Goal: Task Accomplishment & Management: Manage account settings

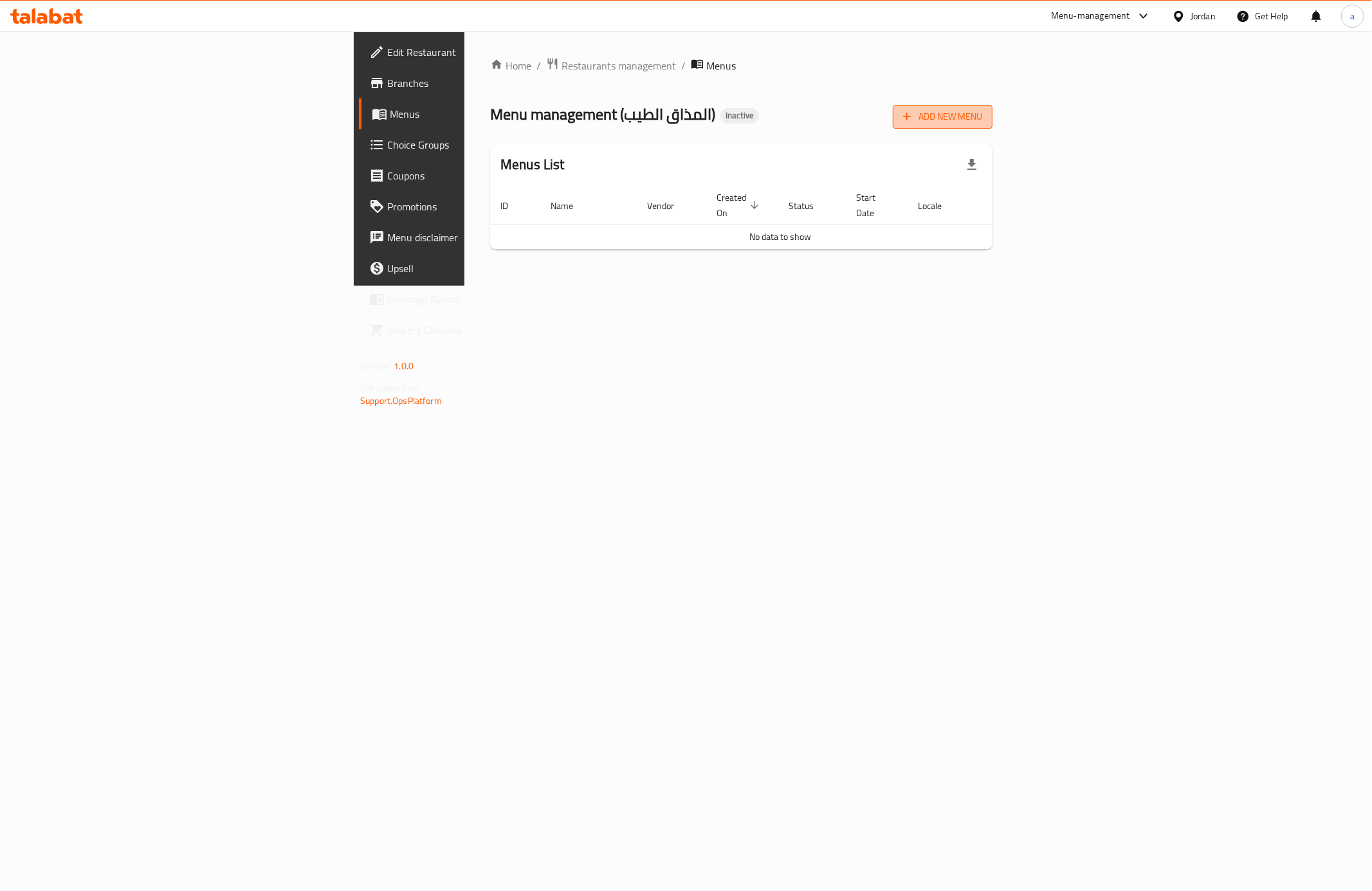
click at [982, 122] on span "Add New Menu" at bounding box center [943, 117] width 79 height 16
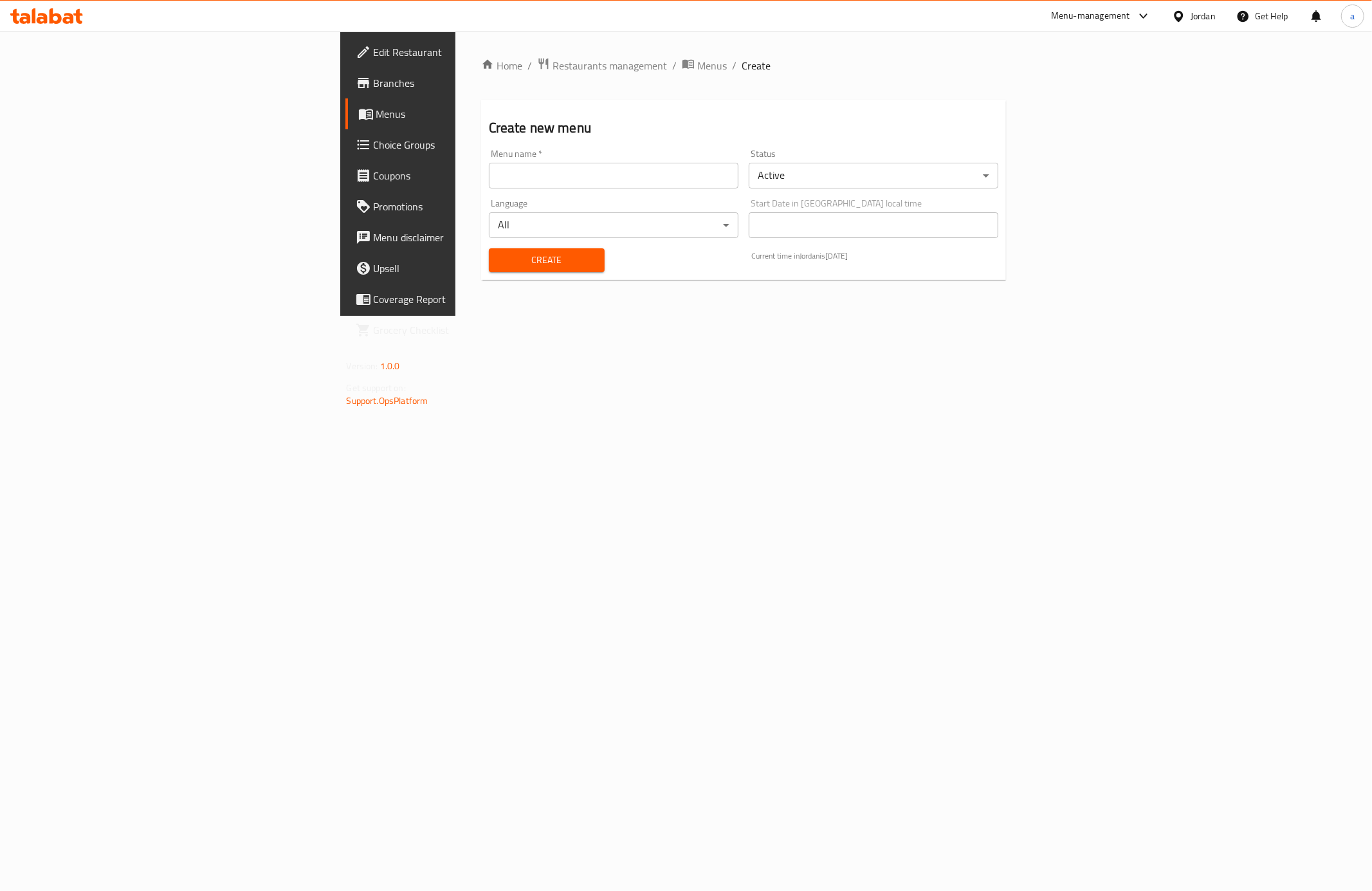
click at [489, 178] on input "text" at bounding box center [614, 176] width 250 height 26
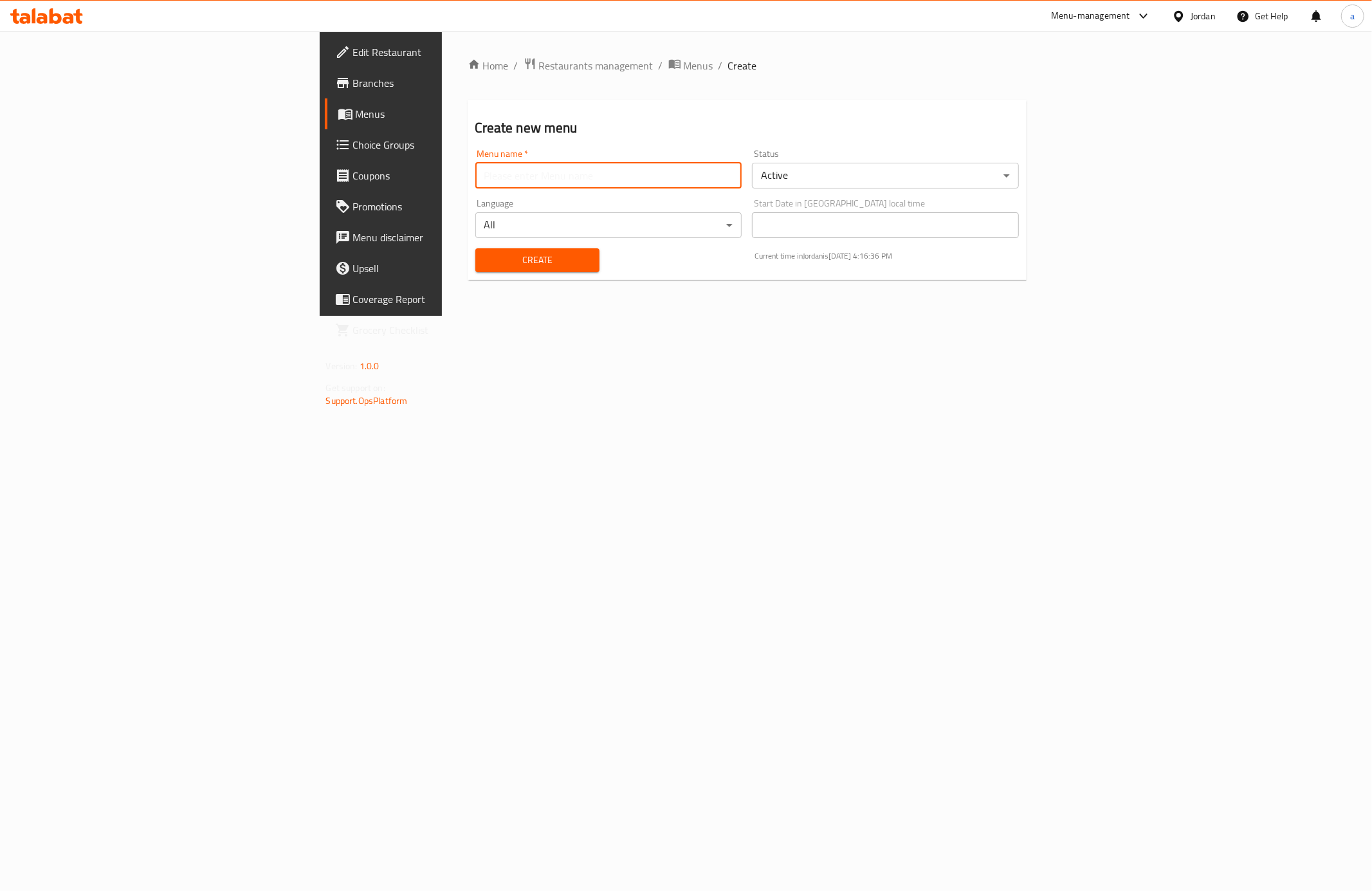
type input "new menu"
click at [486, 253] on span "Create" at bounding box center [538, 260] width 104 height 16
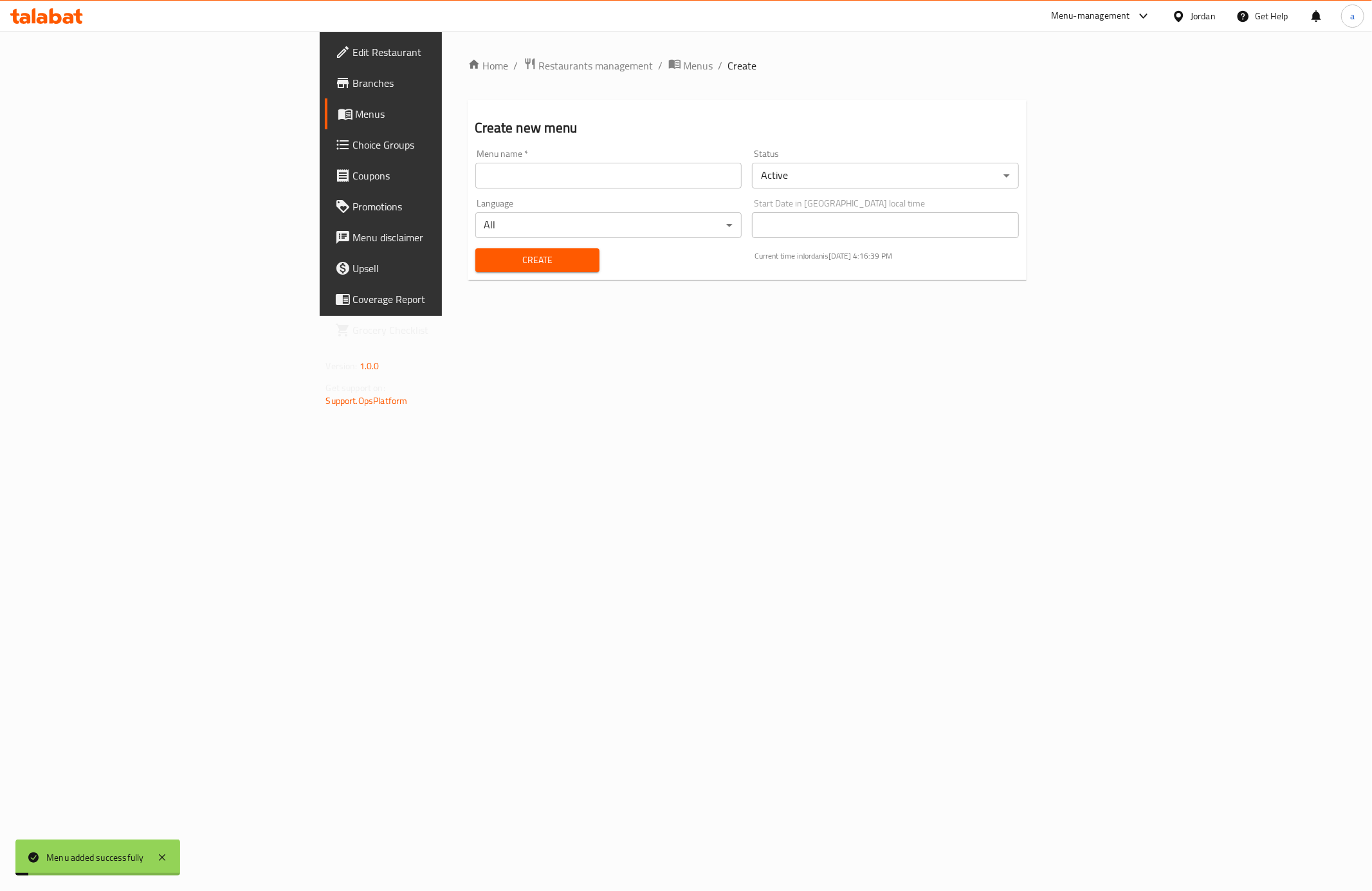
click at [356, 117] on span "Menus" at bounding box center [447, 114] width 183 height 15
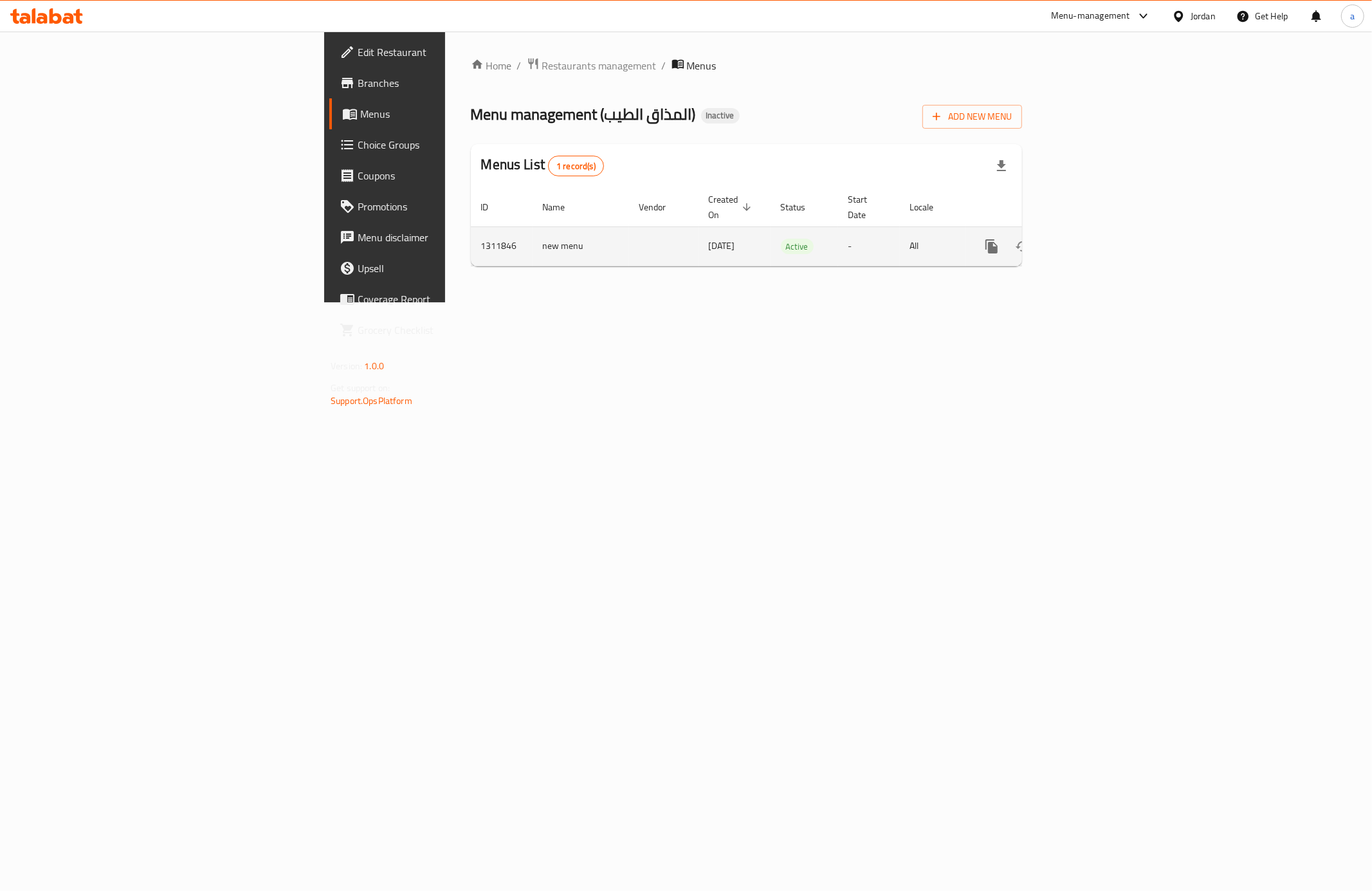
click at [1092, 239] on icon "enhanced table" at bounding box center [1084, 246] width 15 height 15
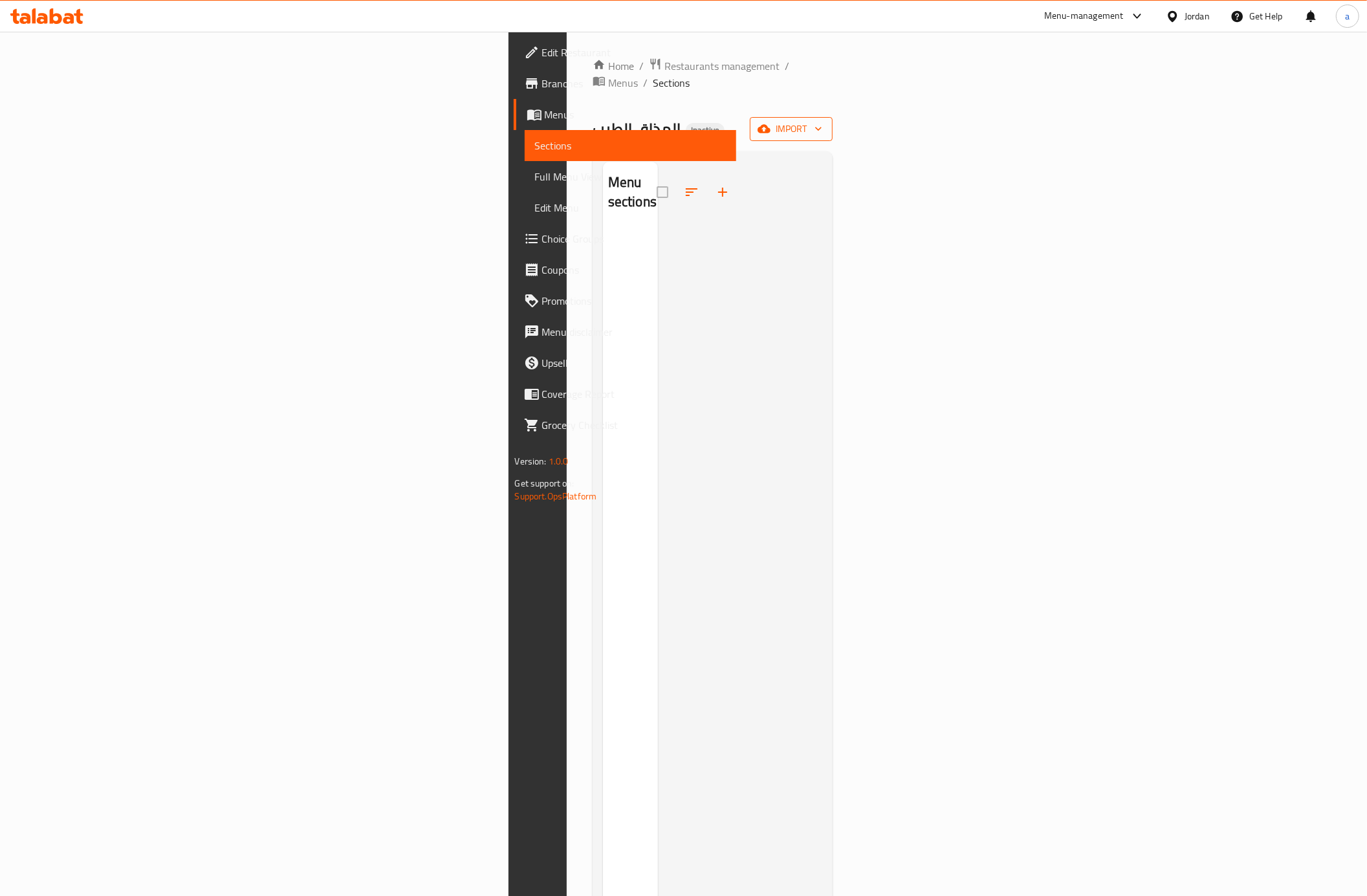
click at [771, 125] on icon "button" at bounding box center [764, 129] width 13 height 8
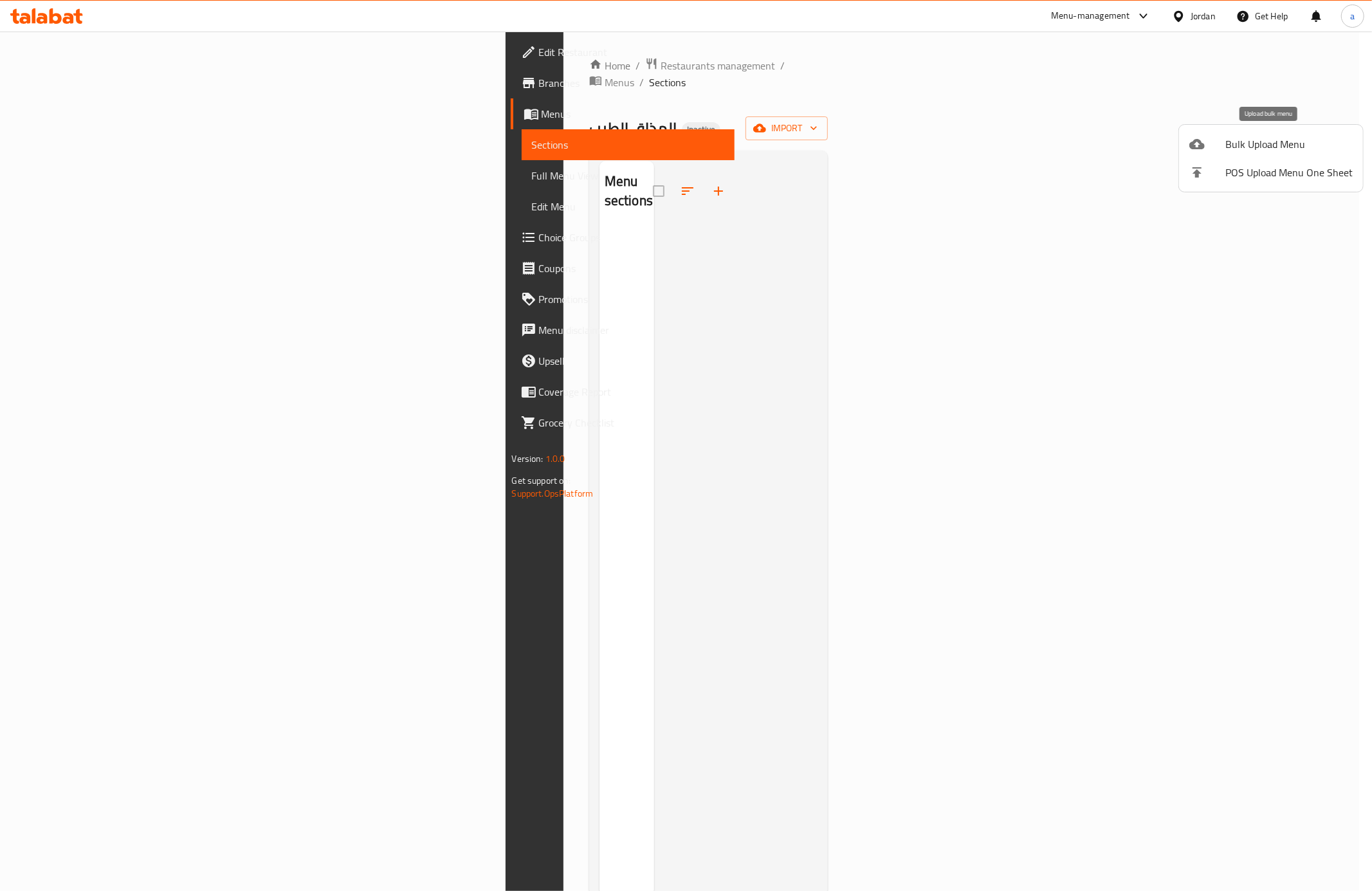
click at [1270, 130] on li "Bulk Upload Menu" at bounding box center [1270, 144] width 184 height 28
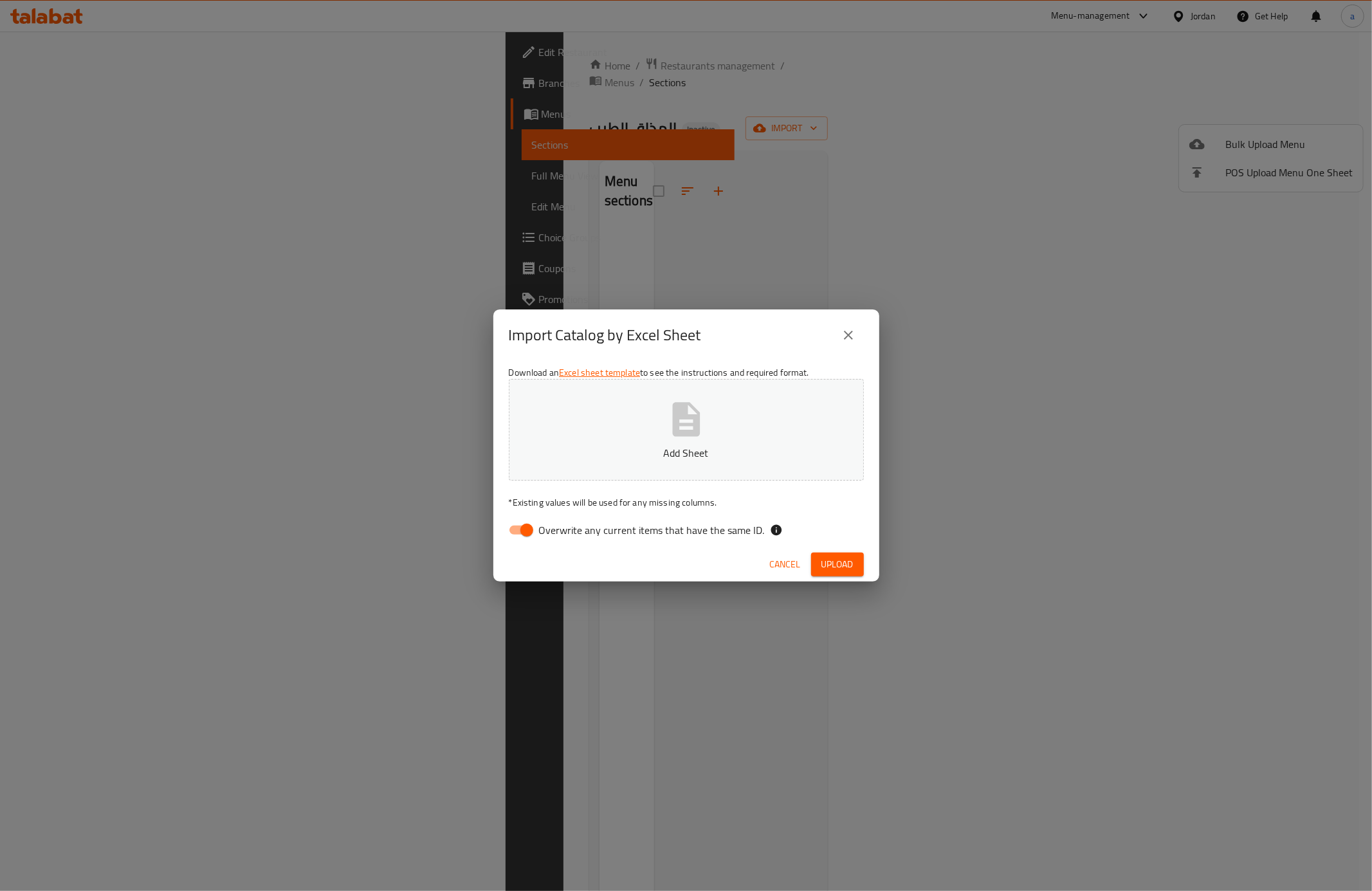
click at [536, 525] on input "Overwrite any current items that have the same ID." at bounding box center [526, 530] width 73 height 24
checkbox input "false"
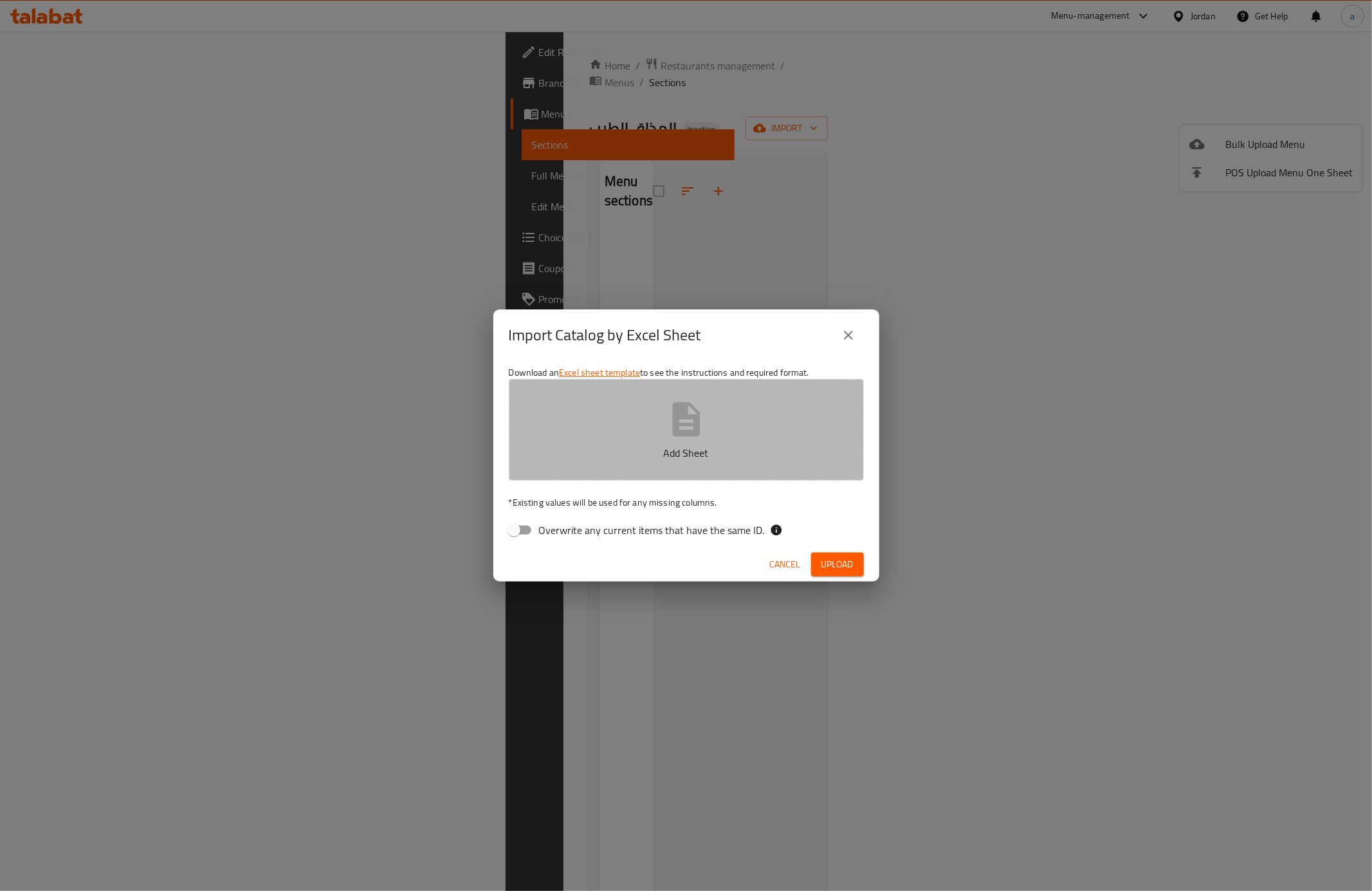
click at [585, 461] on button "Add Sheet" at bounding box center [686, 429] width 355 height 102
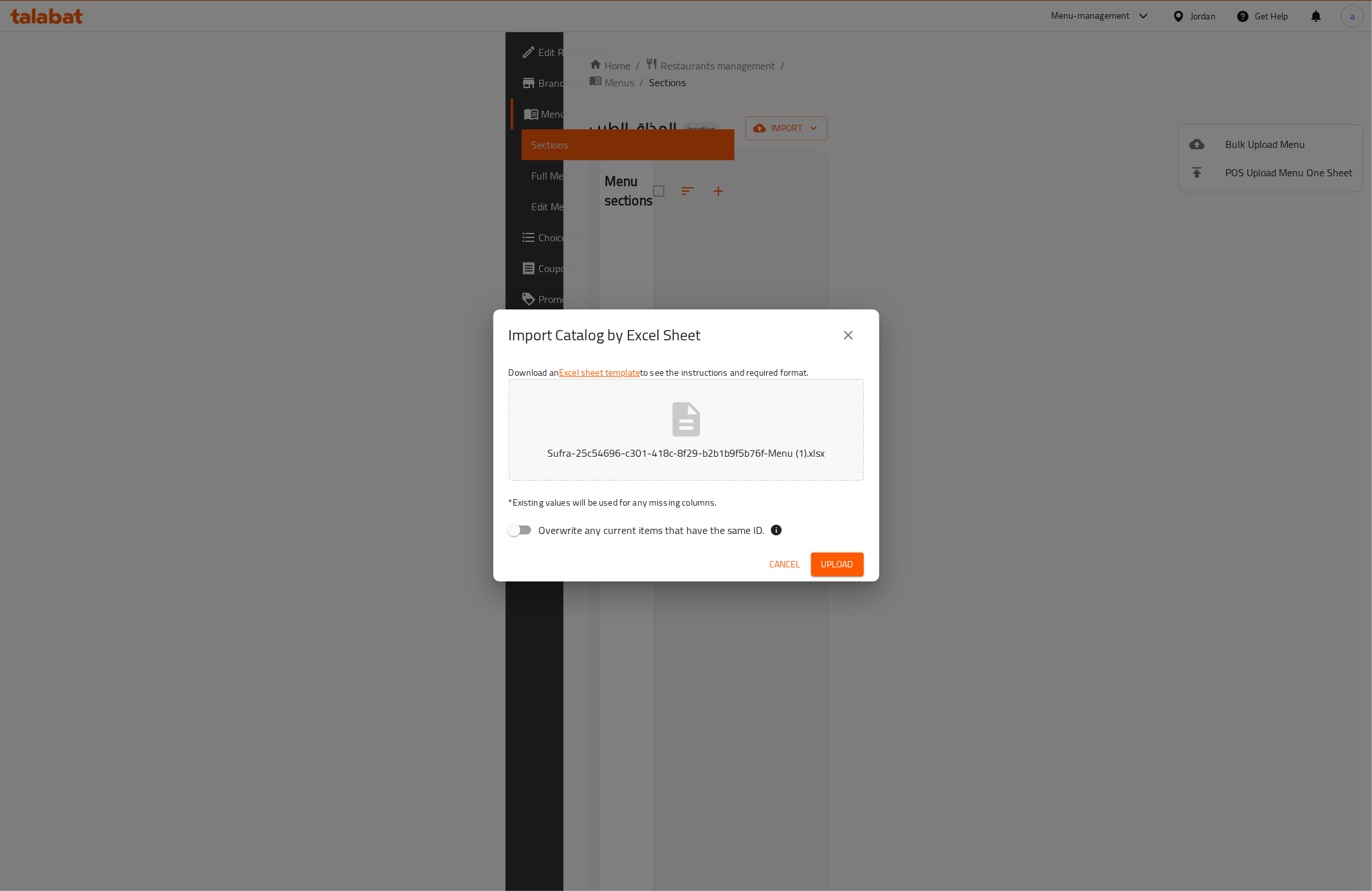
click at [844, 557] on span "Upload" at bounding box center [838, 565] width 32 height 16
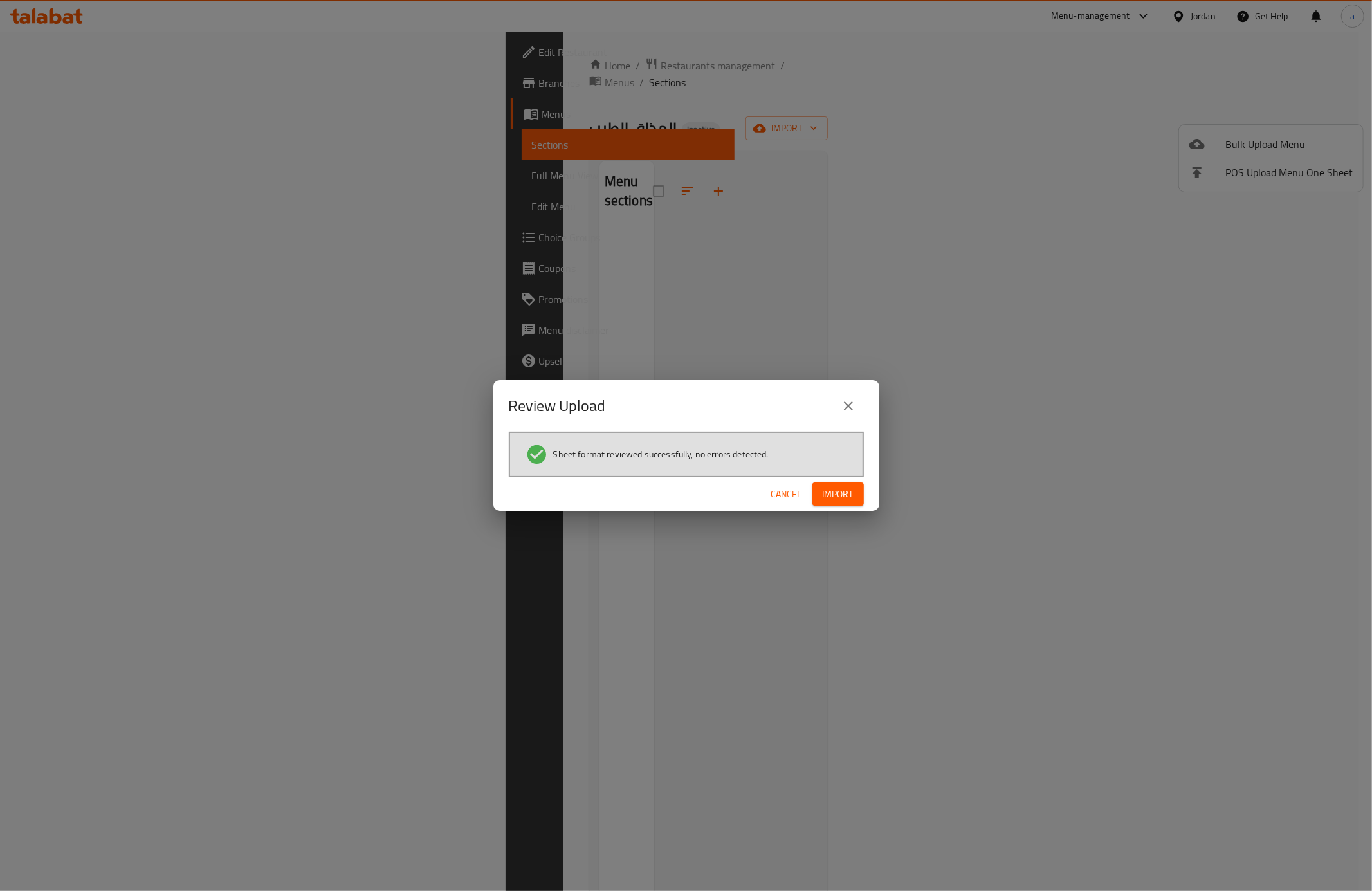
click at [826, 487] on span "Import" at bounding box center [838, 495] width 31 height 16
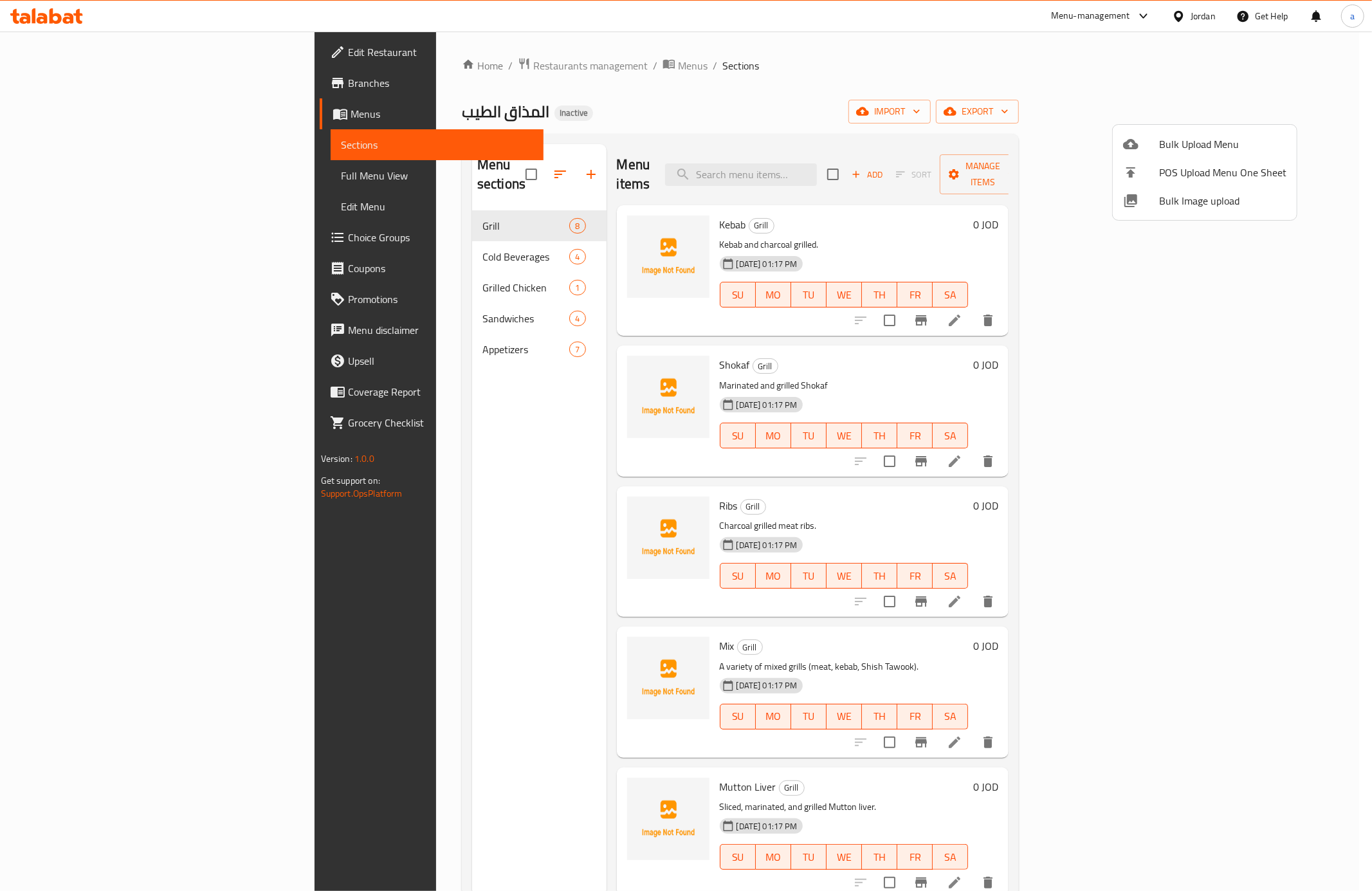
click at [57, 237] on div at bounding box center [686, 446] width 1372 height 891
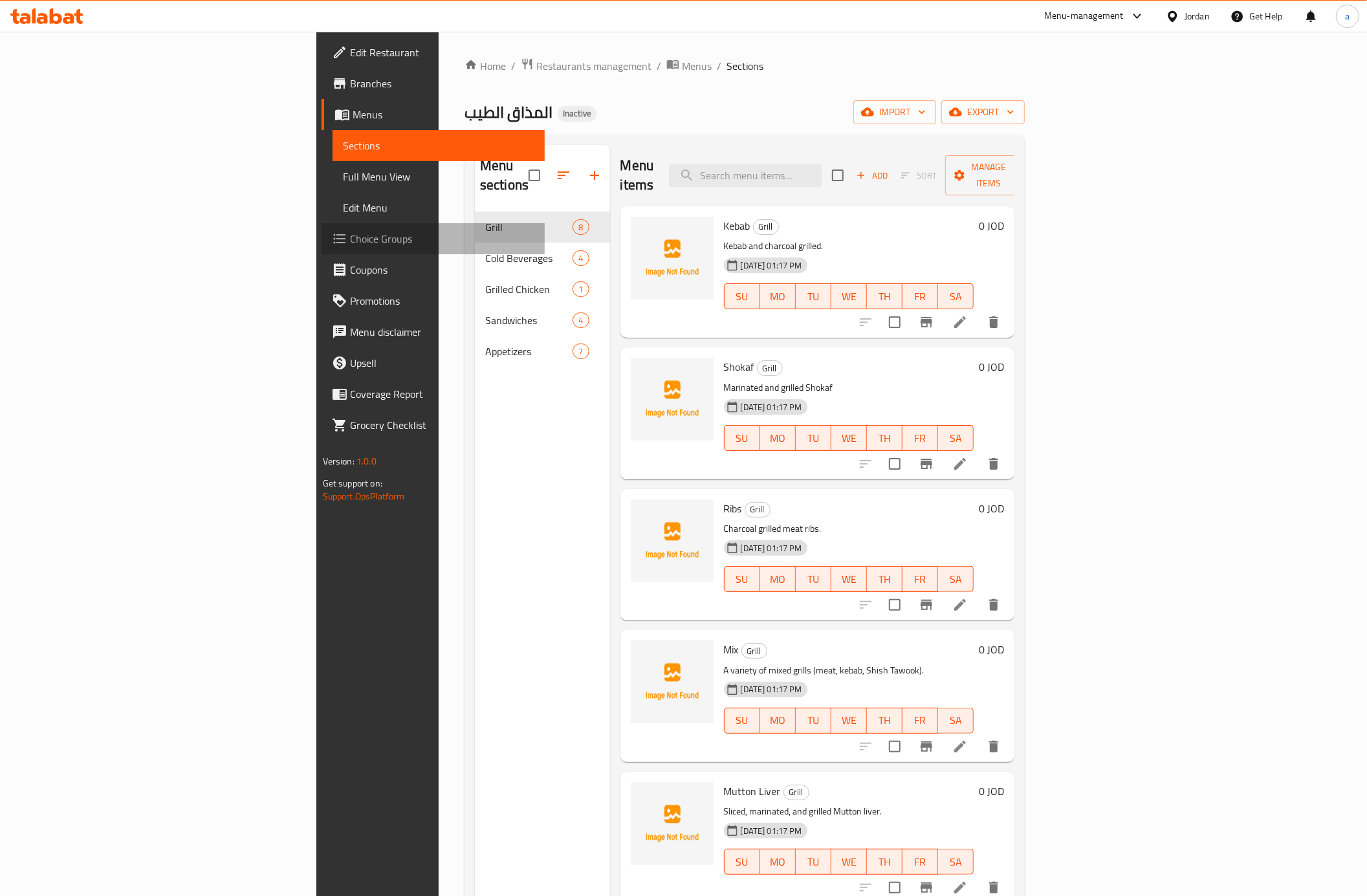
click at [350, 243] on span "Choice Groups" at bounding box center [442, 238] width 184 height 16
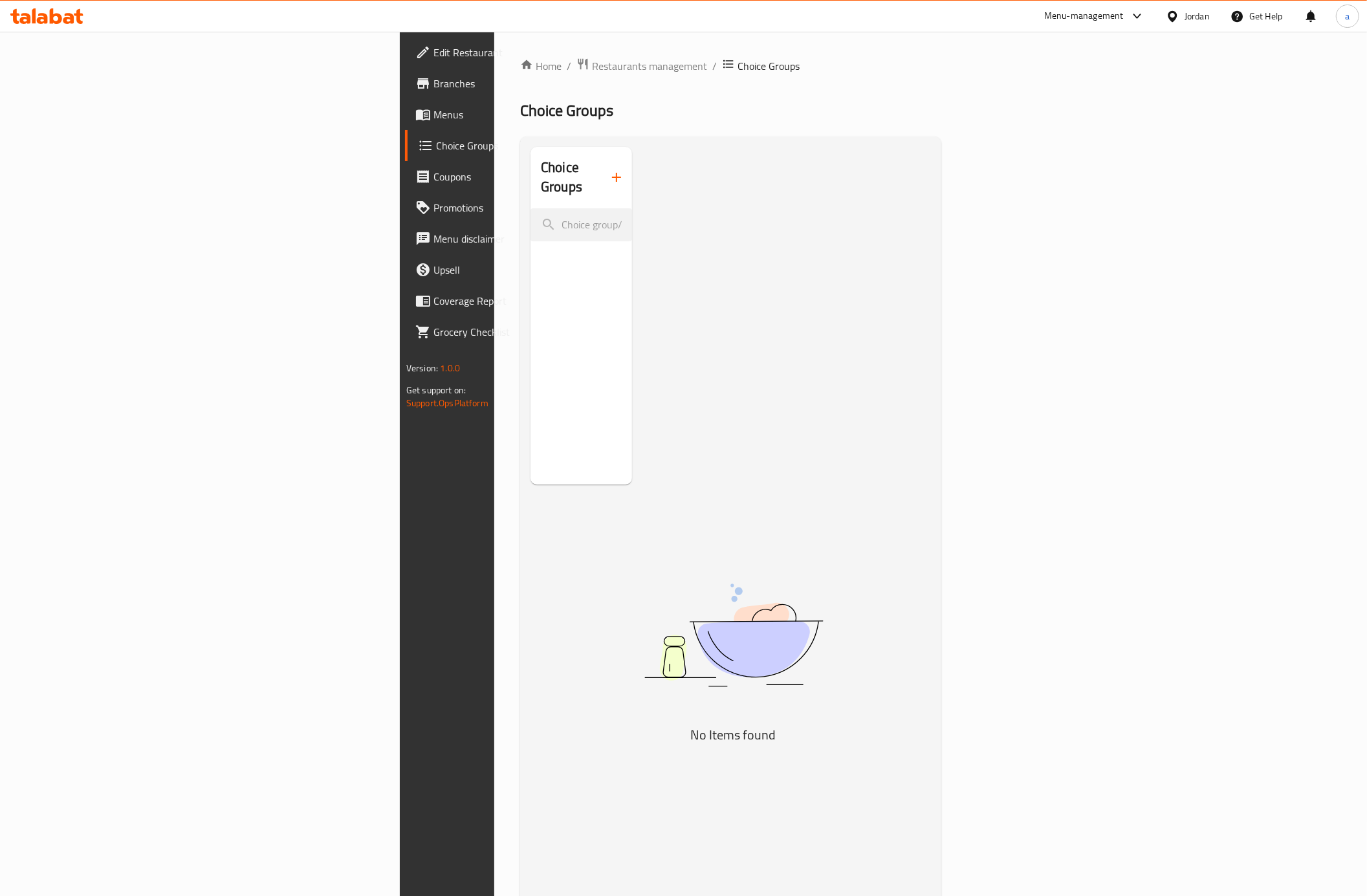
click at [601, 164] on button "button" at bounding box center [617, 177] width 31 height 31
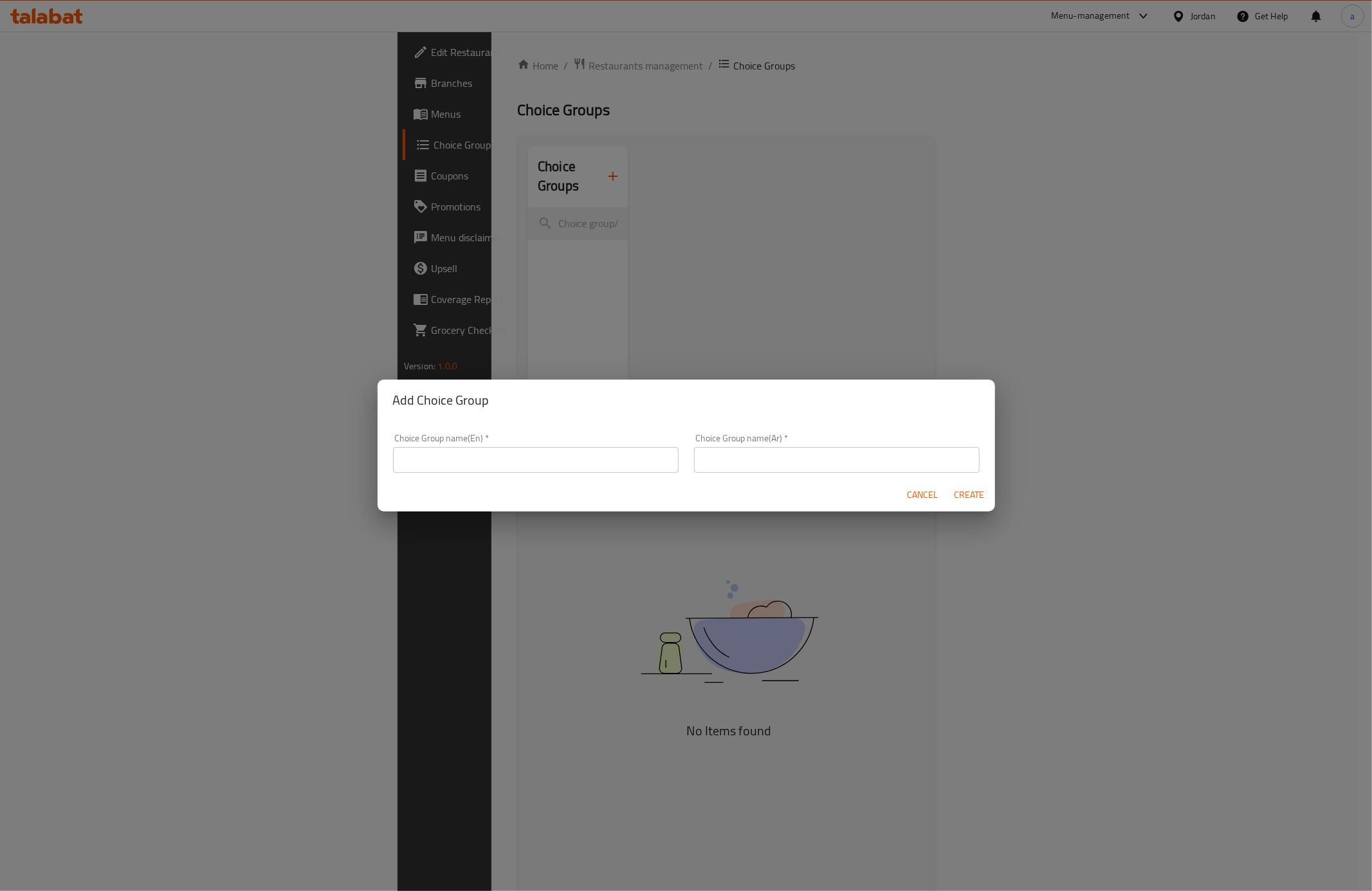
click at [531, 456] on input "text" at bounding box center [536, 460] width 285 height 26
type input "Your choice Of size:"
click at [794, 460] on input "text" at bounding box center [837, 460] width 285 height 26
type input "اختيارك من الحجم :"
click at [964, 493] on span "Create" at bounding box center [970, 495] width 31 height 16
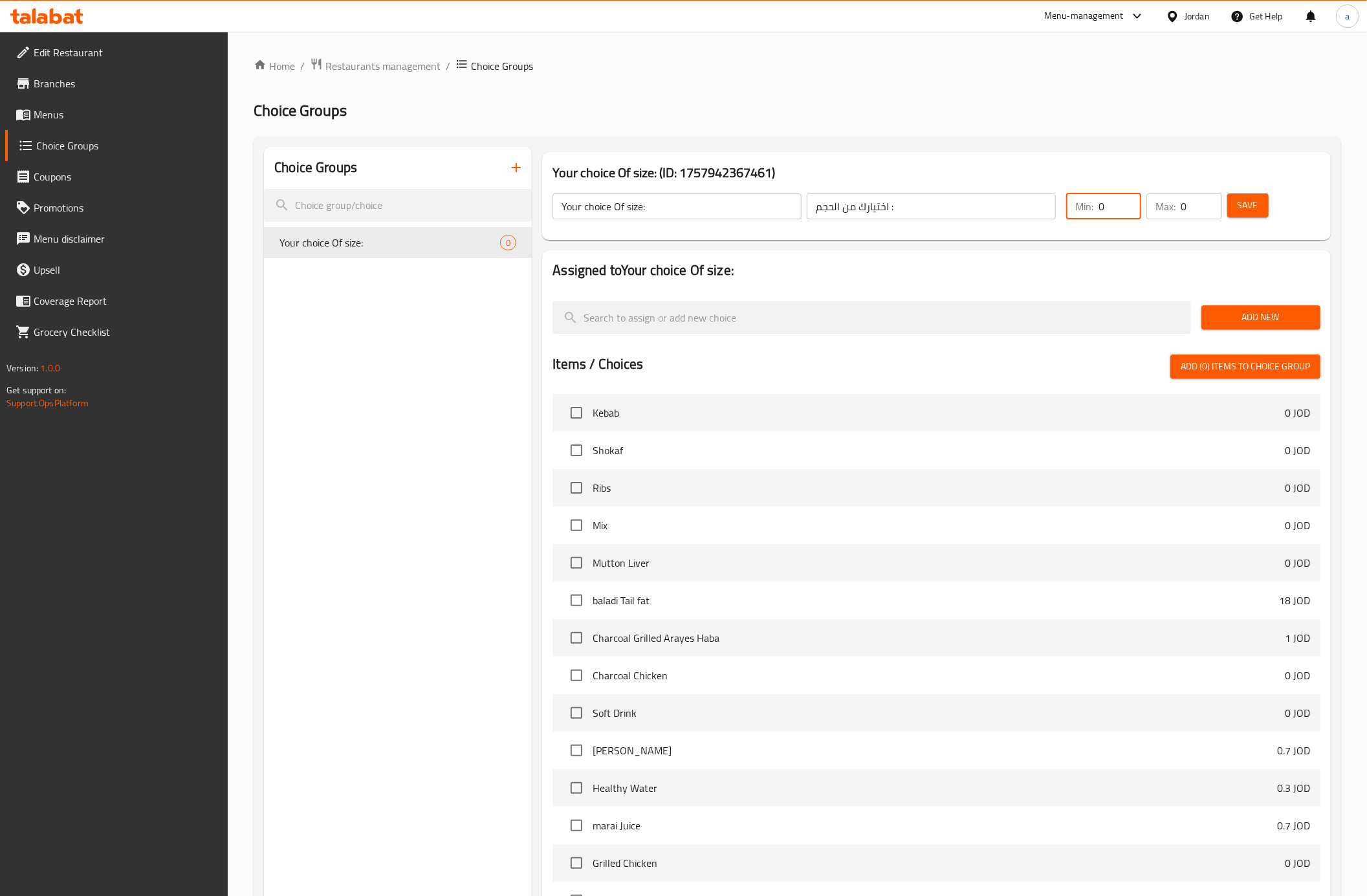
drag, startPoint x: 1126, startPoint y: 210, endPoint x: 1106, endPoint y: 213, distance: 20.2
click at [1106, 213] on input "0" at bounding box center [1119, 206] width 43 height 26
type input "1"
drag, startPoint x: 1190, startPoint y: 203, endPoint x: 1180, endPoint y: 206, distance: 10.4
click at [1180, 206] on div "Max: 0 ​" at bounding box center [1184, 206] width 75 height 26
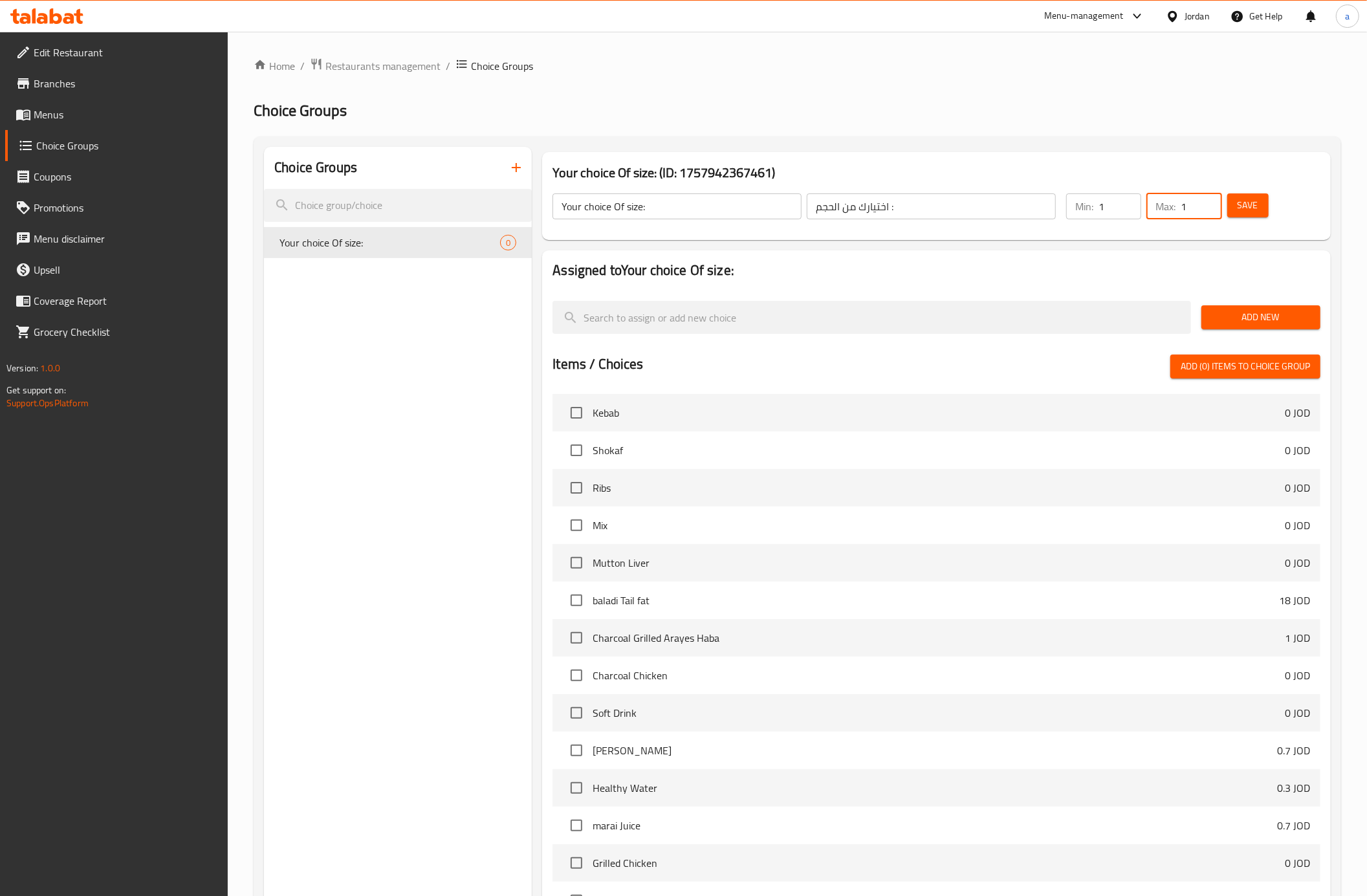
type input "1"
click at [1163, 263] on h2 "Assigned to Your choice Of size:" at bounding box center [936, 270] width 768 height 20
click at [1261, 316] on span "Add New" at bounding box center [1261, 317] width 98 height 16
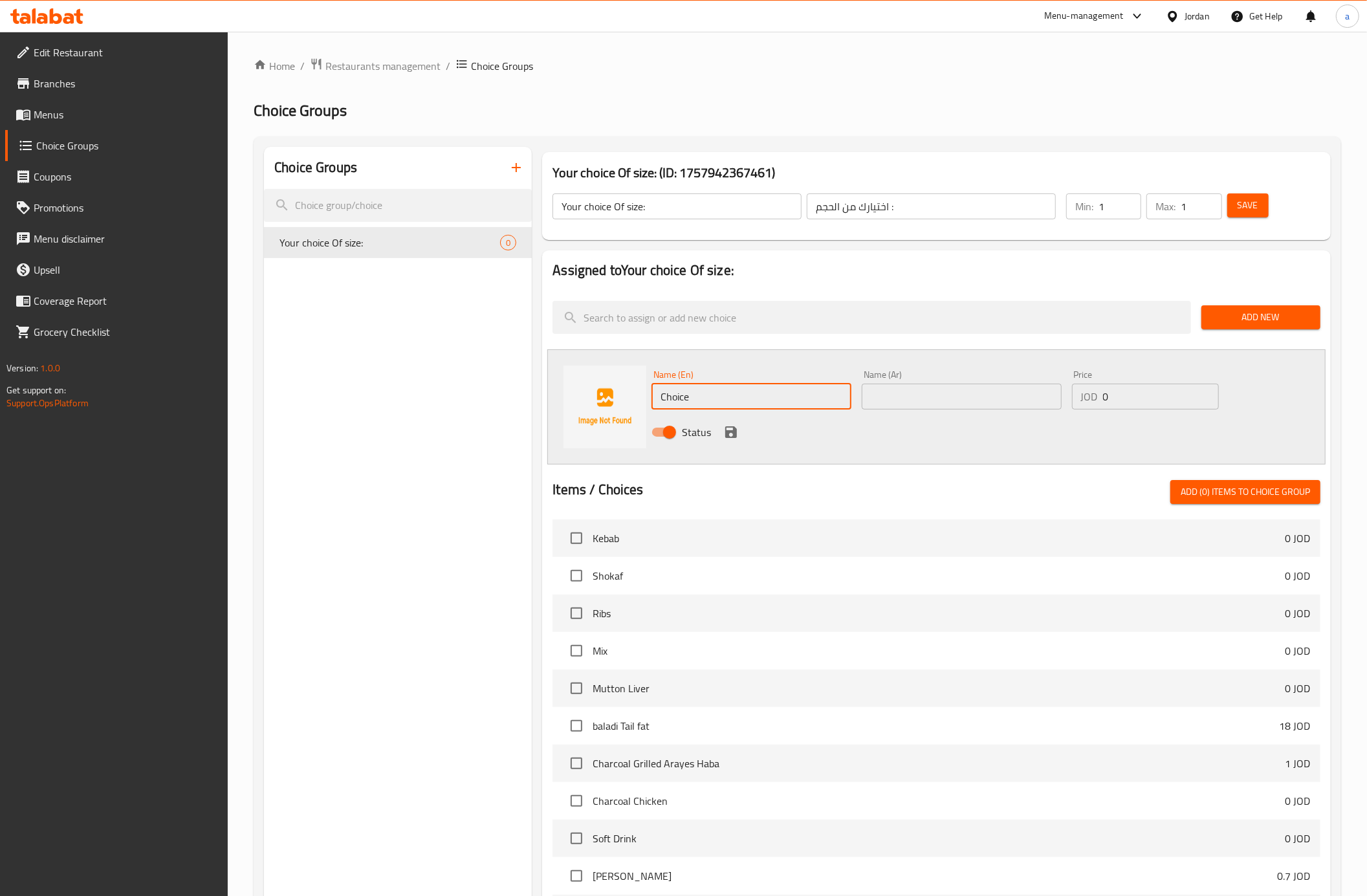
click at [694, 393] on input "Choice" at bounding box center [751, 397] width 200 height 26
type input "ر"
click at [964, 393] on input "text" at bounding box center [961, 397] width 200 height 26
paste input "ربع كيلو"
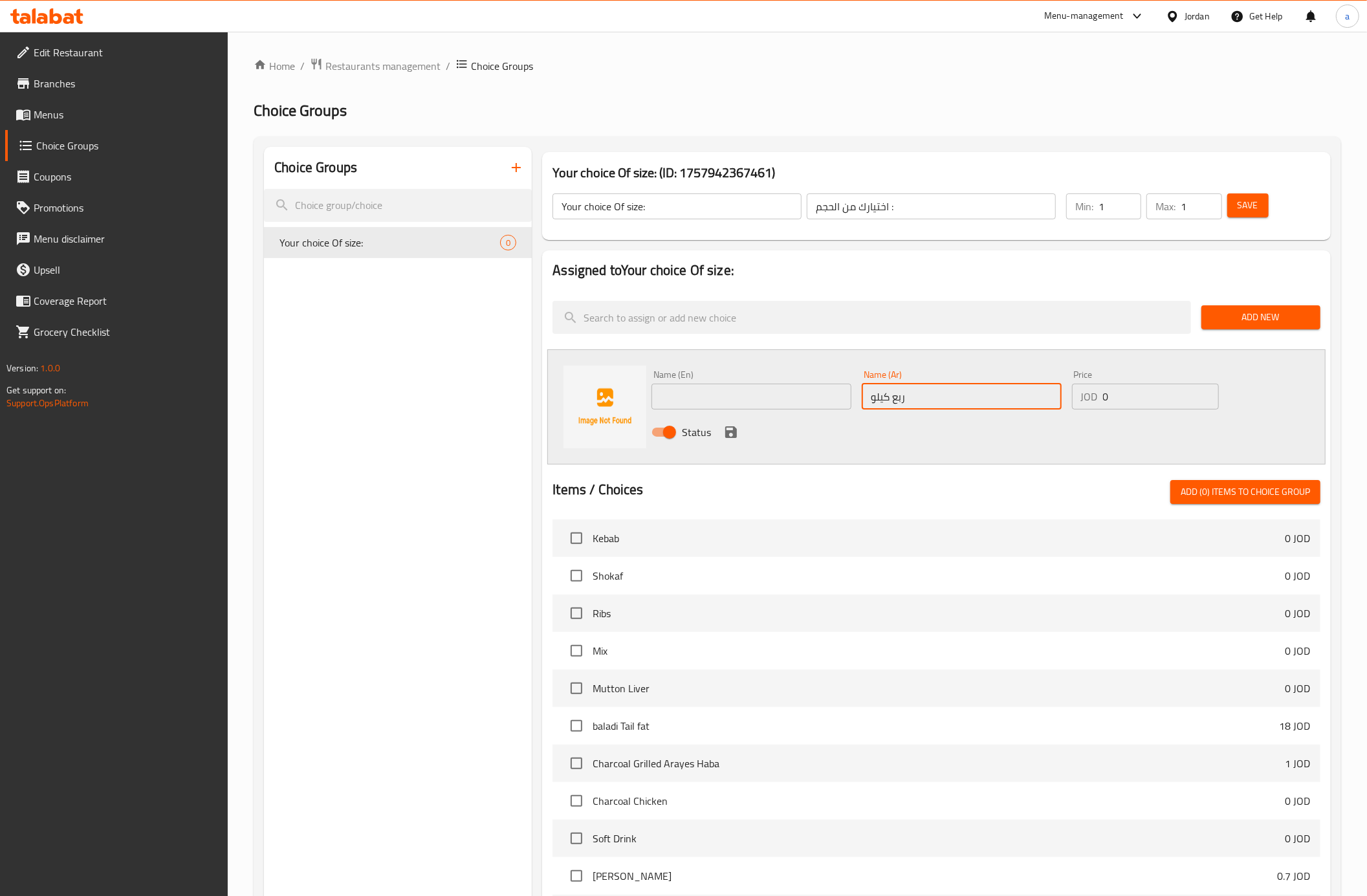
type input "ربع كيلو"
click at [796, 414] on div "Name (En) Name (En)" at bounding box center [751, 390] width 210 height 50
click at [789, 405] on input "text" at bounding box center [751, 397] width 200 height 26
drag, startPoint x: 893, startPoint y: 399, endPoint x: 905, endPoint y: 401, distance: 12.2
click at [905, 401] on input "ربع كيلو" at bounding box center [961, 397] width 200 height 26
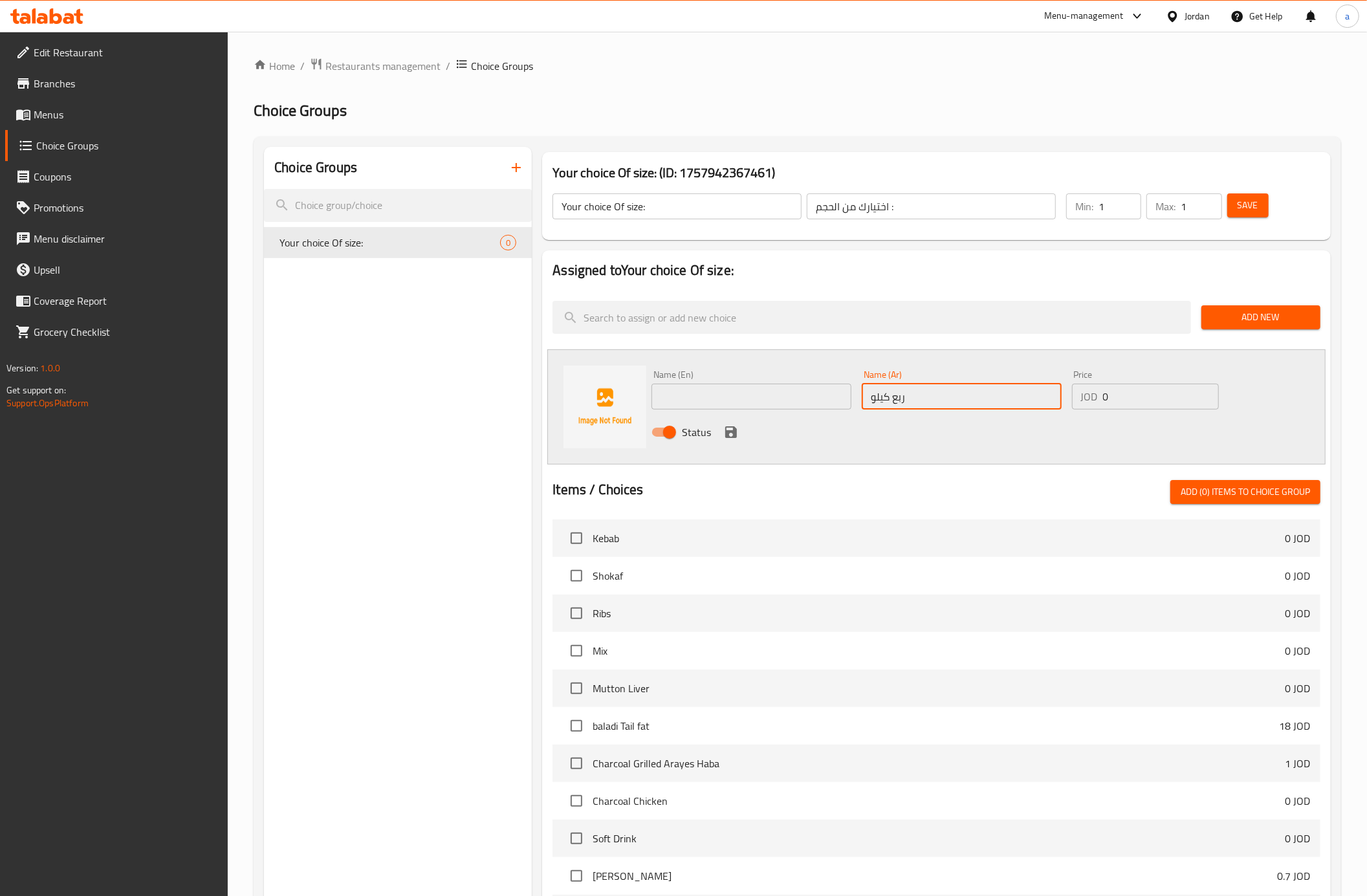
click at [727, 390] on input "text" at bounding box center [751, 397] width 200 height 26
paste input "Quarter"
type input "Quarter Kilo"
drag, startPoint x: 1119, startPoint y: 399, endPoint x: 1080, endPoint y: 403, distance: 39.2
click at [1080, 403] on div "JOD 0 Price" at bounding box center [1145, 397] width 147 height 26
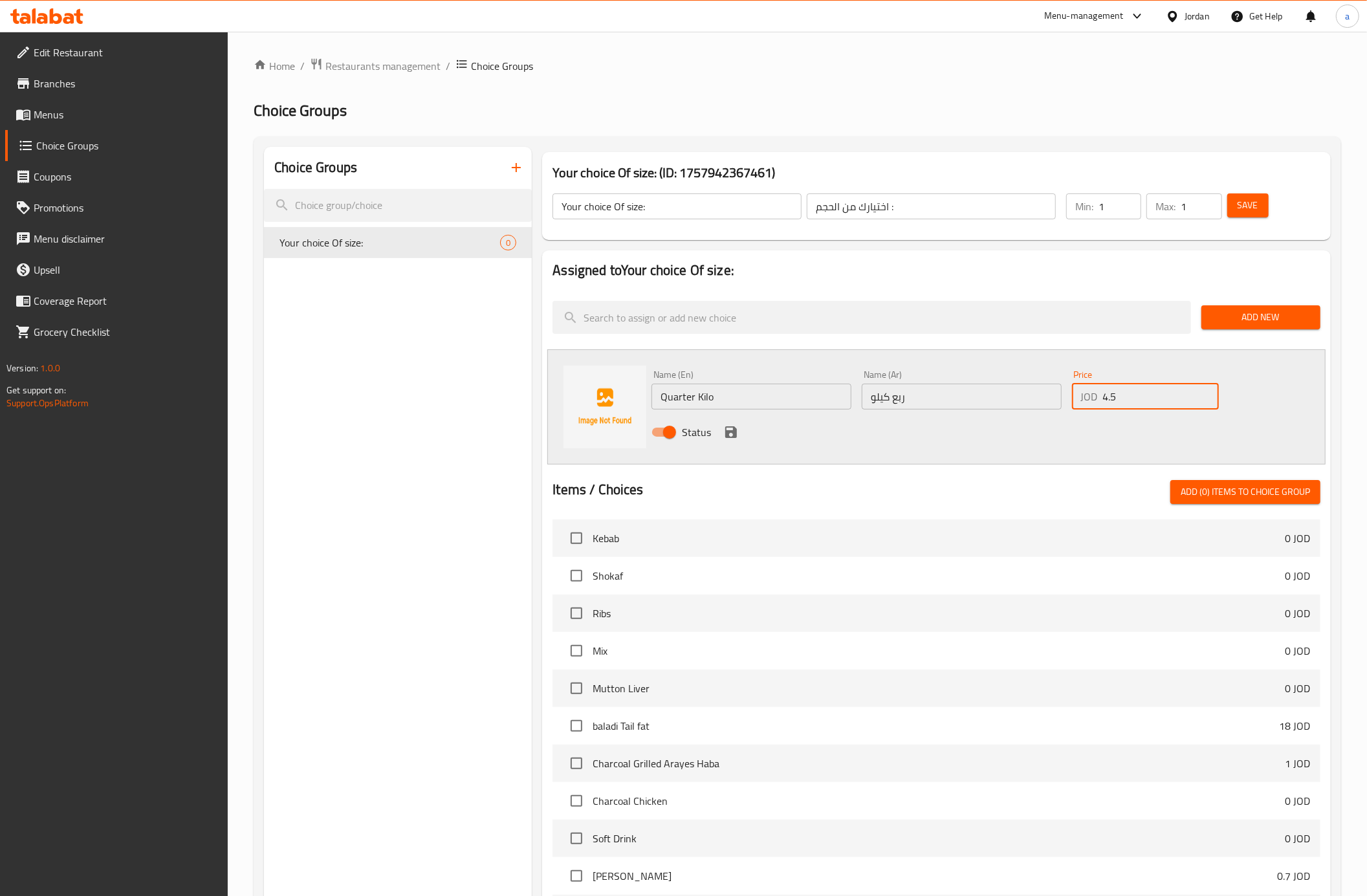
type input "4.5"
click at [730, 428] on icon "save" at bounding box center [731, 432] width 16 height 16
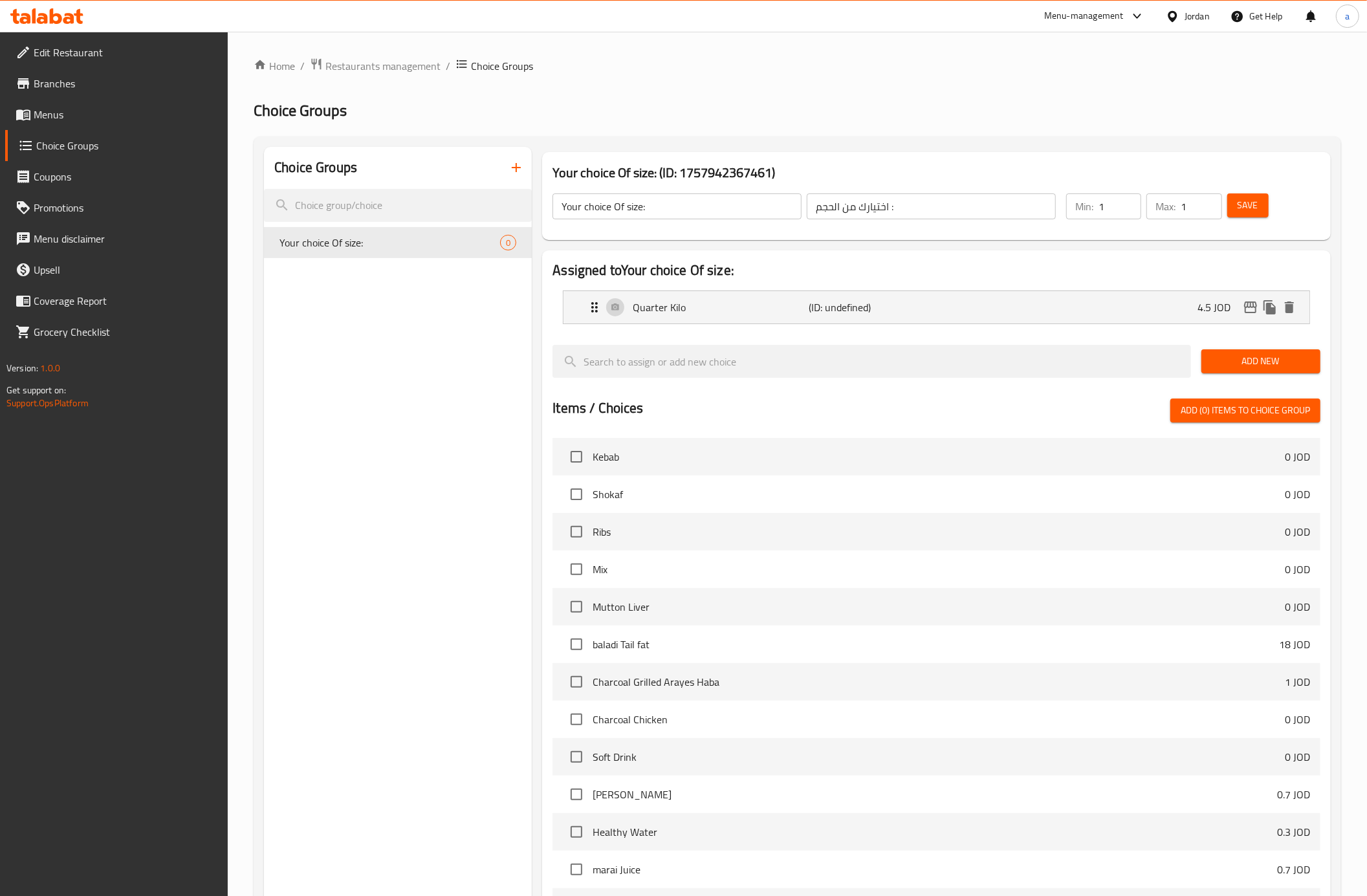
click at [1264, 357] on span "Add New" at bounding box center [1261, 361] width 98 height 16
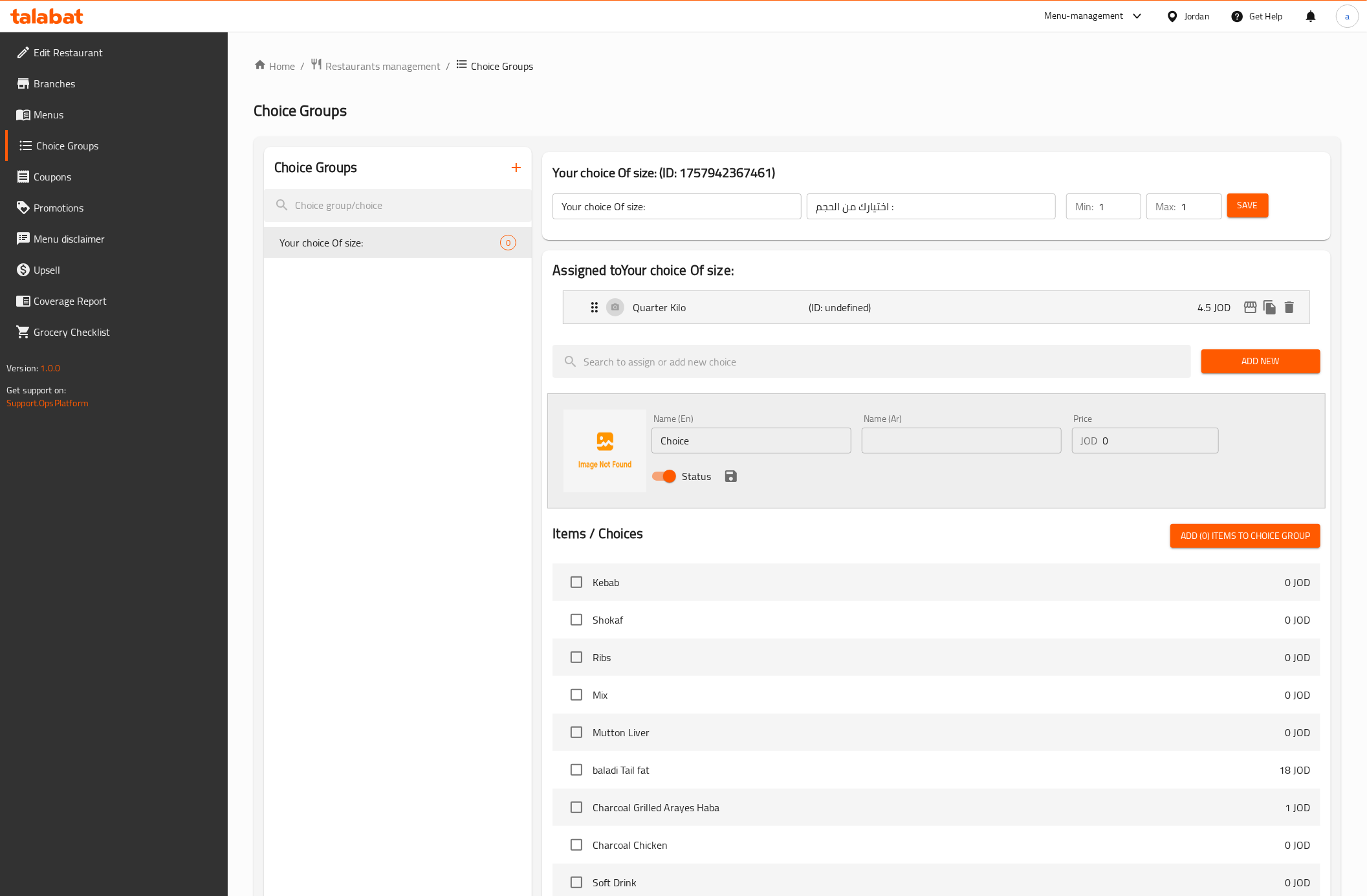
click at [898, 426] on div "Name (Ar) Name (Ar)" at bounding box center [961, 434] width 200 height 39
click at [899, 428] on input "text" at bounding box center [961, 441] width 200 height 26
paste input "نص كيلو"
type input "نص كيلو"
drag, startPoint x: 757, startPoint y: 445, endPoint x: 656, endPoint y: 441, distance: 101.1
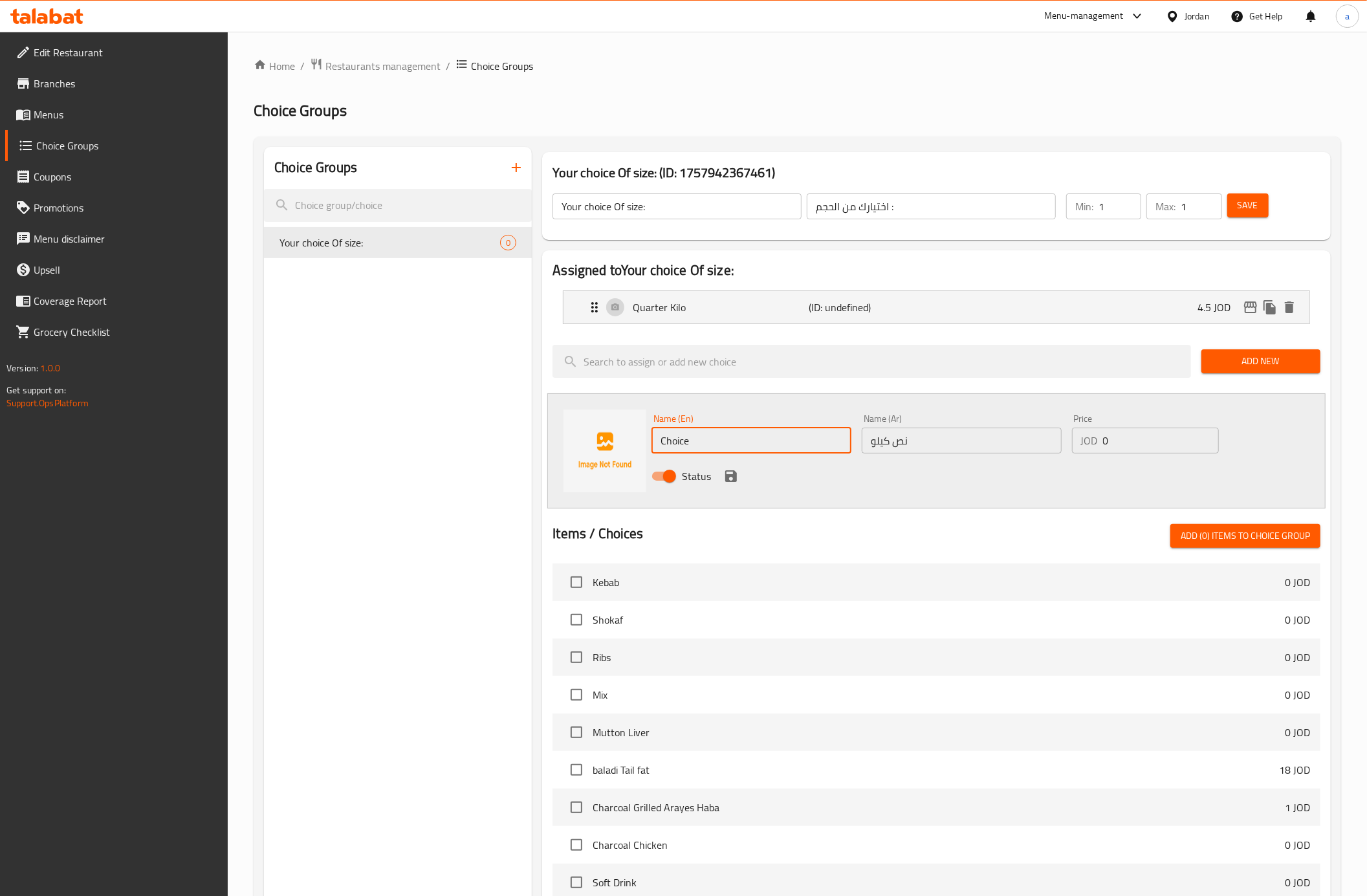
click at [656, 441] on input "Choice" at bounding box center [751, 441] width 200 height 26
type input "Half Kilo"
drag, startPoint x: 1111, startPoint y: 435, endPoint x: 1085, endPoint y: 447, distance: 28.6
click at [1085, 447] on div "JOD 0 Price" at bounding box center [1145, 441] width 147 height 26
type input "9"
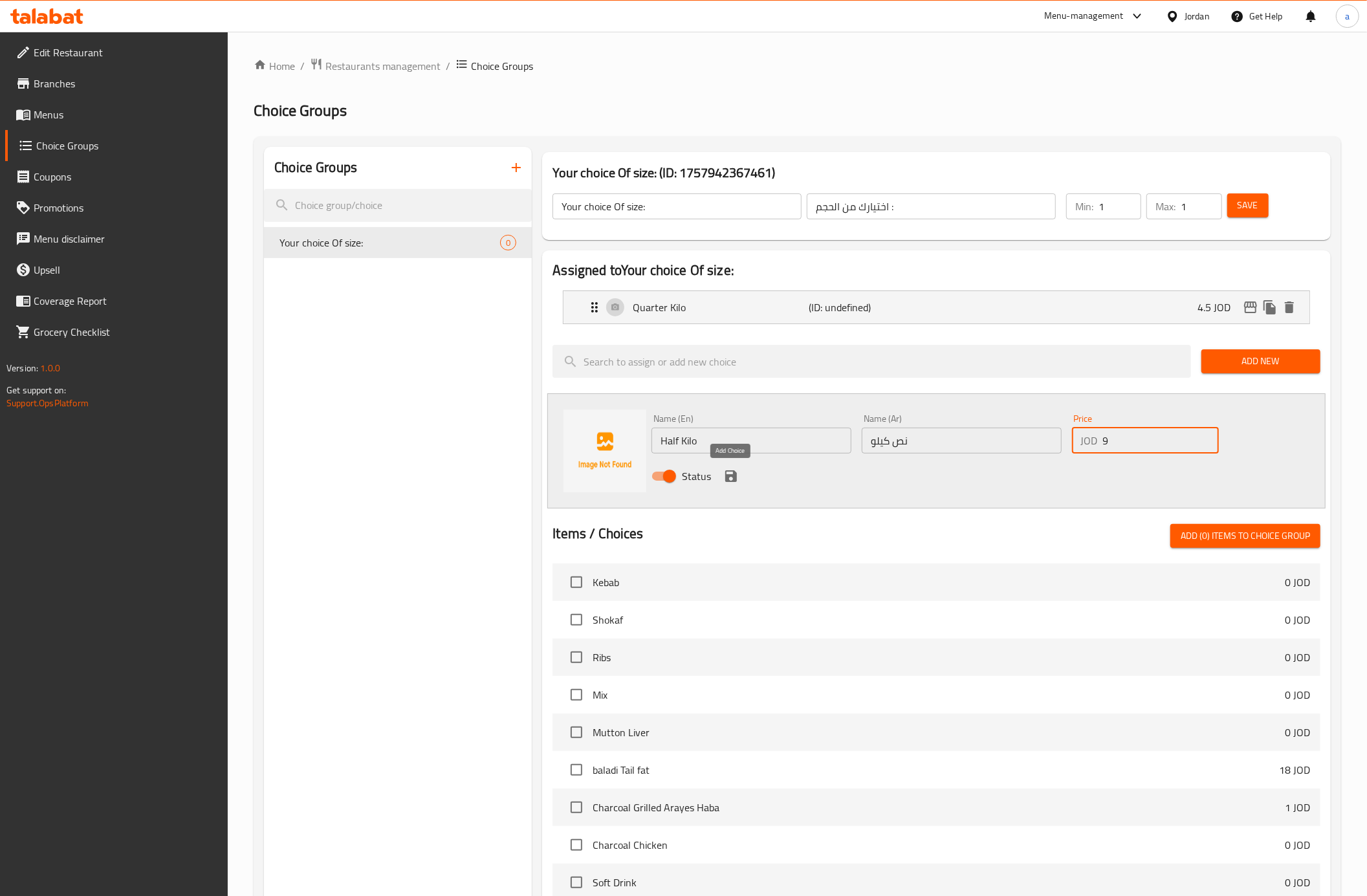
click at [730, 466] on button "save" at bounding box center [731, 476] width 20 height 20
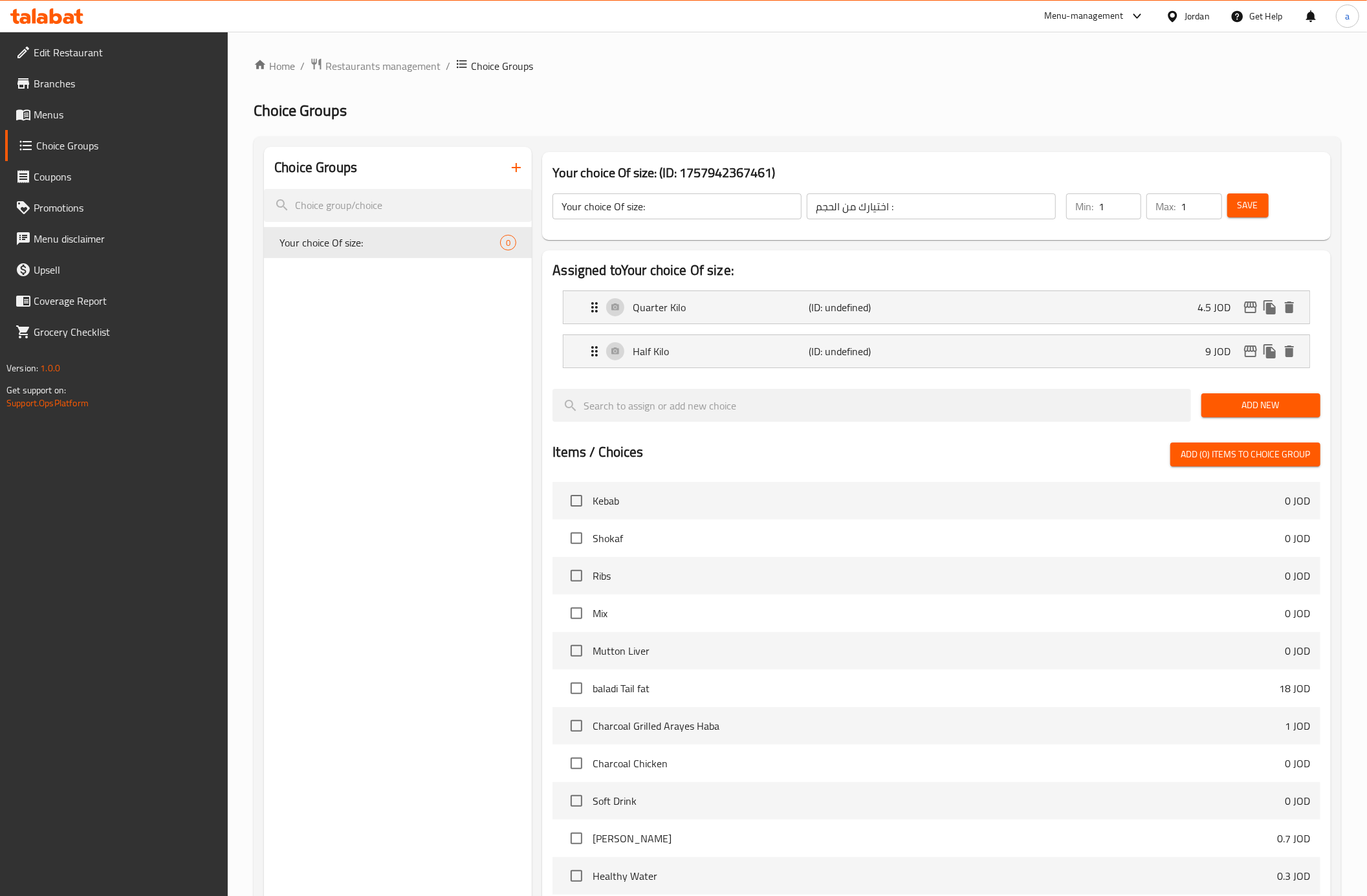
click at [1267, 407] on span "Add New" at bounding box center [1261, 405] width 98 height 16
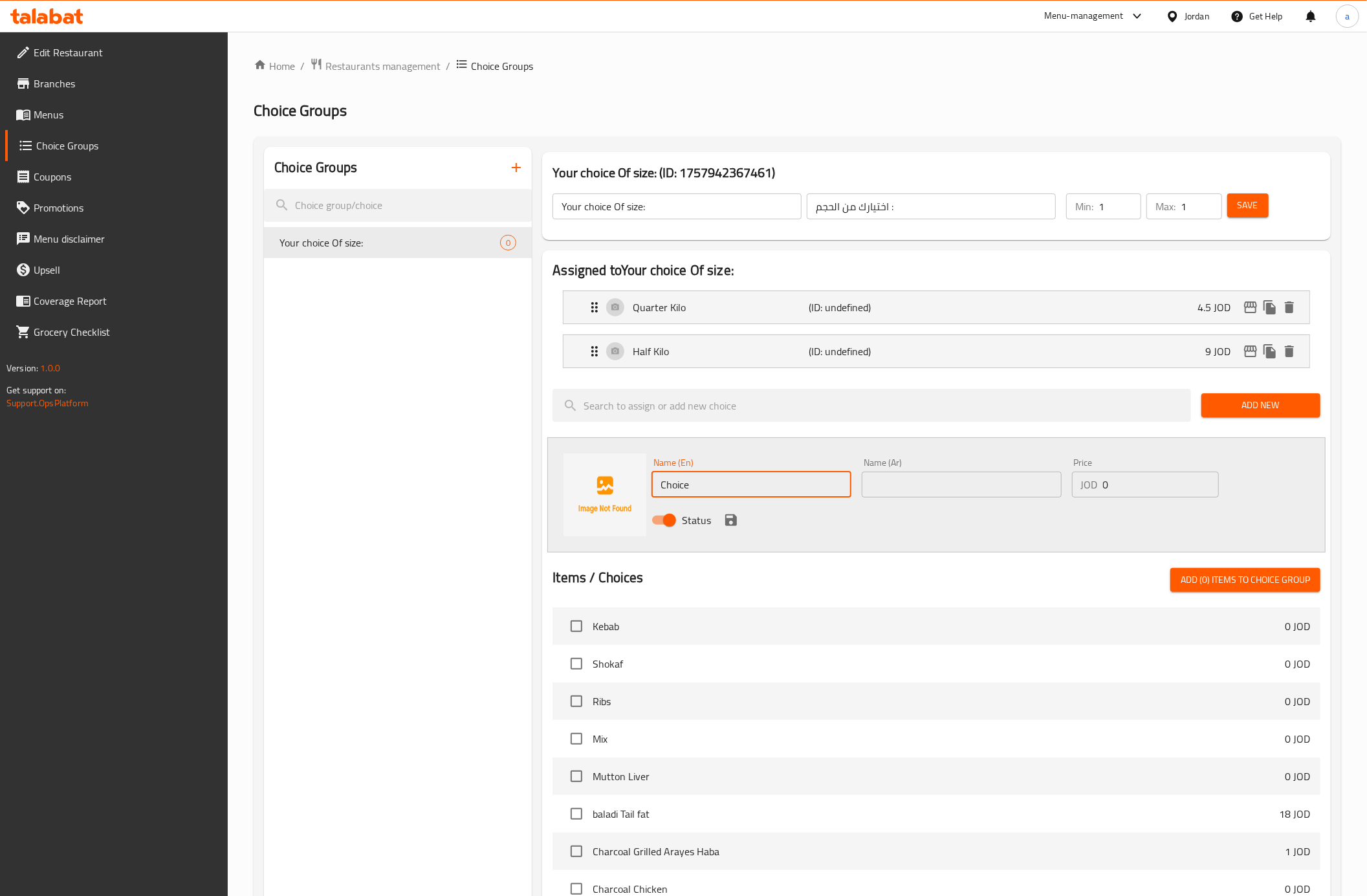
click at [750, 483] on input "Choice" at bounding box center [751, 485] width 200 height 26
click at [998, 500] on div "Name (Ar) Name (Ar)" at bounding box center [962, 478] width 210 height 50
click at [983, 493] on input "text" at bounding box center [961, 485] width 200 height 26
paste input "كيلو"
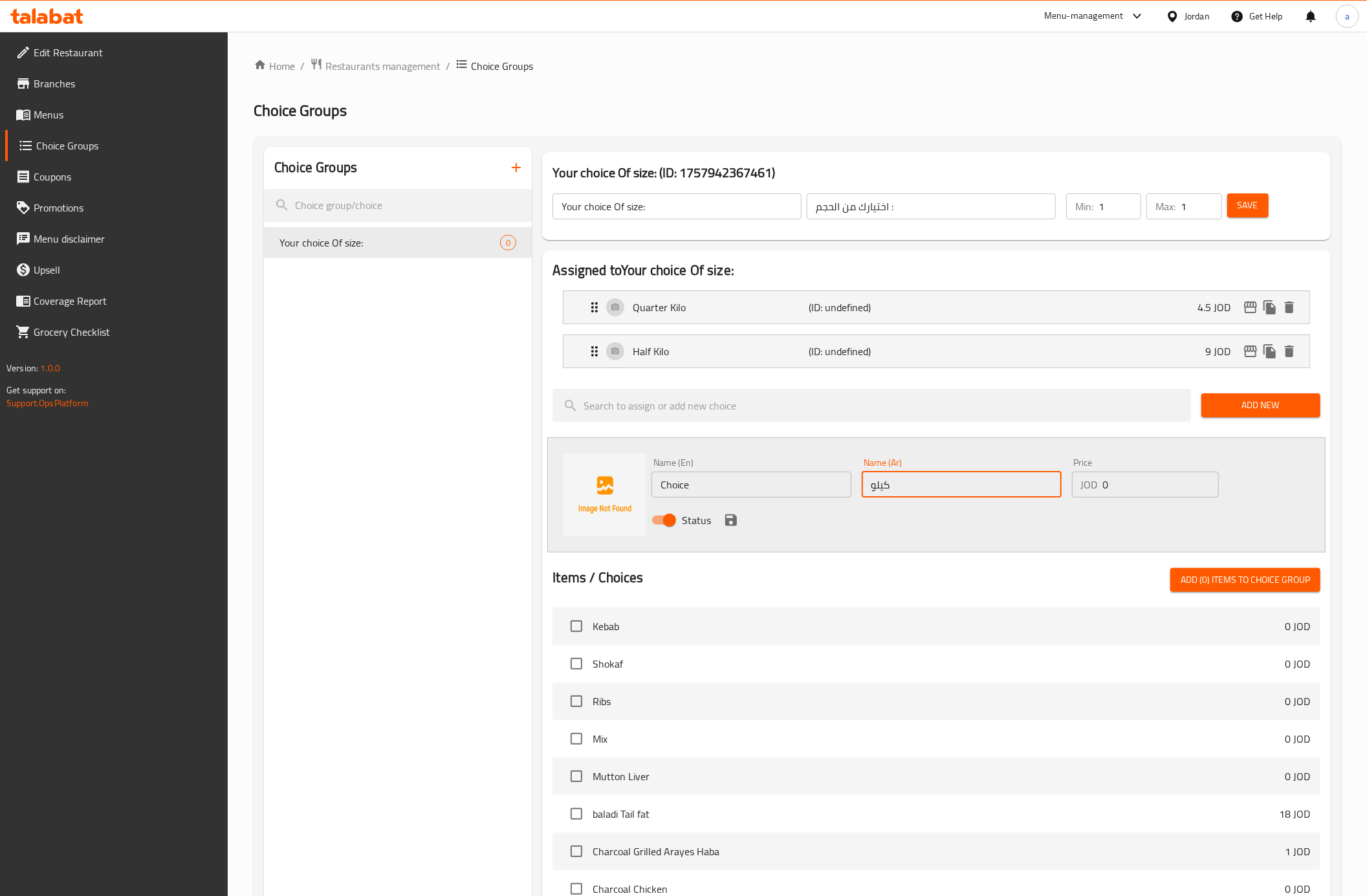
type input "كيلو"
drag, startPoint x: 1122, startPoint y: 488, endPoint x: 1098, endPoint y: 498, distance: 26.0
click at [1098, 497] on div "JOD 0 Price" at bounding box center [1145, 485] width 147 height 26
type input "18"
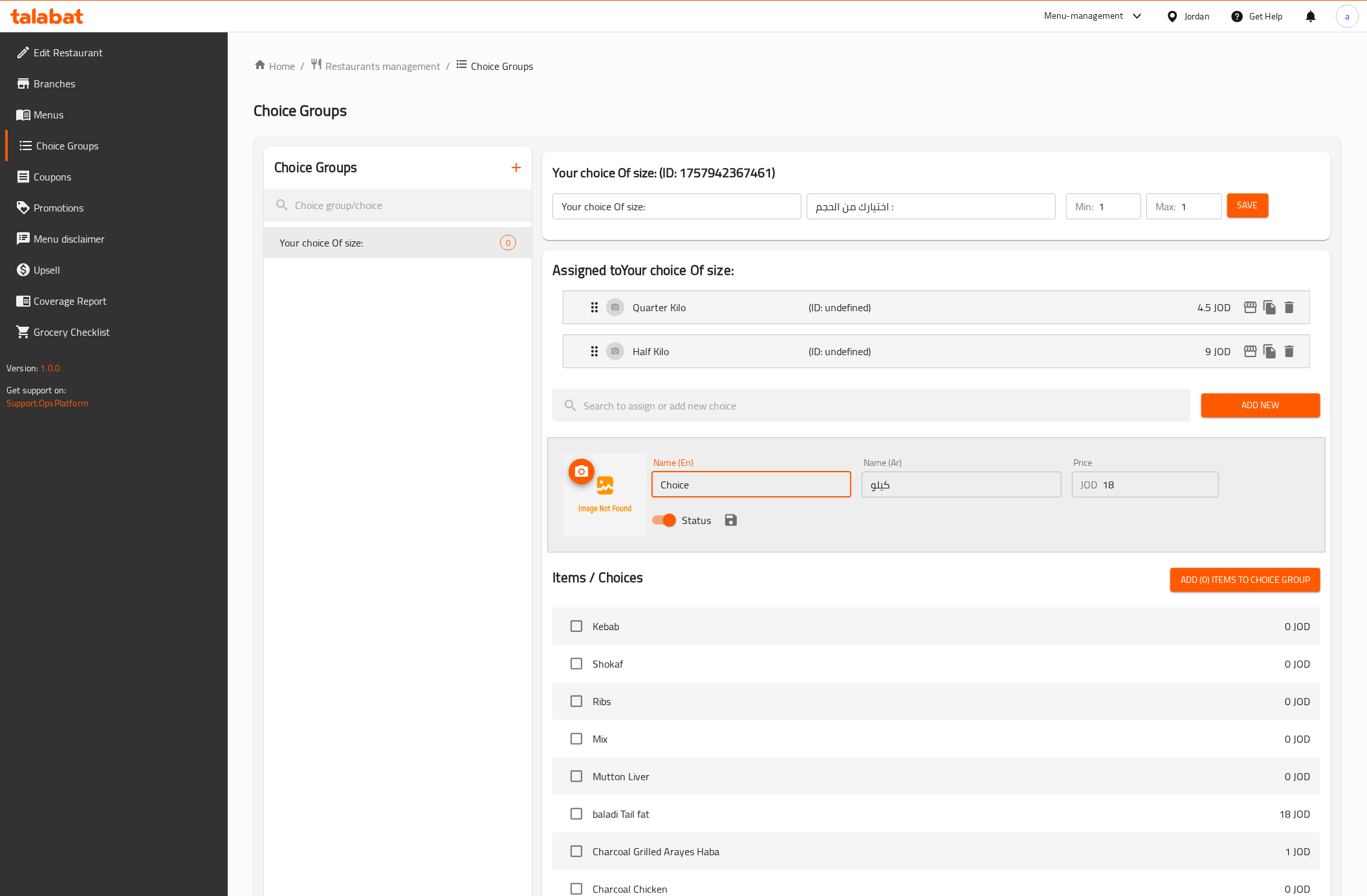
drag, startPoint x: 731, startPoint y: 497, endPoint x: 625, endPoint y: 490, distance: 106.2
click at [625, 490] on div "Name (En) Choice Name (En) Name (Ar) كيلو Name (Ar) Price JOD 18 Price Status" at bounding box center [937, 495] width 778 height 115
type input "Kilo"
click at [948, 545] on div "Name (En) Kilo Name (En) Name (Ar) كيلو Name (Ar) Price JOD 18 Price Status" at bounding box center [937, 495] width 778 height 115
click at [738, 525] on icon "save" at bounding box center [731, 520] width 16 height 16
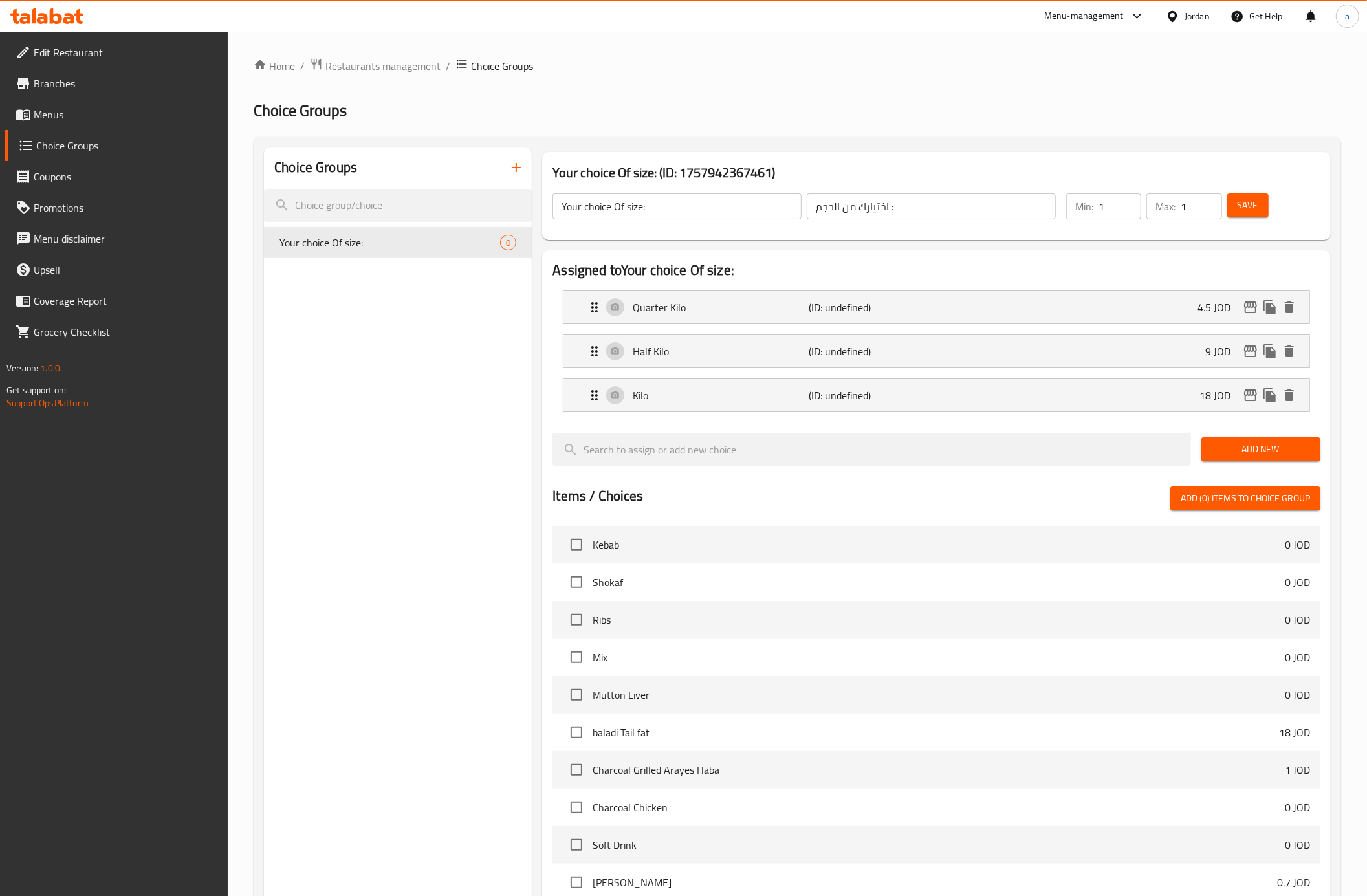
click at [1258, 204] on button "Save" at bounding box center [1248, 205] width 41 height 24
click at [516, 167] on icon "button" at bounding box center [516, 167] width 16 height 16
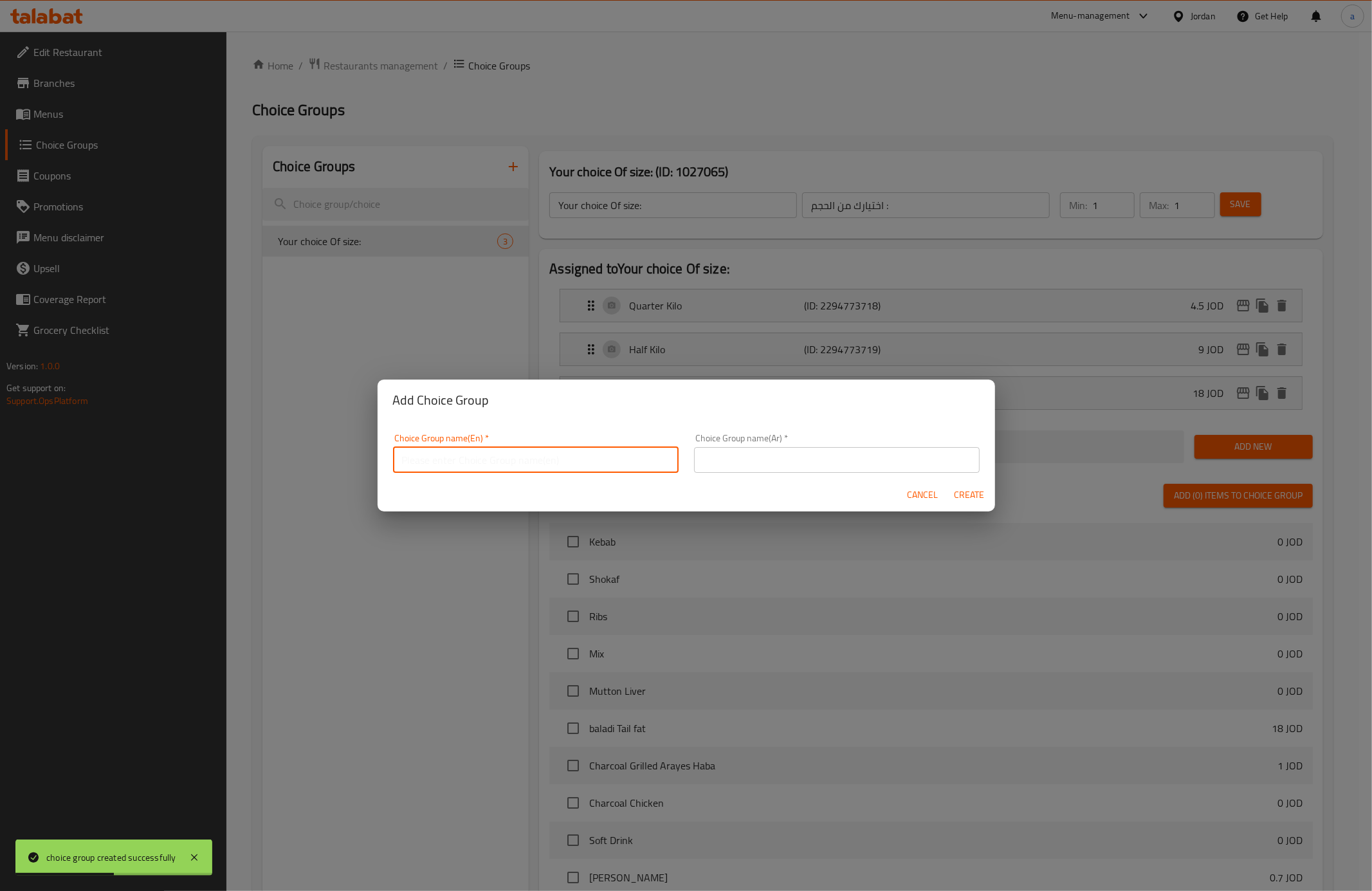
click at [570, 451] on input "text" at bounding box center [536, 460] width 285 height 26
type input "Your choice Of size::"
click at [727, 461] on input "text" at bounding box center [837, 460] width 285 height 26
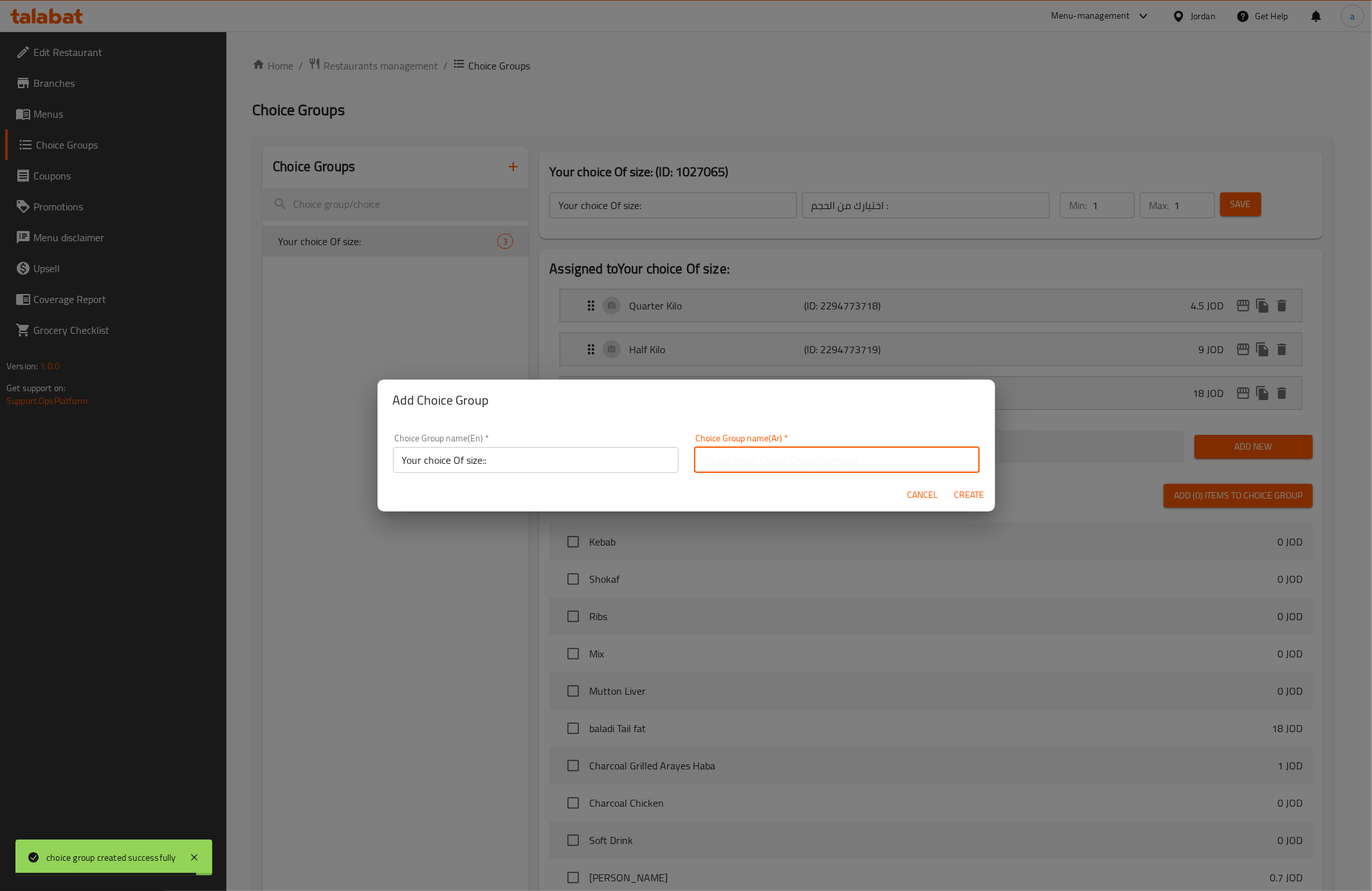
type input "اختيارك من الحجم ::"
click at [974, 497] on span "Create" at bounding box center [970, 495] width 31 height 16
type input "Your choice Of size::"
type input "اختيارك من الحجم ::"
type input "0"
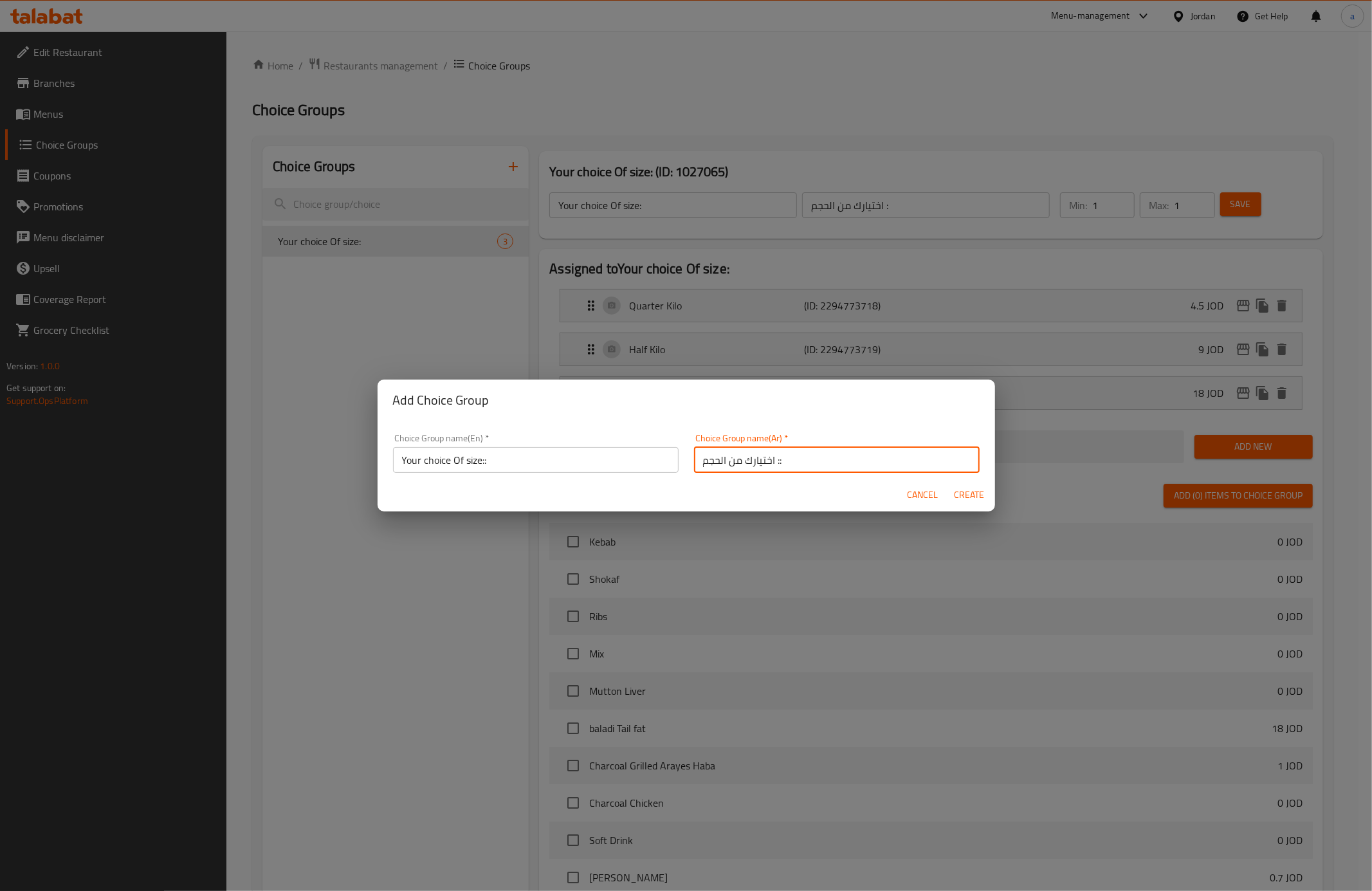
type input "0"
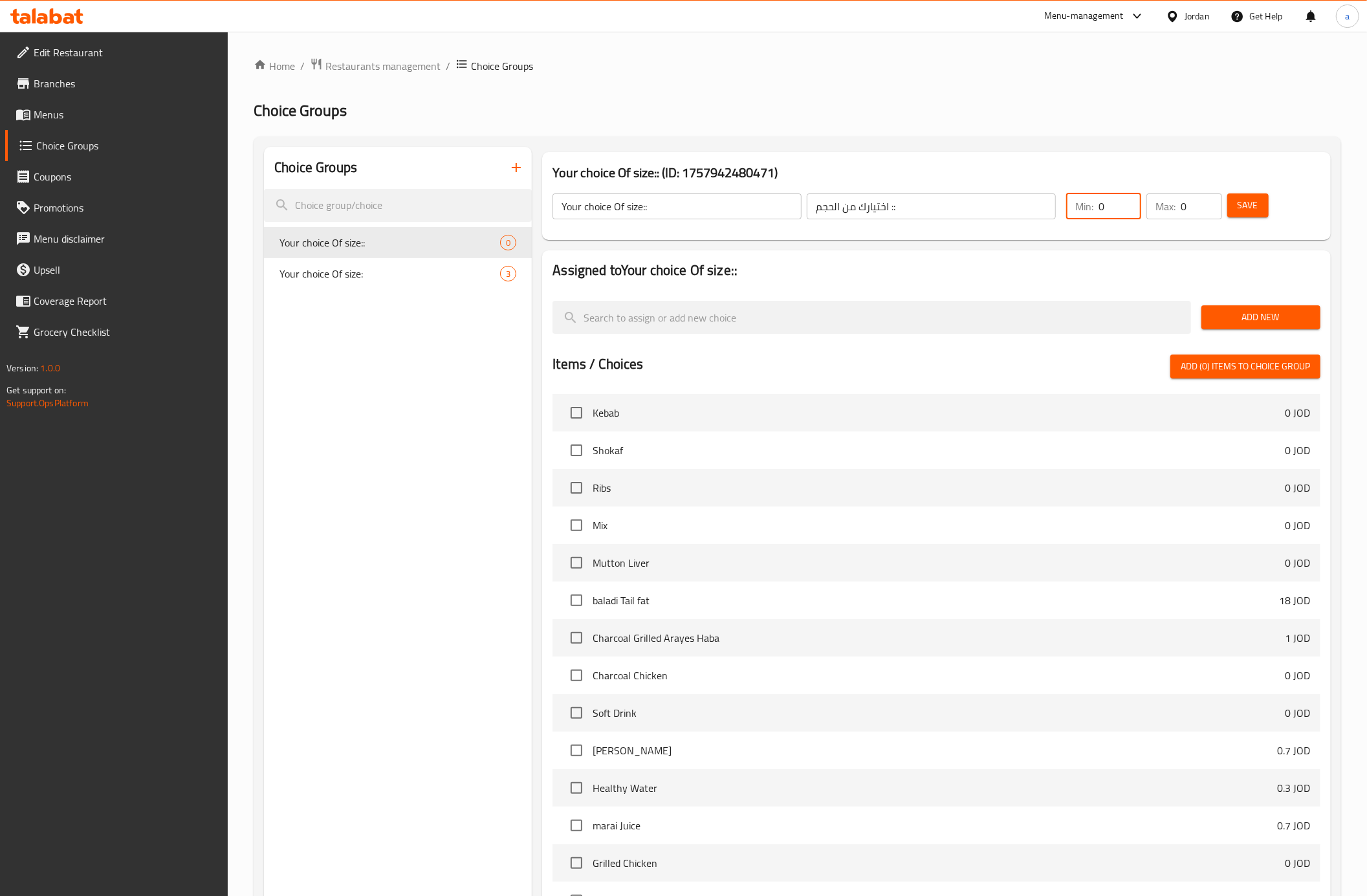
drag, startPoint x: 1101, startPoint y: 211, endPoint x: 1085, endPoint y: 216, distance: 16.8
click at [1085, 216] on div "Min: 0 ​" at bounding box center [1104, 206] width 75 height 26
drag, startPoint x: 1108, startPoint y: 207, endPoint x: 1090, endPoint y: 213, distance: 19.0
click at [1090, 213] on div "Min: 0 ​" at bounding box center [1104, 206] width 75 height 26
drag, startPoint x: 1108, startPoint y: 203, endPoint x: 1092, endPoint y: 212, distance: 18.4
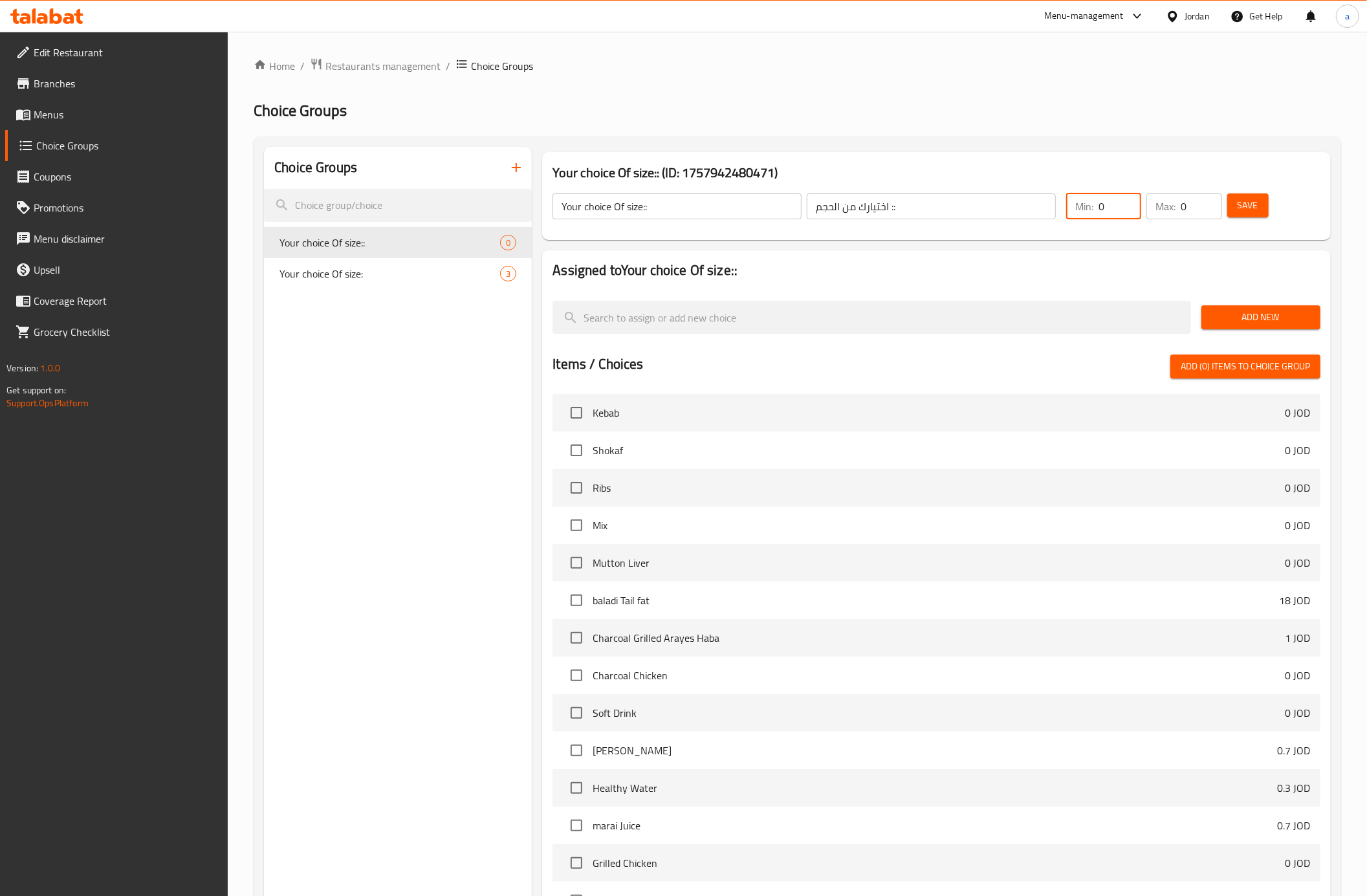
click at [1092, 212] on div "Min: 0 ​" at bounding box center [1104, 206] width 75 height 26
type input "1"
click at [1173, 205] on p "Max:" at bounding box center [1165, 206] width 20 height 16
drag, startPoint x: 1189, startPoint y: 200, endPoint x: 1182, endPoint y: 204, distance: 8.1
click at [1182, 204] on input "0" at bounding box center [1201, 206] width 41 height 26
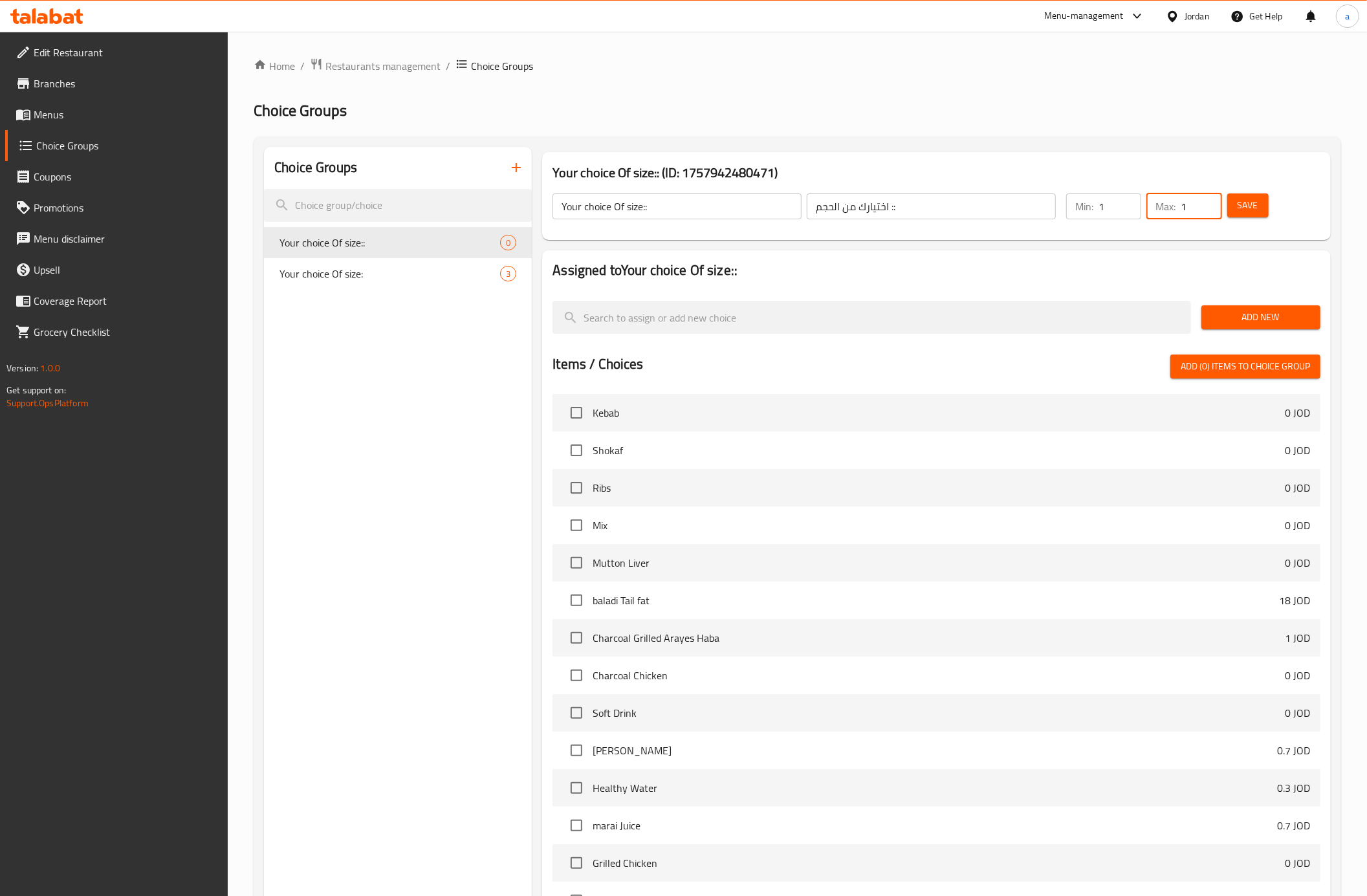
type input "1"
click at [1228, 309] on button "Add New" at bounding box center [1261, 317] width 119 height 24
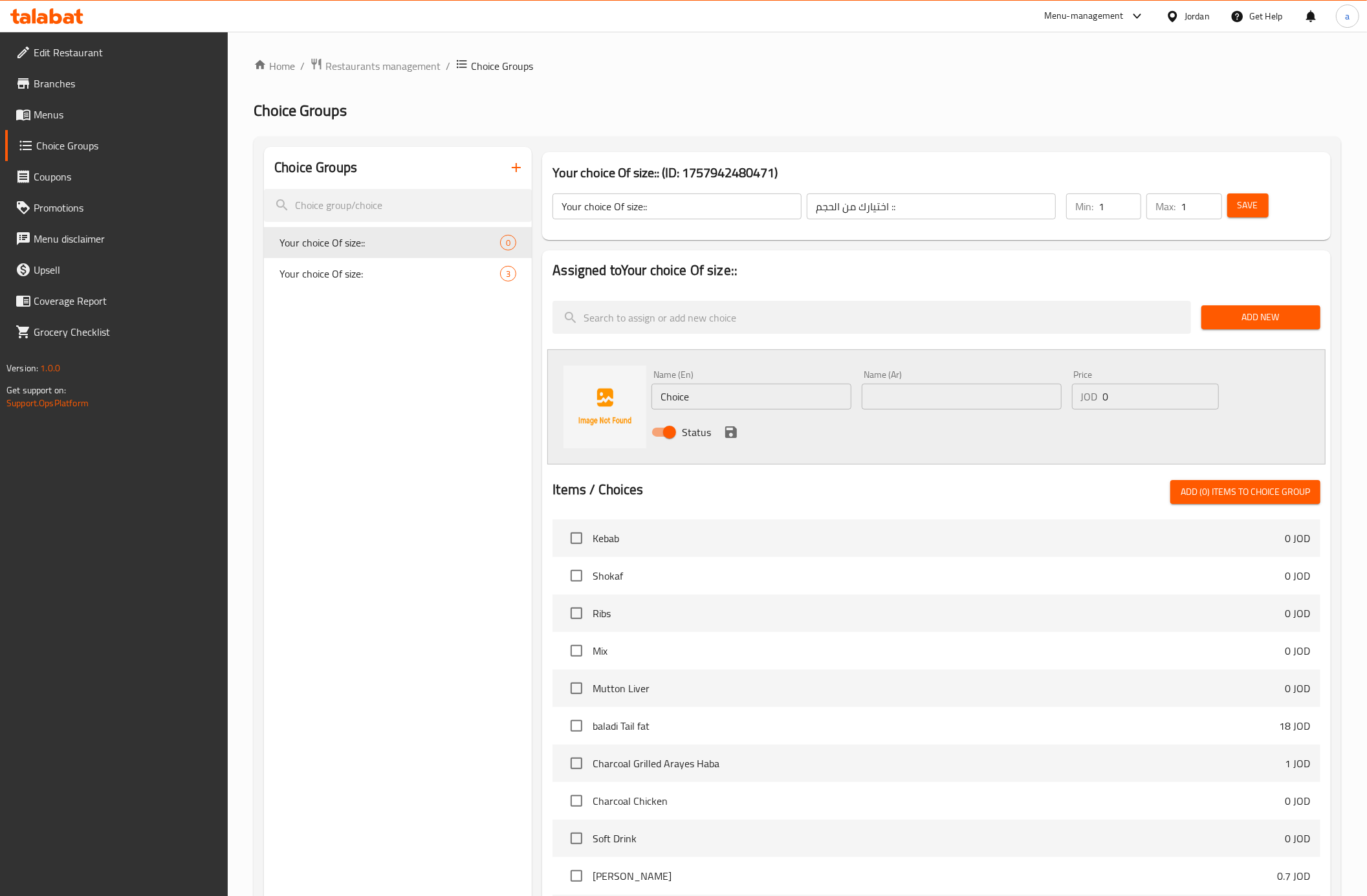
click at [973, 396] on input "text" at bounding box center [961, 397] width 200 height 26
paste input "ربع كيلو"
type input "ربع كيلو"
click at [777, 397] on input "Choice" at bounding box center [751, 397] width 200 height 26
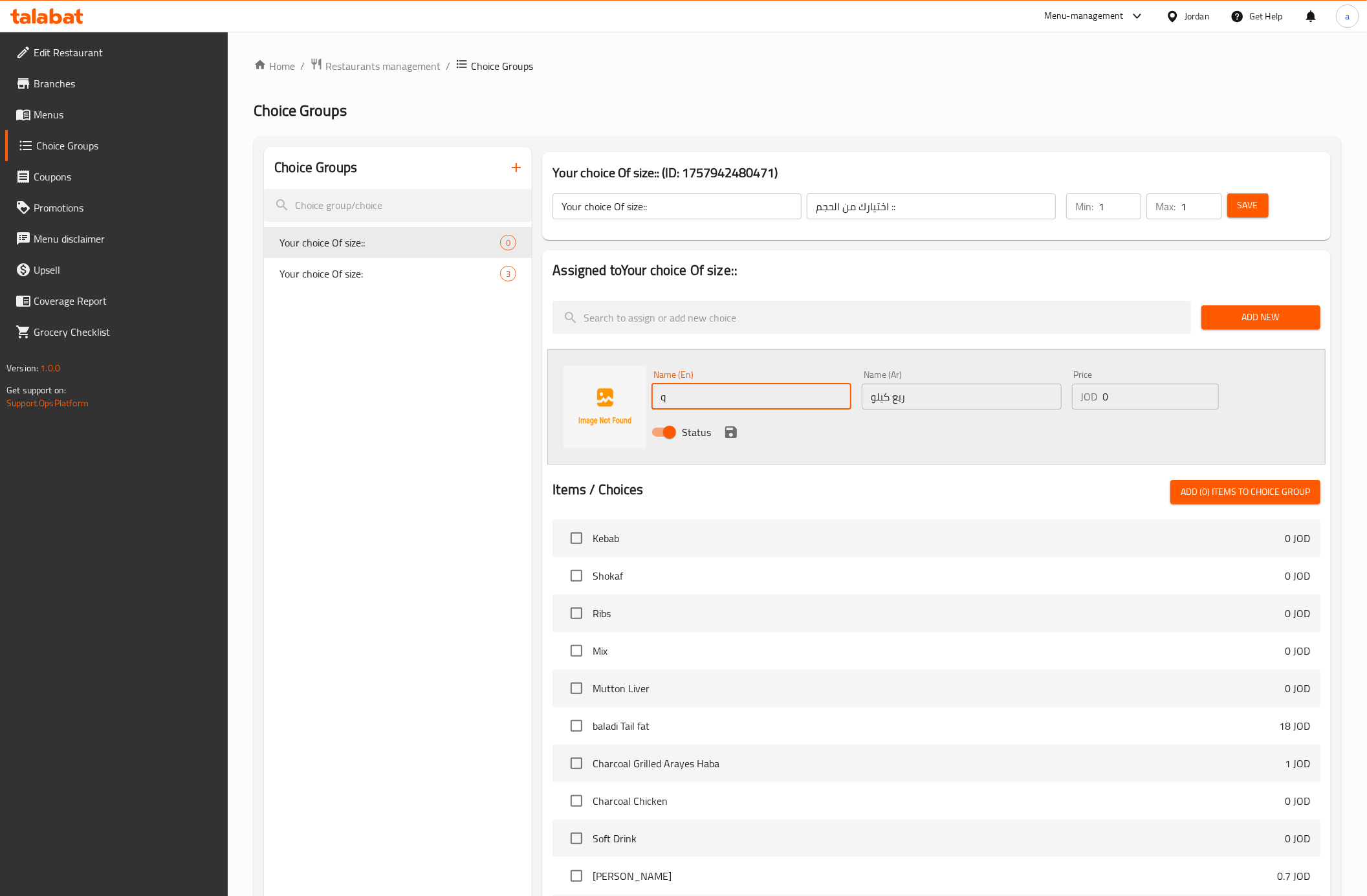
type input "Quarter Kilo"
drag, startPoint x: 1129, startPoint y: 400, endPoint x: 1092, endPoint y: 406, distance: 37.5
click at [1092, 406] on div "JOD 0 Price" at bounding box center [1145, 397] width 147 height 26
type input "5"
click at [738, 428] on icon "save" at bounding box center [731, 432] width 16 height 16
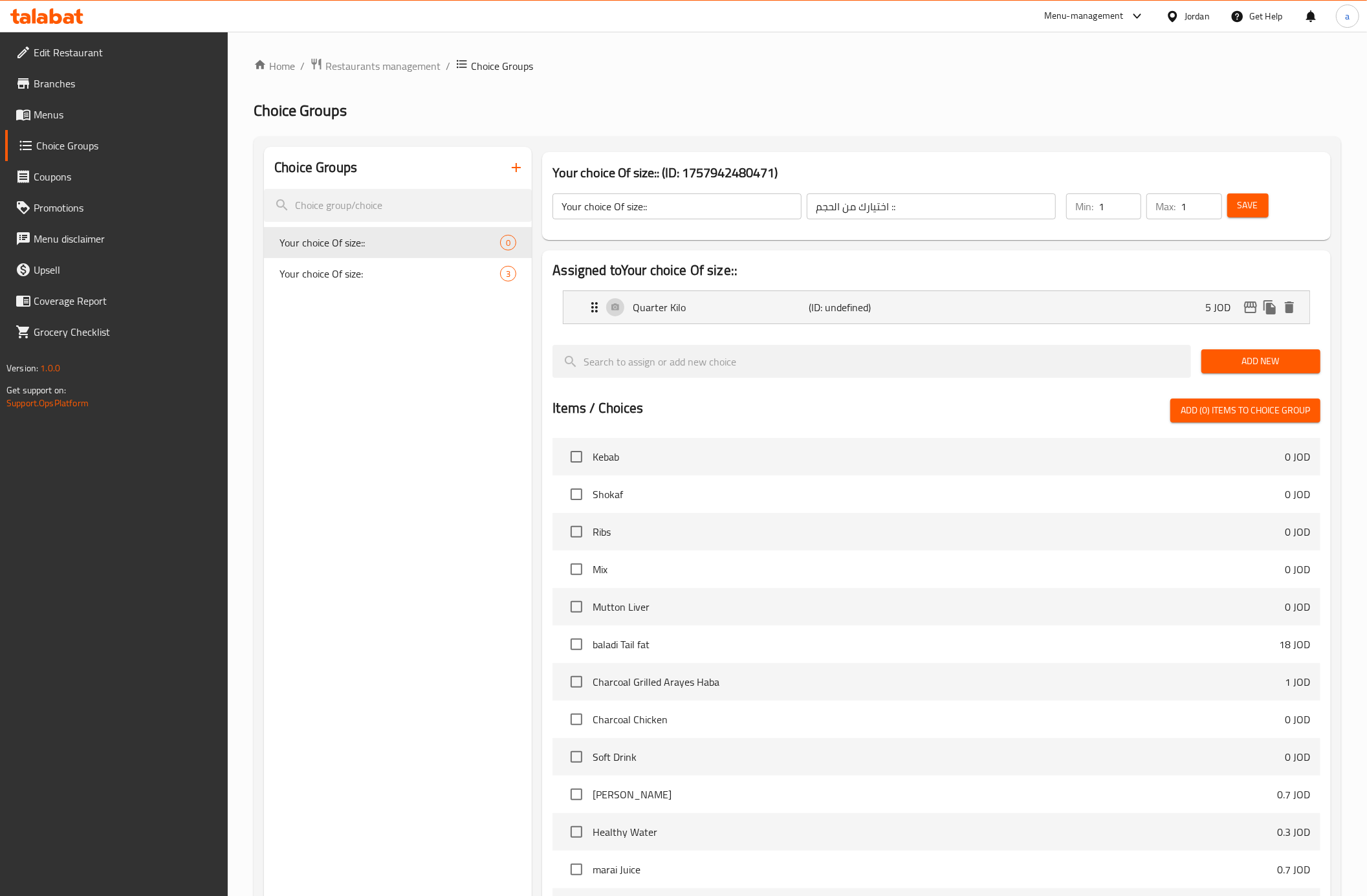
click at [1295, 366] on span "Add New" at bounding box center [1261, 361] width 98 height 16
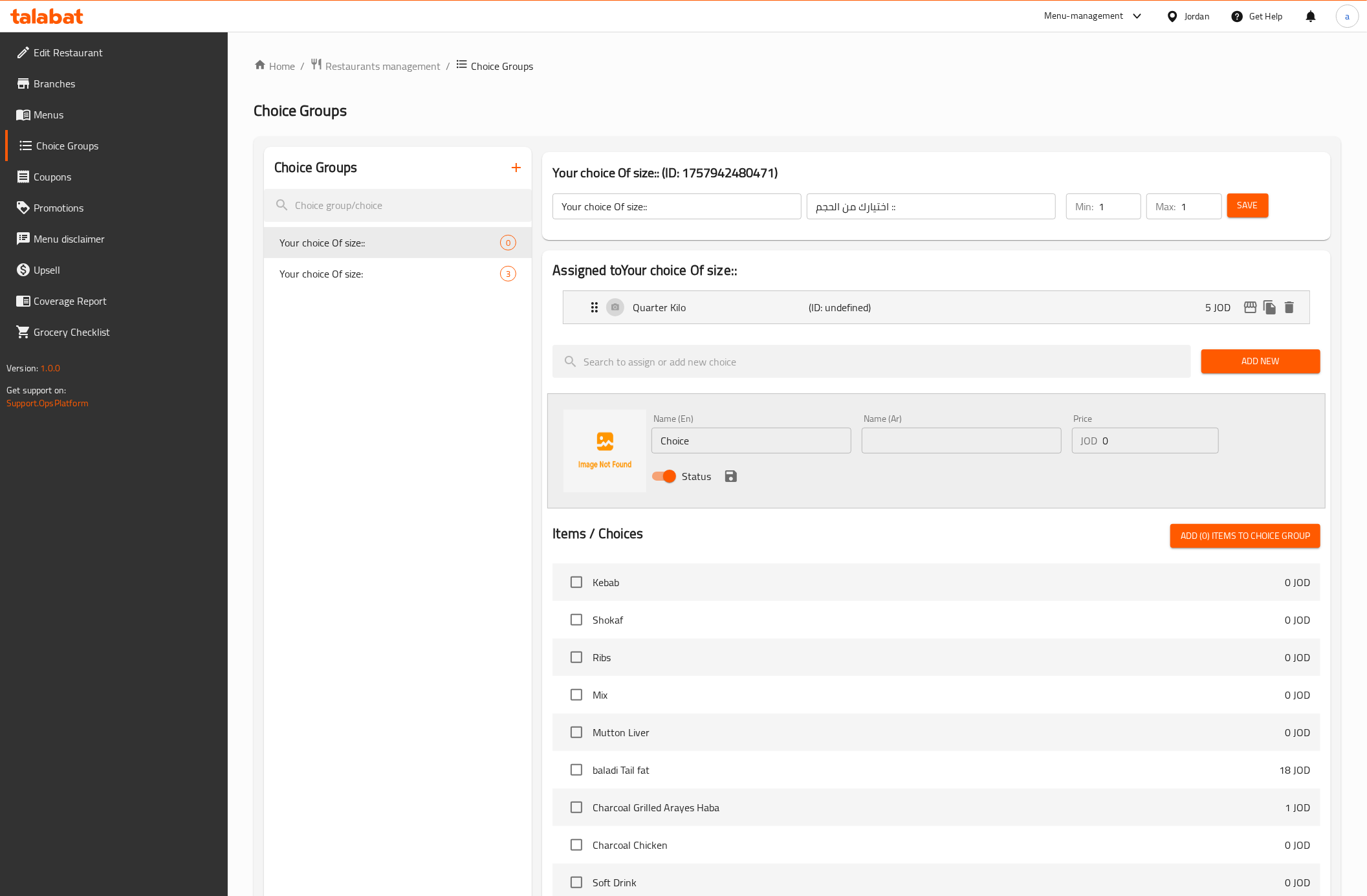
click at [966, 440] on input "text" at bounding box center [961, 441] width 200 height 26
paste input "نص كيلو"
type input "نص كيلو"
click at [792, 443] on input "Choice" at bounding box center [751, 441] width 200 height 26
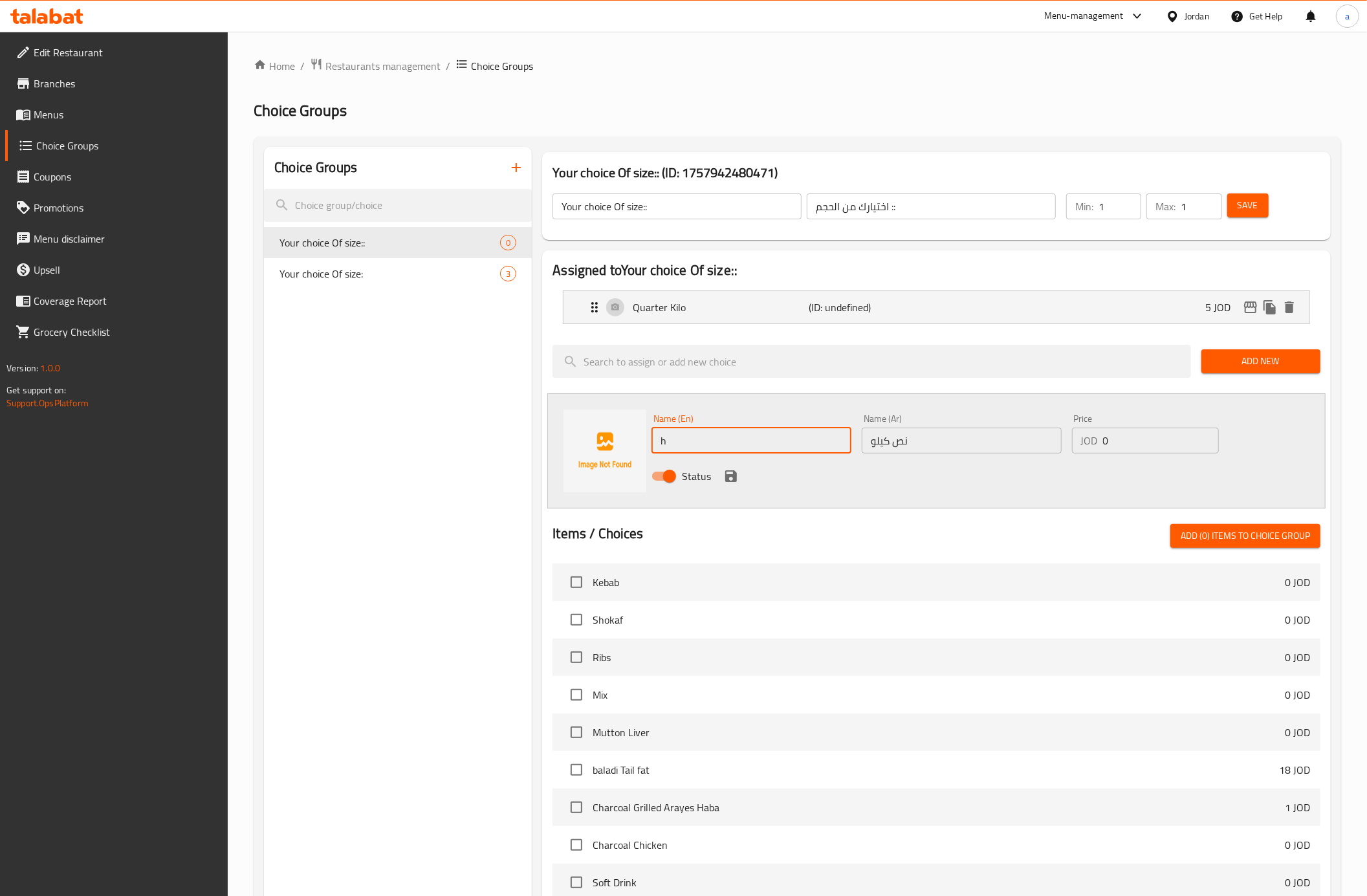
type input "Half Kilo"
drag, startPoint x: 1139, startPoint y: 441, endPoint x: 1081, endPoint y: 447, distance: 58.3
click at [1081, 447] on div "JOD 0 Price" at bounding box center [1145, 441] width 147 height 26
type input "10"
click at [736, 478] on icon "save" at bounding box center [731, 476] width 12 height 12
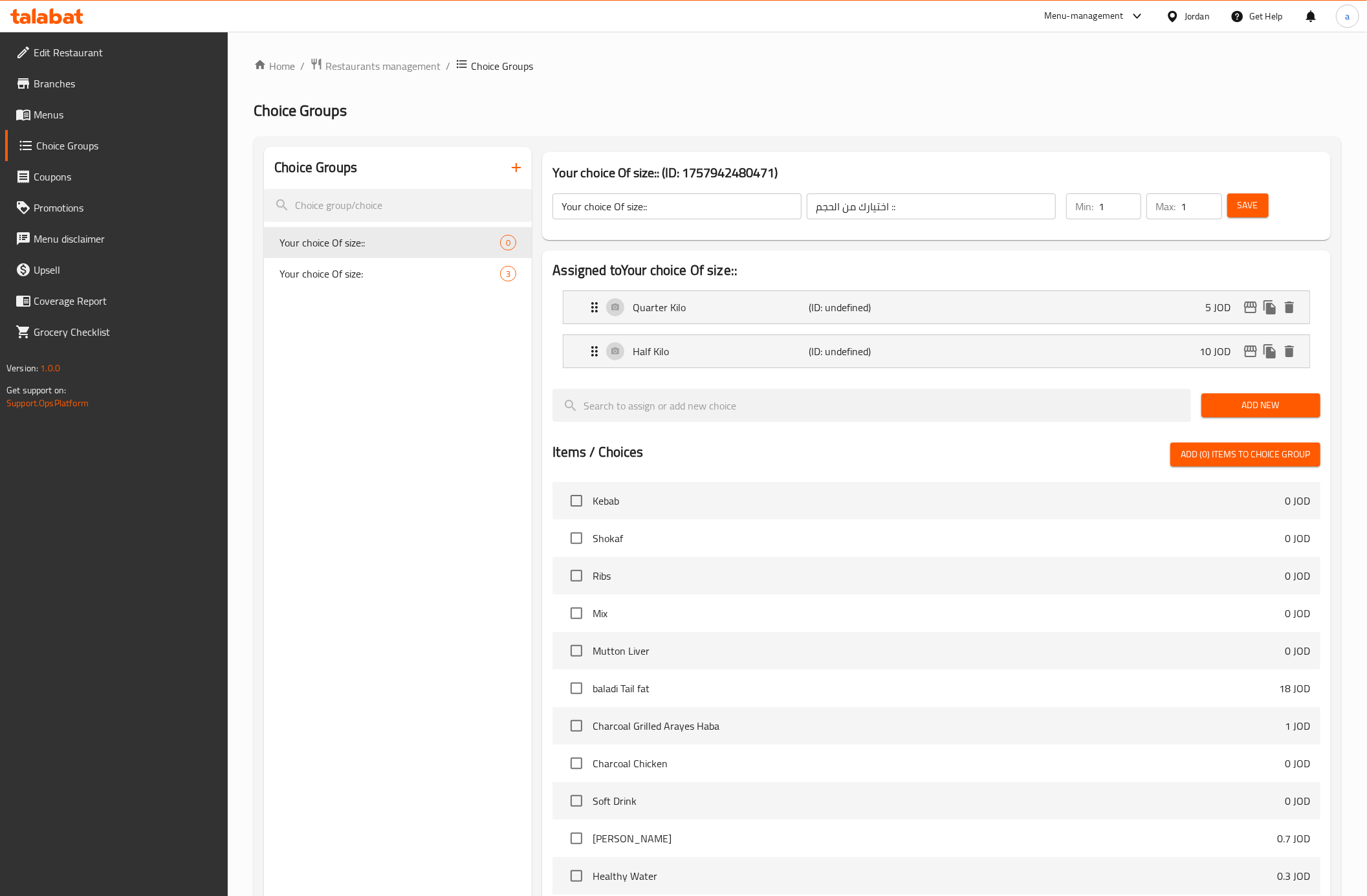
click at [1241, 396] on button "Add New" at bounding box center [1261, 405] width 119 height 24
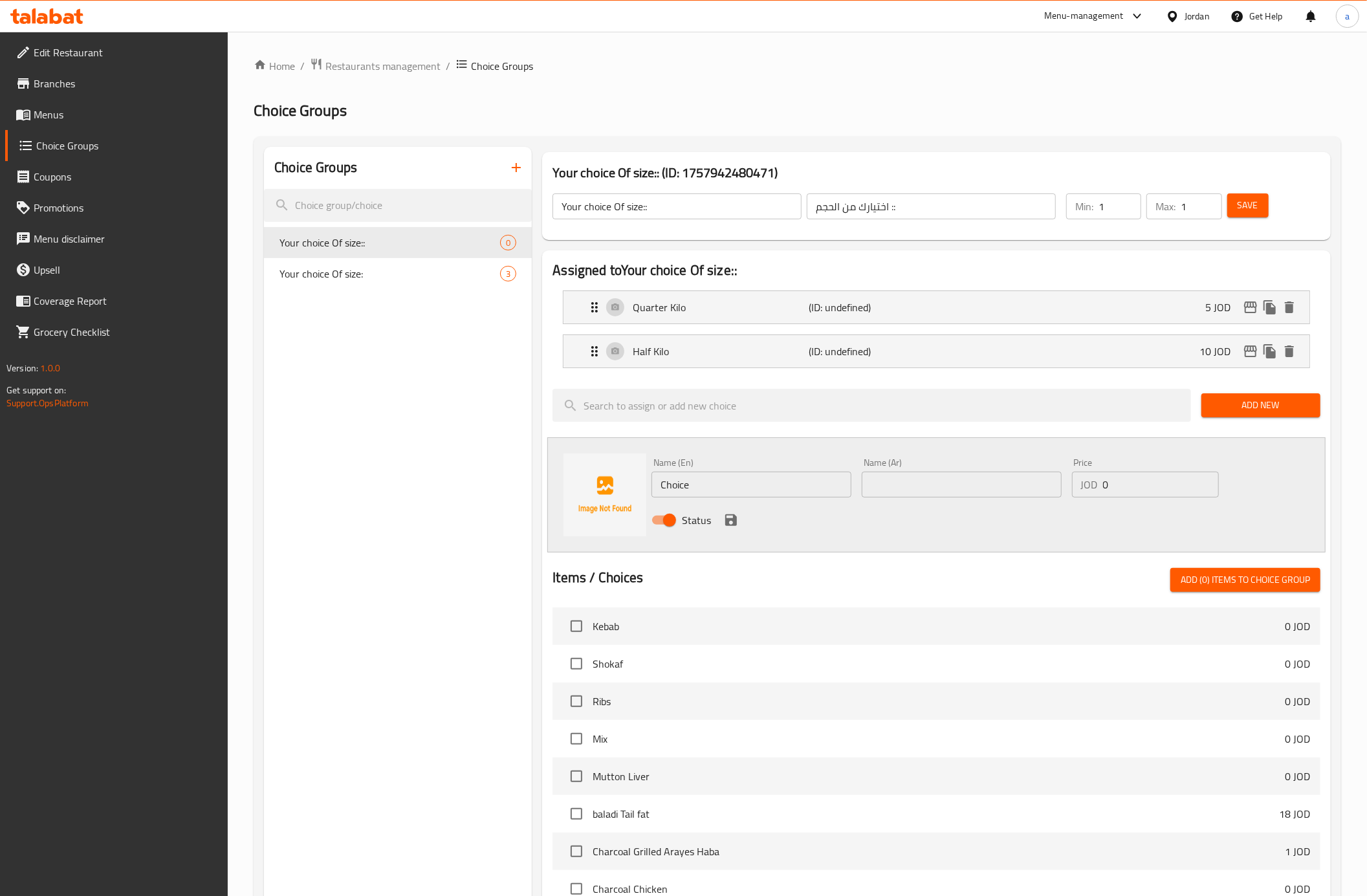
click at [896, 484] on input "text" at bounding box center [961, 485] width 200 height 26
paste input "كيلو"
type input "كيلو"
drag, startPoint x: 704, startPoint y: 488, endPoint x: 607, endPoint y: 479, distance: 97.4
click at [607, 479] on div "Name (En) Choice Name (En) Name (Ar) كيلو Name (Ar) Price JOD 0 Price Status" at bounding box center [937, 495] width 778 height 115
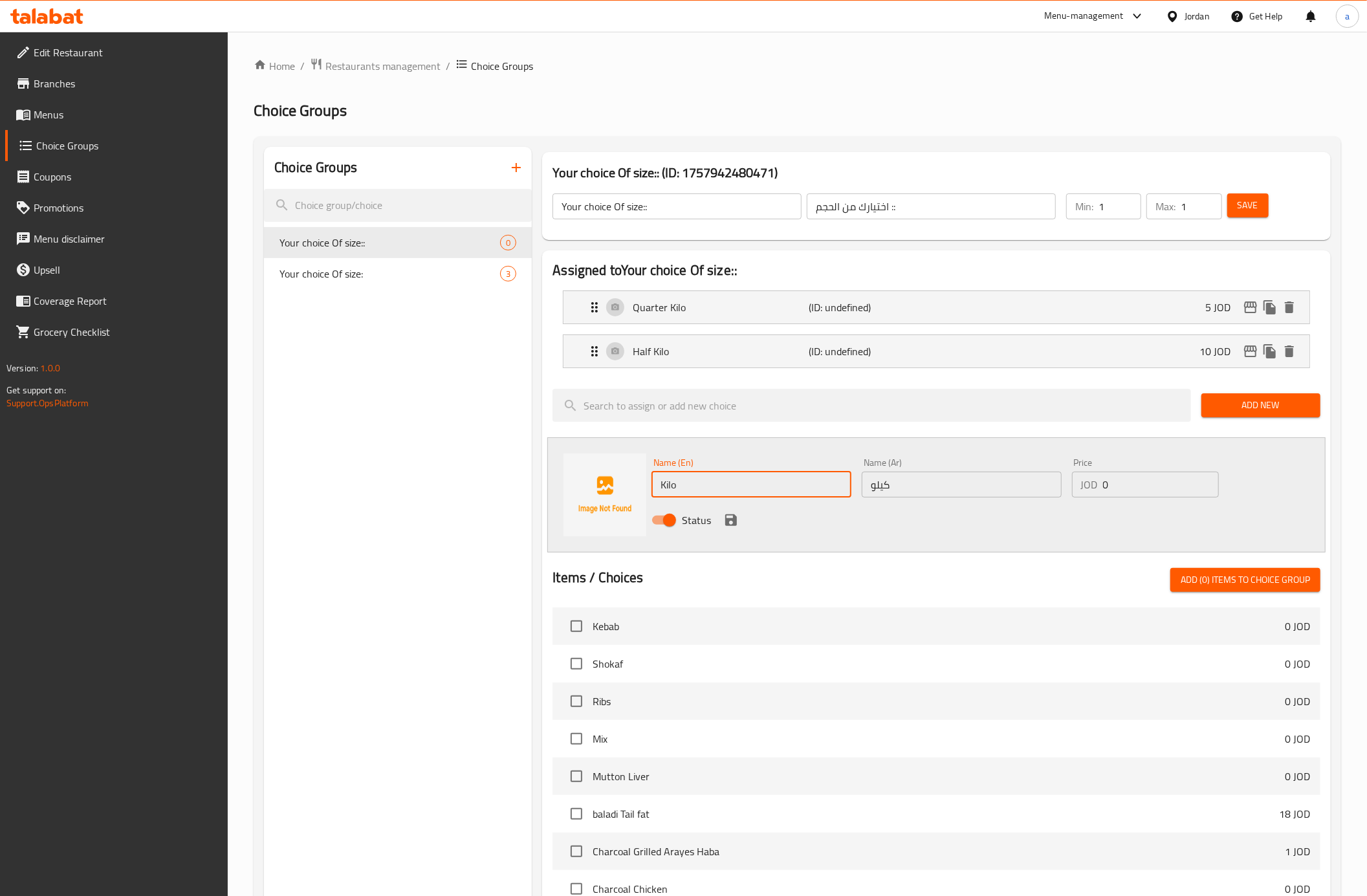
type input "Kilo"
drag, startPoint x: 1117, startPoint y: 499, endPoint x: 1101, endPoint y: 481, distance: 24.1
click at [1094, 493] on div "Price JOD 0 Price" at bounding box center [1145, 478] width 157 height 50
click at [1121, 485] on input "0" at bounding box center [1161, 485] width 116 height 26
drag, startPoint x: 1121, startPoint y: 485, endPoint x: 1102, endPoint y: 490, distance: 19.6
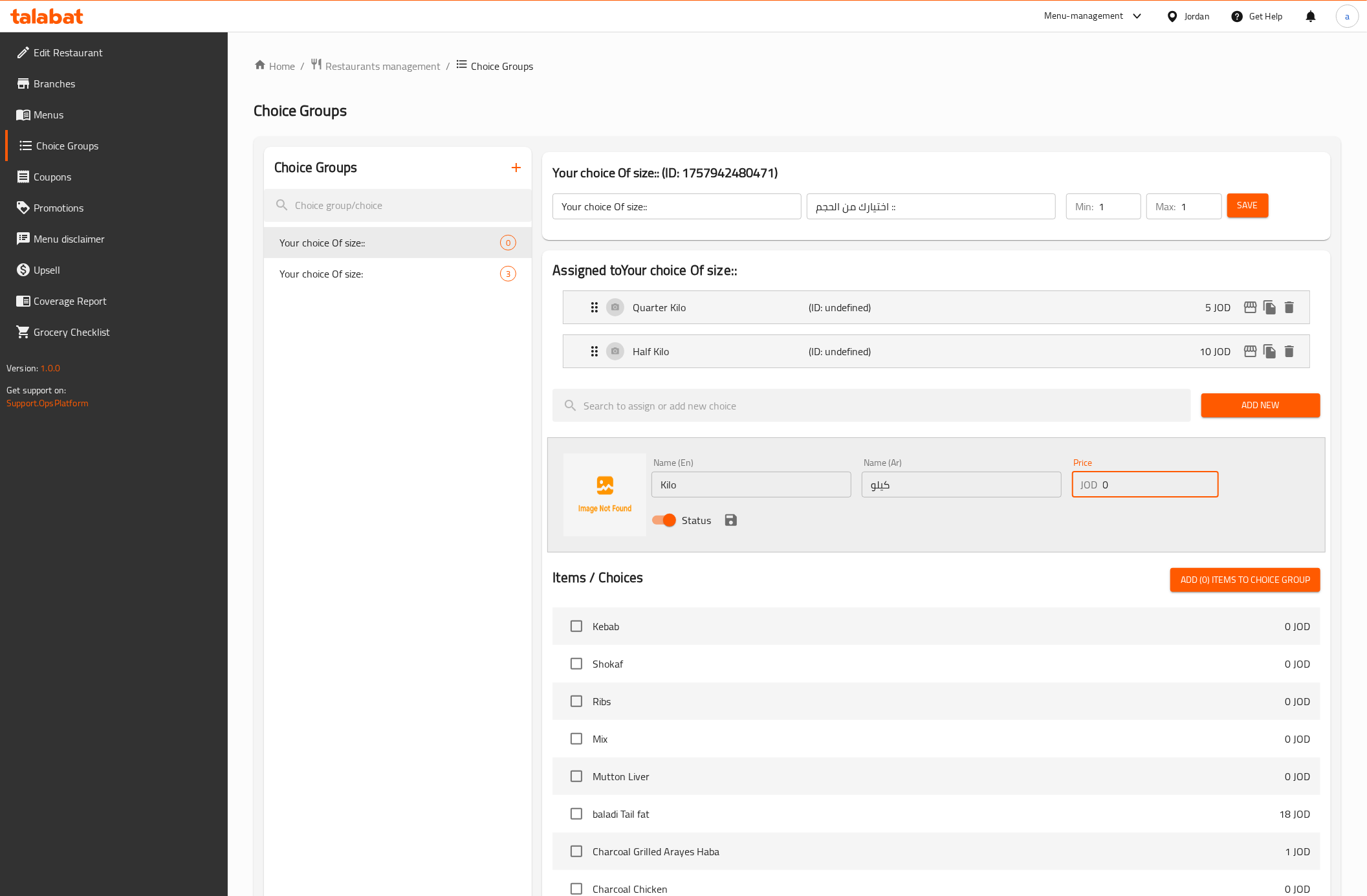
click at [1103, 490] on input "0" at bounding box center [1161, 485] width 116 height 26
type input "20"
click at [735, 523] on icon "save" at bounding box center [731, 520] width 12 height 12
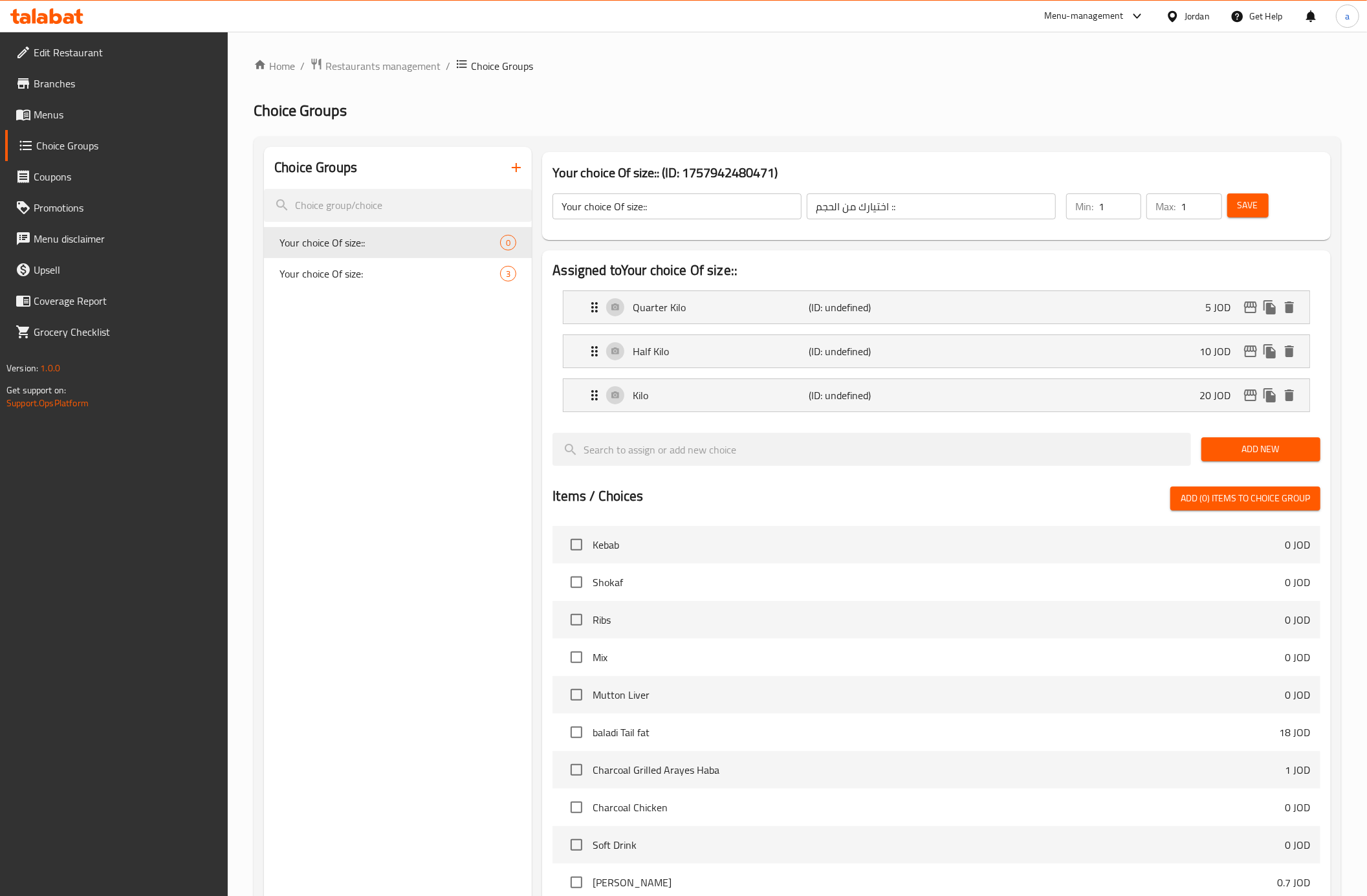
click at [1261, 204] on button "Save" at bounding box center [1248, 205] width 41 height 24
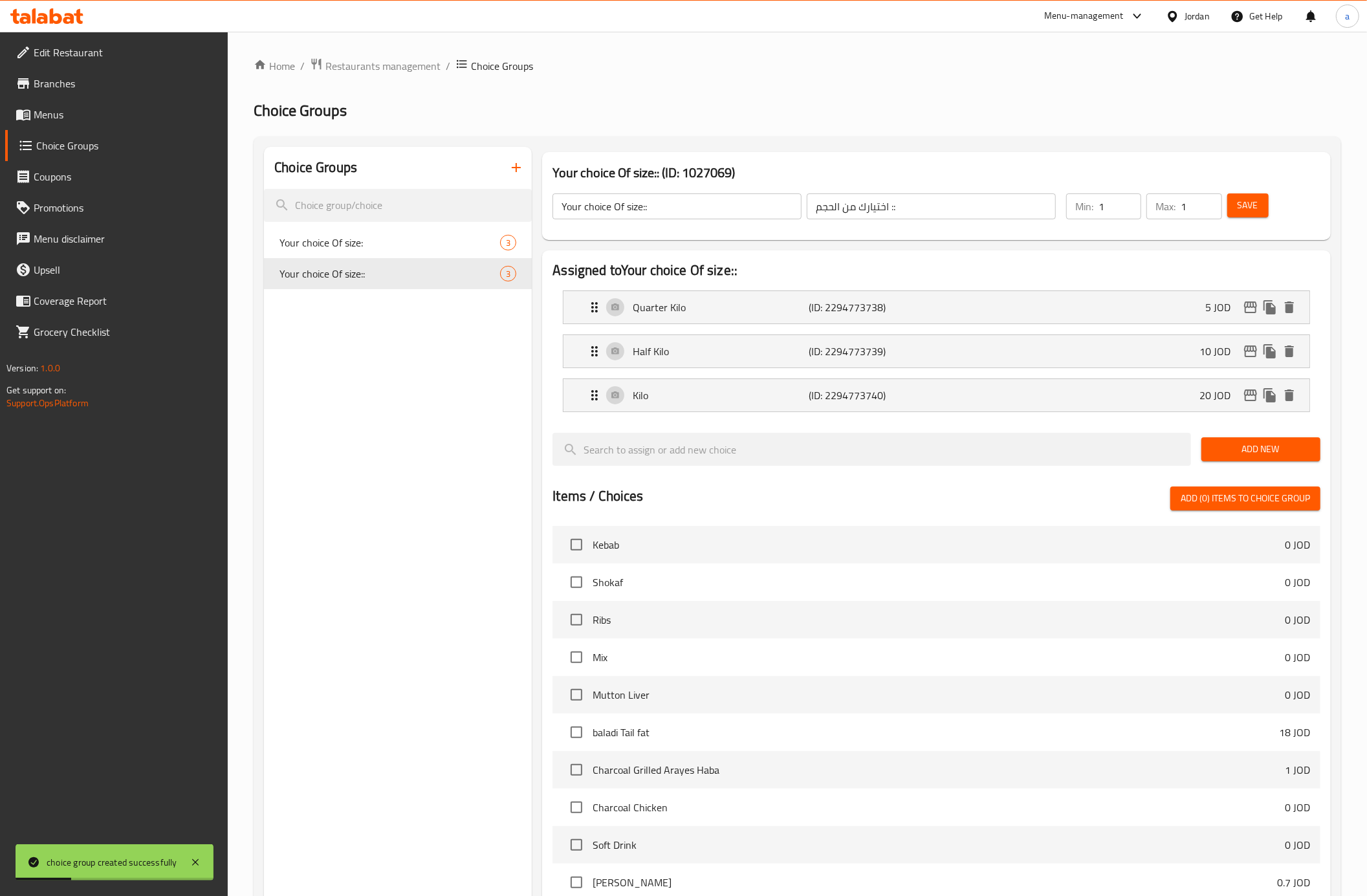
click at [110, 125] on link "Menus" at bounding box center [117, 114] width 223 height 31
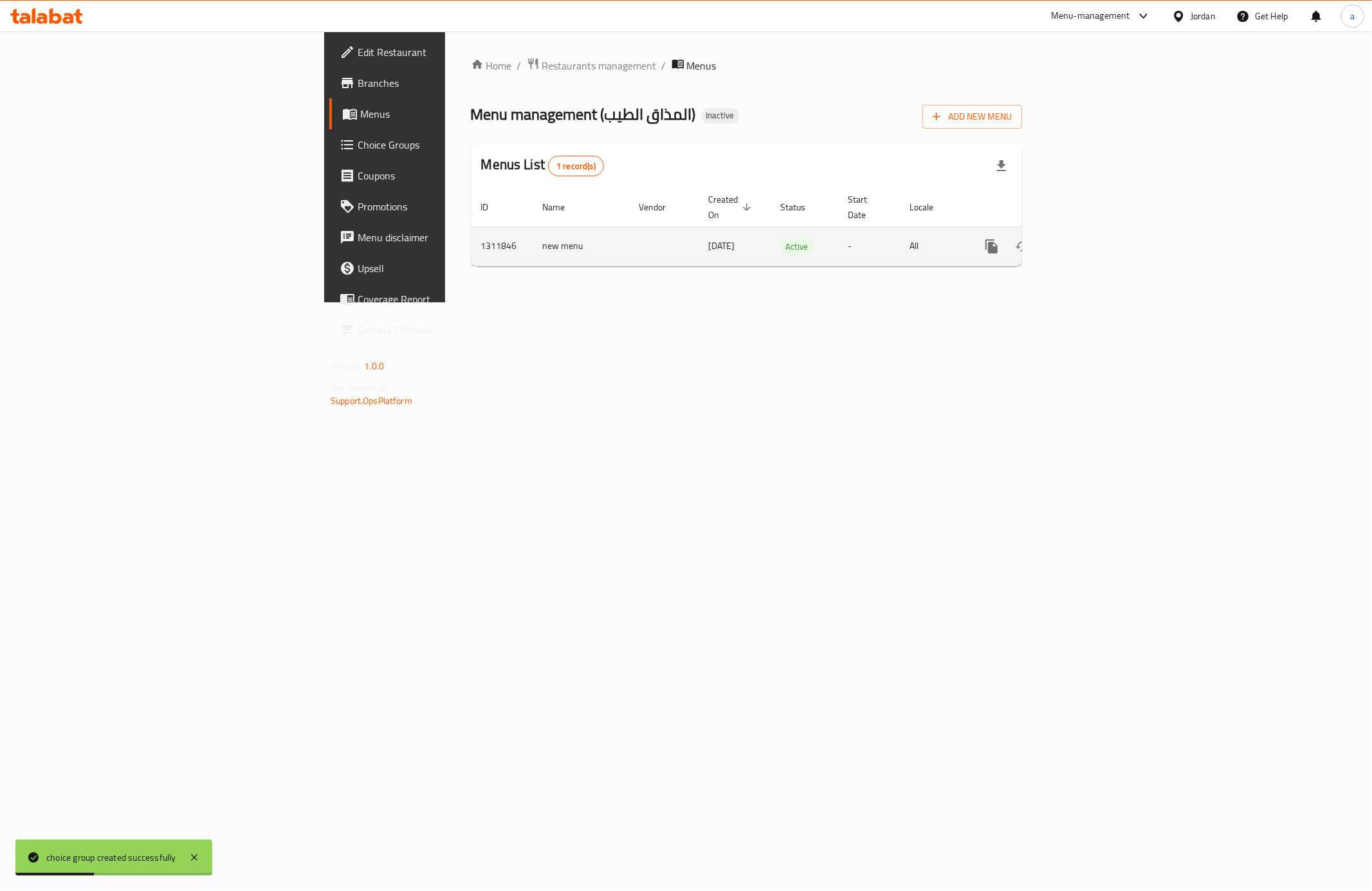
click at [629, 227] on td "enhanced table" at bounding box center [663, 246] width 69 height 39
click at [1092, 240] on icon "enhanced table" at bounding box center [1084, 246] width 15 height 15
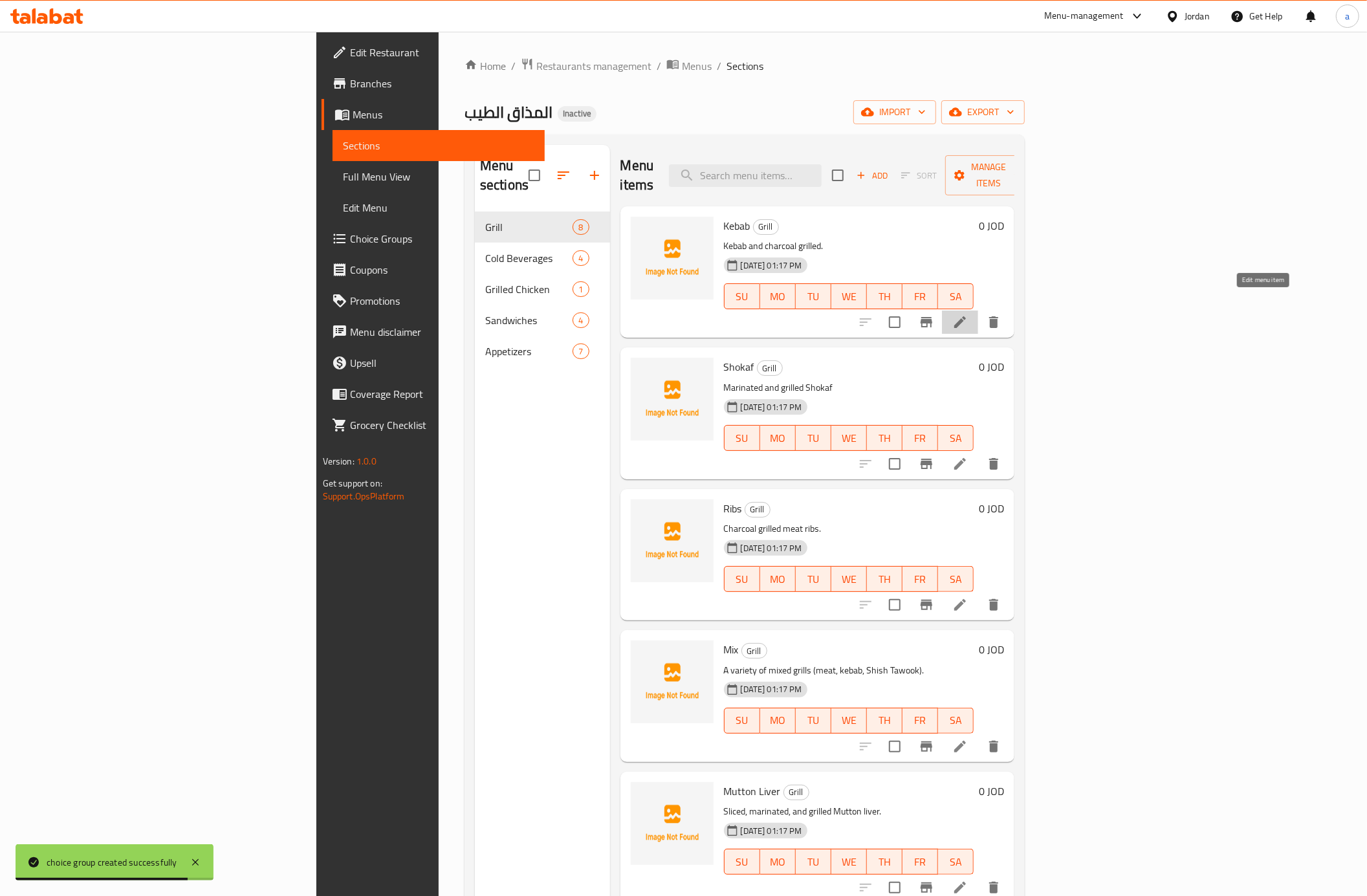
click at [966, 316] on icon at bounding box center [960, 321] width 12 height 12
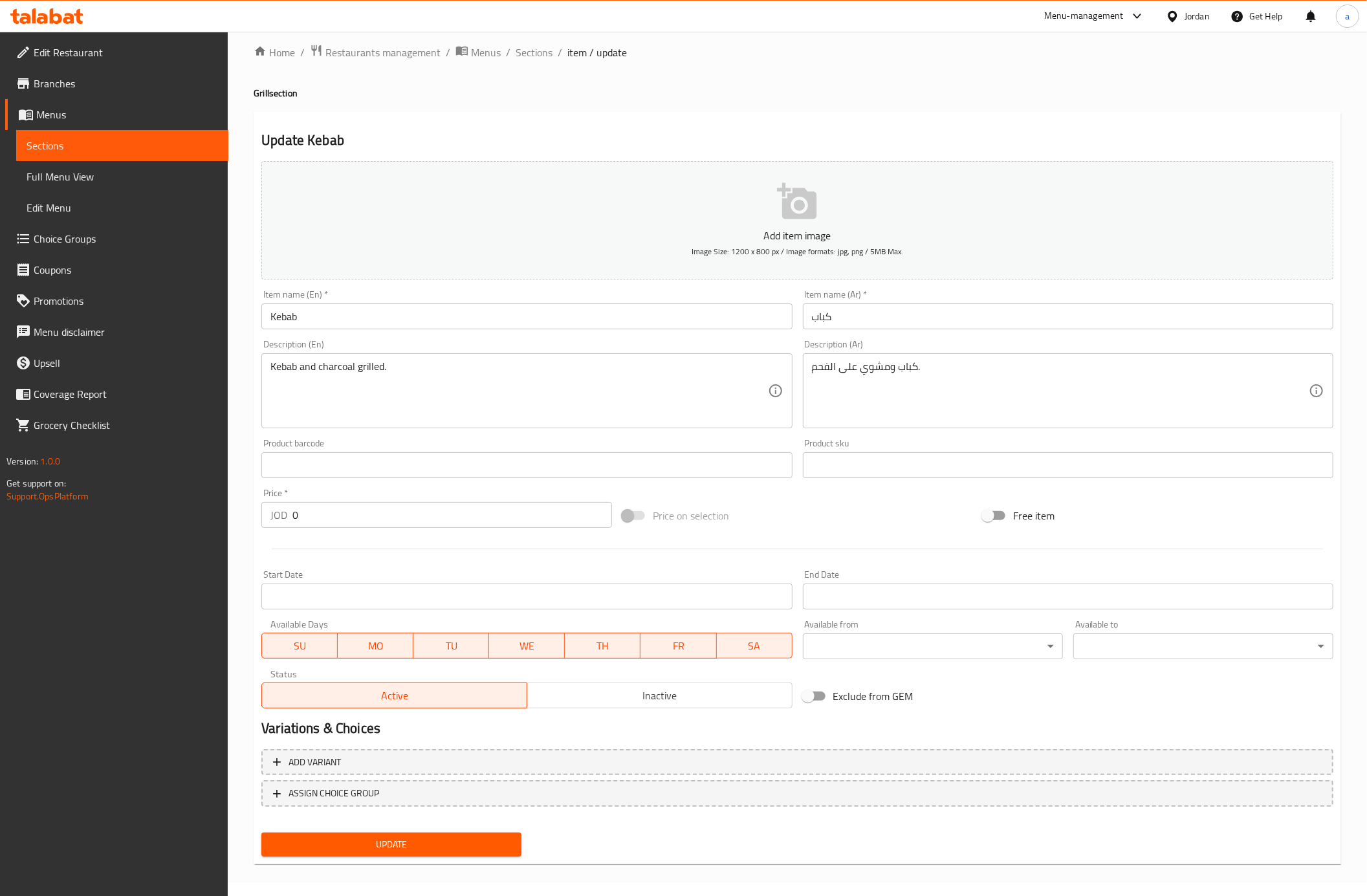
scroll to position [17, 0]
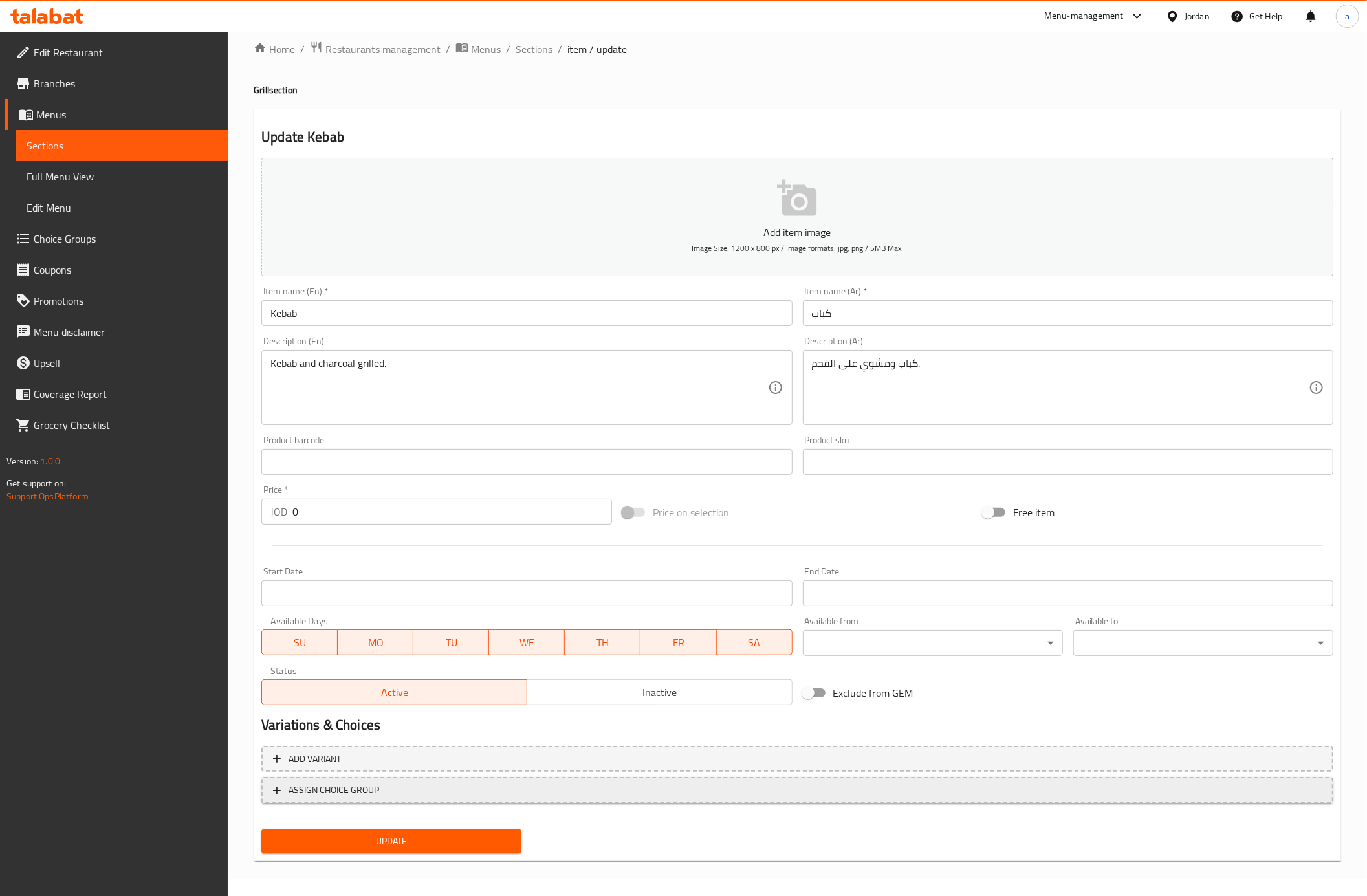
click at [343, 789] on span "ASSIGN CHOICE GROUP" at bounding box center [334, 790] width 91 height 16
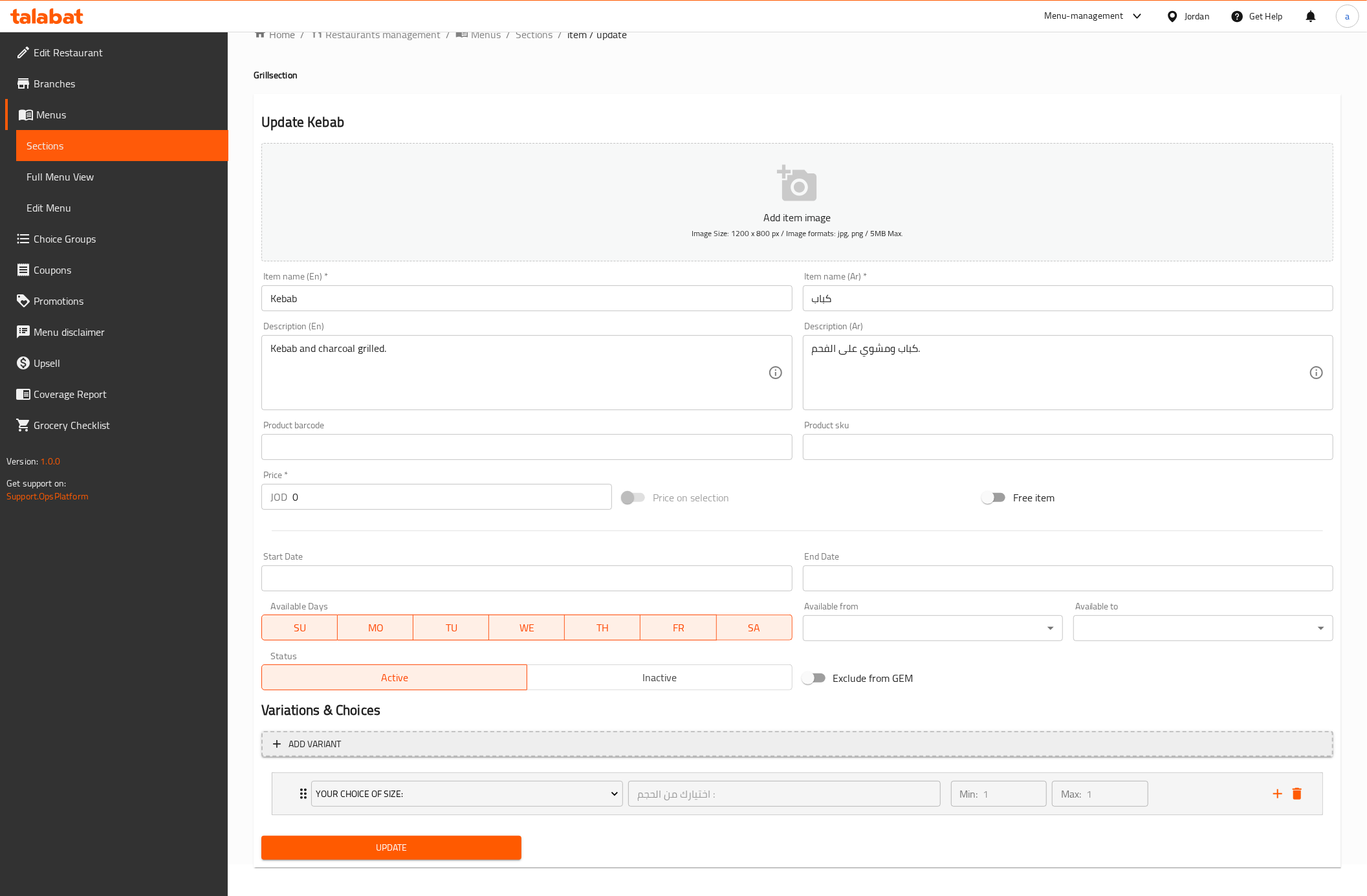
scroll to position [40, 0]
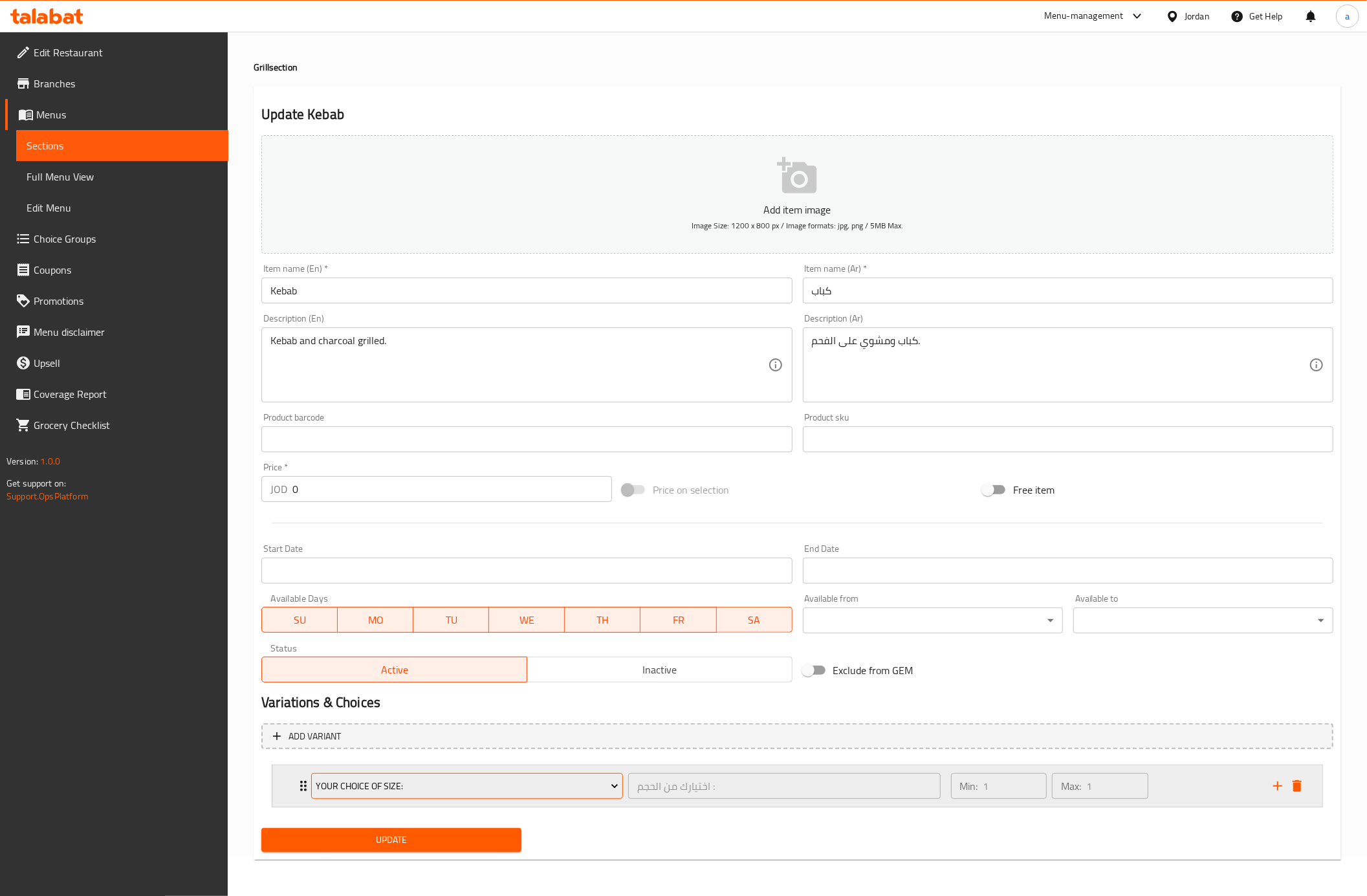
click at [600, 783] on span "Your choice Of size:" at bounding box center [467, 786] width 302 height 16
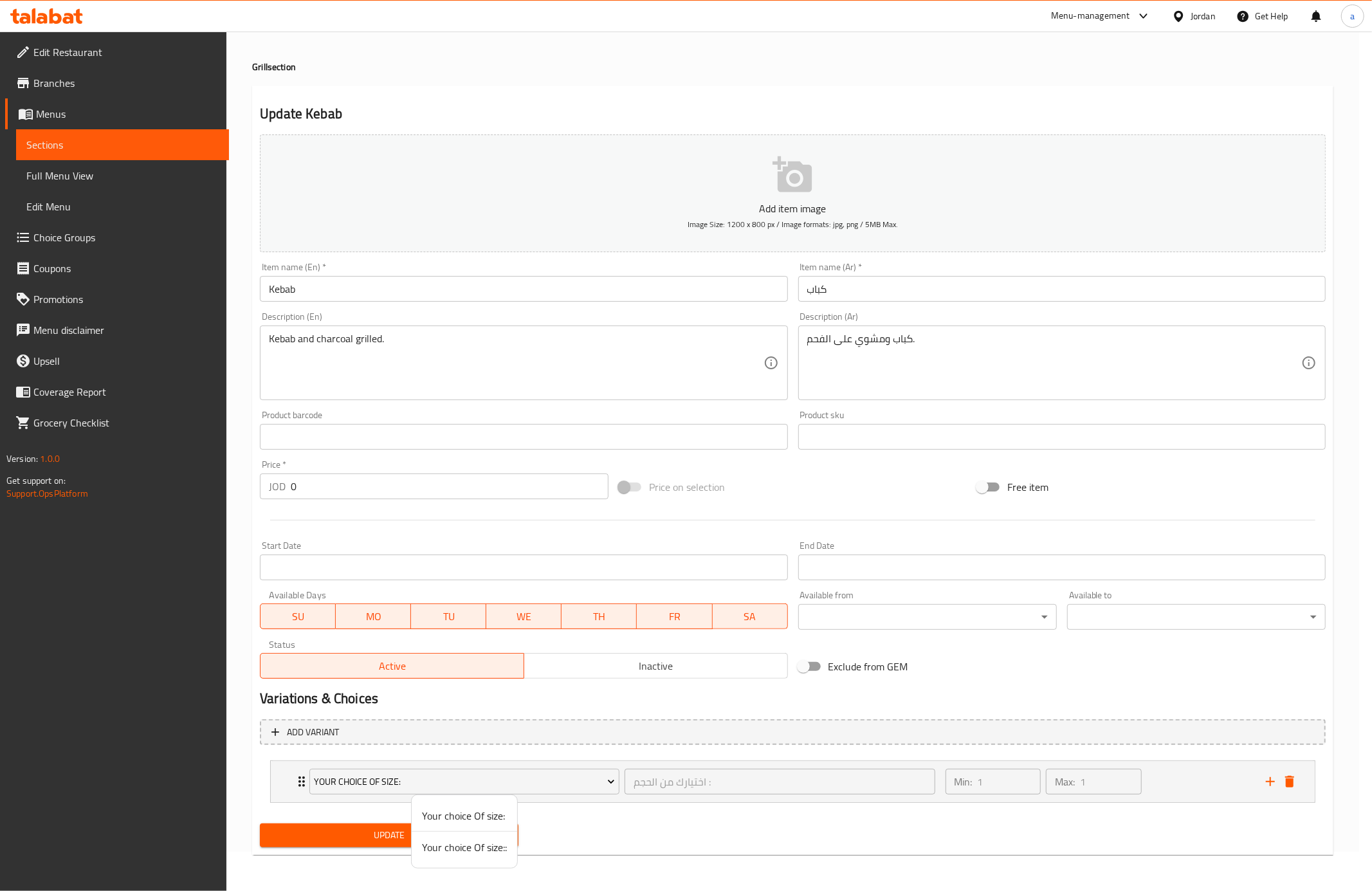
click at [482, 820] on span "Your choice Of size:" at bounding box center [464, 816] width 85 height 15
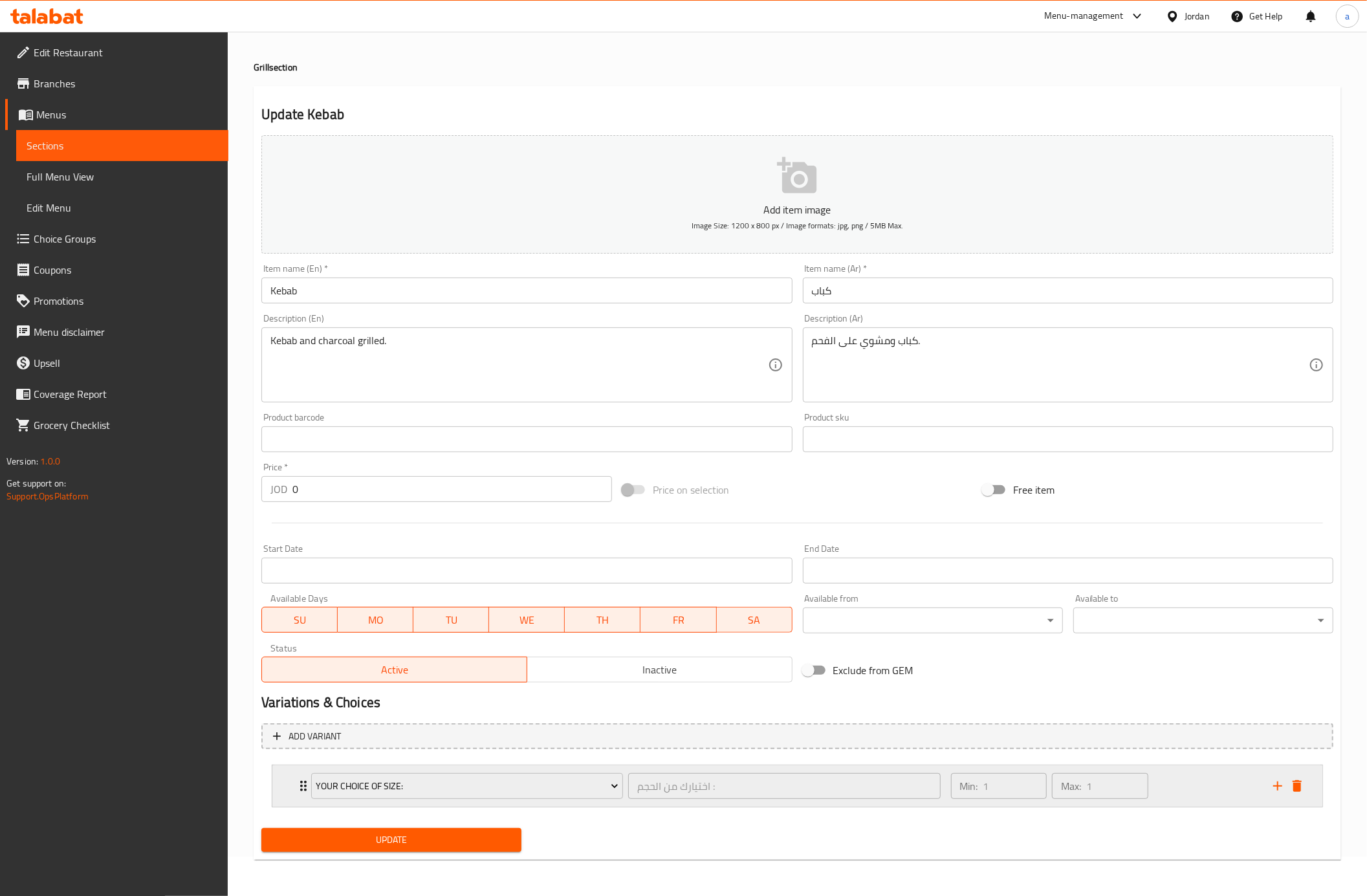
click at [1178, 785] on div "Min: 1 ​ Max: 1 ​" at bounding box center [1104, 786] width 322 height 41
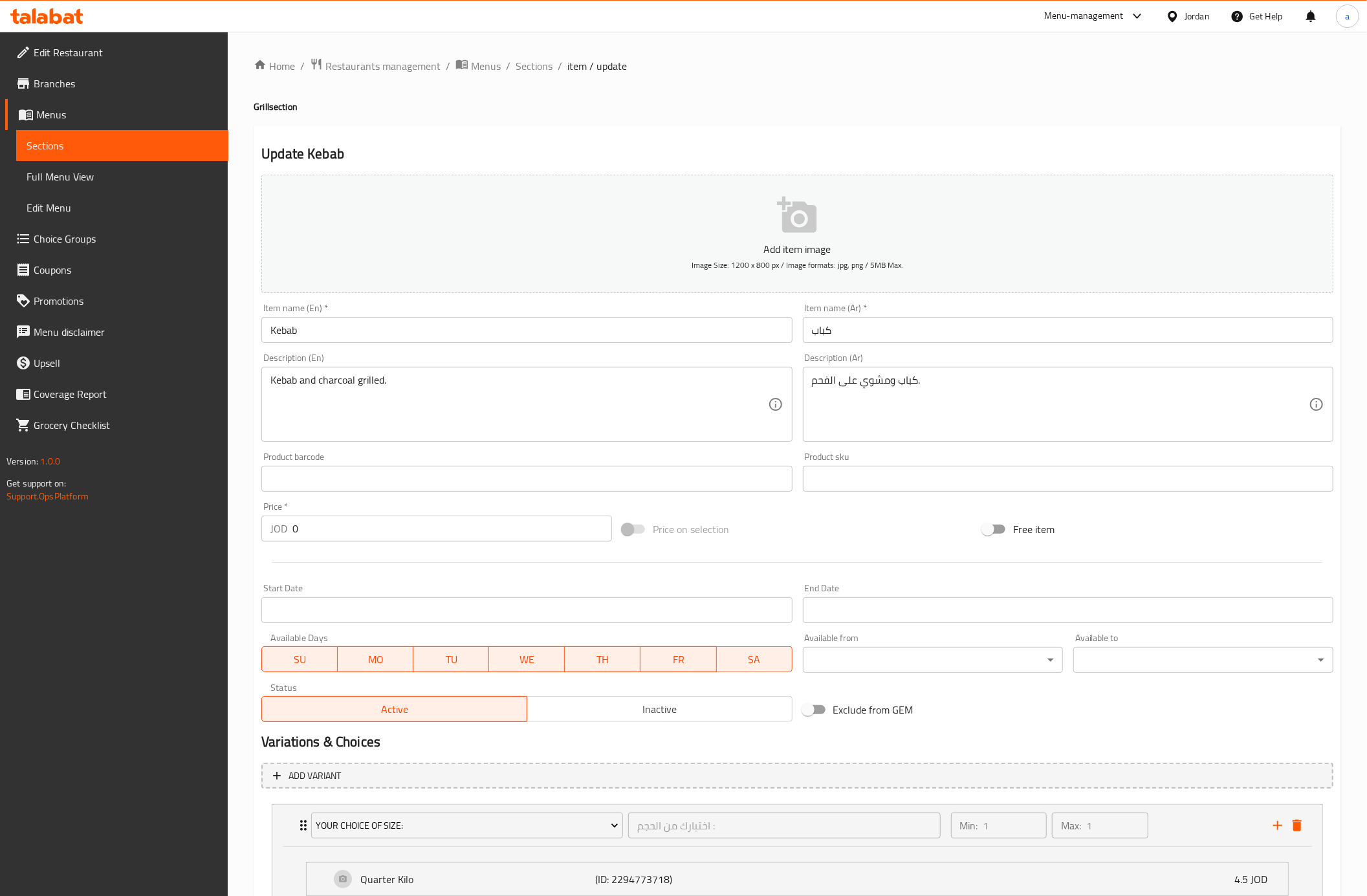
scroll to position [200, 0]
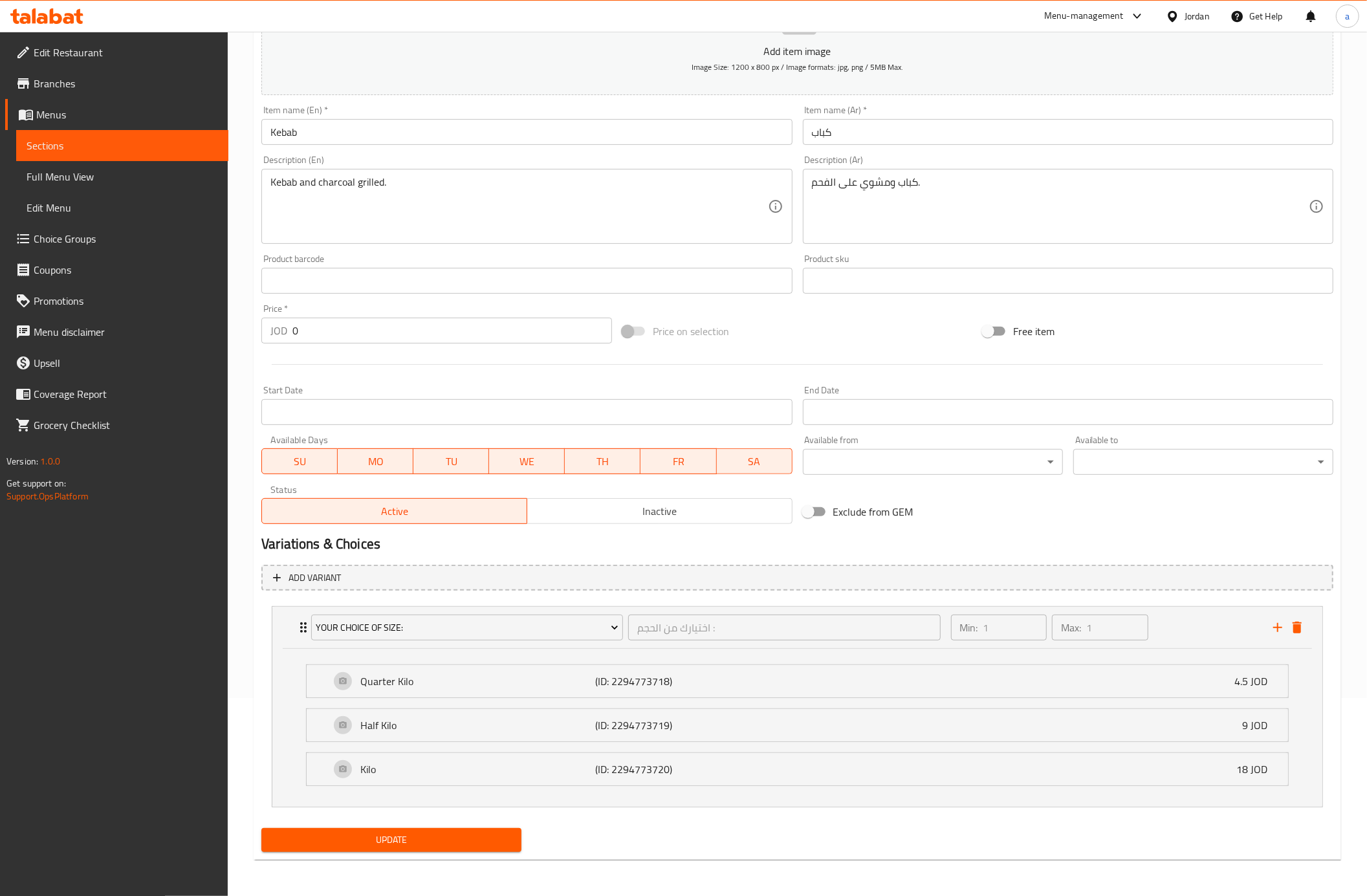
click at [459, 841] on span "Update" at bounding box center [392, 840] width 240 height 16
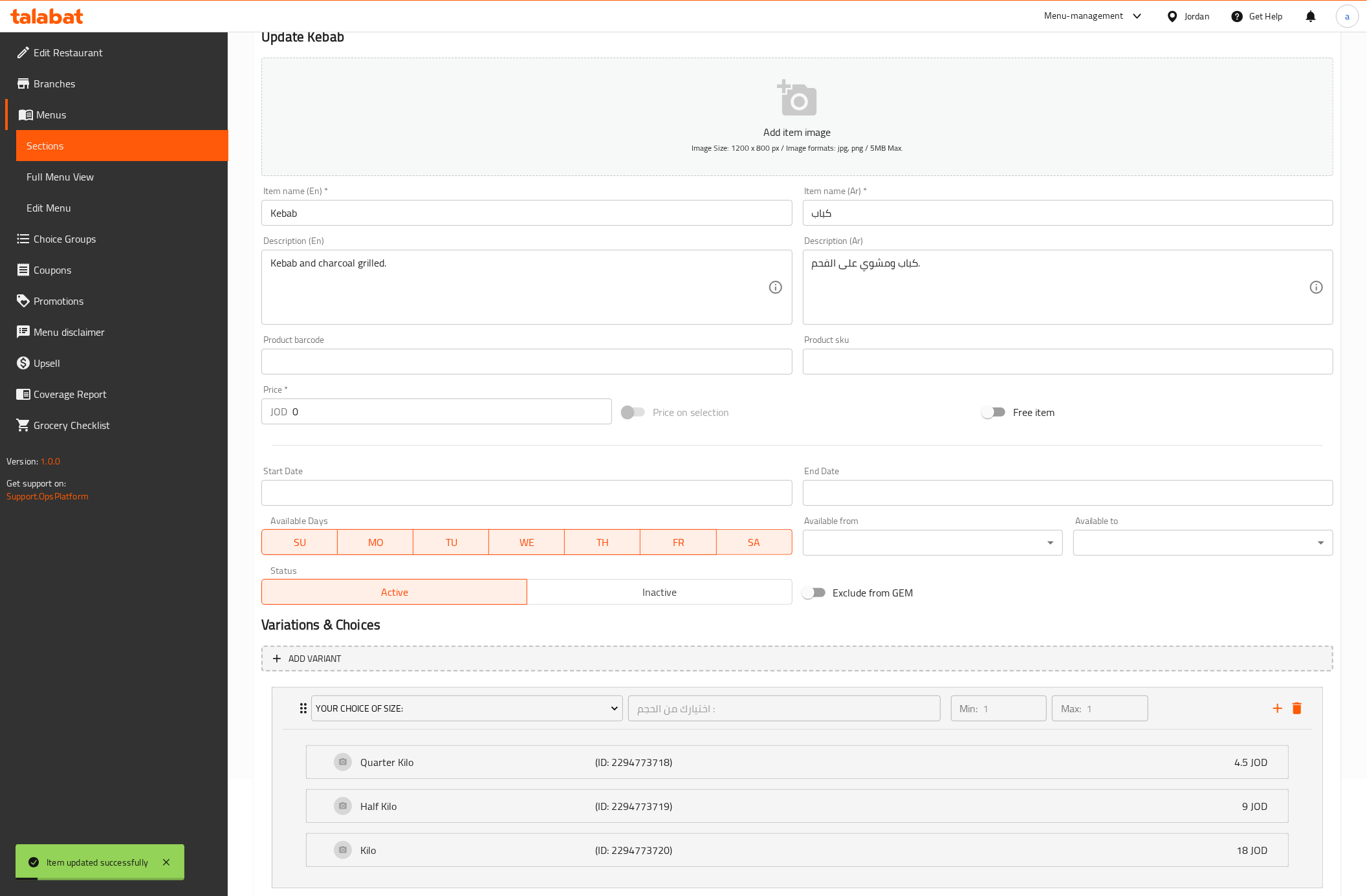
scroll to position [0, 0]
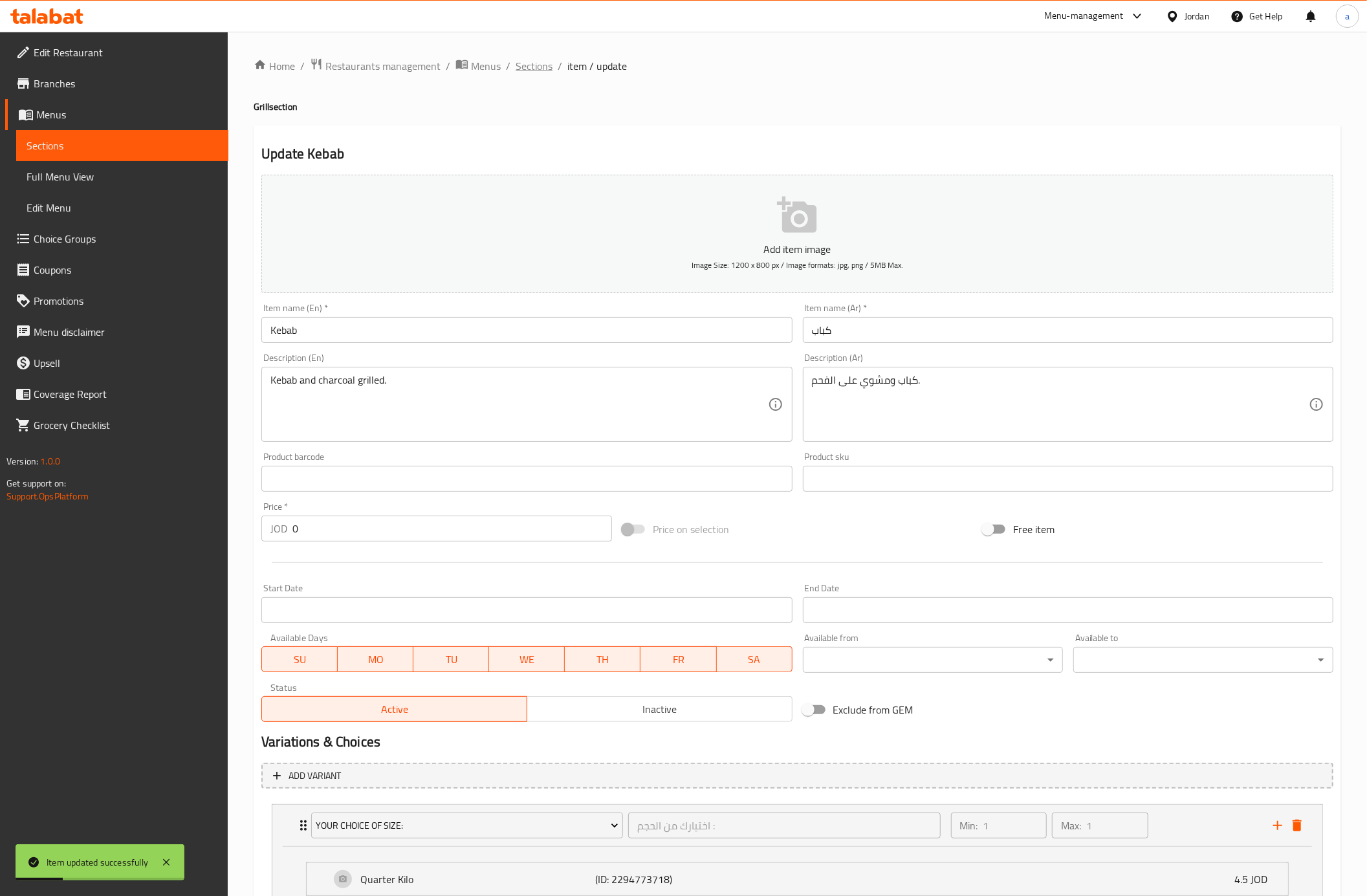
click at [543, 73] on span "Sections" at bounding box center [534, 66] width 37 height 16
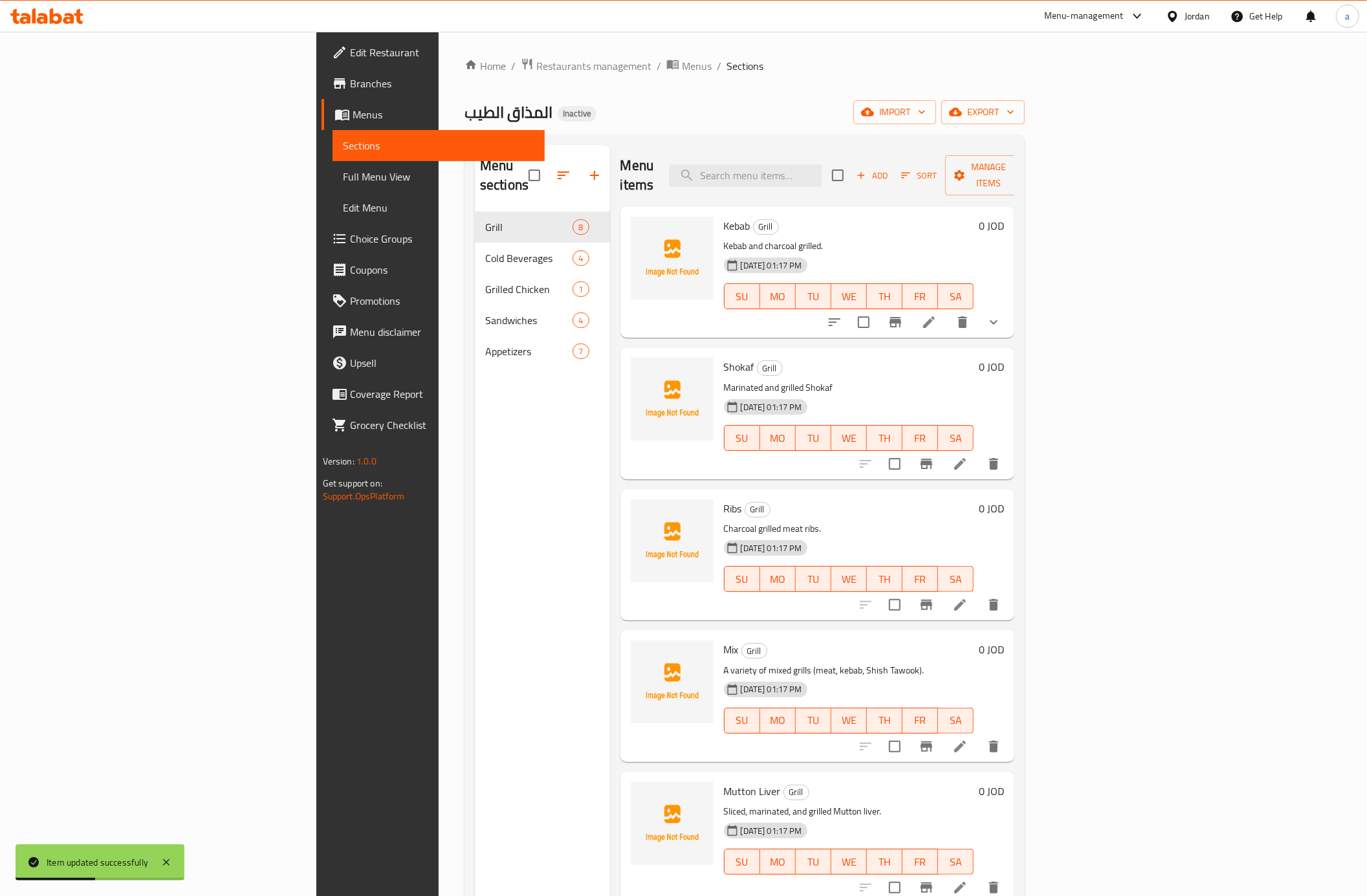
click at [979, 453] on li at bounding box center [960, 464] width 37 height 23
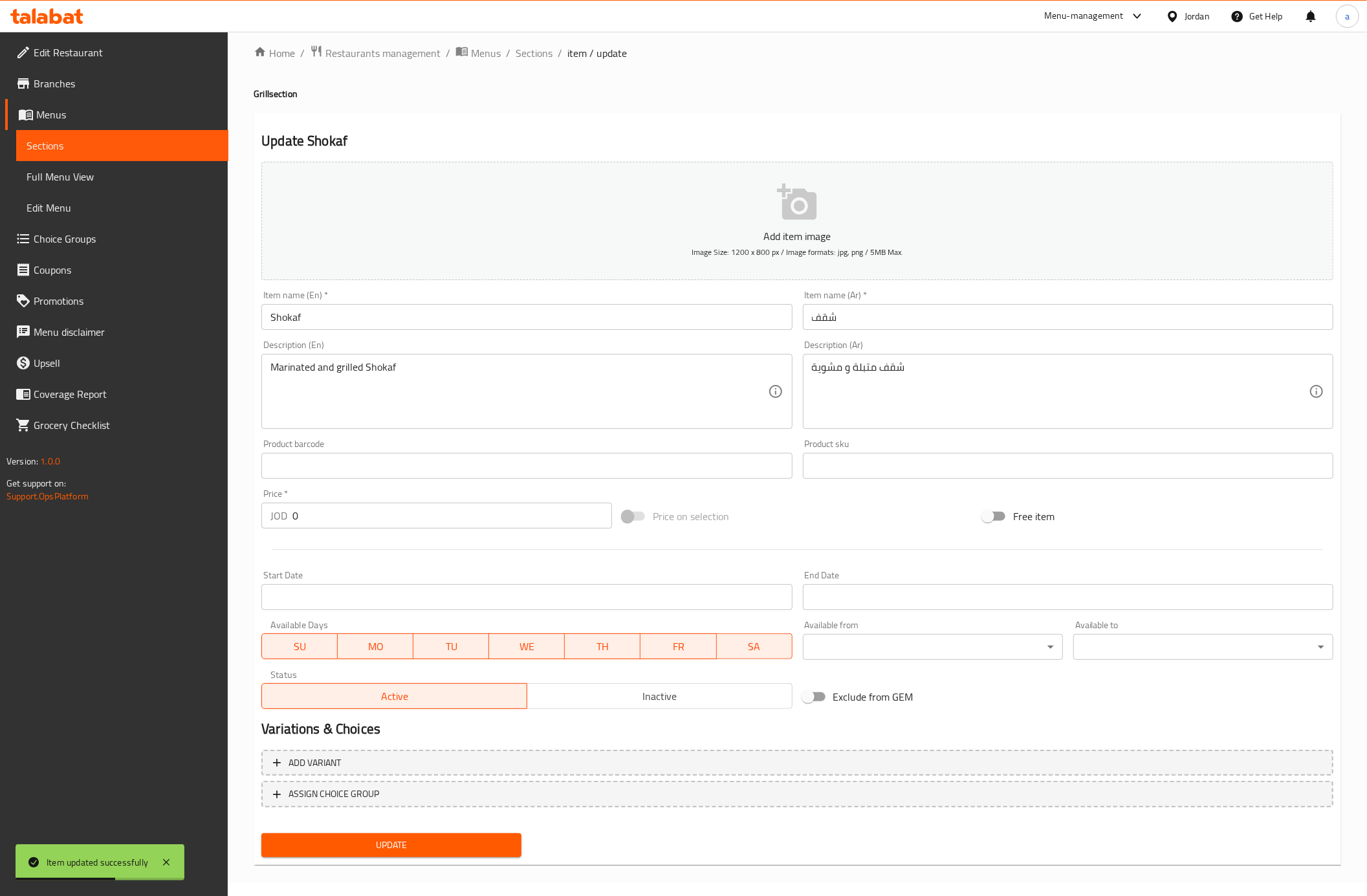
scroll to position [17, 0]
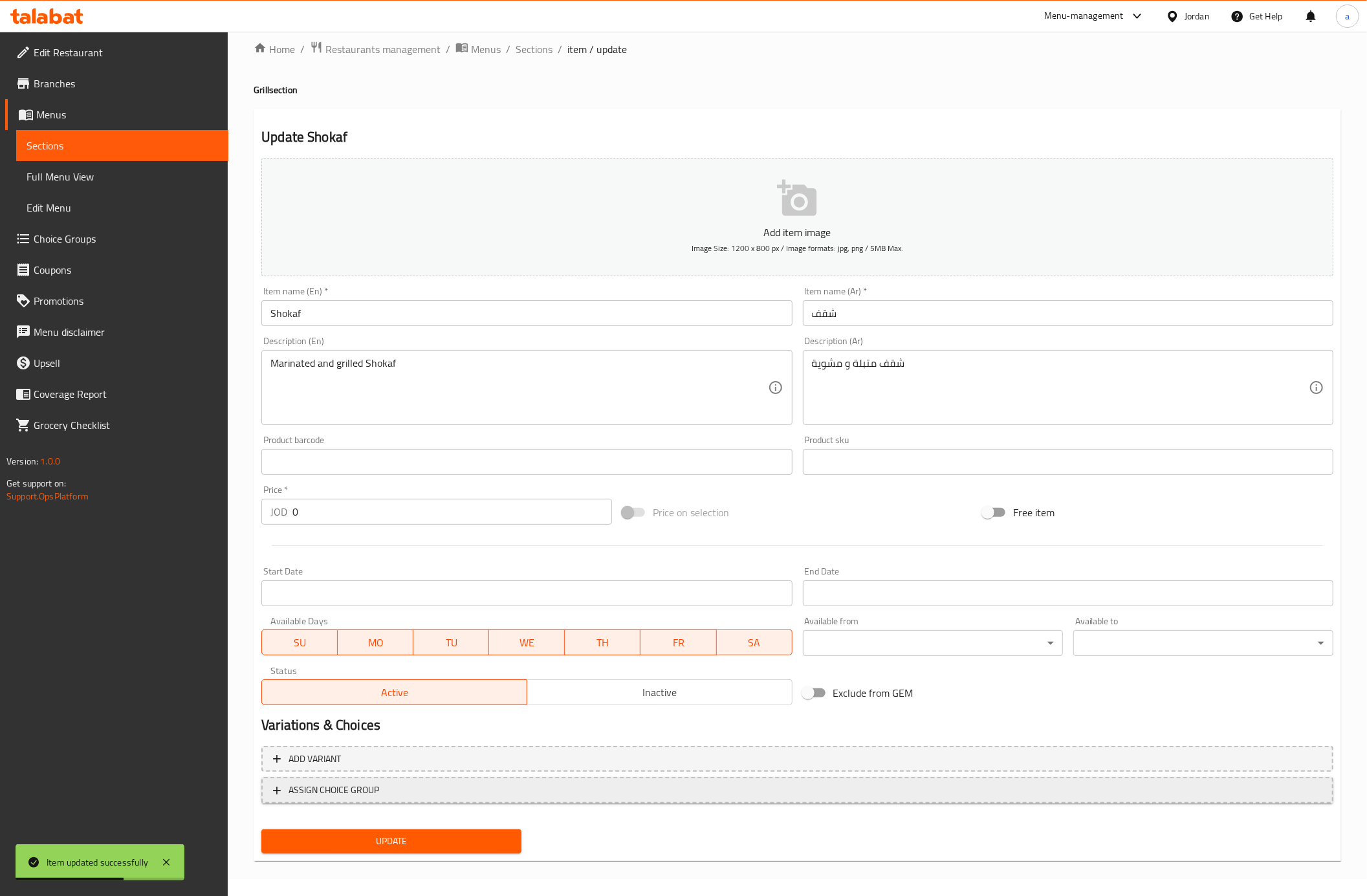
click at [411, 792] on span "ASSIGN CHOICE GROUP" at bounding box center [797, 790] width 1049 height 16
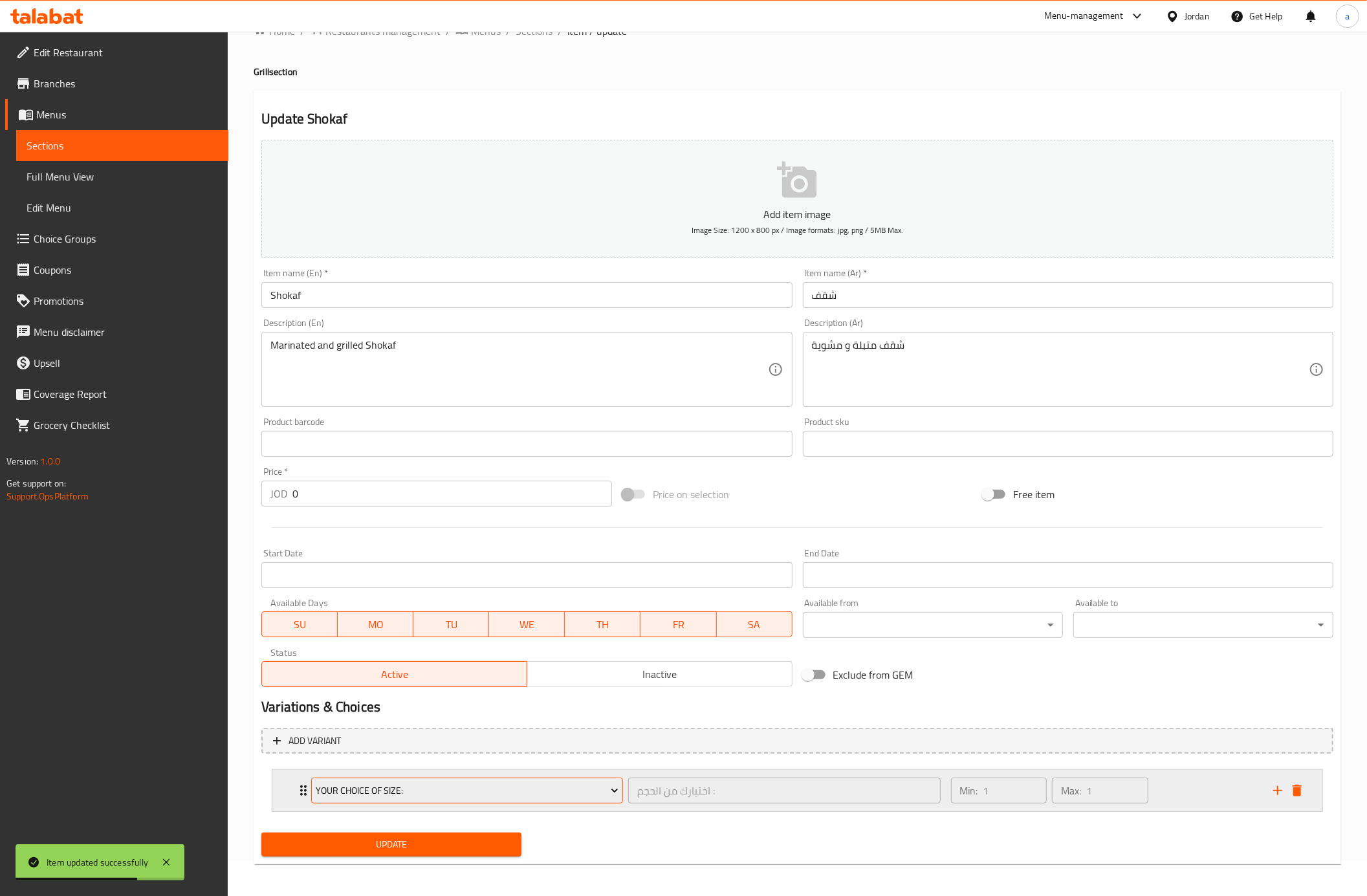
scroll to position [40, 0]
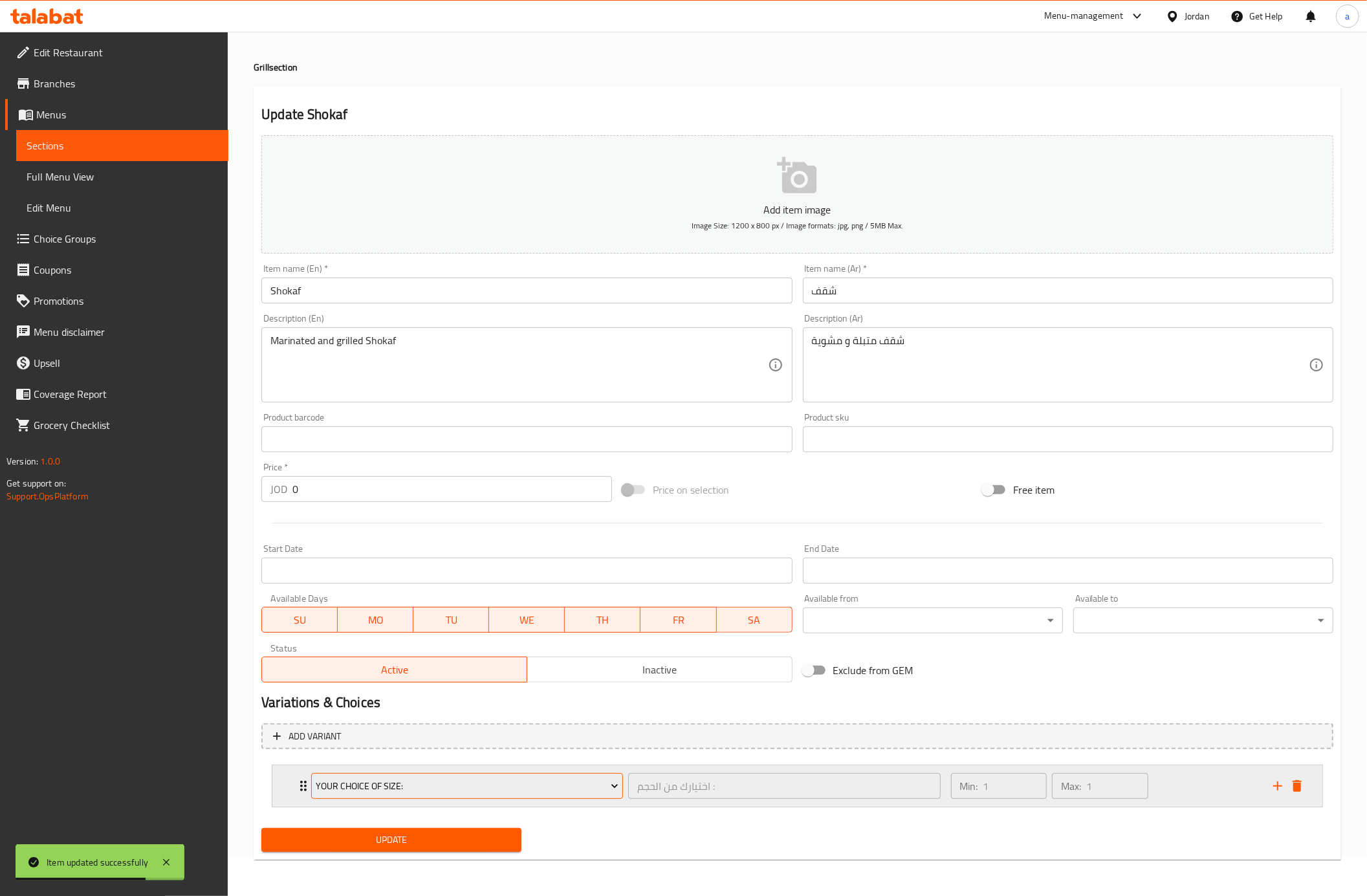
click at [431, 789] on span "Your choice Of size:" at bounding box center [467, 786] width 302 height 16
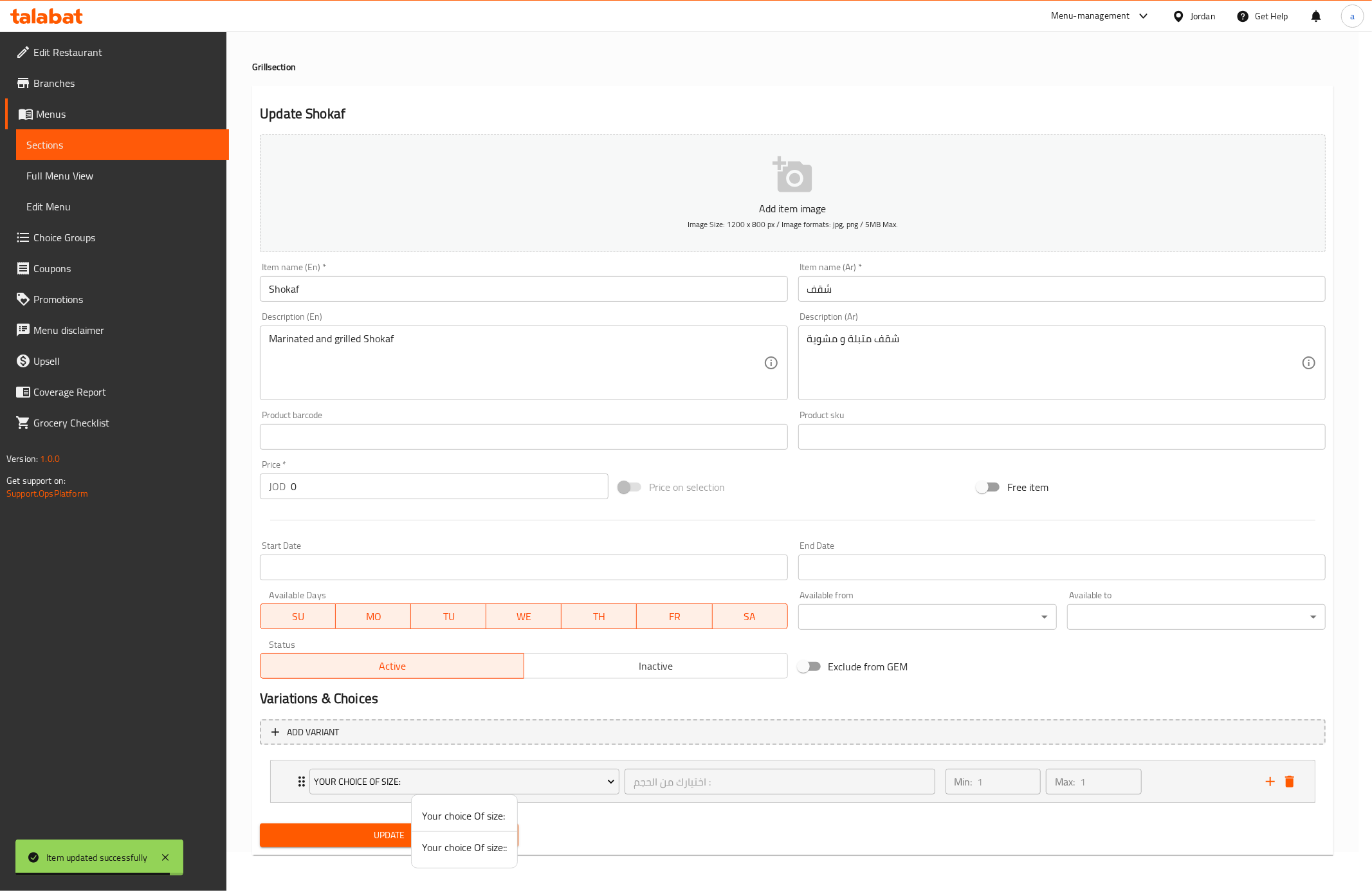
click at [474, 847] on span "Your choice Of size::" at bounding box center [464, 847] width 85 height 15
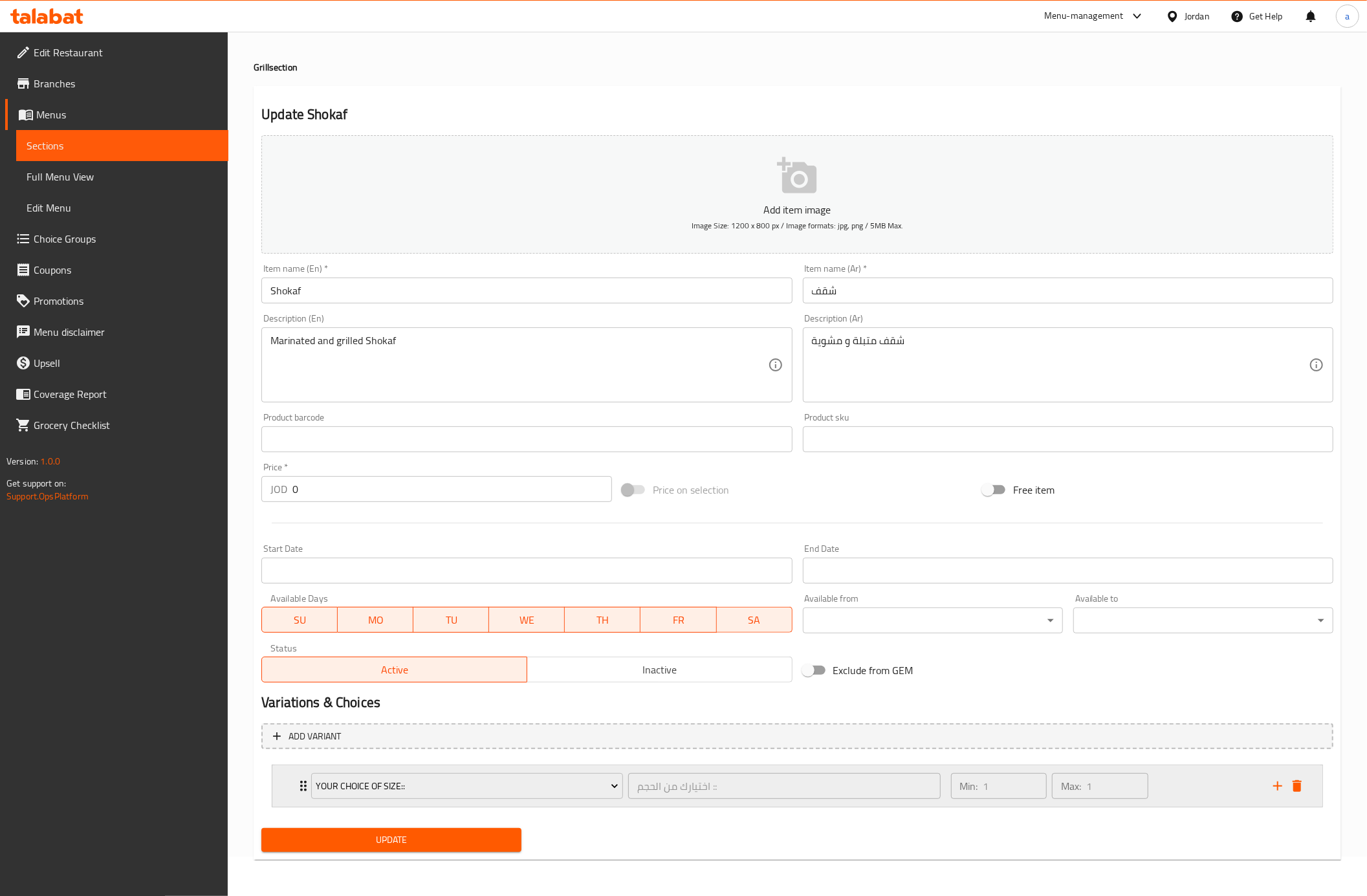
click at [1247, 798] on div "Min: 1 ​ Max: 1 ​" at bounding box center [1104, 786] width 322 height 41
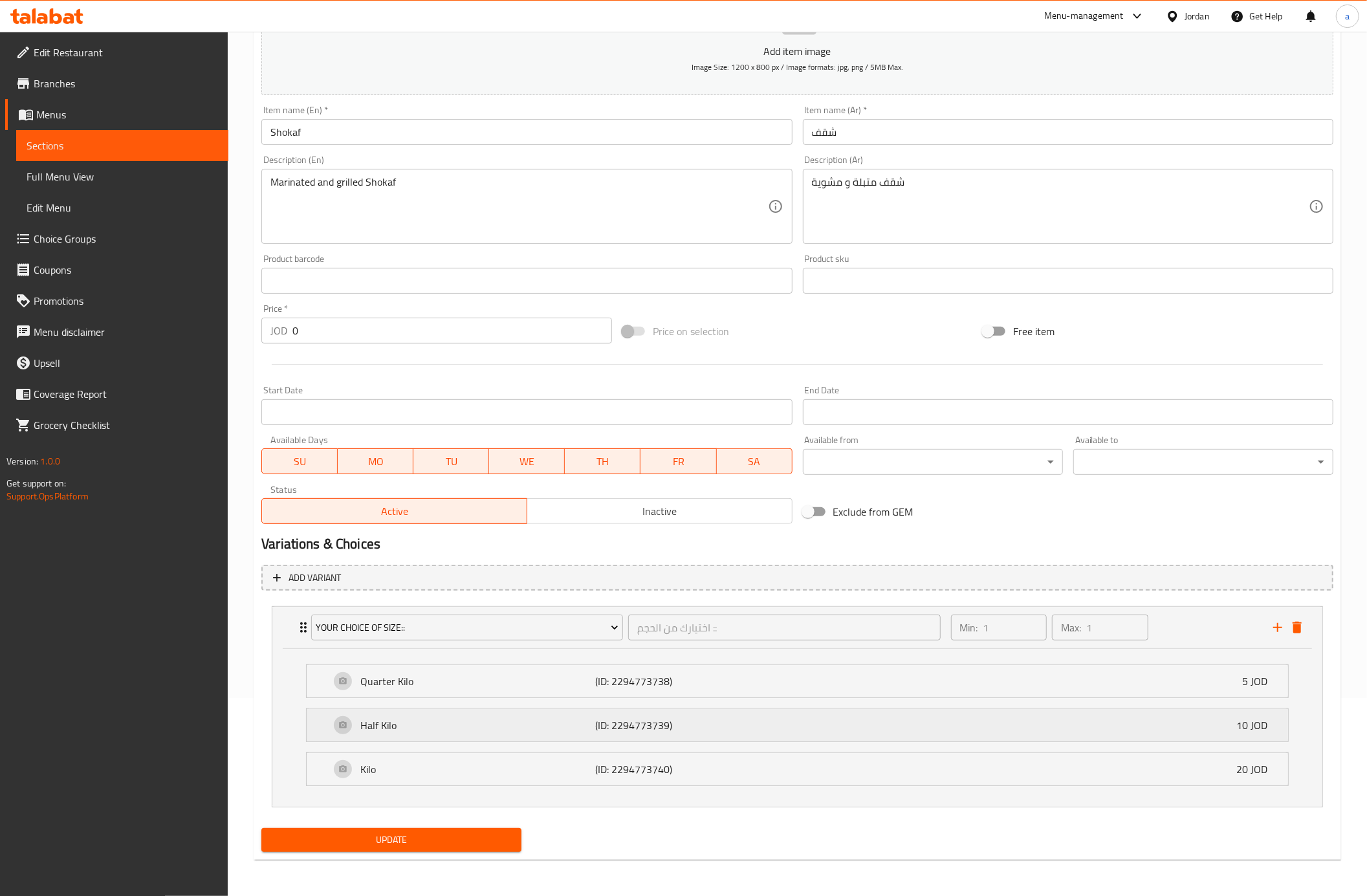
scroll to position [200, 0]
click at [467, 837] on span "Update" at bounding box center [392, 840] width 240 height 16
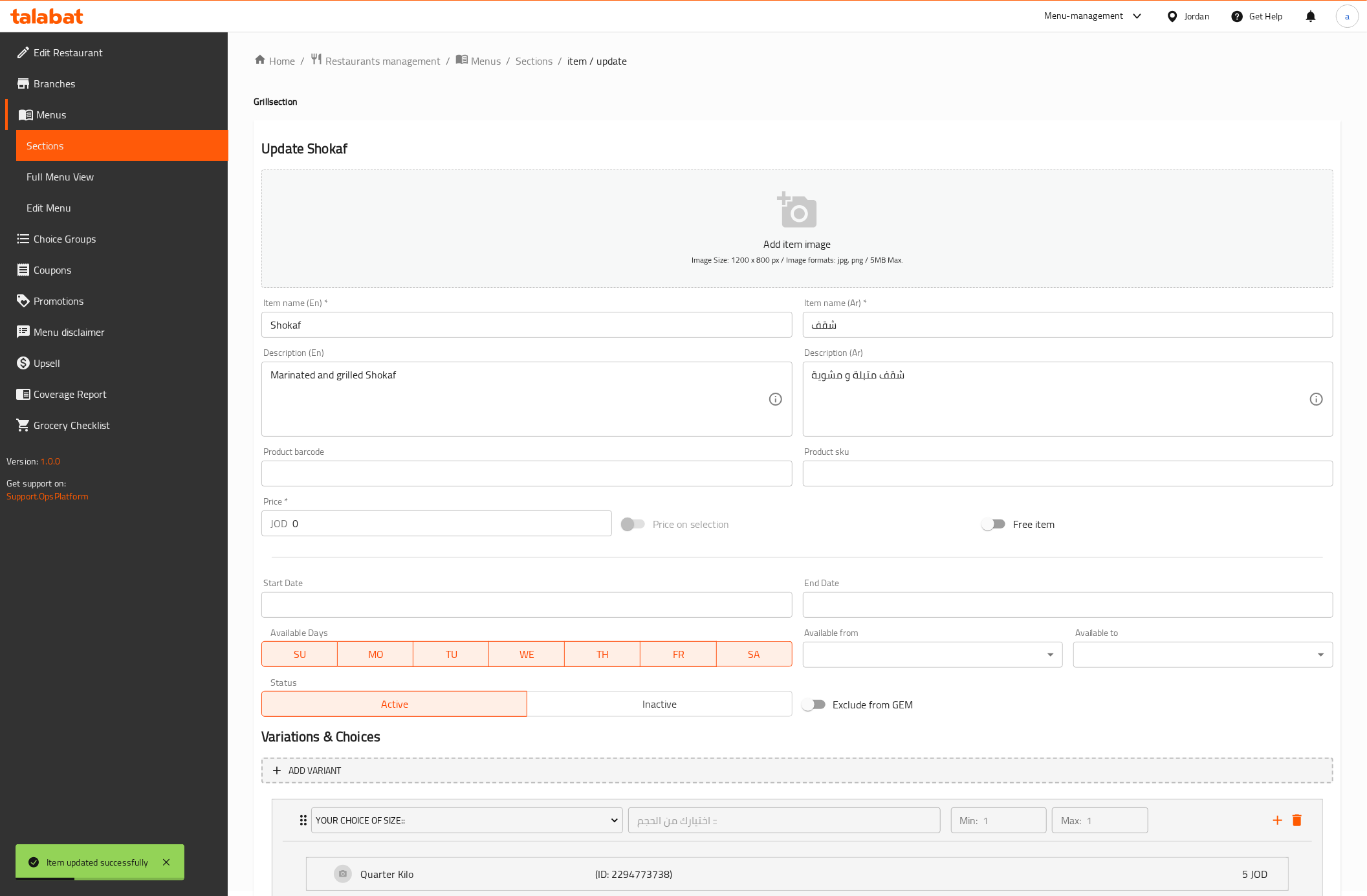
scroll to position [0, 0]
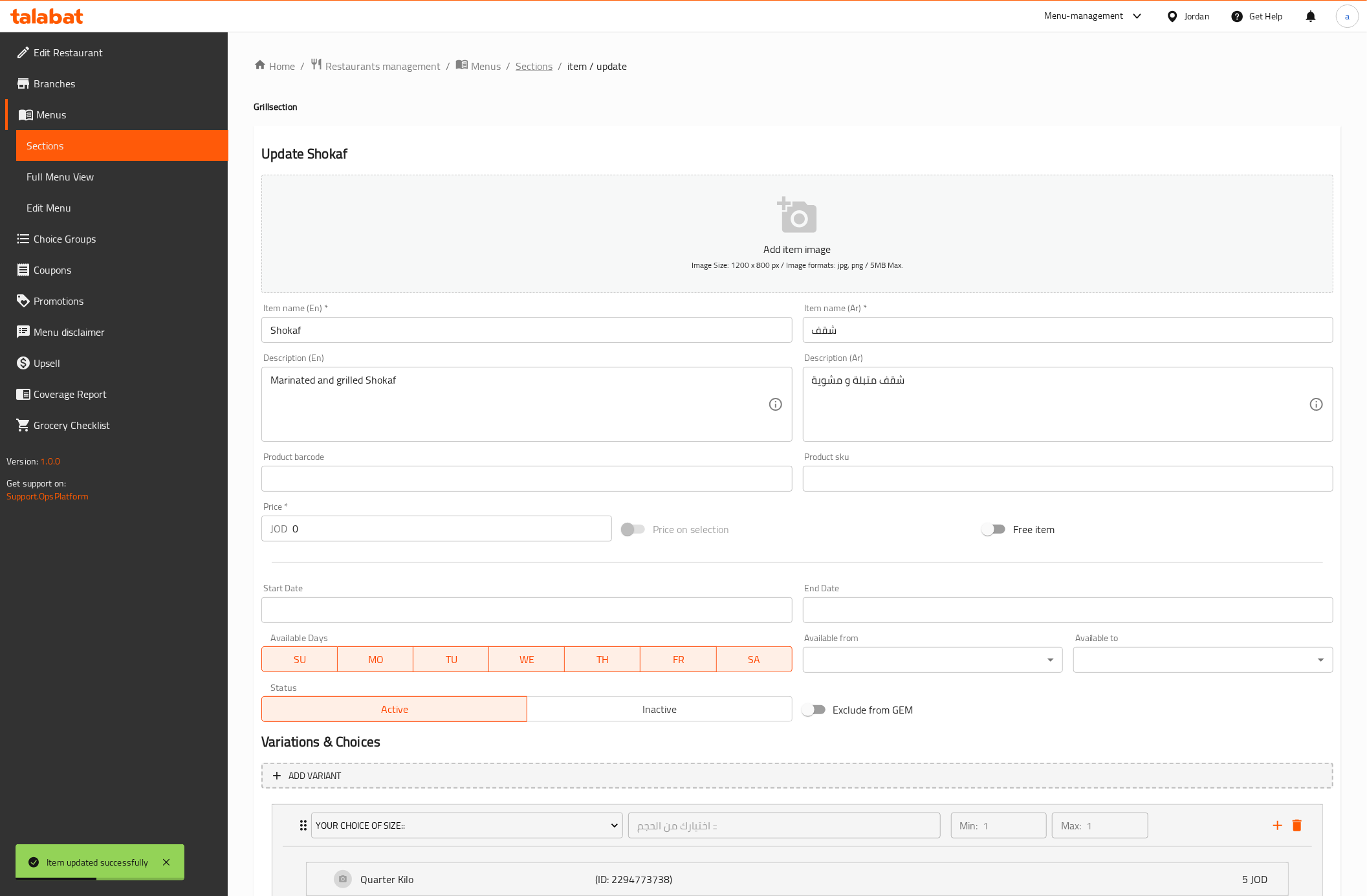
click at [550, 68] on span "Sections" at bounding box center [534, 66] width 37 height 16
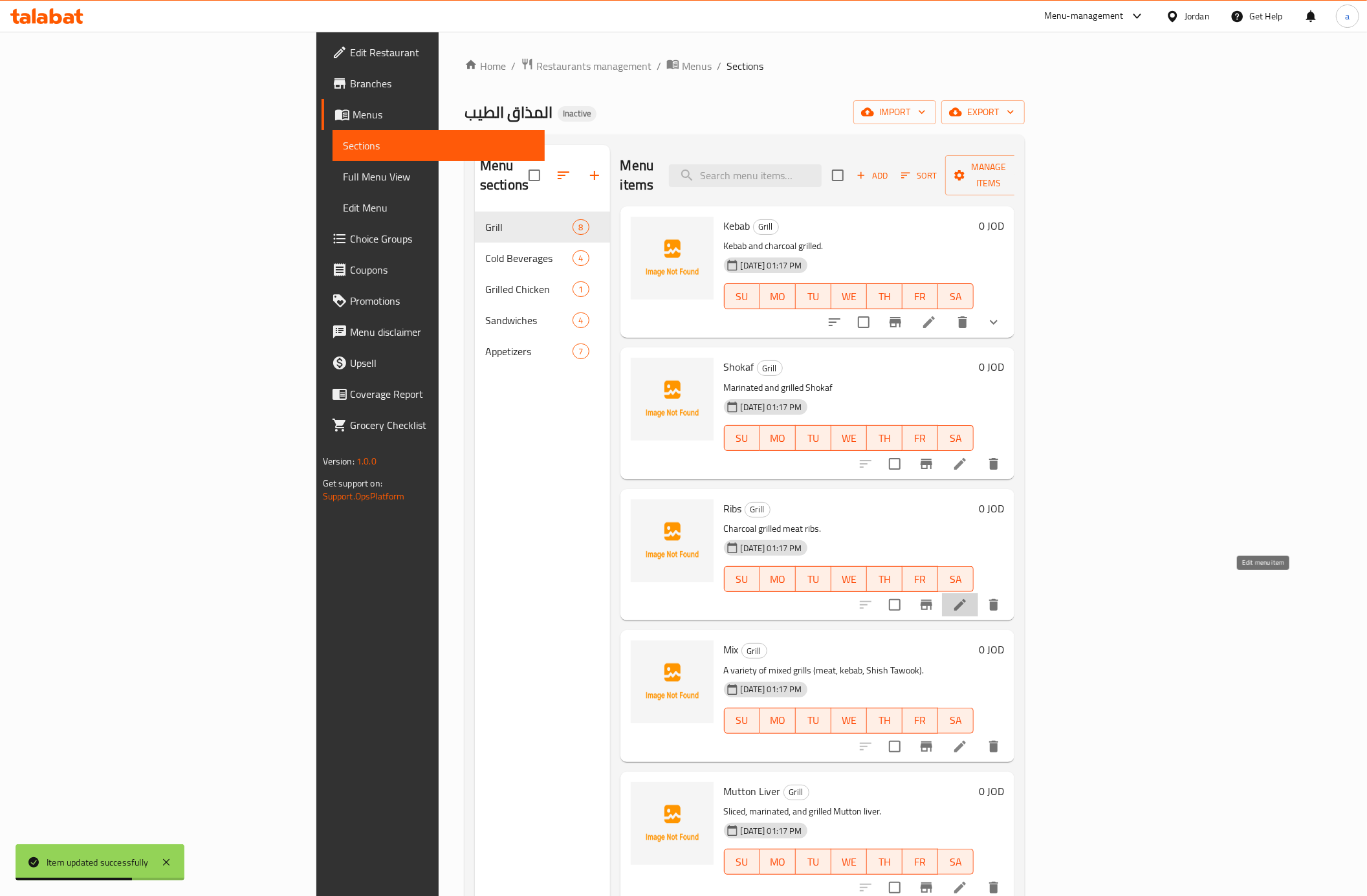
click at [968, 597] on icon at bounding box center [960, 604] width 16 height 16
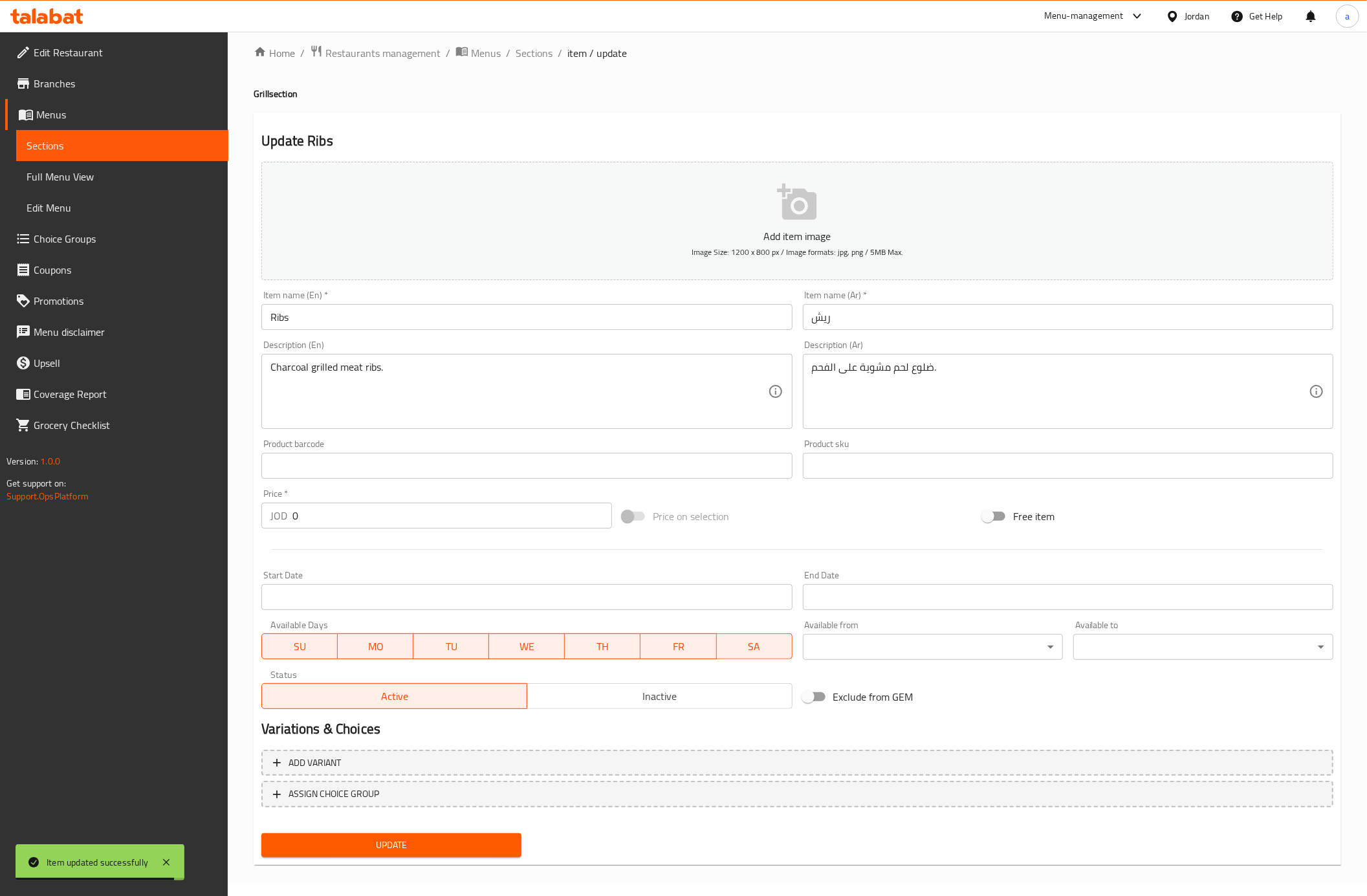
scroll to position [17, 0]
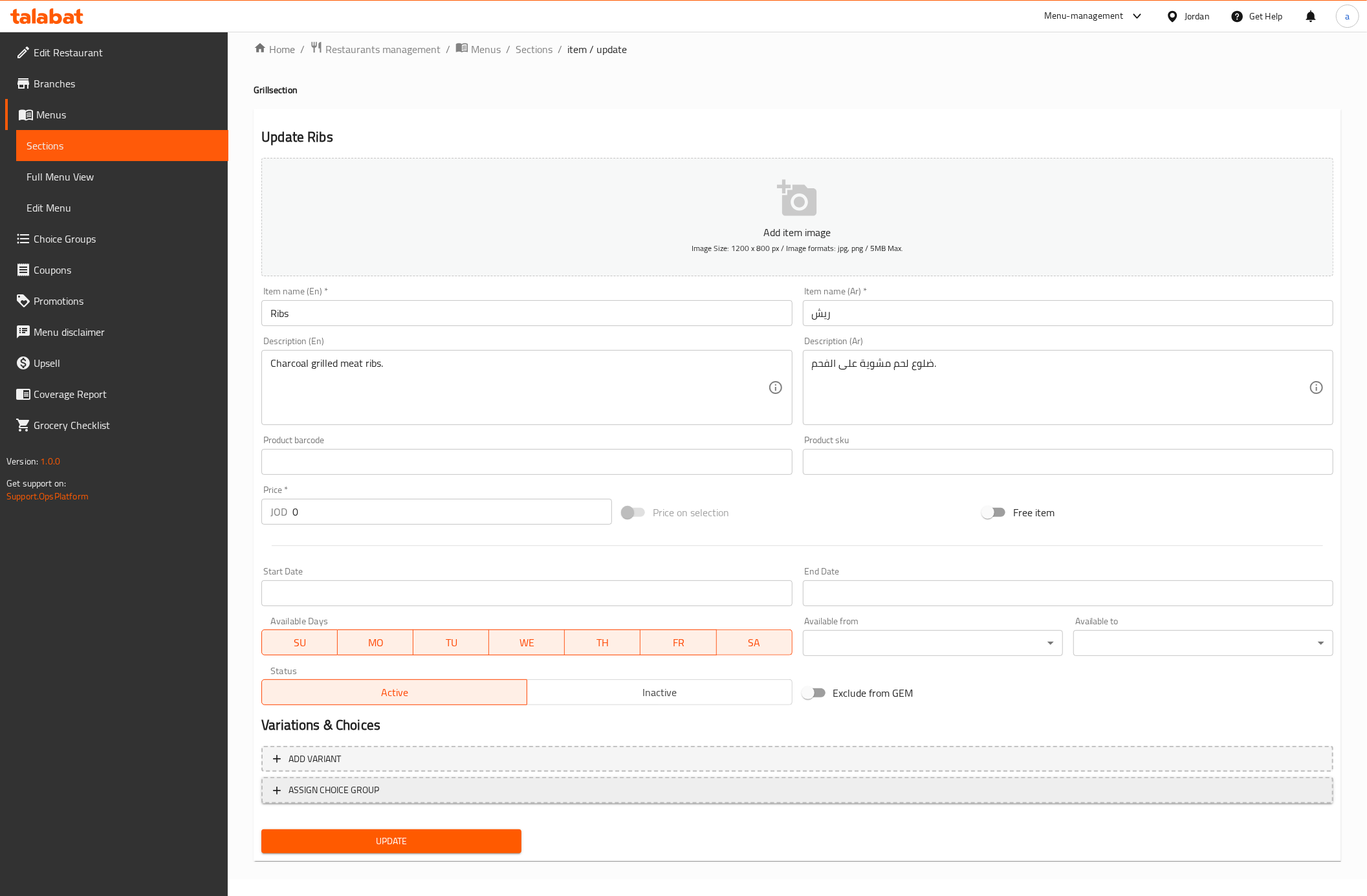
click at [914, 798] on span "ASSIGN CHOICE GROUP" at bounding box center [797, 790] width 1049 height 16
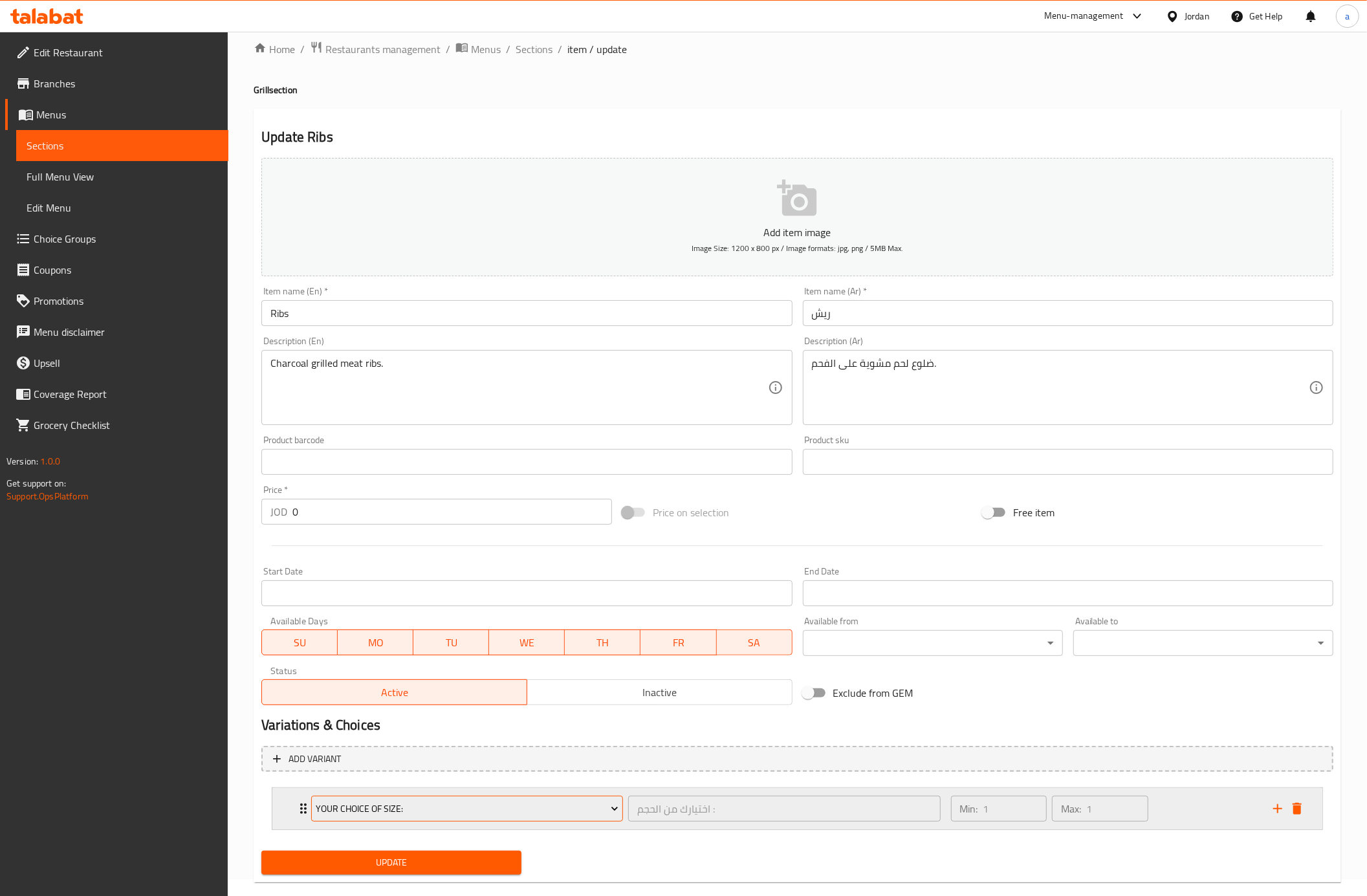
click at [510, 806] on span "Your choice Of size:" at bounding box center [467, 809] width 302 height 16
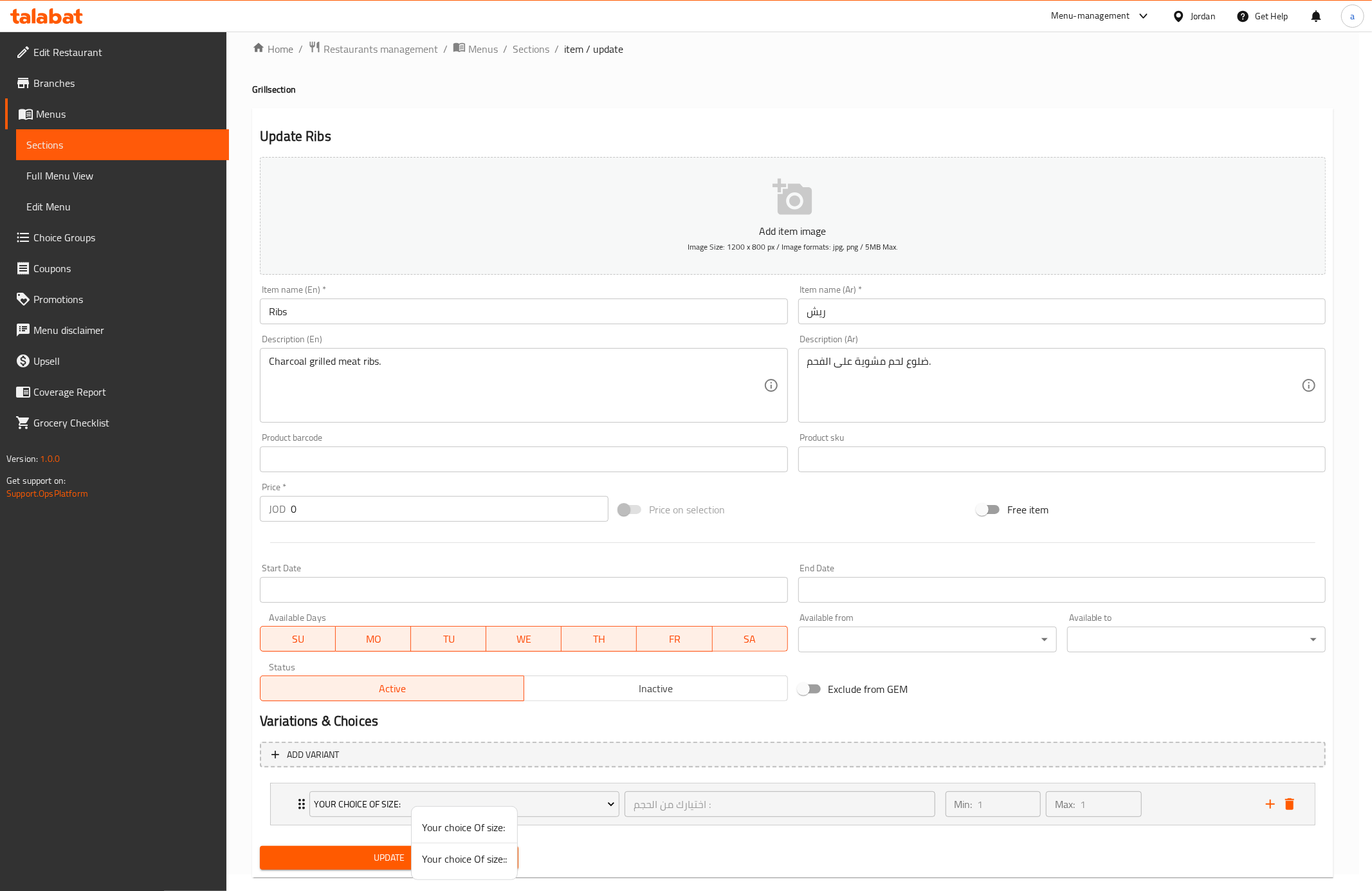
click at [1216, 811] on div at bounding box center [686, 446] width 1372 height 891
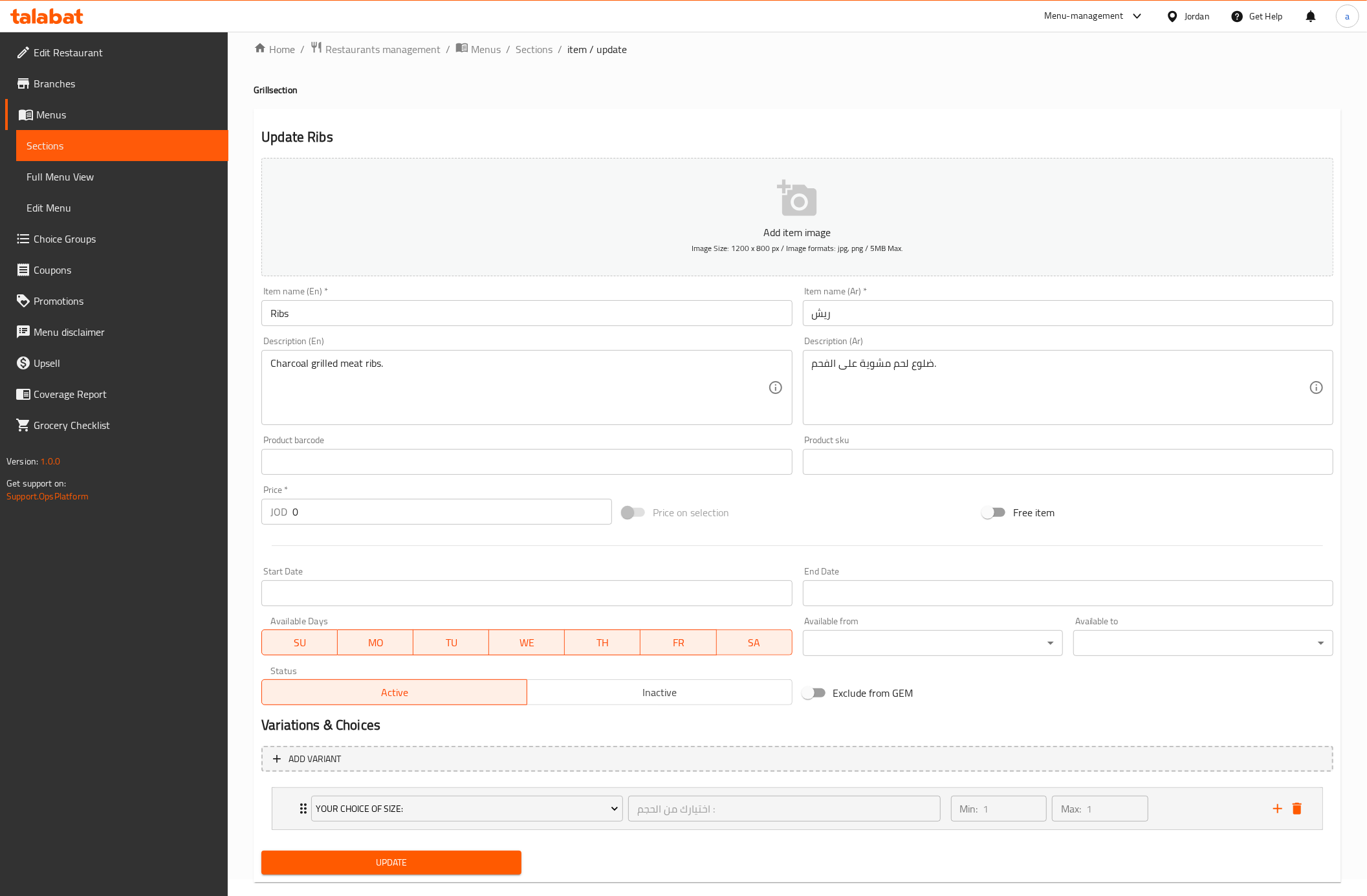
scroll to position [40, 0]
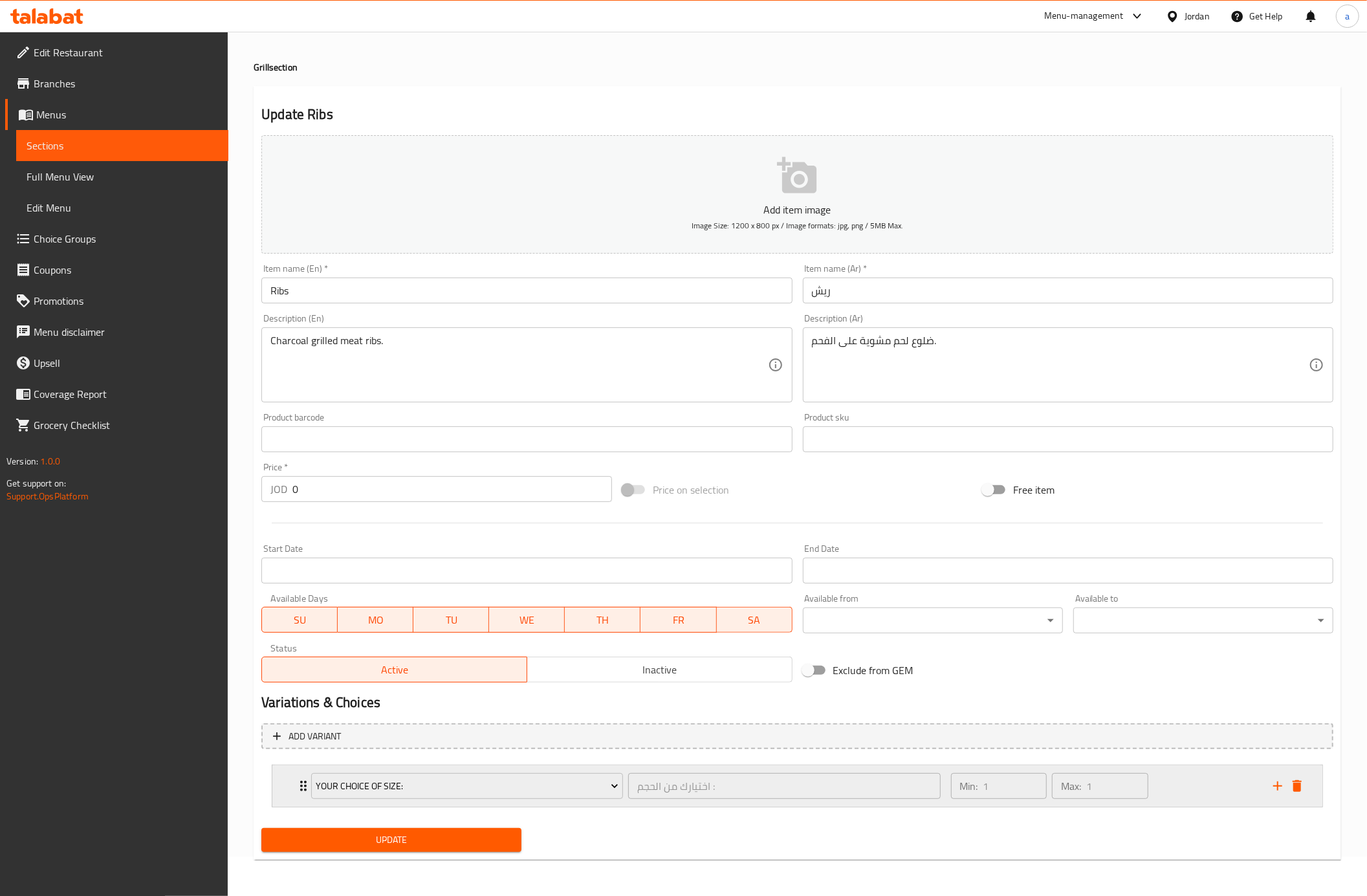
click at [1191, 783] on div "Min: 1 ​ Max: 1 ​" at bounding box center [1104, 786] width 322 height 41
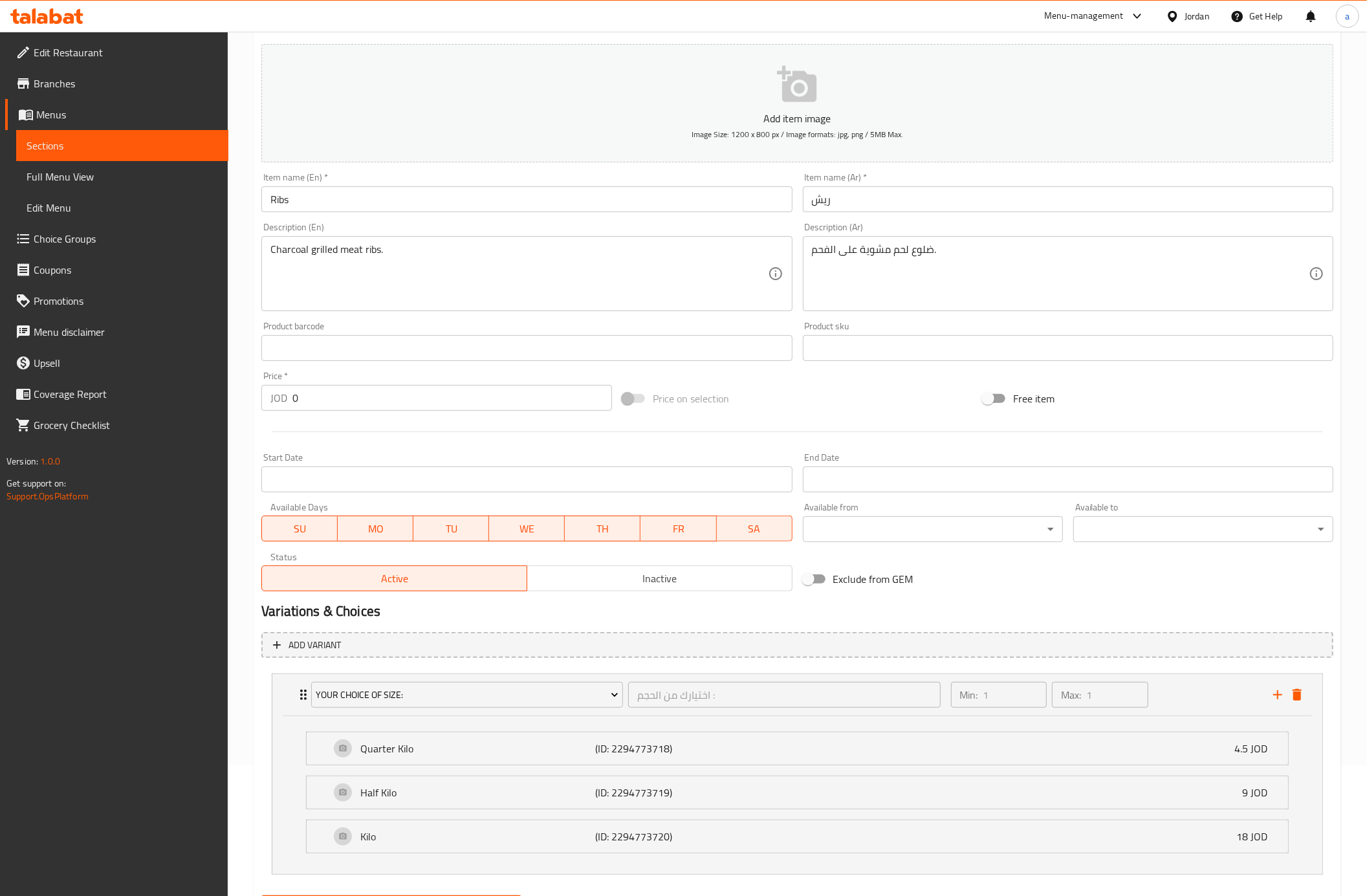
scroll to position [200, 0]
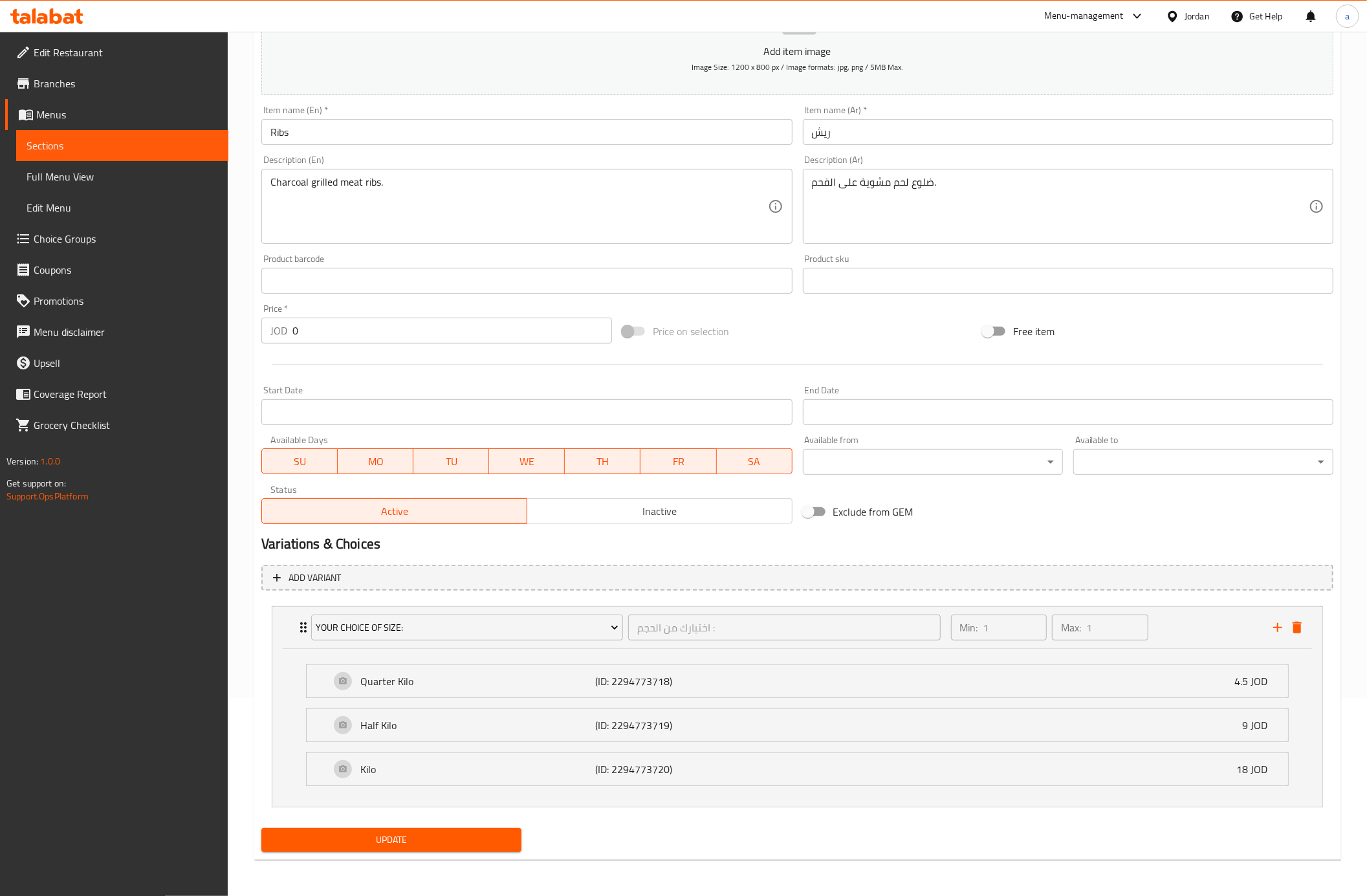
click at [474, 841] on span "Update" at bounding box center [392, 840] width 240 height 16
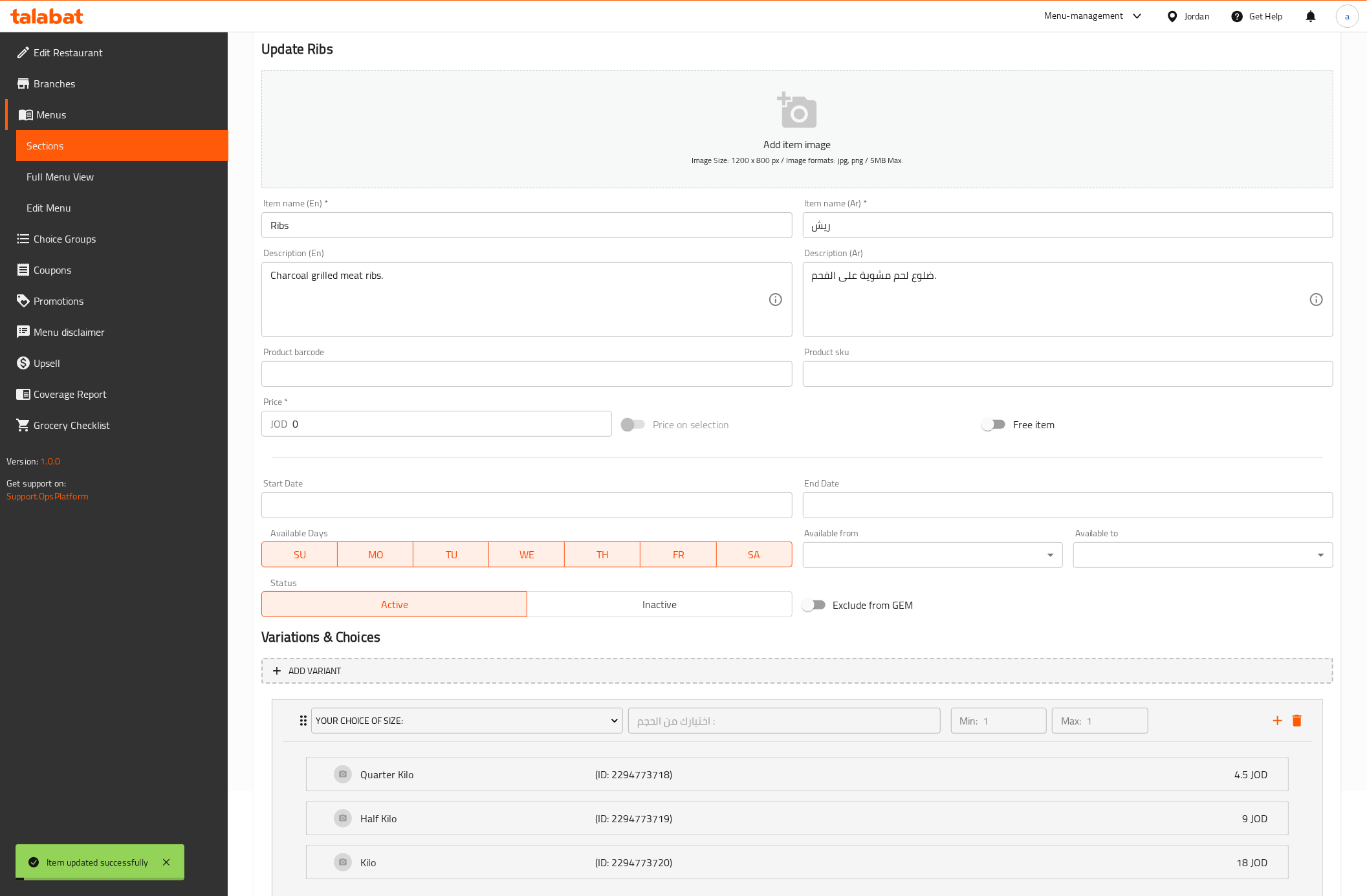
scroll to position [0, 0]
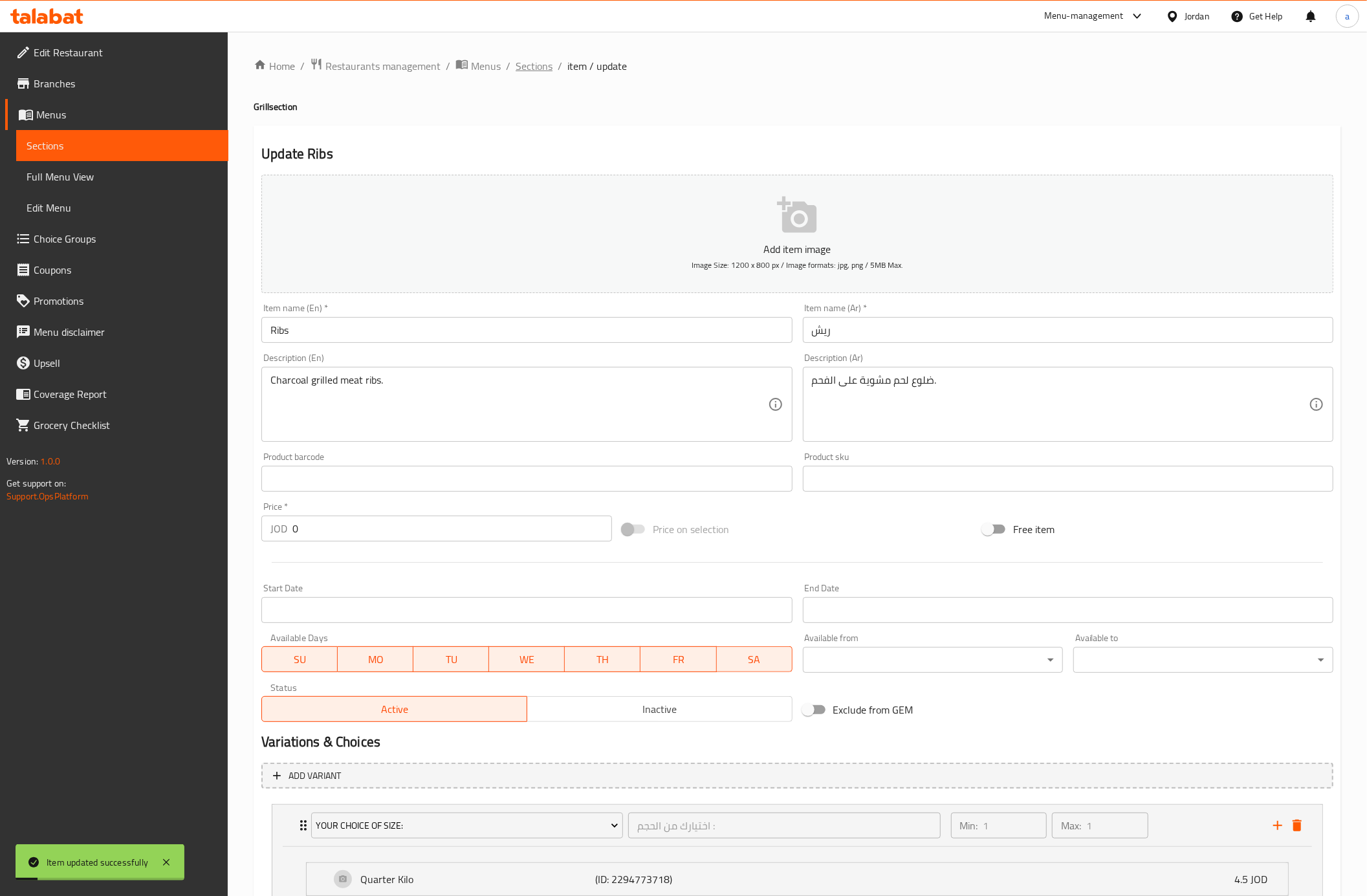
click at [526, 73] on span "Sections" at bounding box center [534, 66] width 37 height 16
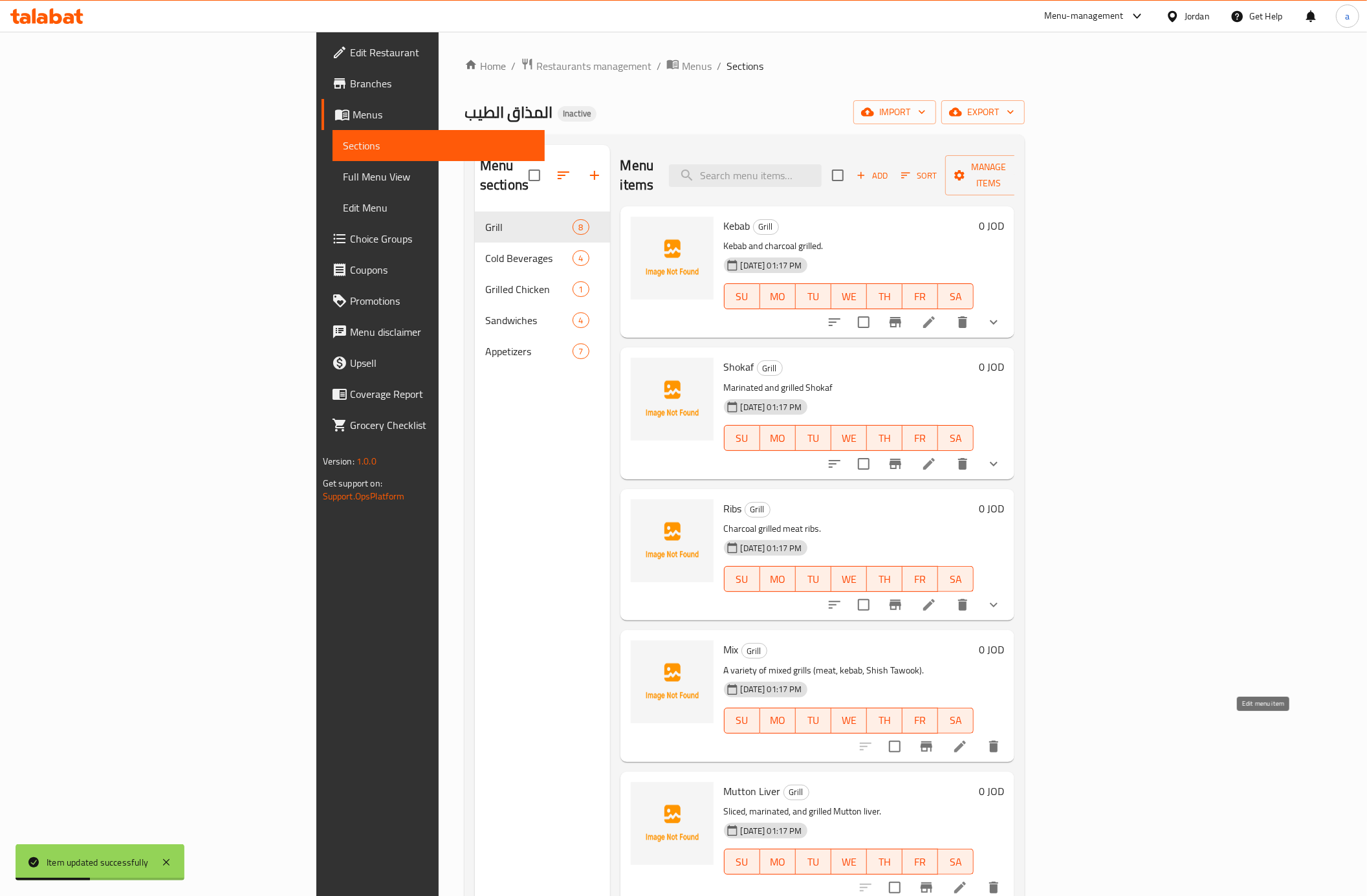
click at [966, 741] on icon at bounding box center [960, 746] width 12 height 12
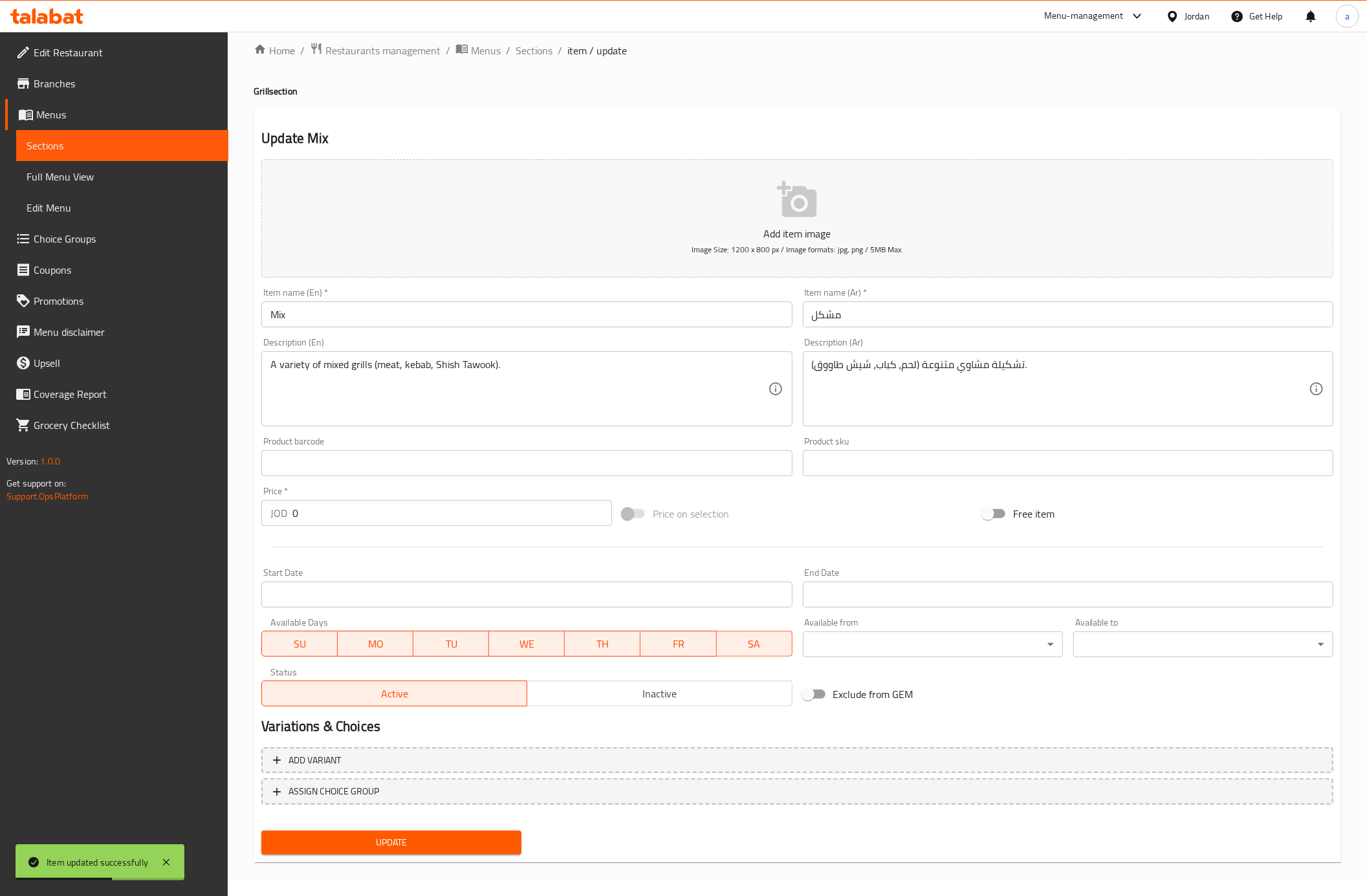
scroll to position [17, 0]
click at [710, 799] on button "ASSIGN CHOICE GROUP" at bounding box center [797, 790] width 1072 height 26
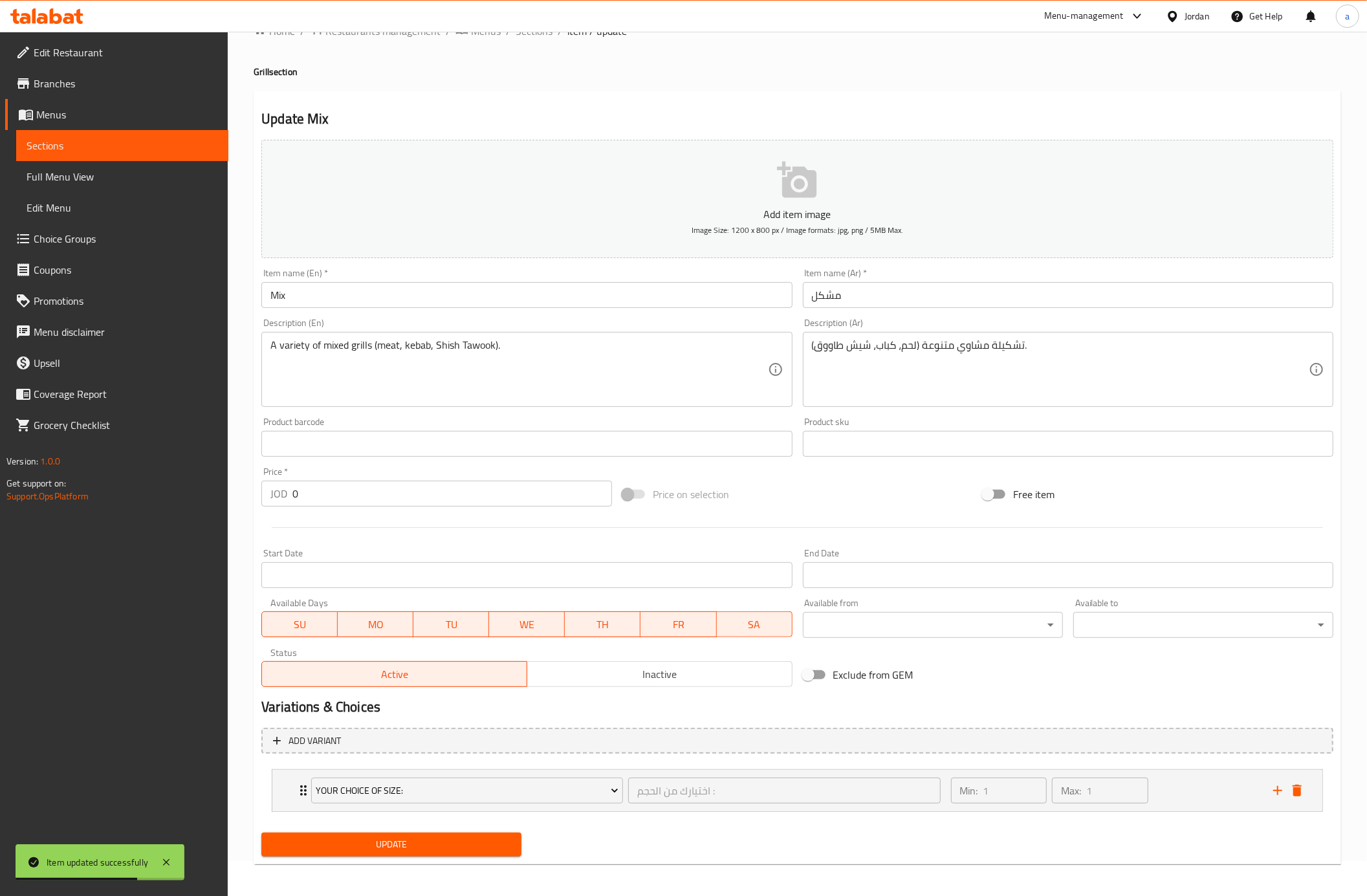
scroll to position [40, 0]
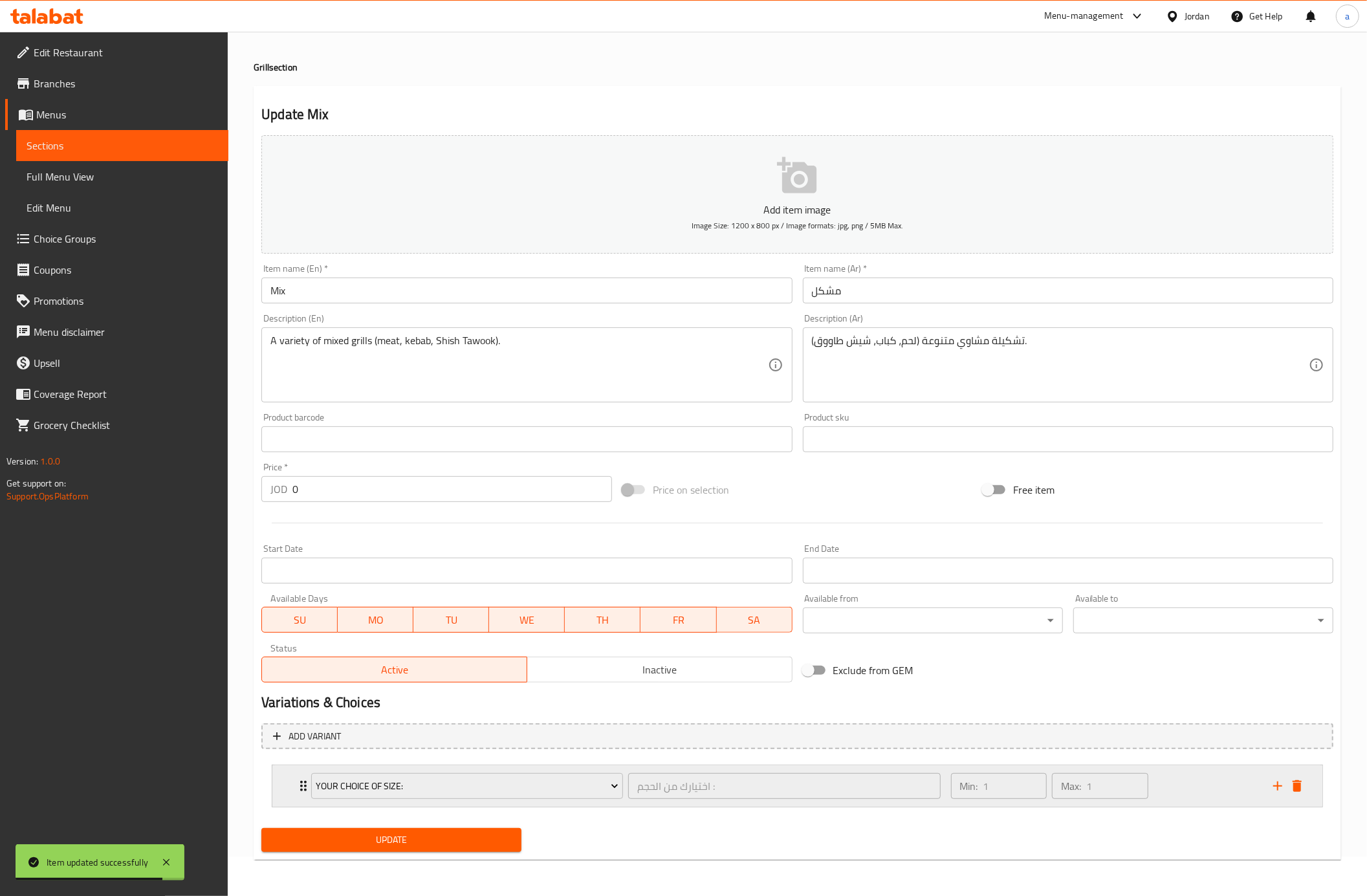
click at [1211, 803] on div "Min: 1 ​ Max: 1 ​" at bounding box center [1104, 786] width 322 height 41
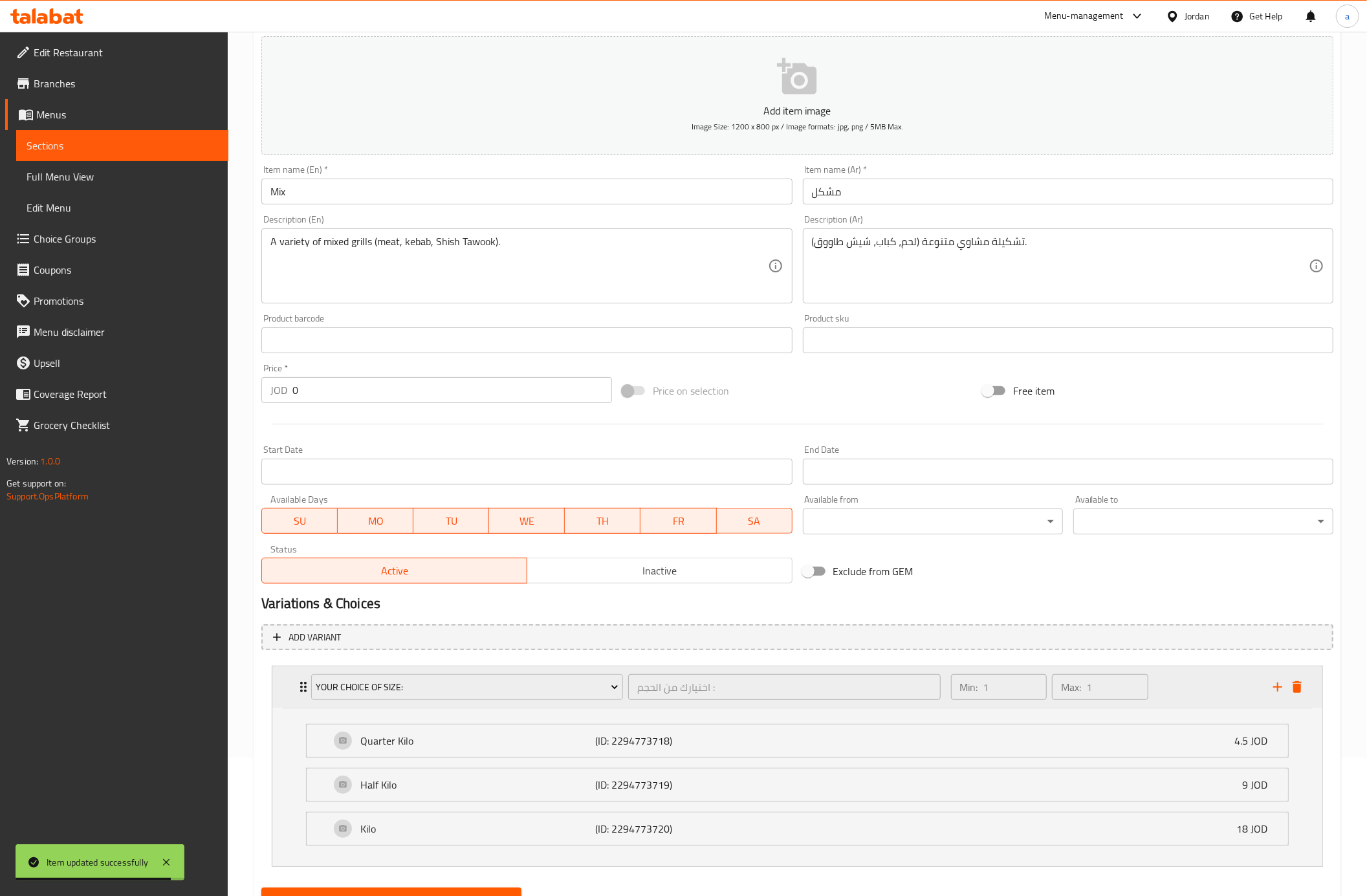
scroll to position [200, 0]
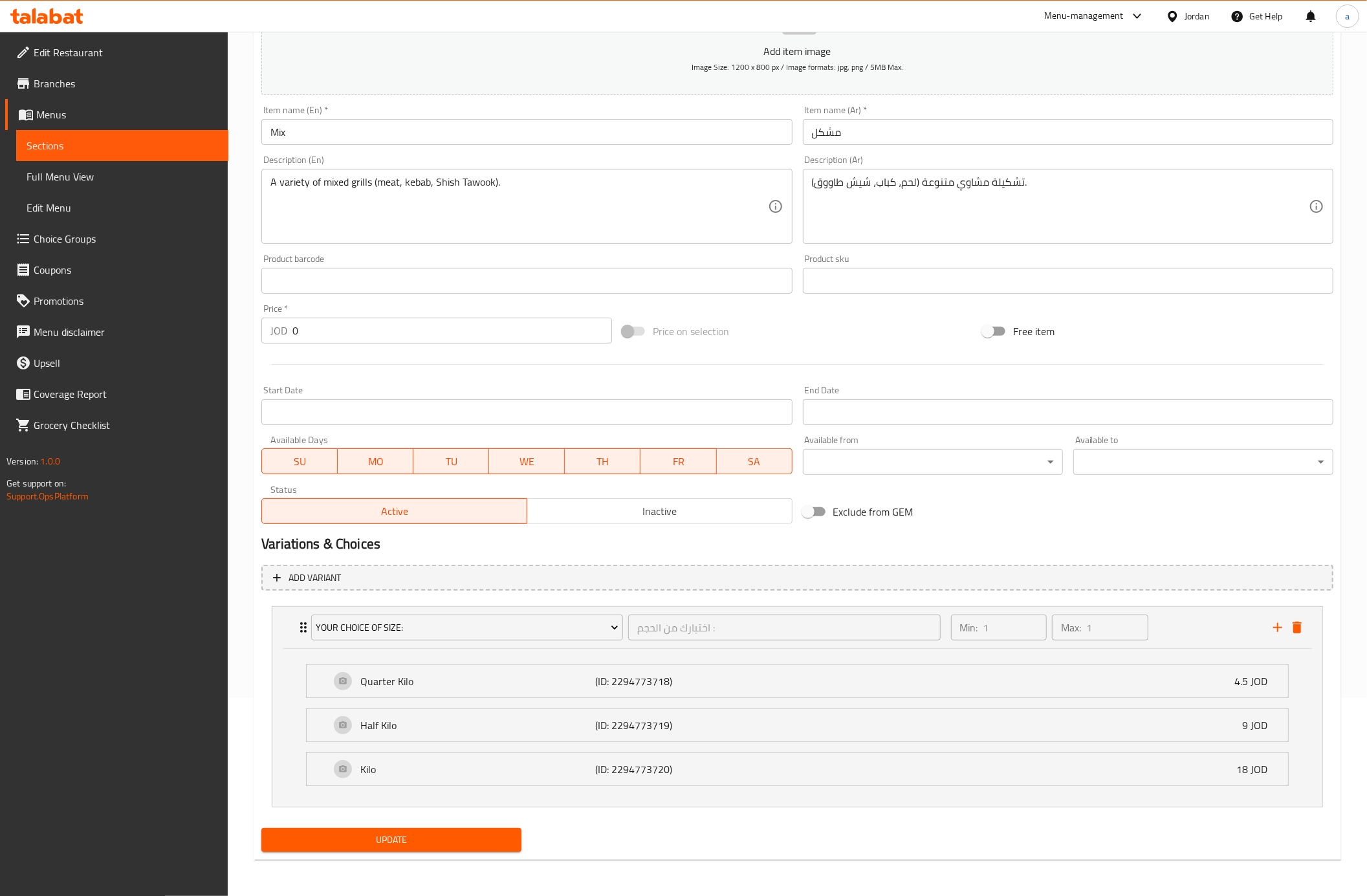
click at [487, 839] on span "Update" at bounding box center [392, 840] width 240 height 16
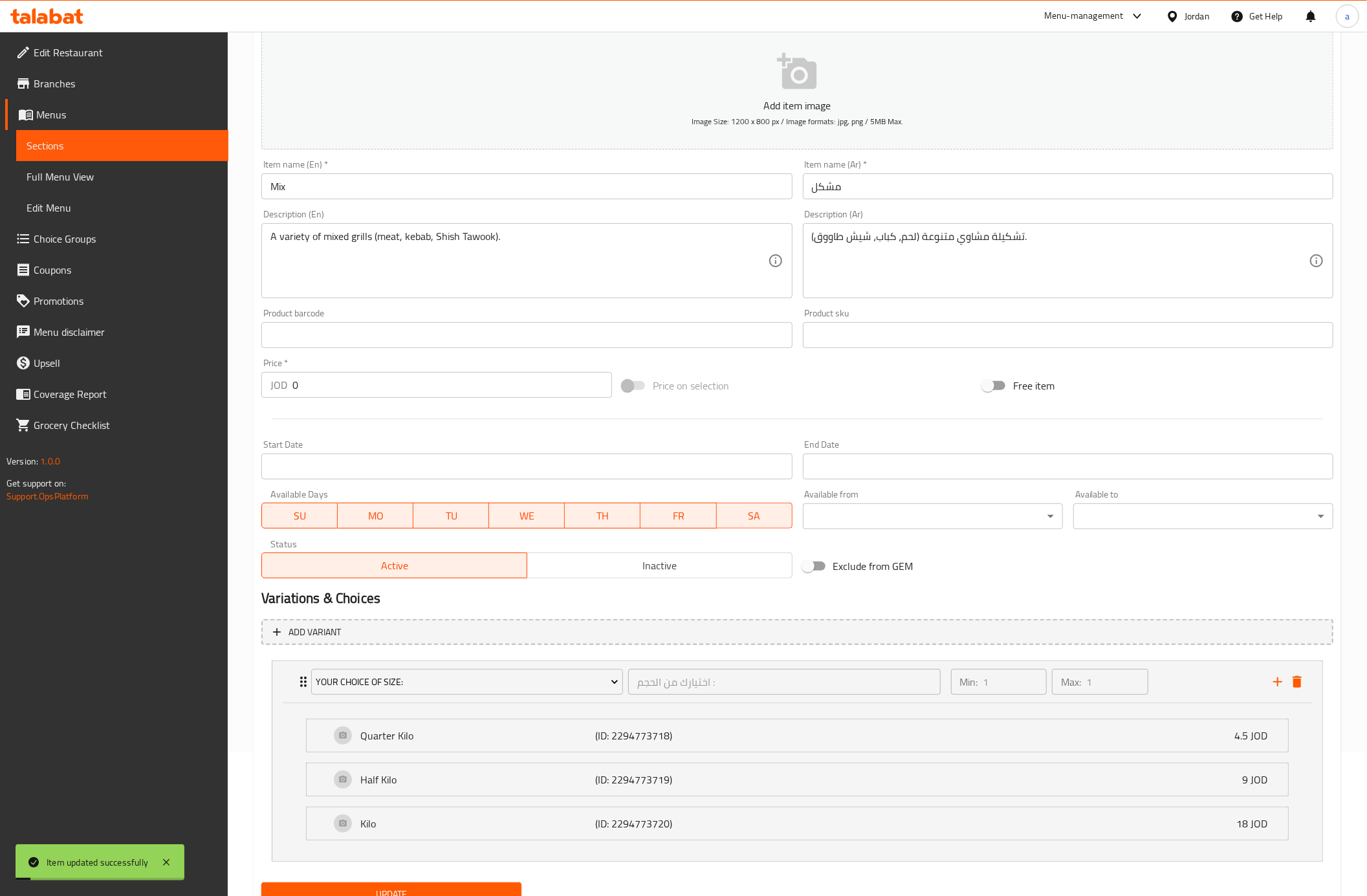
scroll to position [0, 0]
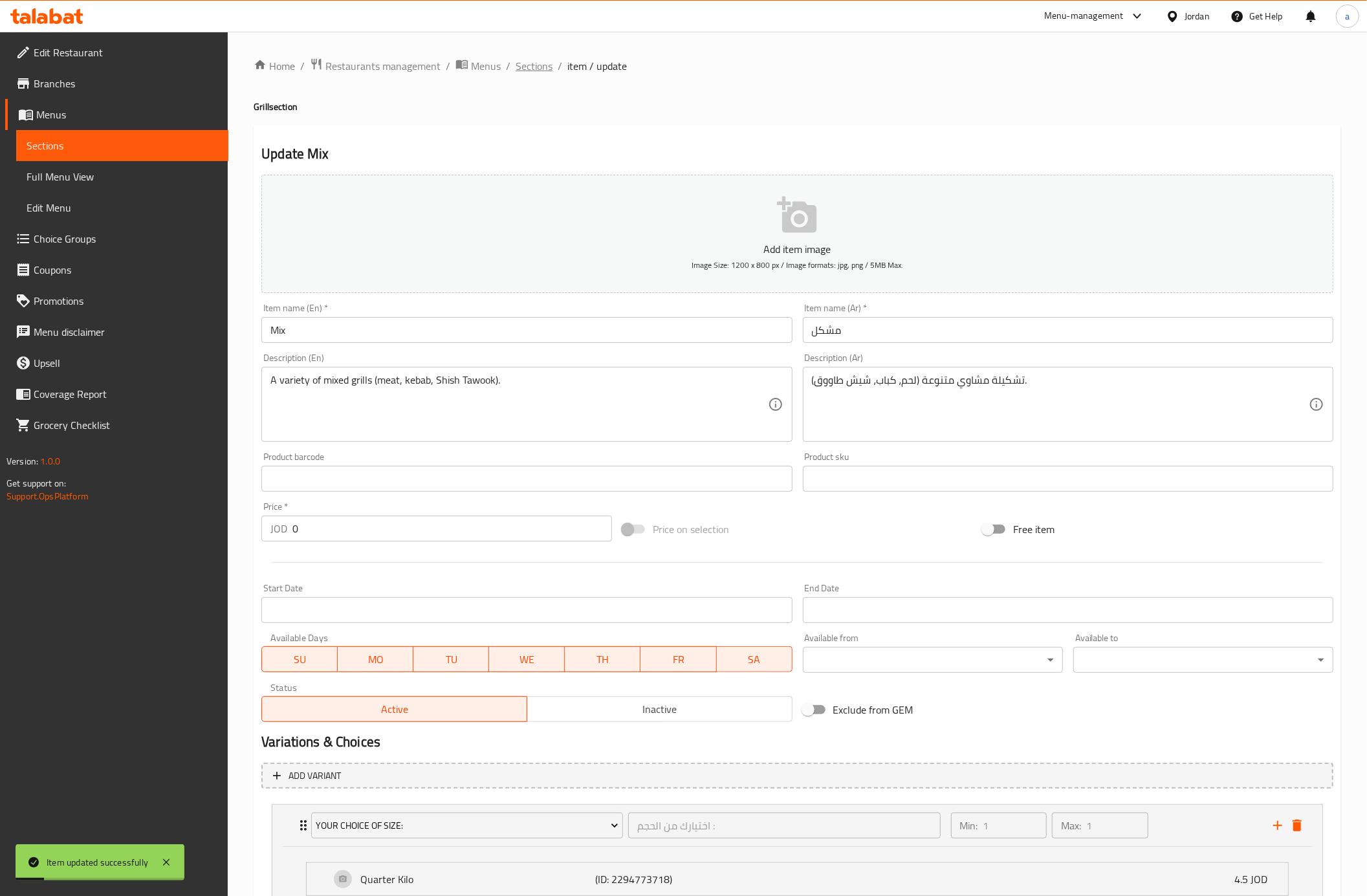
click at [537, 58] on span "Sections" at bounding box center [534, 66] width 37 height 16
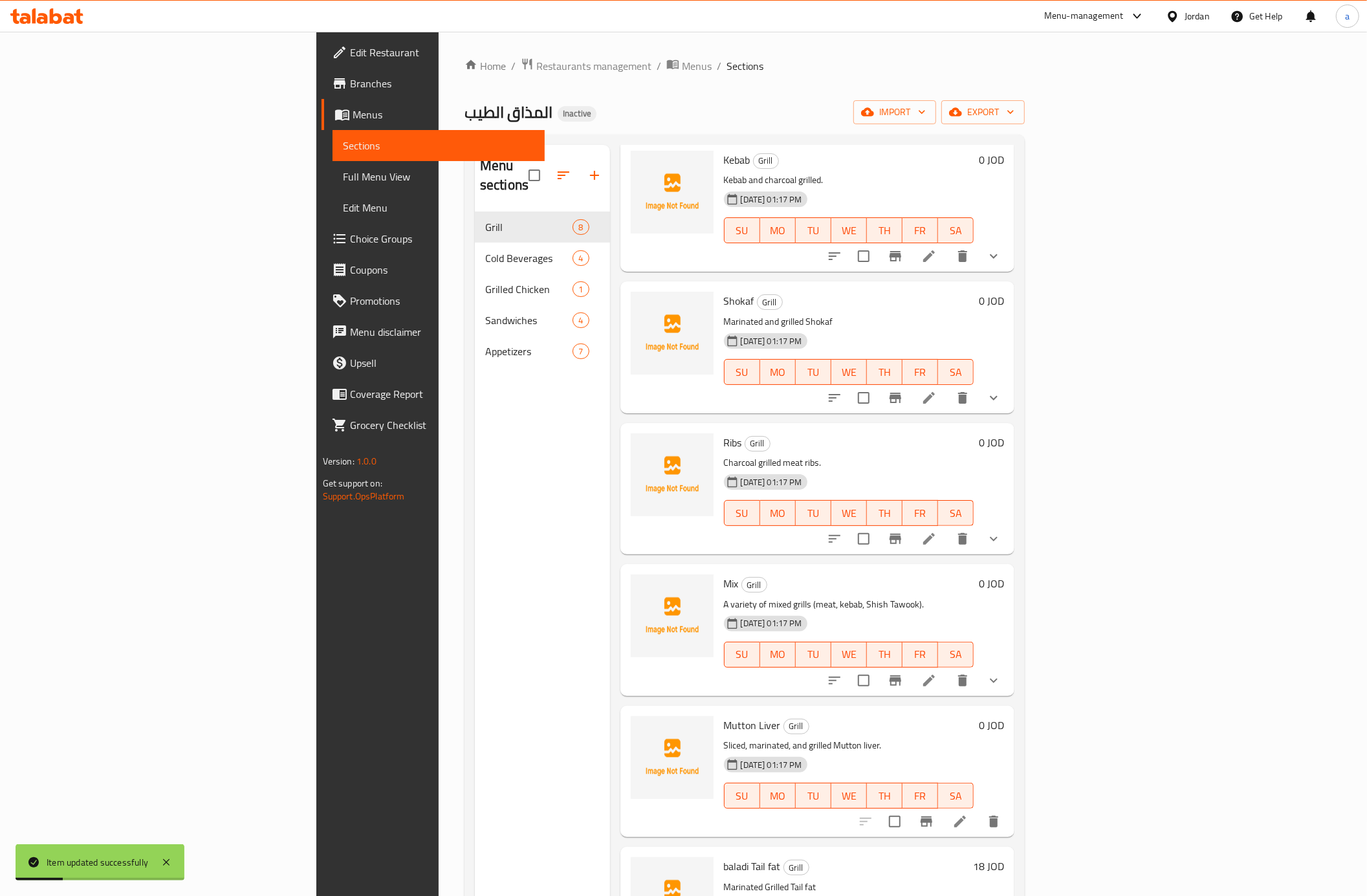
scroll to position [86, 0]
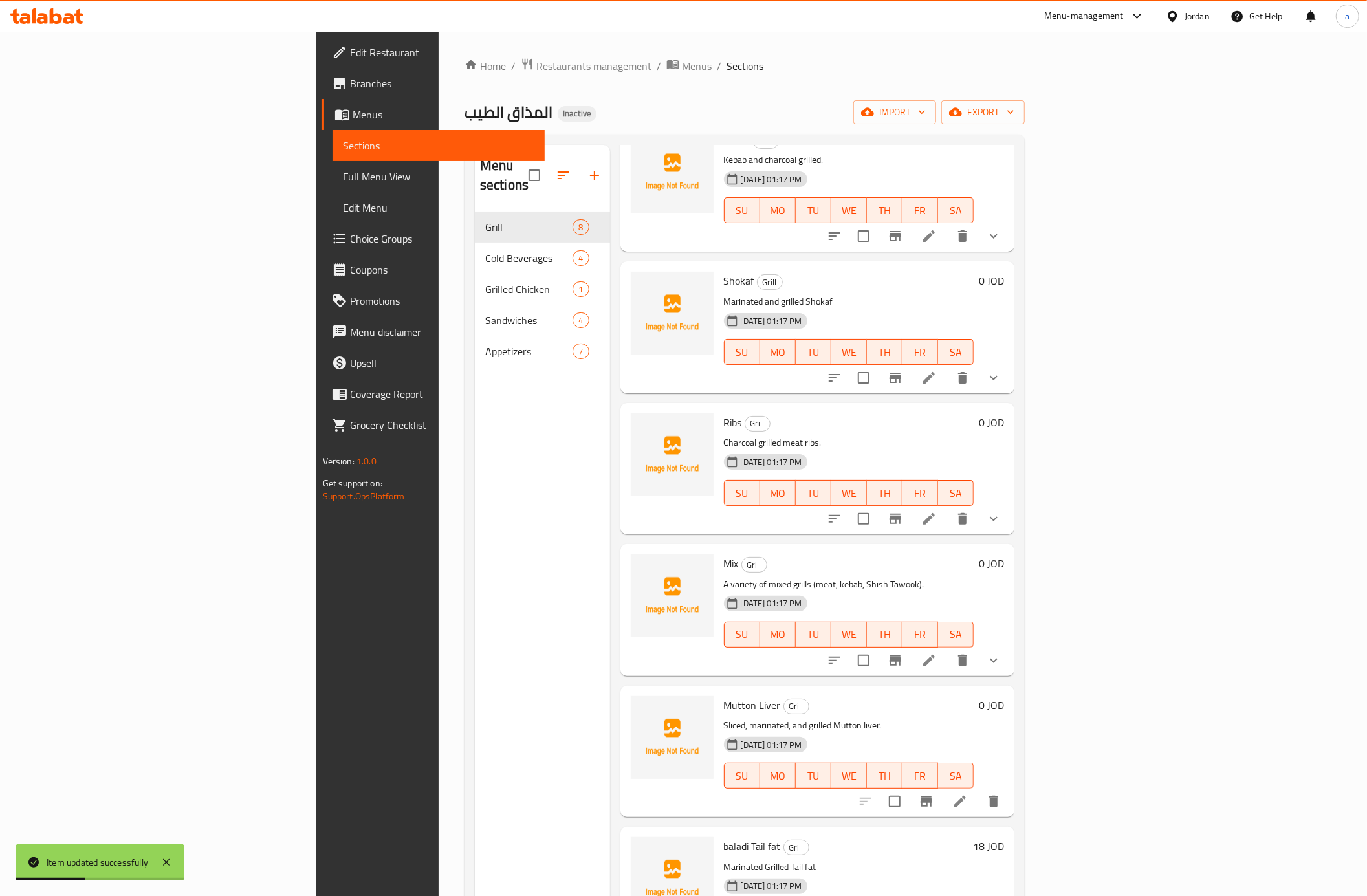
click at [979, 790] on li at bounding box center [960, 801] width 37 height 23
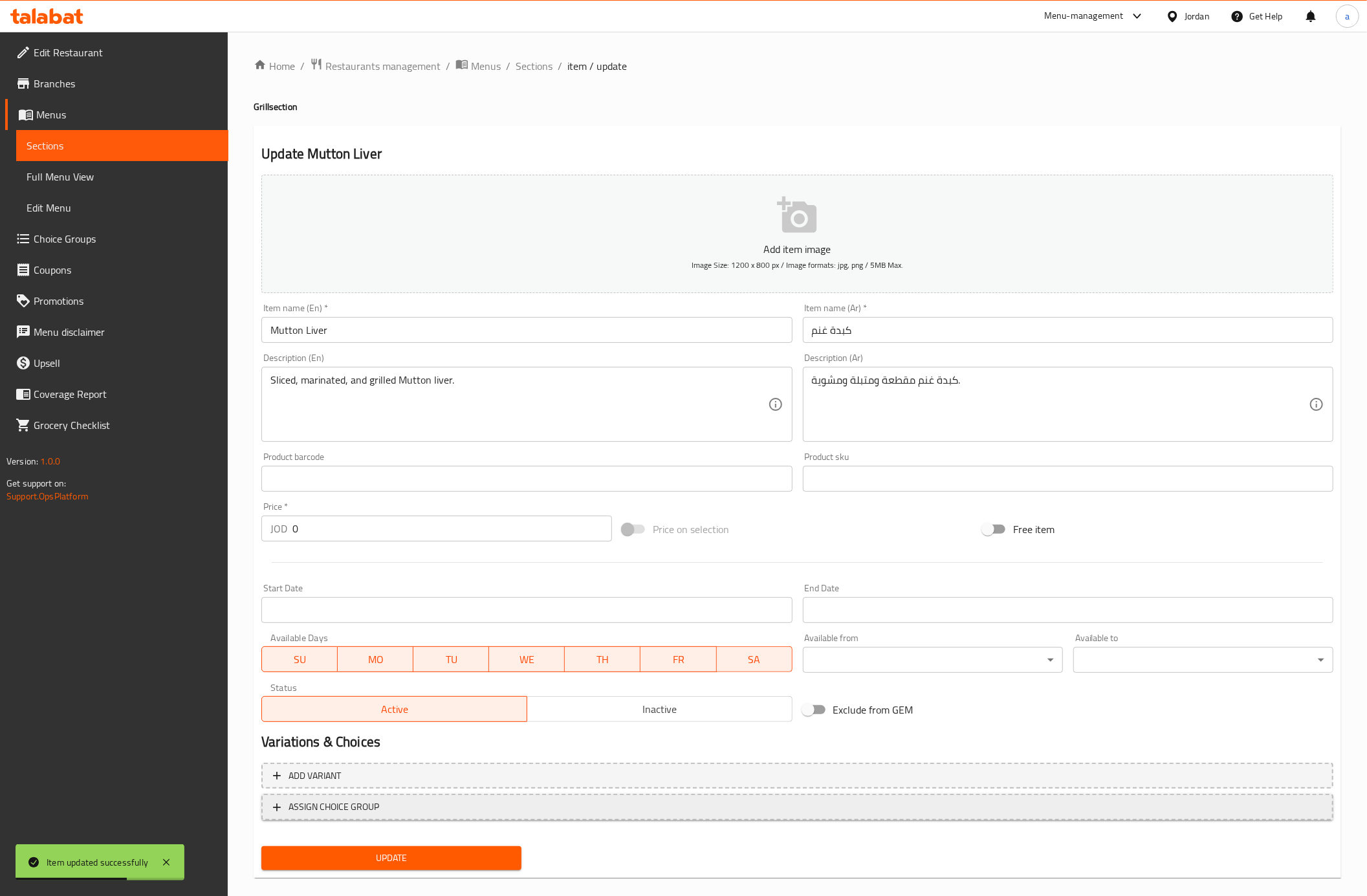
click at [979, 802] on span "ASSIGN CHOICE GROUP" at bounding box center [797, 807] width 1049 height 16
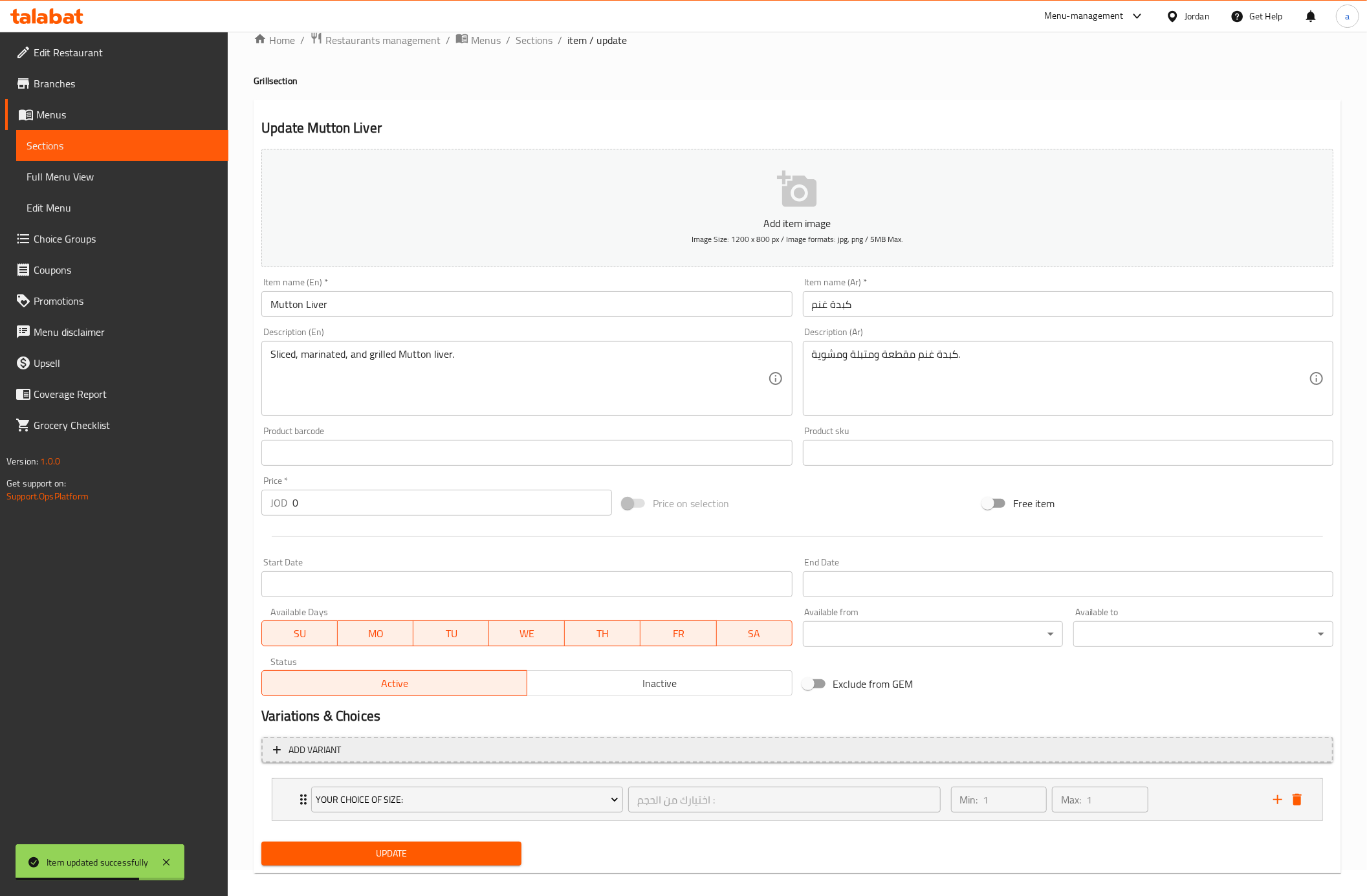
scroll to position [40, 0]
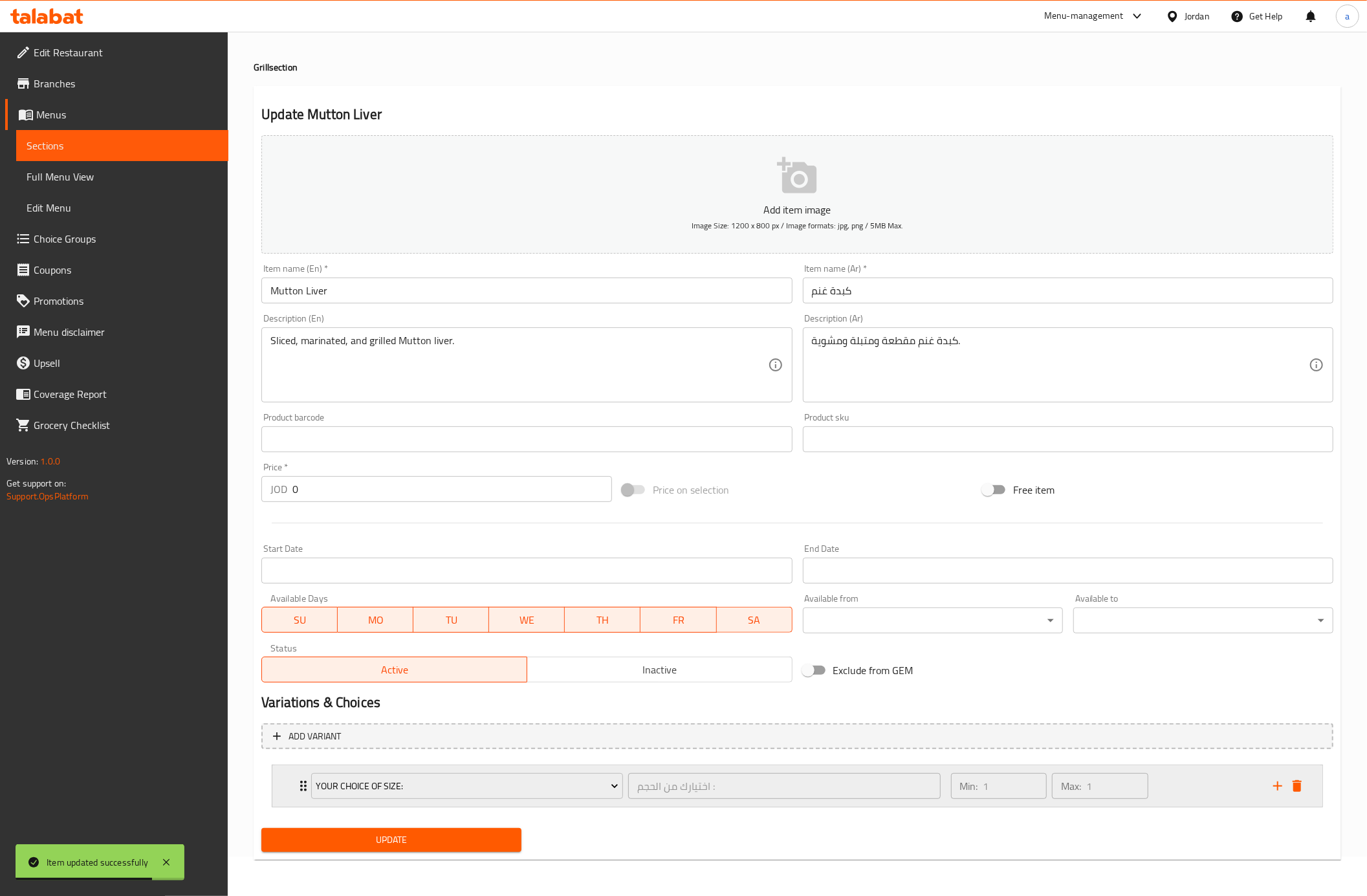
click at [1159, 782] on div "Min: 1 ​ Max: 1 ​" at bounding box center [1104, 786] width 322 height 41
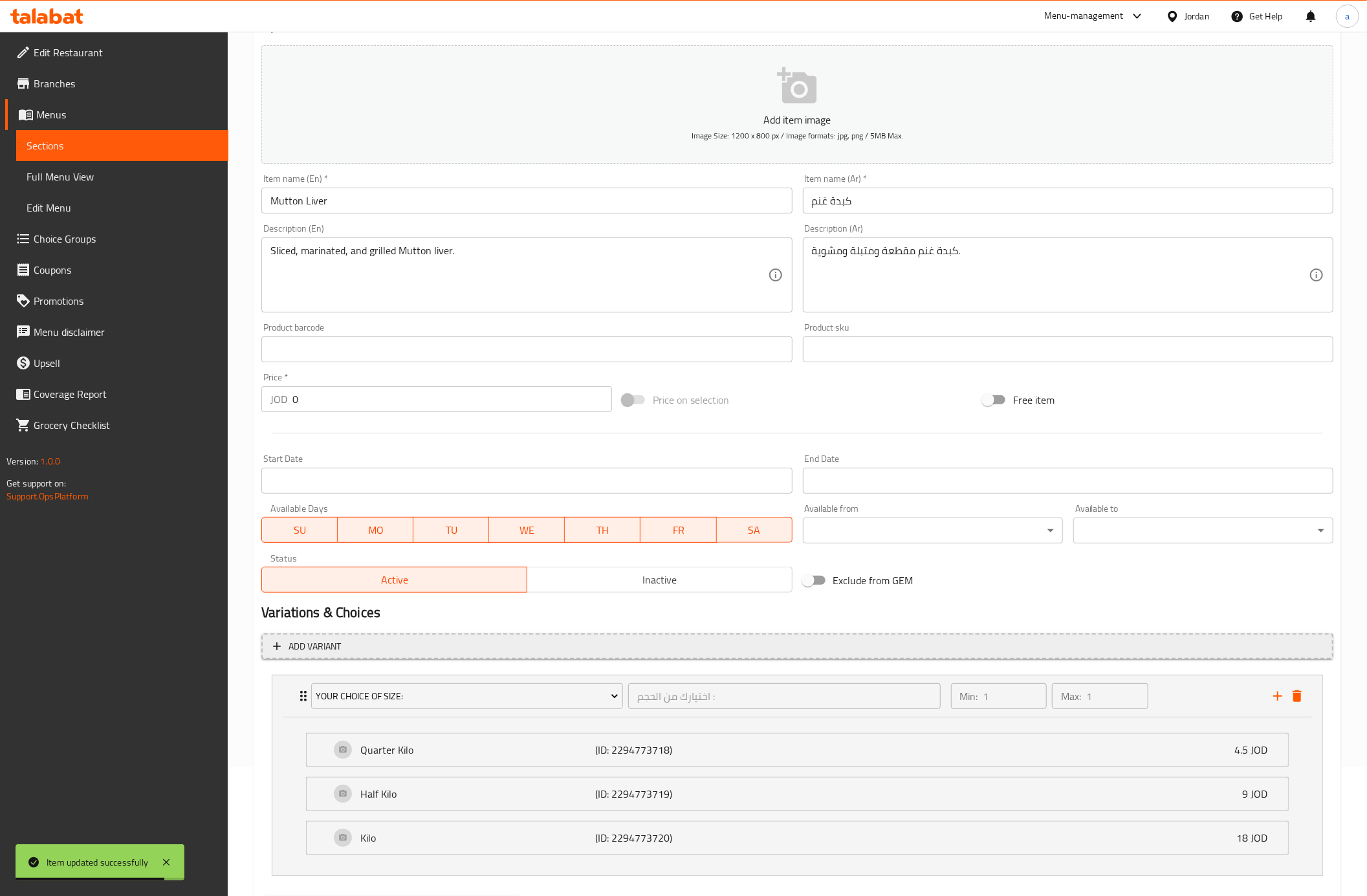
scroll to position [200, 0]
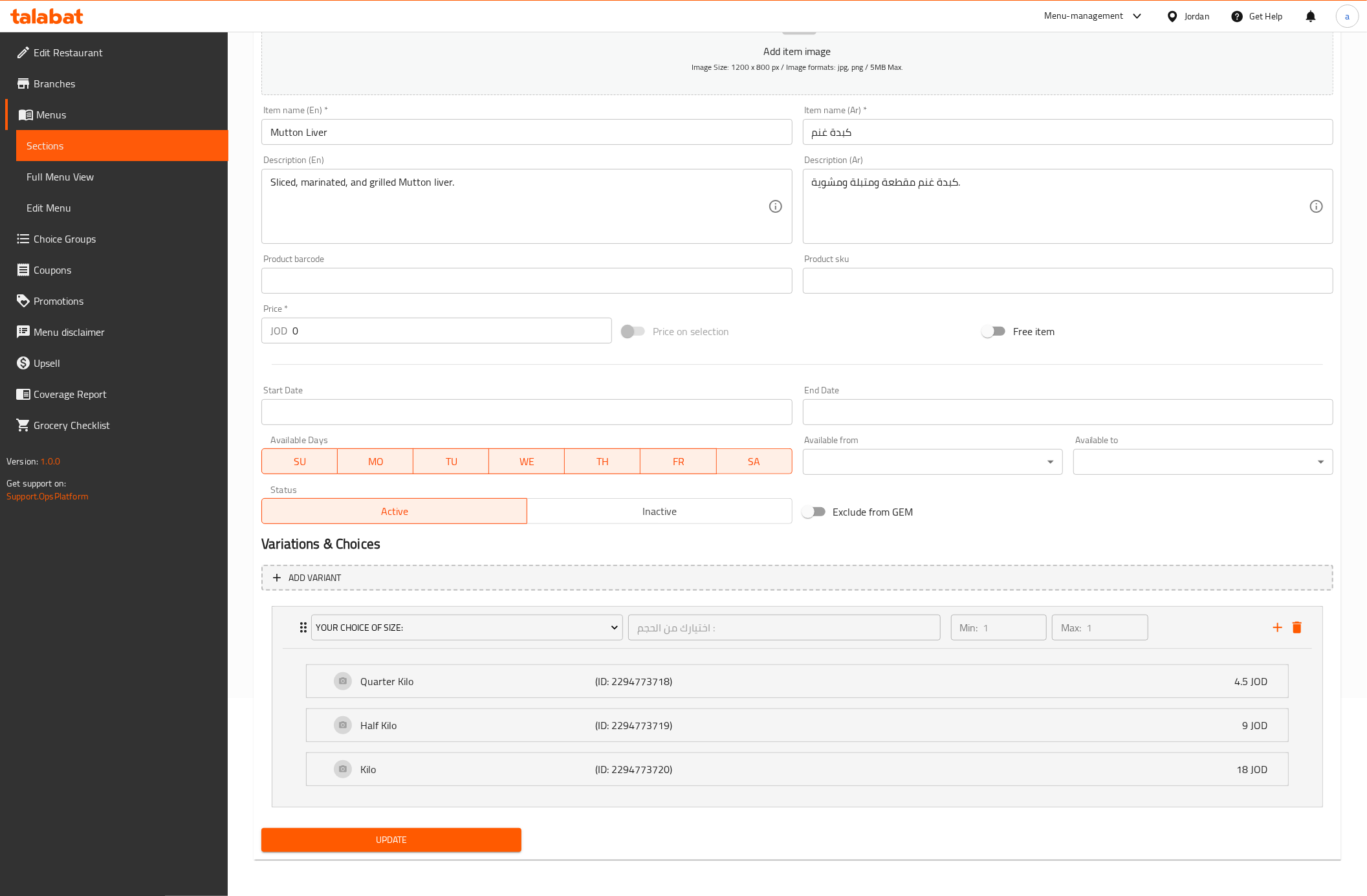
click at [386, 842] on span "Update" at bounding box center [392, 840] width 240 height 16
click at [107, 236] on span "Choice Groups" at bounding box center [126, 238] width 184 height 16
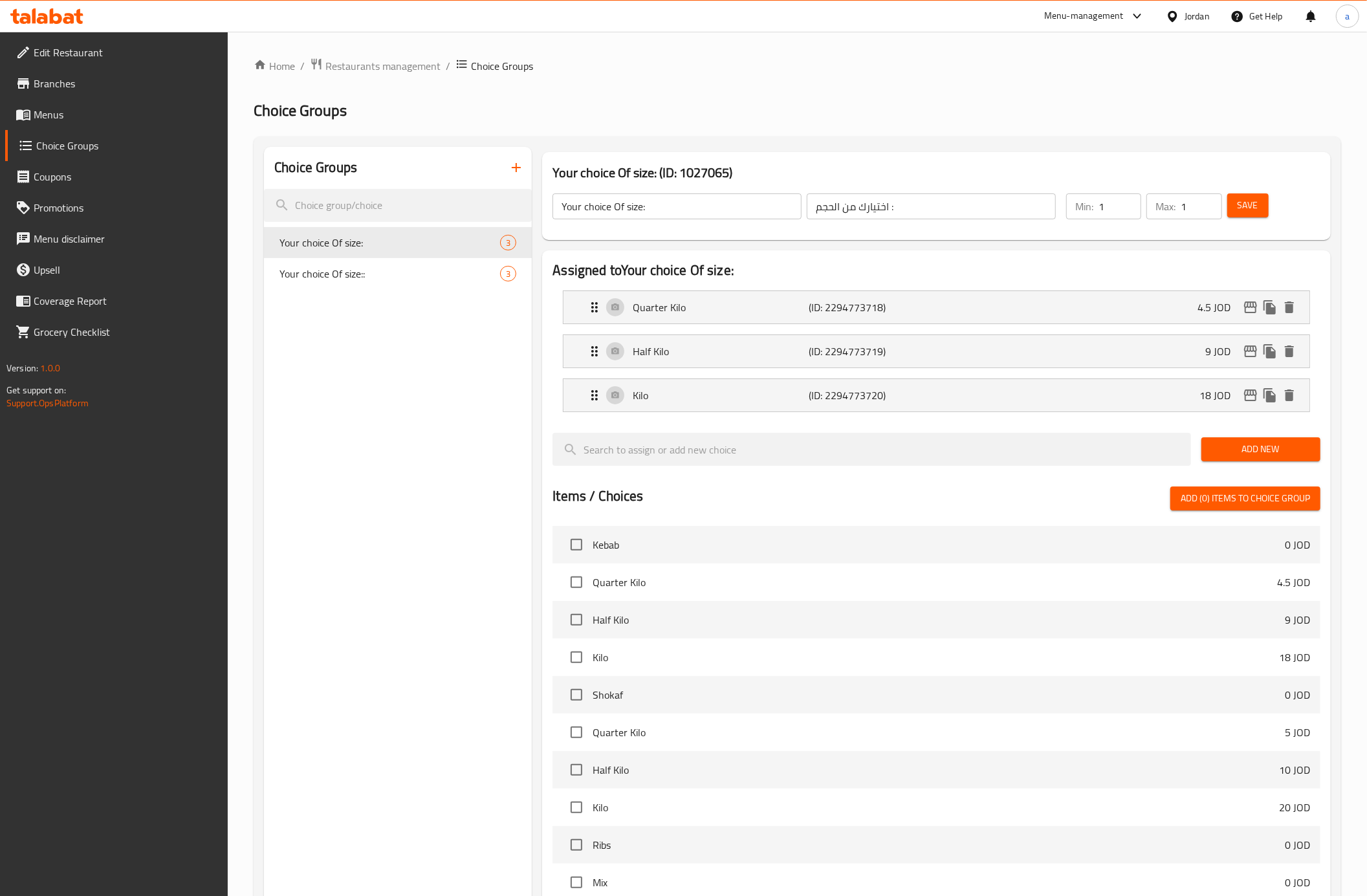
click at [78, 152] on span "Choice Groups" at bounding box center [127, 145] width 182 height 16
click at [508, 174] on icon "button" at bounding box center [516, 167] width 16 height 16
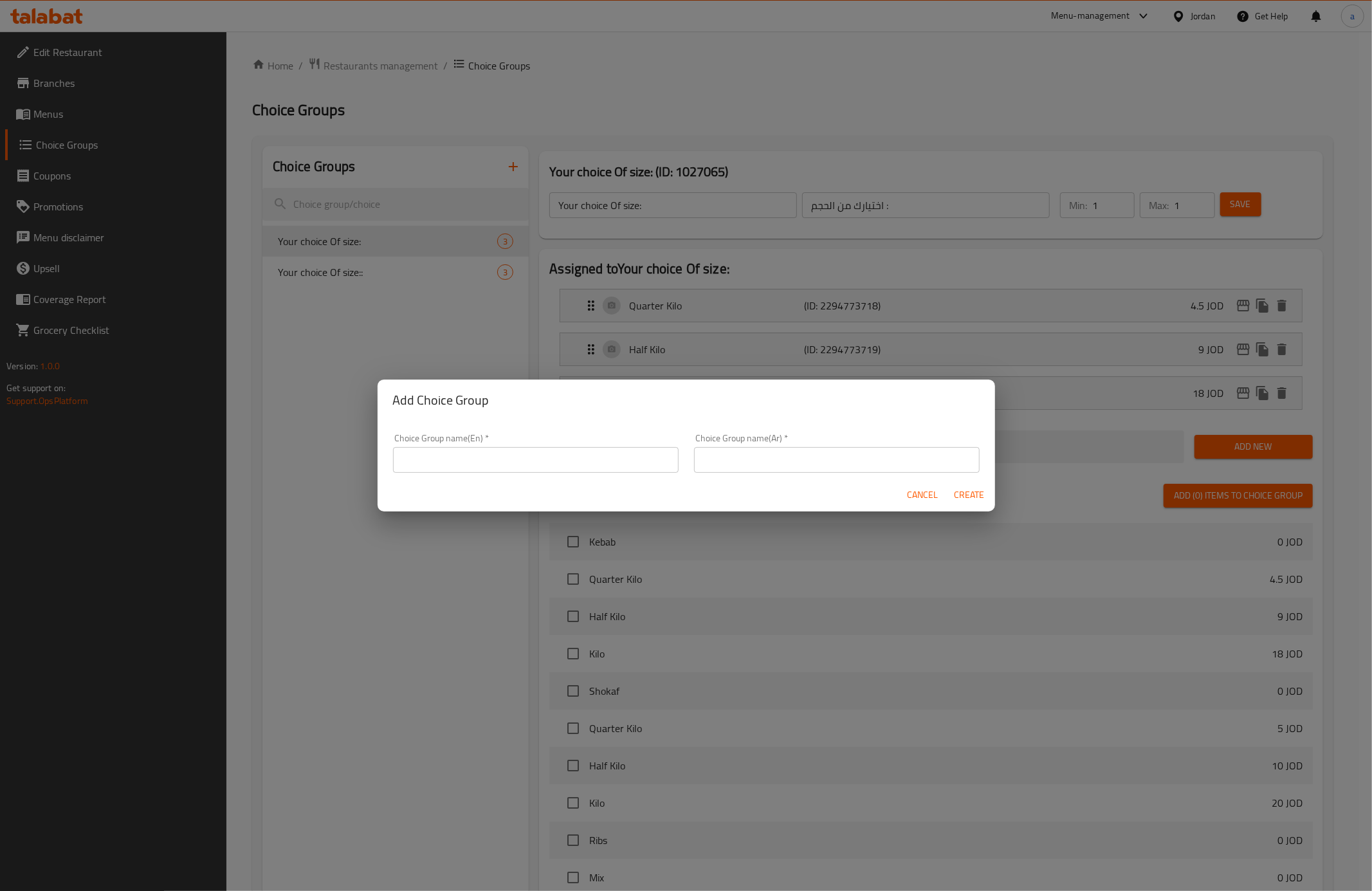
click at [480, 460] on input "text" at bounding box center [536, 460] width 285 height 26
click at [480, 458] on input "Your choice Of size::" at bounding box center [536, 460] width 285 height 26
click at [467, 458] on input "Your choice Of ::" at bounding box center [536, 460] width 285 height 26
type input "Your choice Of :"
click at [728, 463] on input "text" at bounding box center [837, 460] width 285 height 26
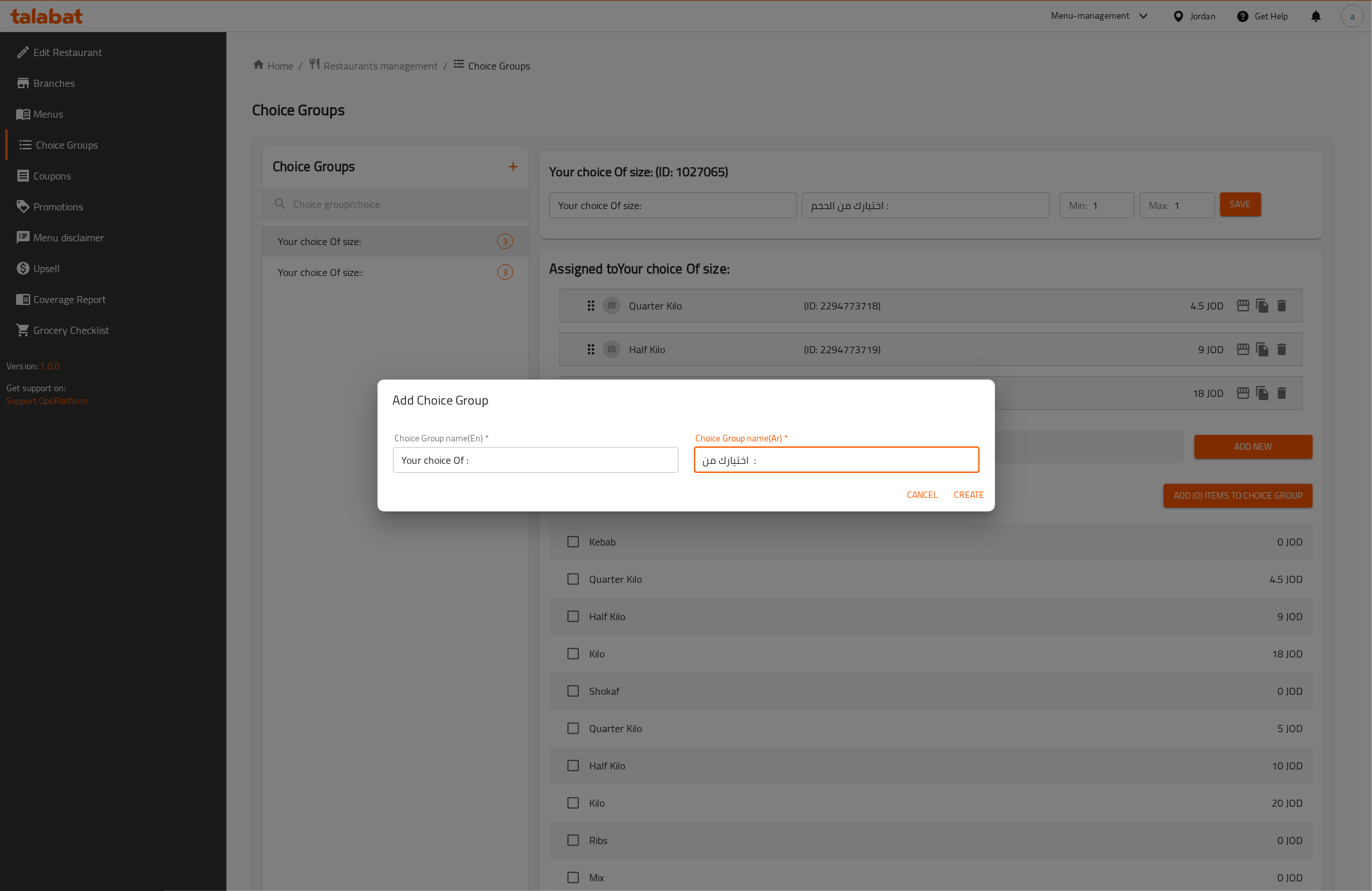
type input "اختيارك من :"
click at [970, 495] on span "Create" at bounding box center [970, 495] width 31 height 16
type input "Your choice Of :"
type input "اختيارك من :"
type input "0"
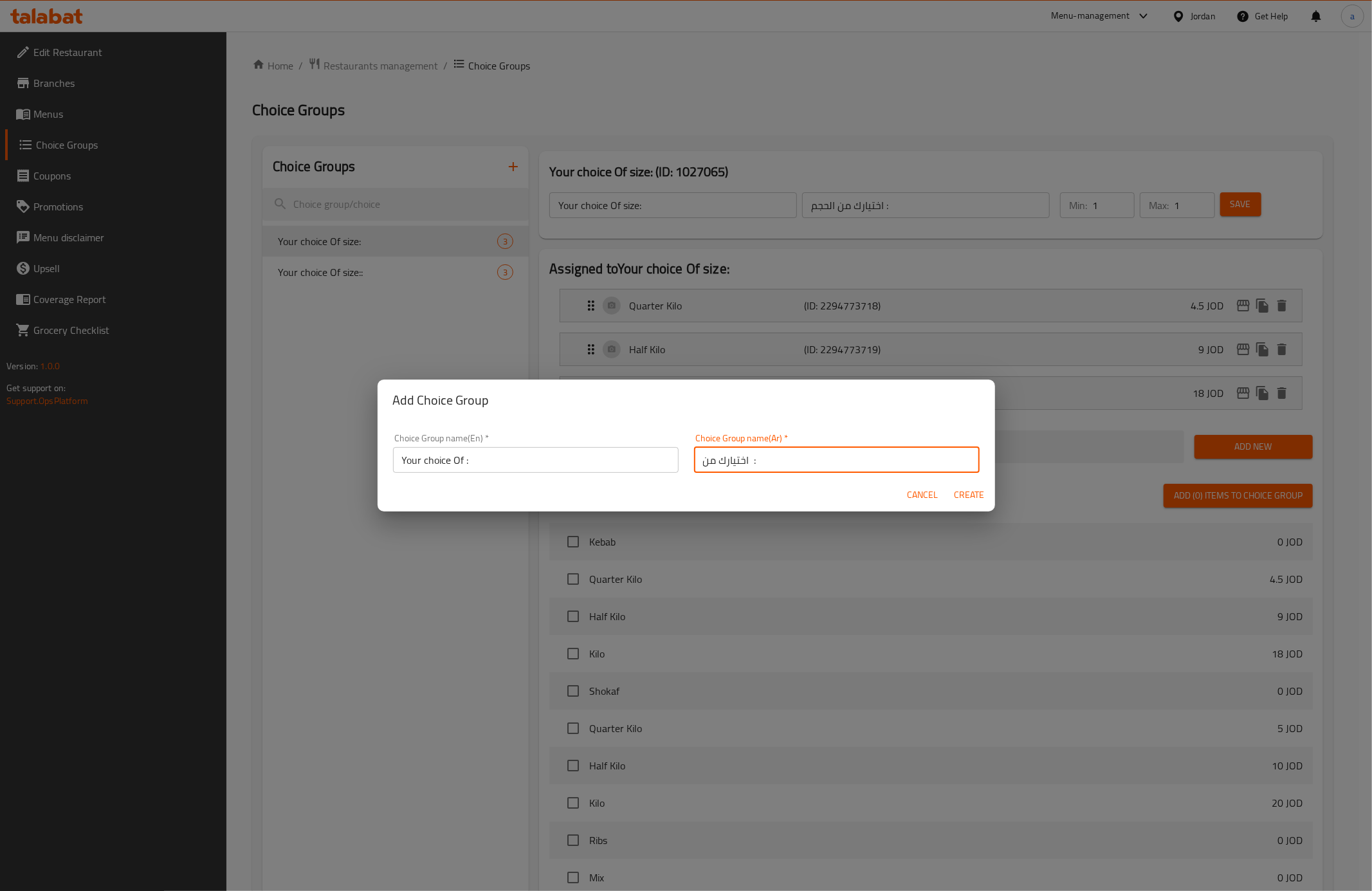
type input "0"
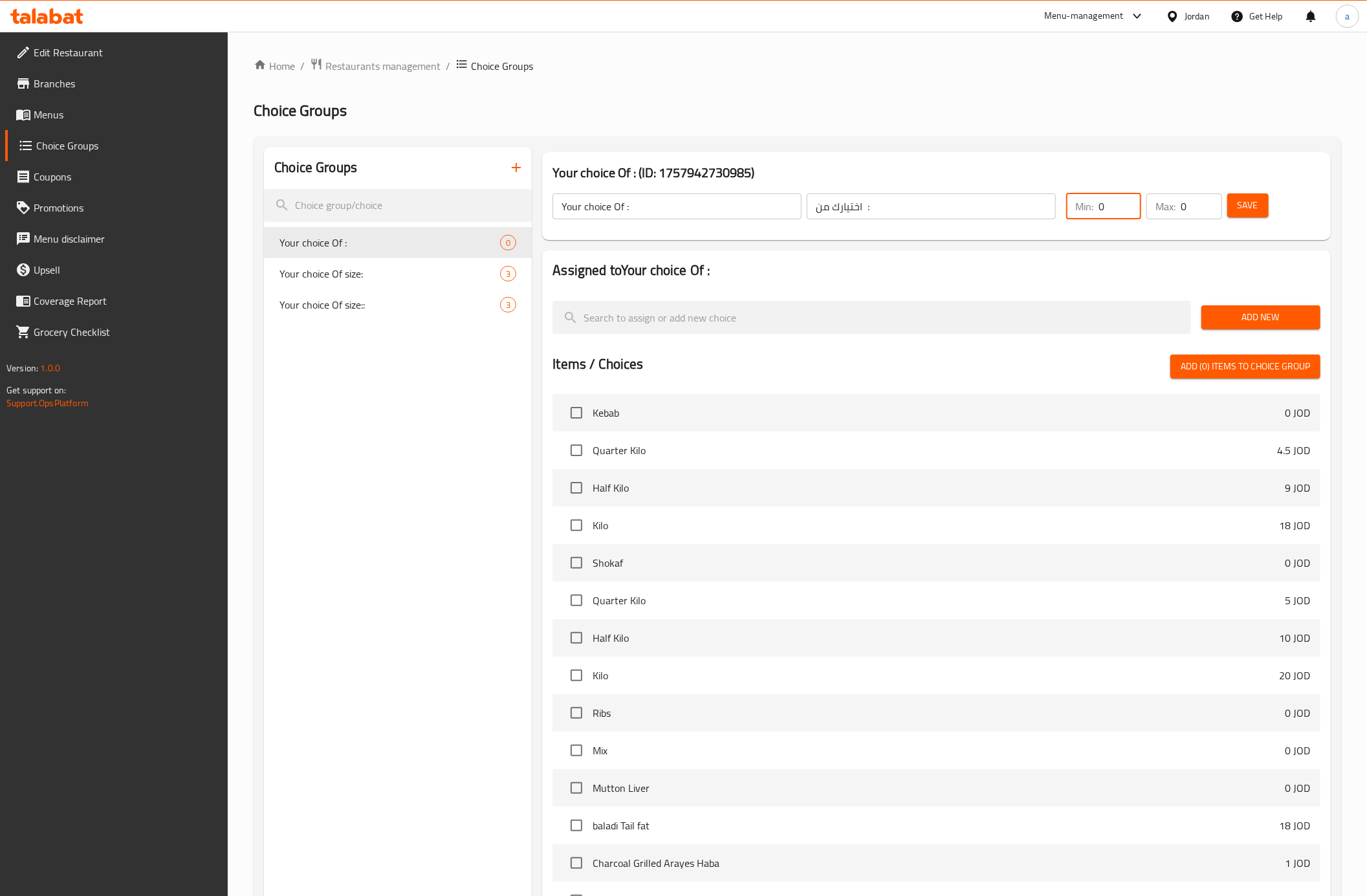
drag, startPoint x: 1113, startPoint y: 213, endPoint x: 1094, endPoint y: 211, distance: 19.1
click at [1094, 211] on div "Min: 0 ​" at bounding box center [1104, 206] width 75 height 26
type input "1"
drag, startPoint x: 1189, startPoint y: 206, endPoint x: 1182, endPoint y: 210, distance: 8.1
click at [1182, 210] on input "0" at bounding box center [1201, 206] width 41 height 26
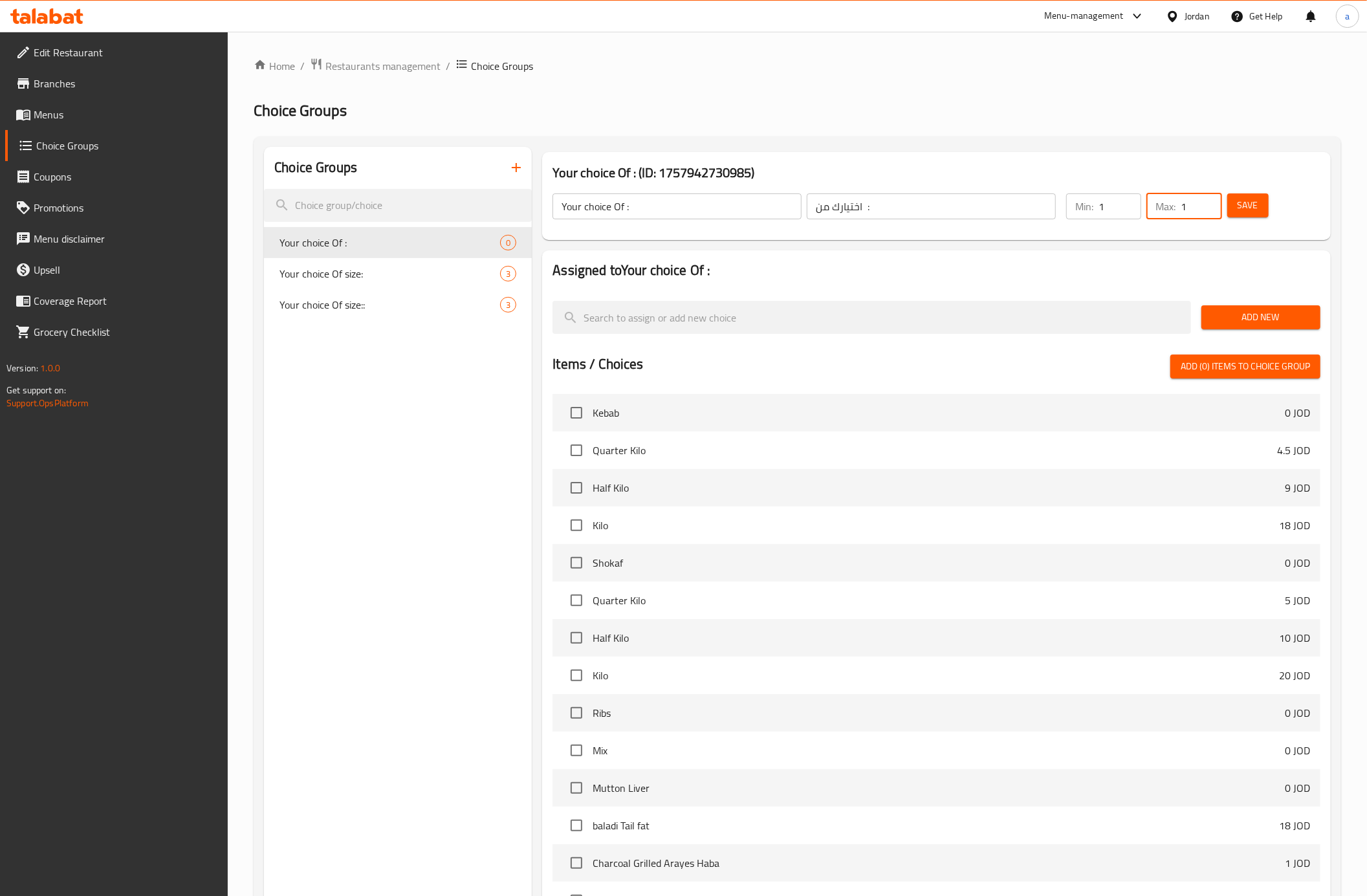
type input "1"
click at [1069, 282] on nav at bounding box center [936, 285] width 768 height 10
click at [1267, 315] on span "Add New" at bounding box center [1261, 317] width 98 height 16
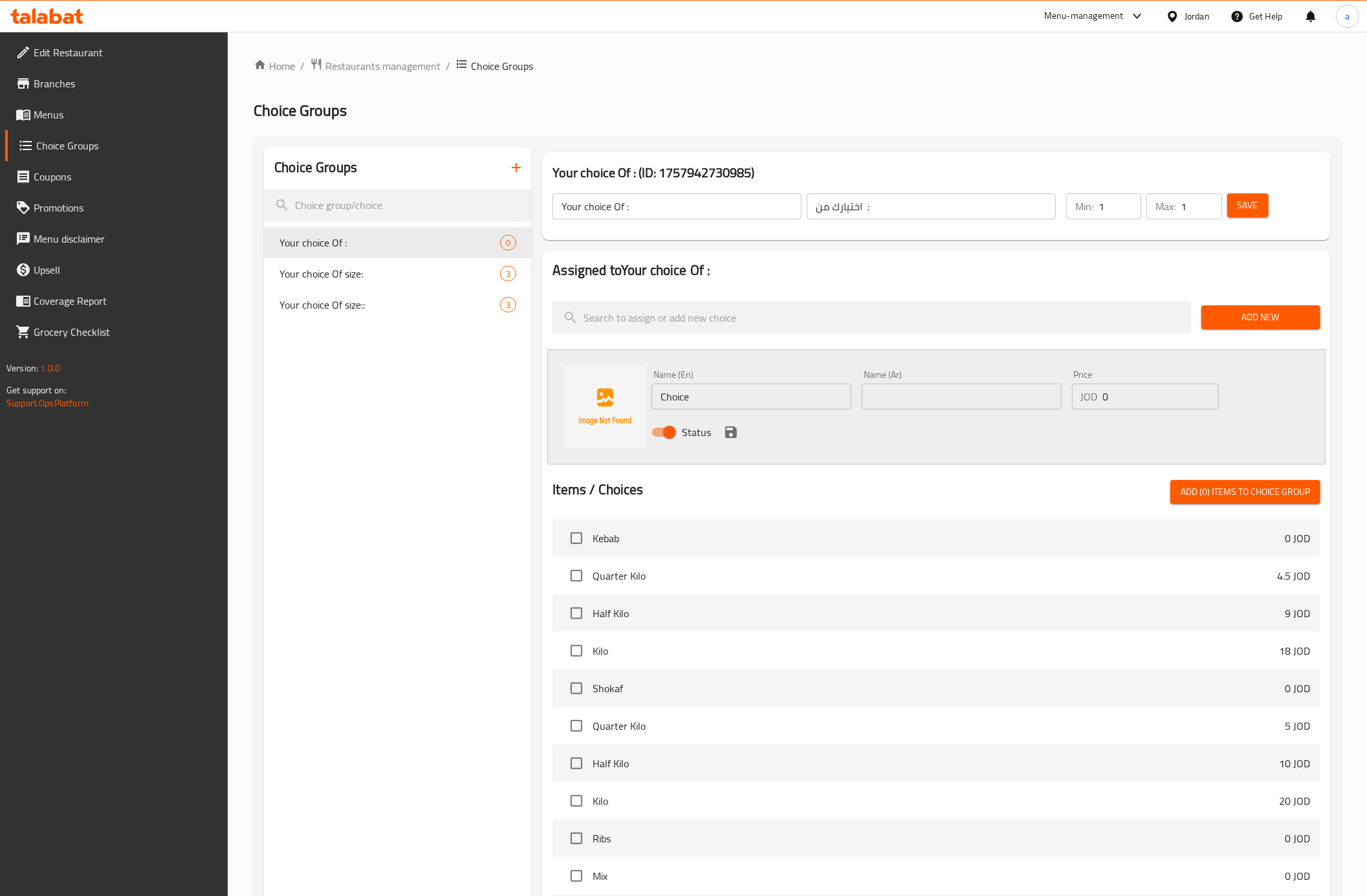
click at [905, 380] on div "Name (Ar) Name (Ar)" at bounding box center [961, 390] width 200 height 39
click at [898, 397] on input "text" at bounding box center [961, 397] width 200 height 26
paste input "نص دجاجة"
type input "نص دجاجة"
click at [748, 391] on input "Choice" at bounding box center [751, 397] width 200 height 26
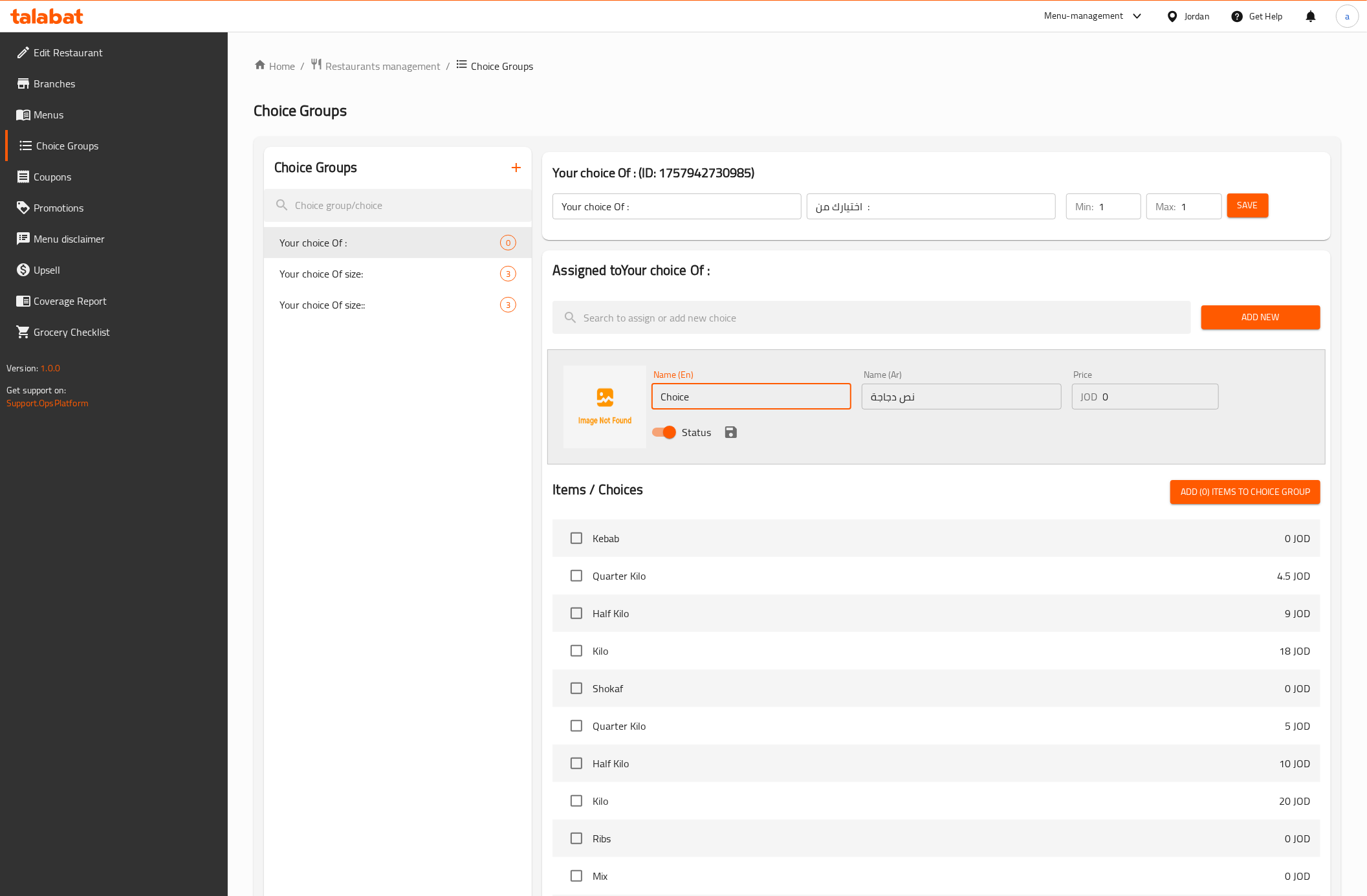
click at [748, 391] on input "Choice" at bounding box center [751, 397] width 200 height 26
type input "Half Chiken"
drag, startPoint x: 1113, startPoint y: 399, endPoint x: 1098, endPoint y: 402, distance: 15.3
click at [1098, 402] on div "JOD 0 Price" at bounding box center [1145, 397] width 147 height 26
type input "3.5"
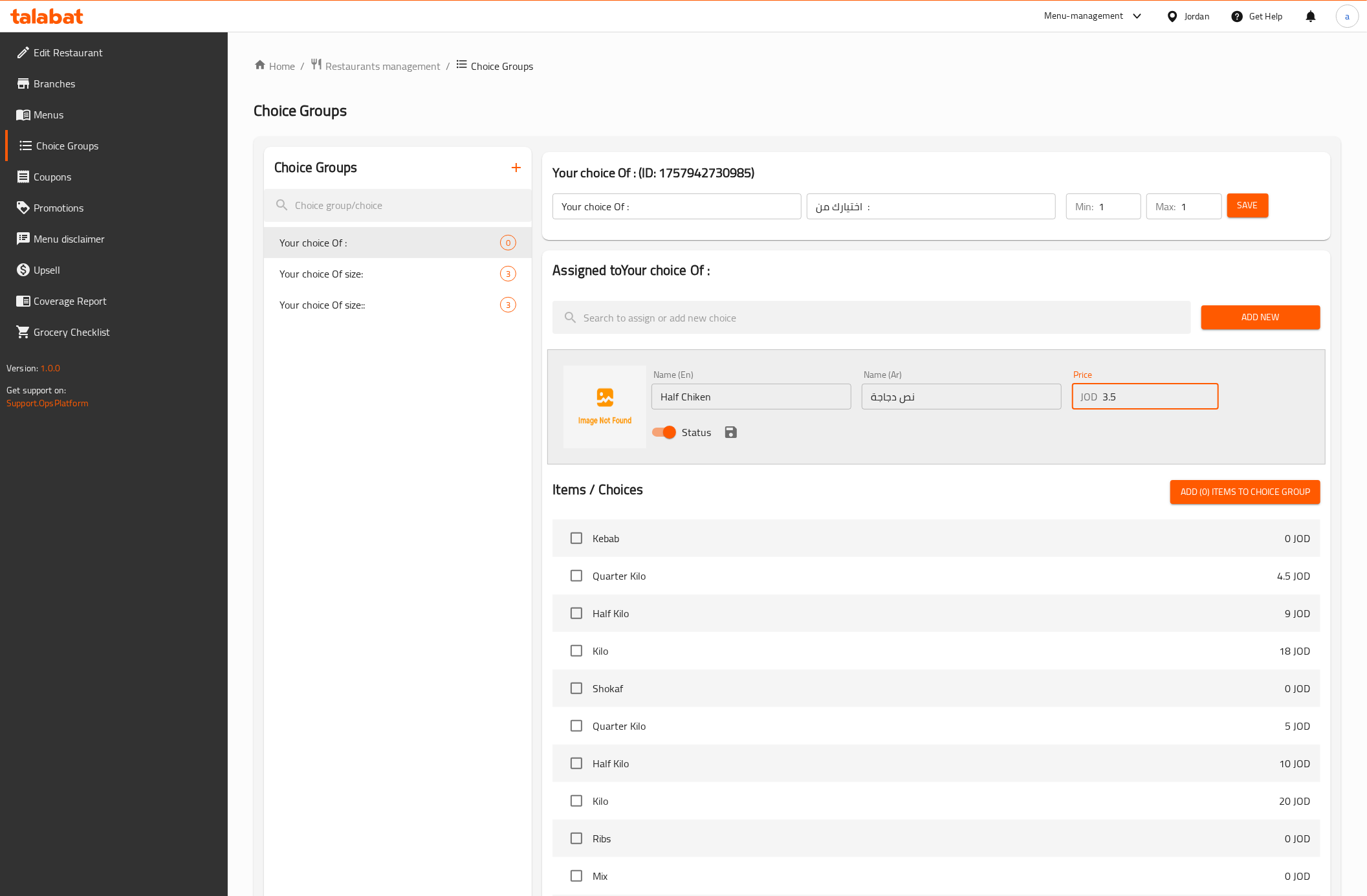
click at [692, 402] on input "Half Chiken" at bounding box center [751, 397] width 200 height 26
click at [694, 397] on input "Half Chiken" at bounding box center [751, 397] width 200 height 26
type input "Half Chicken"
click at [735, 433] on icon "save" at bounding box center [731, 432] width 12 height 12
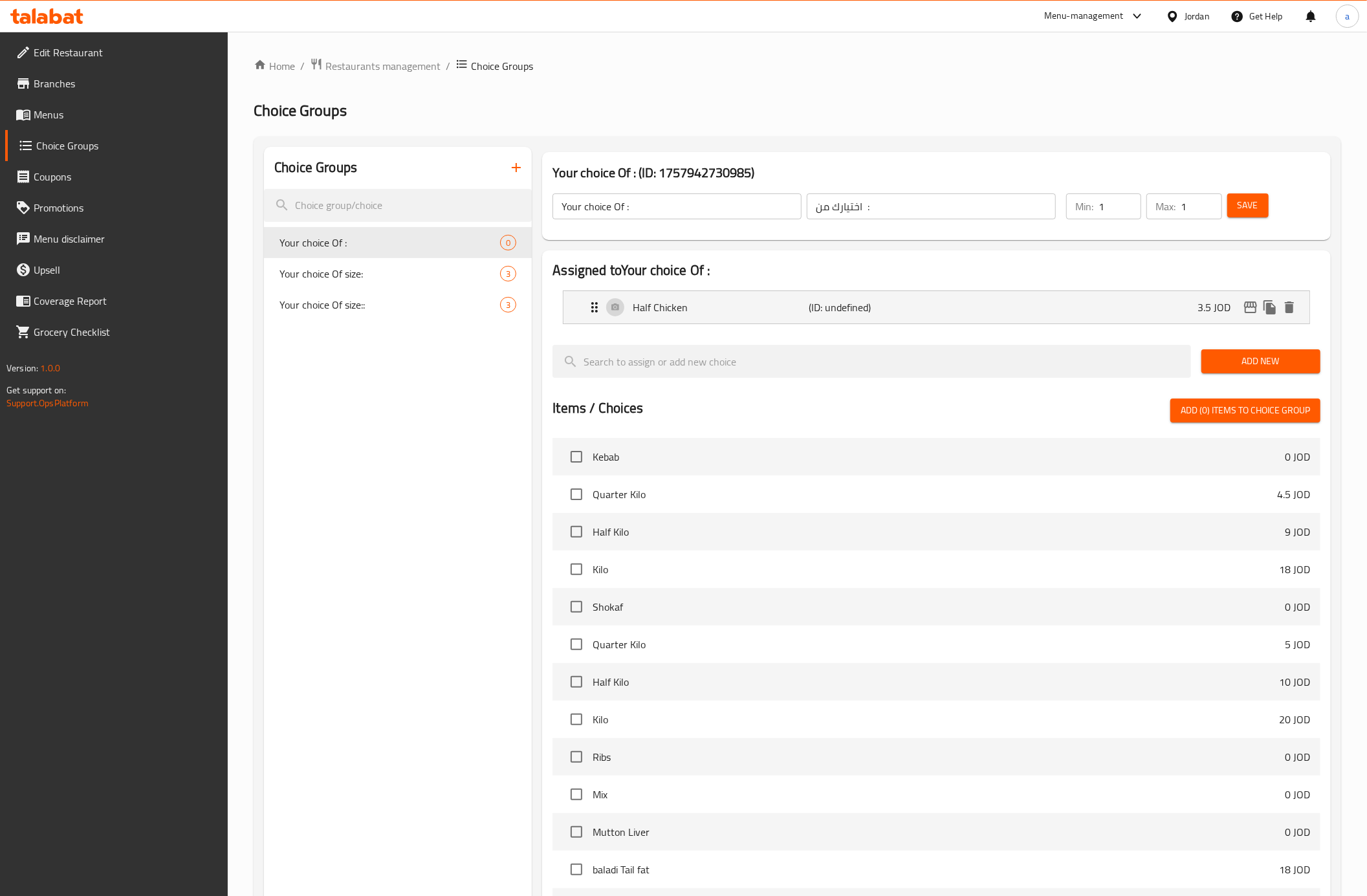
click at [1266, 368] on span "Add New" at bounding box center [1261, 361] width 98 height 16
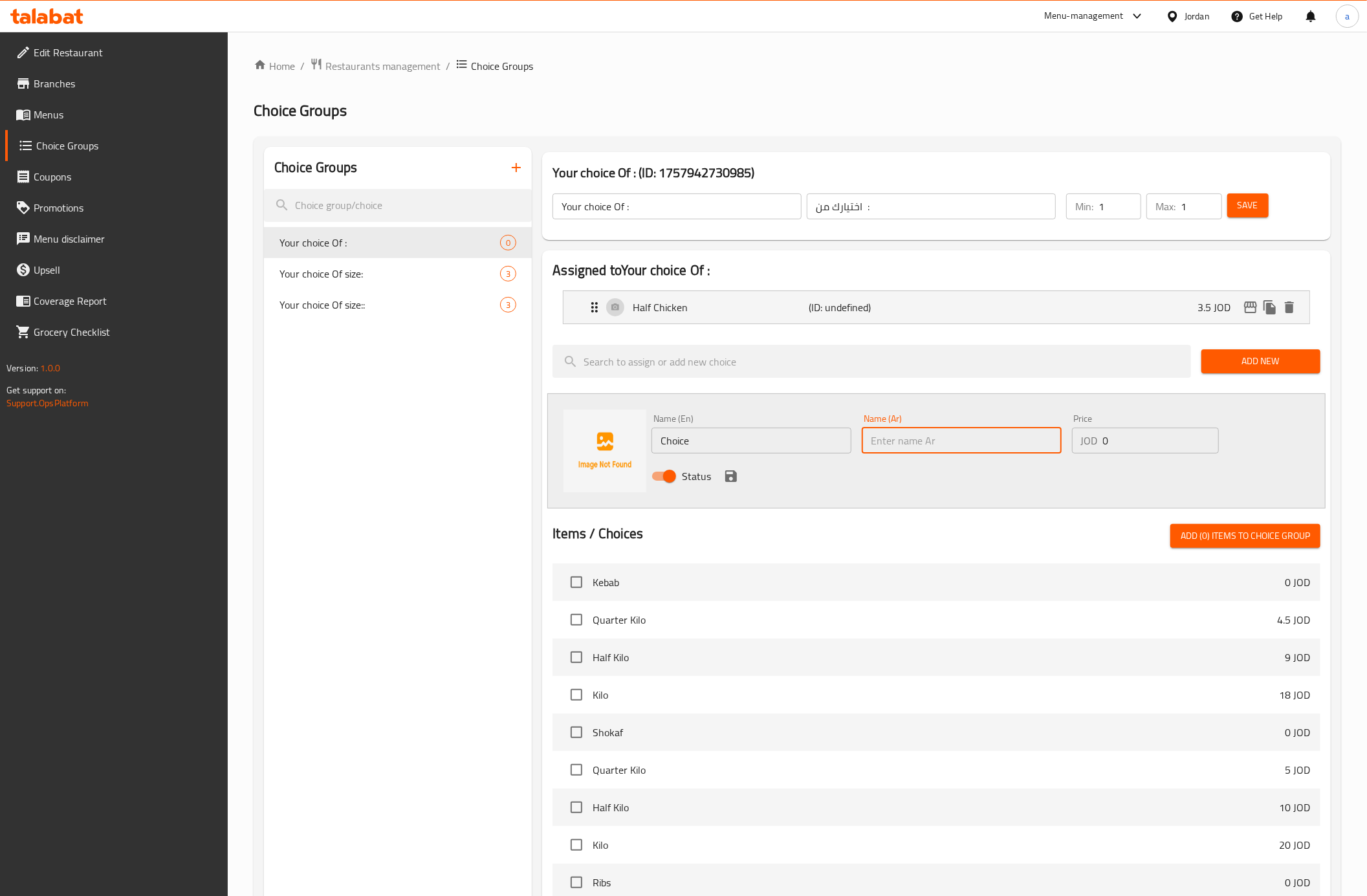
click at [901, 448] on input "text" at bounding box center [961, 441] width 200 height 26
paste input "دجاجة"
type input "دجاجة"
click at [727, 441] on input "Choice" at bounding box center [751, 441] width 200 height 26
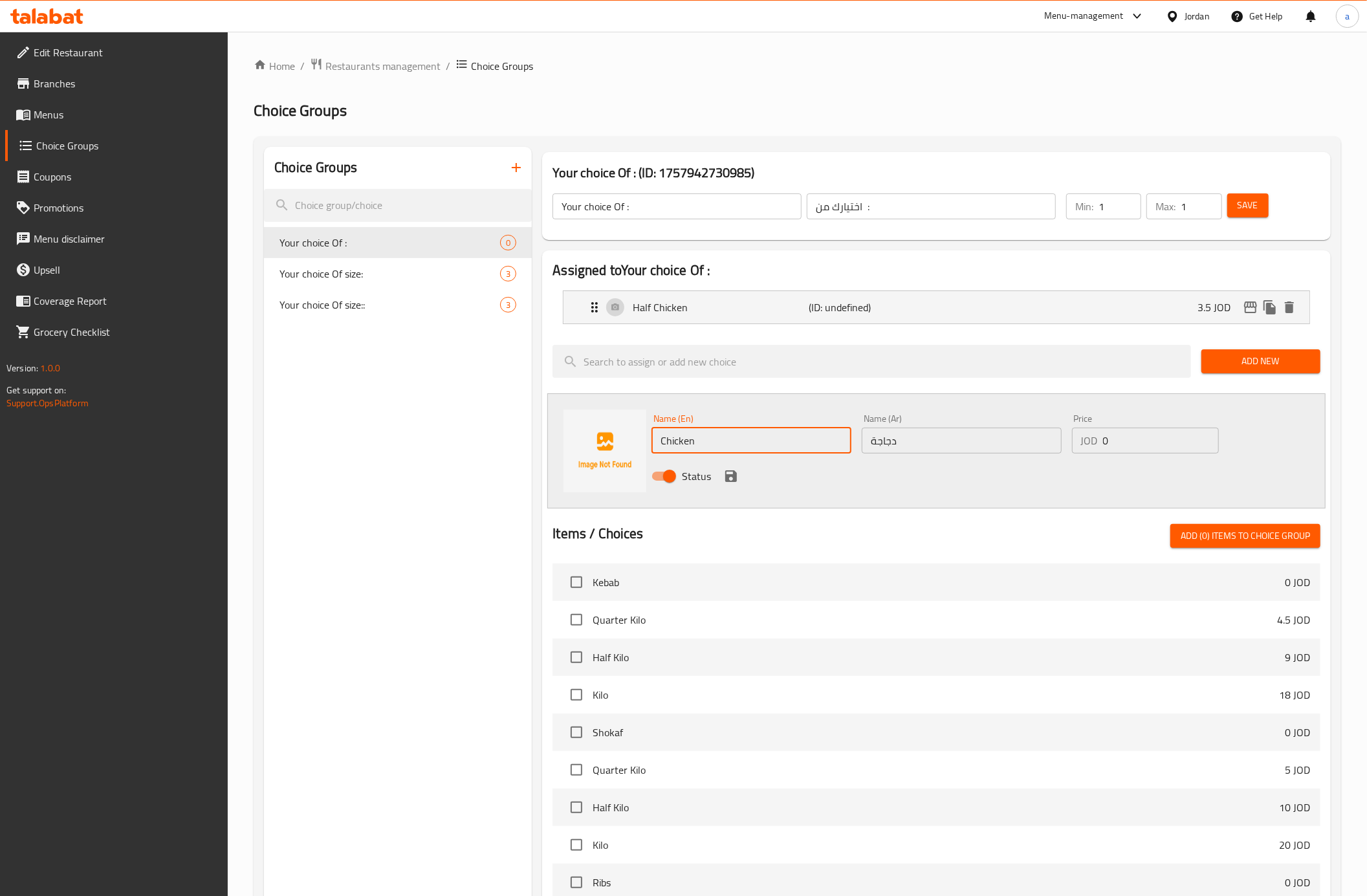
type input "Chicken"
drag, startPoint x: 1125, startPoint y: 444, endPoint x: 1098, endPoint y: 453, distance: 28.5
click at [1098, 453] on div "JOD 0 Price" at bounding box center [1145, 441] width 147 height 26
click at [1134, 436] on input "0" at bounding box center [1161, 441] width 116 height 26
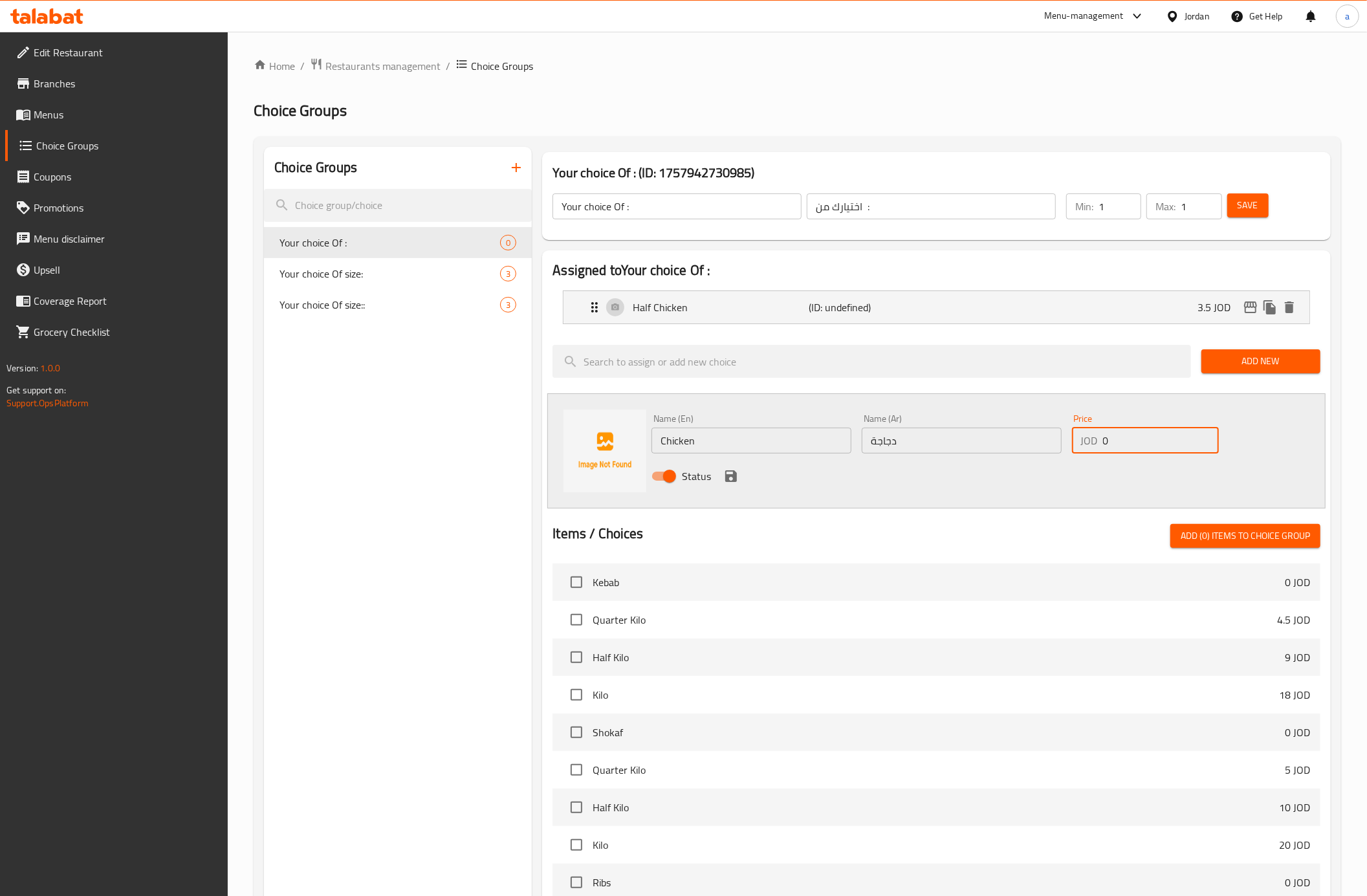
click at [1134, 436] on input "0" at bounding box center [1161, 441] width 116 height 26
type input "7"
click at [730, 478] on icon "save" at bounding box center [731, 476] width 16 height 16
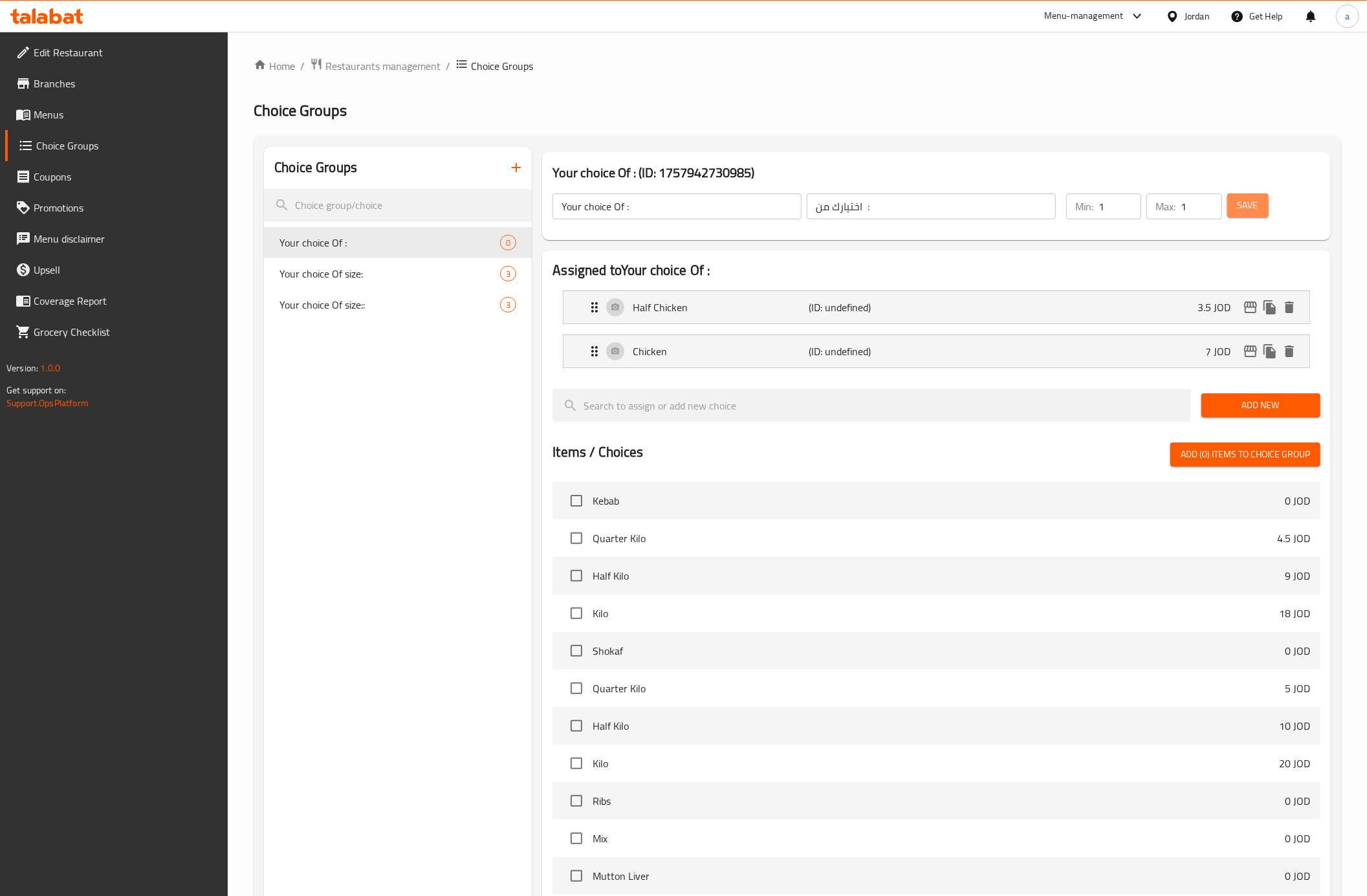
click at [1258, 212] on button "Save" at bounding box center [1248, 205] width 41 height 24
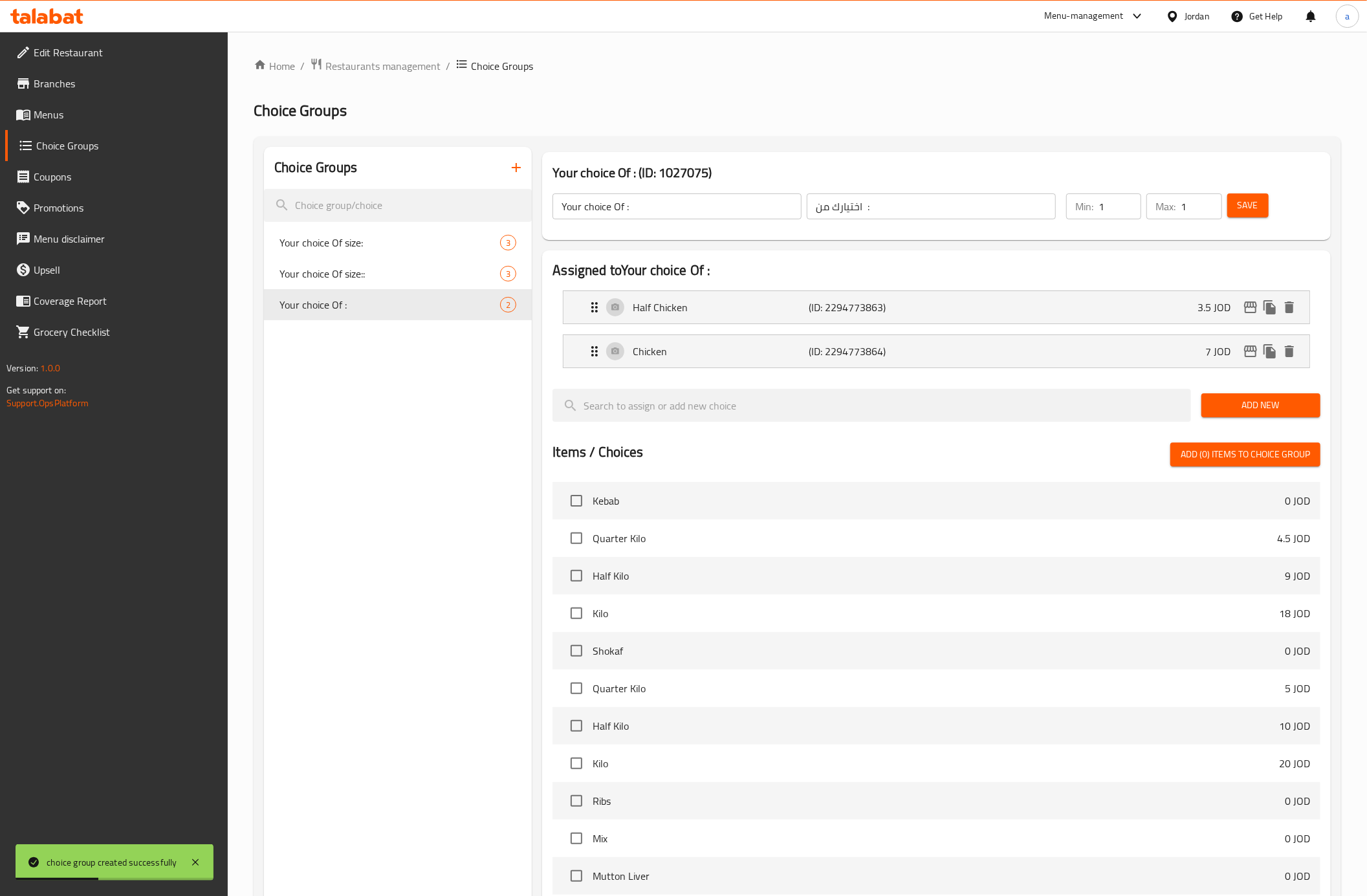
click at [37, 118] on span "Menus" at bounding box center [126, 114] width 184 height 16
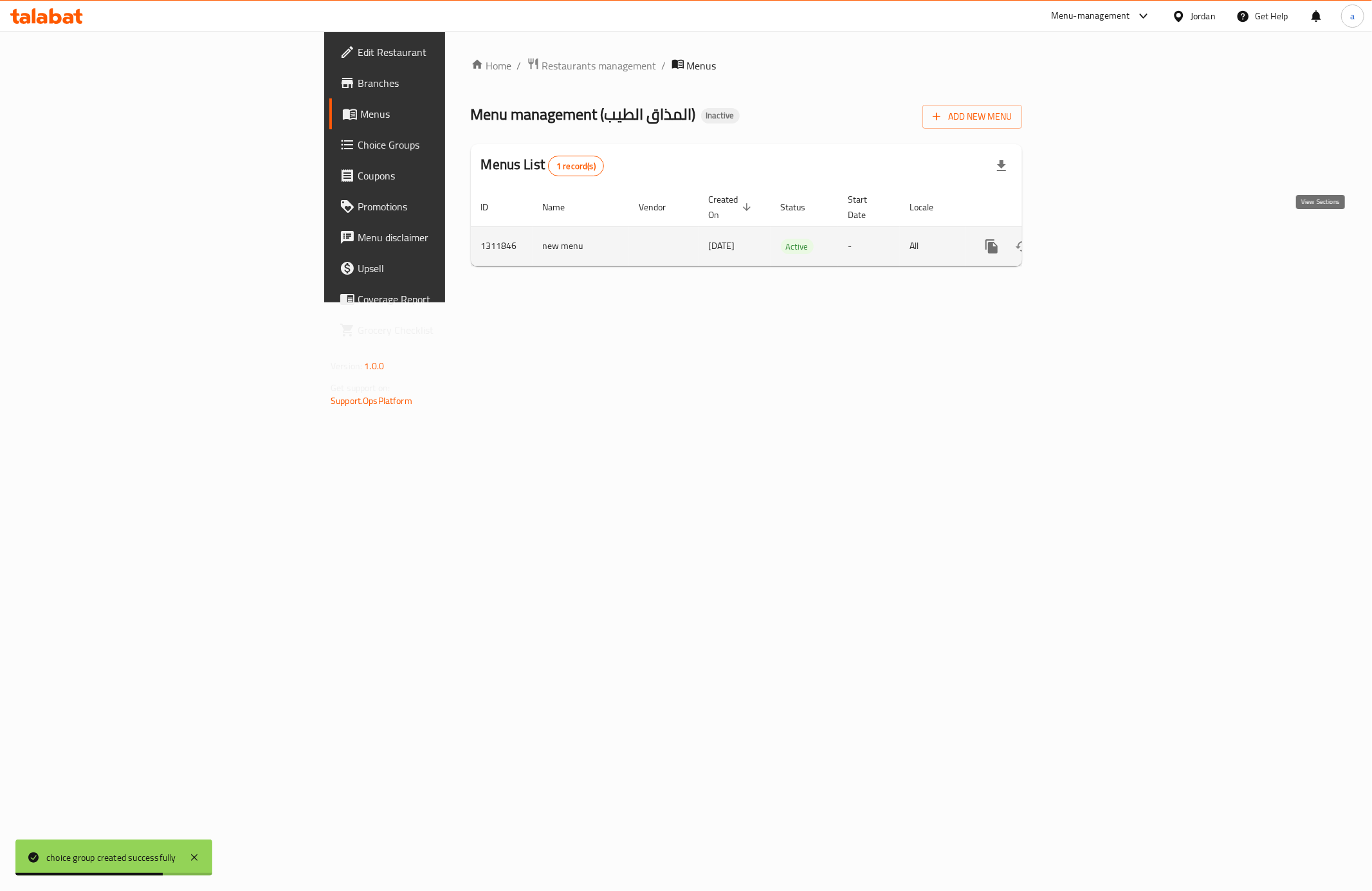
click at [1090, 241] on icon "enhanced table" at bounding box center [1084, 246] width 11 height 11
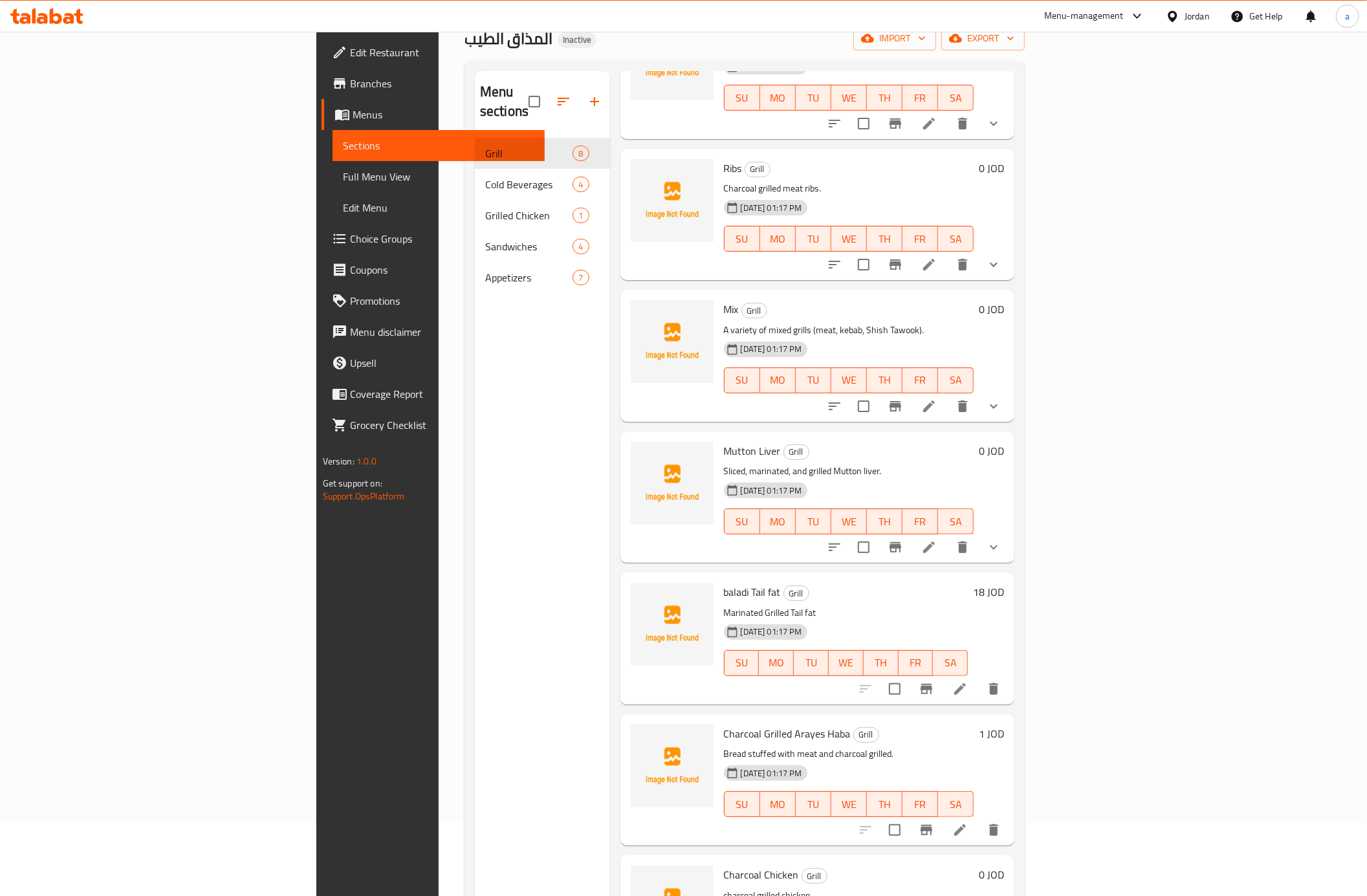
scroll to position [182, 0]
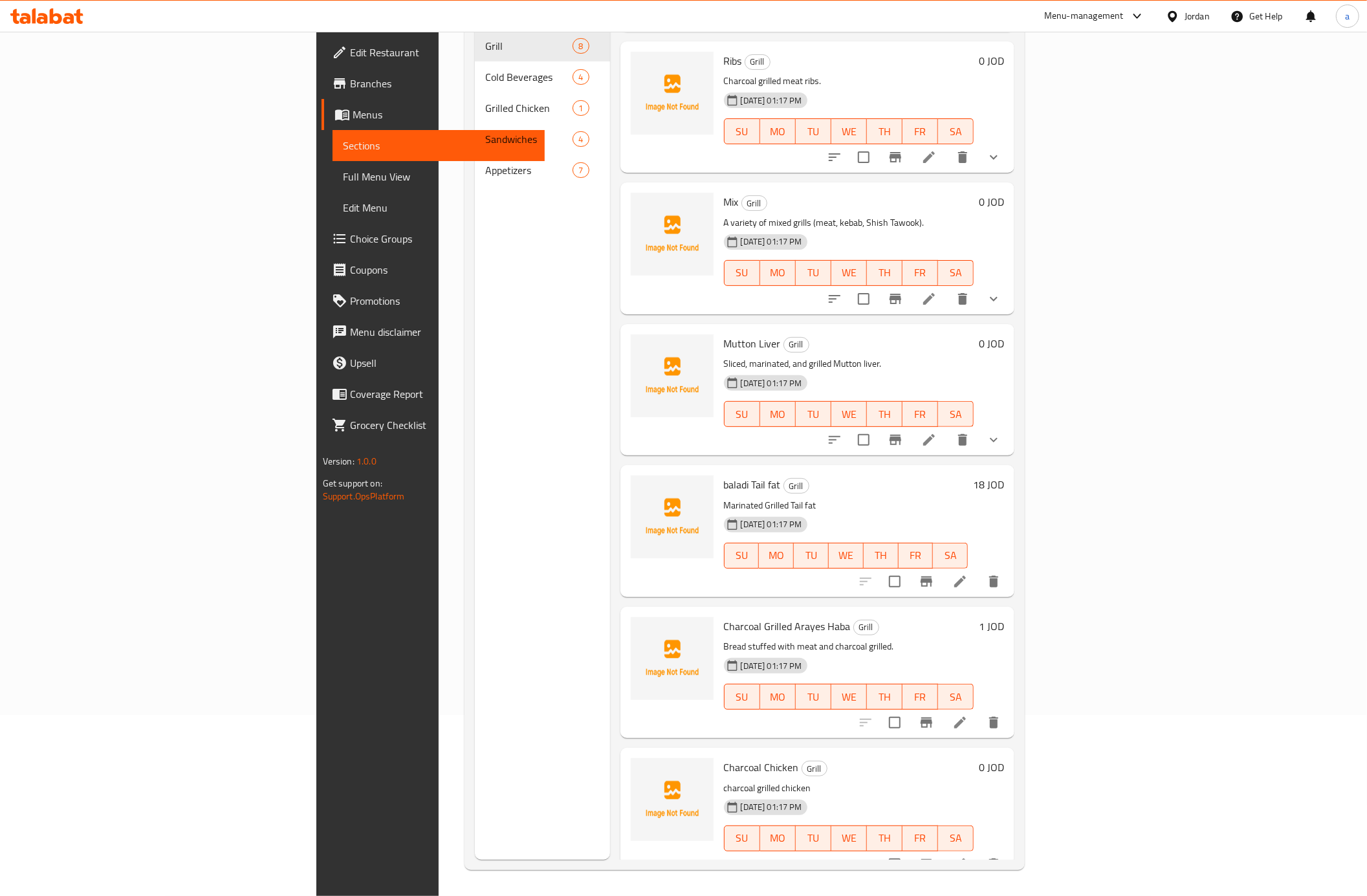
click at [968, 857] on icon at bounding box center [960, 864] width 16 height 16
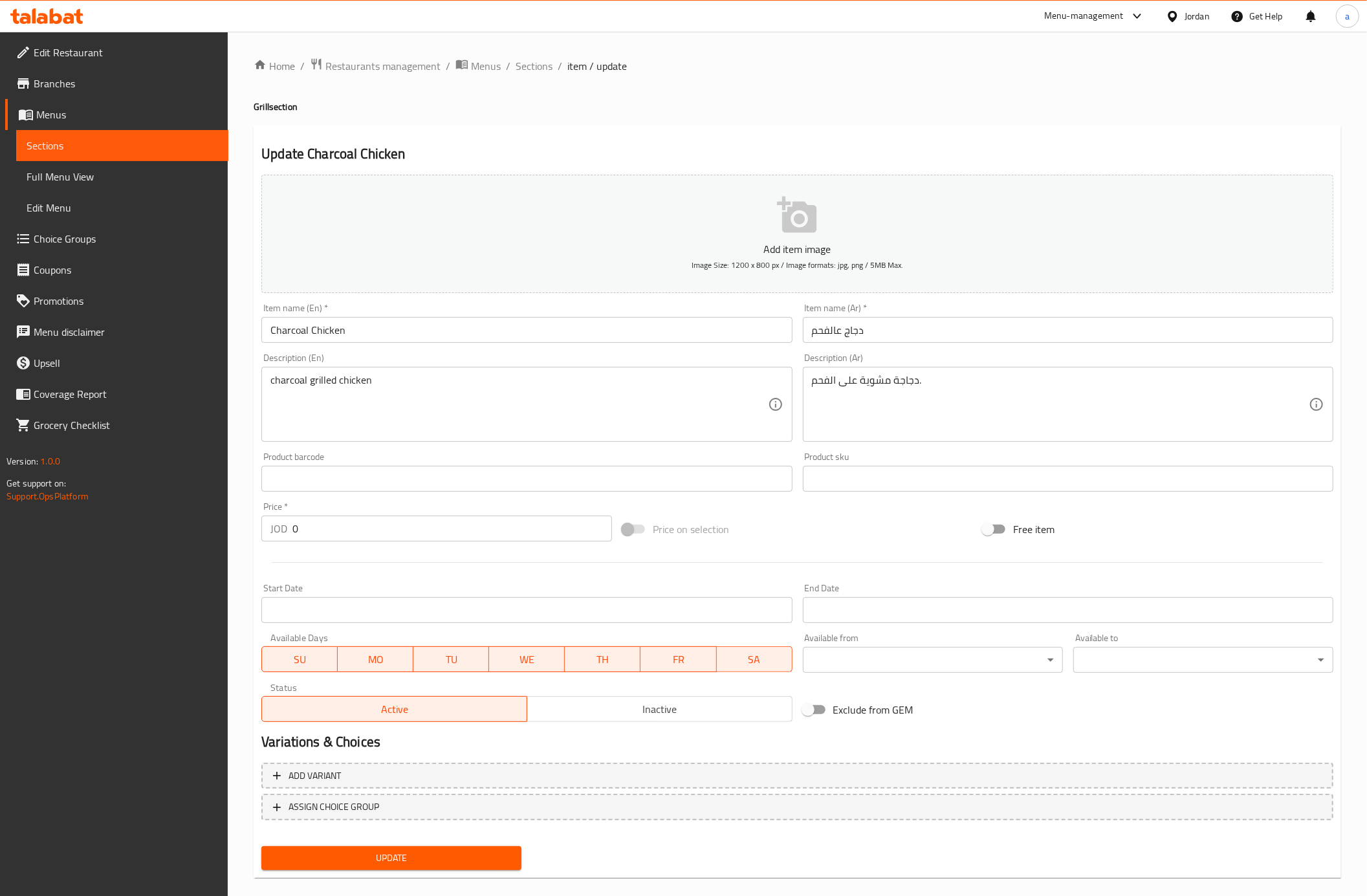
click at [833, 329] on input "دجاج عالفحم" at bounding box center [1068, 330] width 531 height 26
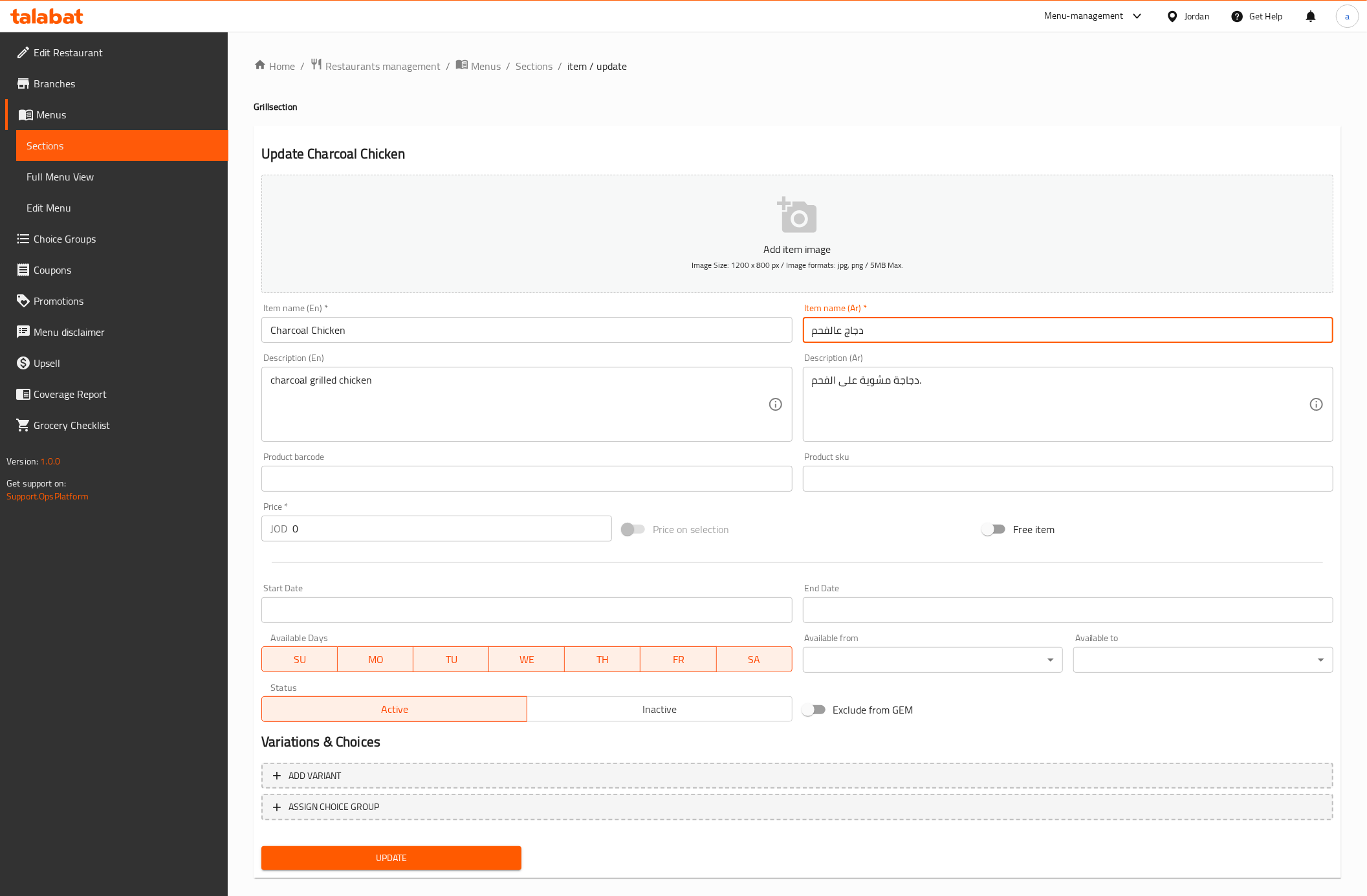
click at [296, 330] on input "Charcoal Chicken" at bounding box center [526, 330] width 531 height 26
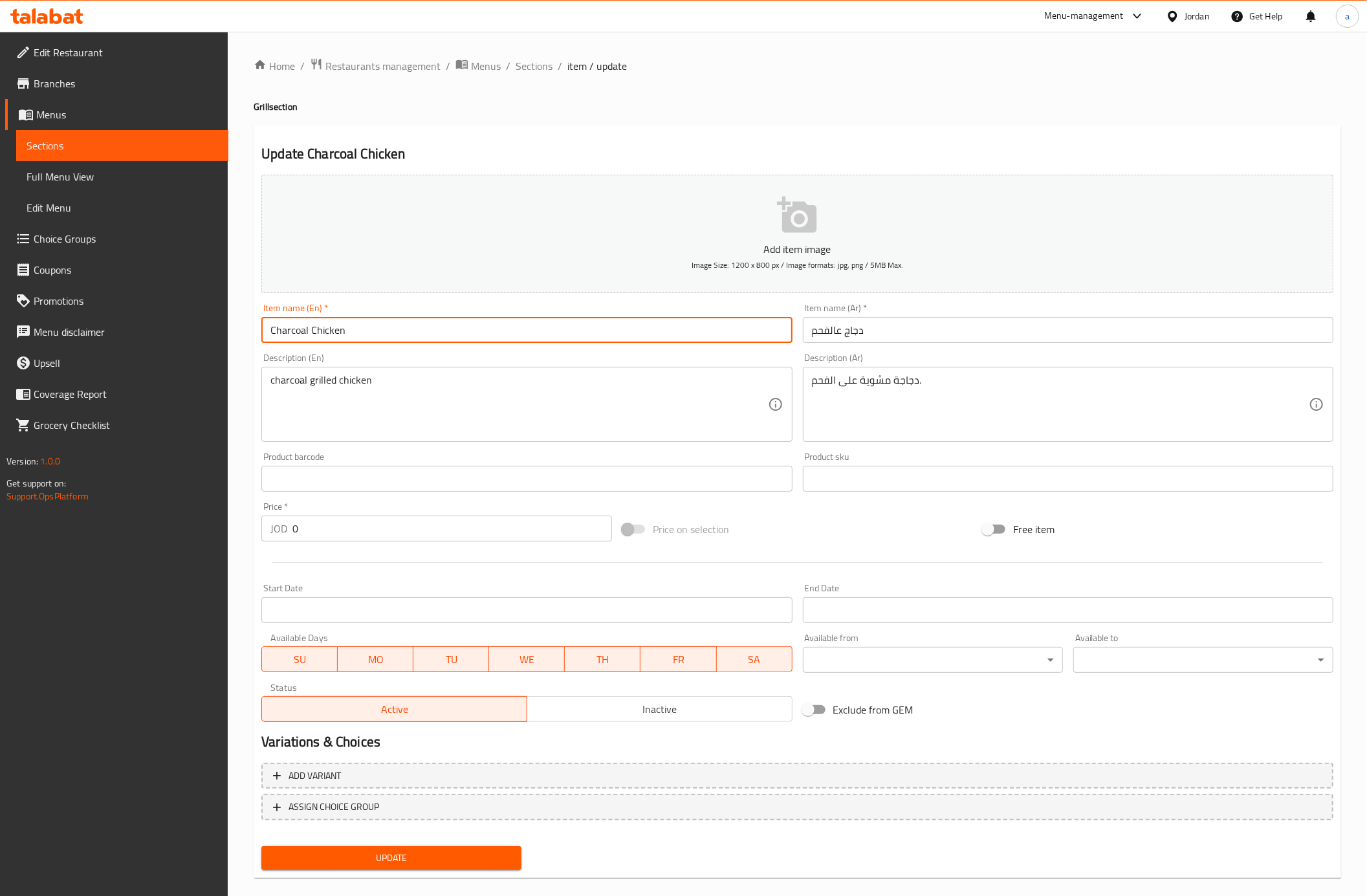
click at [296, 330] on input "Charcoal Chicken" at bounding box center [526, 330] width 531 height 26
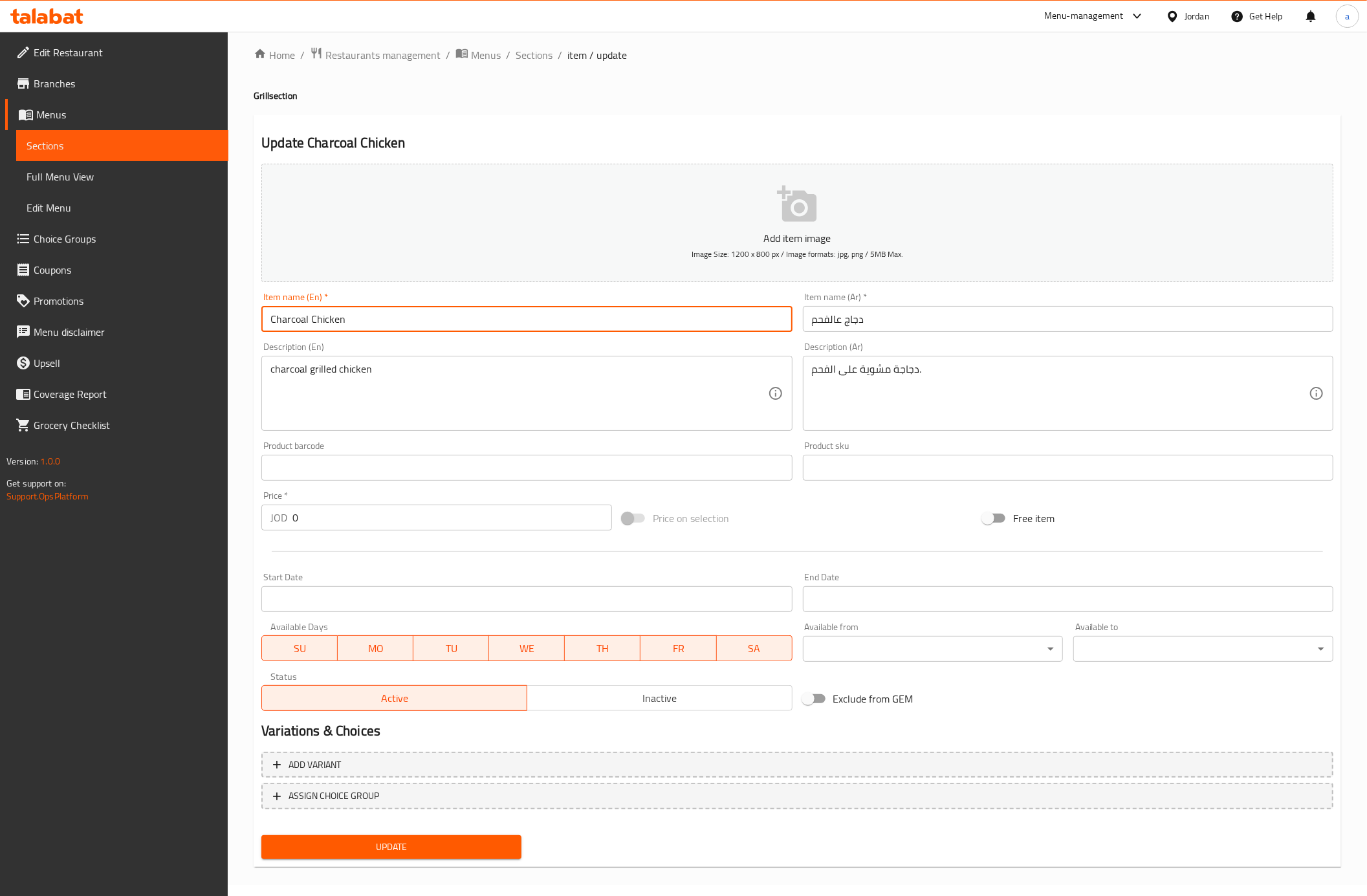
scroll to position [17, 0]
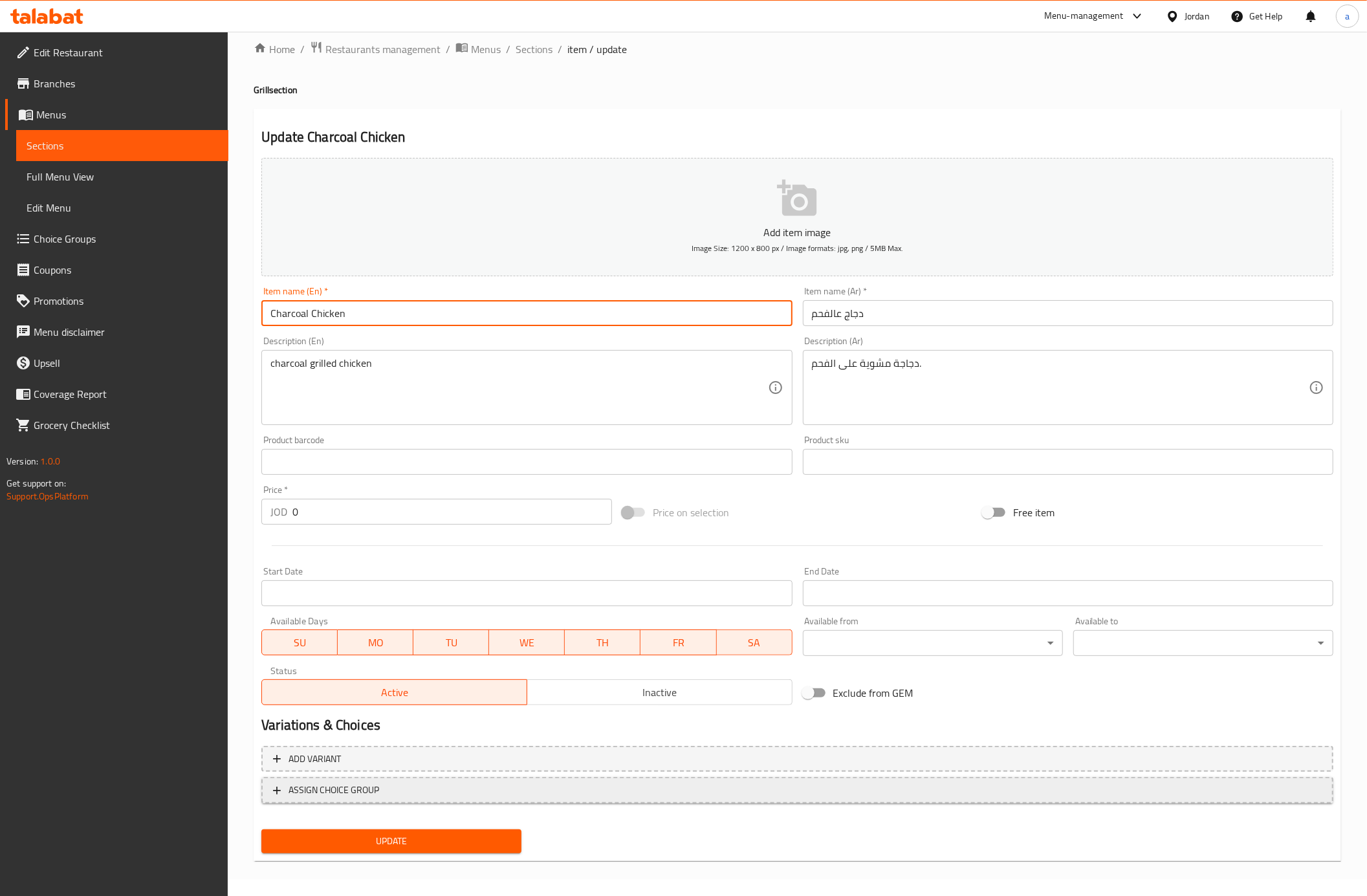
click at [487, 787] on span "ASSIGN CHOICE GROUP" at bounding box center [797, 790] width 1049 height 16
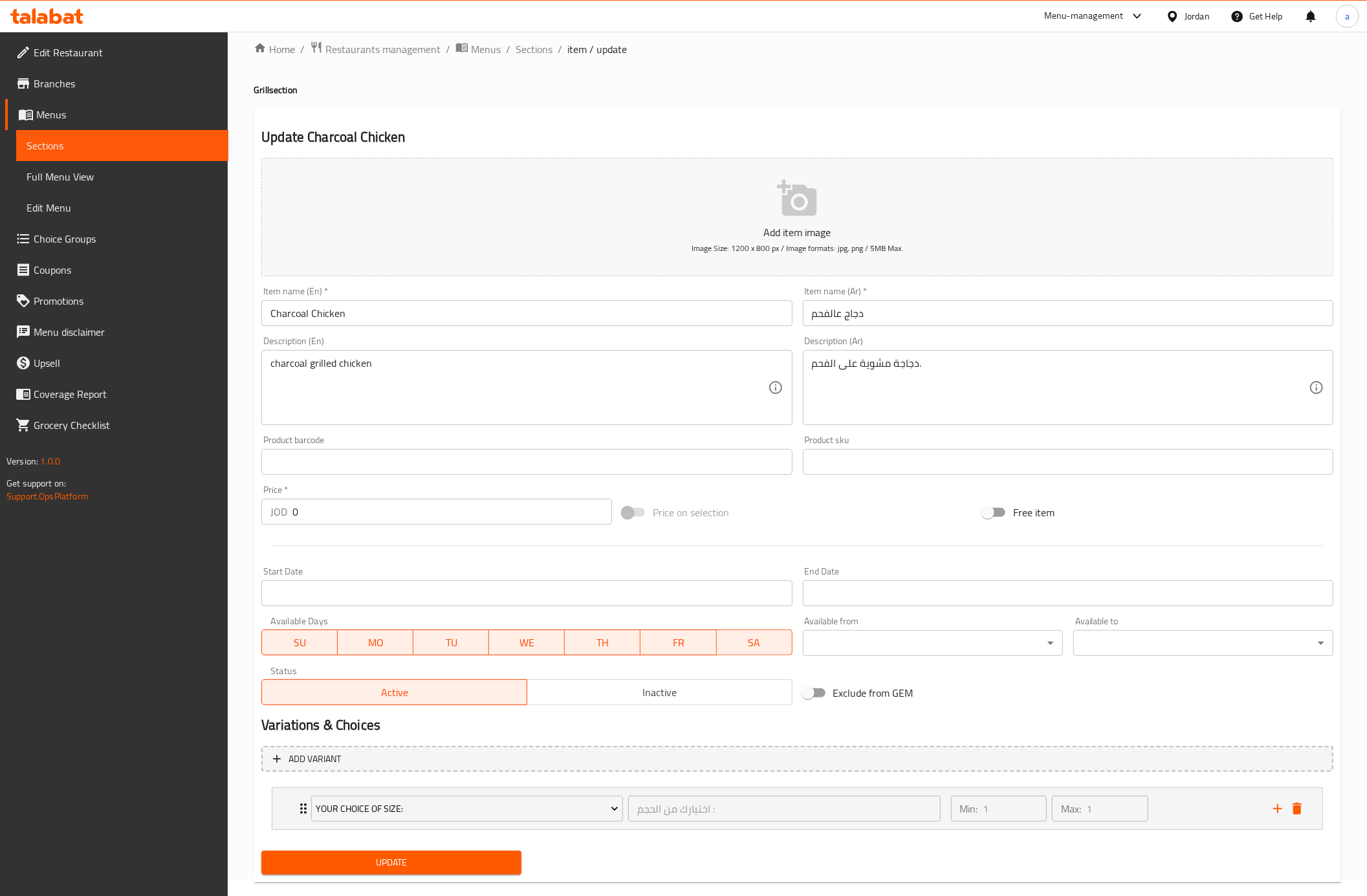
click at [466, 785] on li "Your choice Of size: اختيارك من الحجم : ​ Min: 1 ​ Max: 1 ​ Quarter Kilo (ID: 2…" at bounding box center [797, 809] width 1072 height 53
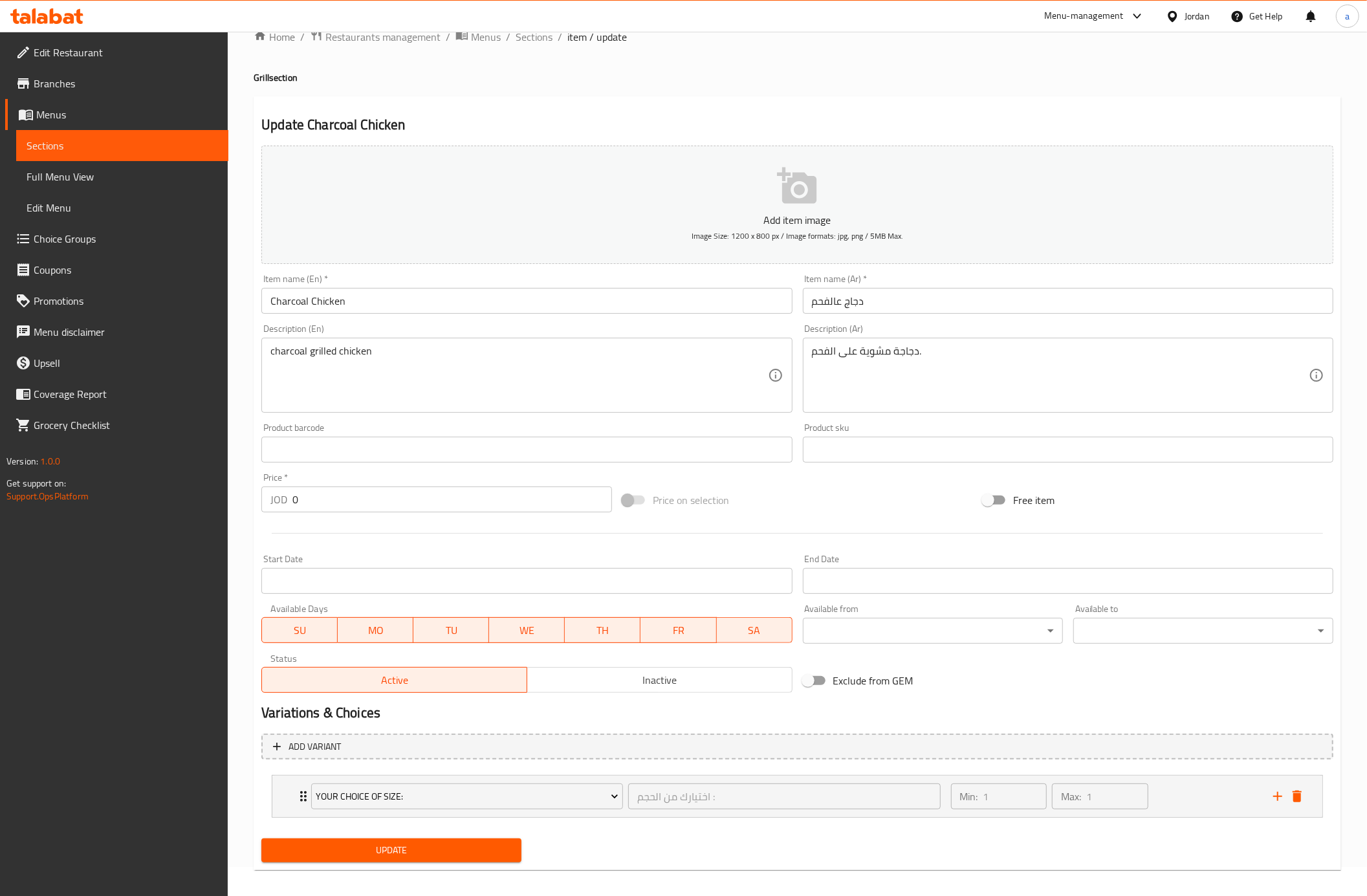
scroll to position [40, 0]
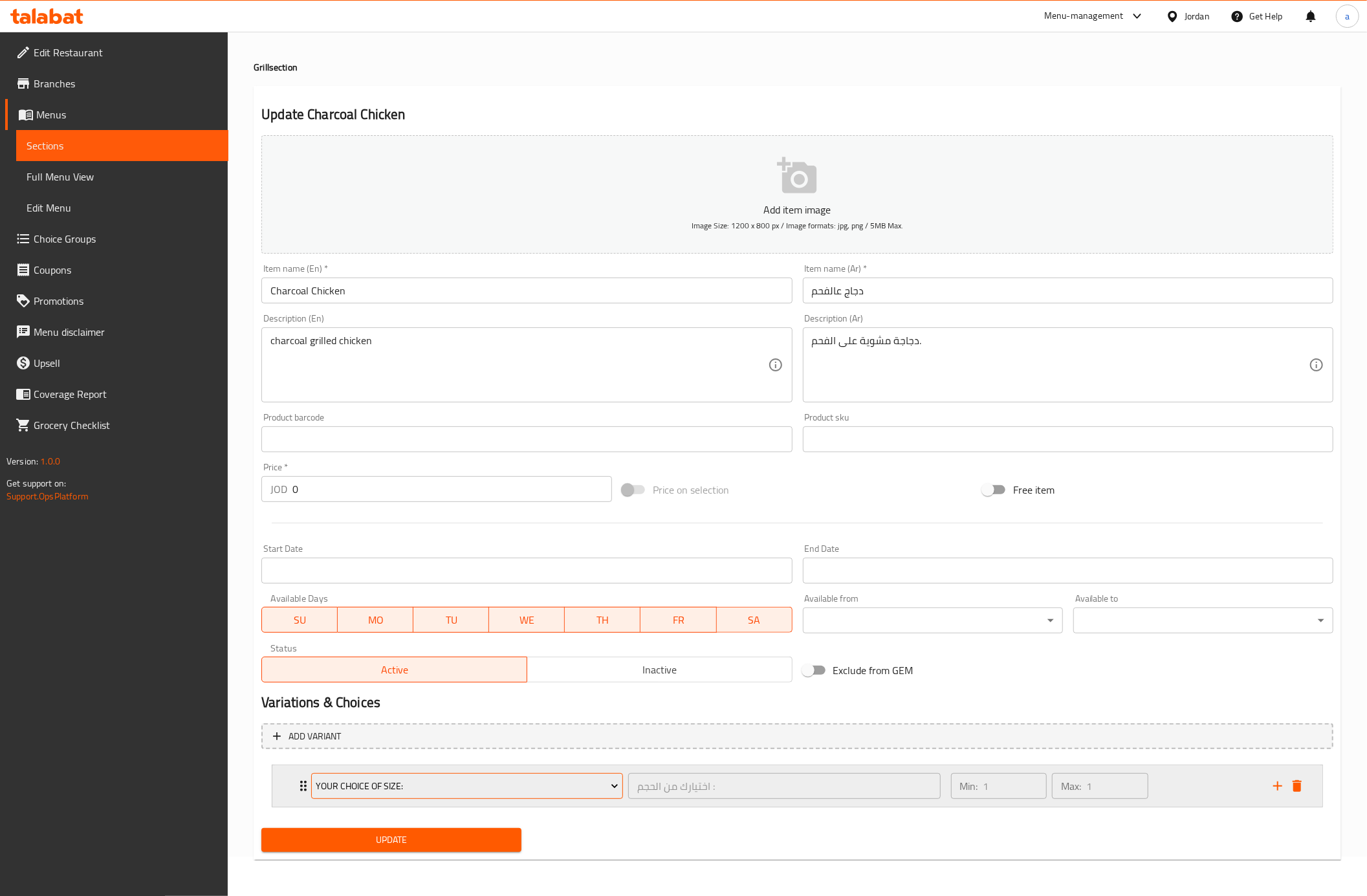
click at [573, 796] on button "Your choice Of size:" at bounding box center [467, 786] width 312 height 26
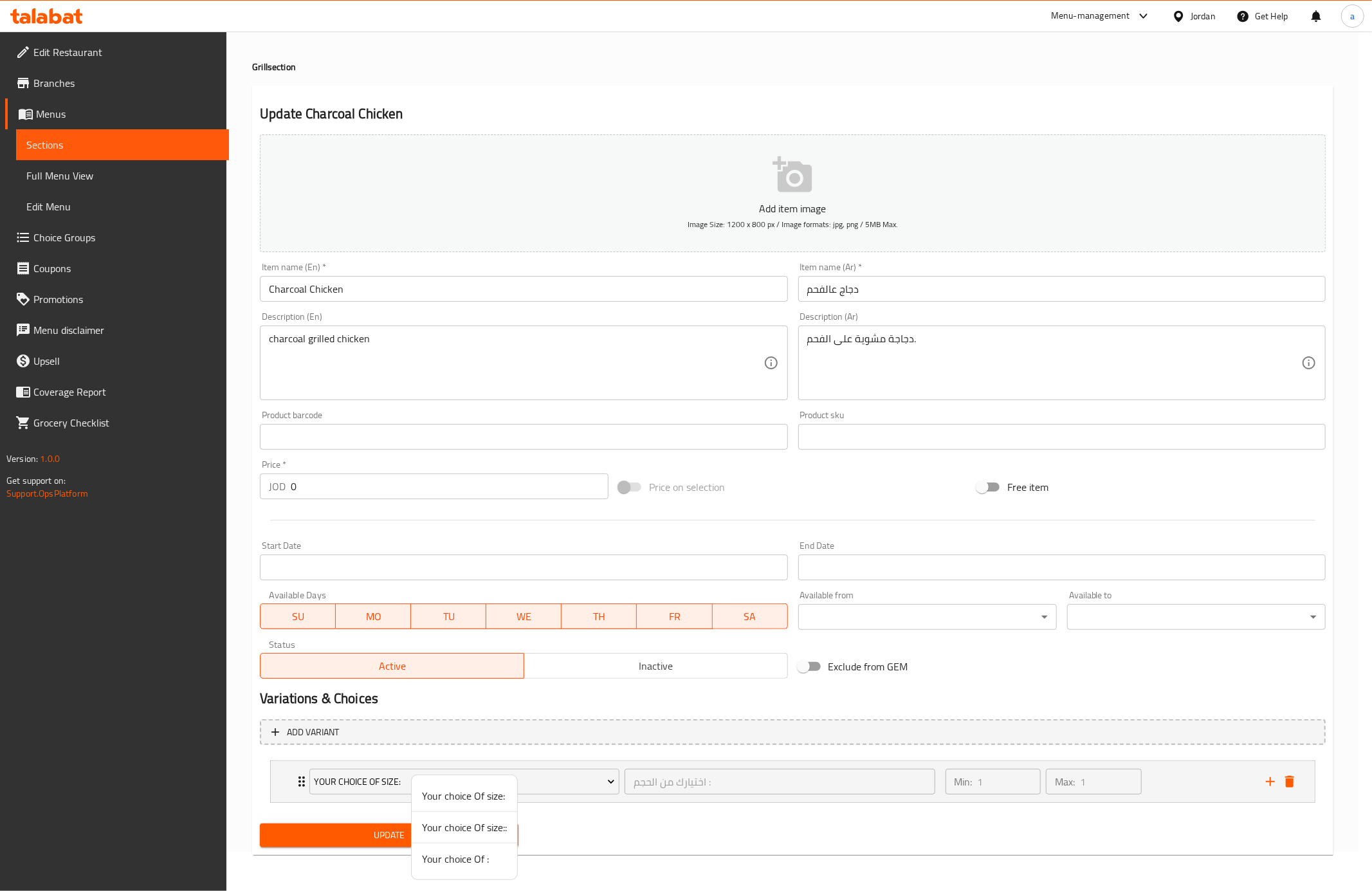
click at [461, 861] on span "Your choice Of :" at bounding box center [464, 859] width 85 height 15
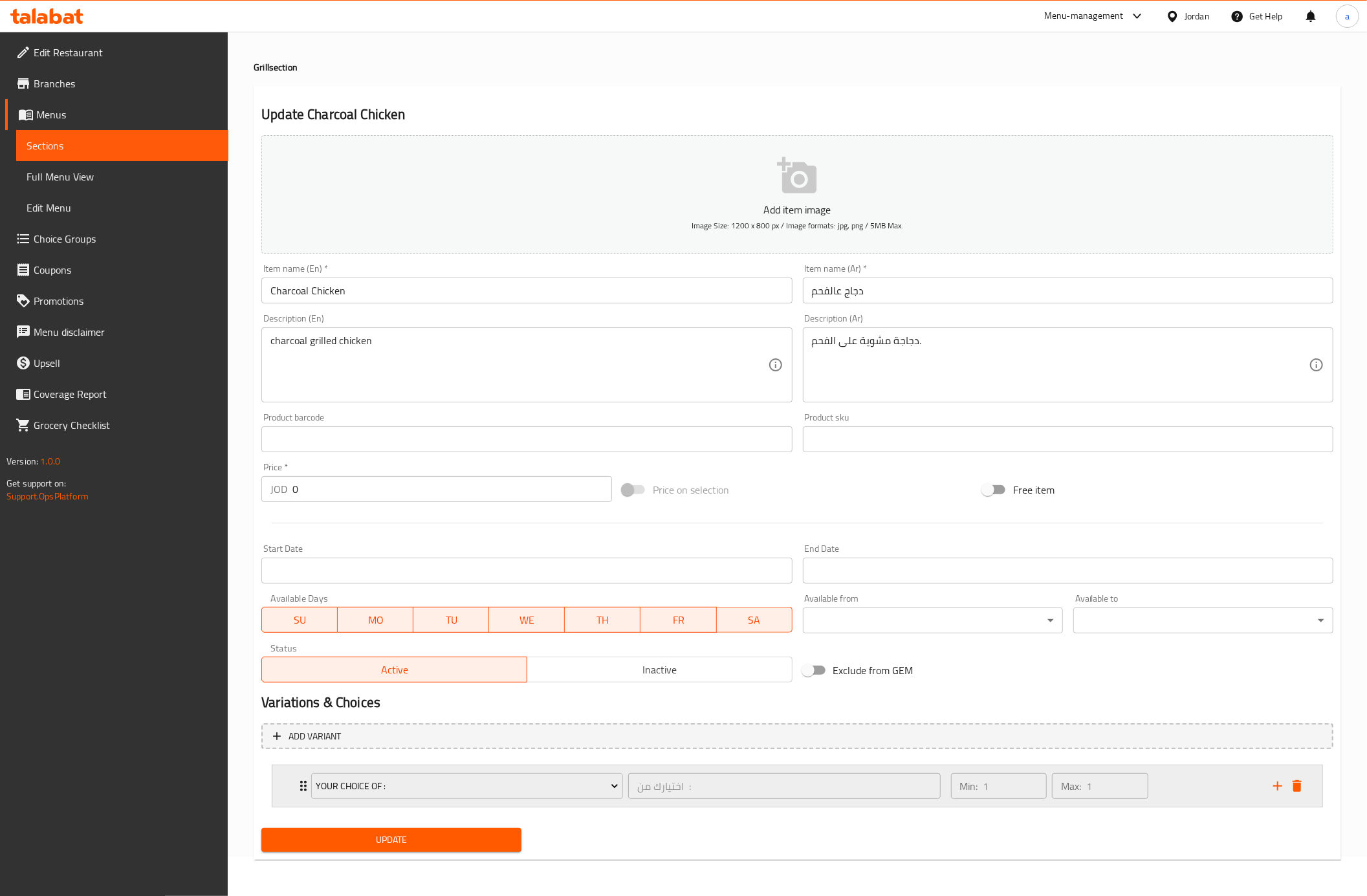
click at [1194, 798] on div "Min: 1 ​ Max: 1 ​" at bounding box center [1104, 786] width 322 height 41
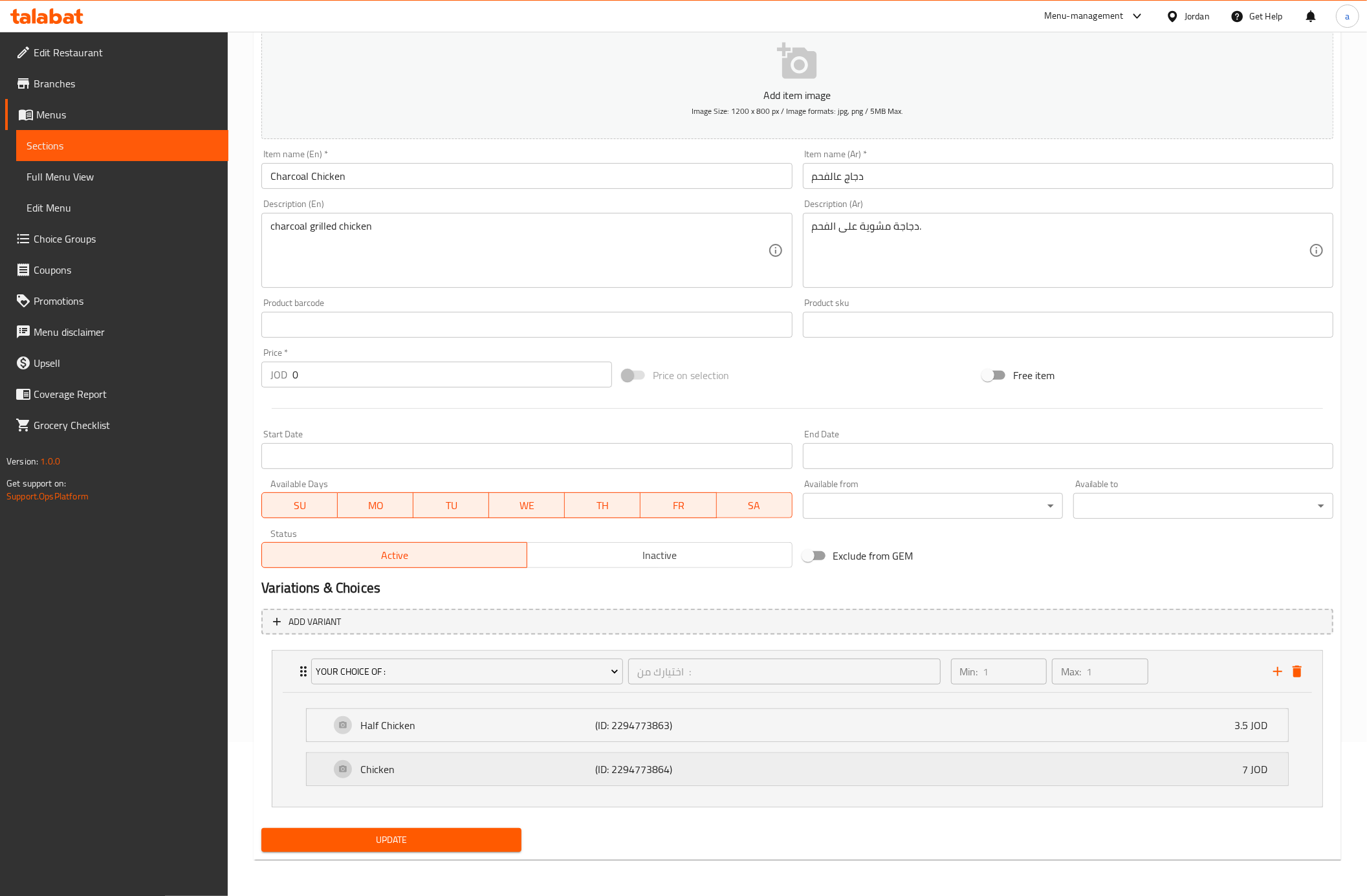
scroll to position [156, 0]
click at [453, 844] on span "Update" at bounding box center [392, 840] width 240 height 16
click at [131, 227] on link "Choice Groups" at bounding box center [117, 239] width 223 height 31
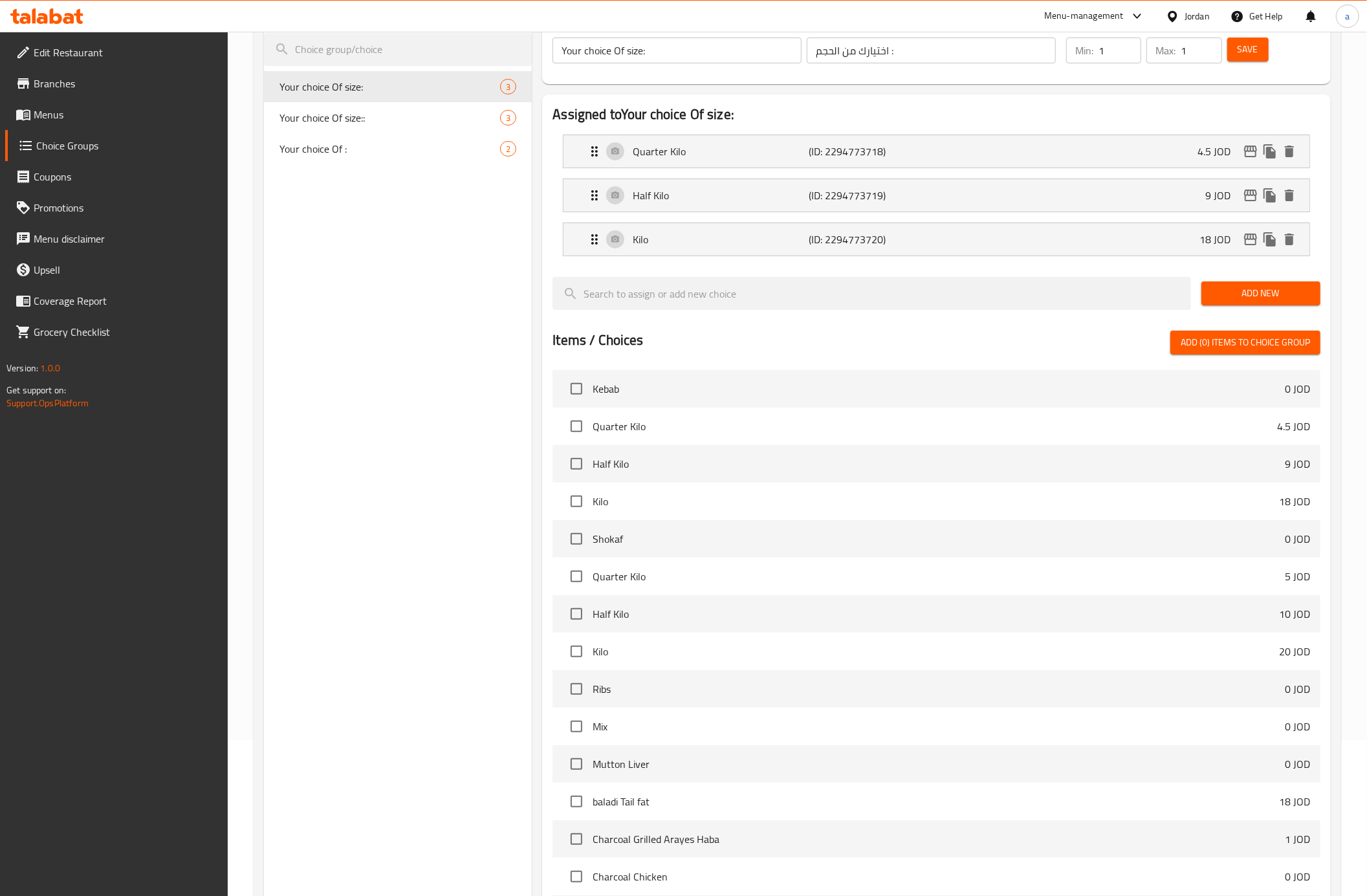
click at [107, 148] on span "Choice Groups" at bounding box center [127, 145] width 182 height 16
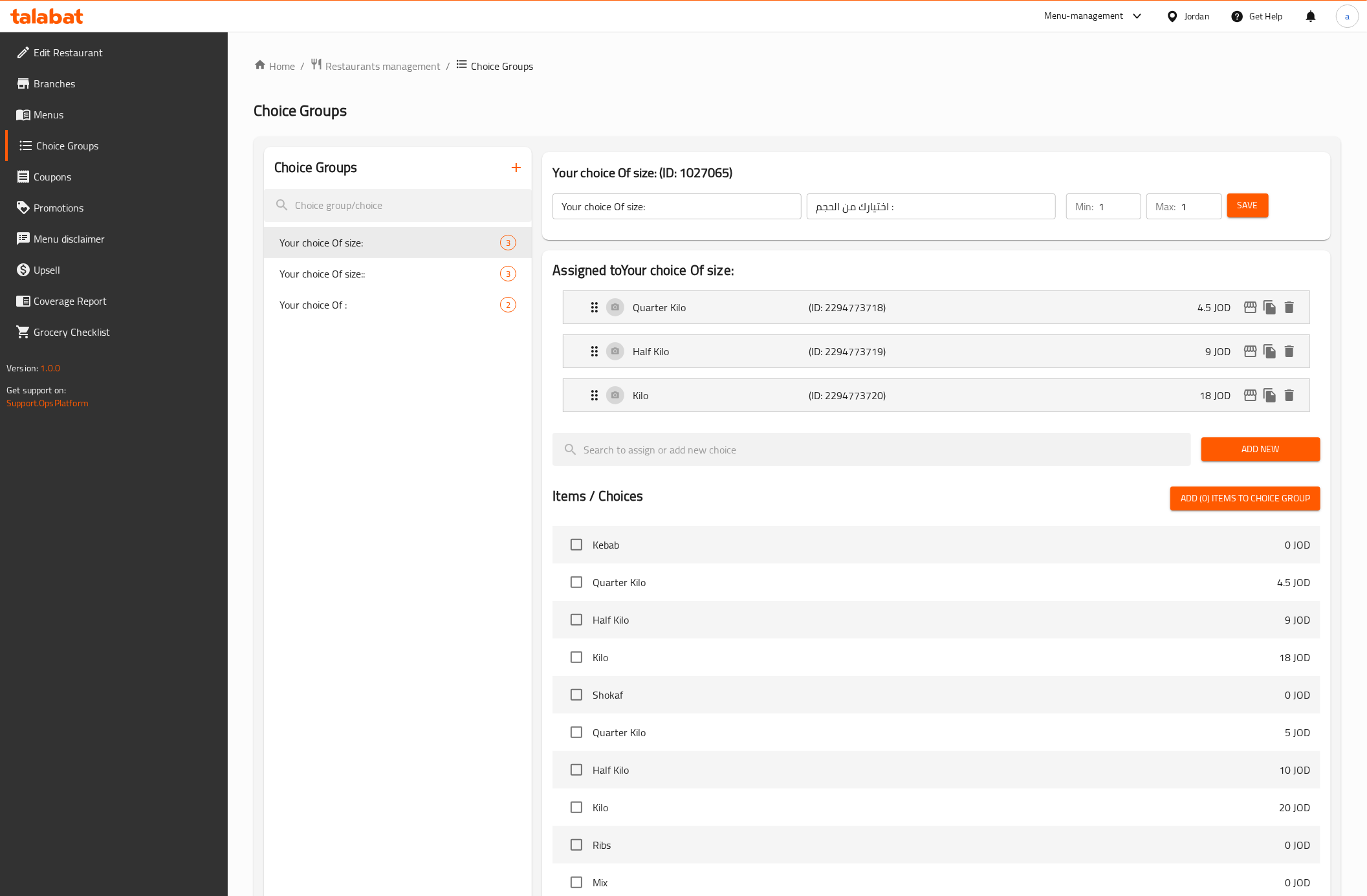
click at [519, 167] on icon "button" at bounding box center [516, 167] width 16 height 16
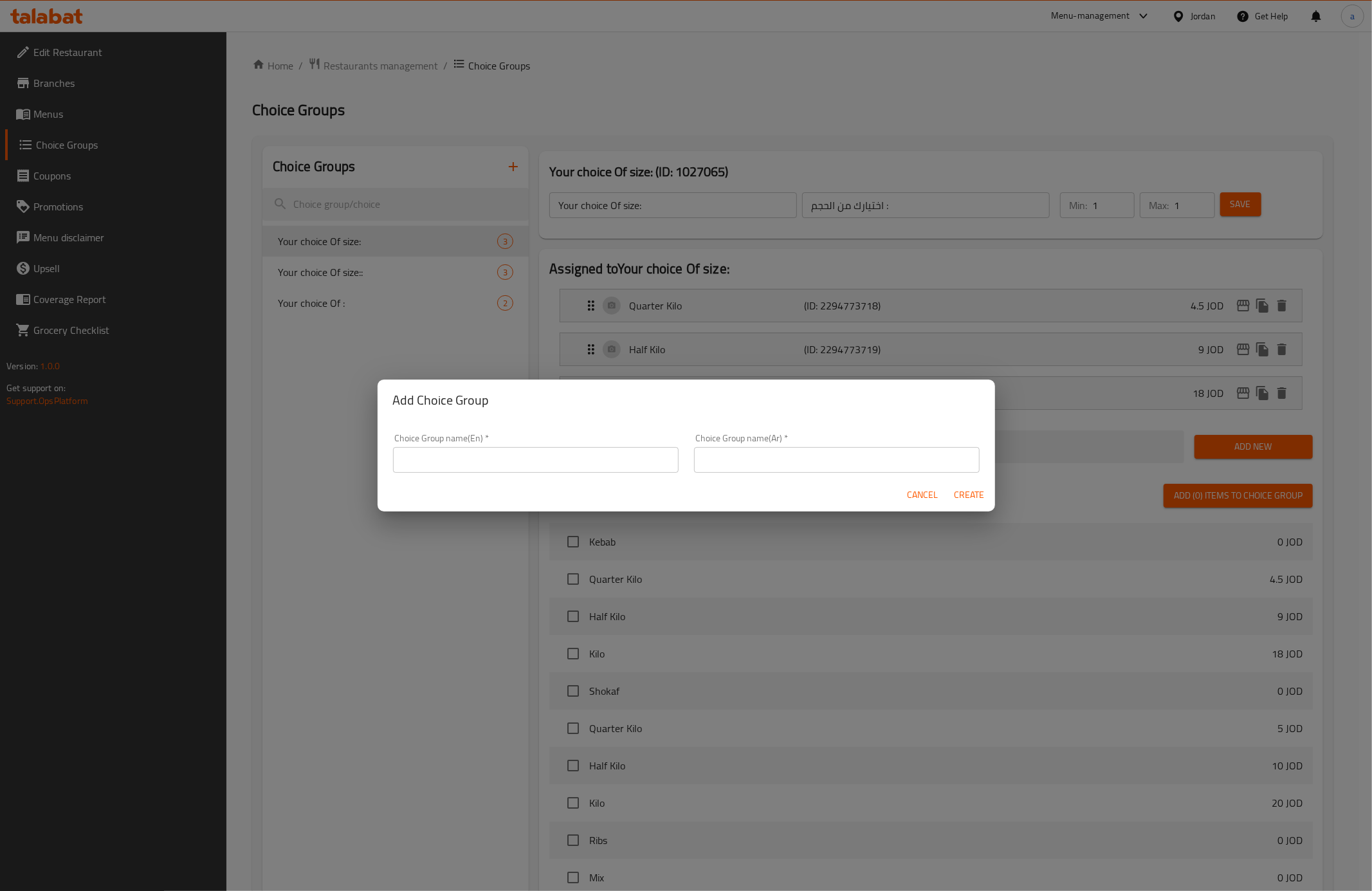
click at [686, 451] on div "Choice Group name(Ar)   * Choice Group name(Ar) *" at bounding box center [836, 453] width 301 height 55
click at [606, 464] on input "text" at bounding box center [536, 460] width 285 height 26
click at [467, 459] on input "Your choice Of size:" at bounding box center [536, 460] width 285 height 26
click at [407, 463] on input "Your choice Of size:" at bounding box center [536, 460] width 285 height 26
type input "Your choice Of size:"
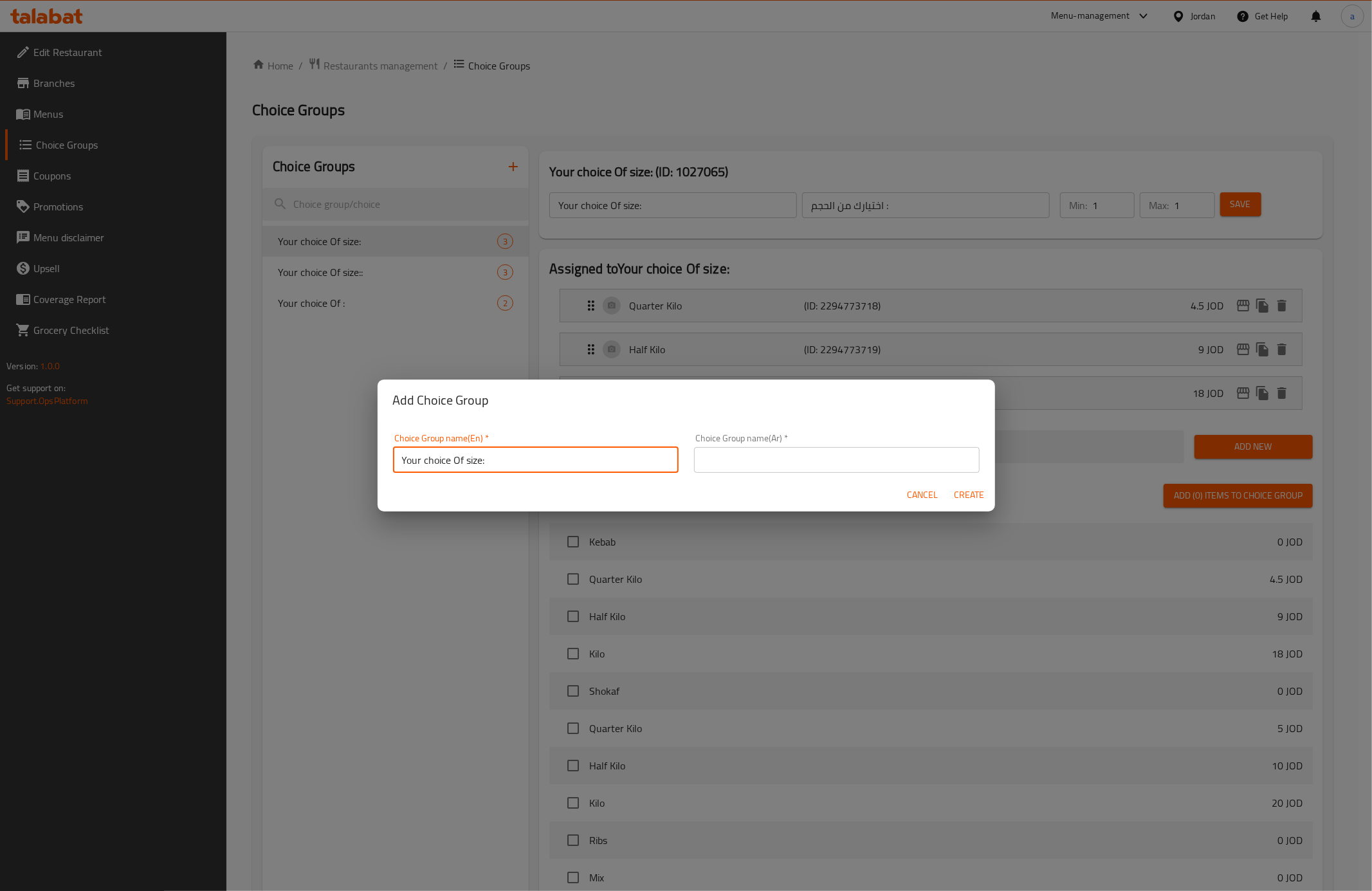
click at [735, 461] on input "text" at bounding box center [837, 460] width 285 height 26
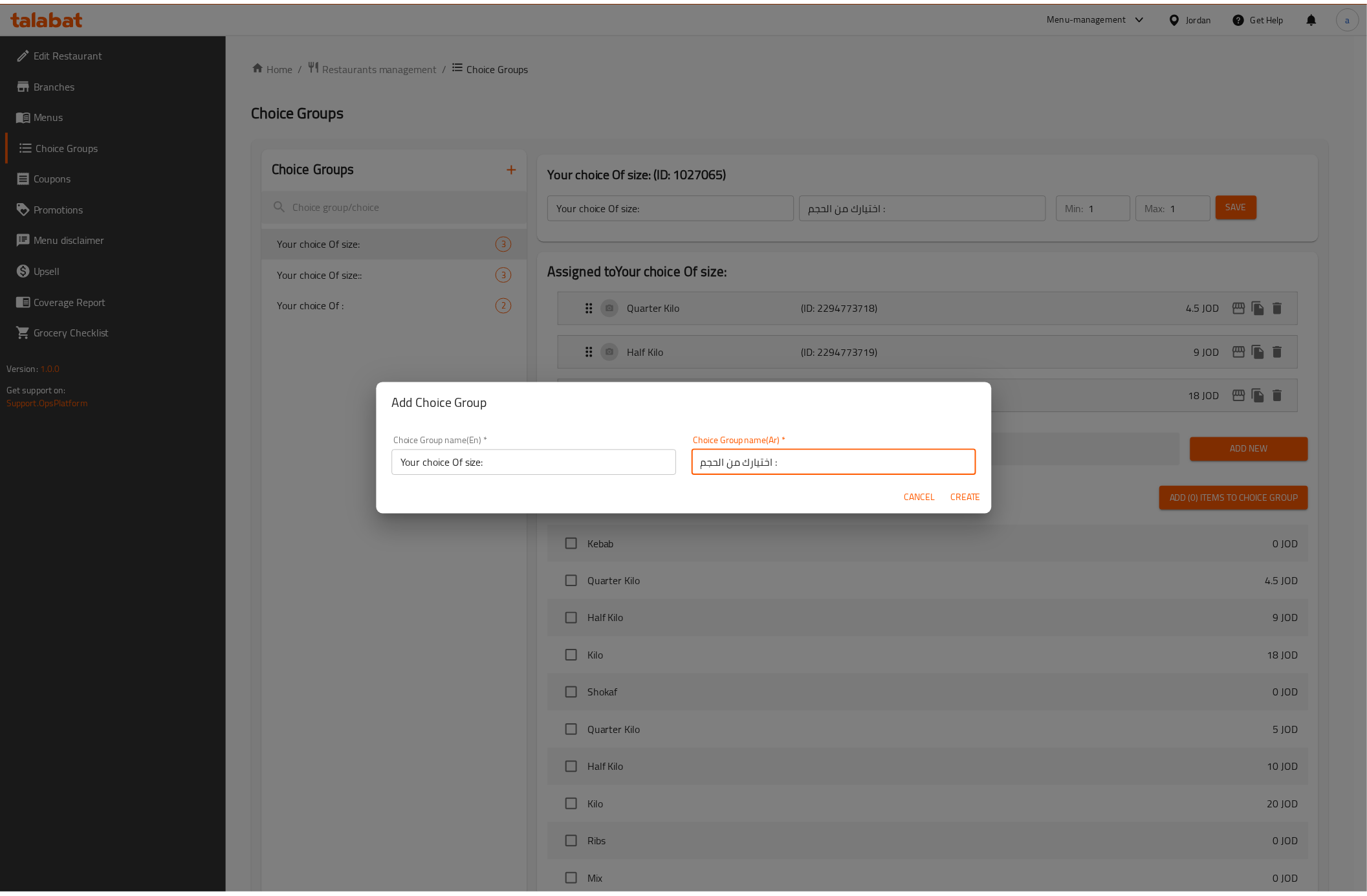
scroll to position [3, 0]
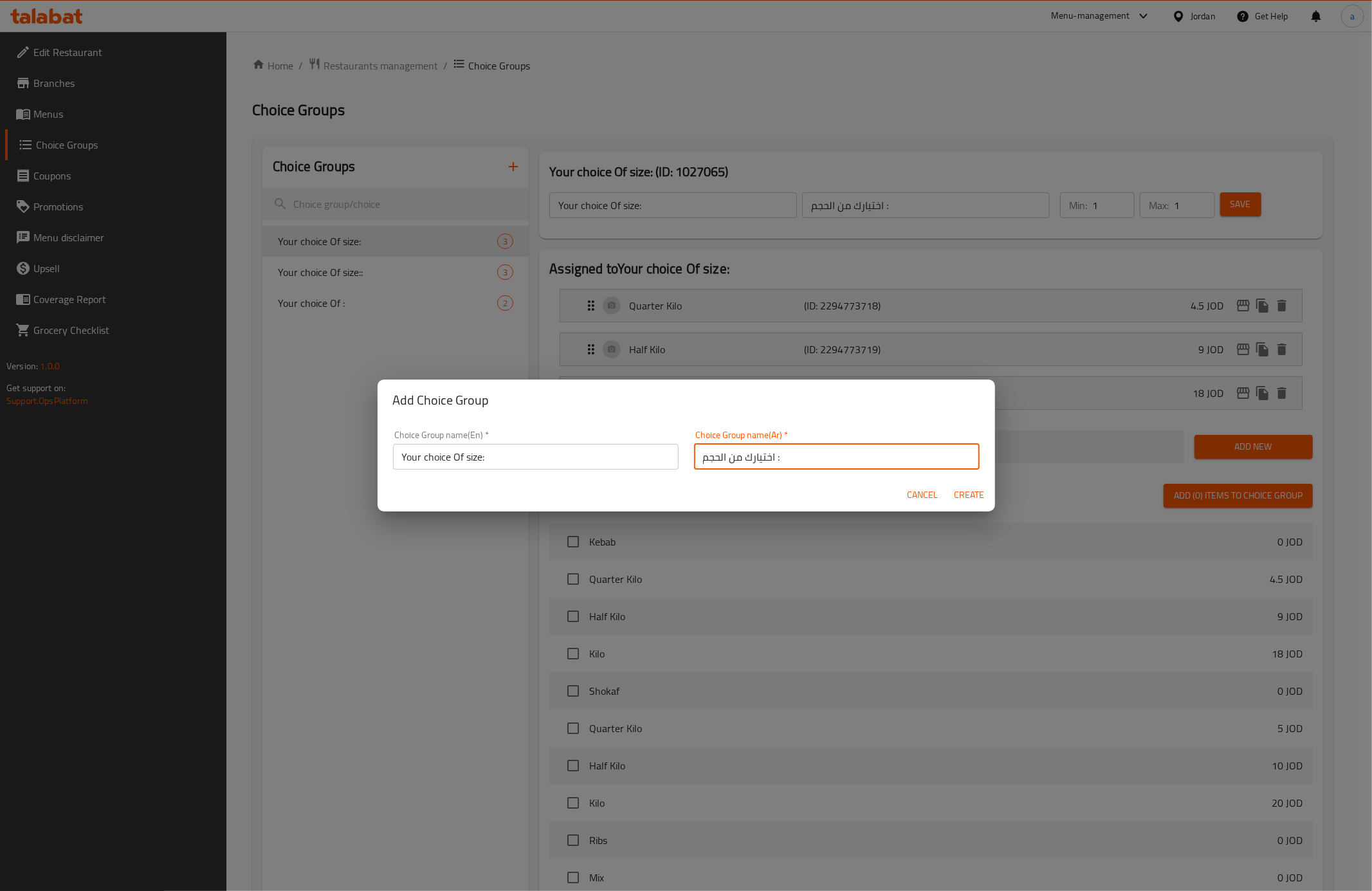
click at [769, 462] on input "اختيارك من الحجم :" at bounding box center [837, 457] width 285 height 26
type input "أختيارك من الحجم :"
click at [970, 485] on button "Create" at bounding box center [969, 495] width 41 height 24
type input "Your choice Of size:"
type input "أختيارك من الحجم :"
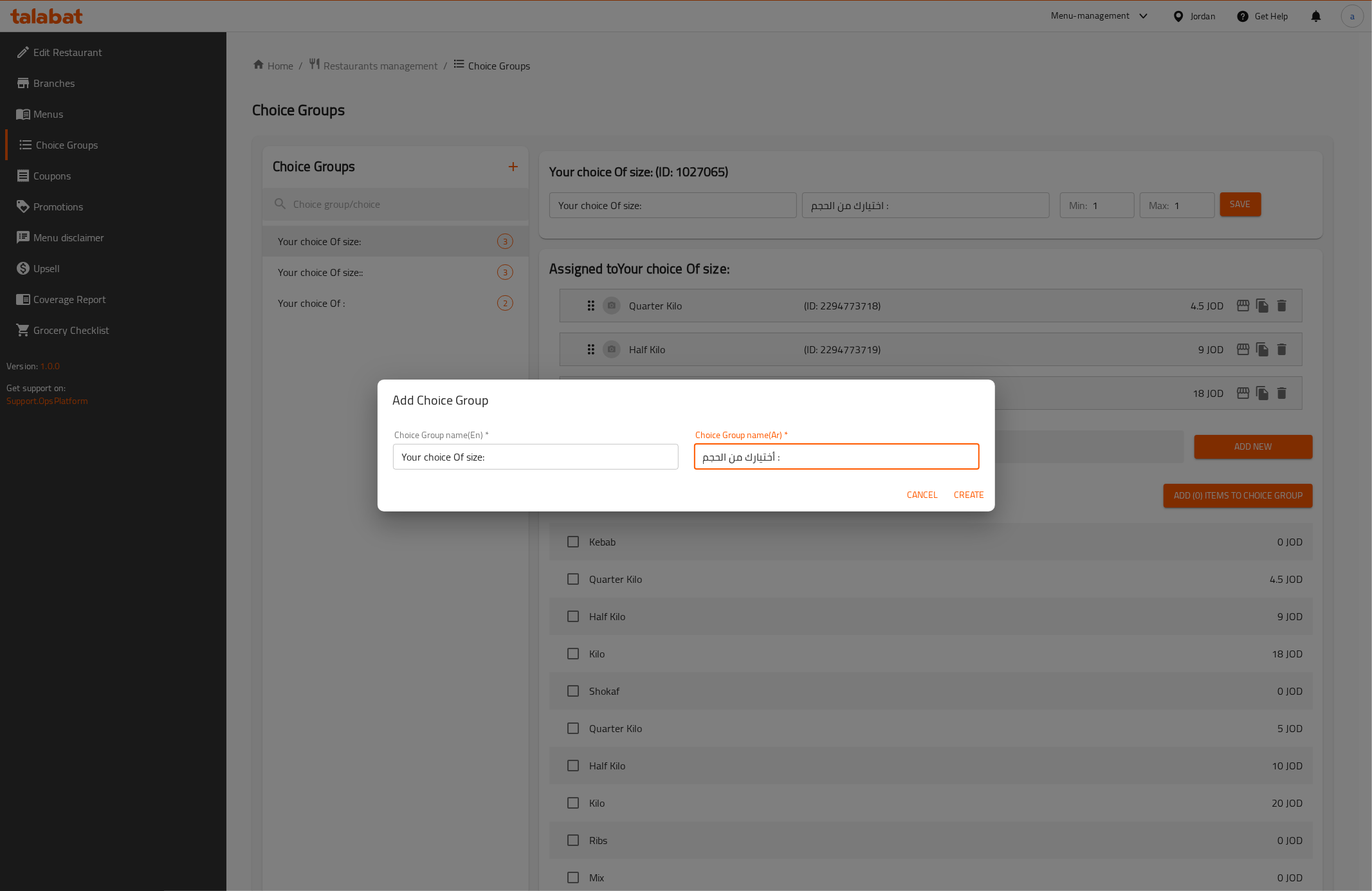
type input "0"
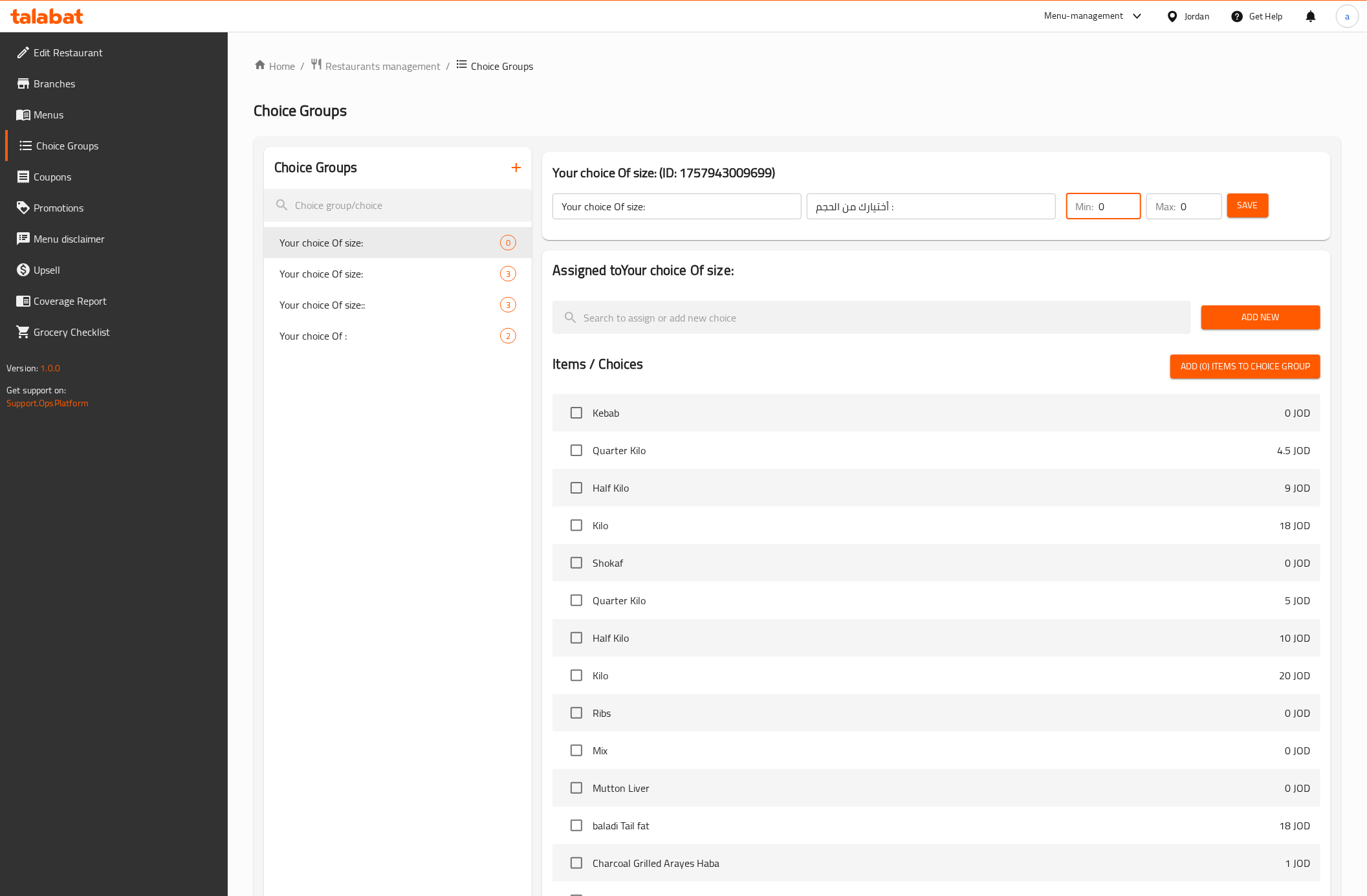
click at [1121, 205] on input "0" at bounding box center [1119, 206] width 43 height 26
type input "1"
click at [1209, 200] on input "1" at bounding box center [1201, 206] width 41 height 26
click at [1226, 319] on span "Add New" at bounding box center [1261, 317] width 98 height 16
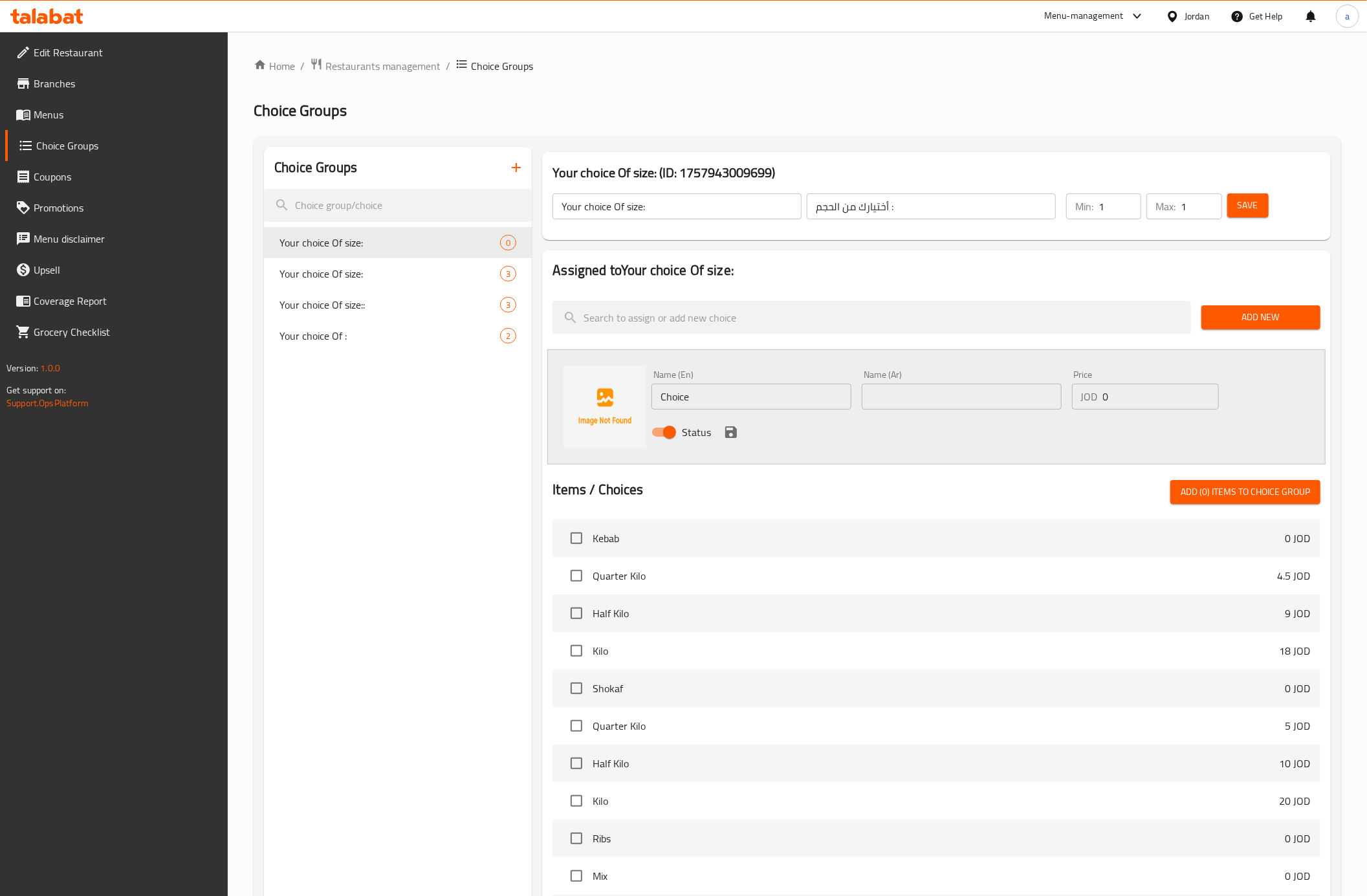
click at [912, 386] on input "text" at bounding box center [961, 397] width 200 height 26
paste input "صغير"
type input "صغير"
click at [730, 393] on input "Choice" at bounding box center [751, 397] width 200 height 26
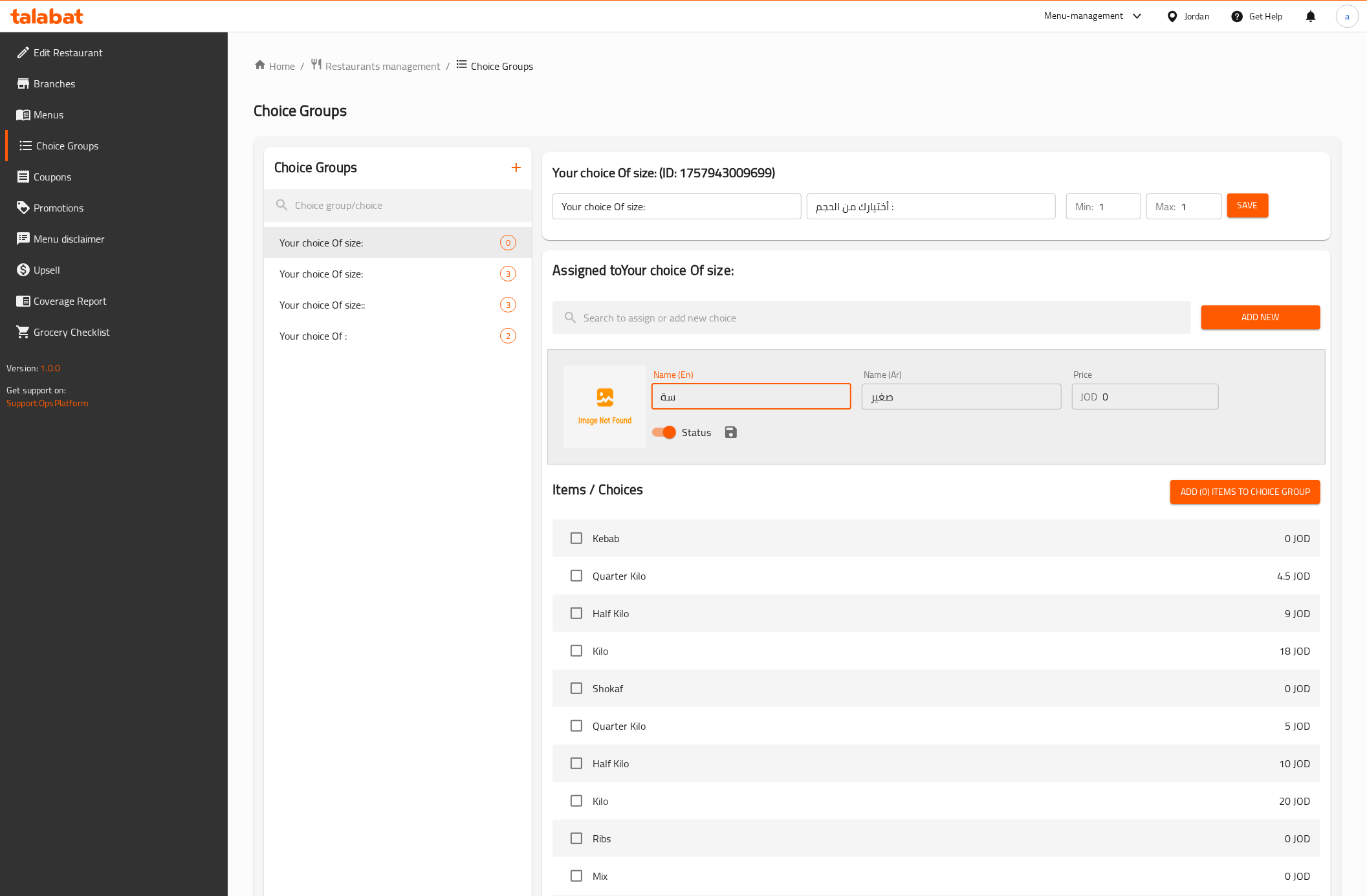
type input "س"
type input "small"
click at [1131, 397] on input "0" at bounding box center [1161, 397] width 116 height 26
type input "0.4"
click at [736, 426] on icon "save" at bounding box center [731, 432] width 16 height 16
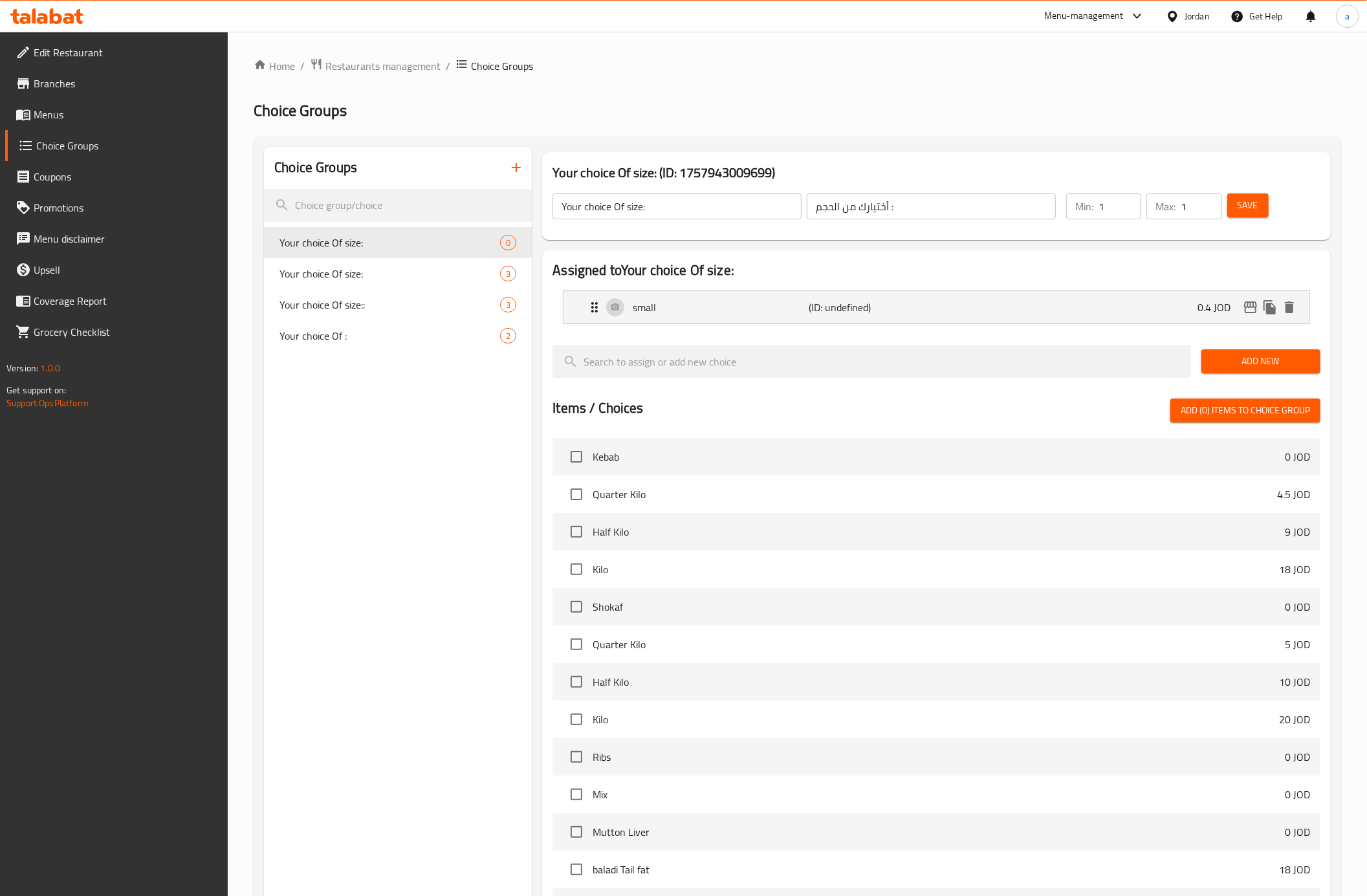
click at [1269, 373] on button "Add New" at bounding box center [1261, 361] width 119 height 24
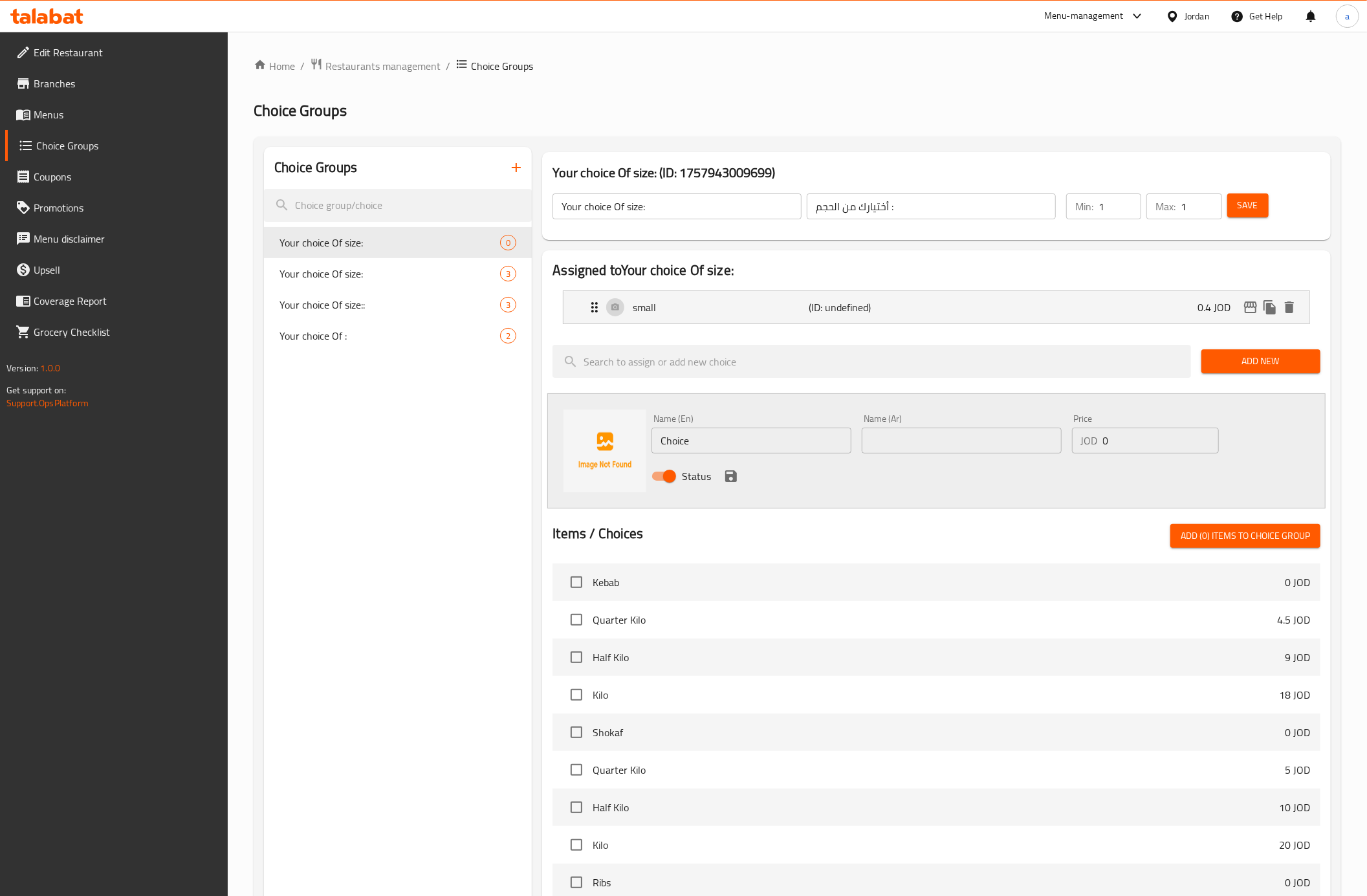
click at [908, 437] on input "text" at bounding box center [961, 441] width 200 height 26
type input "لتر"
click at [702, 437] on input "Choice" at bounding box center [751, 441] width 200 height 26
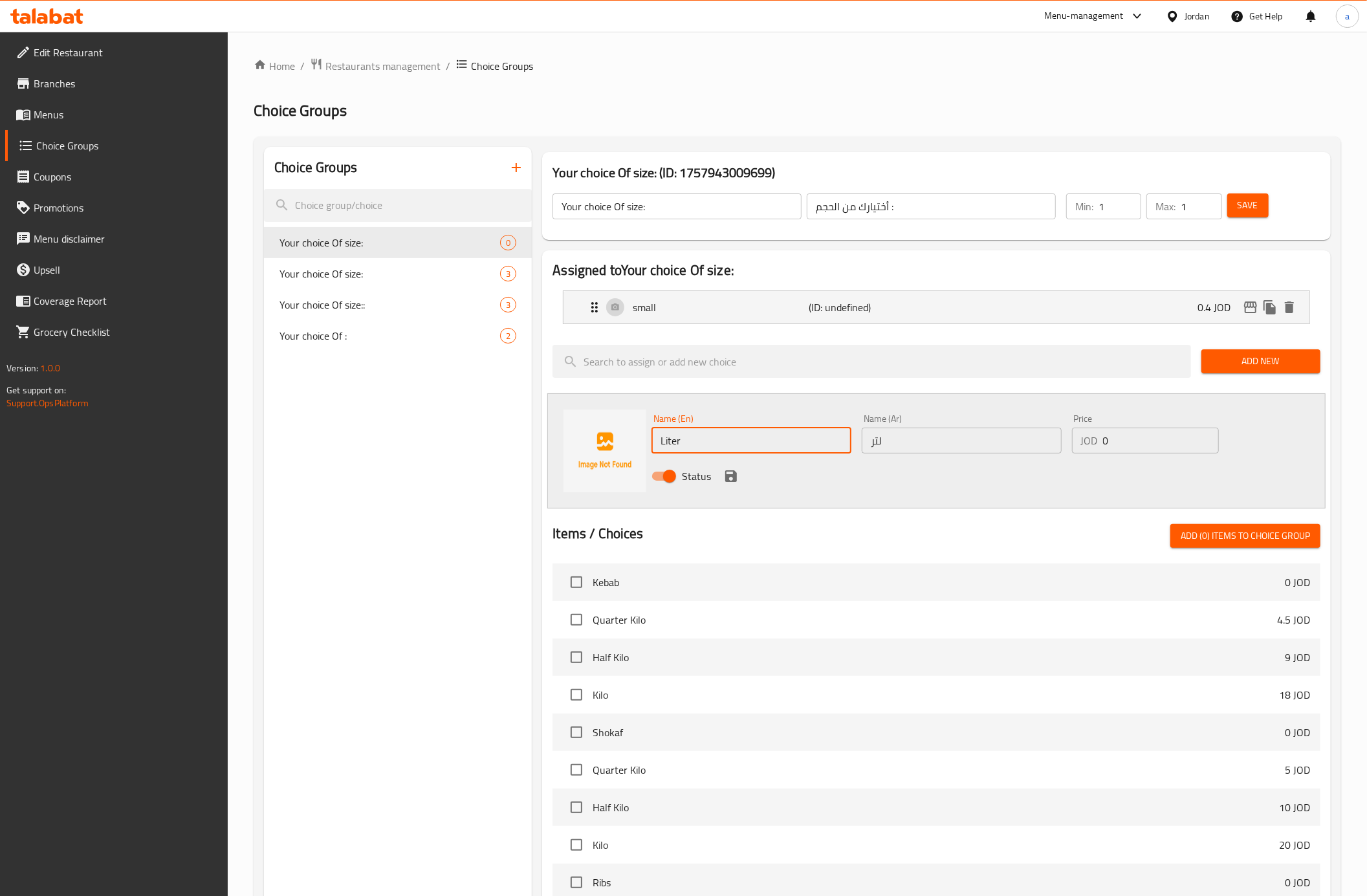
type input "Liter"
click at [1124, 448] on input "0" at bounding box center [1161, 441] width 116 height 26
type input "0.75"
click at [728, 478] on icon "save" at bounding box center [731, 476] width 12 height 12
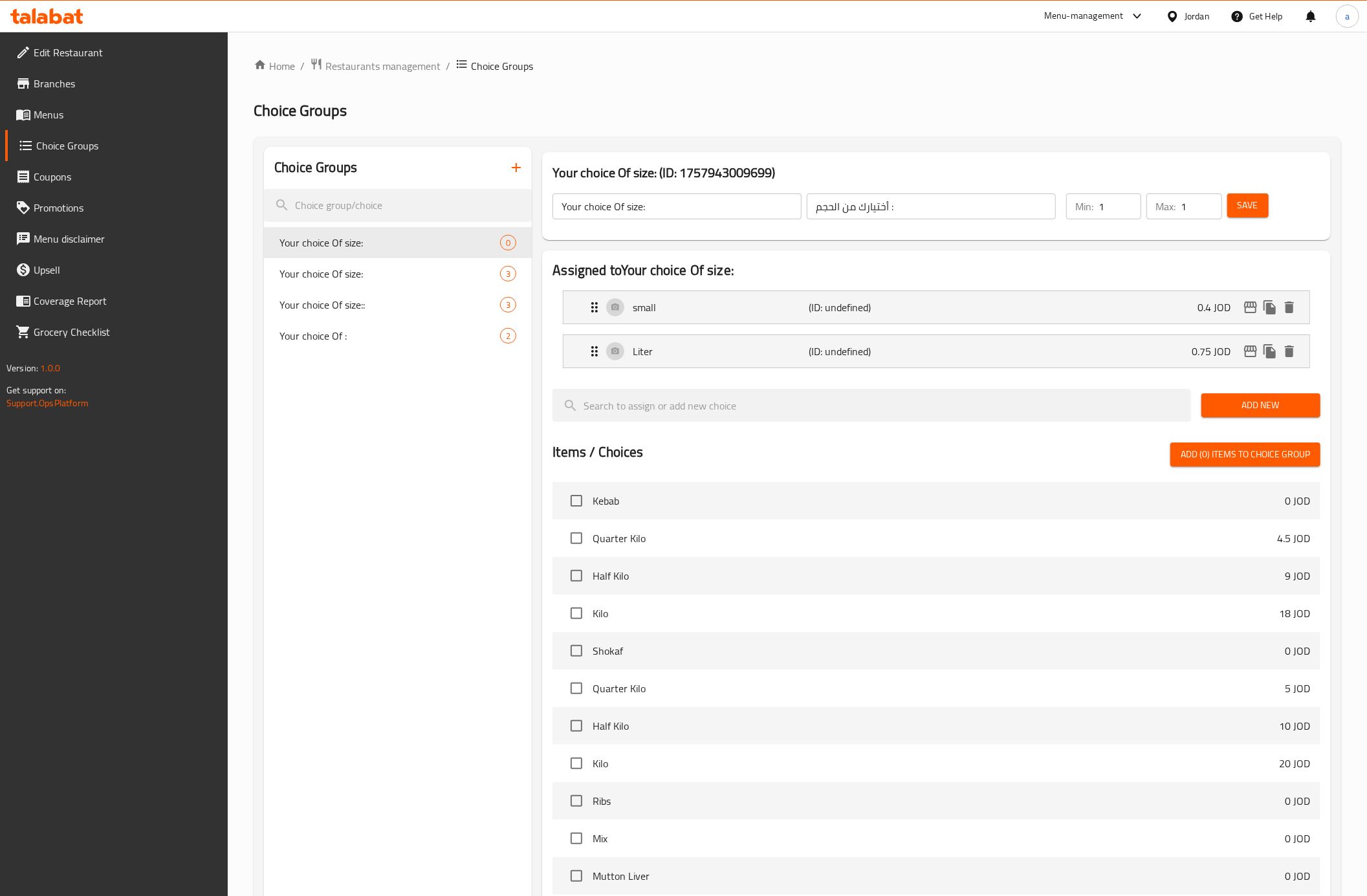
click at [1260, 202] on button "Save" at bounding box center [1248, 205] width 41 height 24
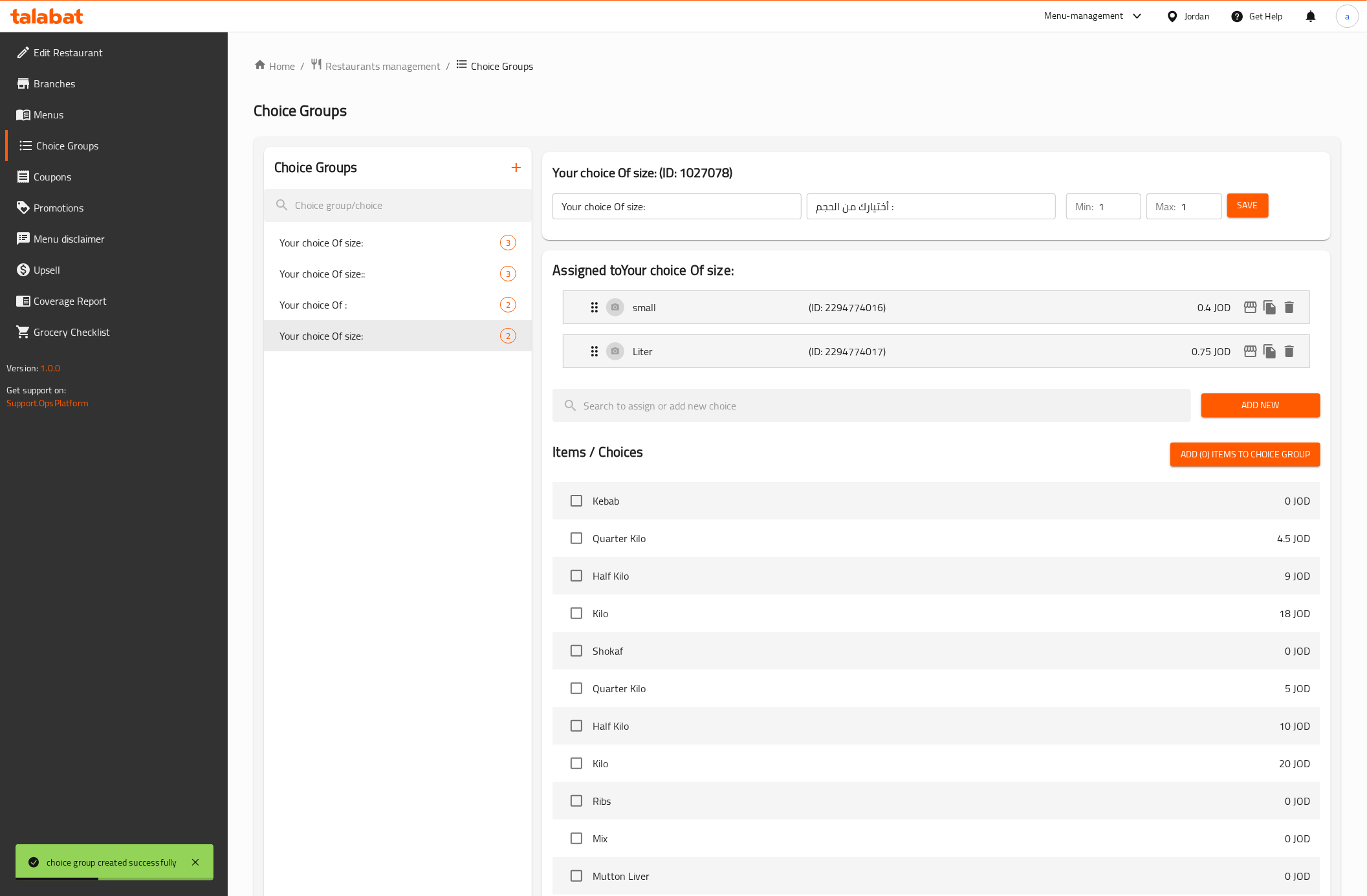
click at [97, 122] on link "Menus" at bounding box center [117, 114] width 223 height 31
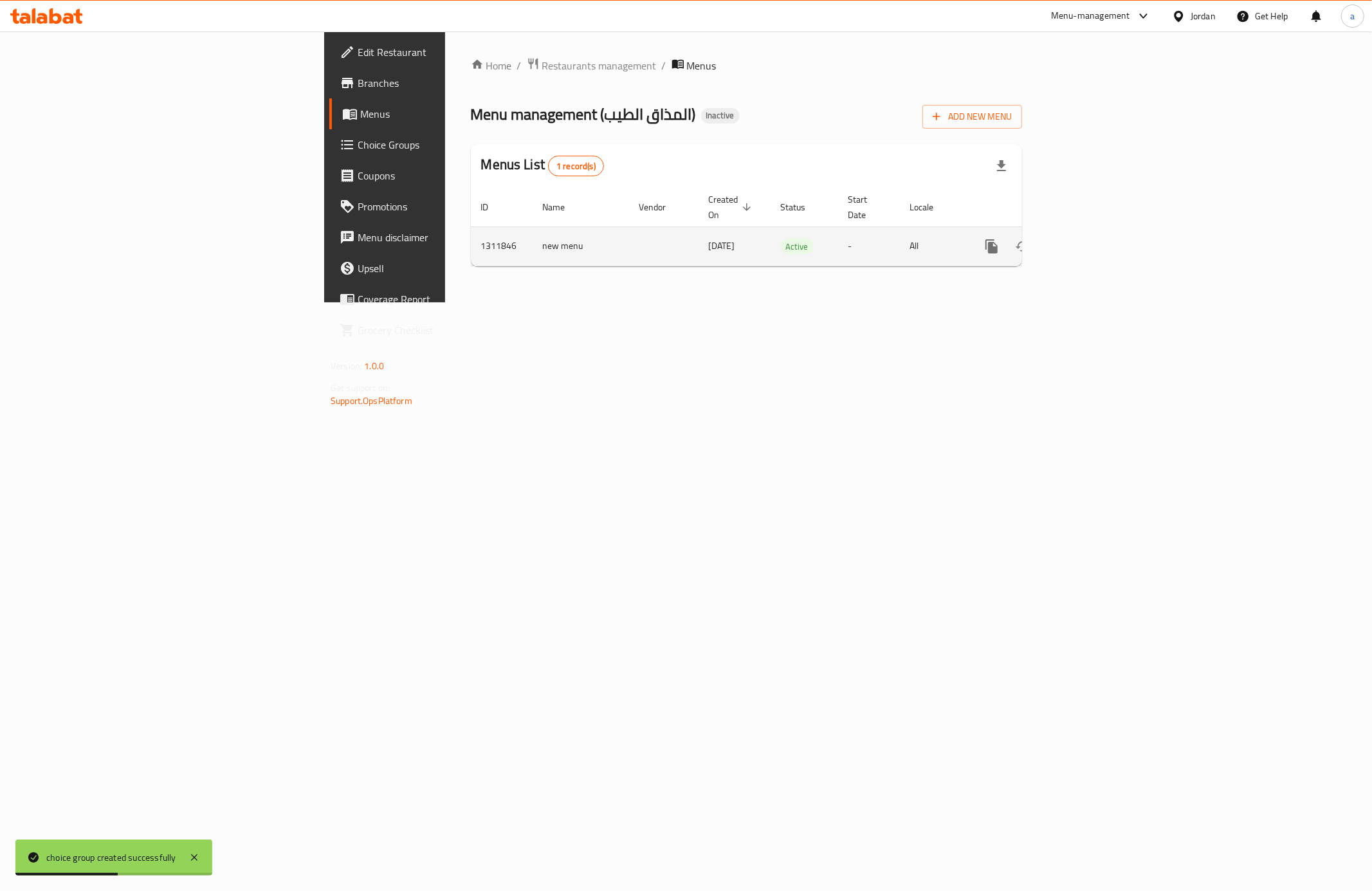
click at [698, 246] on td "15/09/2025" at bounding box center [734, 246] width 72 height 39
click at [1092, 239] on icon "enhanced table" at bounding box center [1084, 246] width 15 height 15
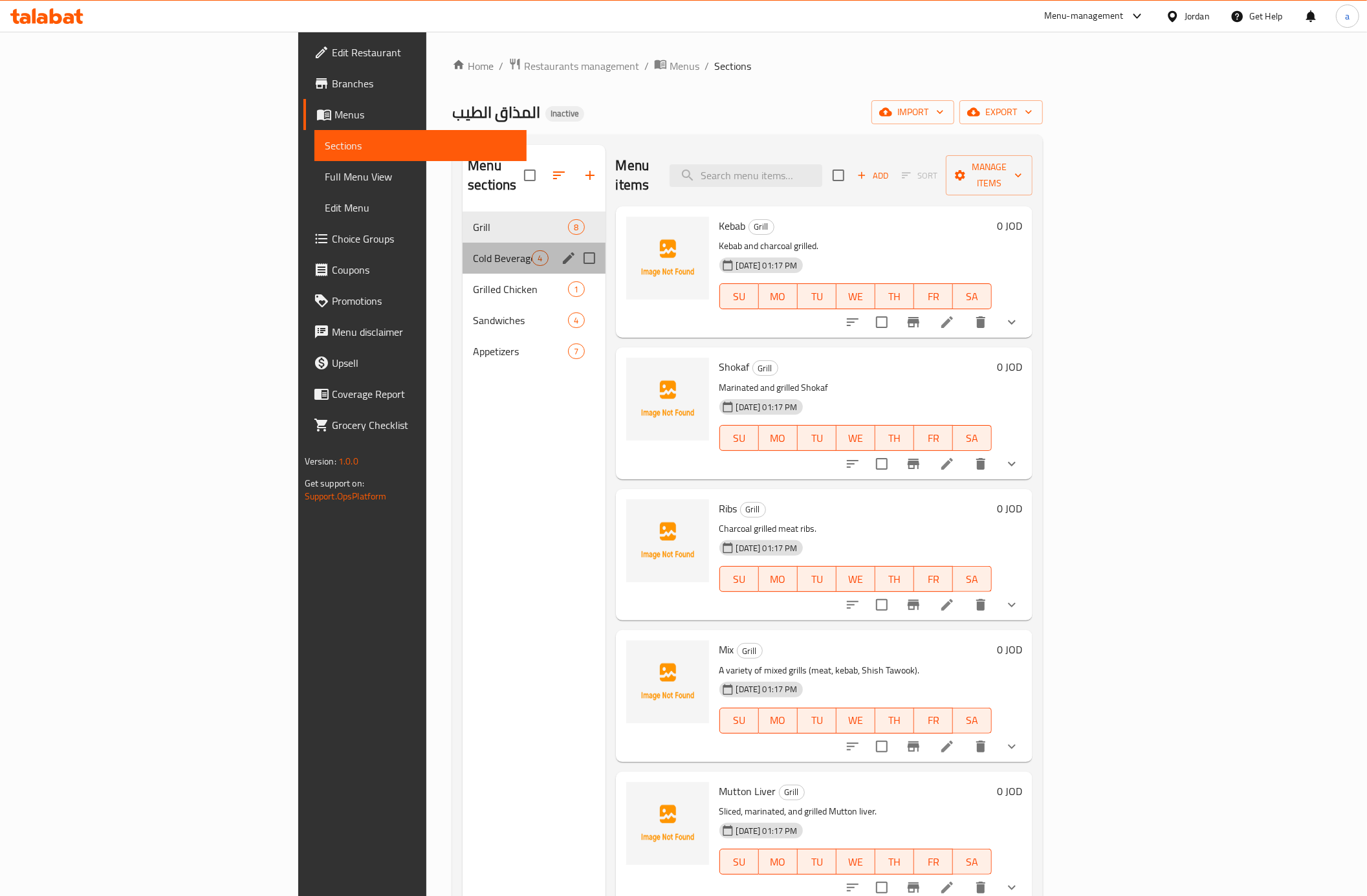
click at [463, 247] on div "Cold Beverages 4" at bounding box center [534, 259] width 142 height 31
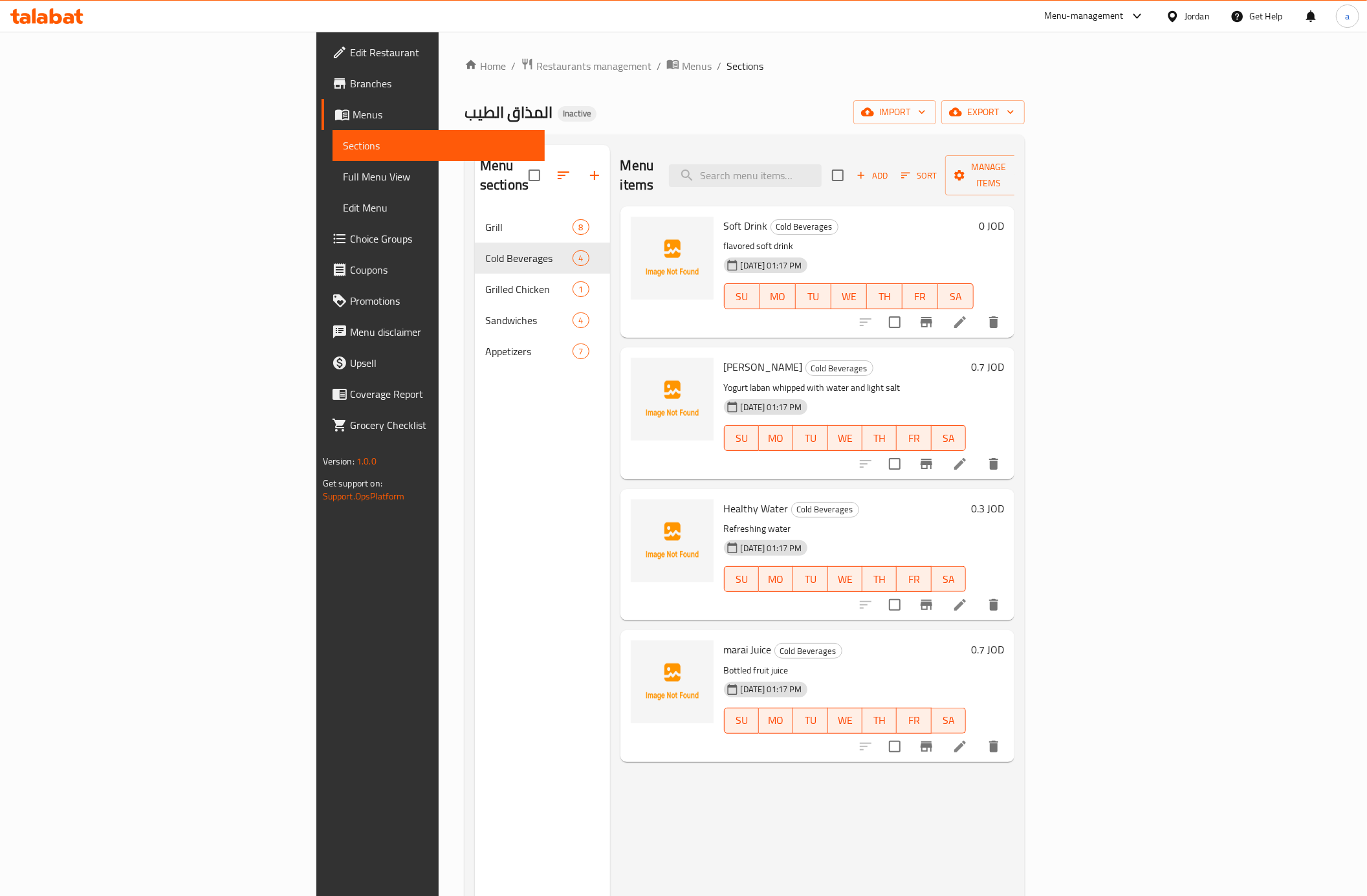
click at [979, 312] on li at bounding box center [960, 322] width 37 height 23
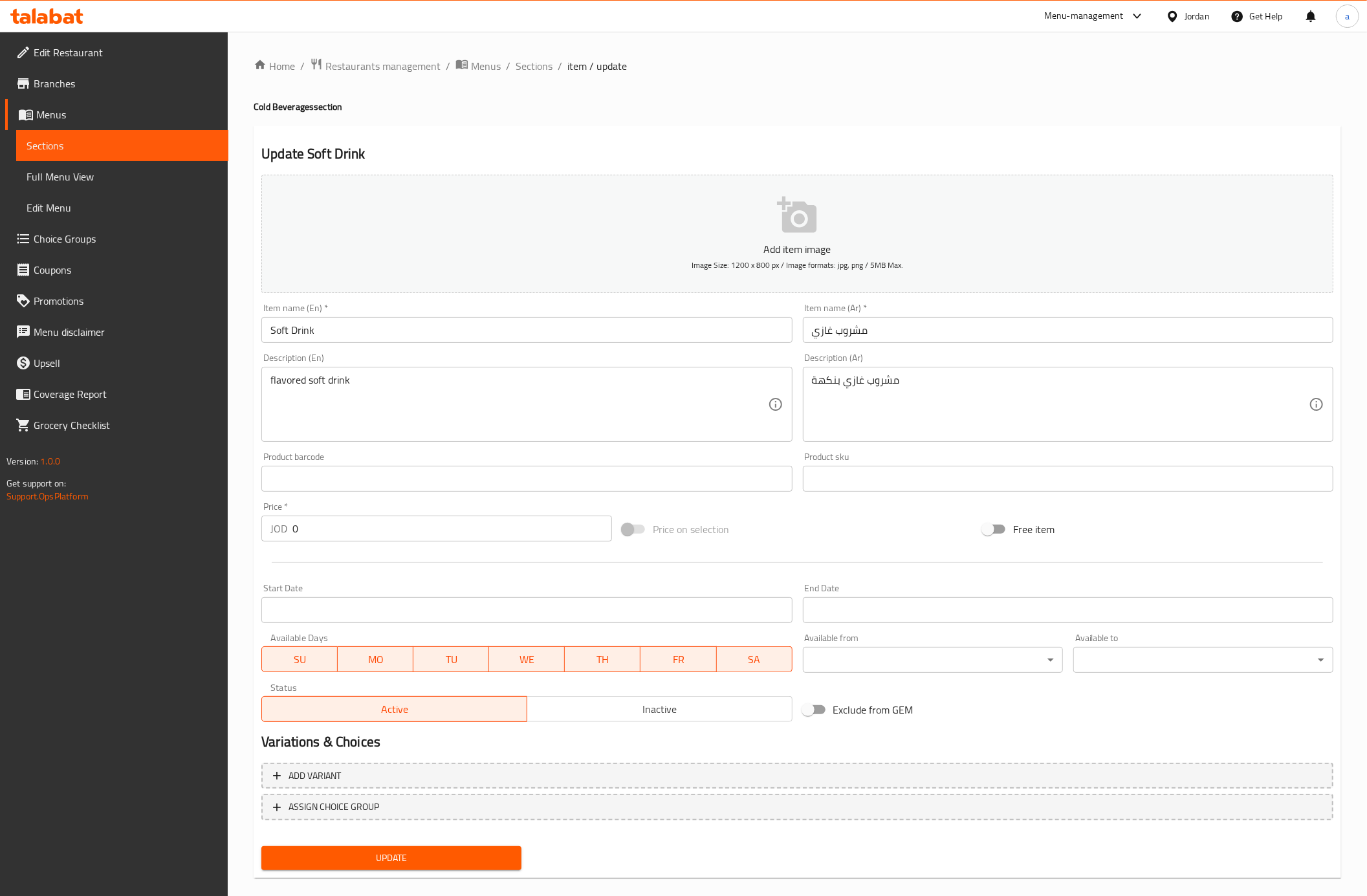
scroll to position [17, 0]
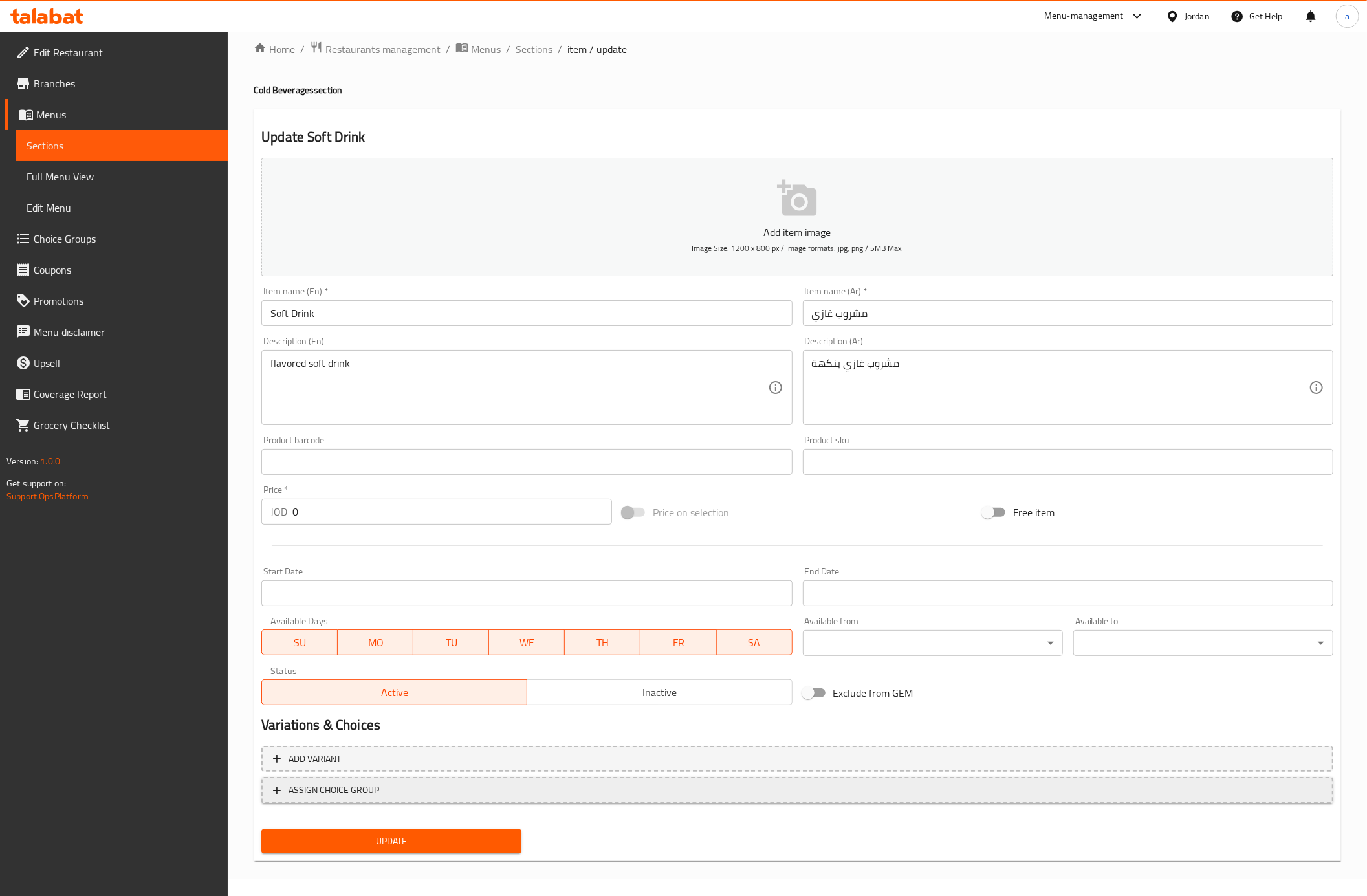
click at [501, 796] on span "ASSIGN CHOICE GROUP" at bounding box center [797, 790] width 1049 height 16
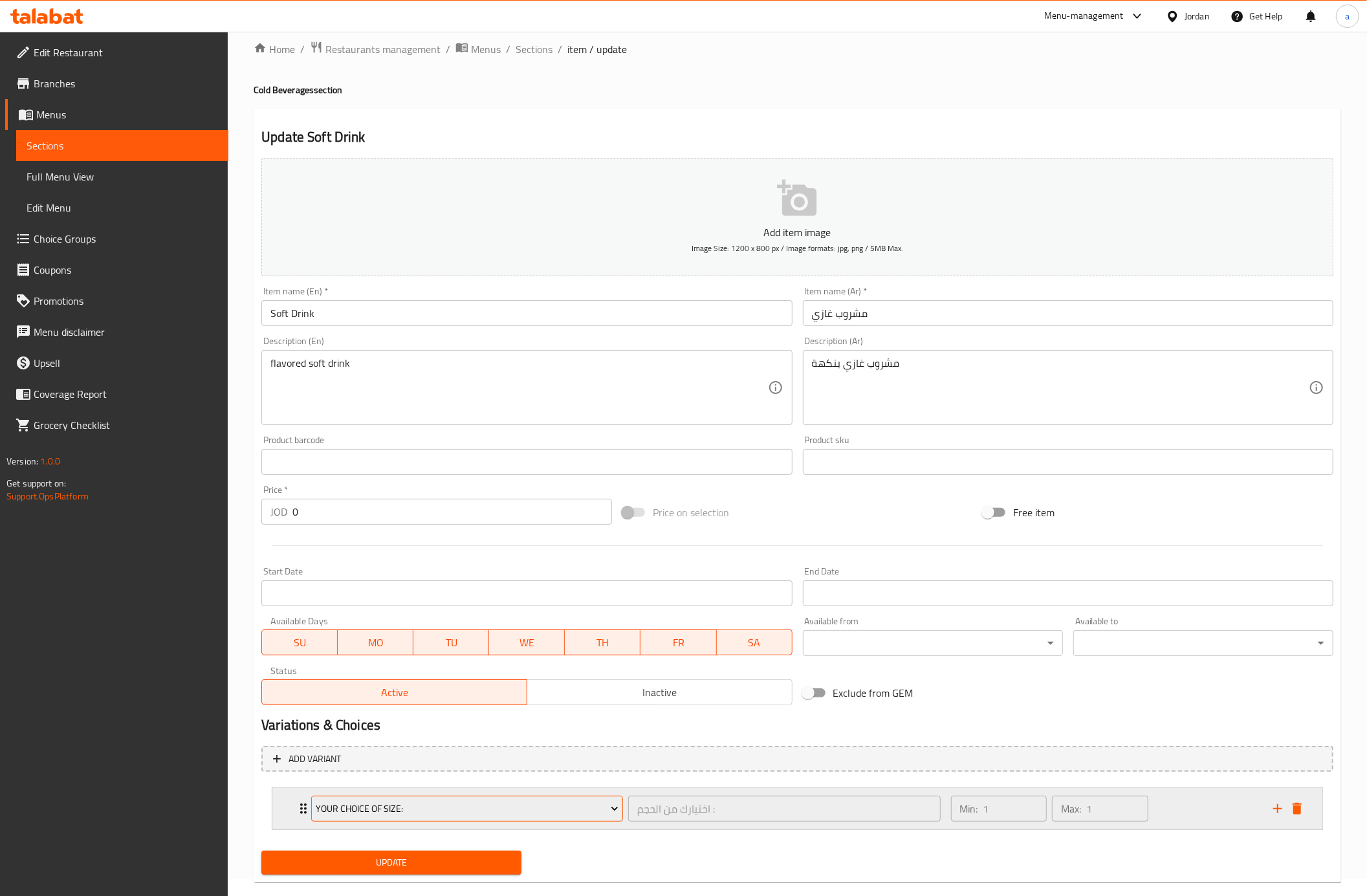
click at [497, 817] on span "Your choice Of size:" at bounding box center [467, 809] width 302 height 16
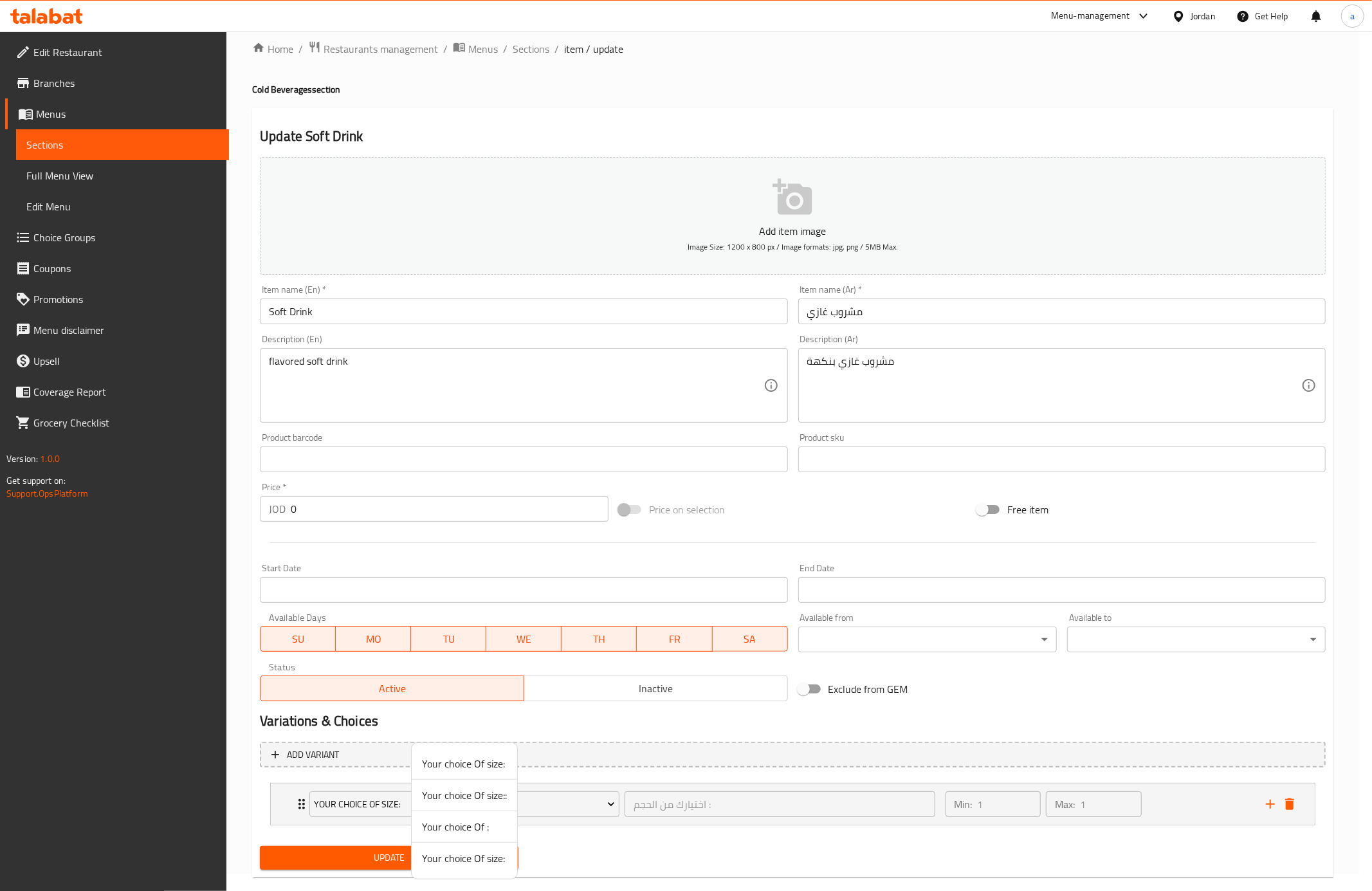
click at [494, 858] on span "Your choice Of size:" at bounding box center [464, 858] width 85 height 15
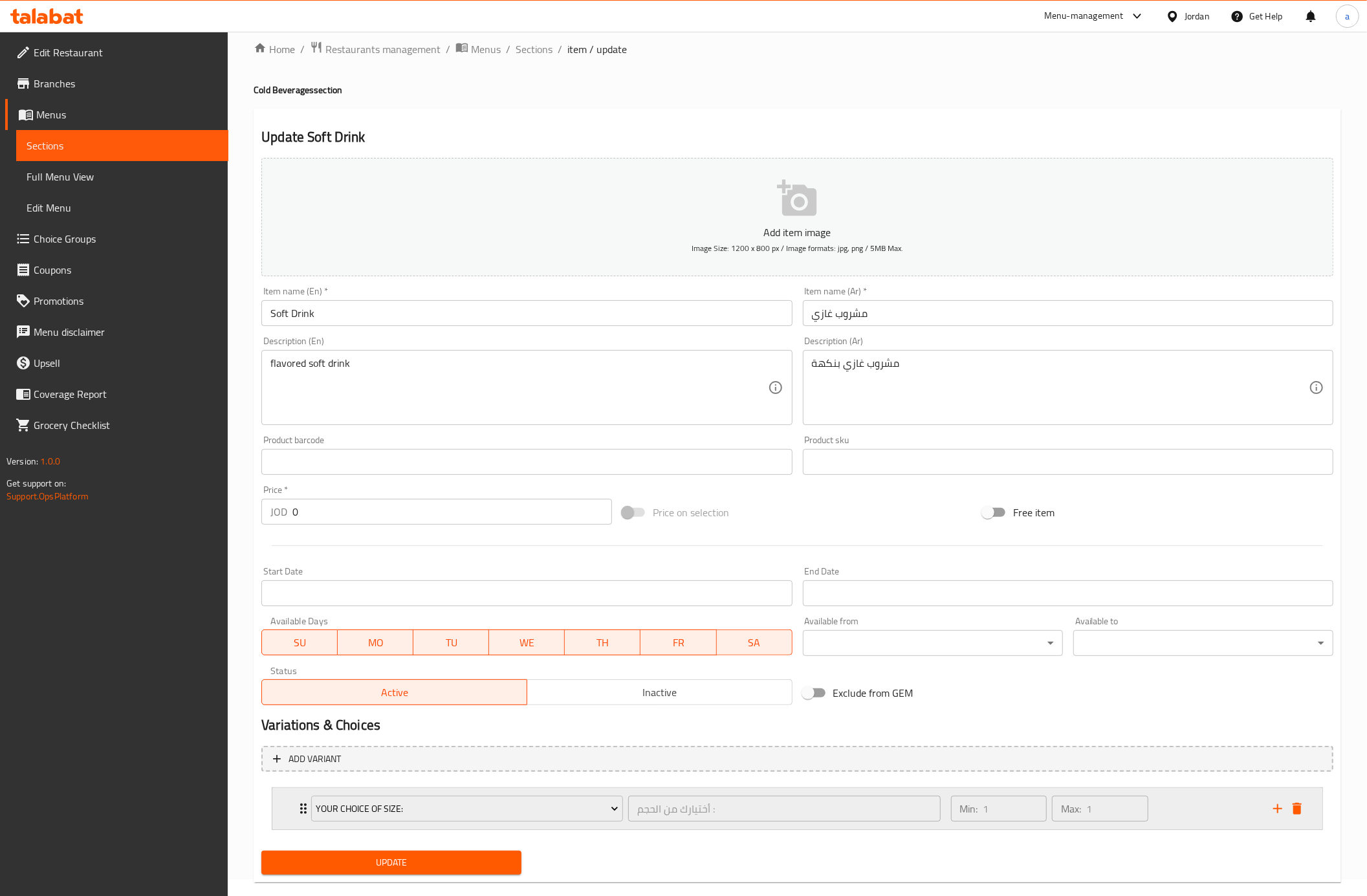
click at [1179, 809] on div "Min: 1 ​ Max: 1 ​" at bounding box center [1104, 808] width 322 height 41
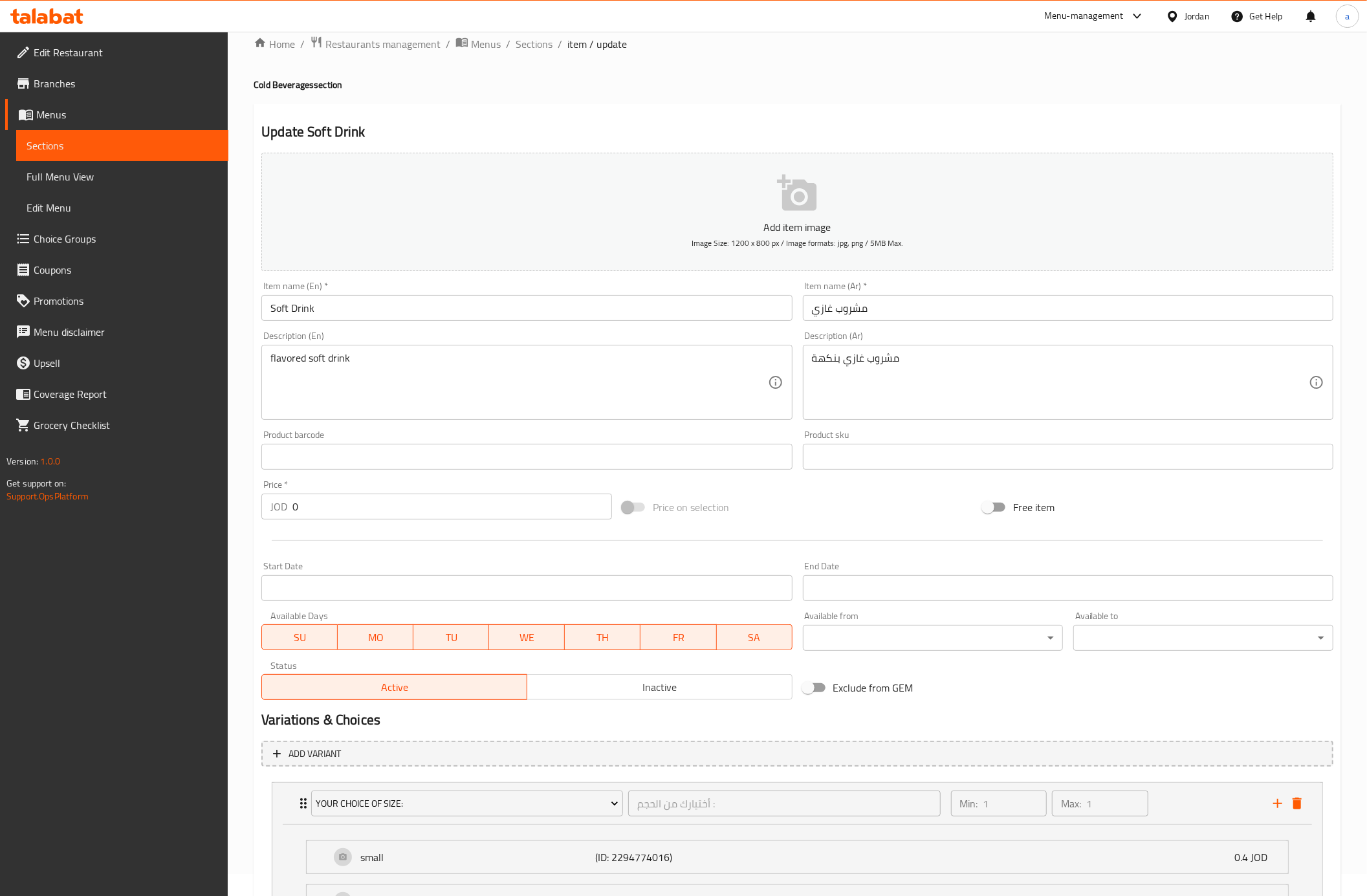
scroll to position [156, 0]
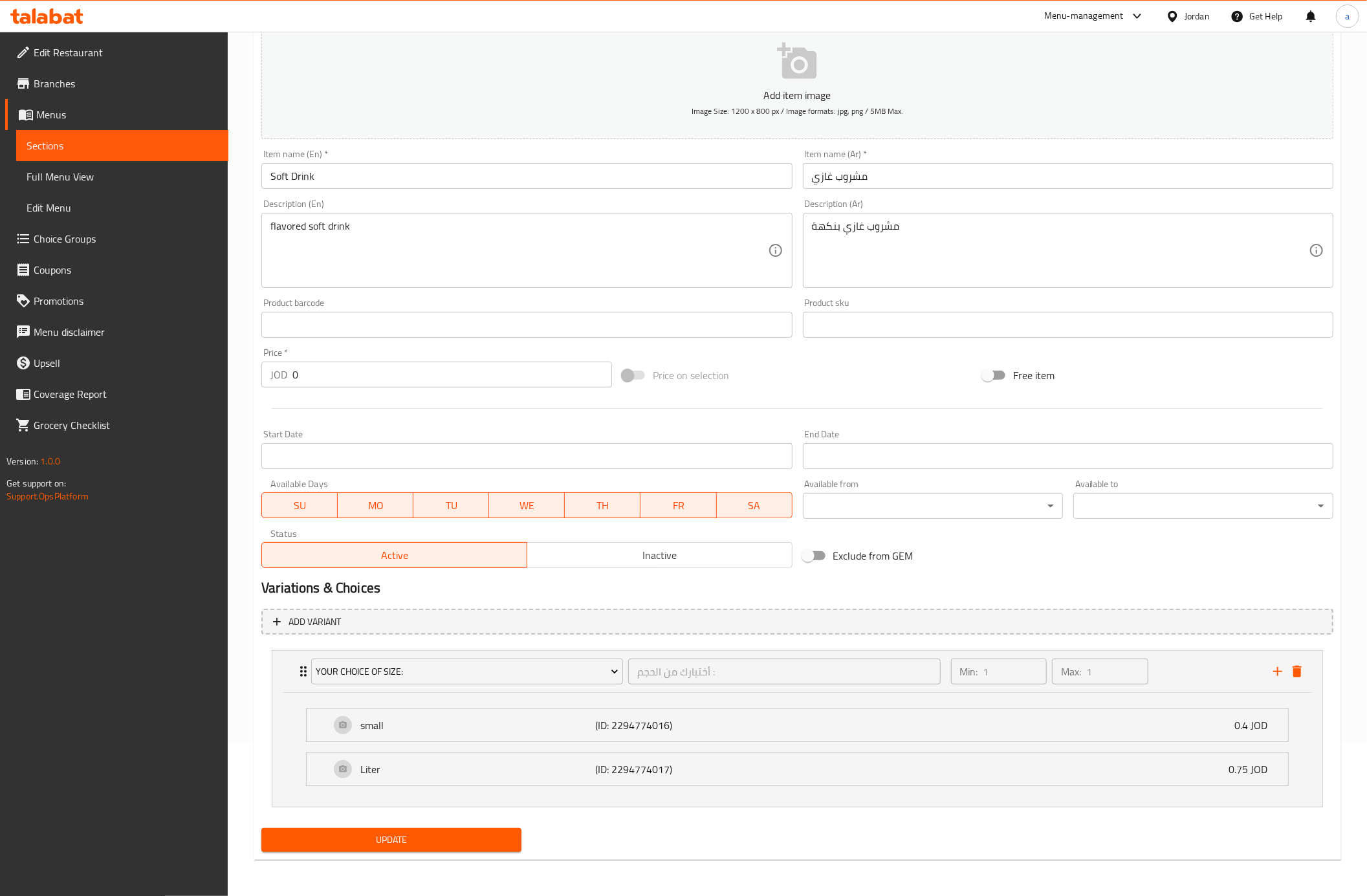
click at [508, 834] on span "Update" at bounding box center [392, 840] width 240 height 16
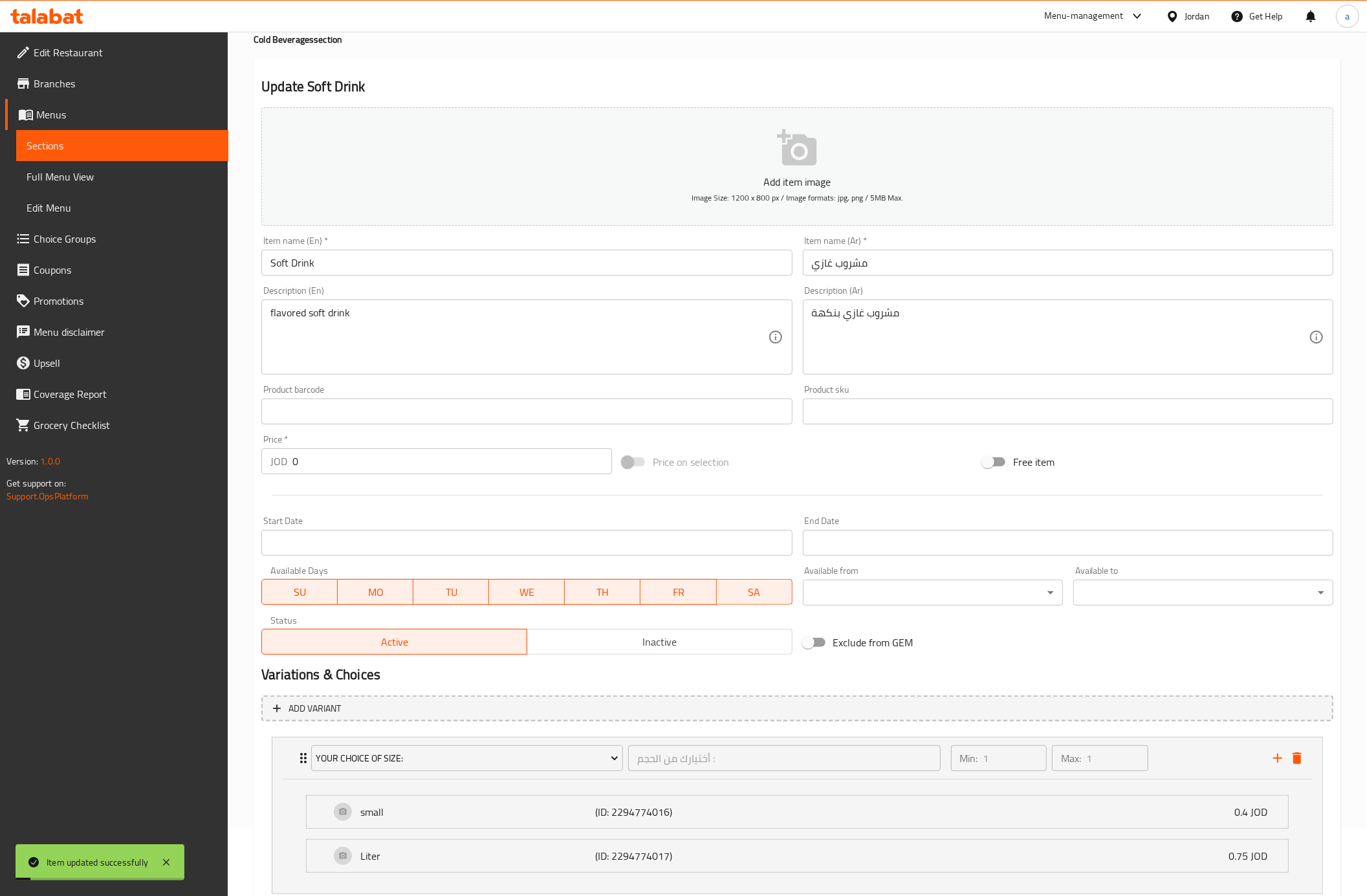
scroll to position [0, 0]
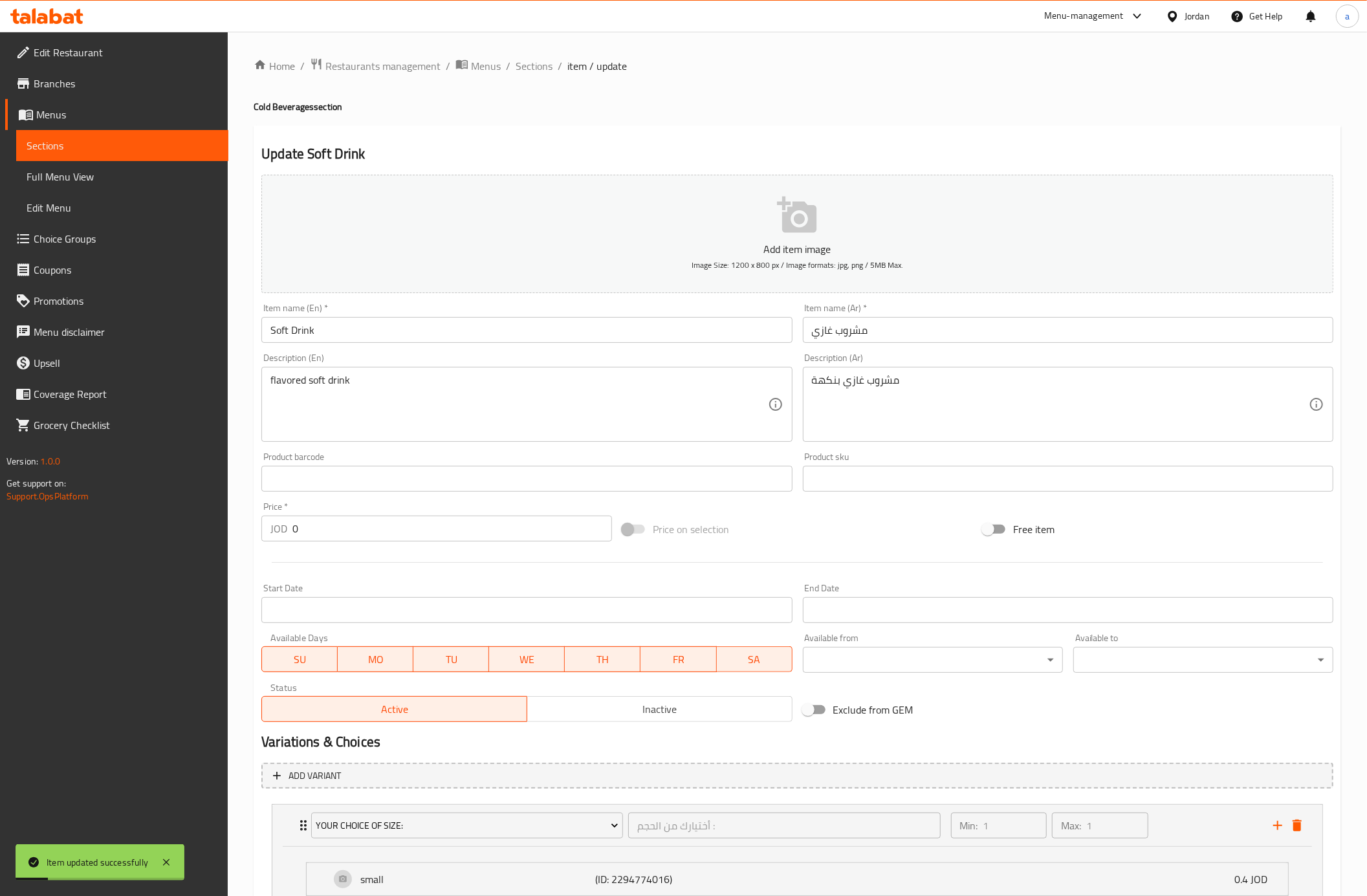
click at [94, 226] on link "Choice Groups" at bounding box center [117, 239] width 223 height 31
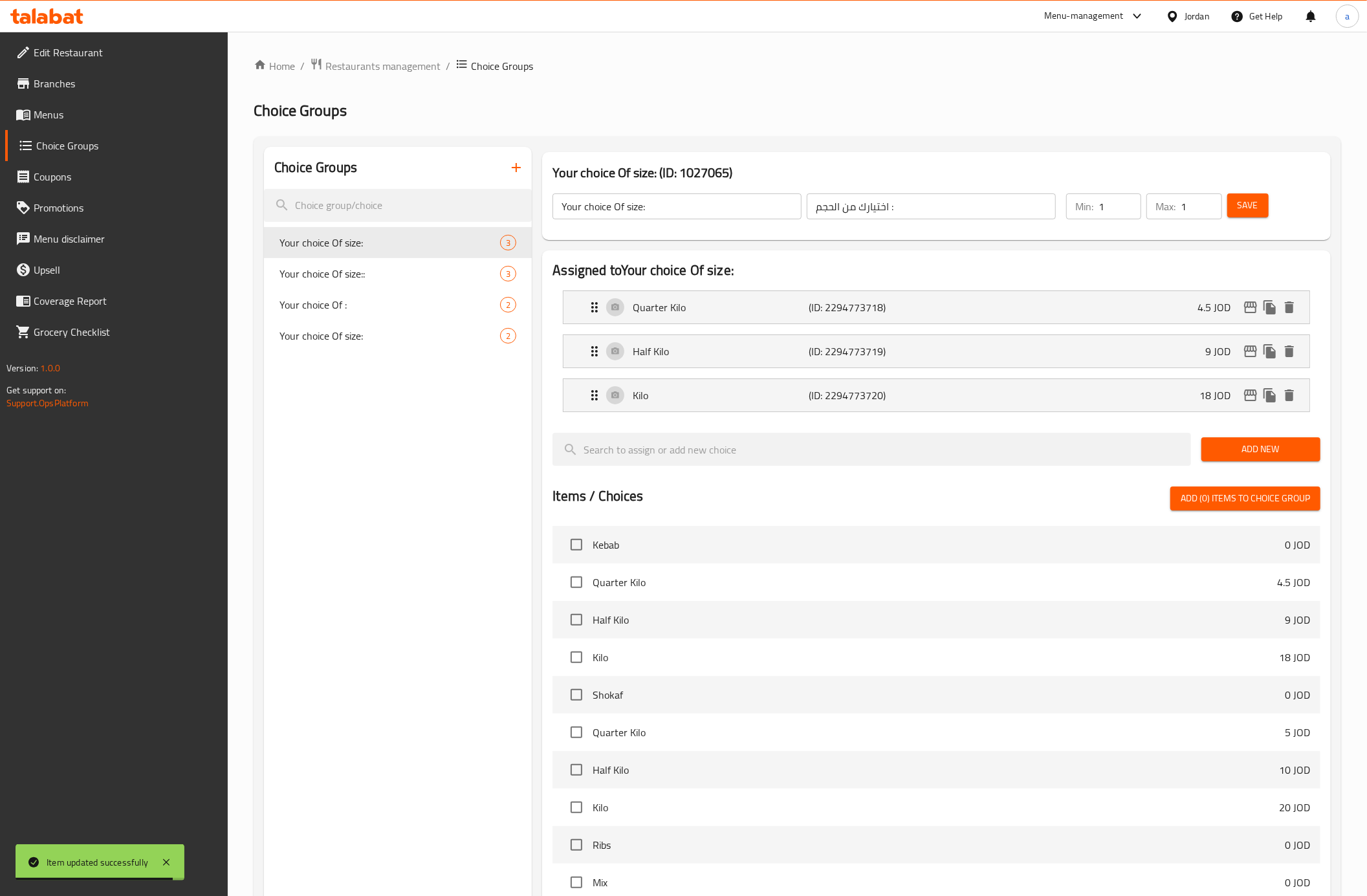
click at [516, 174] on icon "button" at bounding box center [516, 167] width 16 height 16
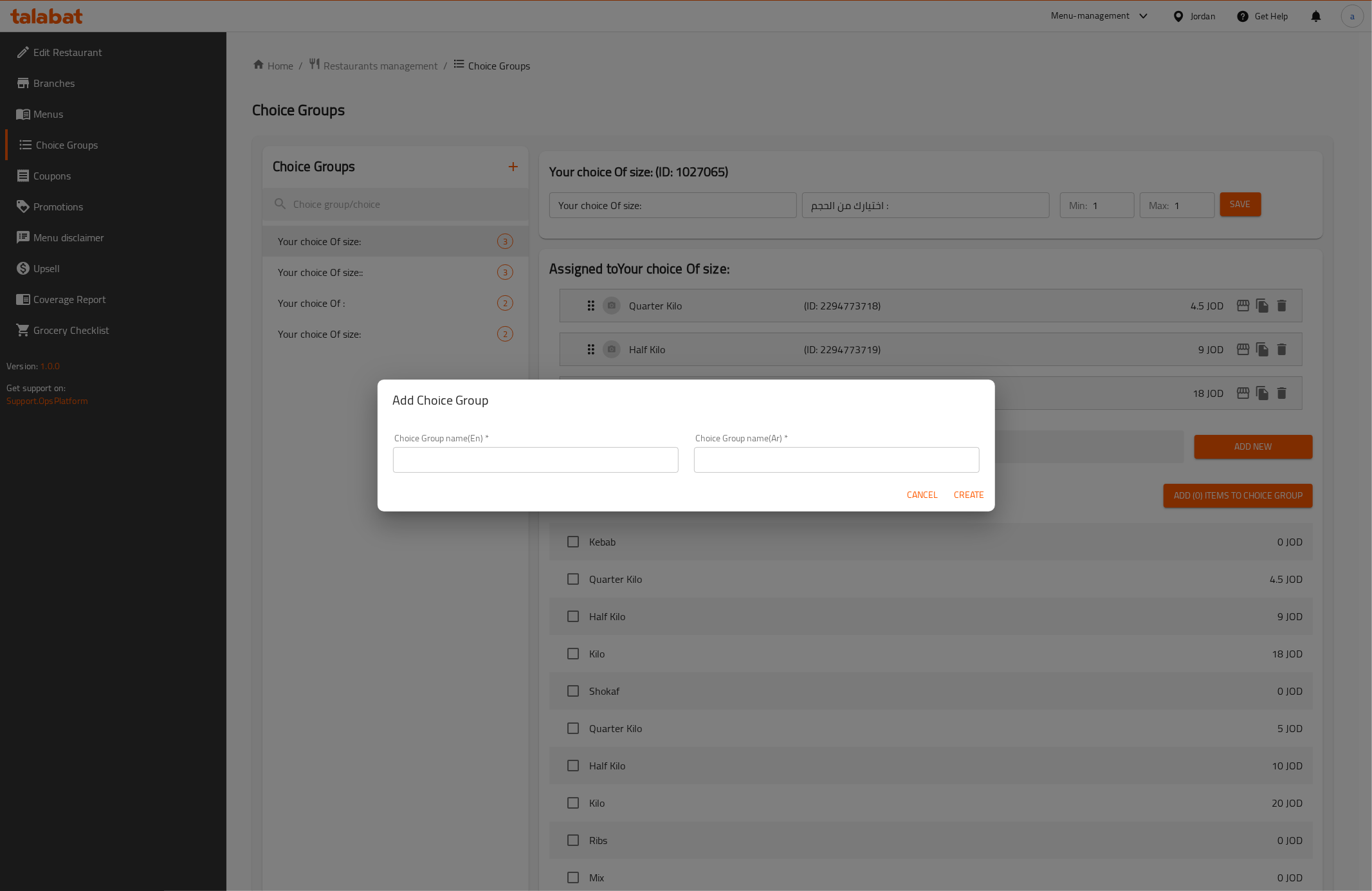
click at [554, 456] on input "text" at bounding box center [536, 460] width 285 height 26
type input "your choice of::"
click at [749, 454] on input "text" at bounding box center [837, 460] width 285 height 26
type input "اختيارك من ::"
click at [968, 493] on span "Create" at bounding box center [970, 495] width 31 height 16
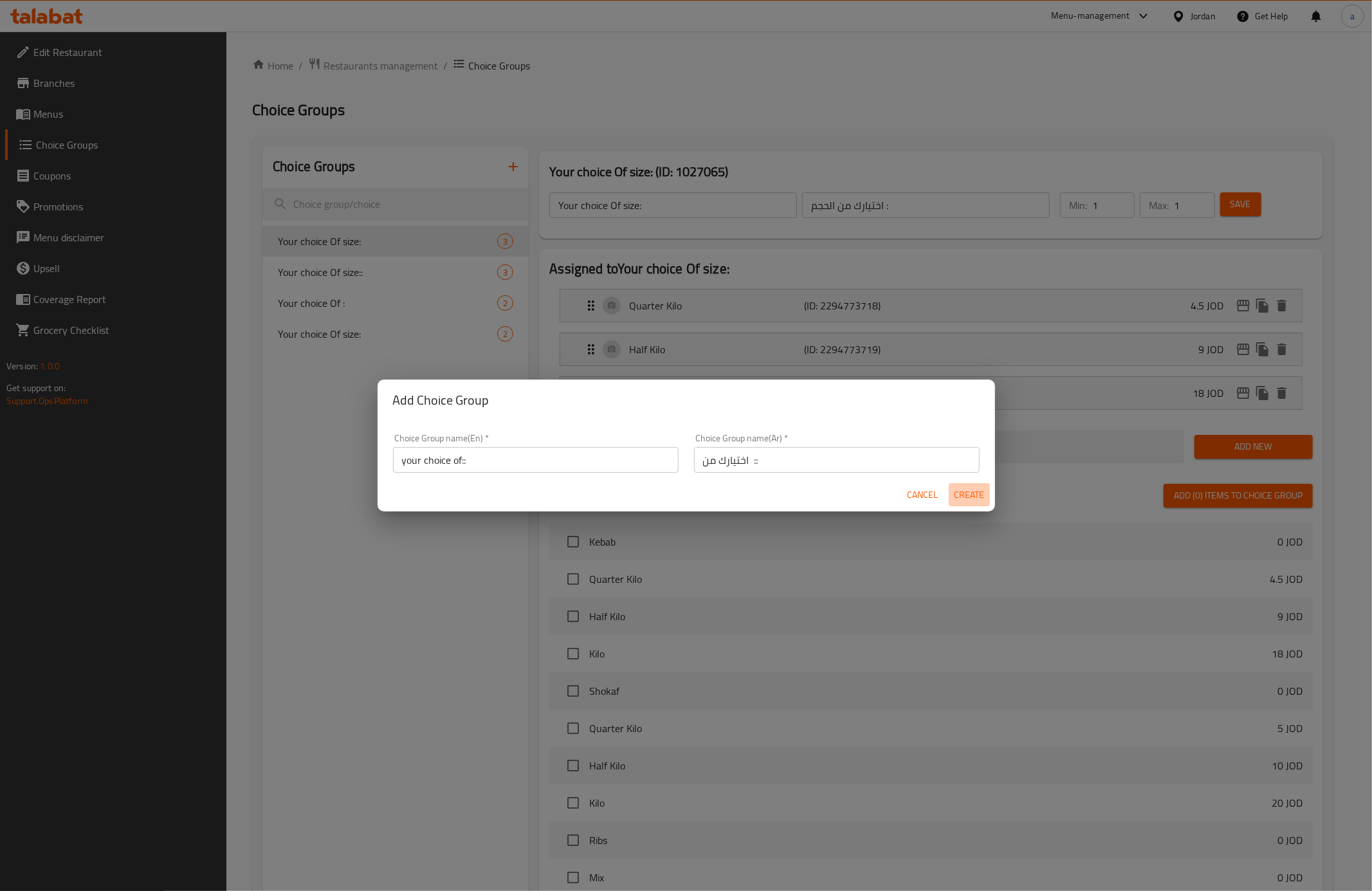
type input "your choice of::"
type input "اختيارك من ::"
type input "0"
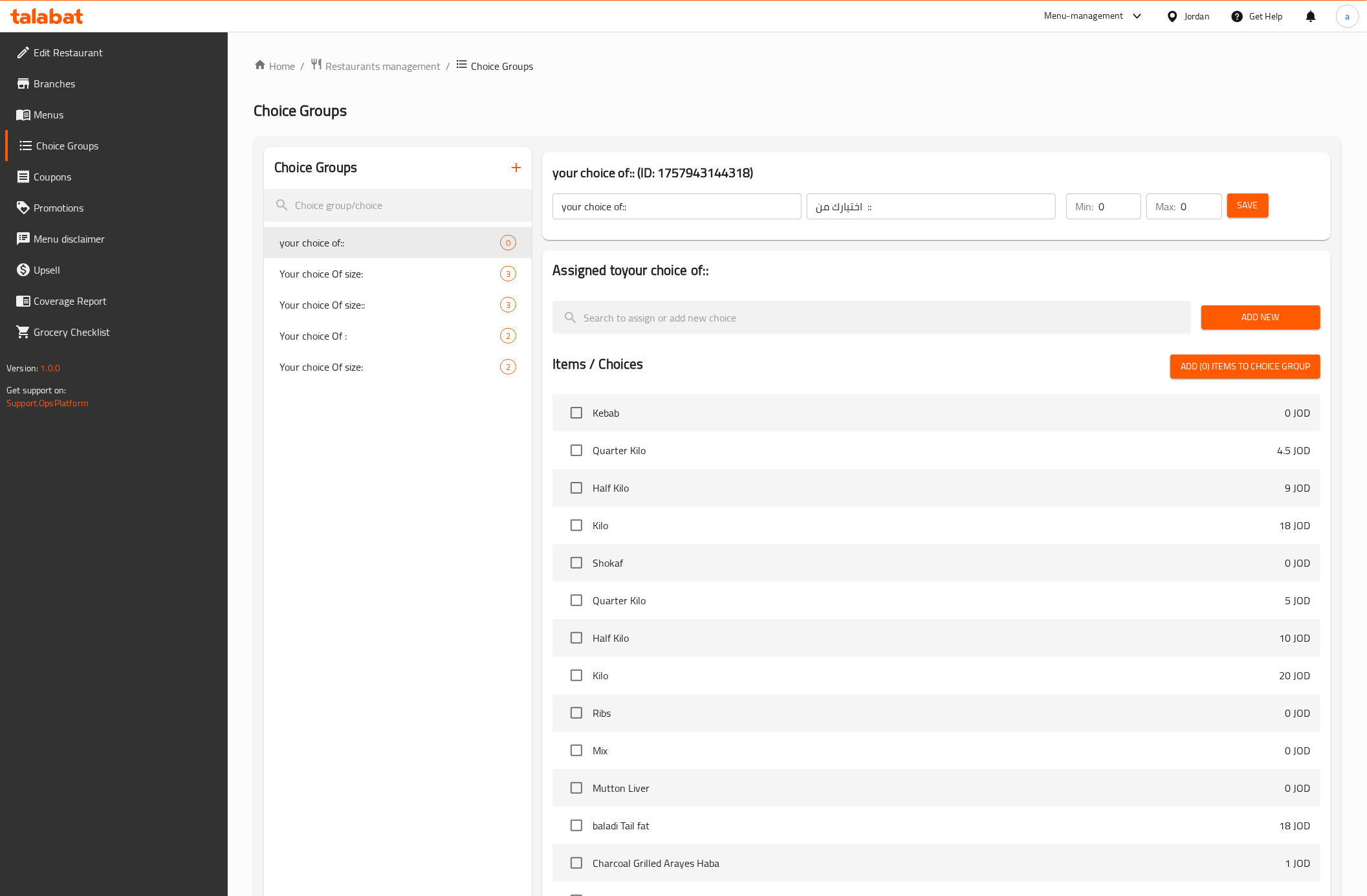
click at [1248, 309] on span "Add New" at bounding box center [1261, 317] width 98 height 16
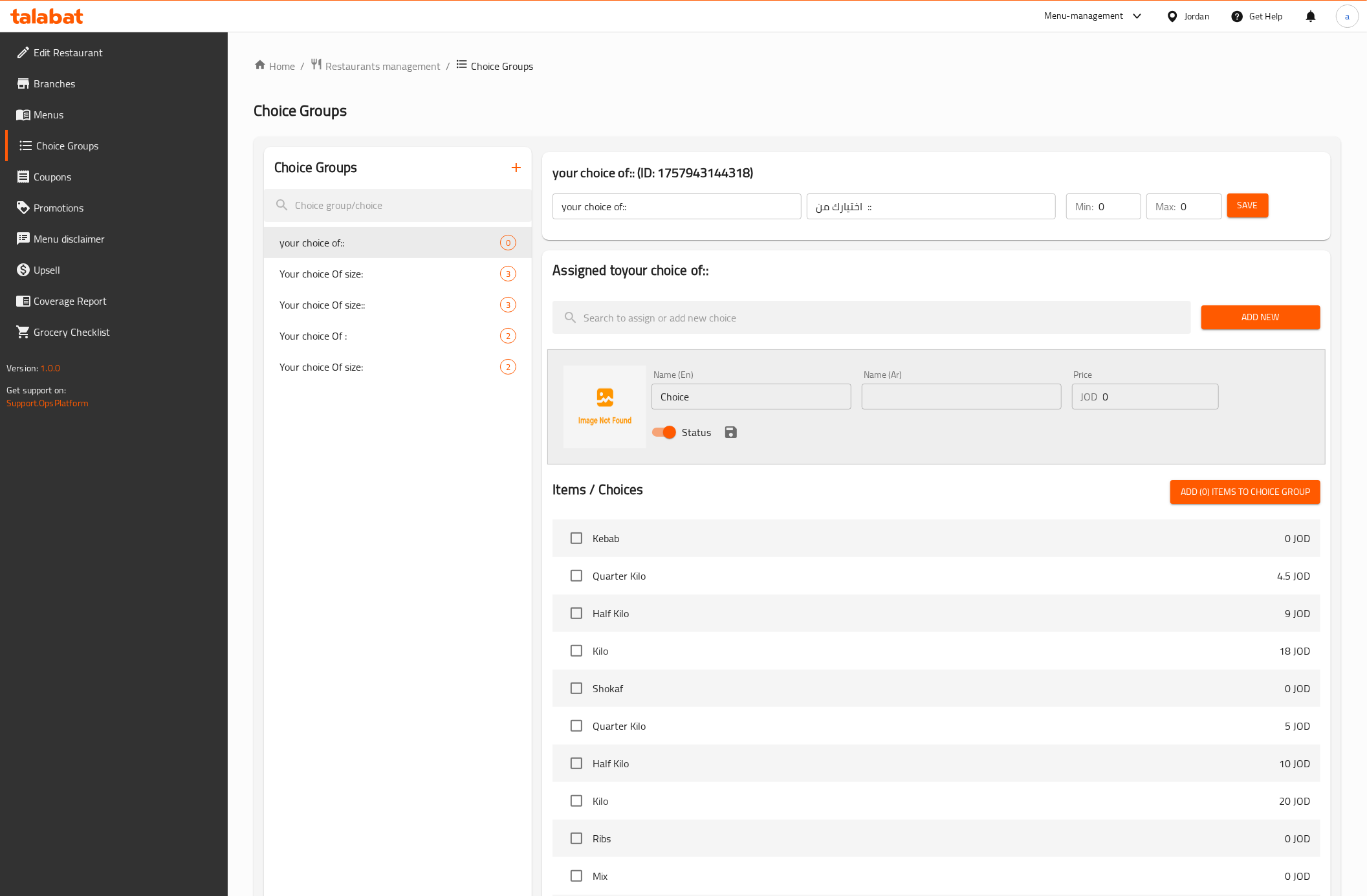
click at [983, 399] on input "text" at bounding box center [961, 397] width 200 height 26
paste input "نص دجاجة مع بطاطا"
type input "نص دجاجة مع بطاطا"
click at [797, 405] on input "Choice" at bounding box center [751, 397] width 200 height 26
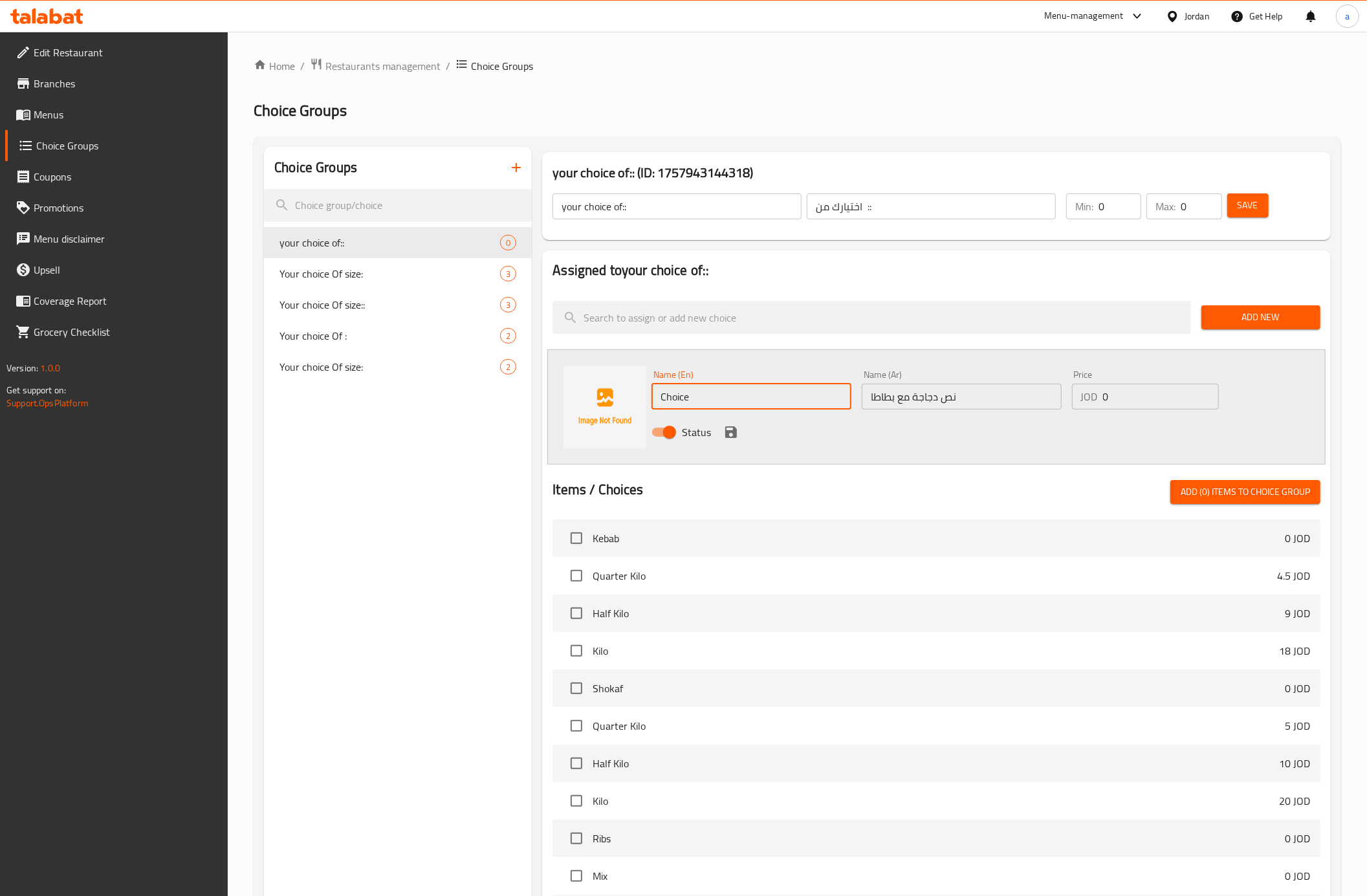
click at [797, 405] on input "Choice" at bounding box center [751, 397] width 200 height 26
type input "Half Chicken with Potato"
drag, startPoint x: 1111, startPoint y: 396, endPoint x: 1087, endPoint y: 409, distance: 27.3
click at [1087, 409] on div "JOD 0 Price" at bounding box center [1145, 397] width 147 height 26
type input "3"
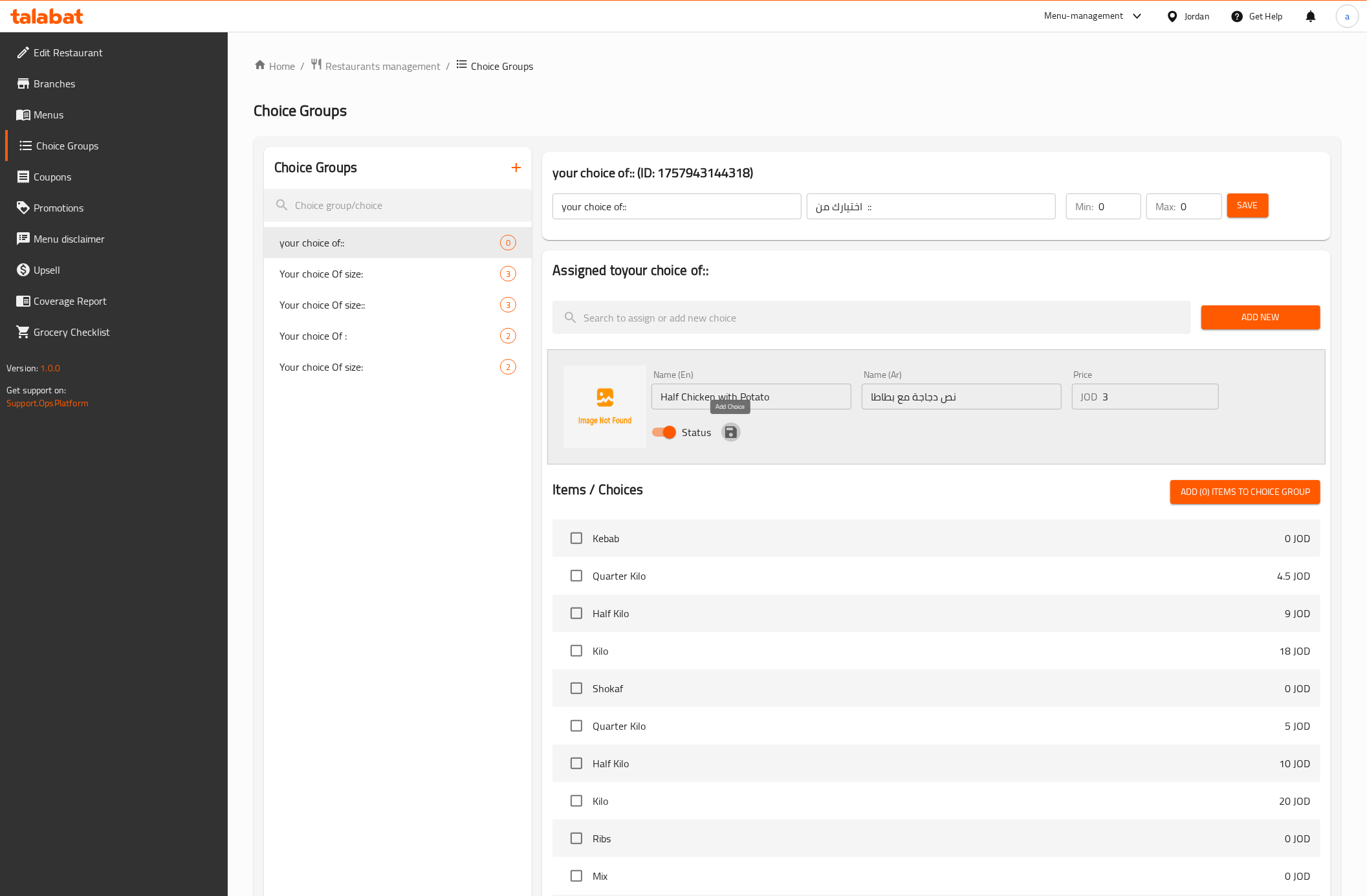
click at [735, 439] on icon "save" at bounding box center [731, 432] width 16 height 16
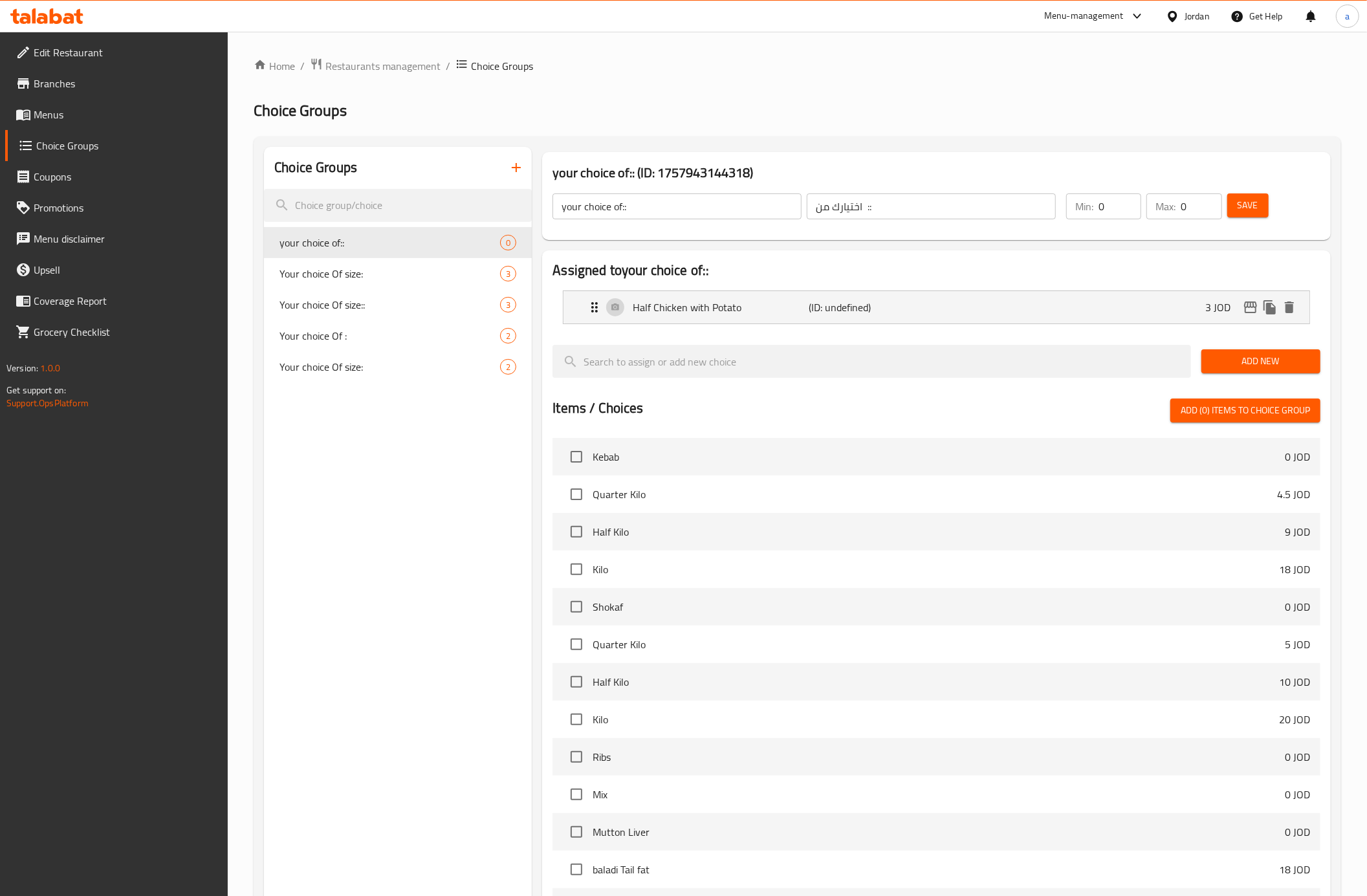
click at [1274, 356] on span "Add New" at bounding box center [1261, 361] width 98 height 16
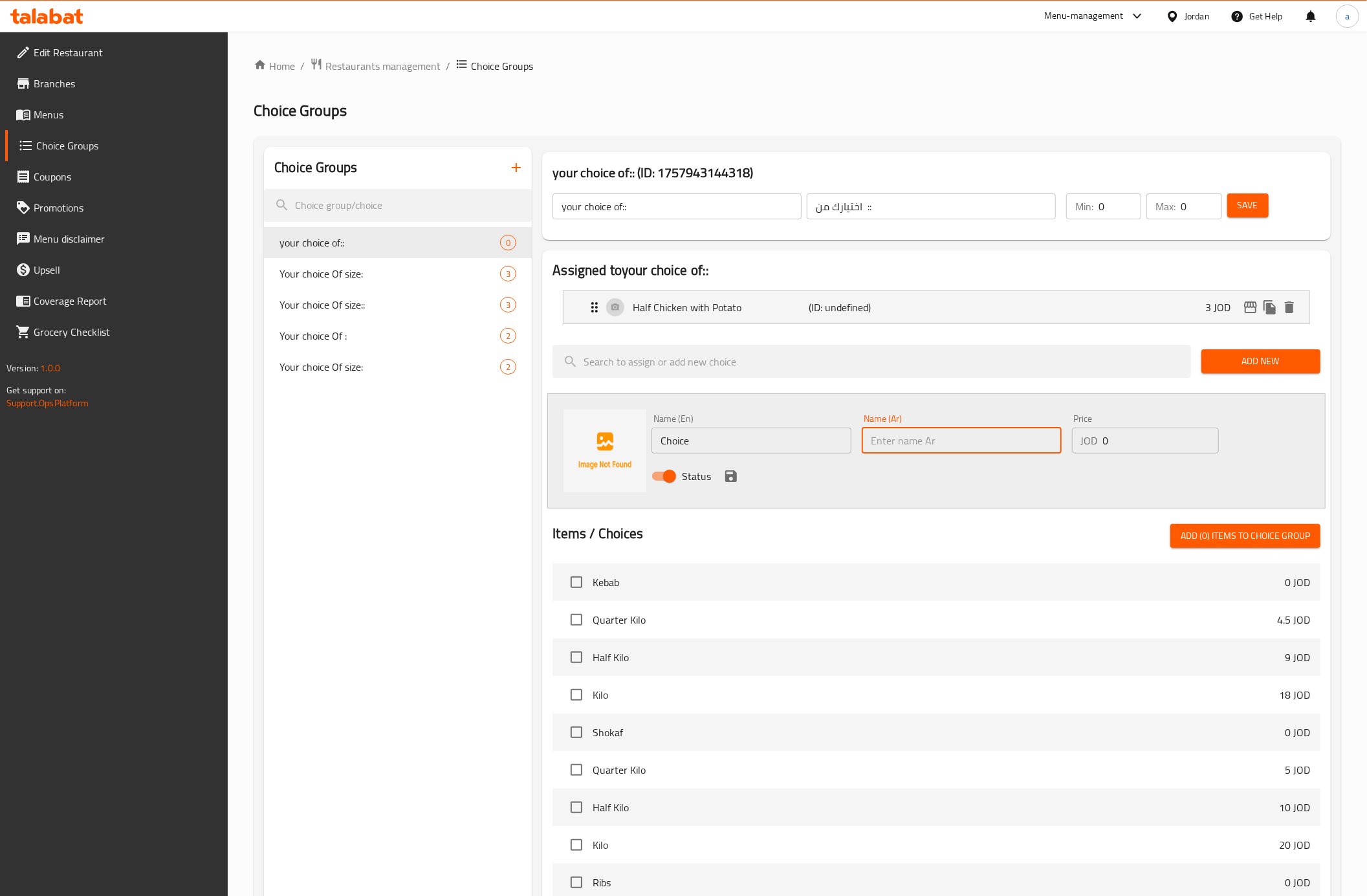
click at [945, 430] on input "text" at bounding box center [961, 441] width 200 height 26
paste input "دجاجة مع بطاطا"
type input "دجاجة مع بطاطا"
click at [782, 440] on input "Choice" at bounding box center [751, 441] width 200 height 26
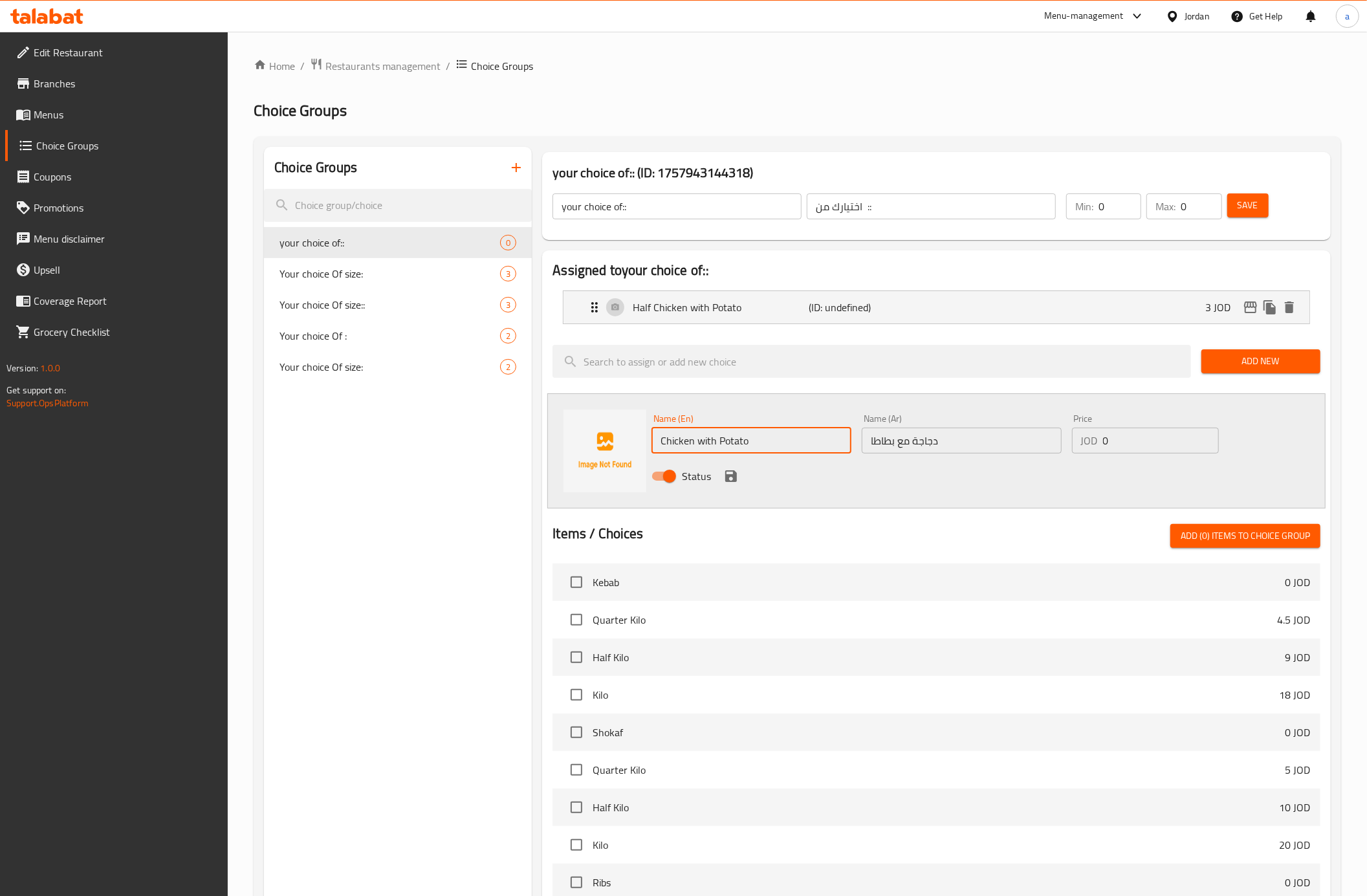
type input "Chicken with Potato"
drag, startPoint x: 1126, startPoint y: 441, endPoint x: 1096, endPoint y: 455, distance: 33.1
click at [1096, 455] on div "Price JOD 0 Price" at bounding box center [1145, 434] width 157 height 50
type input "6"
click at [731, 471] on icon "save" at bounding box center [731, 476] width 16 height 16
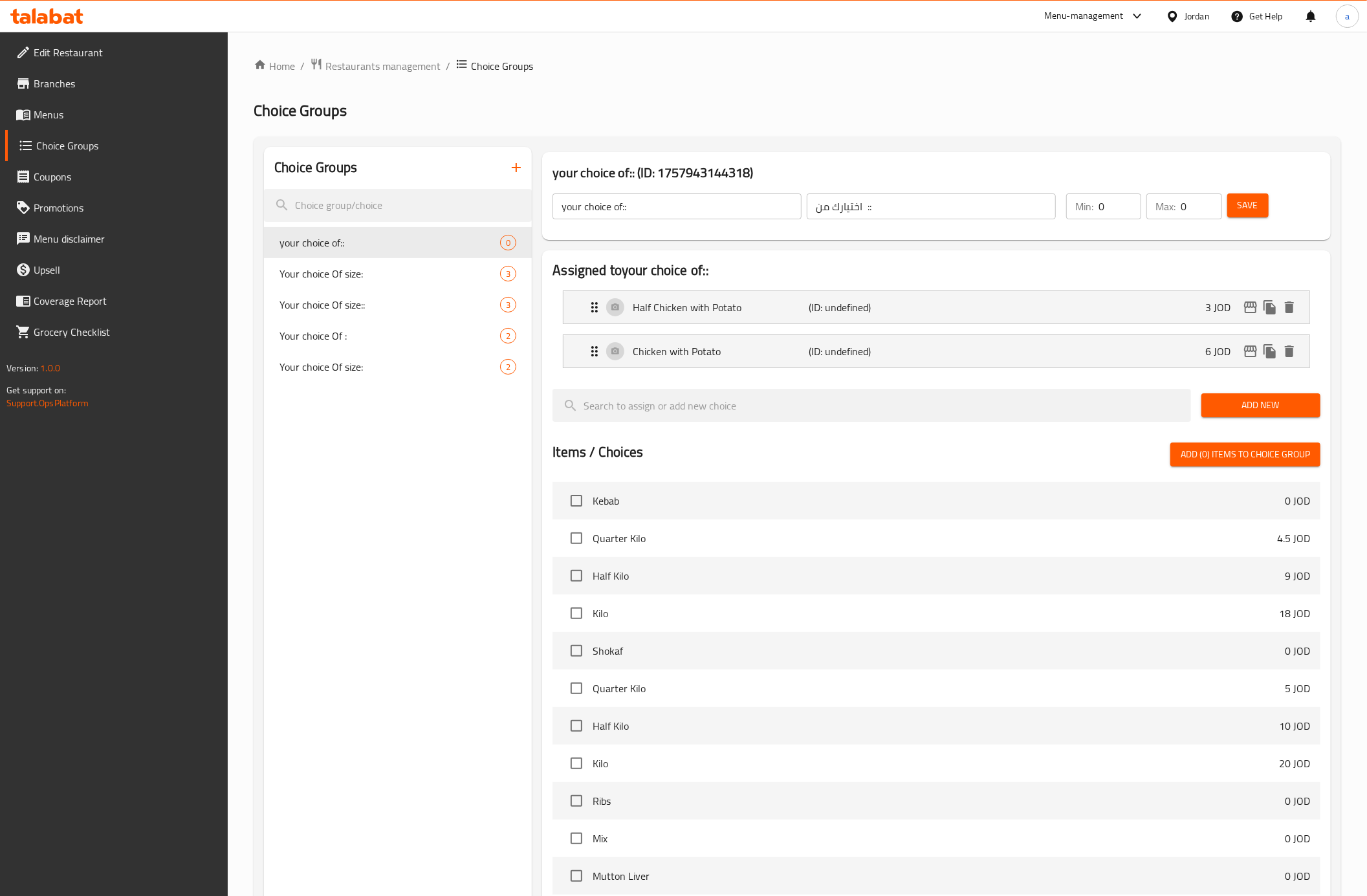
click at [1243, 409] on span "Add New" at bounding box center [1261, 405] width 98 height 16
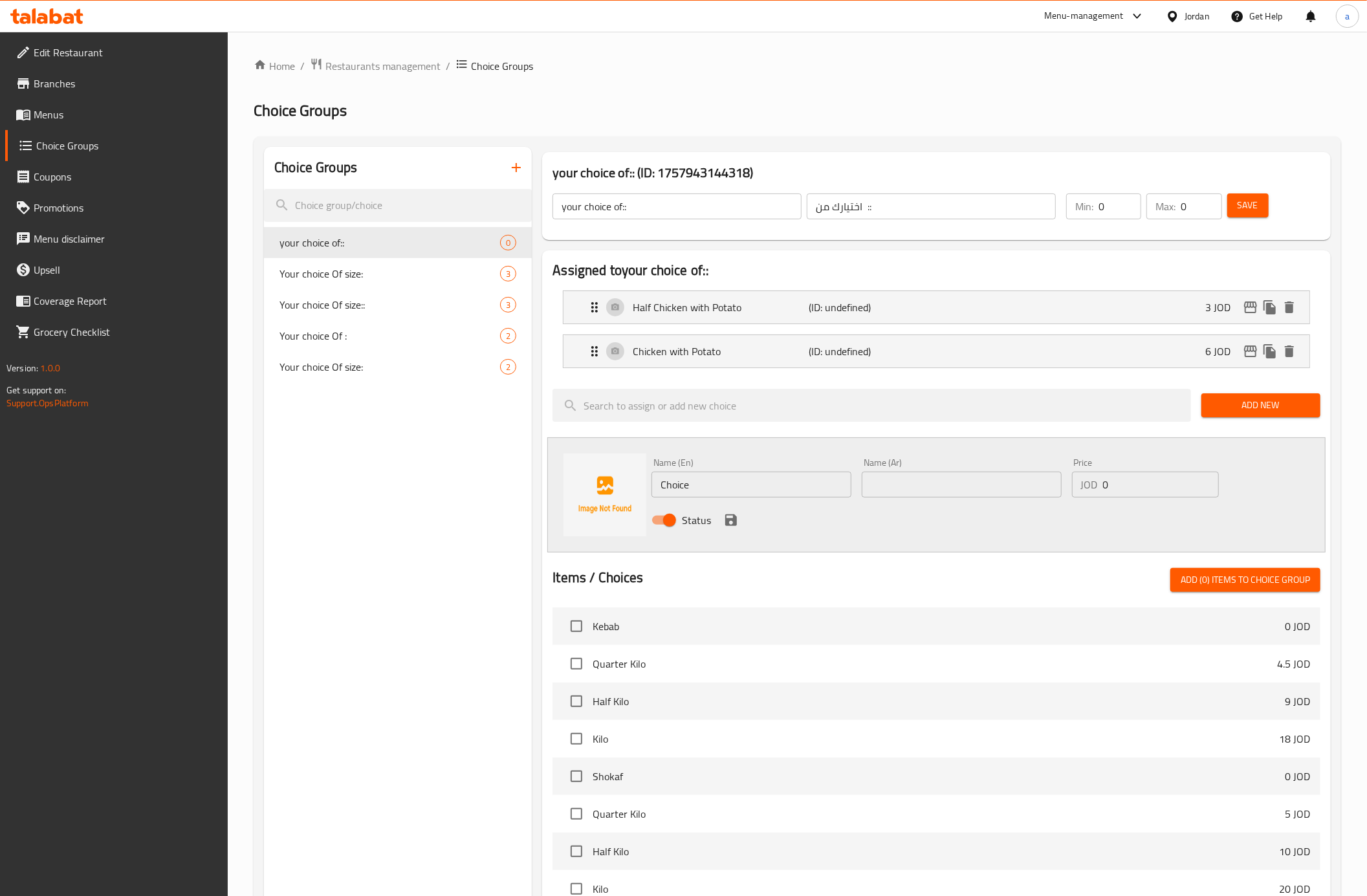
click at [938, 493] on input "text" at bounding box center [961, 485] width 200 height 26
paste input "دجاجة مع ارز"
type input "دجاجة مع ارز"
drag, startPoint x: 736, startPoint y: 479, endPoint x: 629, endPoint y: 483, distance: 107.1
click at [629, 483] on div "Name (En) Choice Name (En) Name (Ar) دجاجة مع ارز Name (Ar) Price JOD 0 Price S…" at bounding box center [937, 495] width 778 height 115
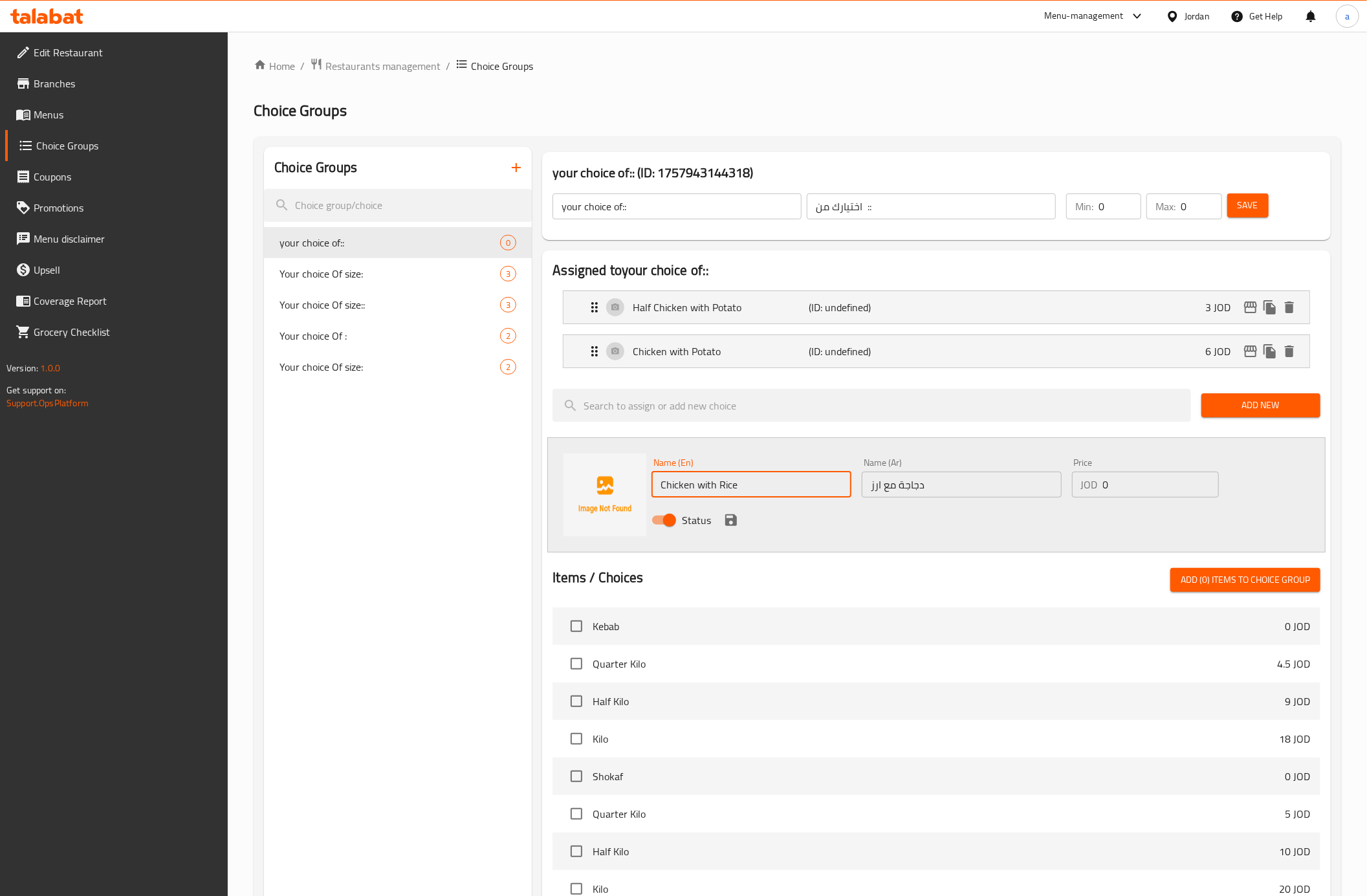
type input "Chicken with Rice"
drag, startPoint x: 1100, startPoint y: 497, endPoint x: 1087, endPoint y: 499, distance: 13.2
click at [1087, 499] on div "Price JOD 0 Price" at bounding box center [1145, 478] width 157 height 50
type input "8"
click at [723, 528] on icon "save" at bounding box center [731, 520] width 16 height 16
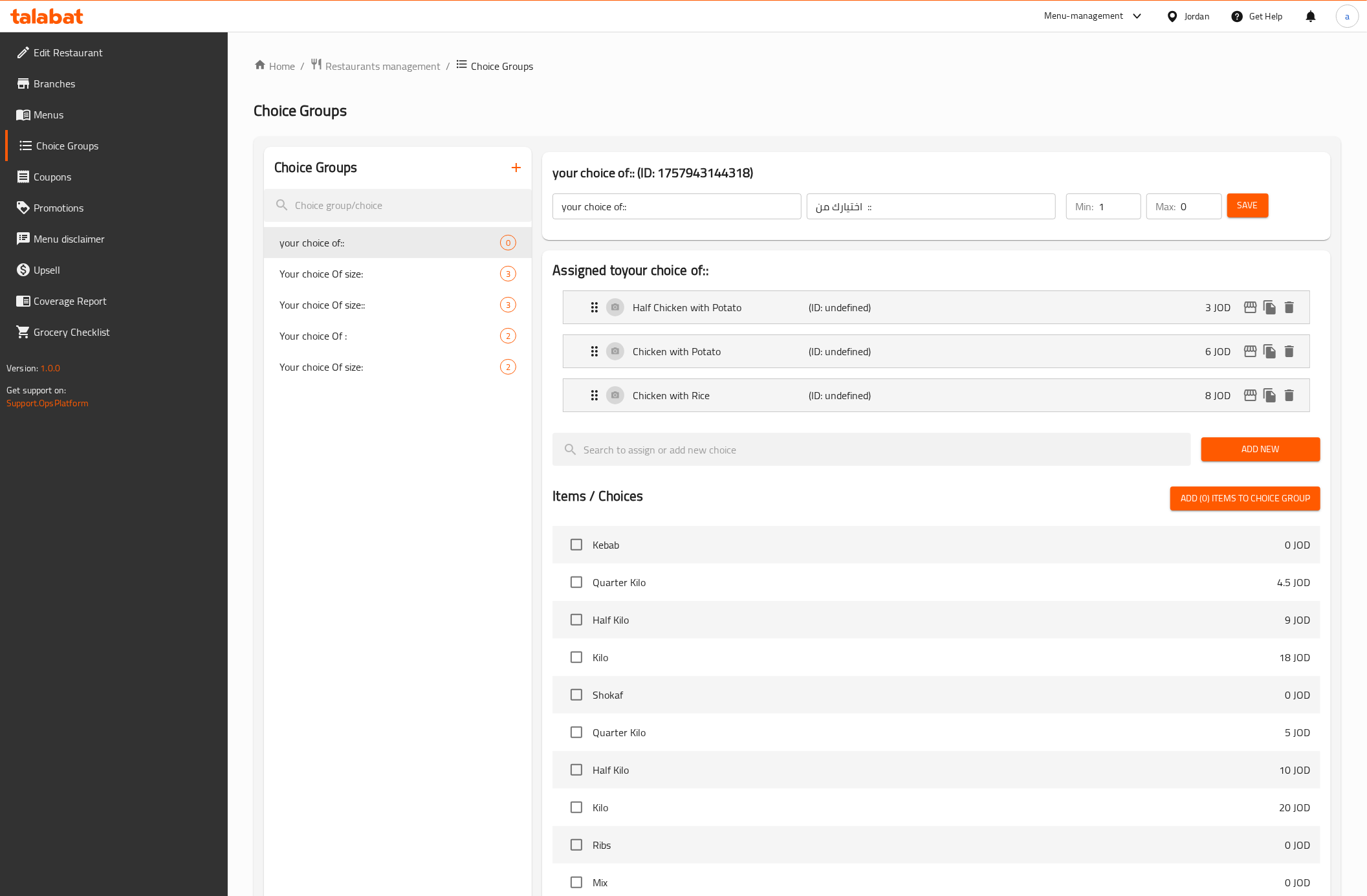
type input "1"
click at [1128, 202] on input "1" at bounding box center [1119, 206] width 43 height 26
type input "1"
click at [1207, 203] on input "1" at bounding box center [1201, 206] width 41 height 26
click at [1247, 184] on div "your choice of:: ​ اختيارك من :: ​ Min: 1 ​ Max: 1 ​ Save" at bounding box center [937, 206] width 778 height 57
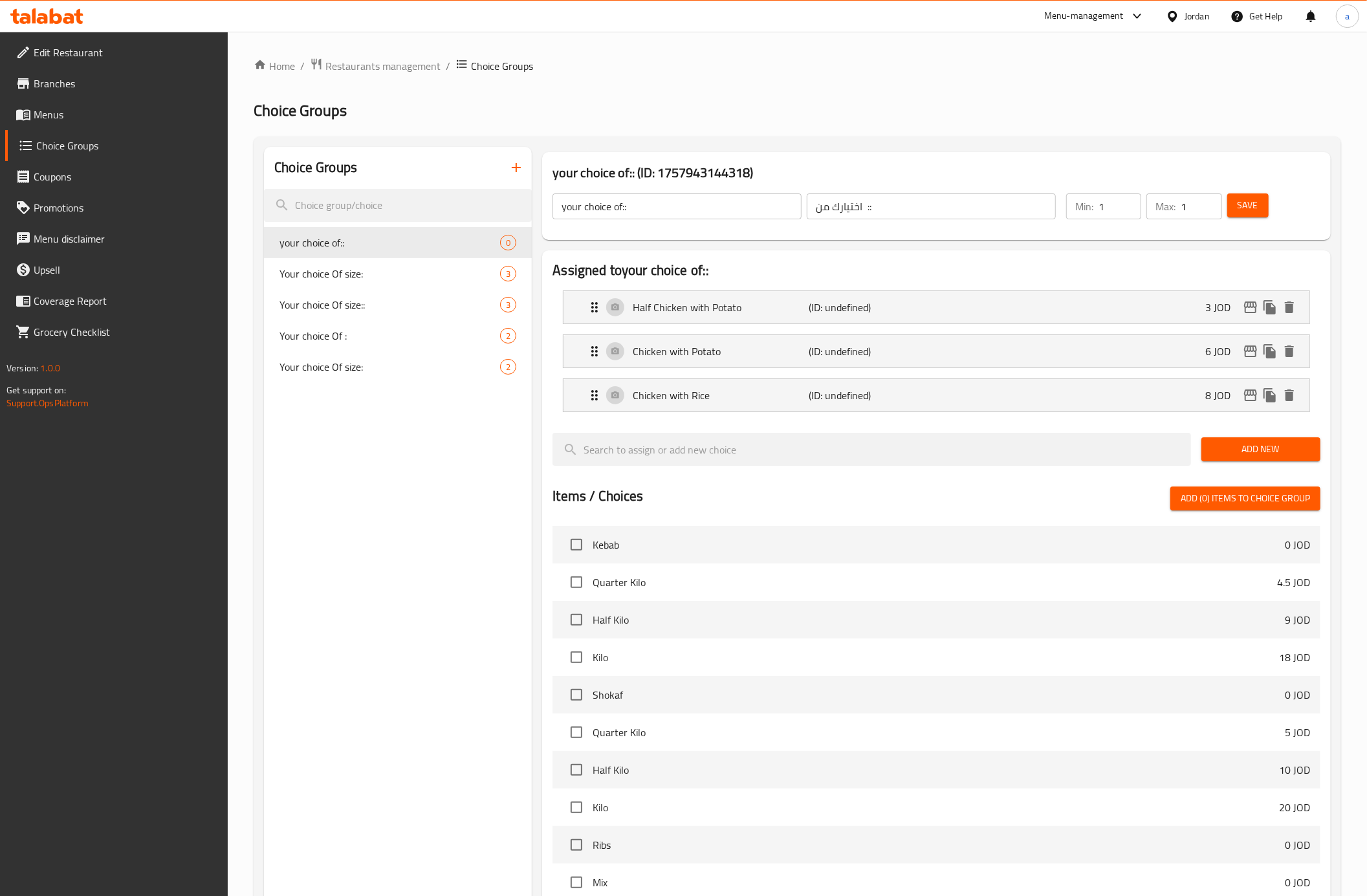
click at [1235, 200] on button "Save" at bounding box center [1248, 205] width 41 height 24
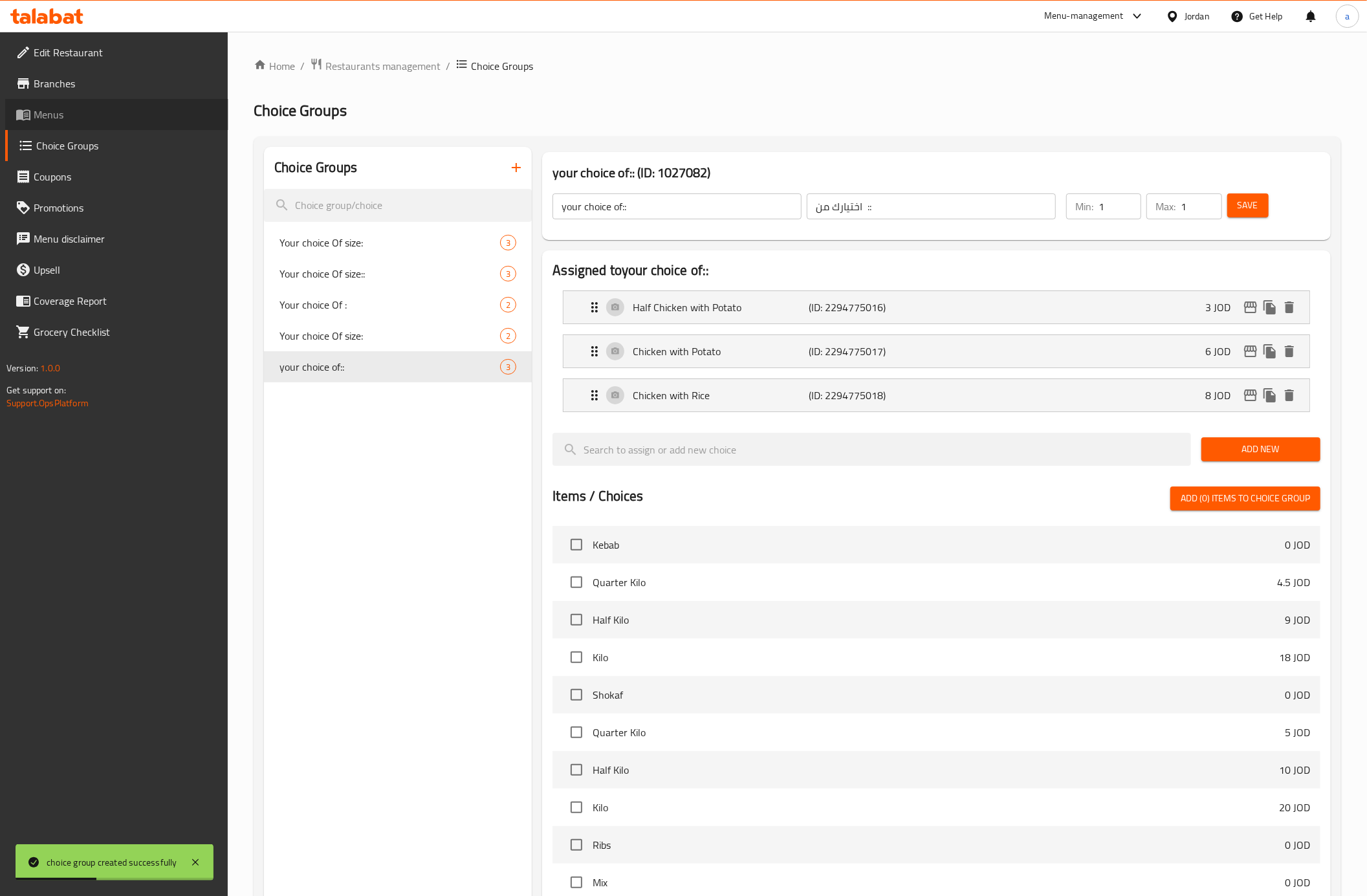
click at [108, 112] on span "Menus" at bounding box center [126, 114] width 184 height 16
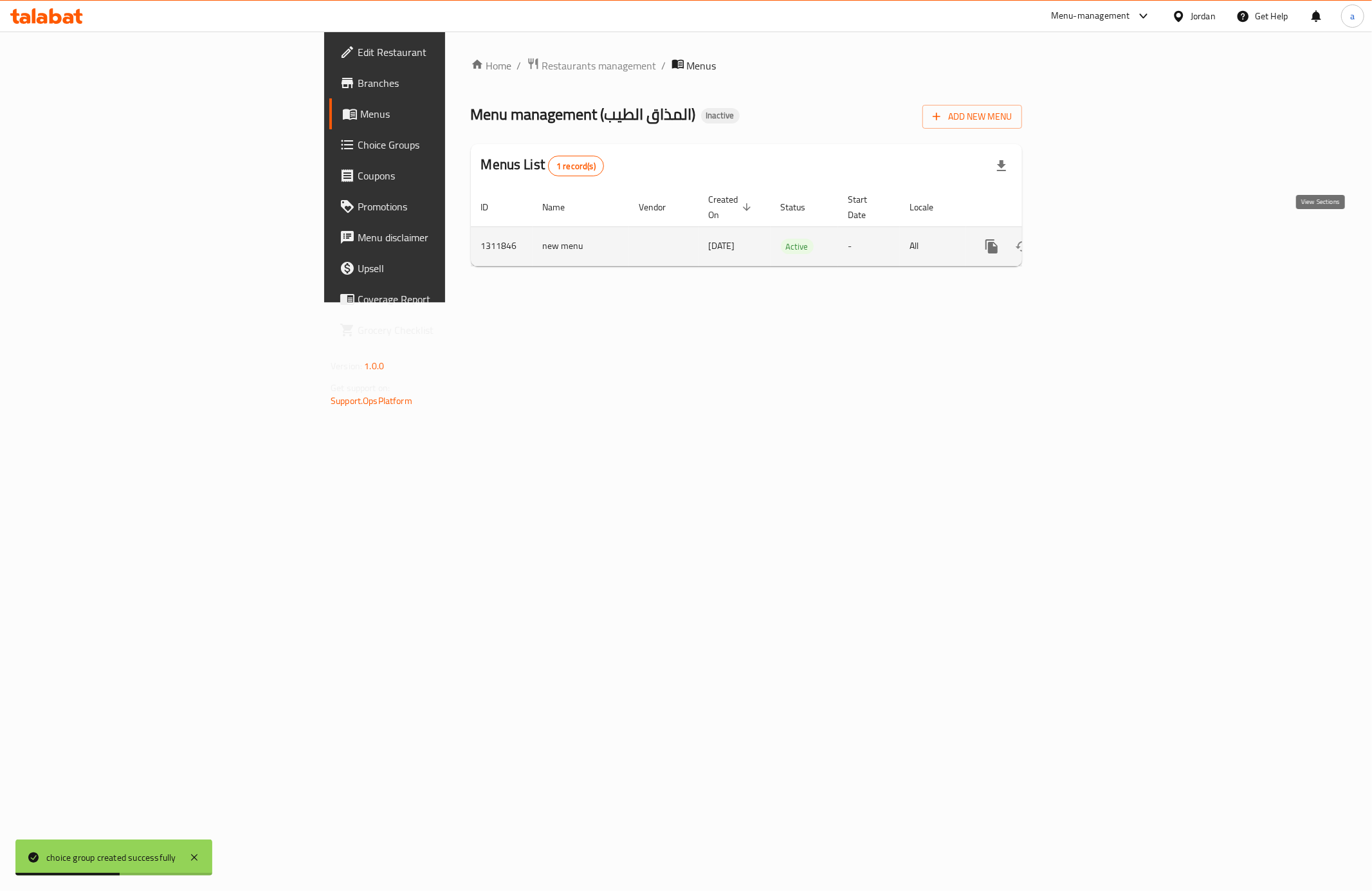
click at [1092, 239] on icon "enhanced table" at bounding box center [1084, 246] width 15 height 15
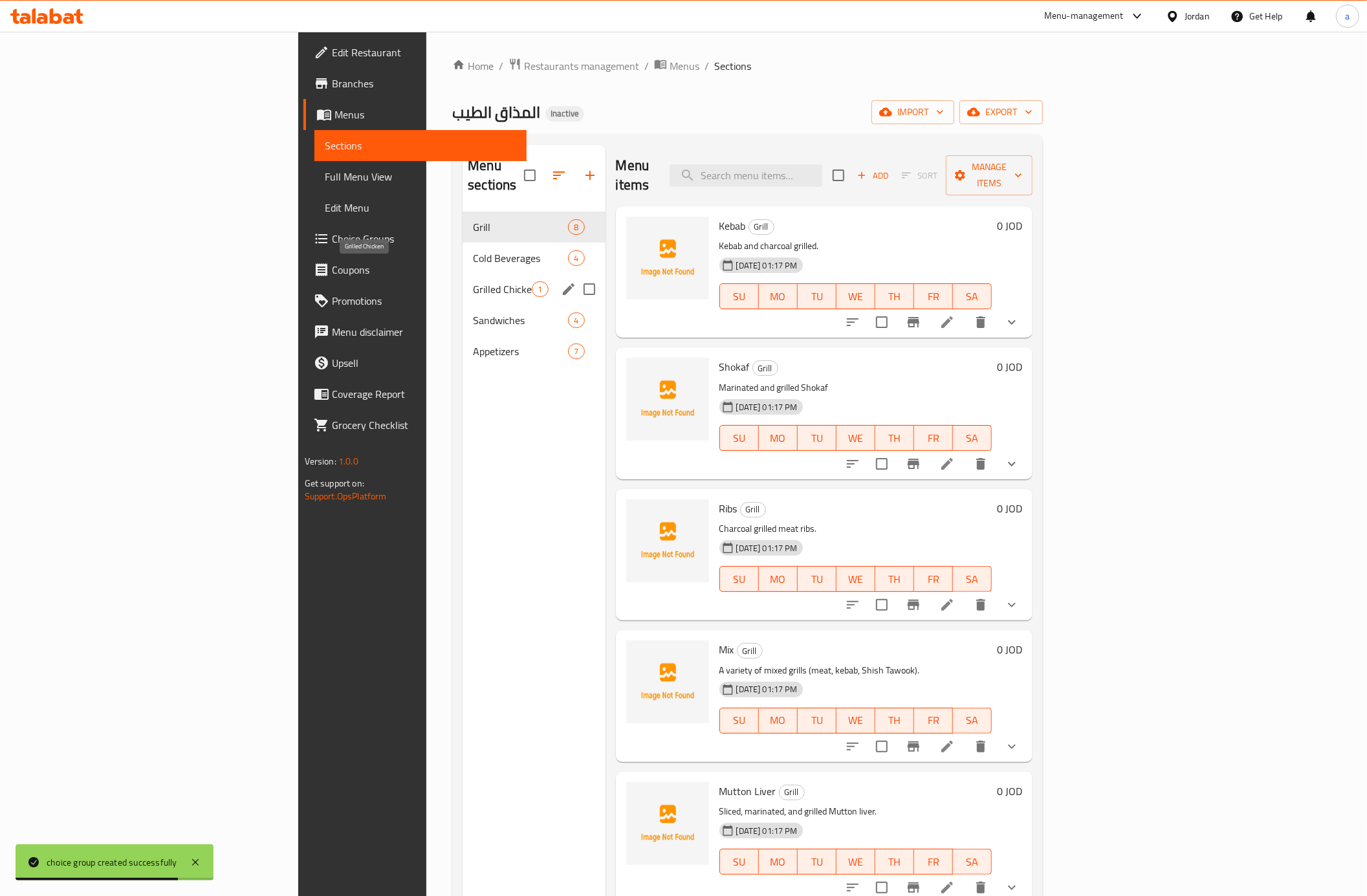
click at [473, 282] on span "Grilled Chicken" at bounding box center [502, 289] width 59 height 16
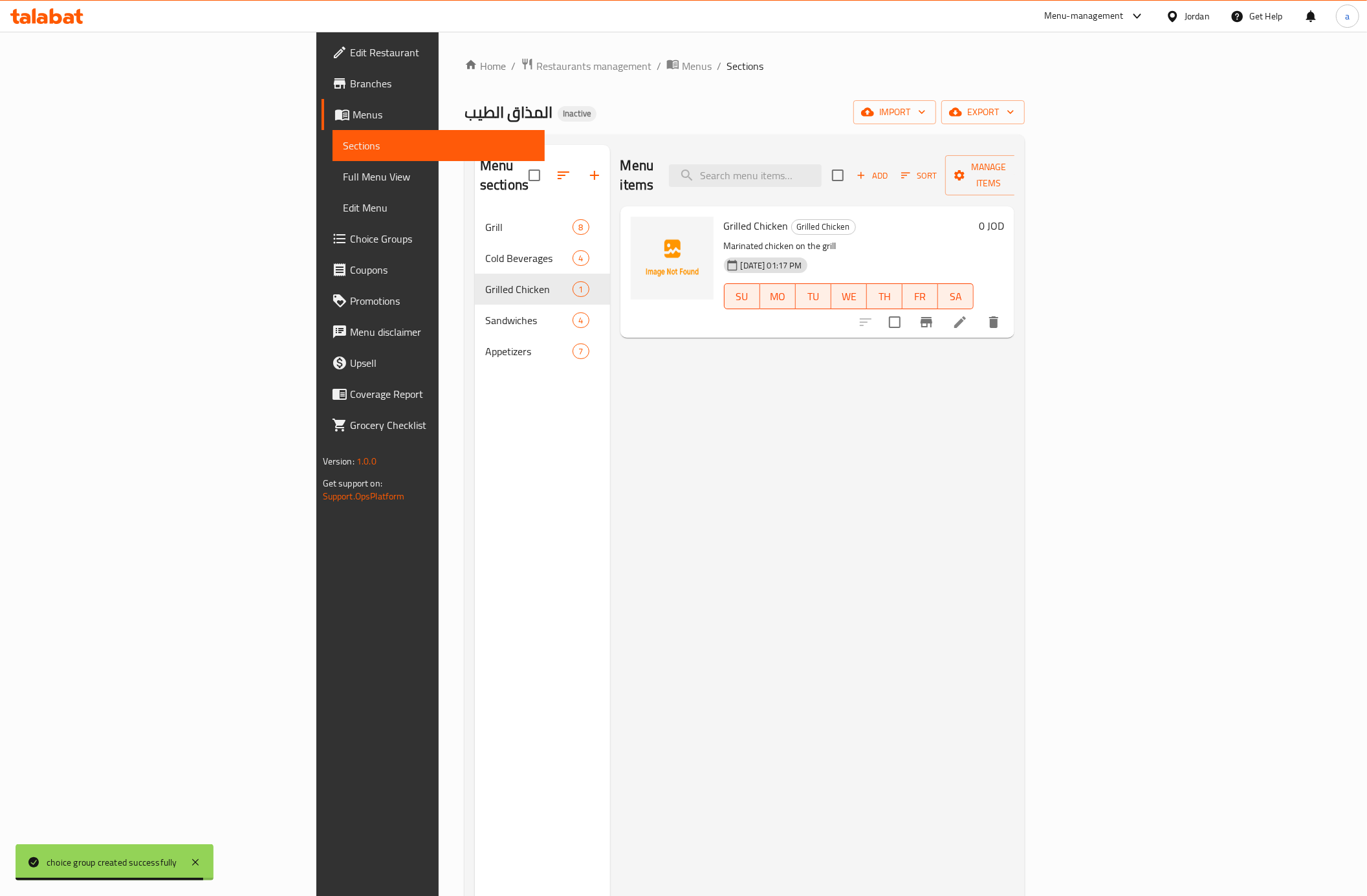
click at [979, 311] on li at bounding box center [960, 322] width 37 height 23
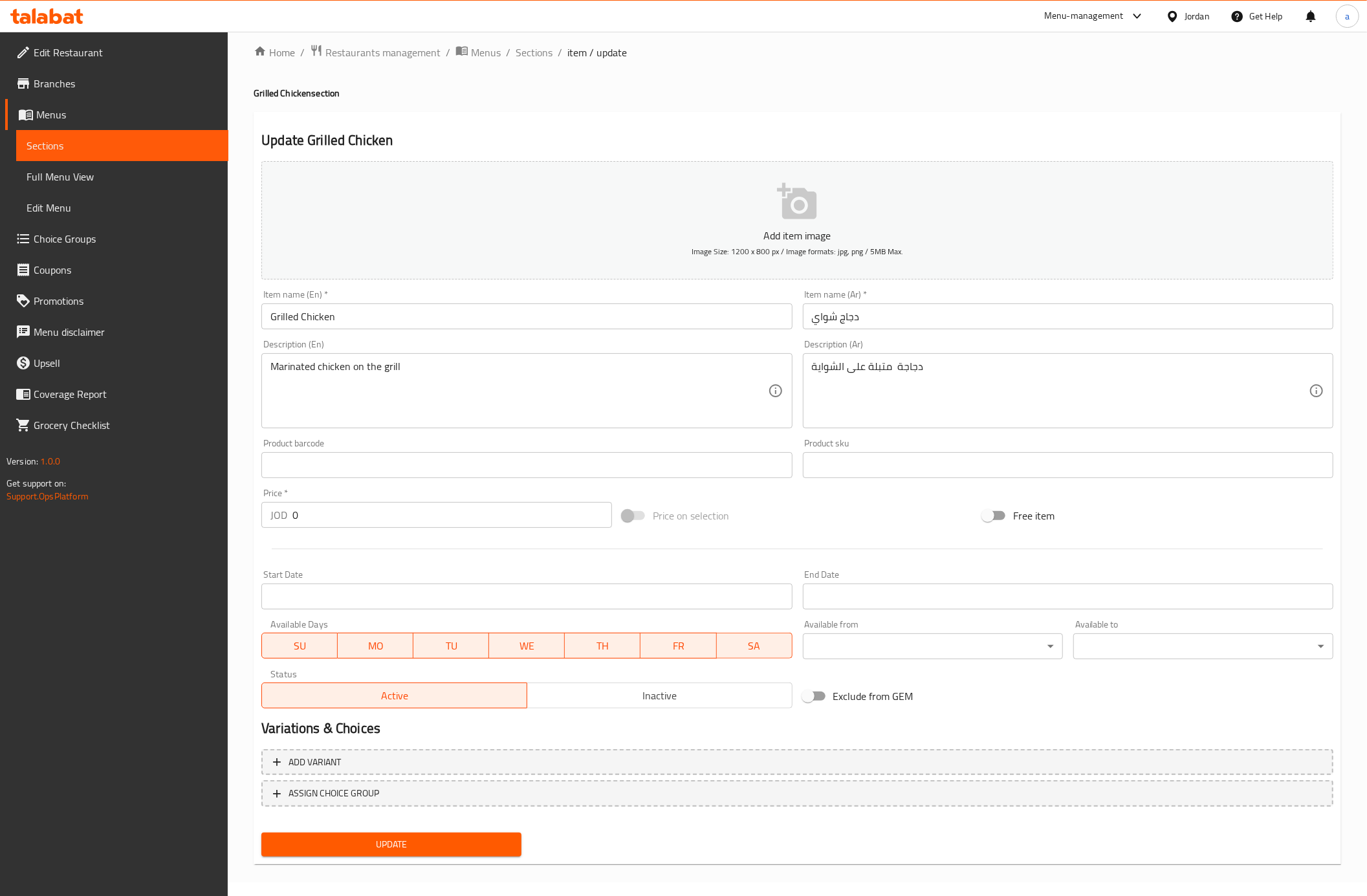
scroll to position [17, 0]
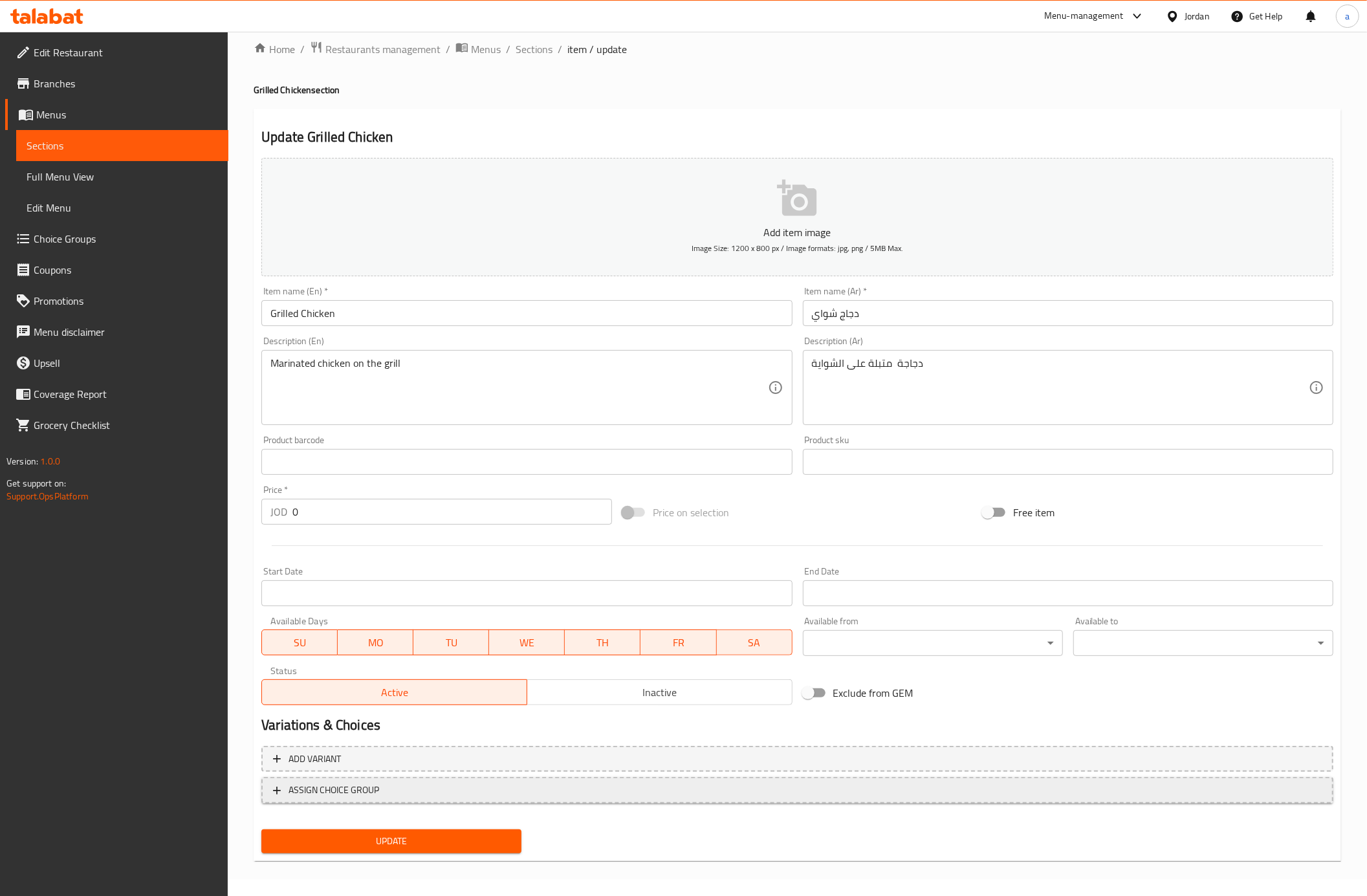
click at [503, 786] on span "ASSIGN CHOICE GROUP" at bounding box center [797, 790] width 1049 height 16
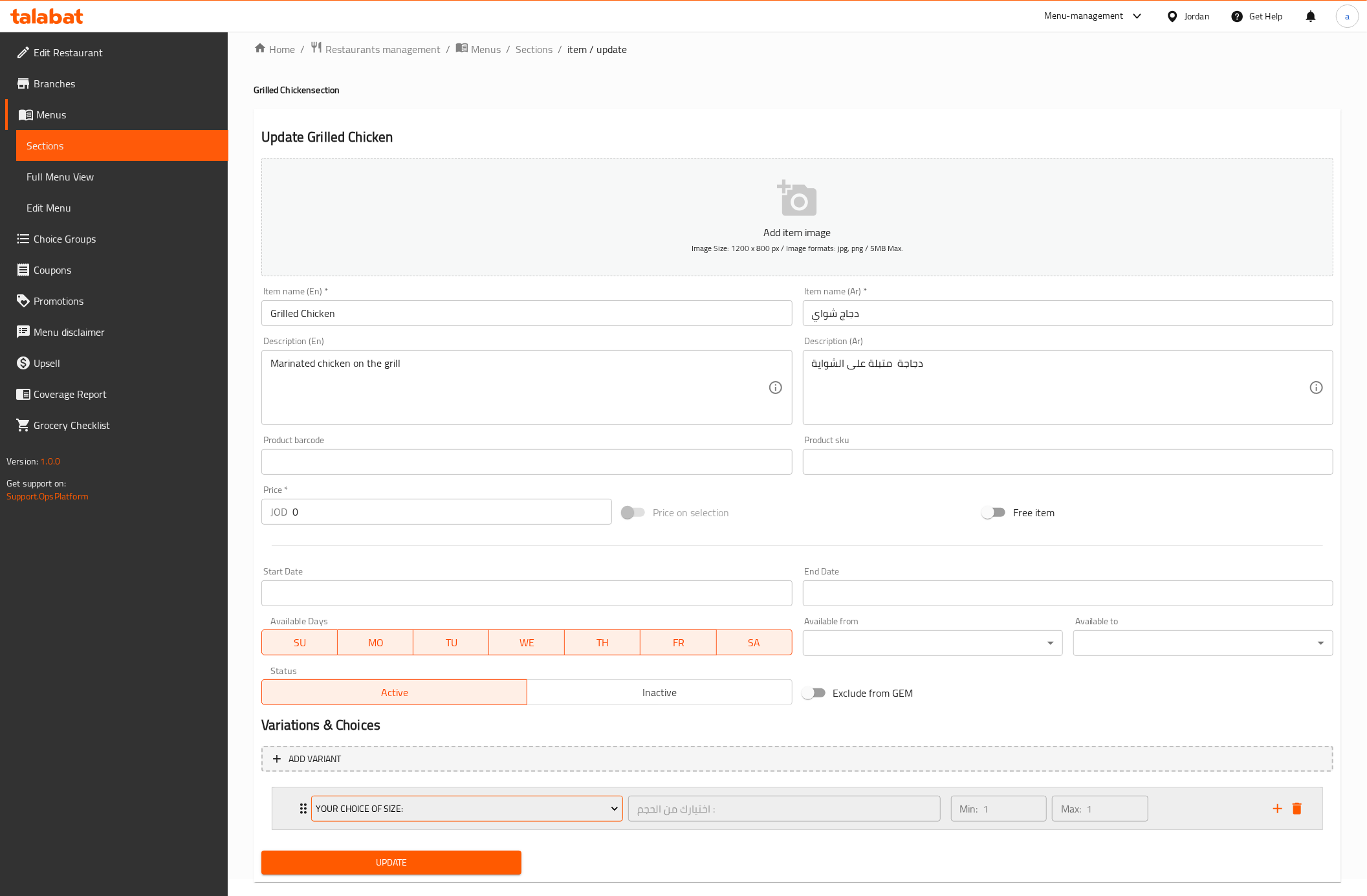
click at [538, 805] on span "Your choice Of size:" at bounding box center [467, 809] width 302 height 16
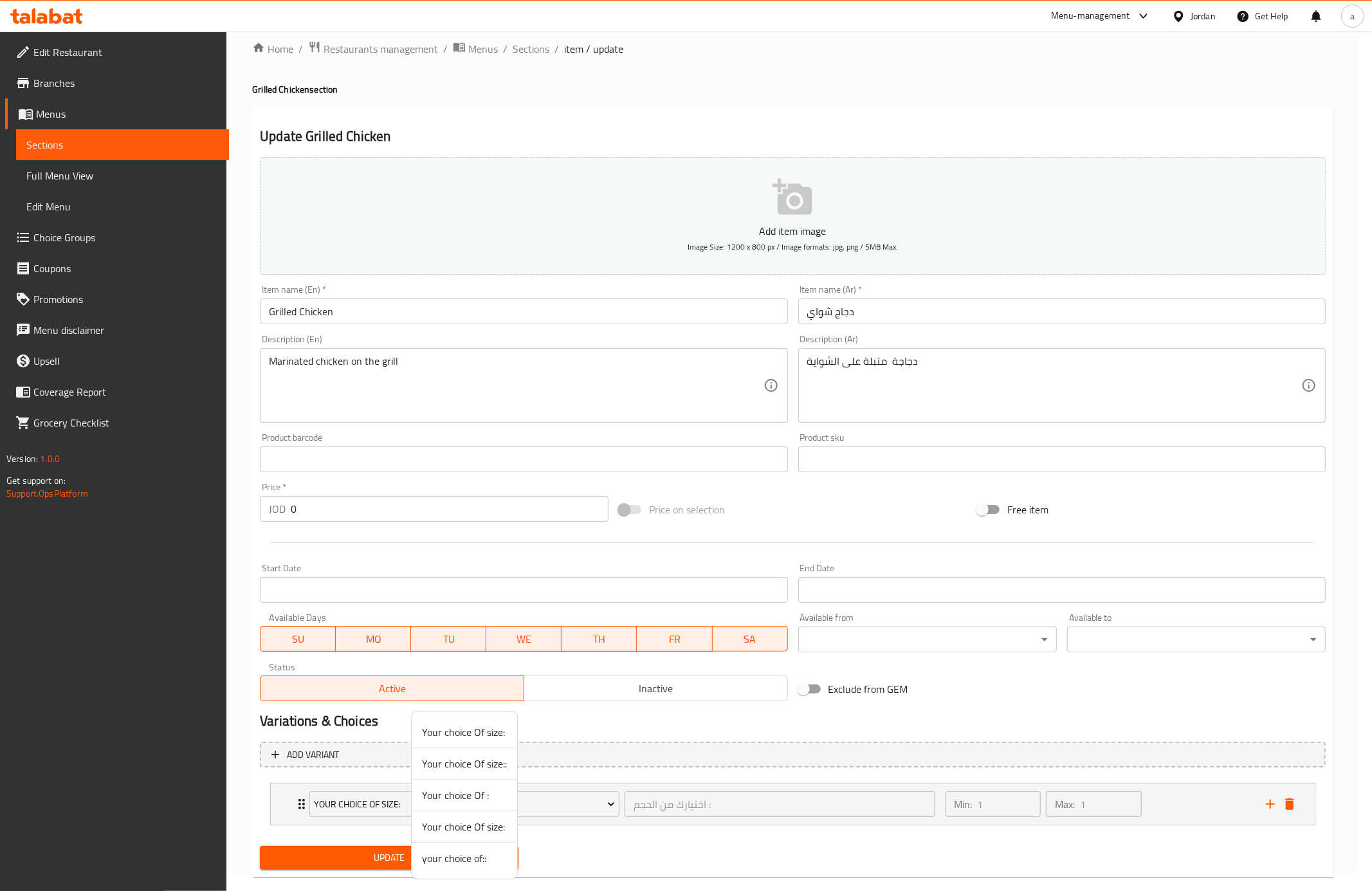
click at [466, 863] on span "your choice of::" at bounding box center [464, 858] width 85 height 15
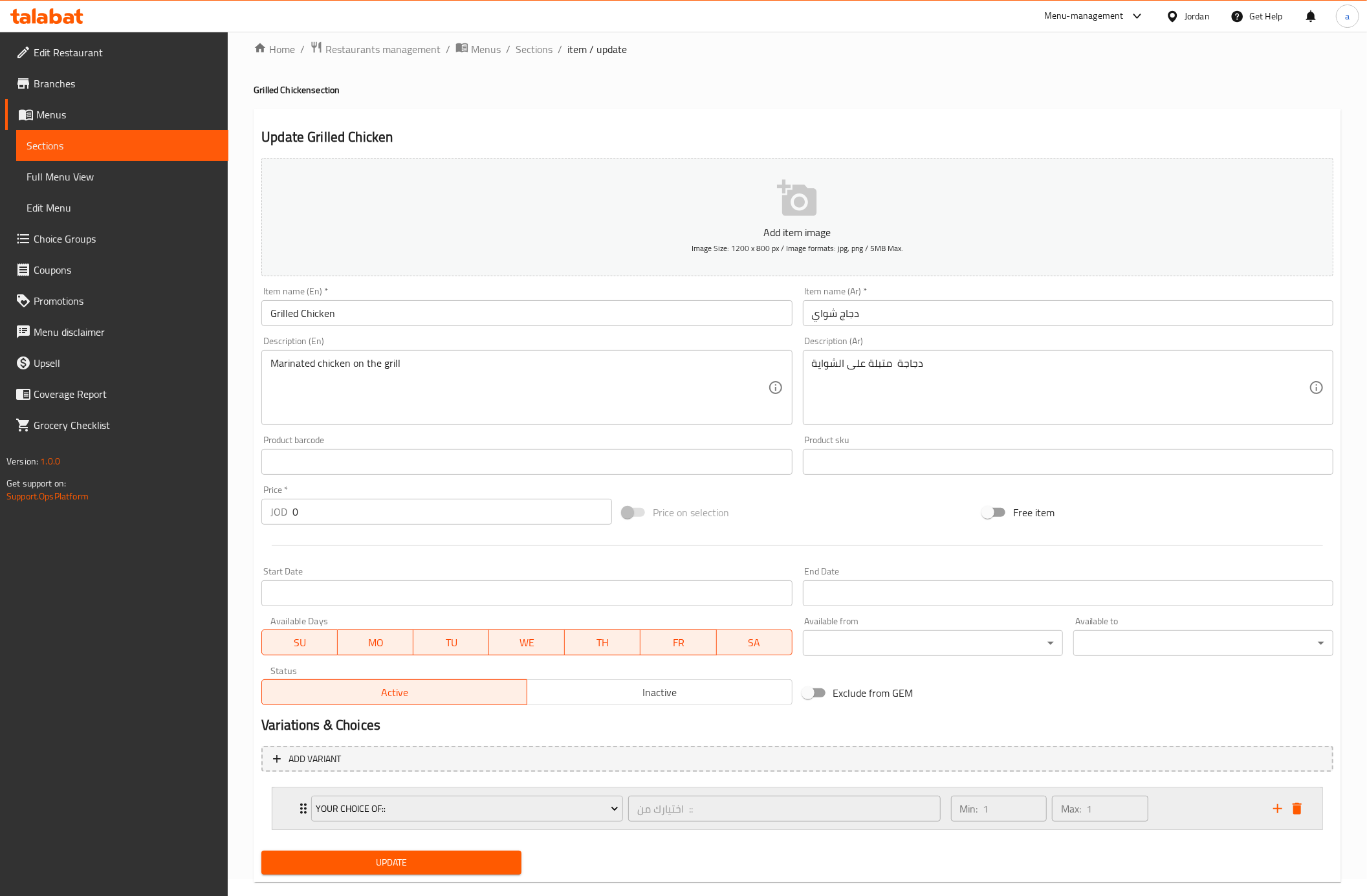
click at [1199, 817] on div "Min: 1 ​ Max: 1 ​" at bounding box center [1104, 808] width 322 height 41
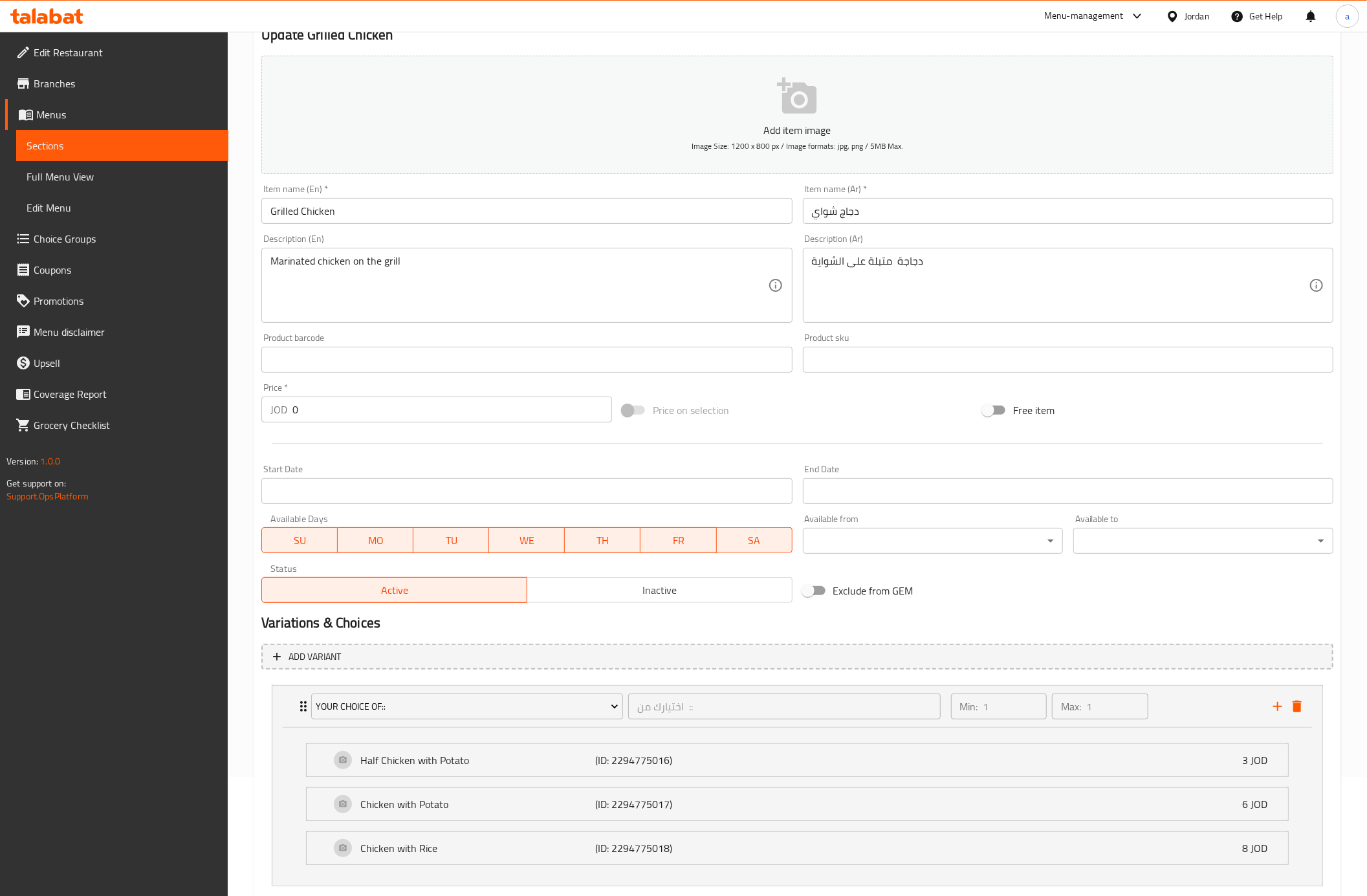
scroll to position [200, 0]
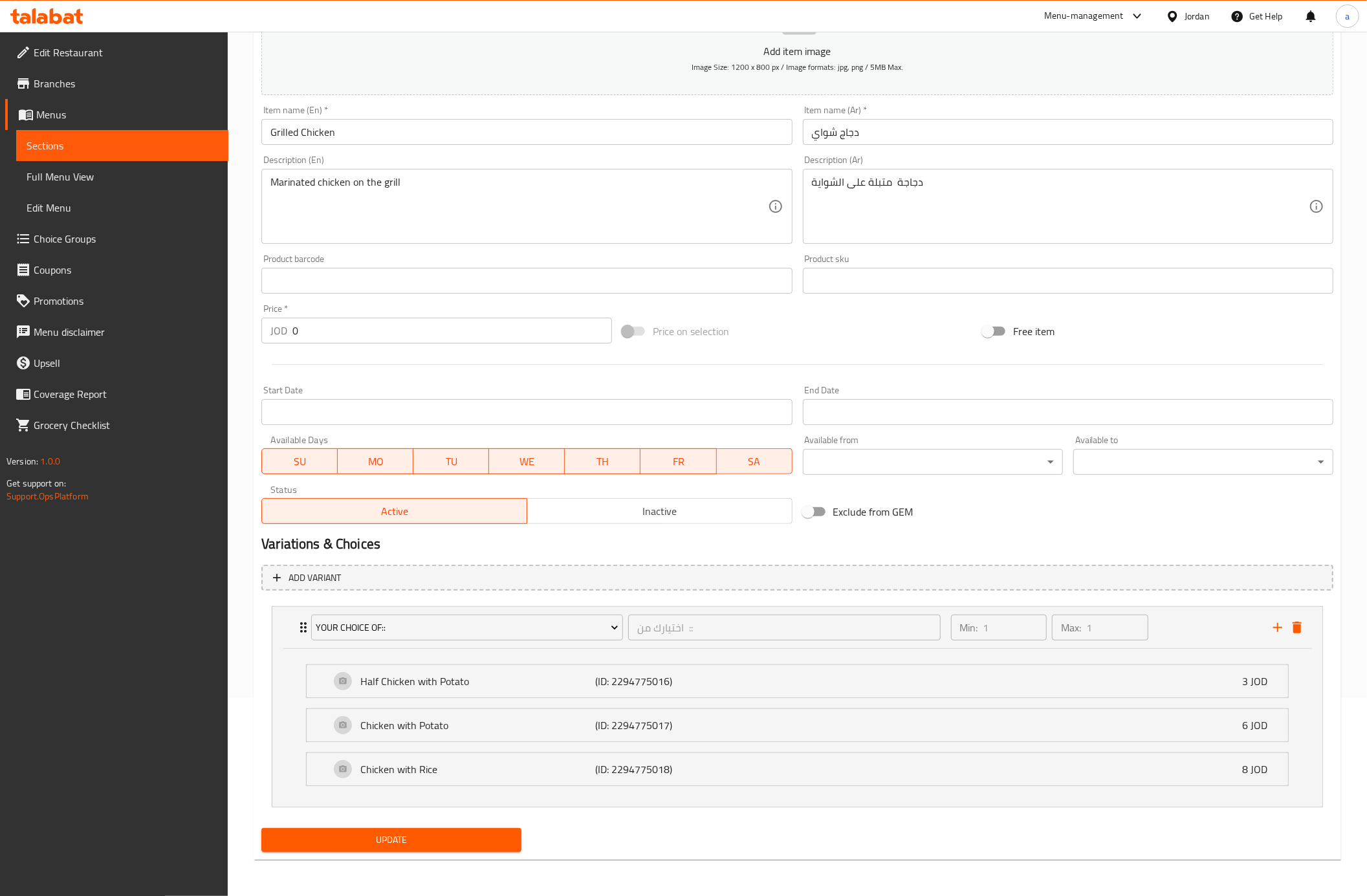
click at [451, 844] on span "Update" at bounding box center [392, 840] width 240 height 16
click at [65, 231] on span "Choice Groups" at bounding box center [126, 238] width 184 height 16
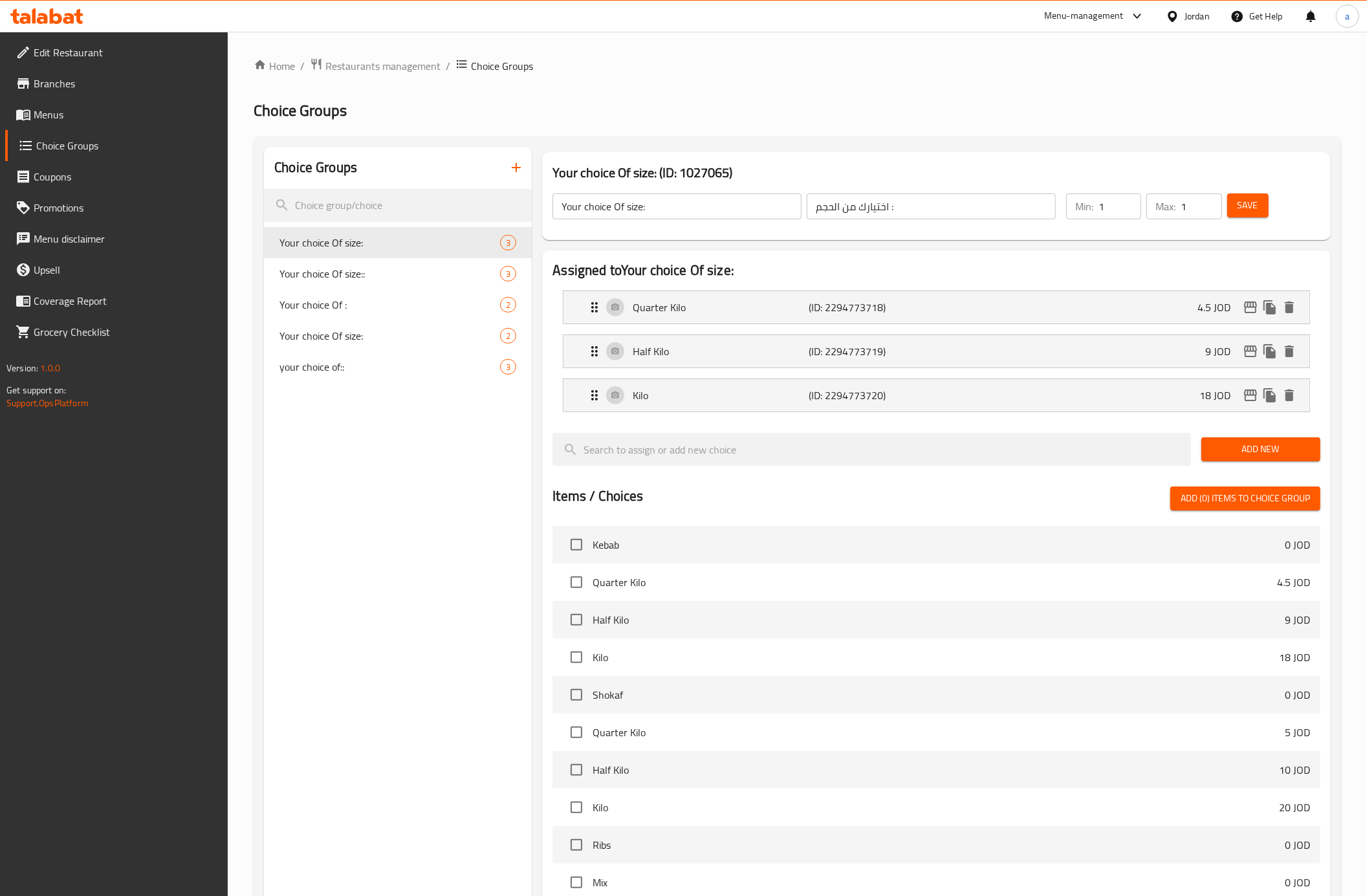
click at [513, 171] on icon "button" at bounding box center [516, 167] width 16 height 16
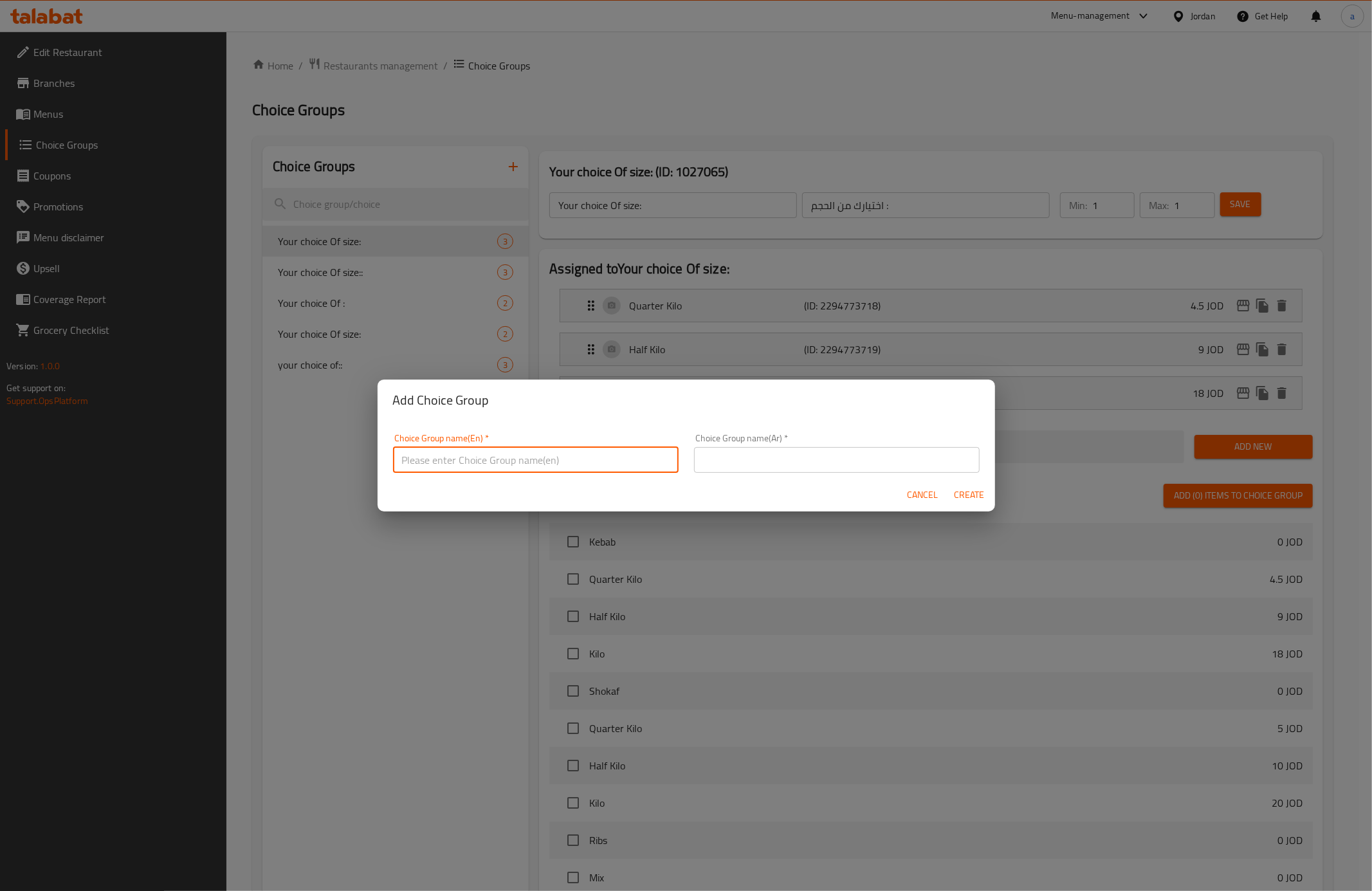
click at [583, 461] on input "text" at bounding box center [536, 460] width 285 height 26
type input "Your choice Of :"
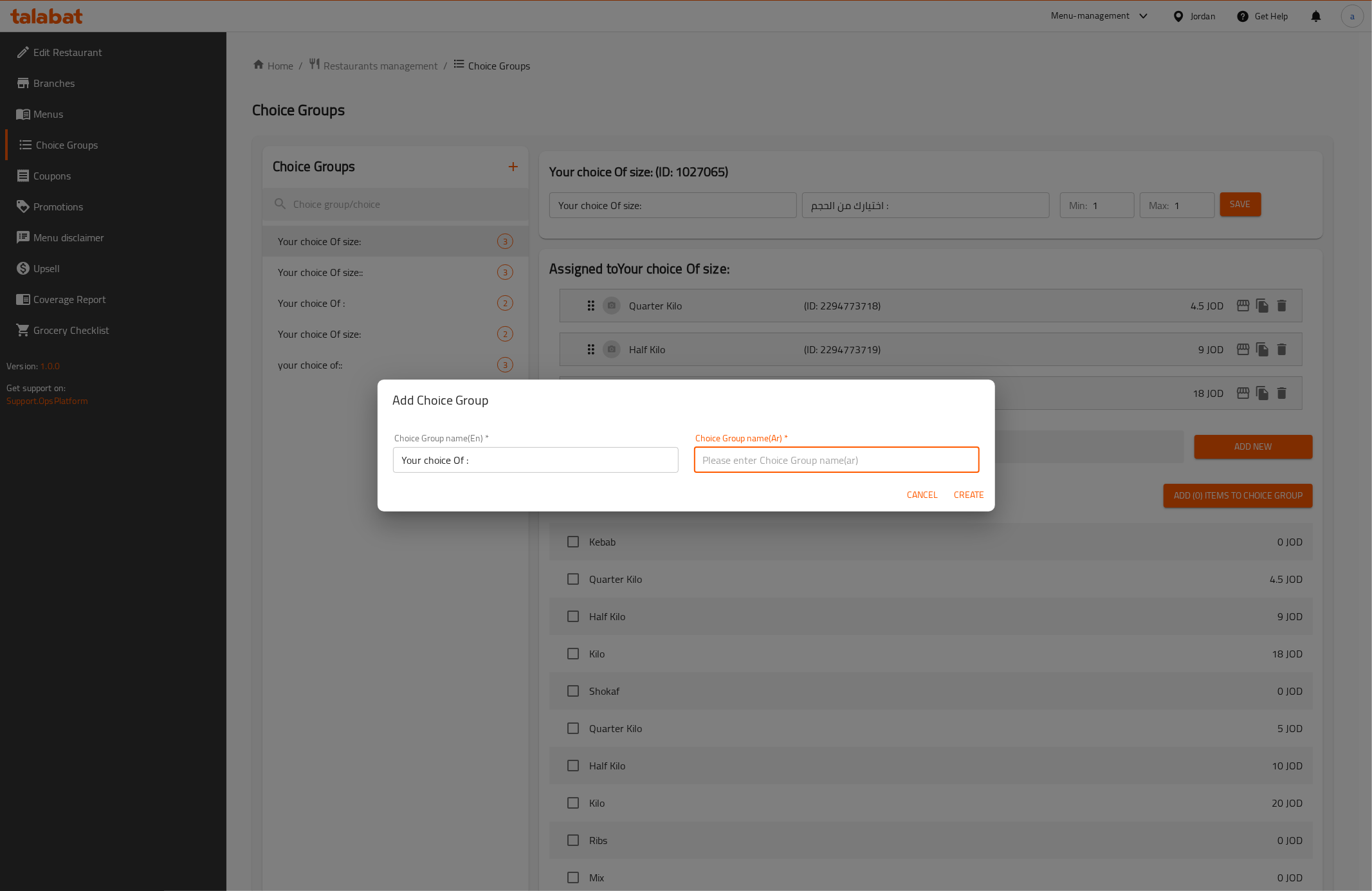
click at [711, 464] on input "text" at bounding box center [837, 460] width 285 height 26
type input "اختيارك من :"
click at [962, 495] on span "Create" at bounding box center [970, 495] width 31 height 16
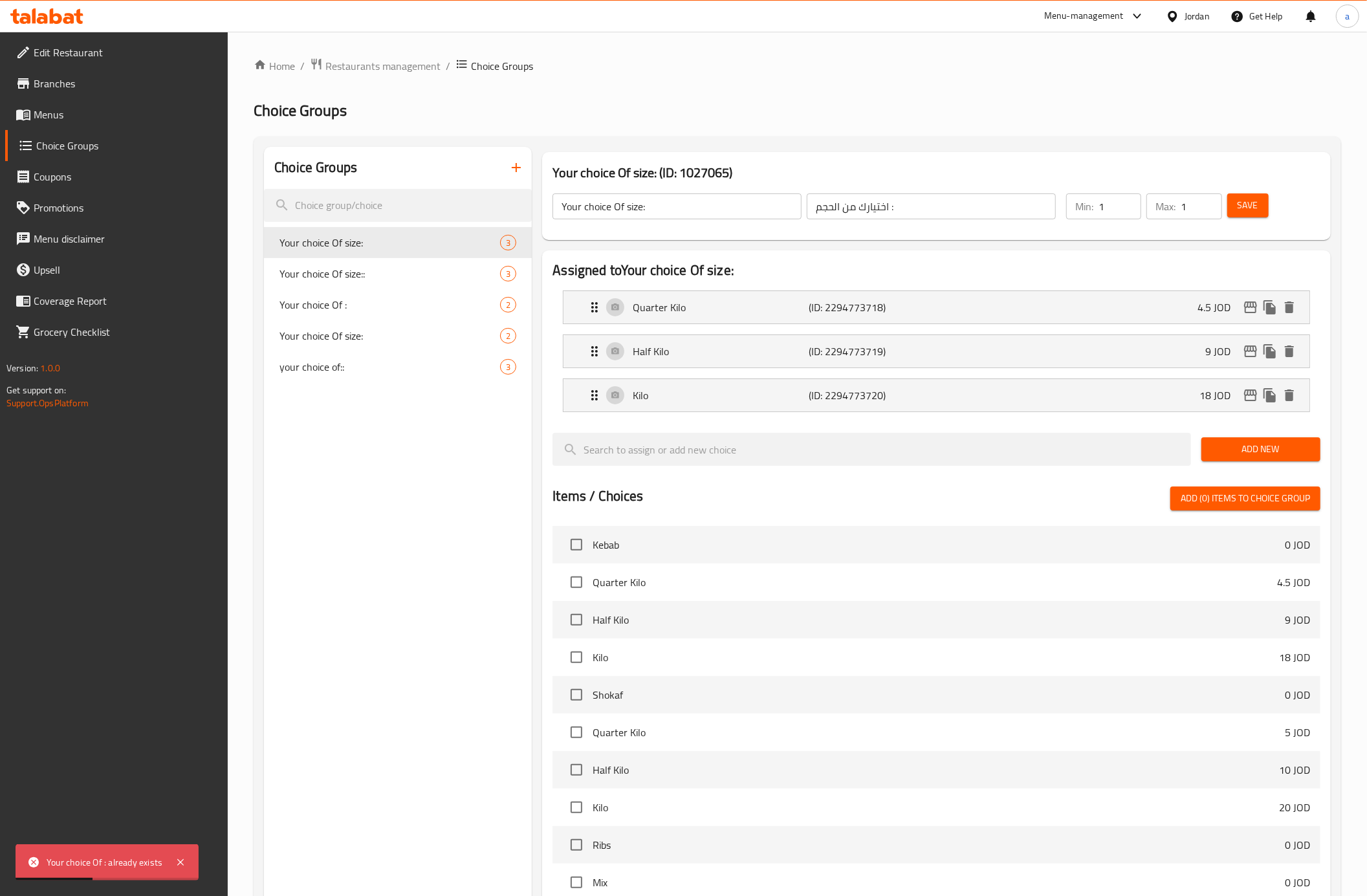
click at [513, 163] on icon "button" at bounding box center [516, 167] width 16 height 16
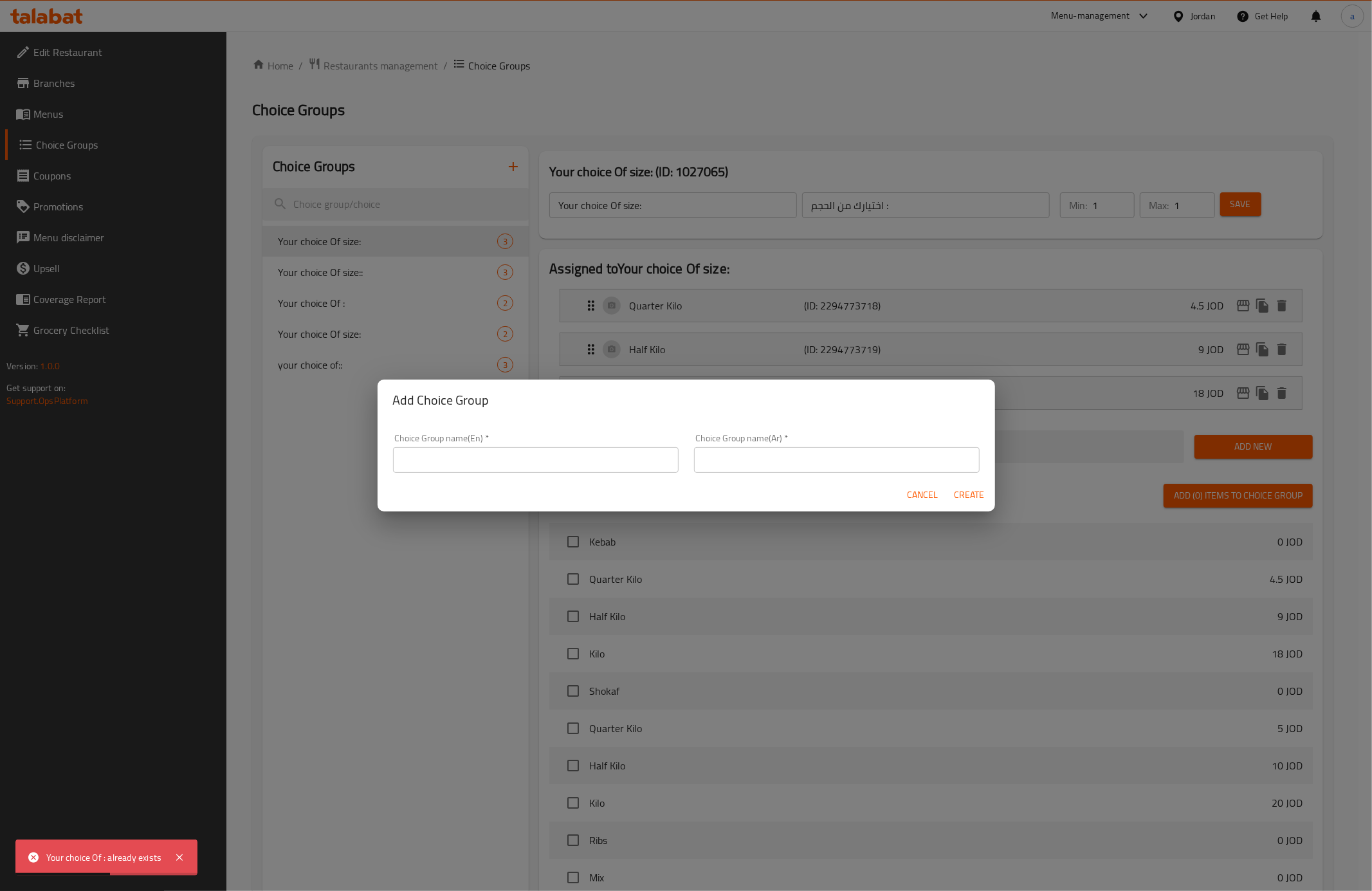
click at [535, 467] on input "text" at bounding box center [536, 460] width 285 height 26
paste input "صغير"
type input "ص"
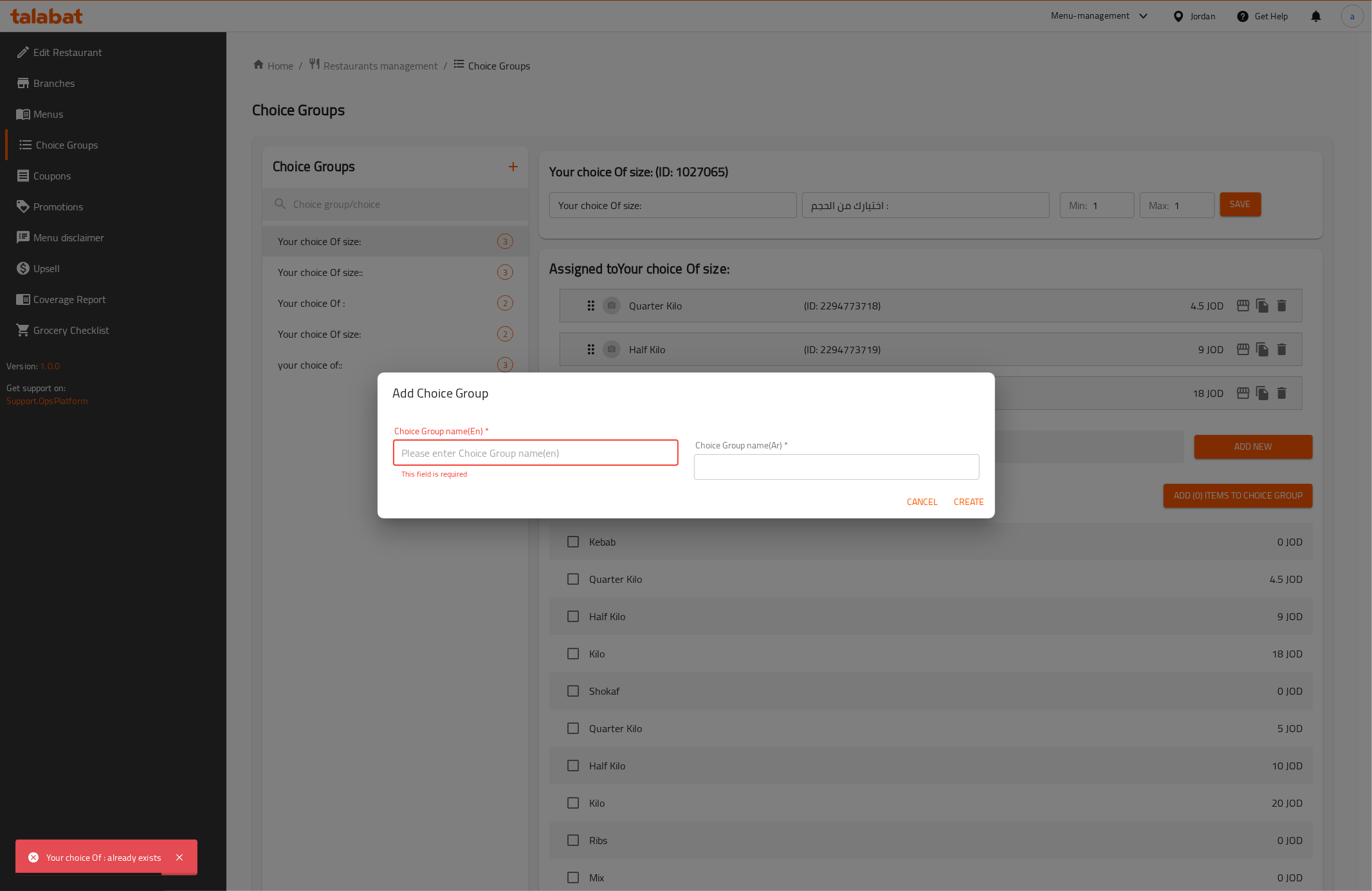
type input "y"
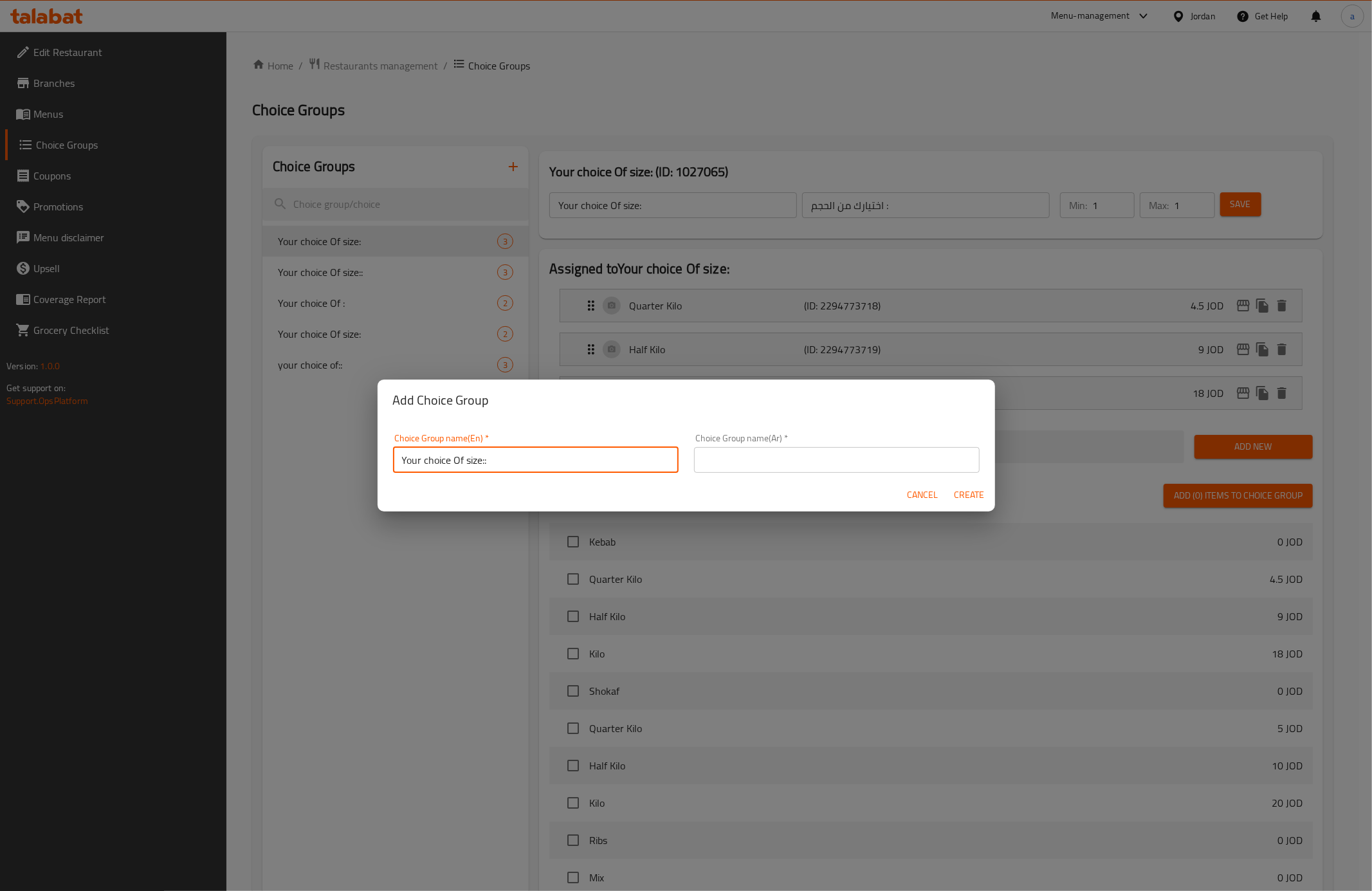
drag, startPoint x: 407, startPoint y: 459, endPoint x: 400, endPoint y: 461, distance: 7.3
click at [400, 461] on input "Your choice Of size::" at bounding box center [536, 460] width 285 height 26
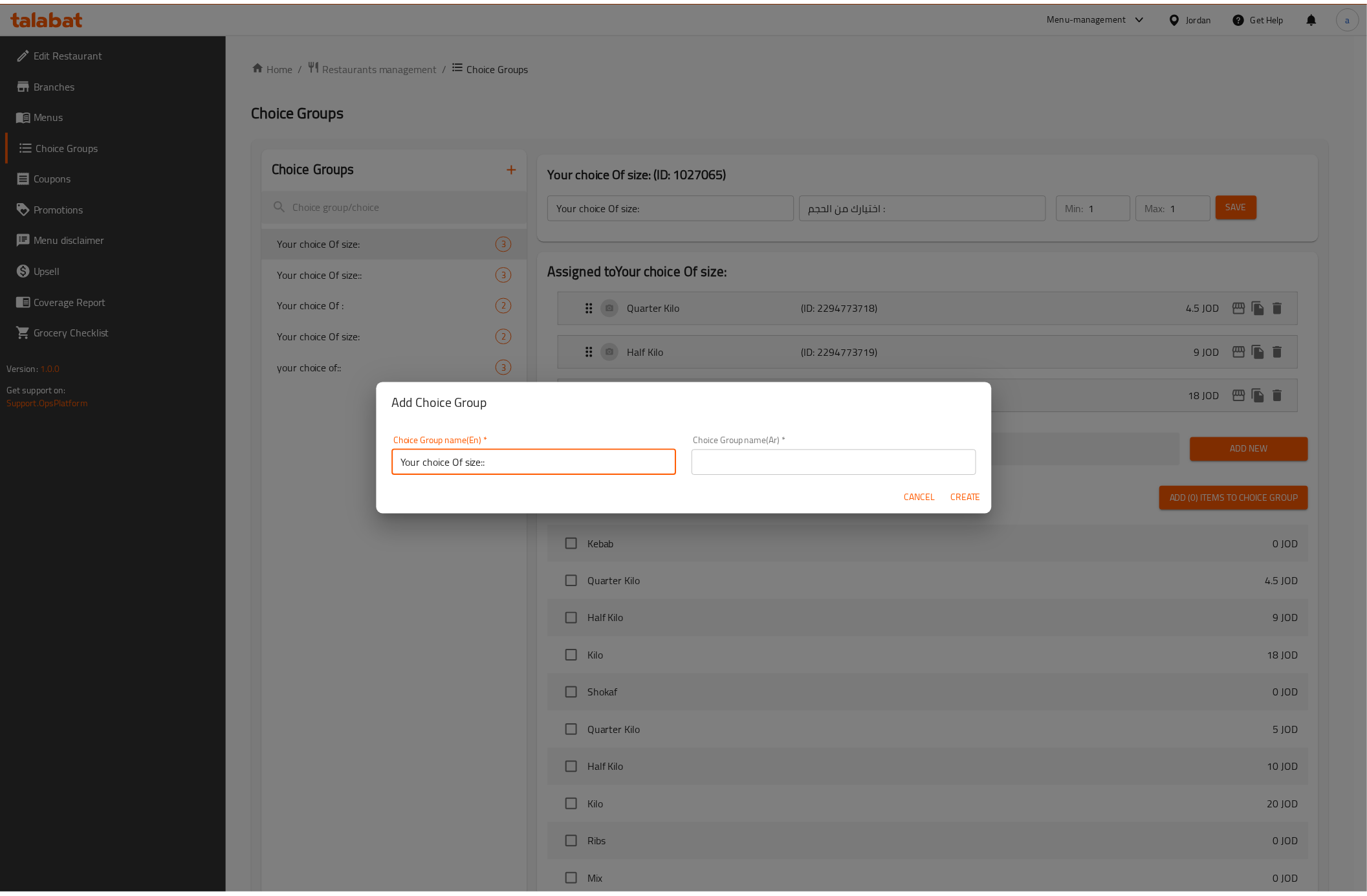
scroll to position [3, 0]
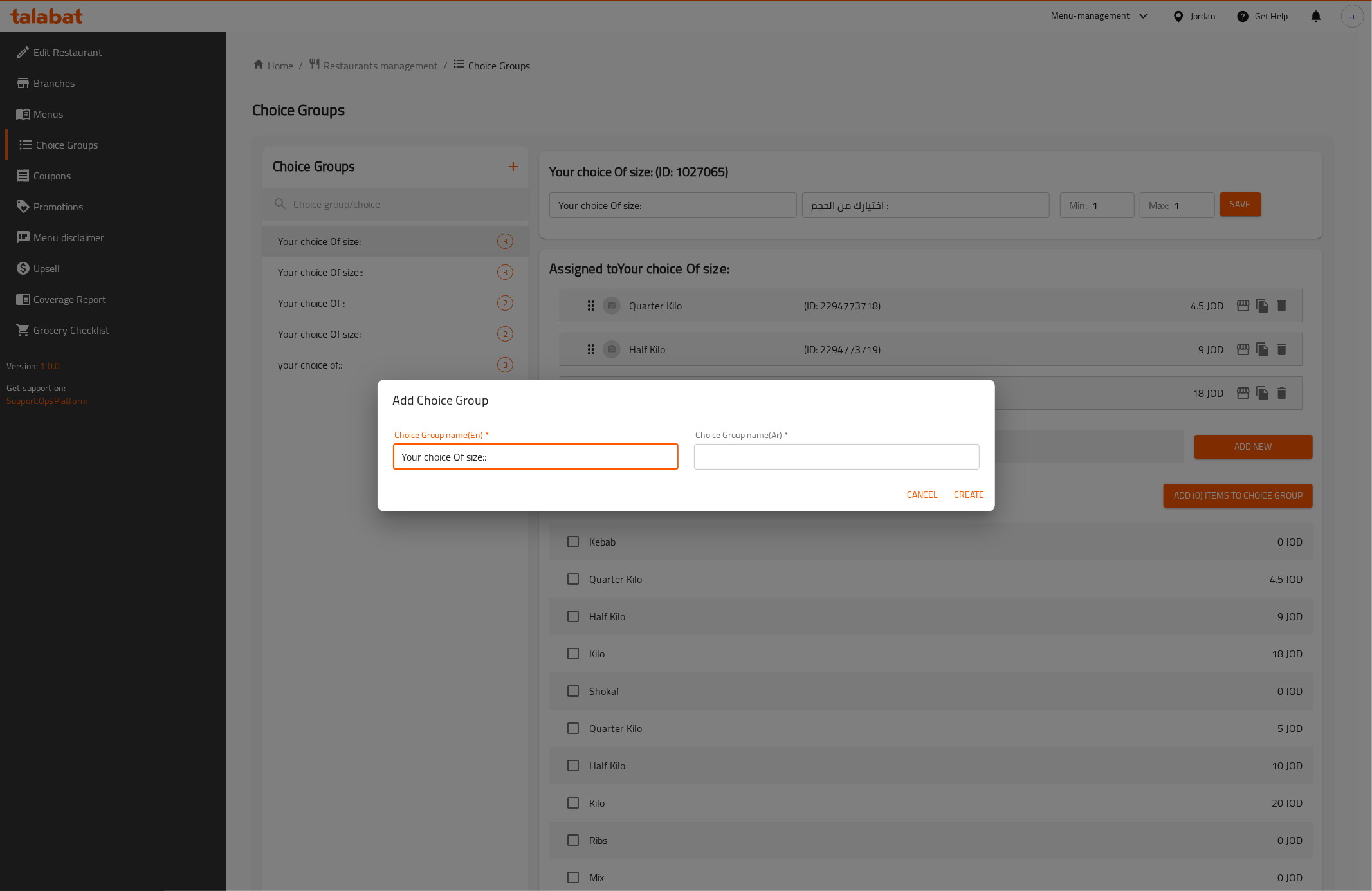
click at [422, 461] on input "Your choice Of size::" at bounding box center [536, 457] width 285 height 26
click at [425, 461] on input "Your choice Of size::" at bounding box center [536, 457] width 285 height 26
type input "Your Choice Of size::"
click at [721, 456] on input "text" at bounding box center [837, 457] width 285 height 26
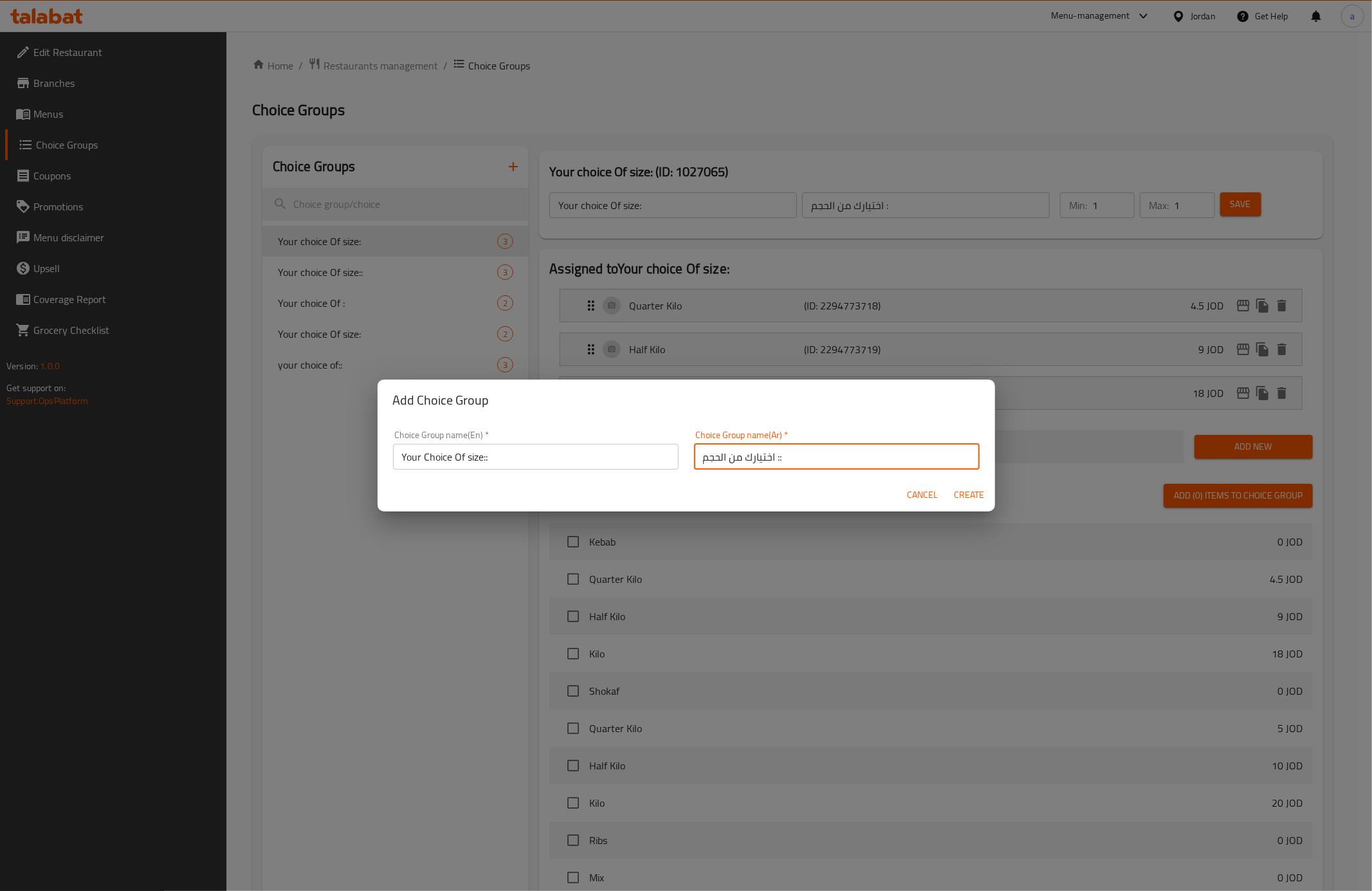
drag, startPoint x: 769, startPoint y: 460, endPoint x: 763, endPoint y: 461, distance: 6.1
click at [763, 461] on input "اختيارك من الحجم ::" at bounding box center [837, 457] width 285 height 26
type input "تيارك من الحجم ::"
click at [754, 454] on input "تيارك من الحجم ::" at bounding box center [837, 457] width 285 height 26
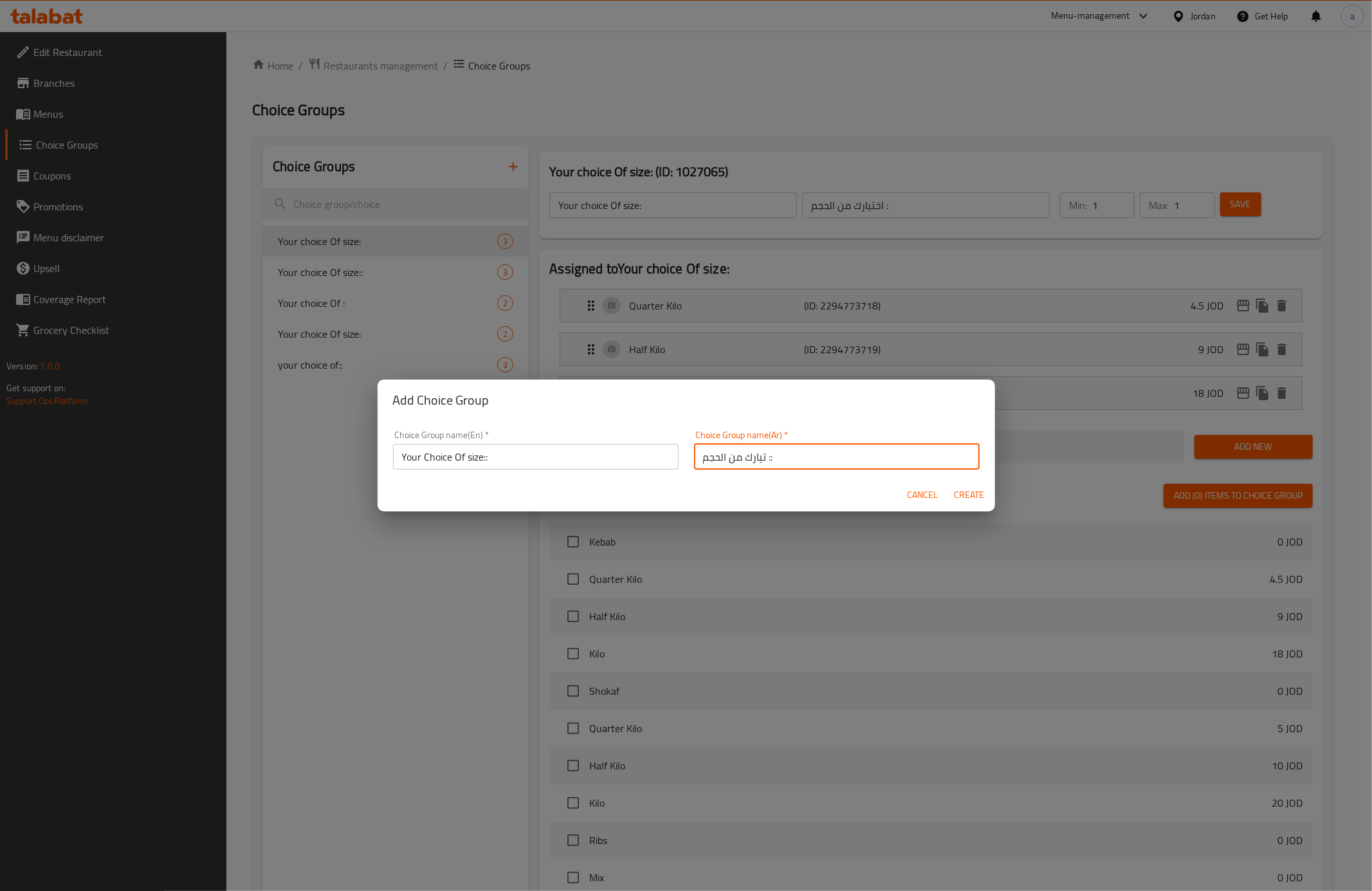
click at [754, 454] on input "تيارك من الحجم ::" at bounding box center [837, 457] width 285 height 26
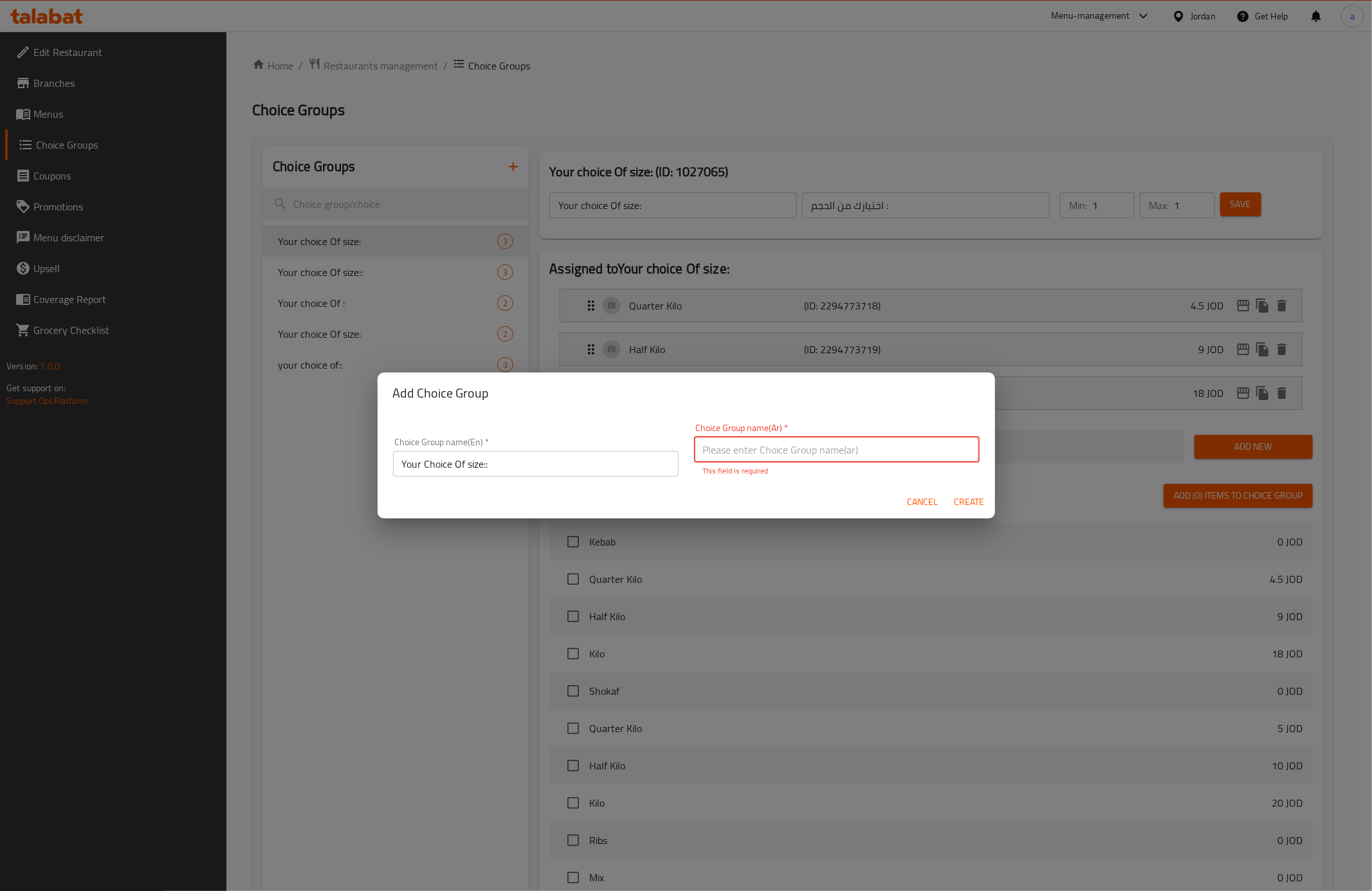
click at [787, 457] on input "text" at bounding box center [837, 450] width 285 height 26
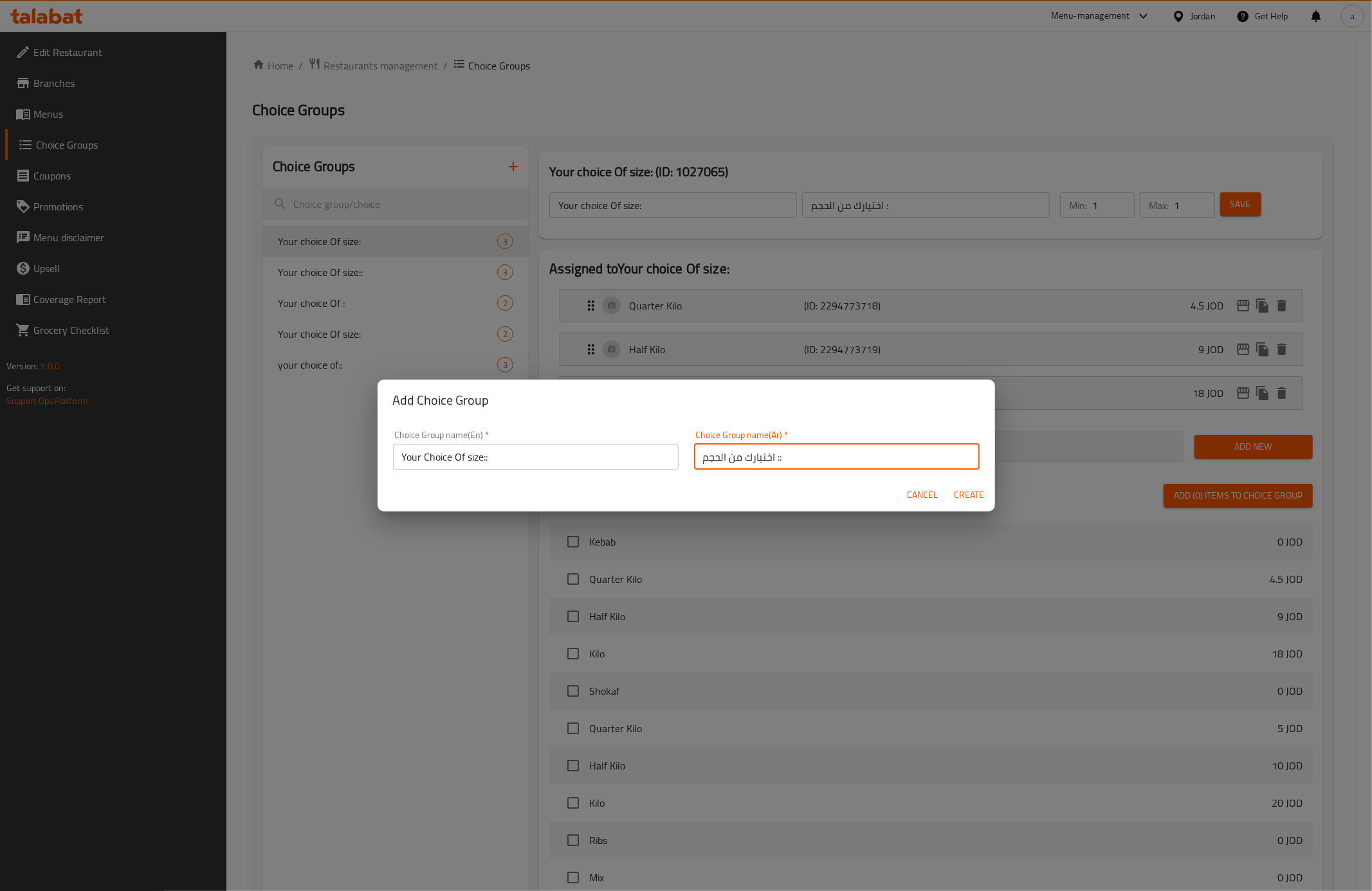
click at [769, 461] on input "اختيارك من الحجم ::" at bounding box center [837, 457] width 285 height 26
click at [847, 466] on input "أختيارك من الحجم ::" at bounding box center [837, 457] width 285 height 26
type input "أختيارك من الحجم :"
click at [975, 497] on span "Create" at bounding box center [970, 495] width 31 height 16
type input "Your Choice Of size::"
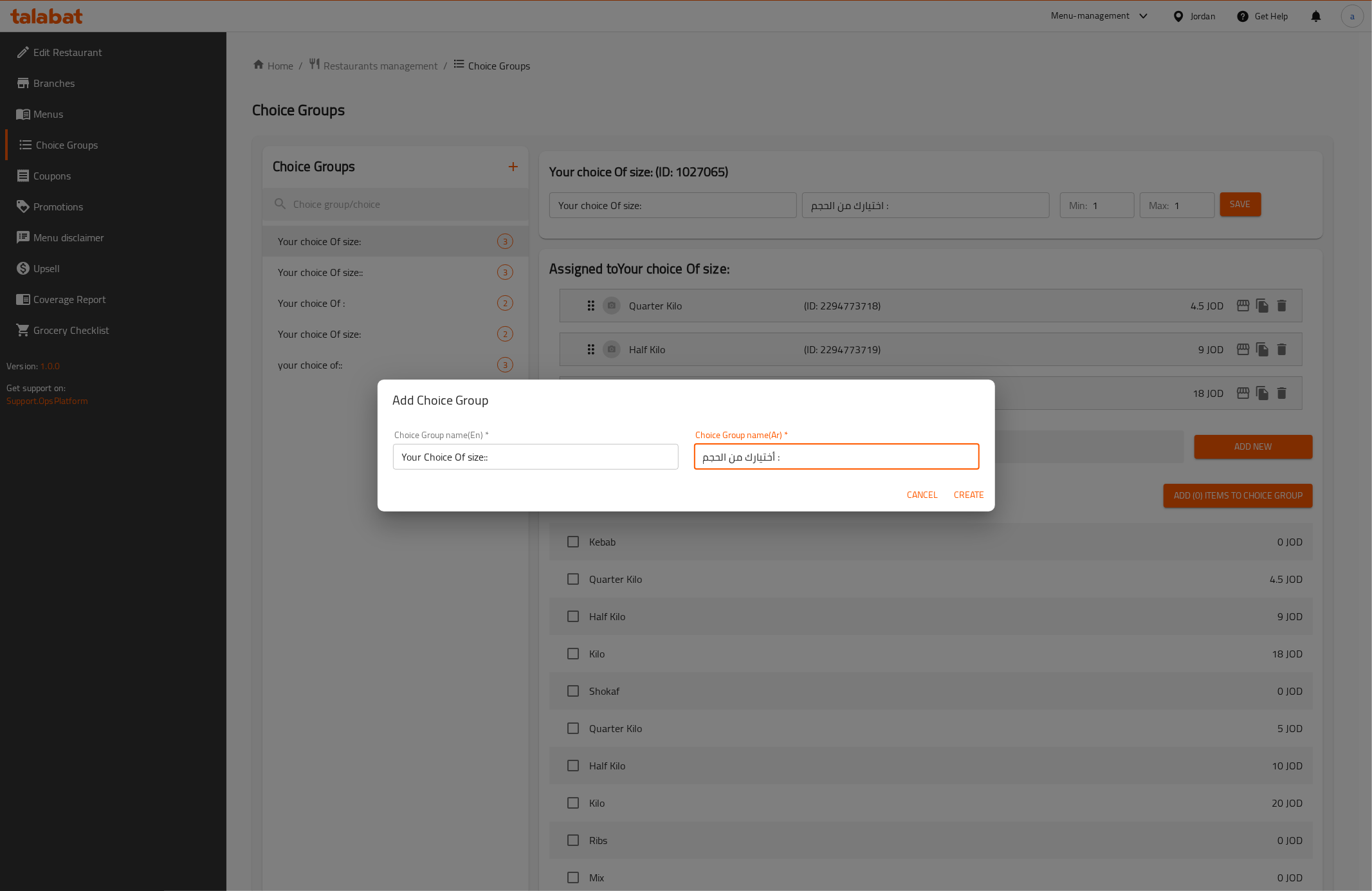
type input "أختيارك من الحجم :"
type input "0"
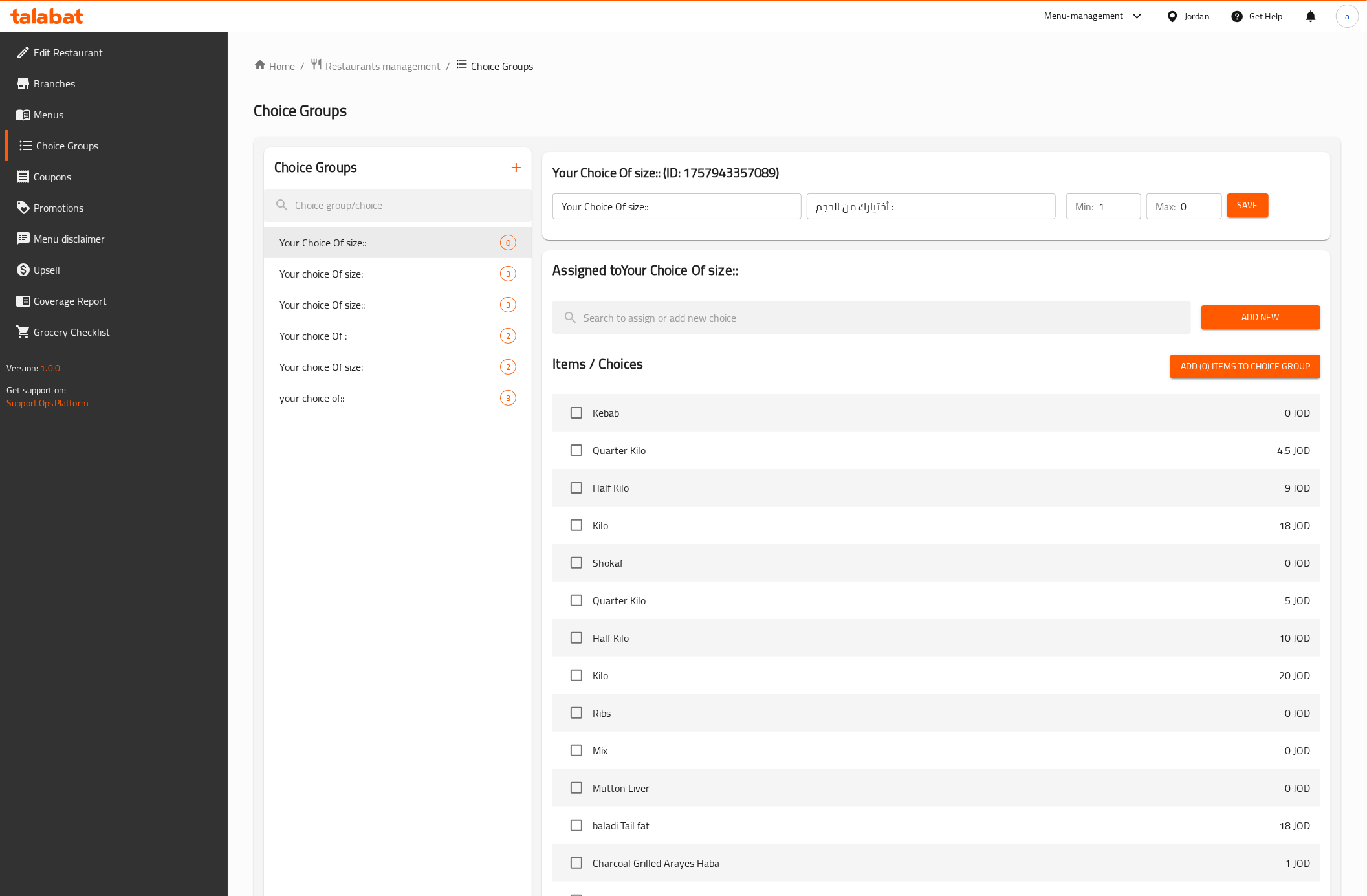
type input "1"
click at [1129, 198] on input "1" at bounding box center [1119, 206] width 43 height 26
type input "1"
click at [1209, 202] on input "1" at bounding box center [1201, 206] width 41 height 26
click at [1264, 322] on span "Add New" at bounding box center [1261, 317] width 98 height 16
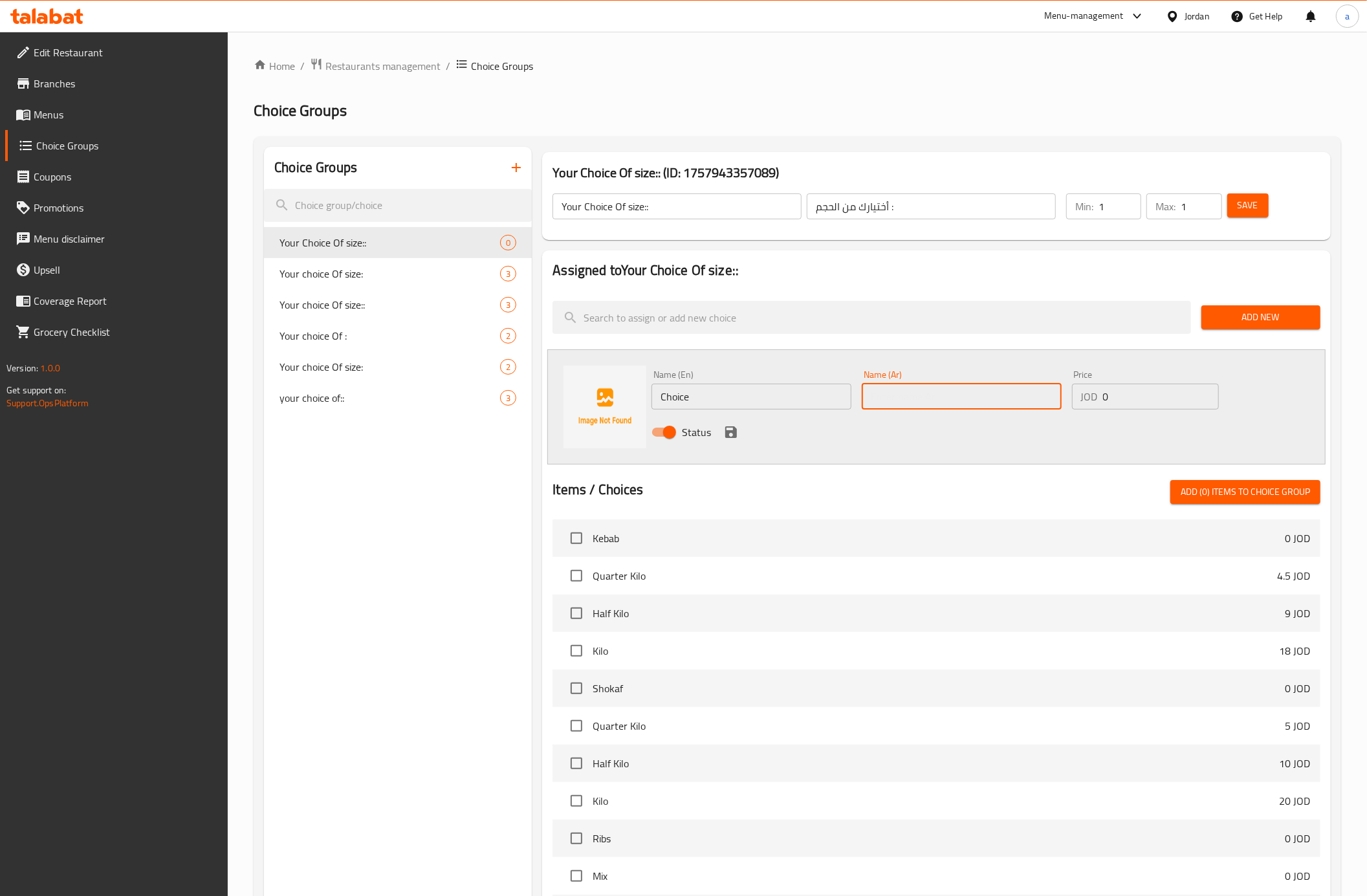
click at [952, 386] on input "text" at bounding box center [961, 397] width 200 height 26
paste input "صغير"
type input "صغير"
click at [757, 395] on input "Choice" at bounding box center [751, 397] width 200 height 26
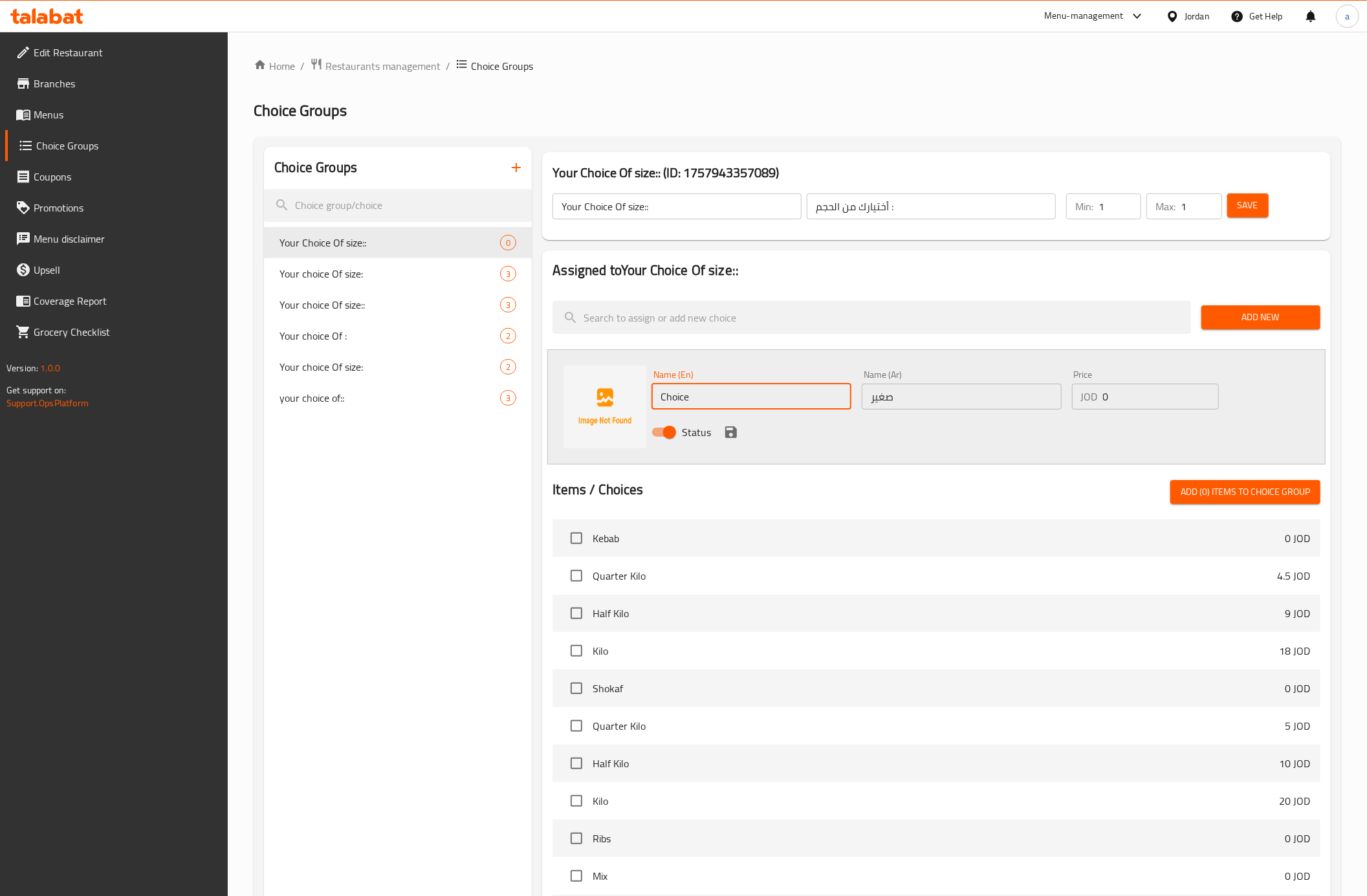
type input "س"
type input "small"
click at [1114, 396] on input "0" at bounding box center [1161, 397] width 116 height 26
type input "0.75"
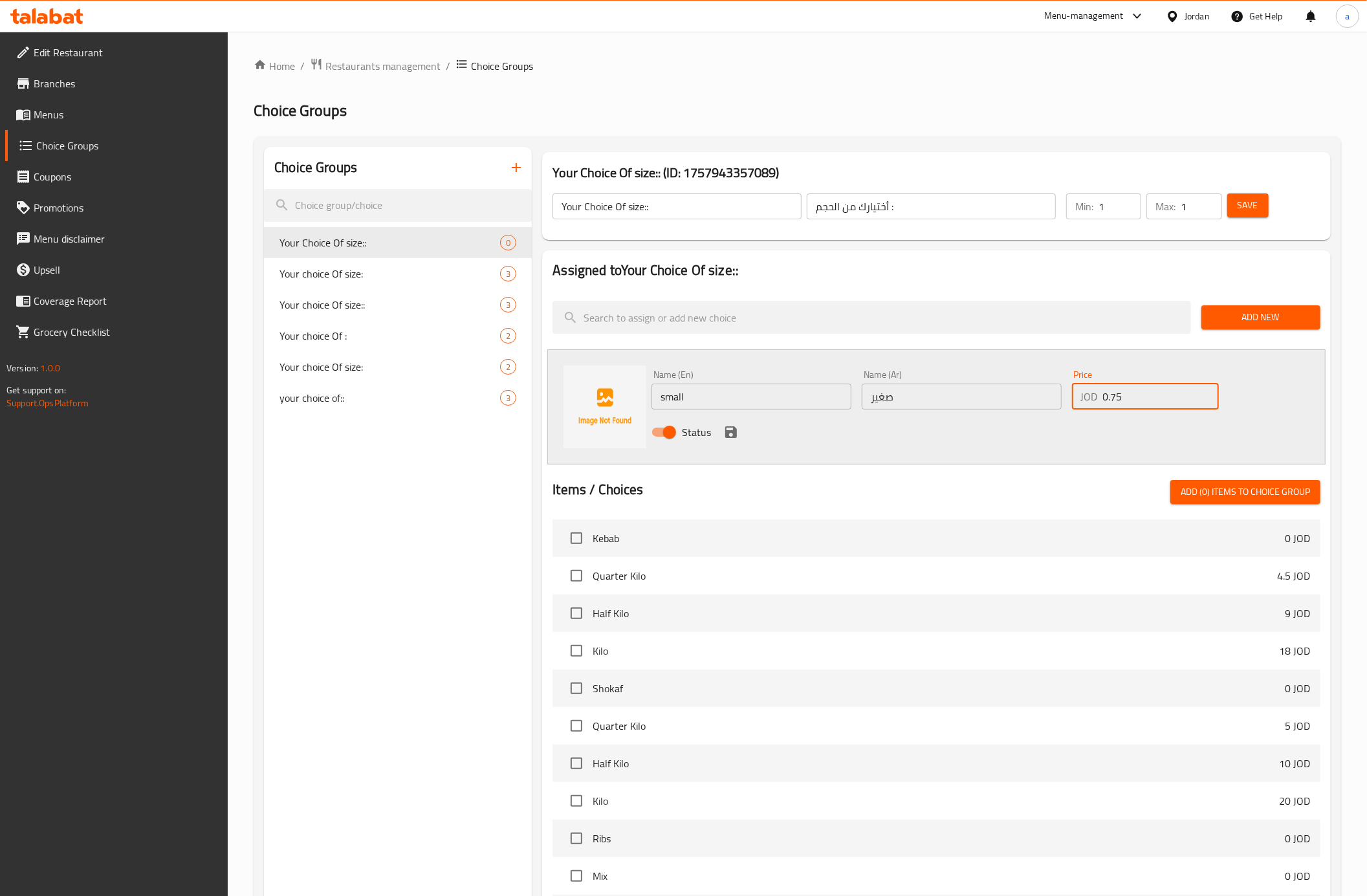
click at [728, 428] on icon "save" at bounding box center [731, 432] width 16 height 16
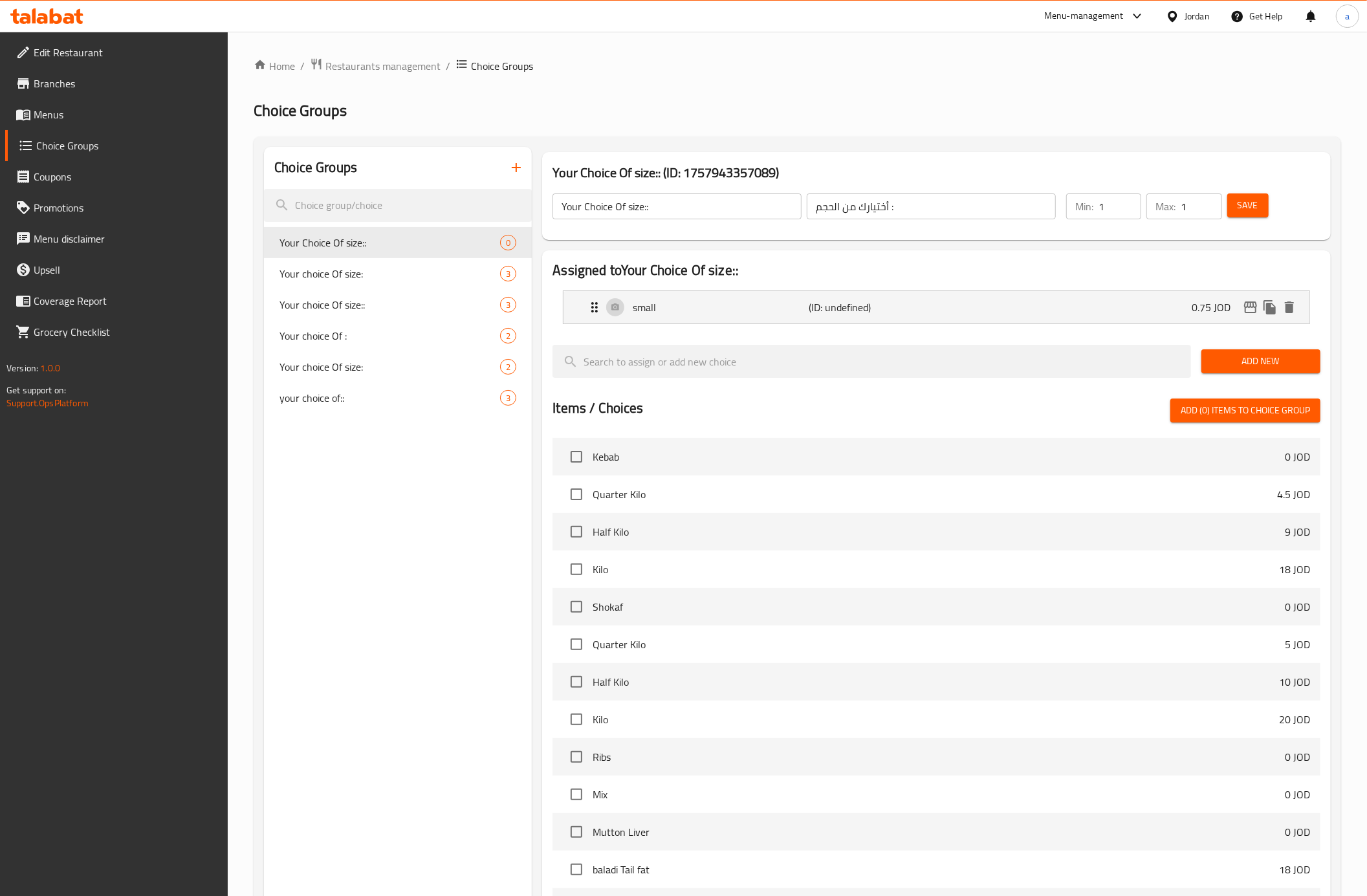
click at [1292, 360] on span "Add New" at bounding box center [1261, 361] width 98 height 16
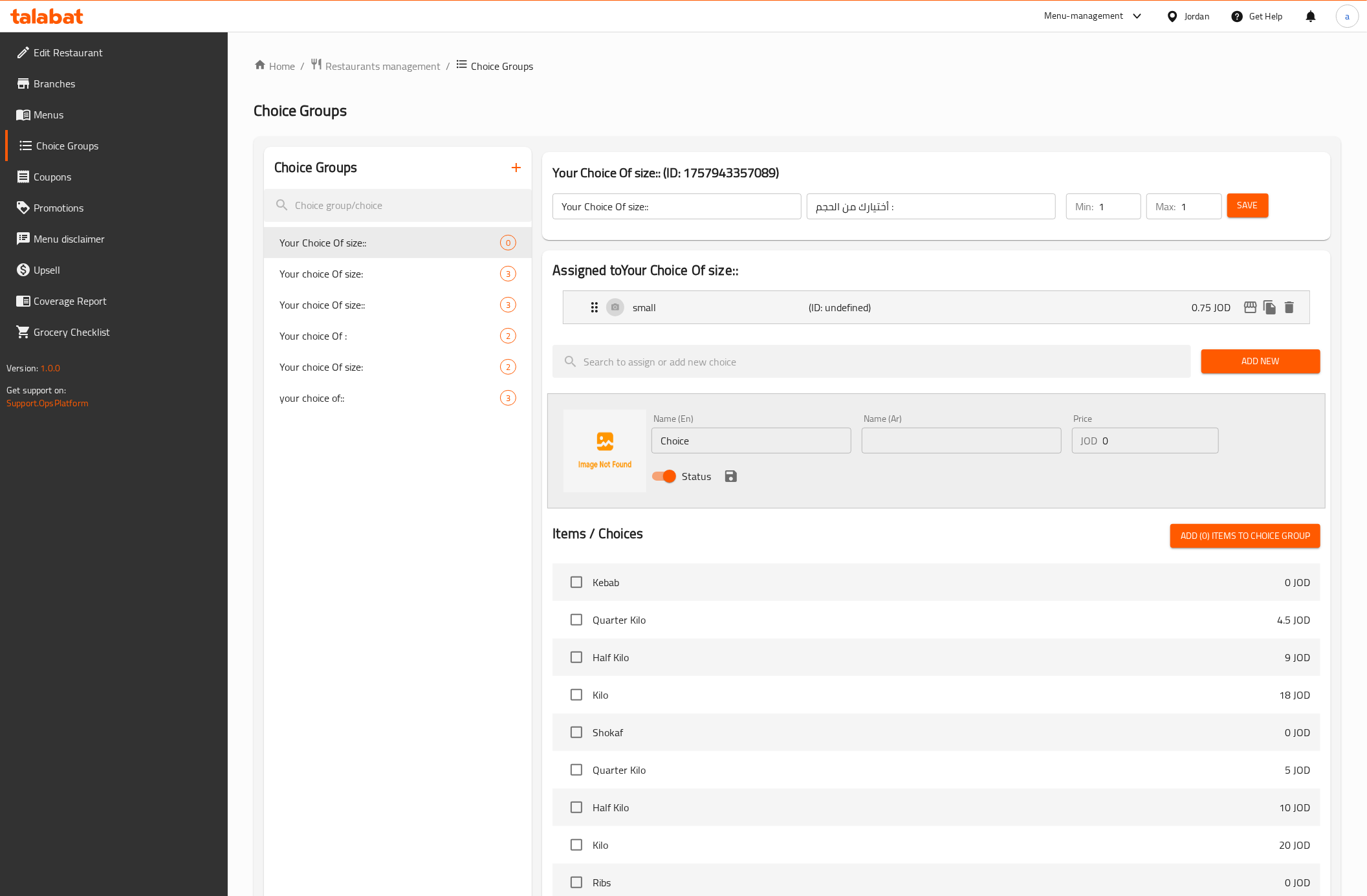
click at [898, 449] on input "text" at bounding box center [961, 441] width 200 height 26
type input "كبير"
click at [803, 439] on input "Choice" at bounding box center [751, 441] width 200 height 26
type input "Large"
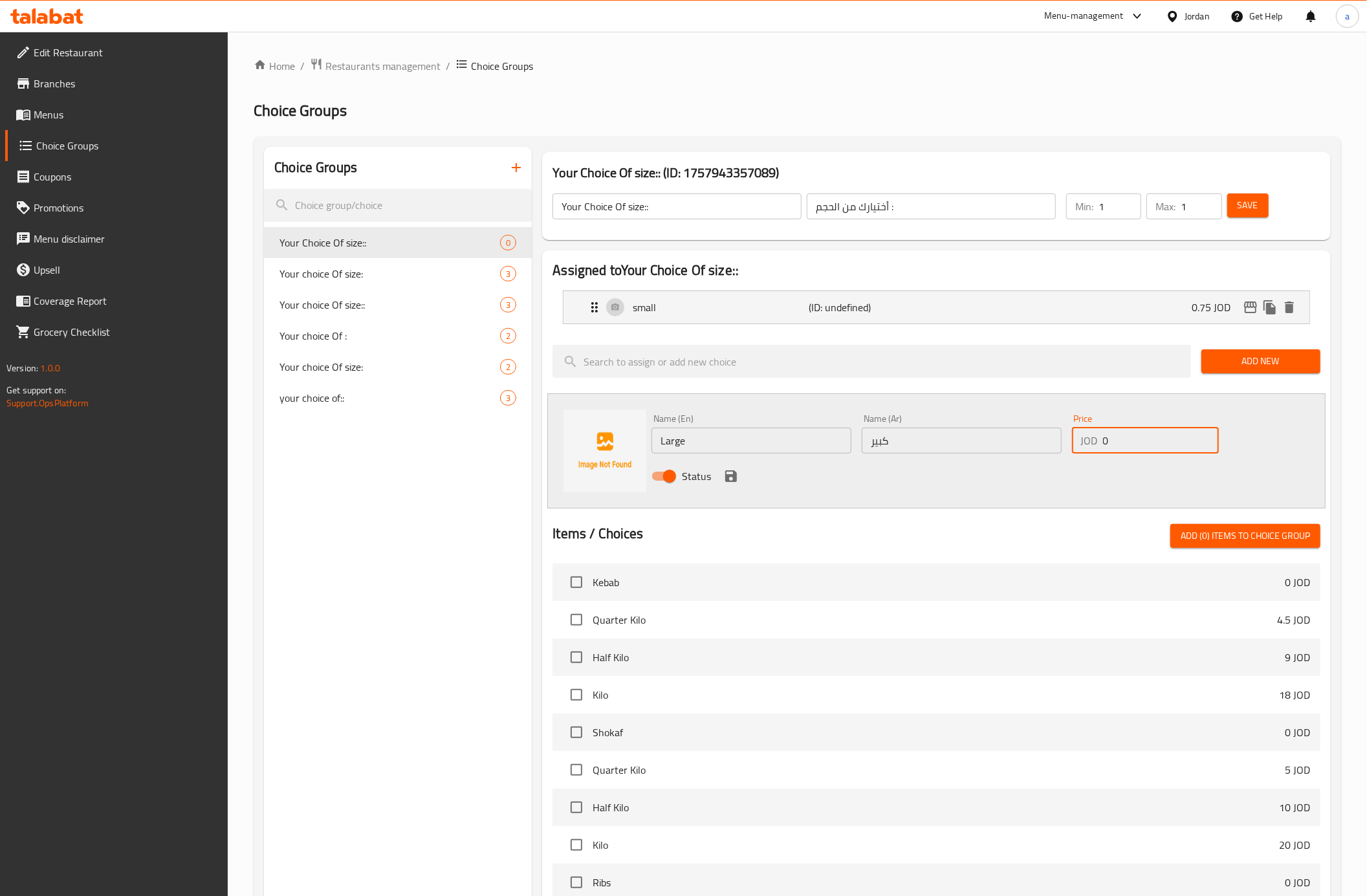
drag, startPoint x: 1104, startPoint y: 451, endPoint x: 1091, endPoint y: 453, distance: 13.2
click at [1091, 453] on div "JOD 0 Price" at bounding box center [1145, 441] width 147 height 26
type input "2"
click at [738, 477] on icon "save" at bounding box center [731, 476] width 16 height 16
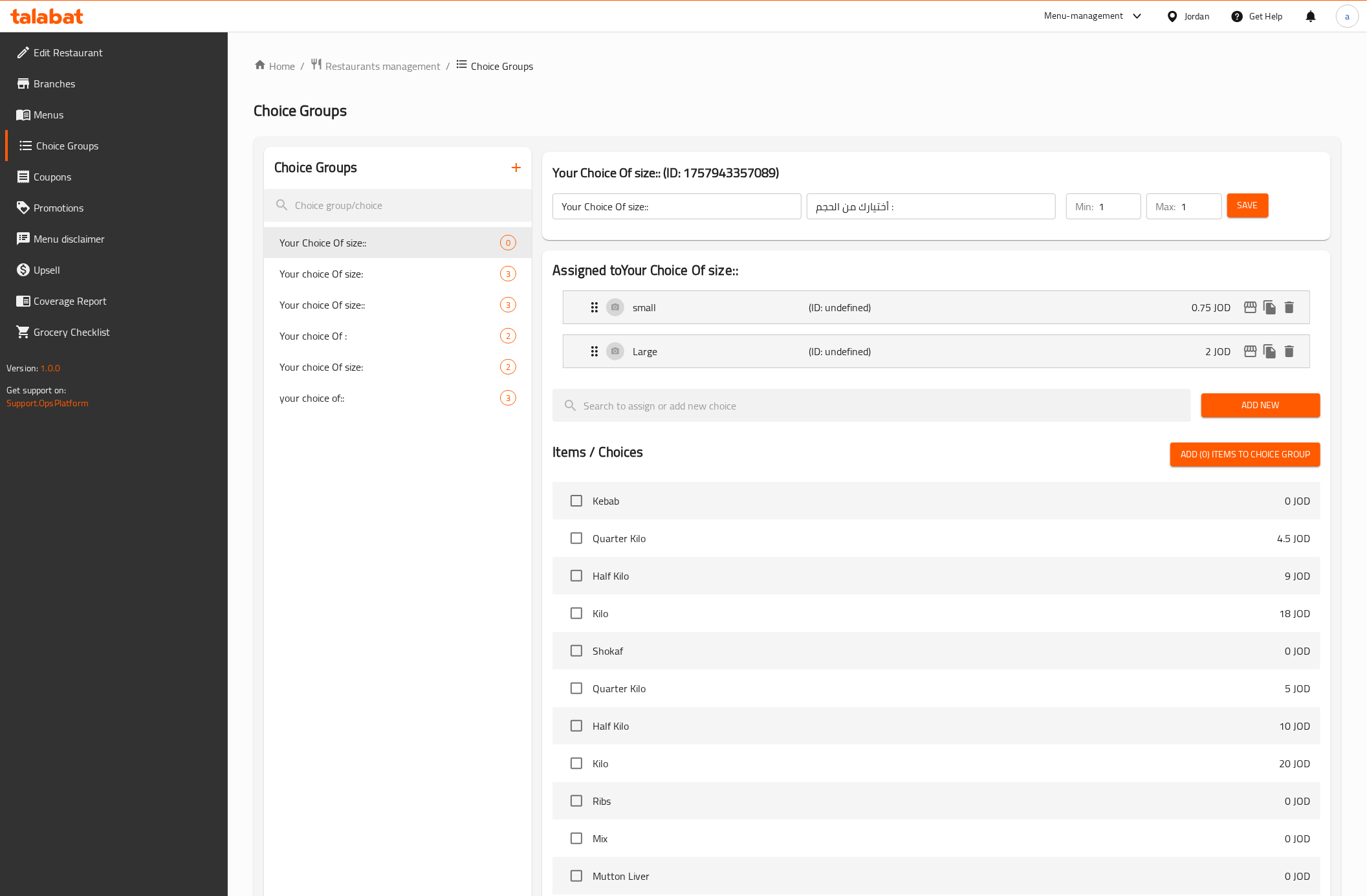
click at [1245, 202] on span "Save" at bounding box center [1248, 206] width 21 height 16
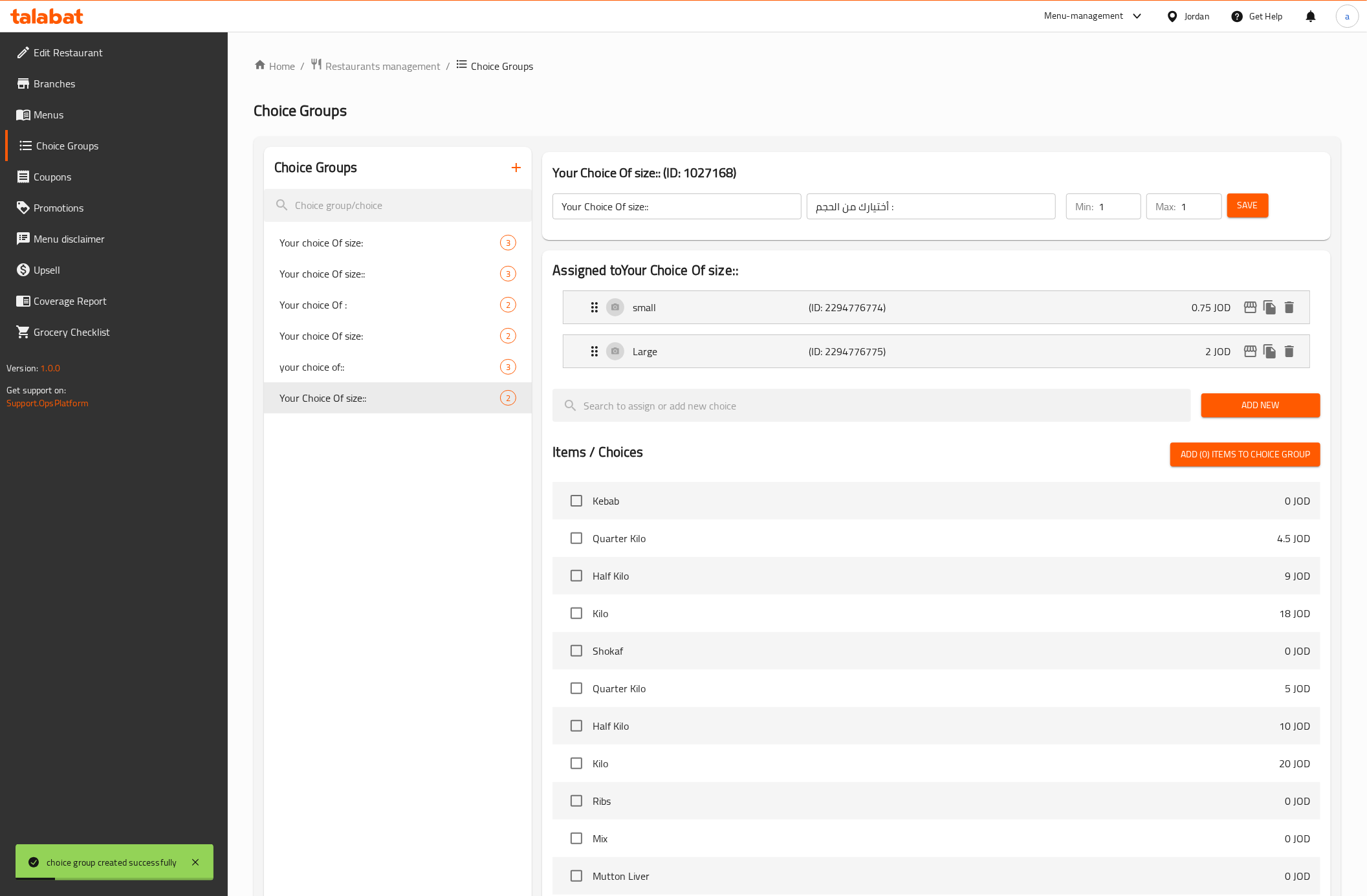
click at [96, 118] on span "Menus" at bounding box center [126, 114] width 184 height 16
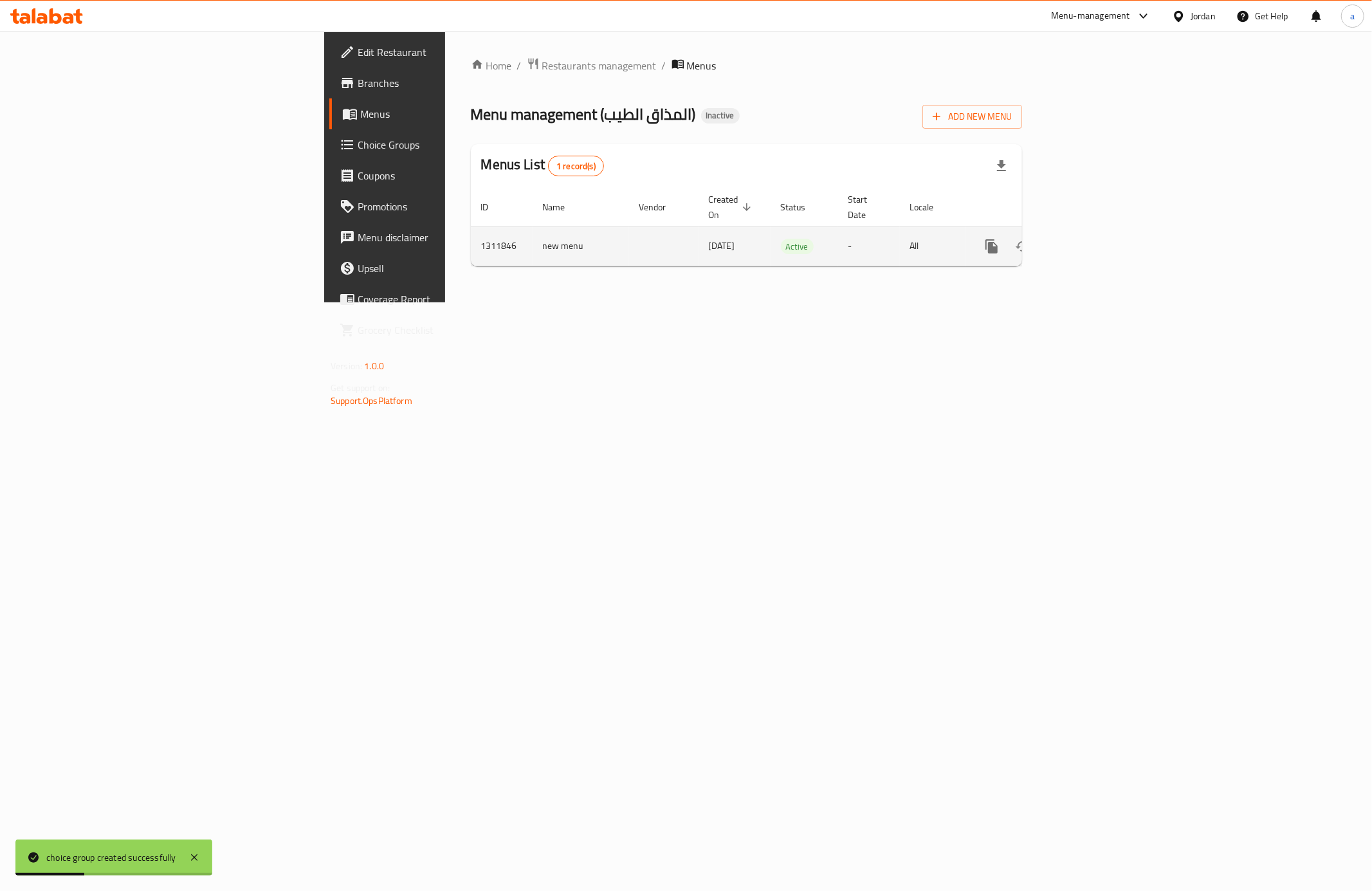
click at [1092, 239] on icon "enhanced table" at bounding box center [1084, 246] width 15 height 15
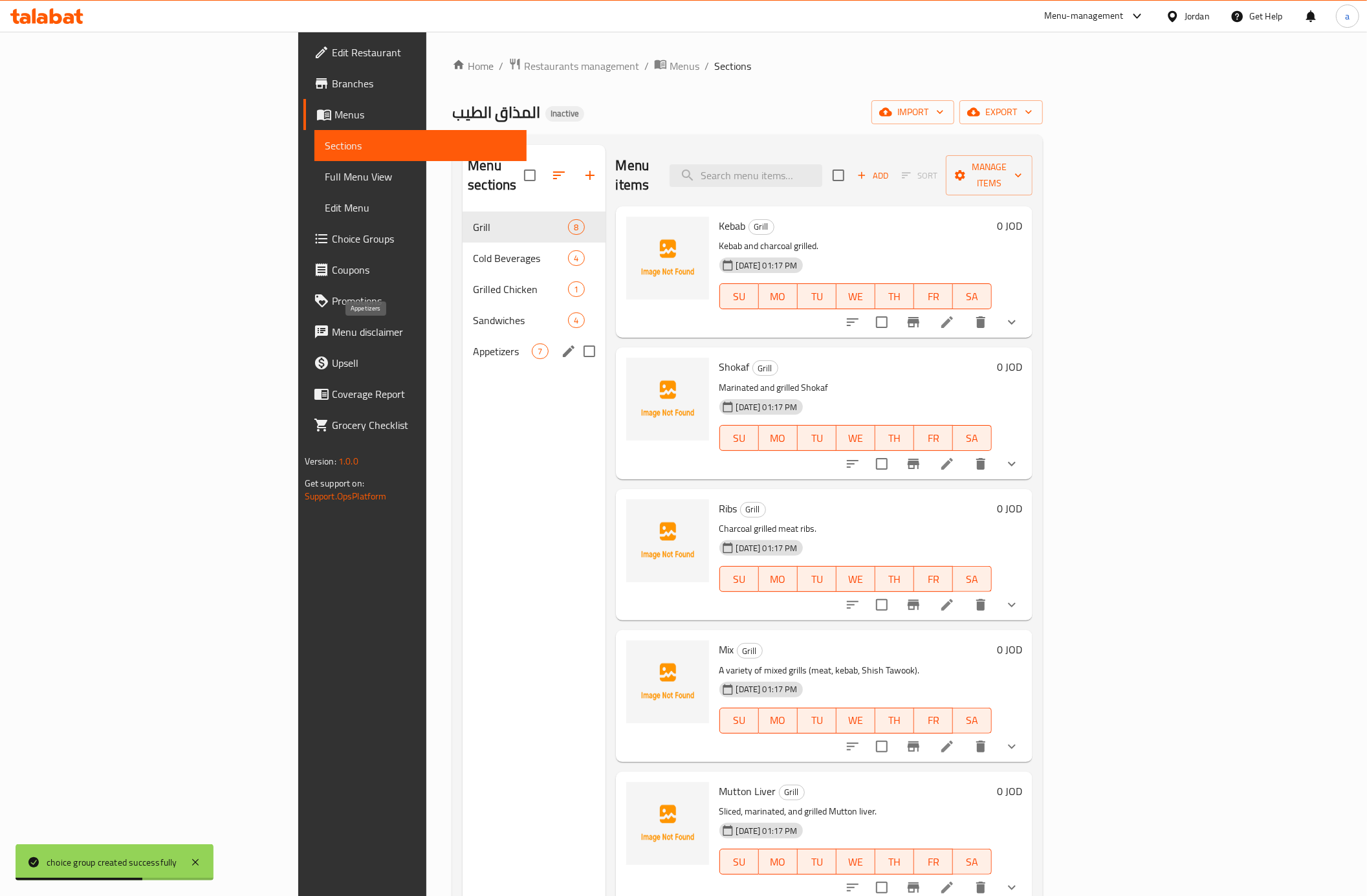
click at [473, 344] on span "Appetizers" at bounding box center [502, 351] width 59 height 16
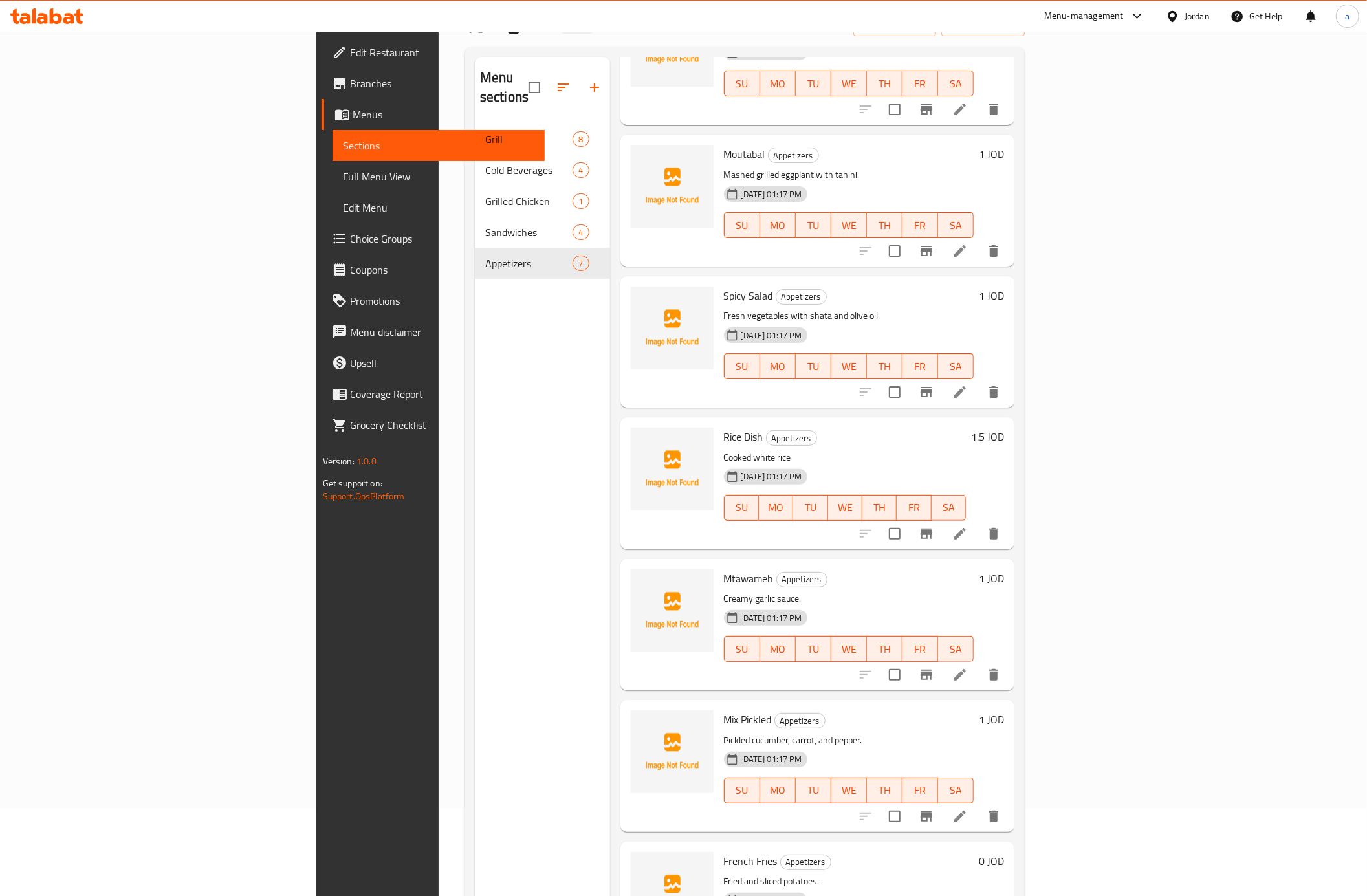
scroll to position [182, 0]
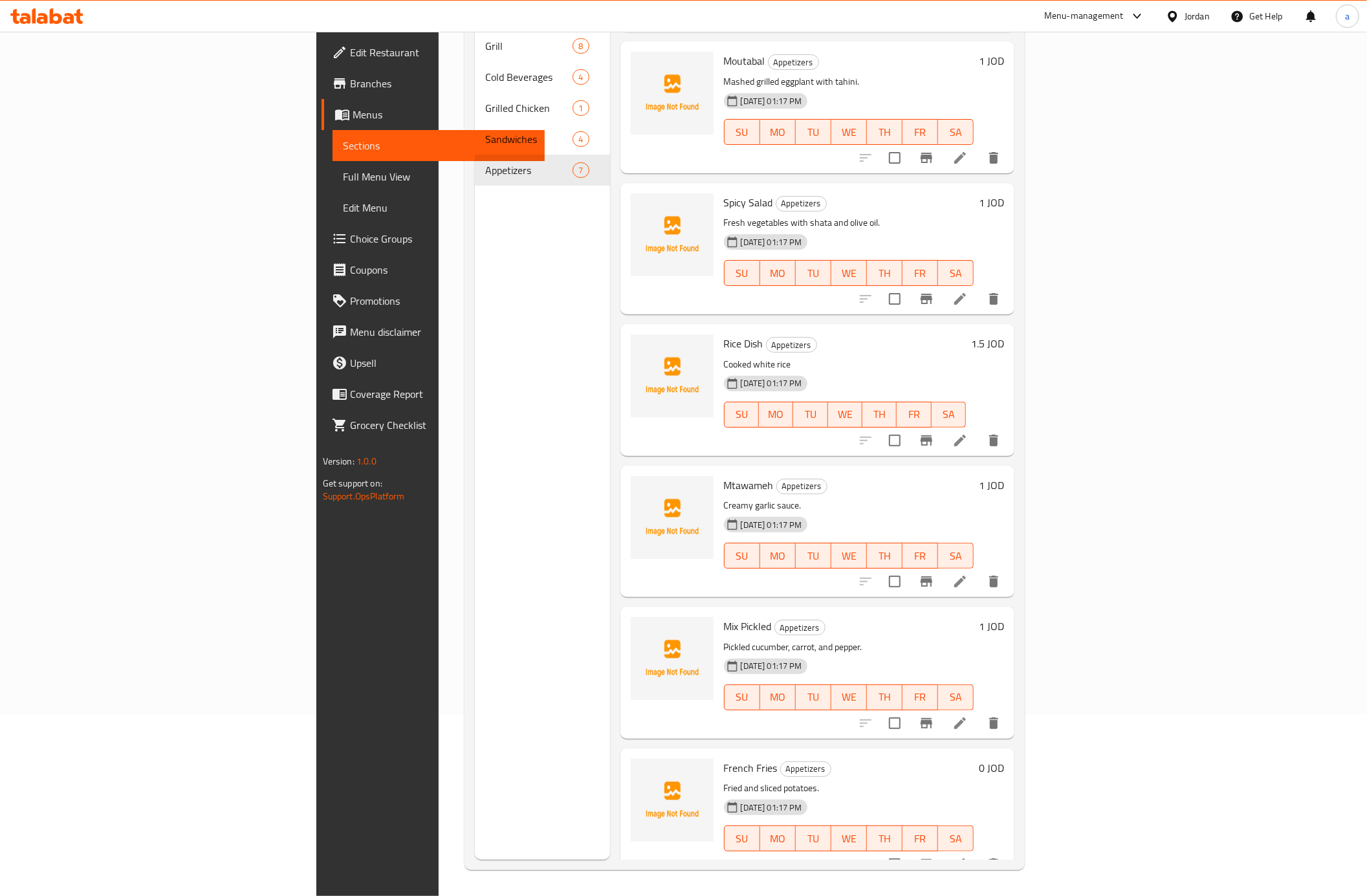
click at [968, 857] on icon at bounding box center [960, 864] width 16 height 16
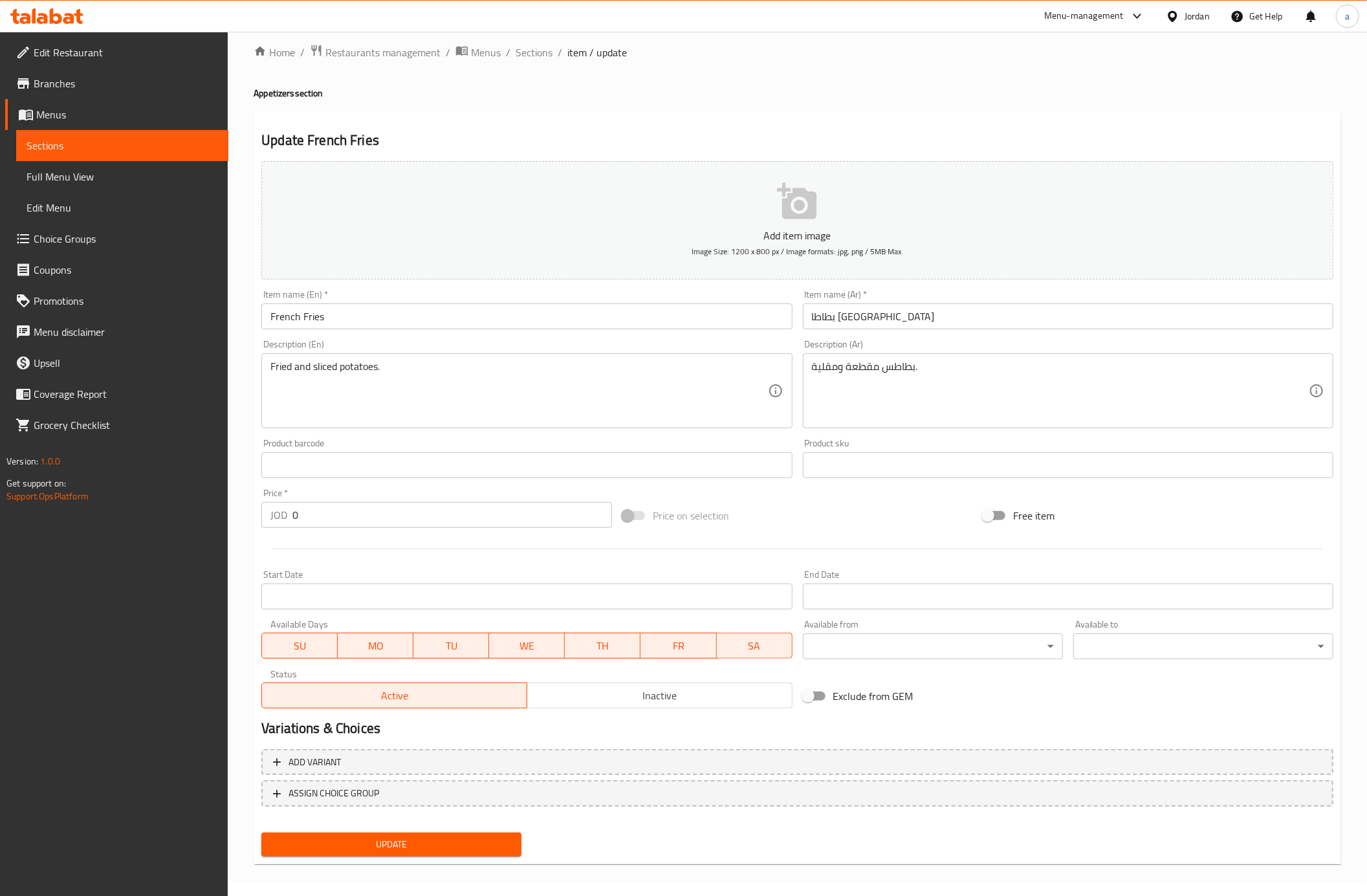
scroll to position [17, 0]
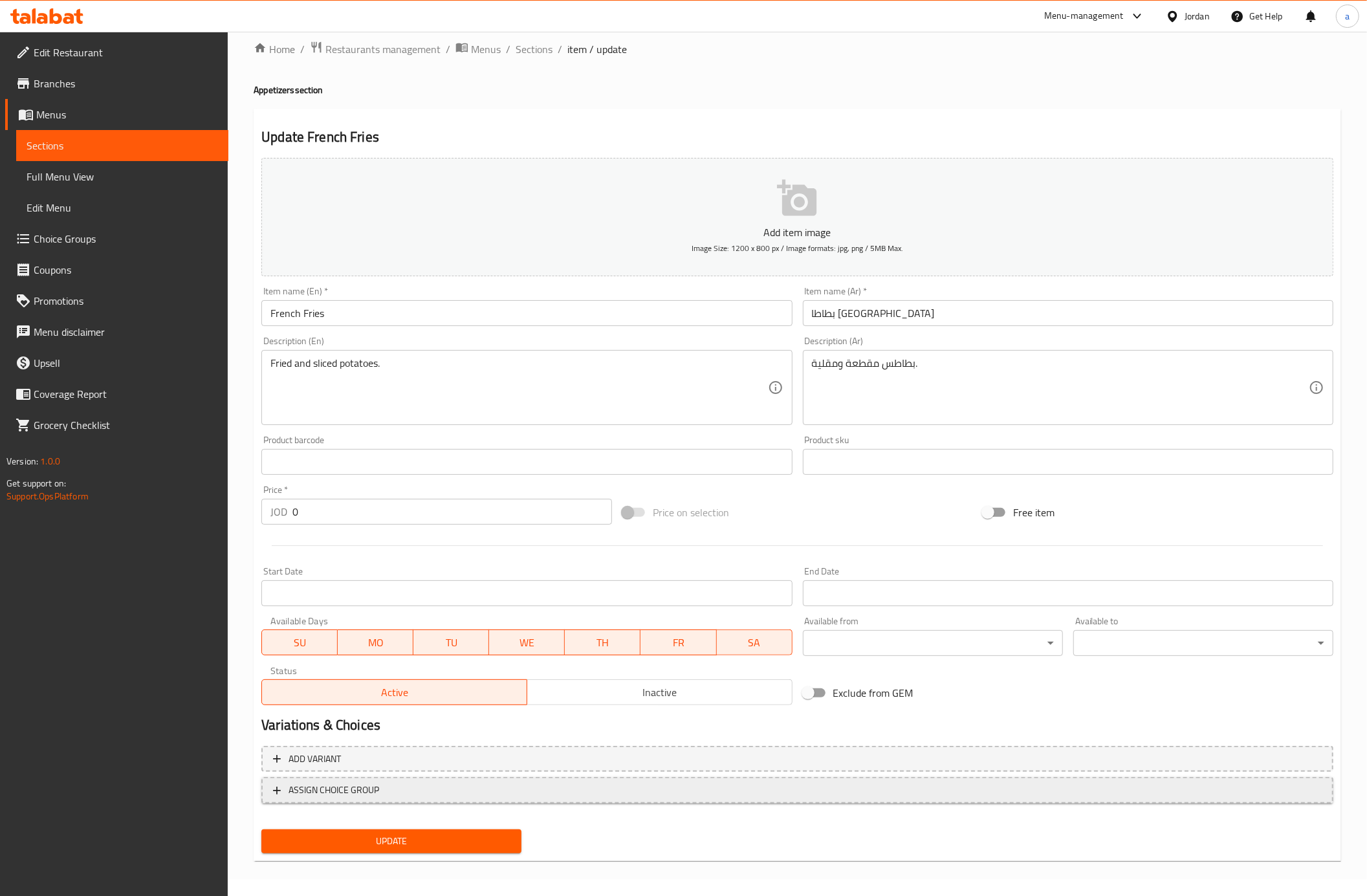
click at [633, 792] on span "ASSIGN CHOICE GROUP" at bounding box center [797, 790] width 1049 height 16
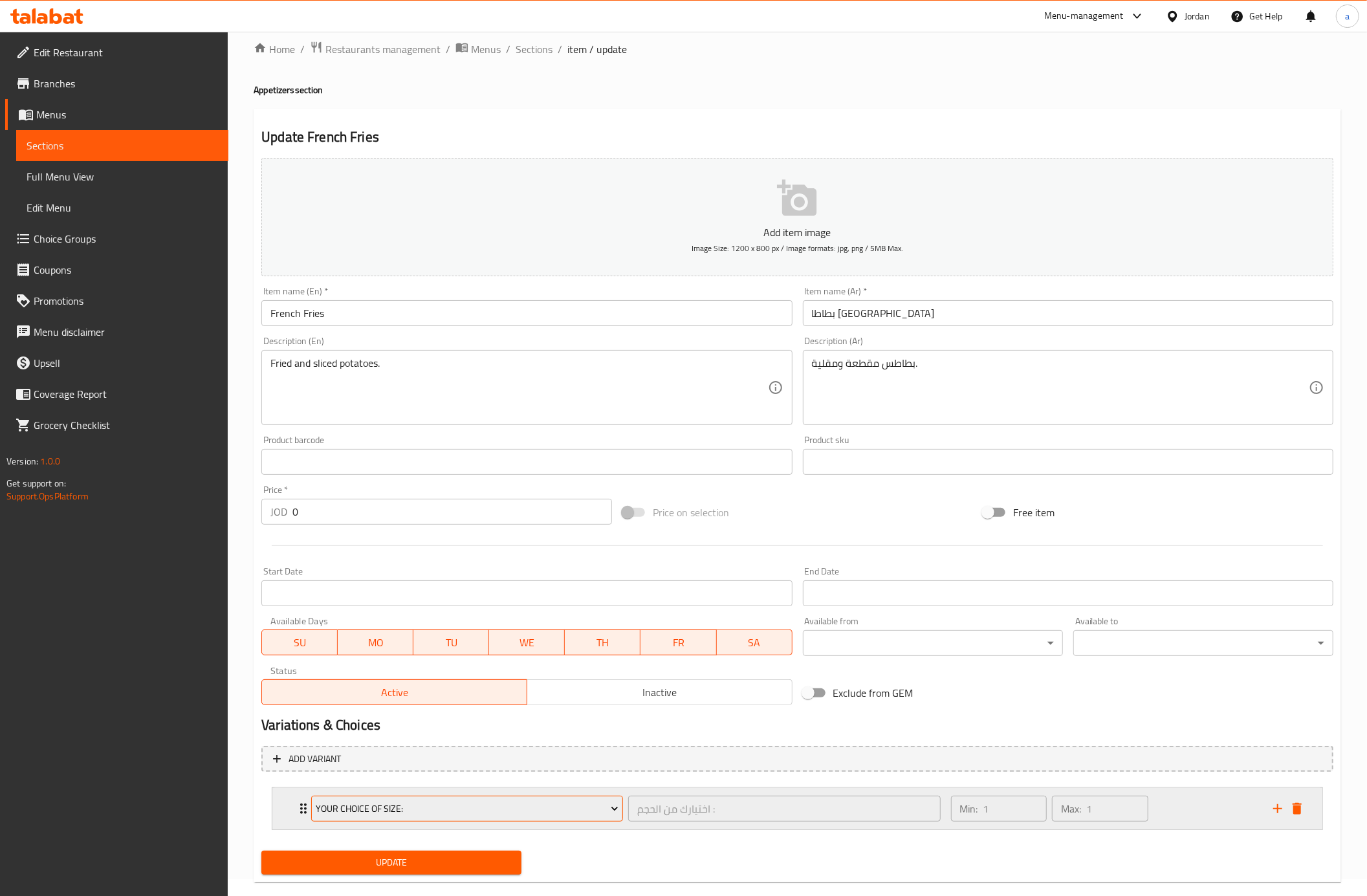
click at [596, 817] on span "Your choice Of size:" at bounding box center [467, 809] width 302 height 16
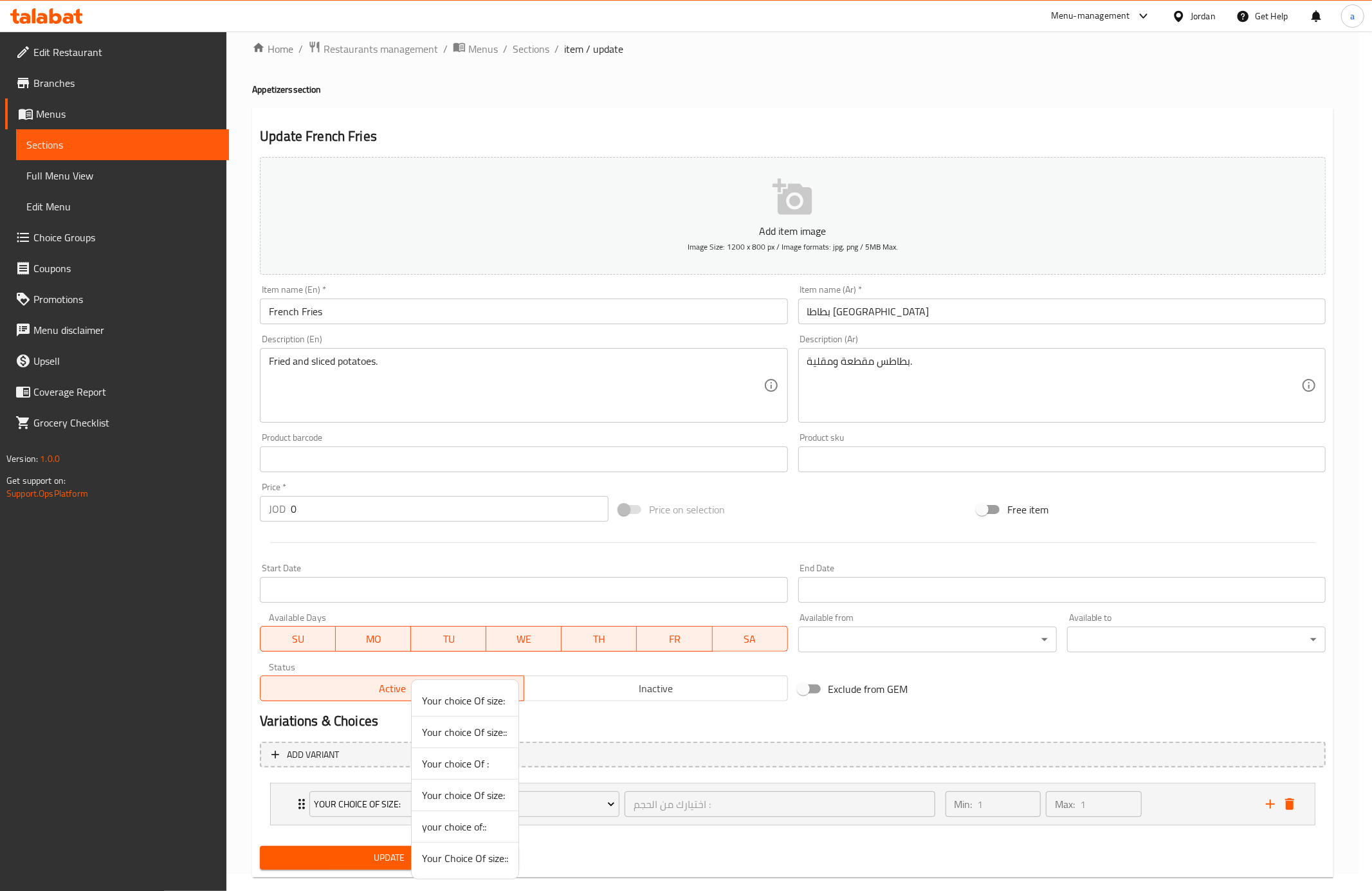
click at [480, 858] on span "Your Choice Of size::" at bounding box center [465, 858] width 86 height 15
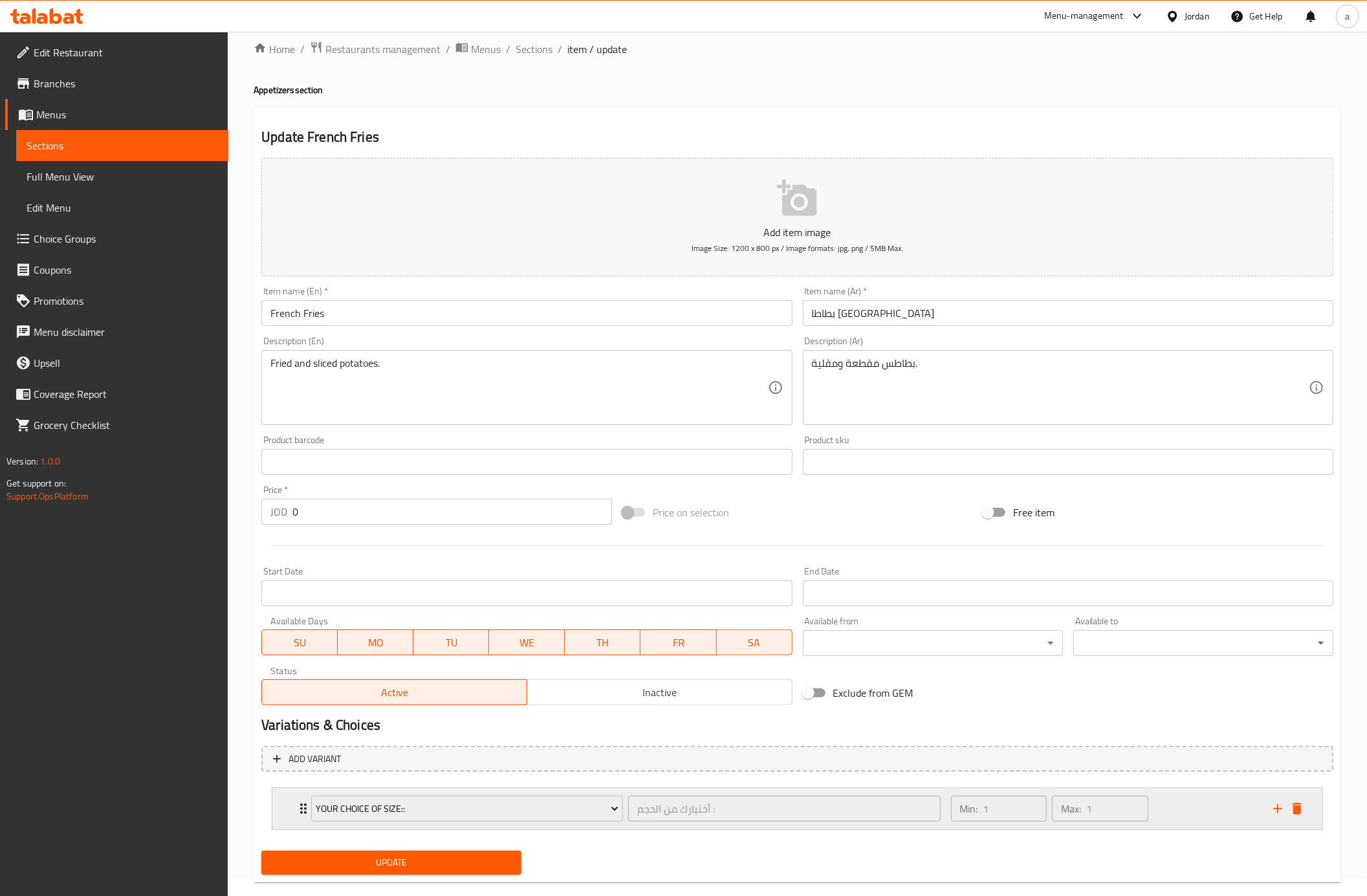
click at [1236, 811] on div "Min: 1 ​ Max: 1 ​" at bounding box center [1104, 808] width 322 height 41
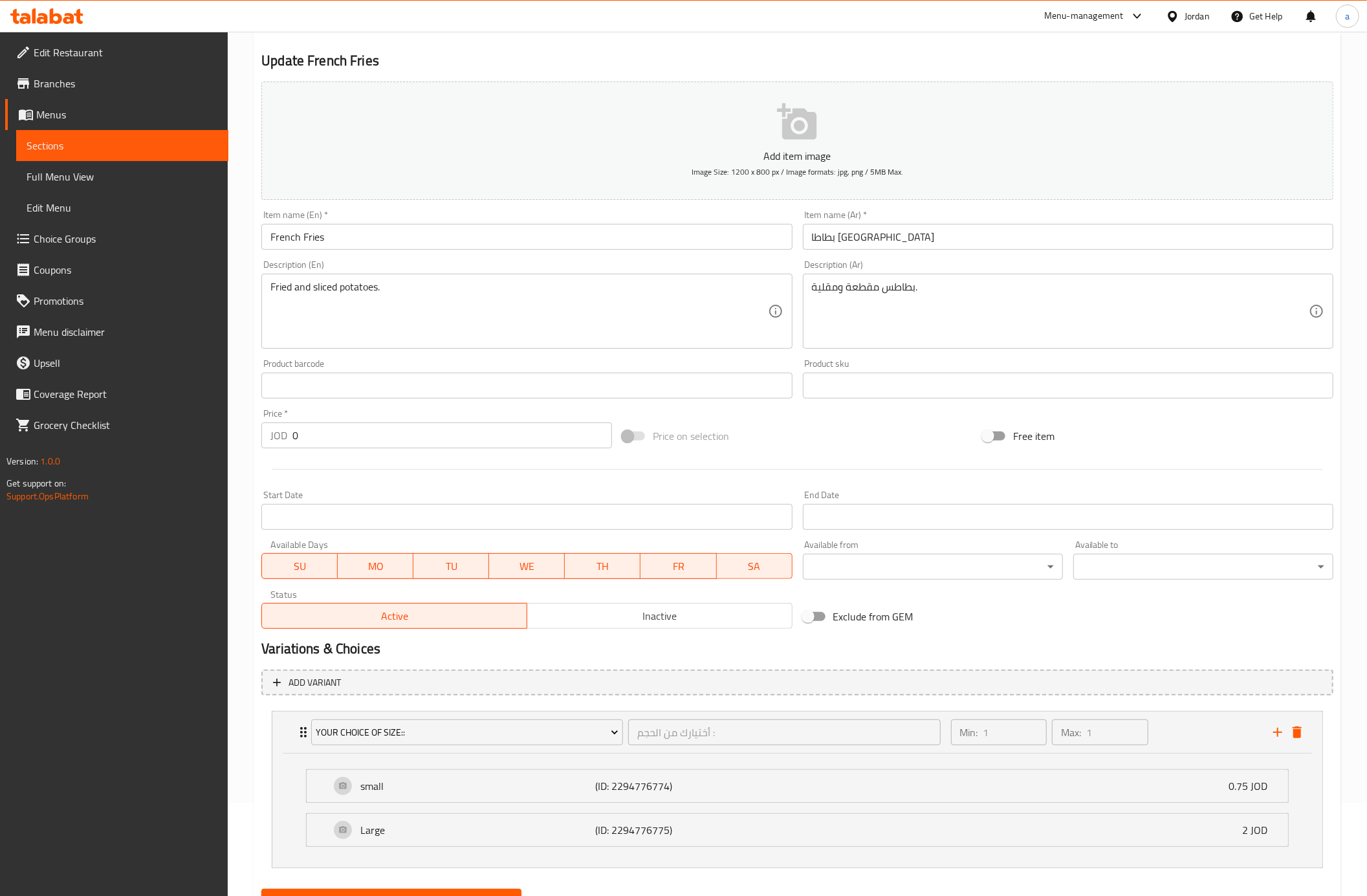
scroll to position [156, 0]
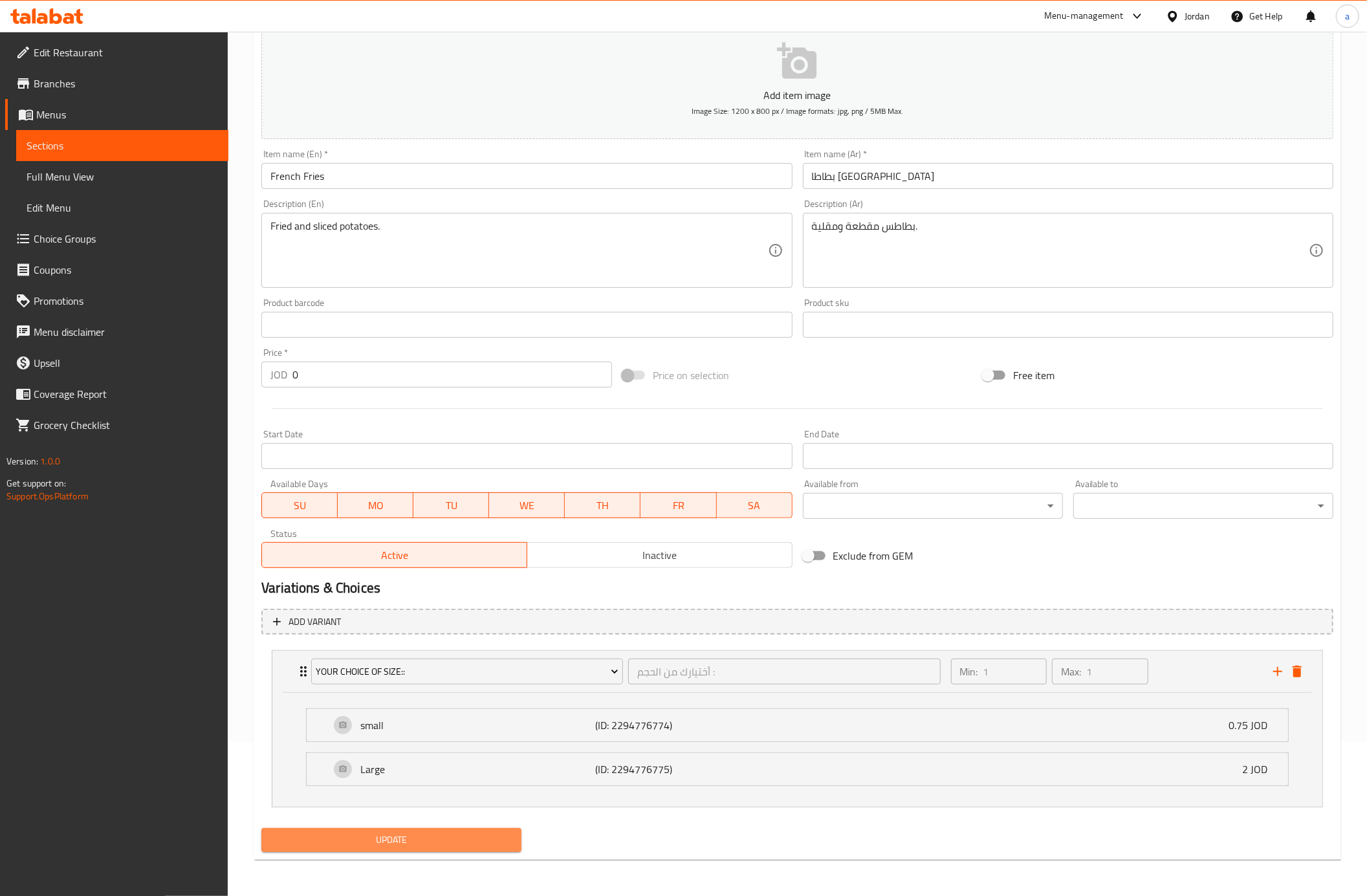
click at [477, 834] on span "Update" at bounding box center [392, 840] width 240 height 16
click at [93, 236] on span "Choice Groups" at bounding box center [126, 238] width 184 height 16
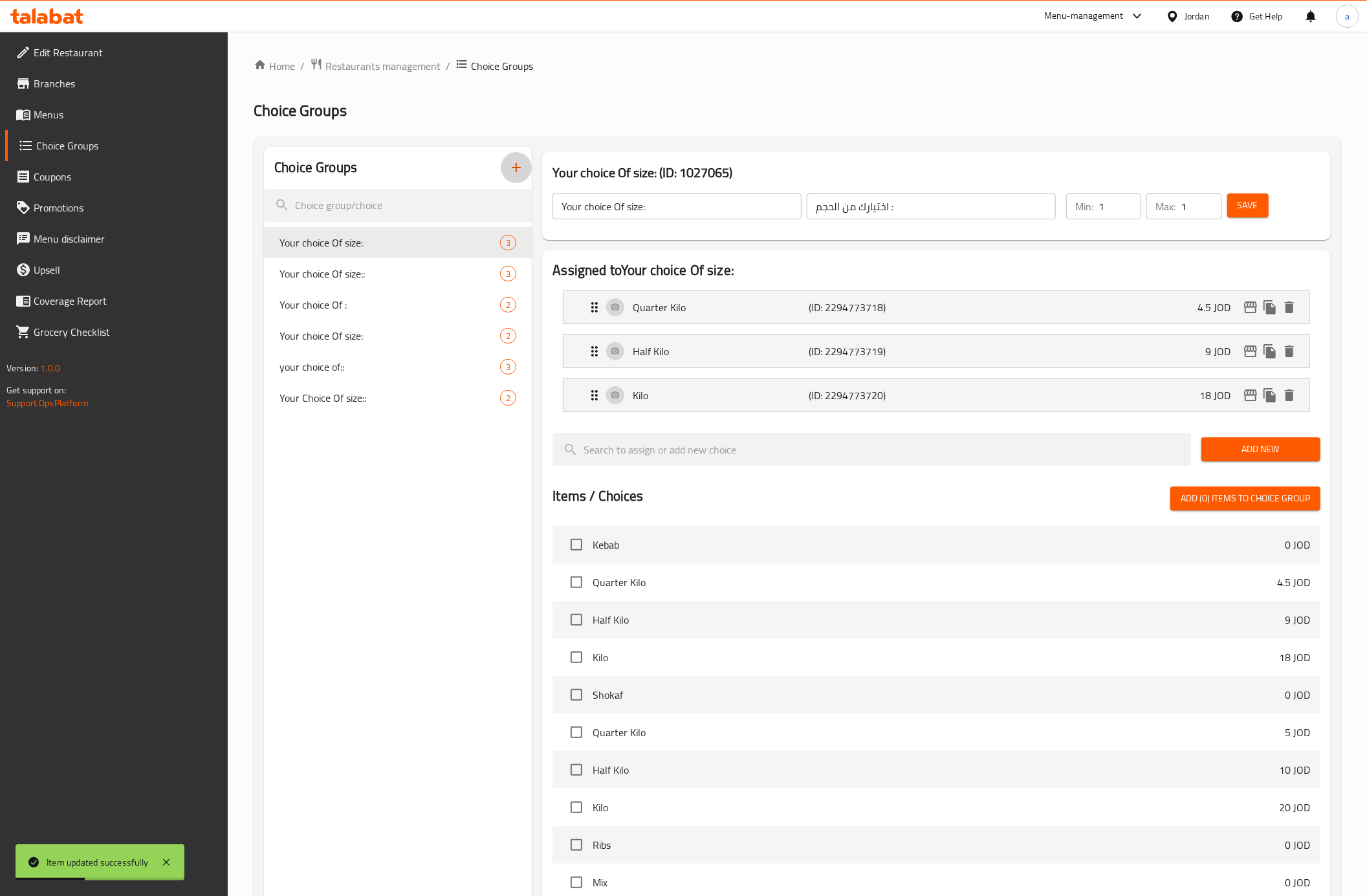
click at [508, 166] on icon "button" at bounding box center [516, 167] width 16 height 16
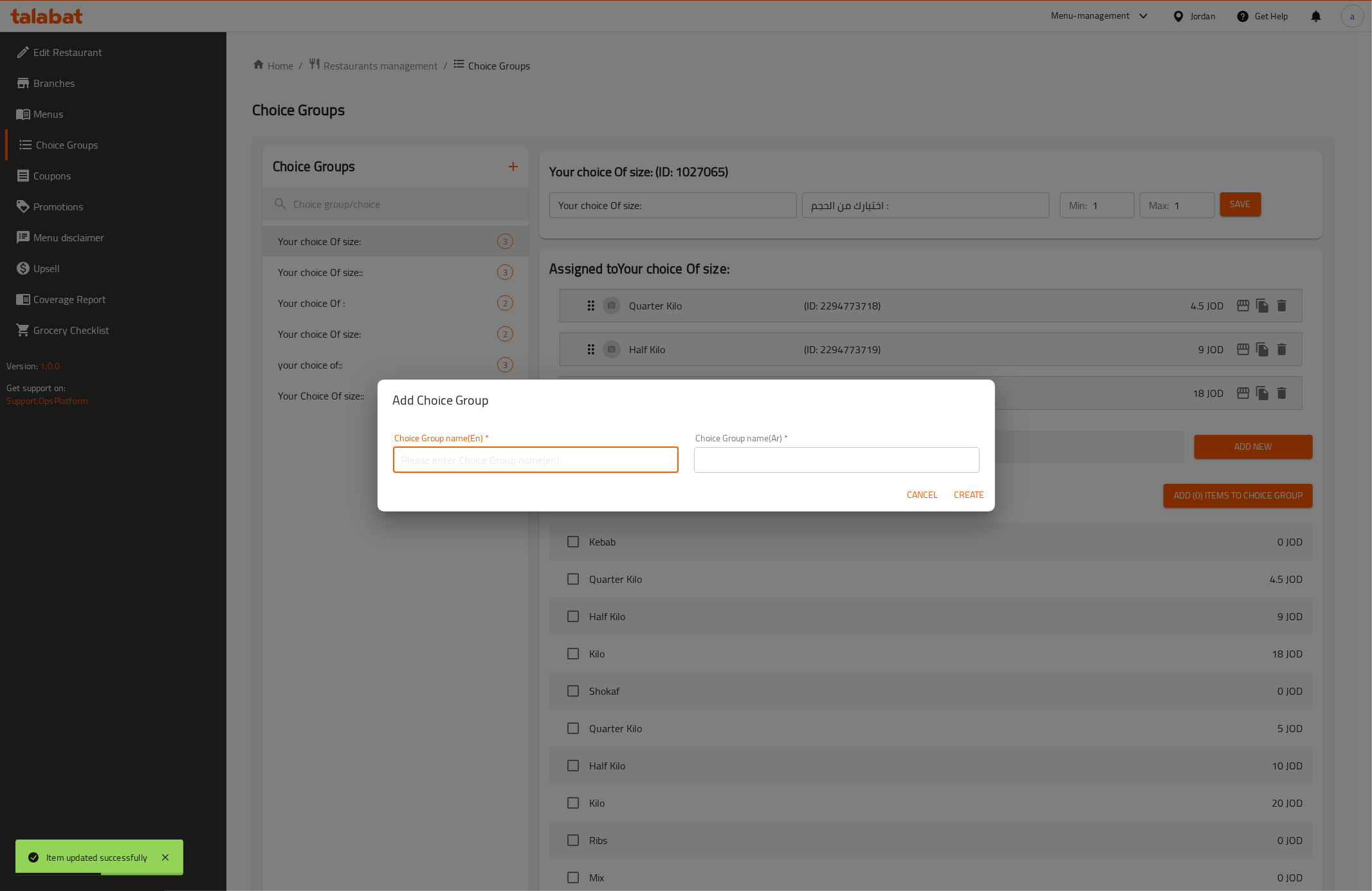
click at [507, 468] on input "text" at bounding box center [536, 460] width 285 height 26
type input "Your choice Of :"
drag, startPoint x: 404, startPoint y: 461, endPoint x: 397, endPoint y: 461, distance: 7.0
click at [397, 461] on input "Your choice Of :" at bounding box center [536, 460] width 285 height 26
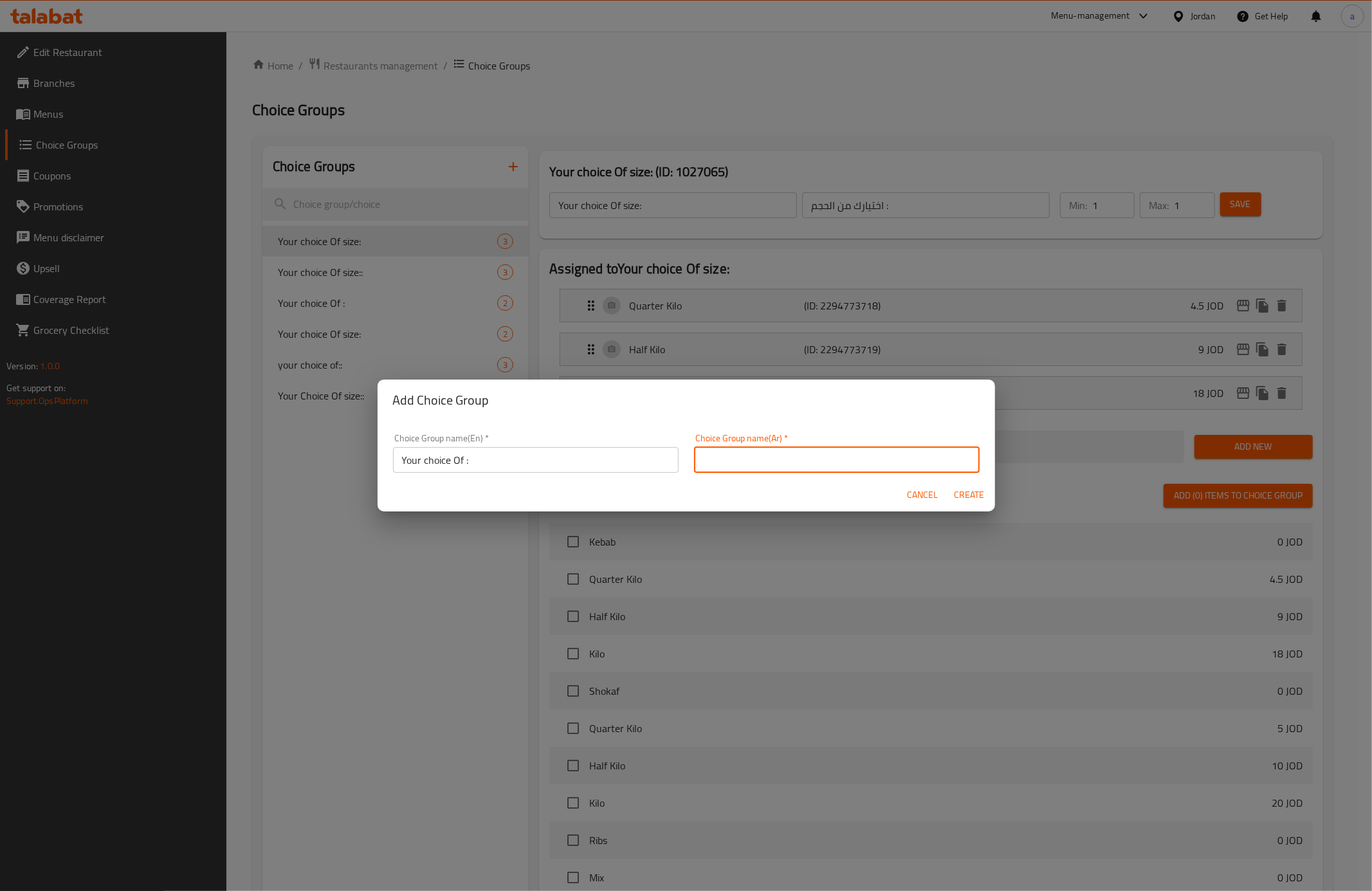
click at [694, 451] on input "text" at bounding box center [837, 460] width 285 height 26
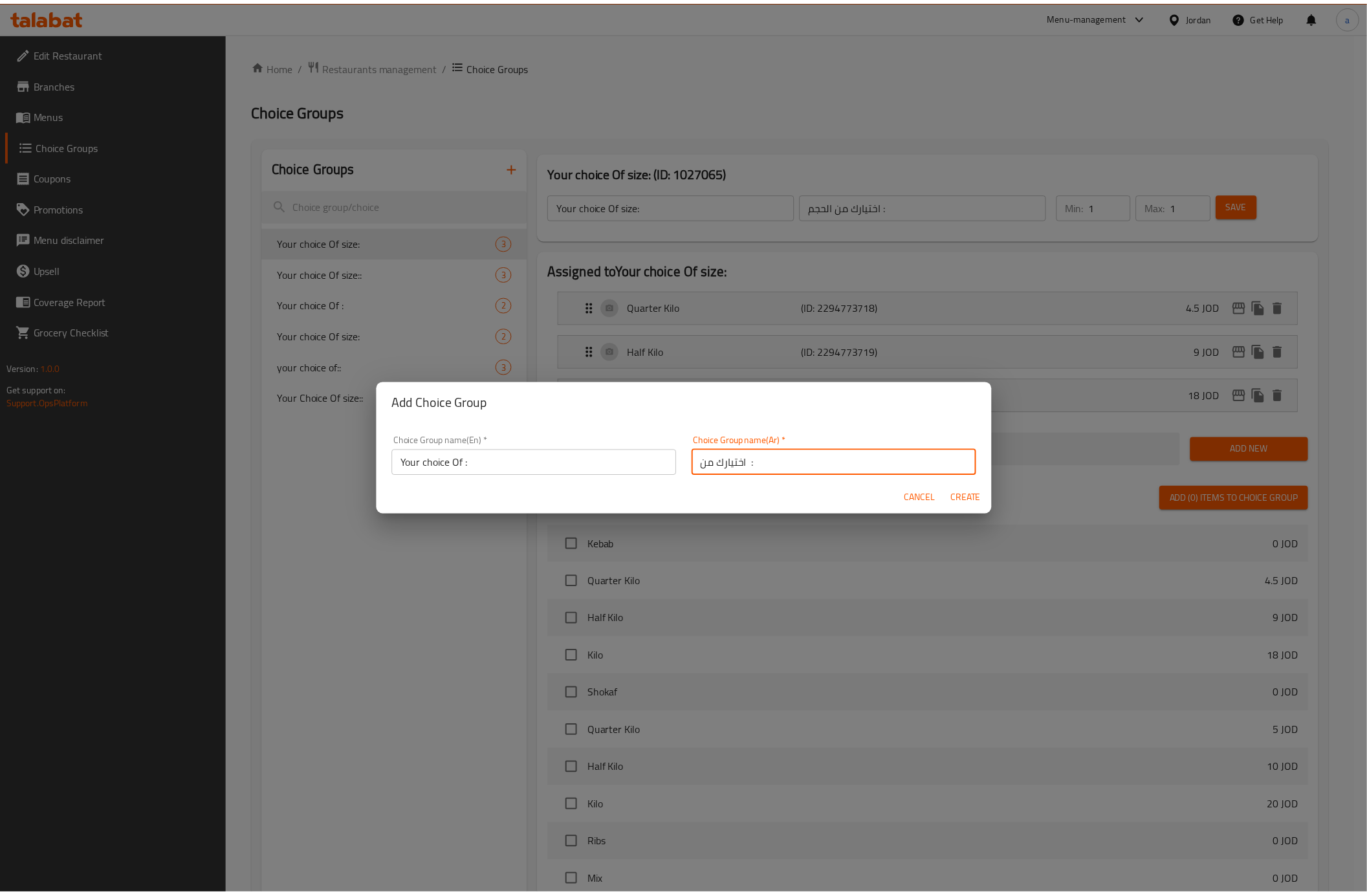
scroll to position [3, 0]
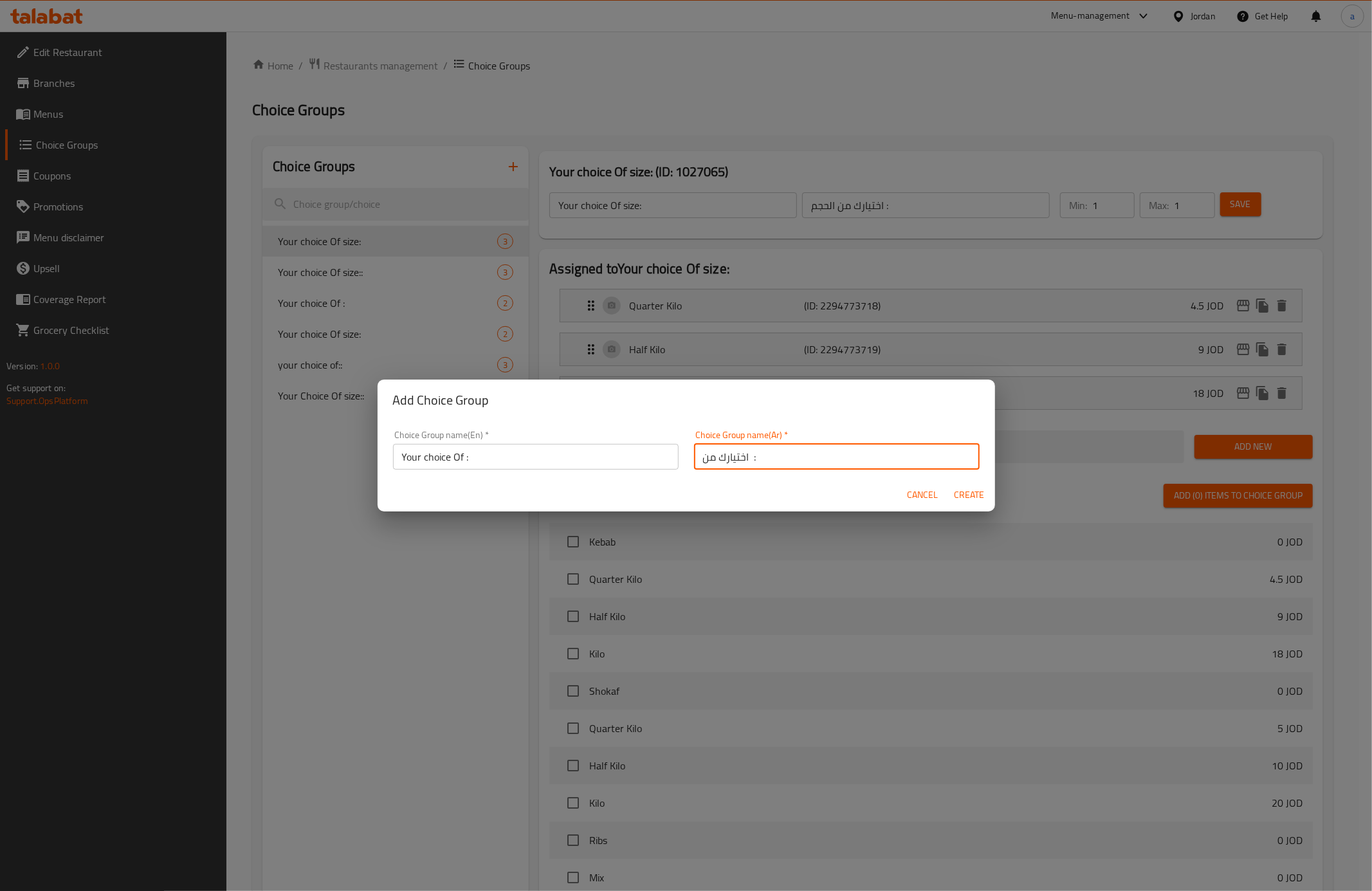
click at [742, 462] on input "اختيارك من :" at bounding box center [837, 457] width 285 height 26
type input "أختيارك من :"
click at [970, 487] on span "Create" at bounding box center [970, 495] width 31 height 16
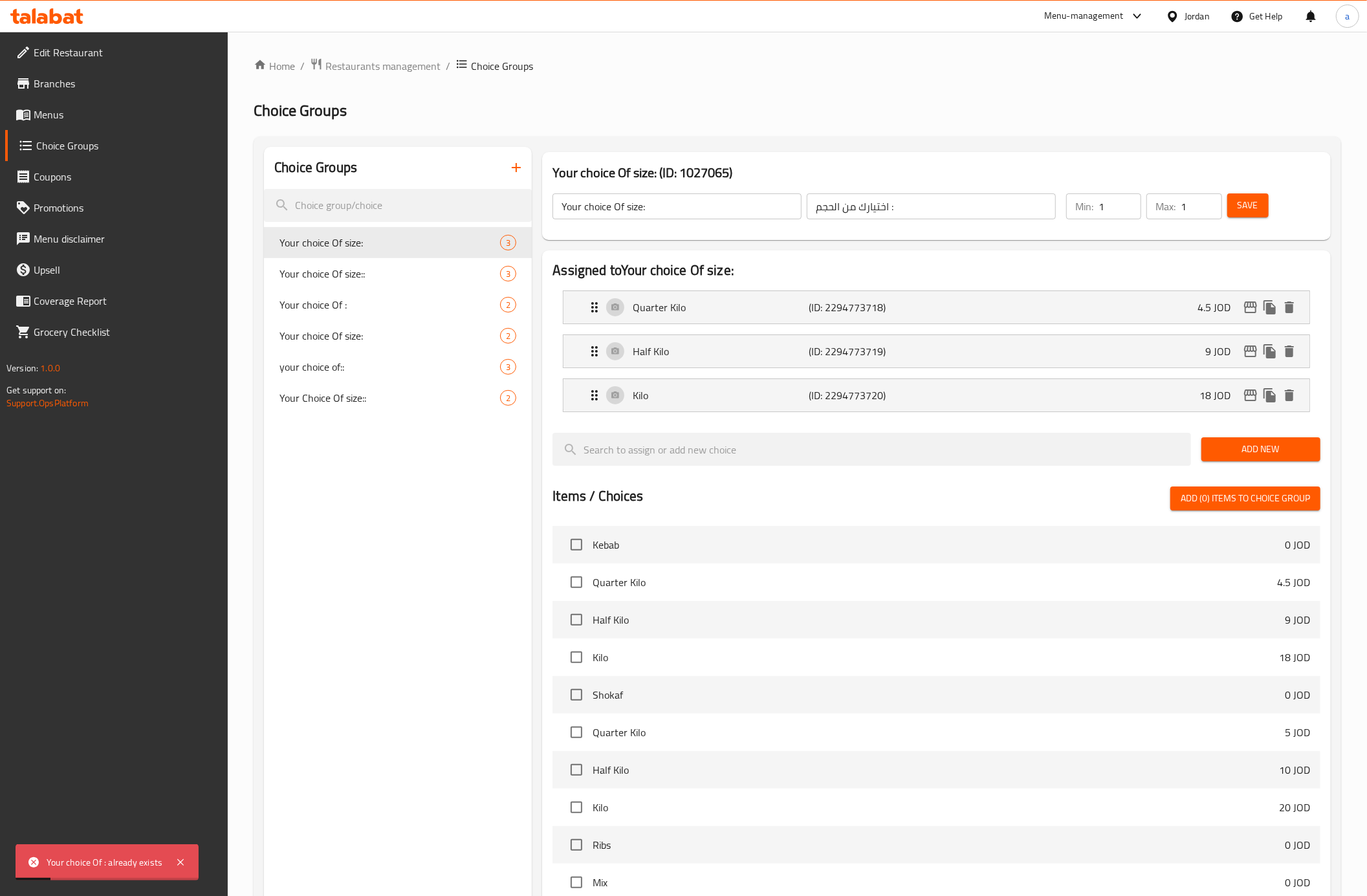
click at [625, 211] on input "Your choice Of size:" at bounding box center [677, 206] width 249 height 26
click at [519, 169] on icon "button" at bounding box center [516, 167] width 9 height 9
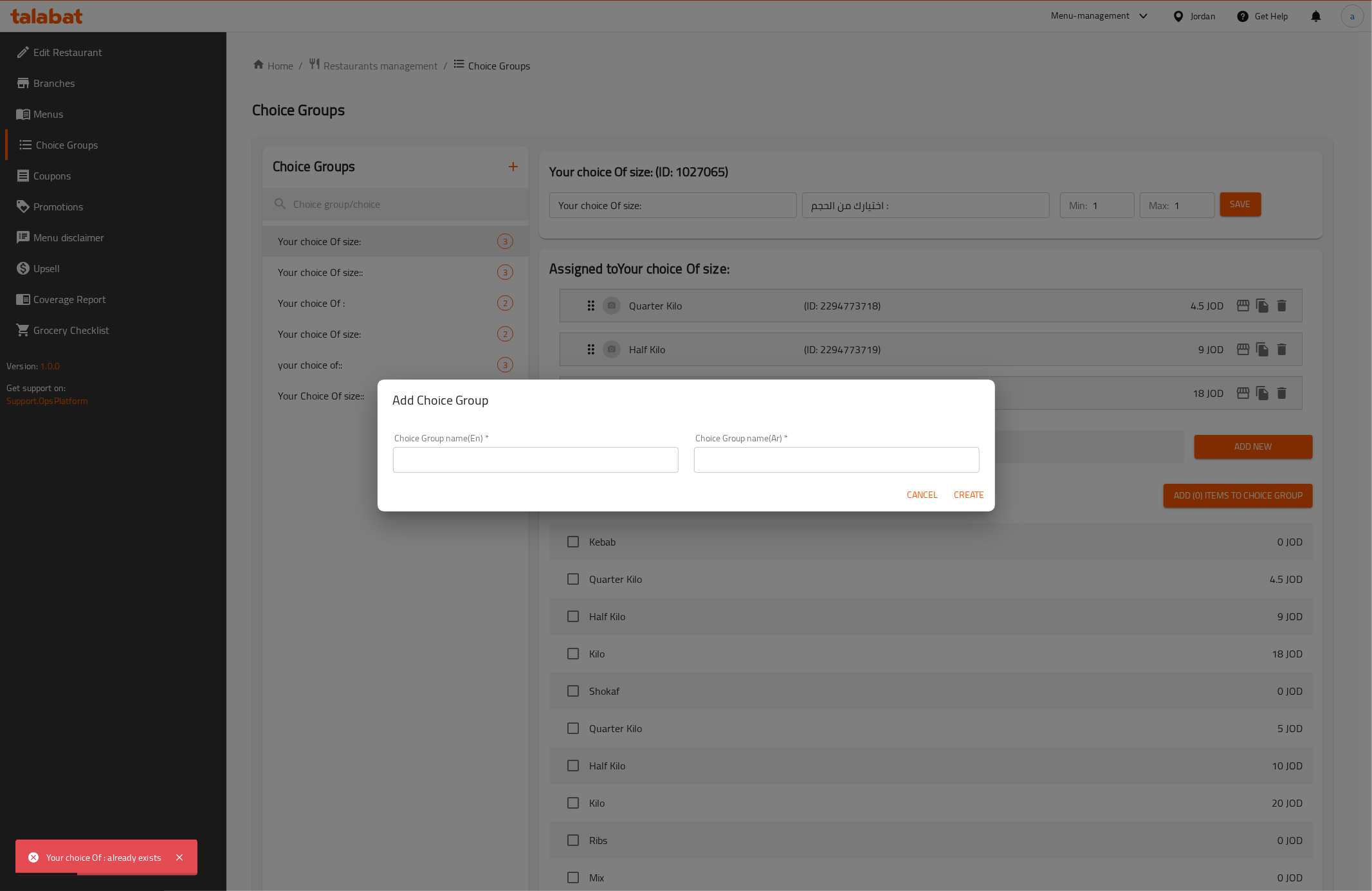
click at [515, 474] on div "Choice Group name(En)   * Choice Group name(En) *" at bounding box center [536, 453] width 301 height 55
click at [511, 469] on input "text" at bounding box center [536, 460] width 285 height 26
type input "Your choice Of :"
click at [713, 464] on input "text" at bounding box center [837, 460] width 285 height 26
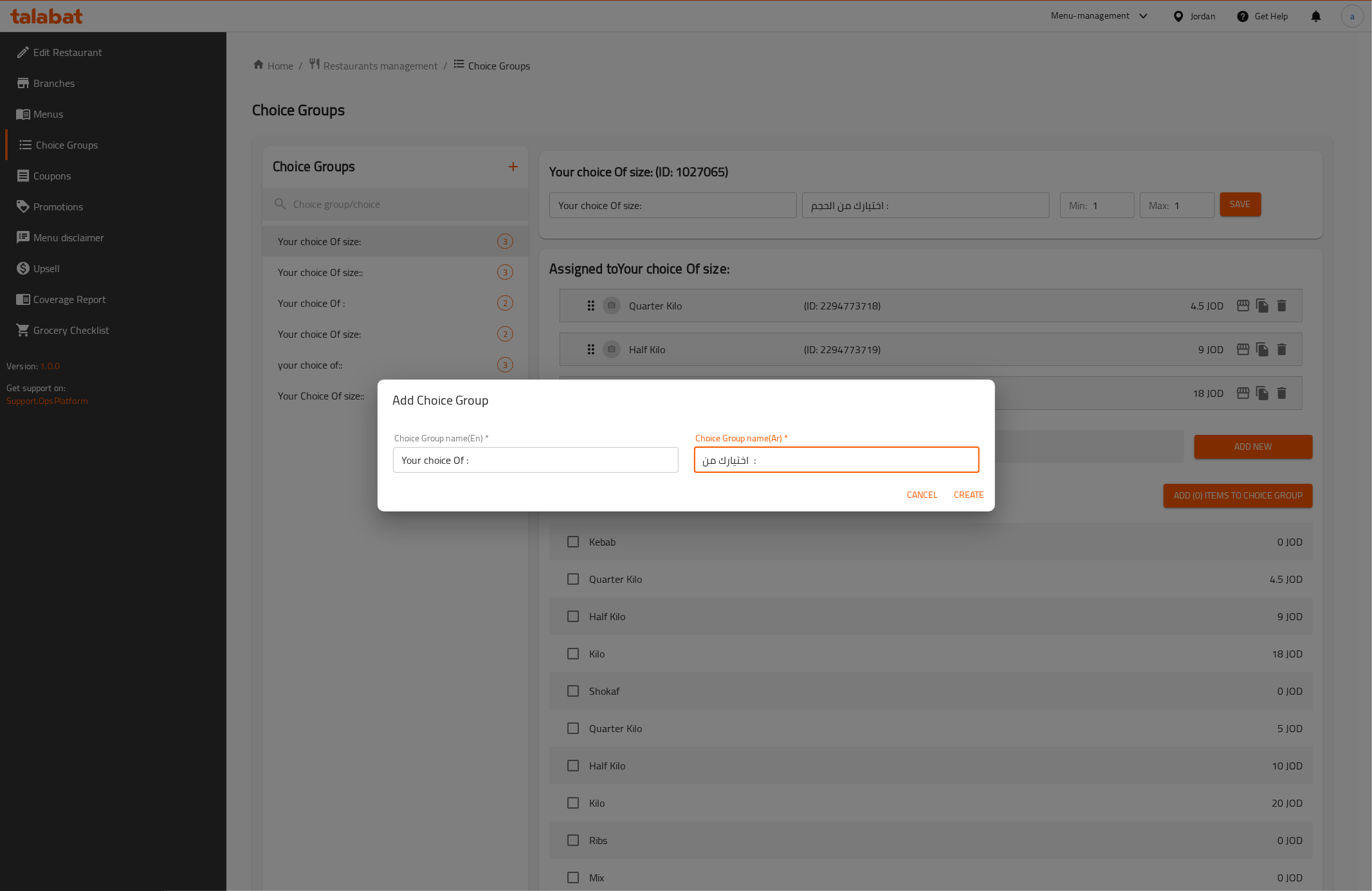
type input "اختيارك من :"
click at [973, 495] on span "Create" at bounding box center [970, 495] width 31 height 16
type input "Your choice Of :"
type input "اختيارك من :"
type input "0"
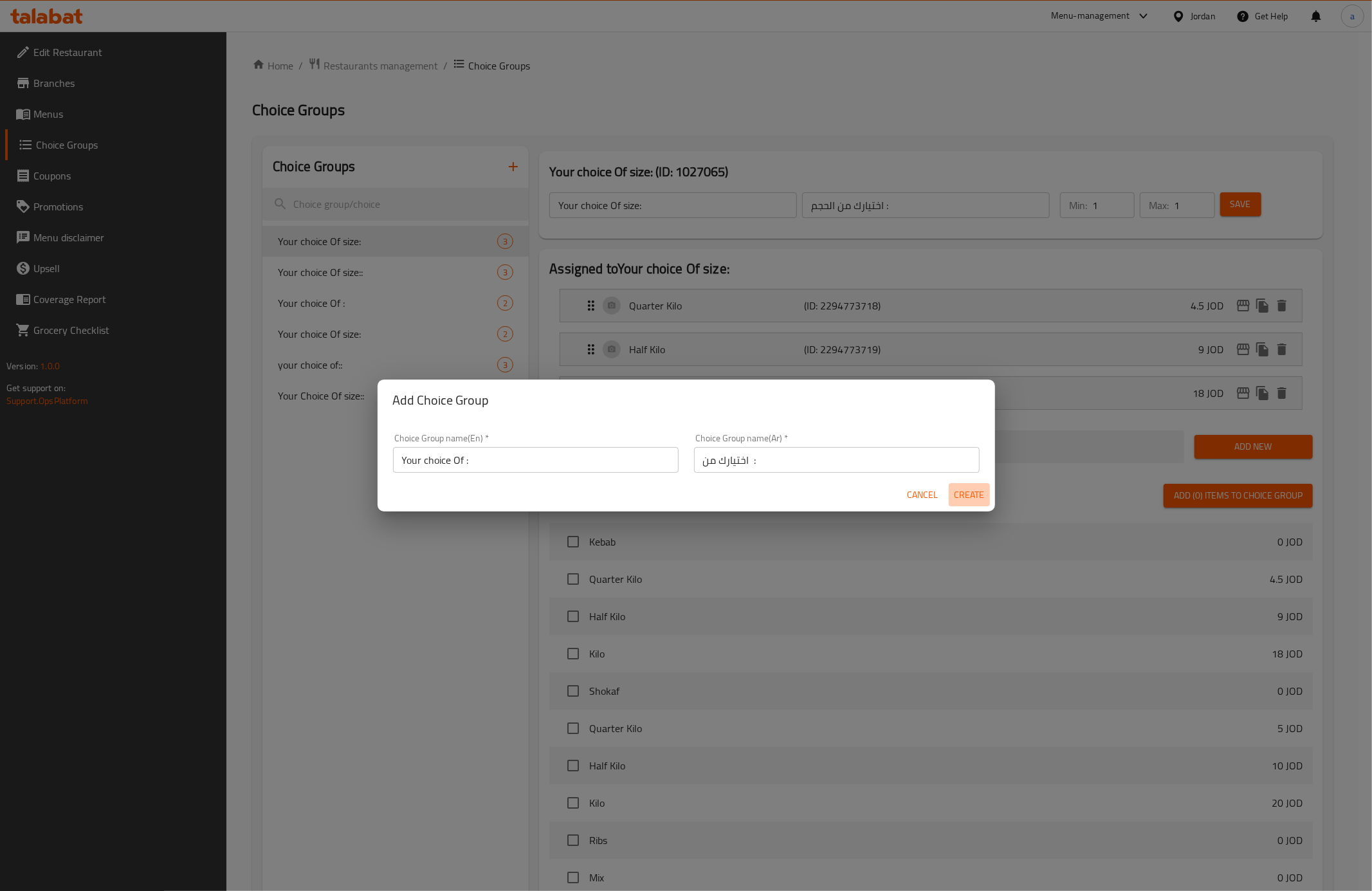
type input "0"
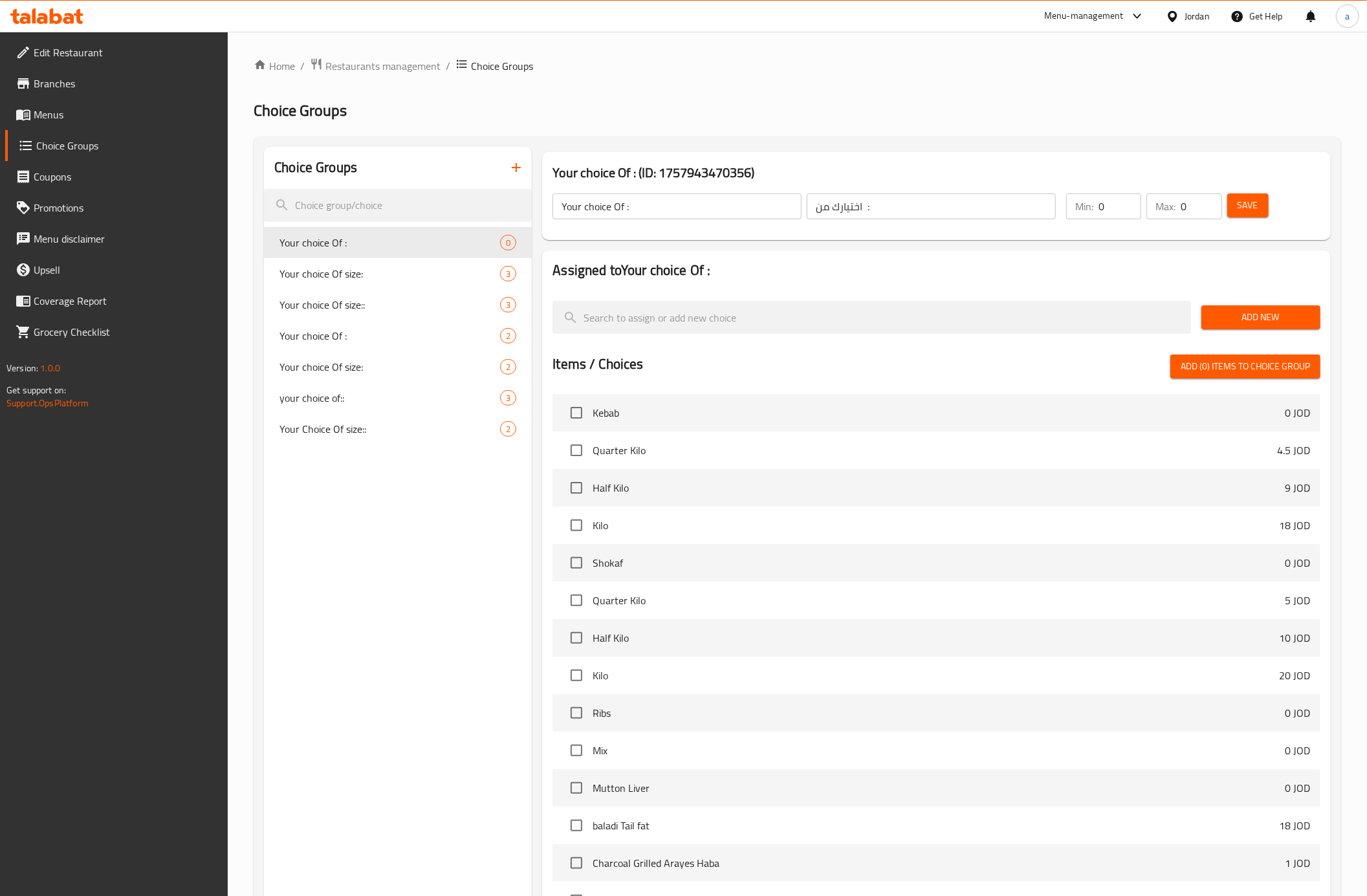
click at [1113, 199] on input "0" at bounding box center [1119, 206] width 43 height 26
type input "1"
click at [1126, 200] on input "1" at bounding box center [1119, 206] width 43 height 26
type input "1"
click at [1206, 200] on input "1" at bounding box center [1201, 206] width 41 height 26
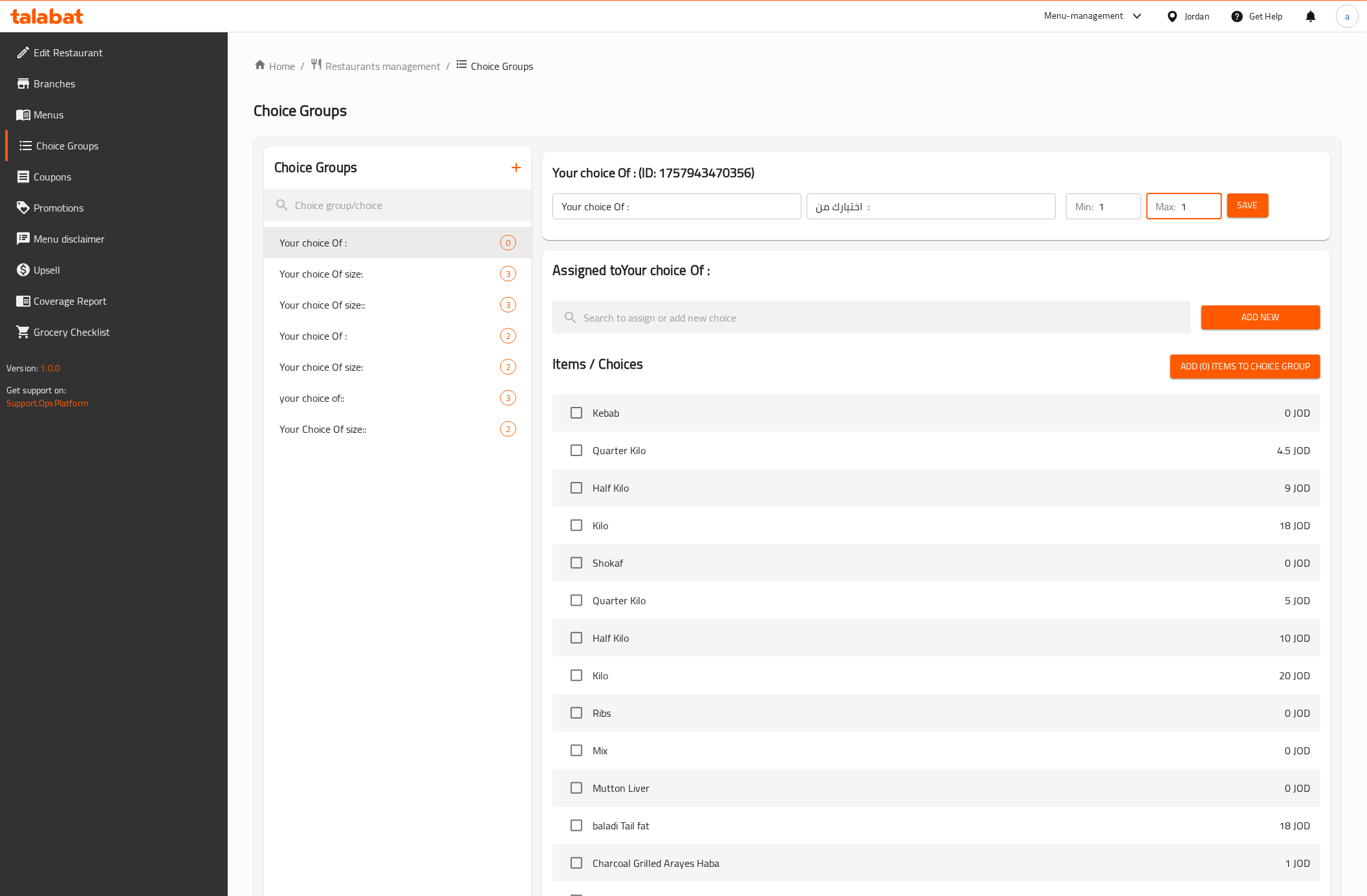
click at [1238, 315] on span "Add New" at bounding box center [1261, 317] width 98 height 16
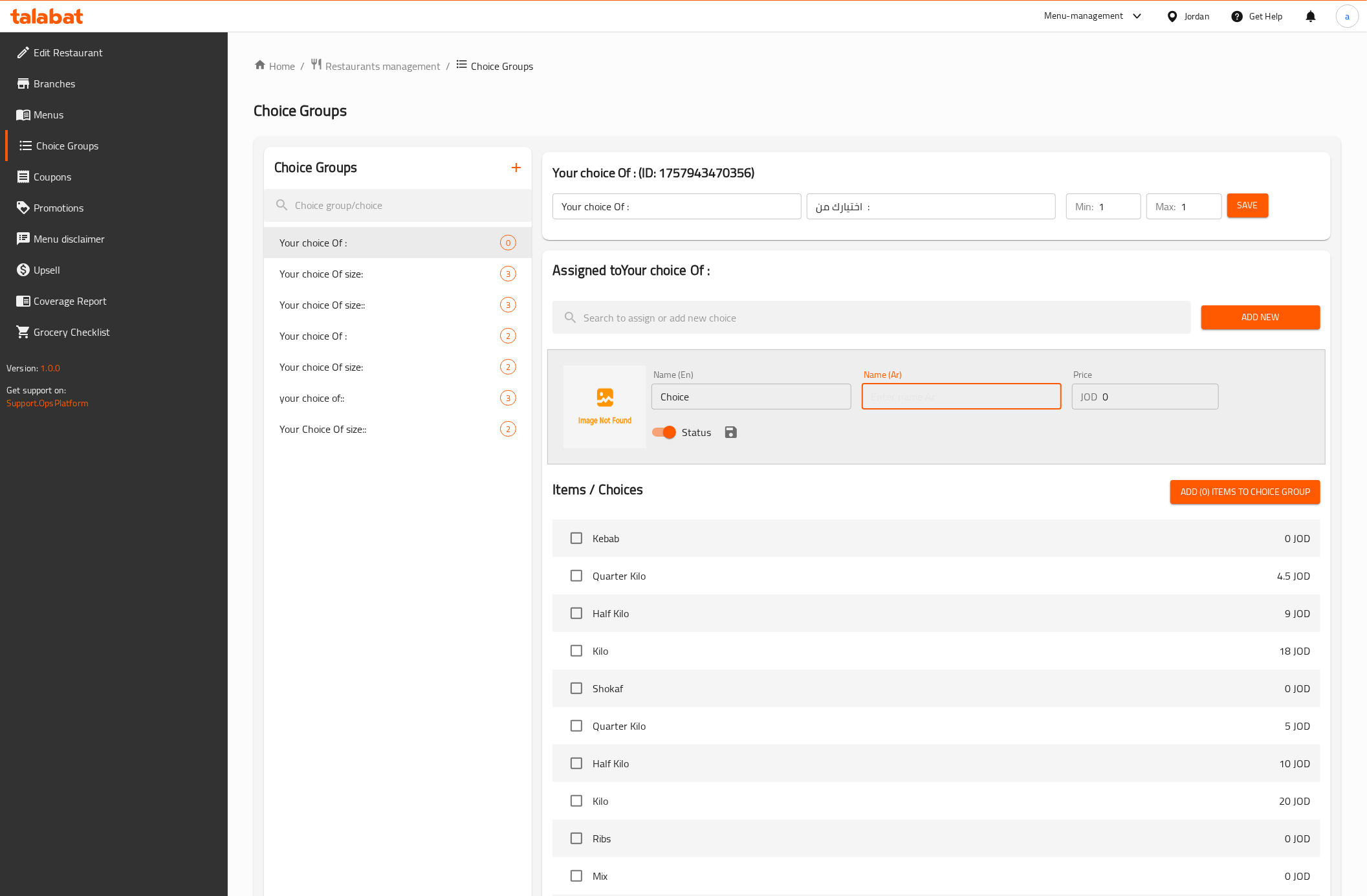
click at [891, 386] on input "text" at bounding box center [961, 397] width 200 height 26
paste input "ساندويش"
type input "ساندويش"
click at [762, 400] on input "Choice" at bounding box center [751, 397] width 200 height 26
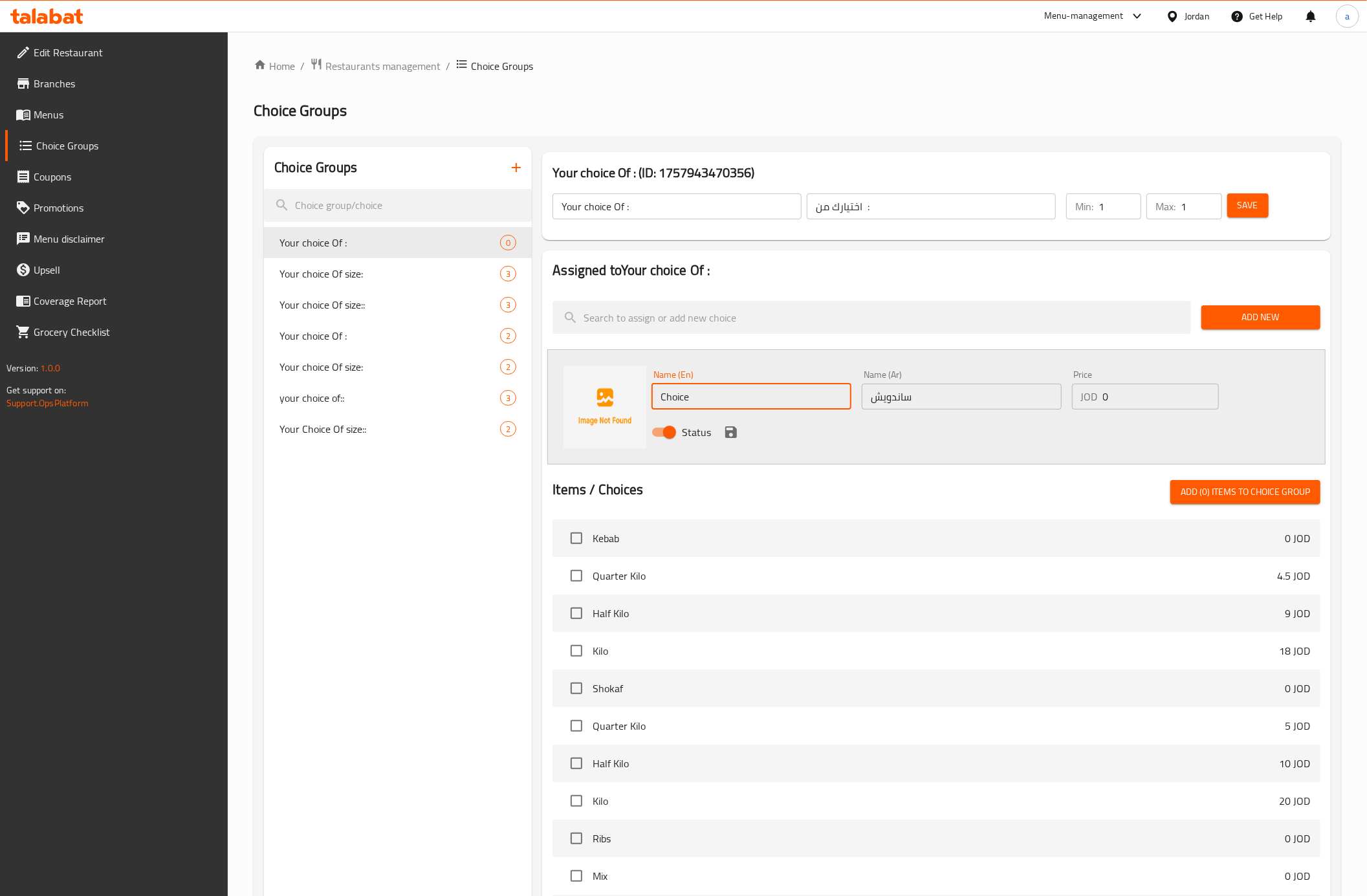
click at [762, 390] on input "Choice" at bounding box center [751, 397] width 200 height 26
paste input "Sandwich"
type input "Sandwich"
drag, startPoint x: 1111, startPoint y: 399, endPoint x: 1091, endPoint y: 405, distance: 20.9
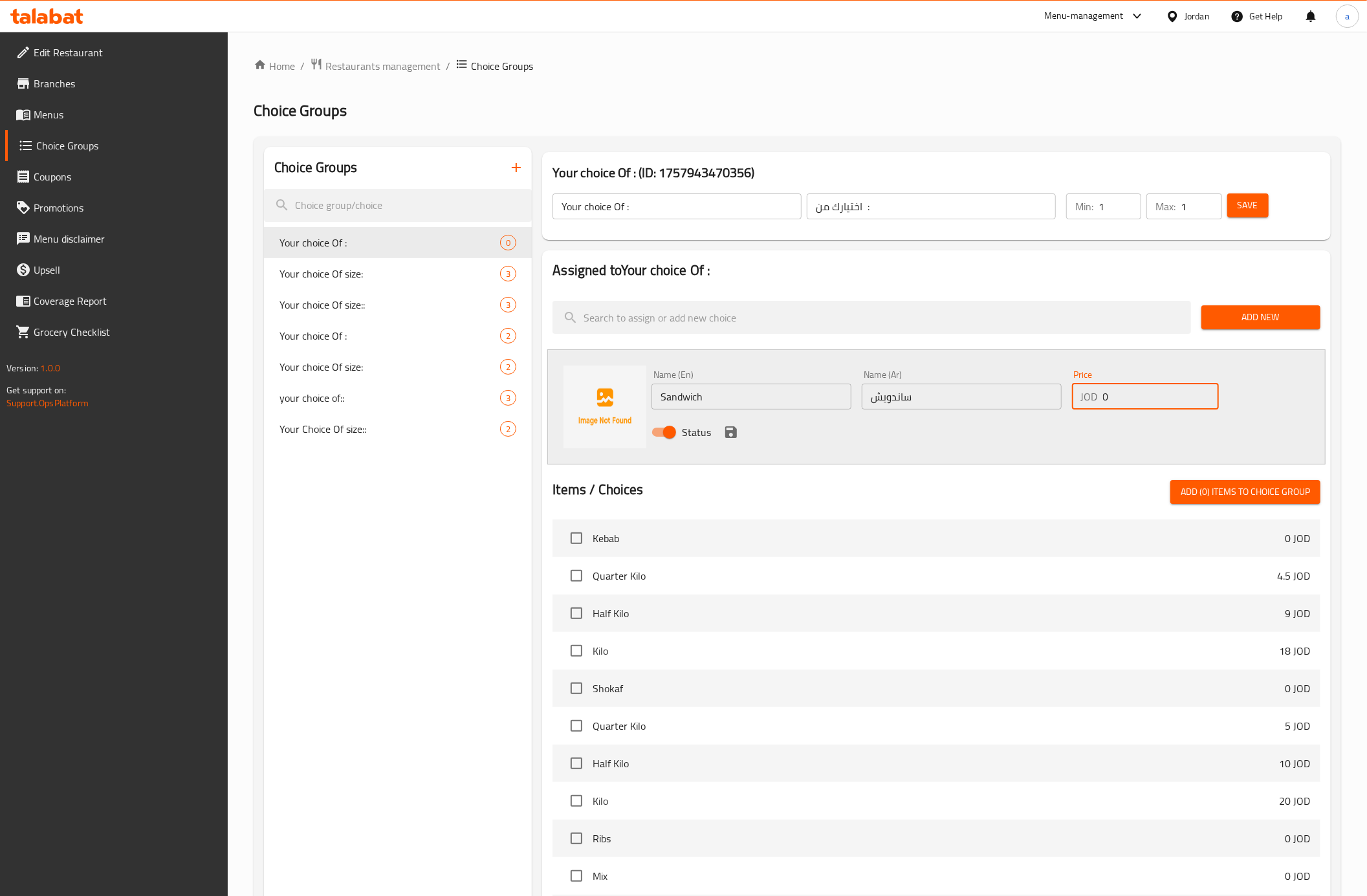
click at [1091, 405] on div "JOD 0 Price" at bounding box center [1145, 397] width 147 height 26
type input "1.75"
click at [725, 432] on icon "save" at bounding box center [731, 432] width 12 height 12
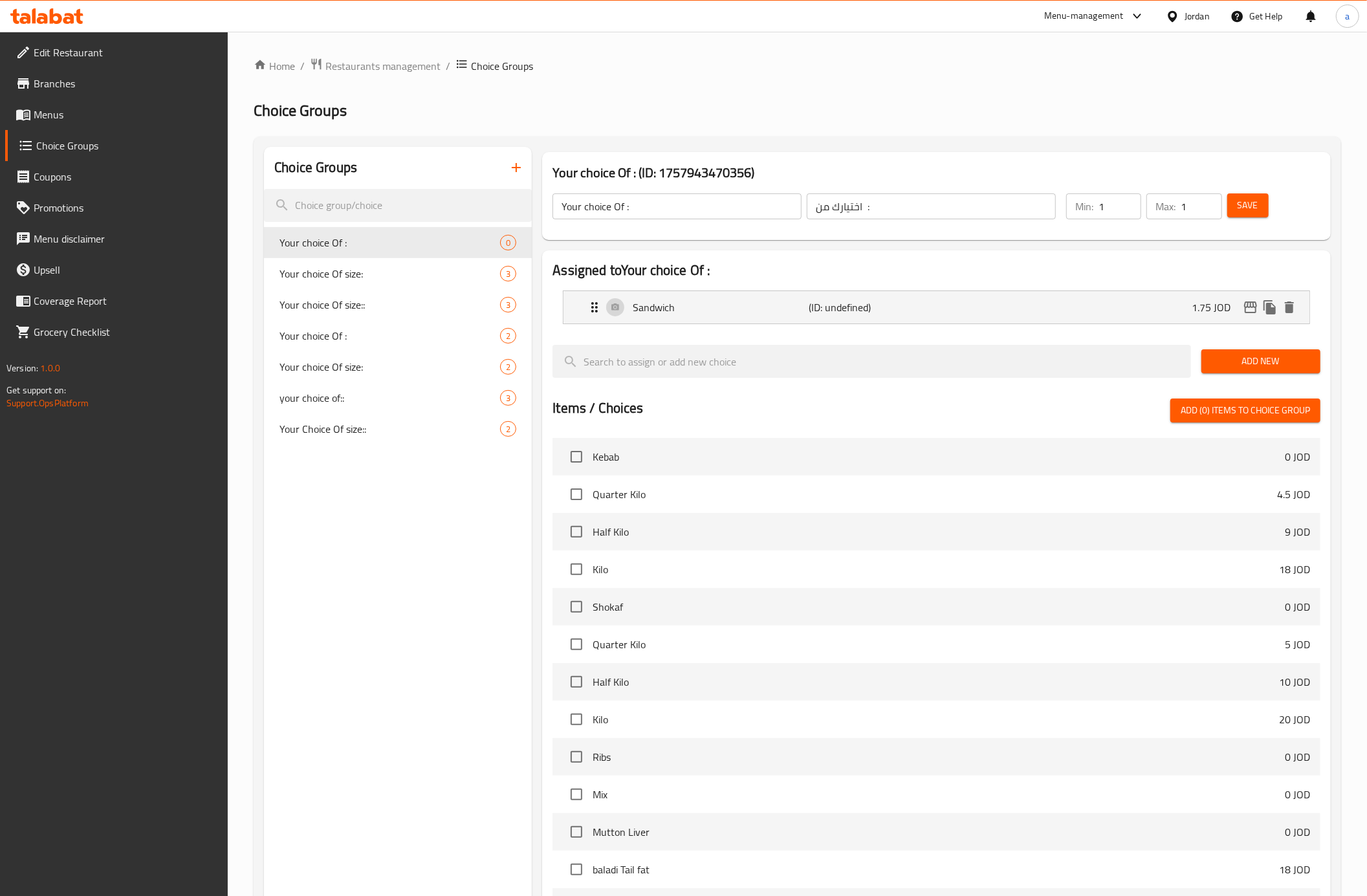
click at [1238, 361] on span "Add New" at bounding box center [1261, 361] width 98 height 16
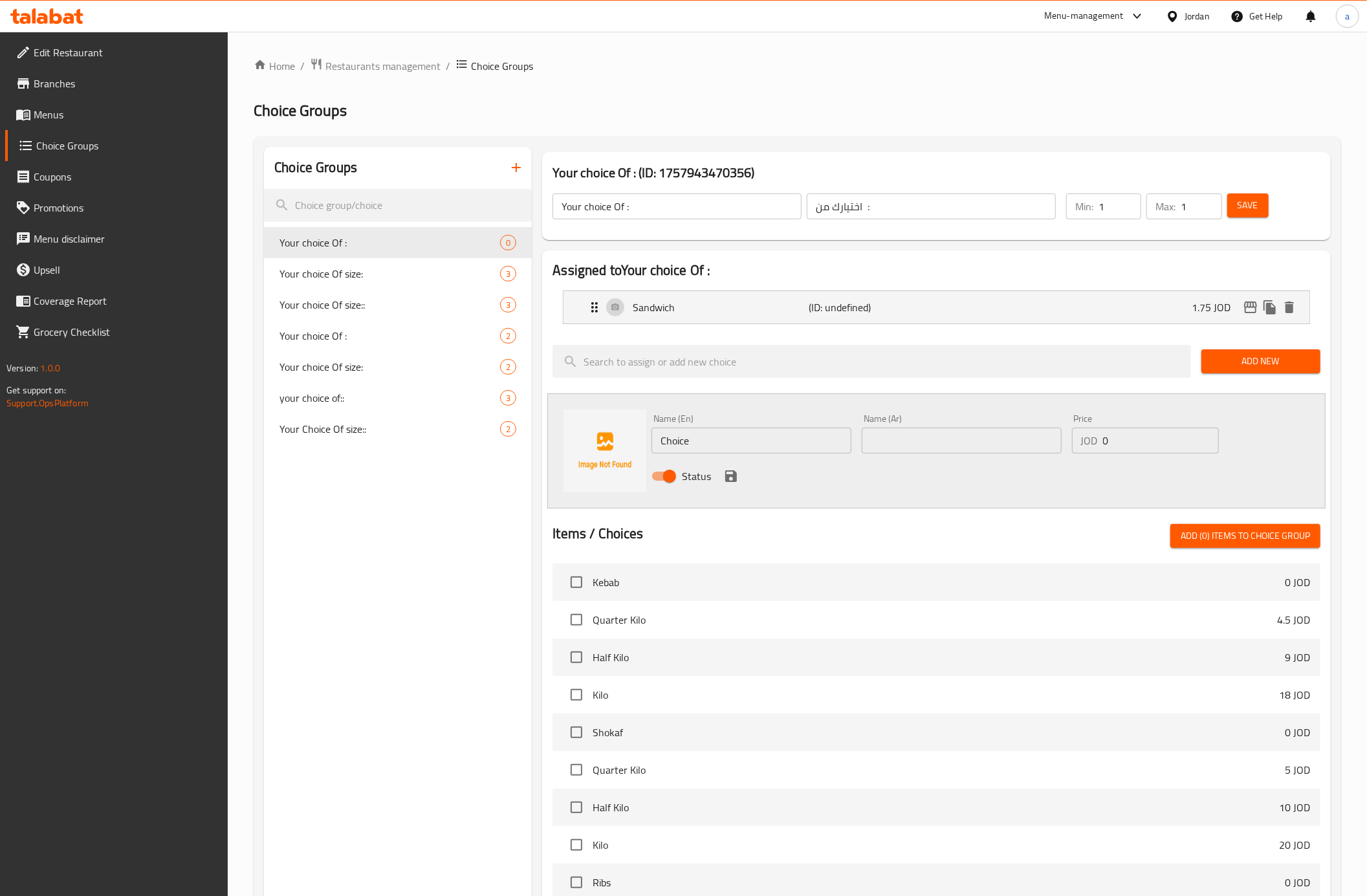
click at [889, 434] on input "text" at bounding box center [961, 441] width 200 height 26
type input "وجبة"
click at [728, 446] on input "Choice" at bounding box center [751, 441] width 200 height 26
type input "Meal"
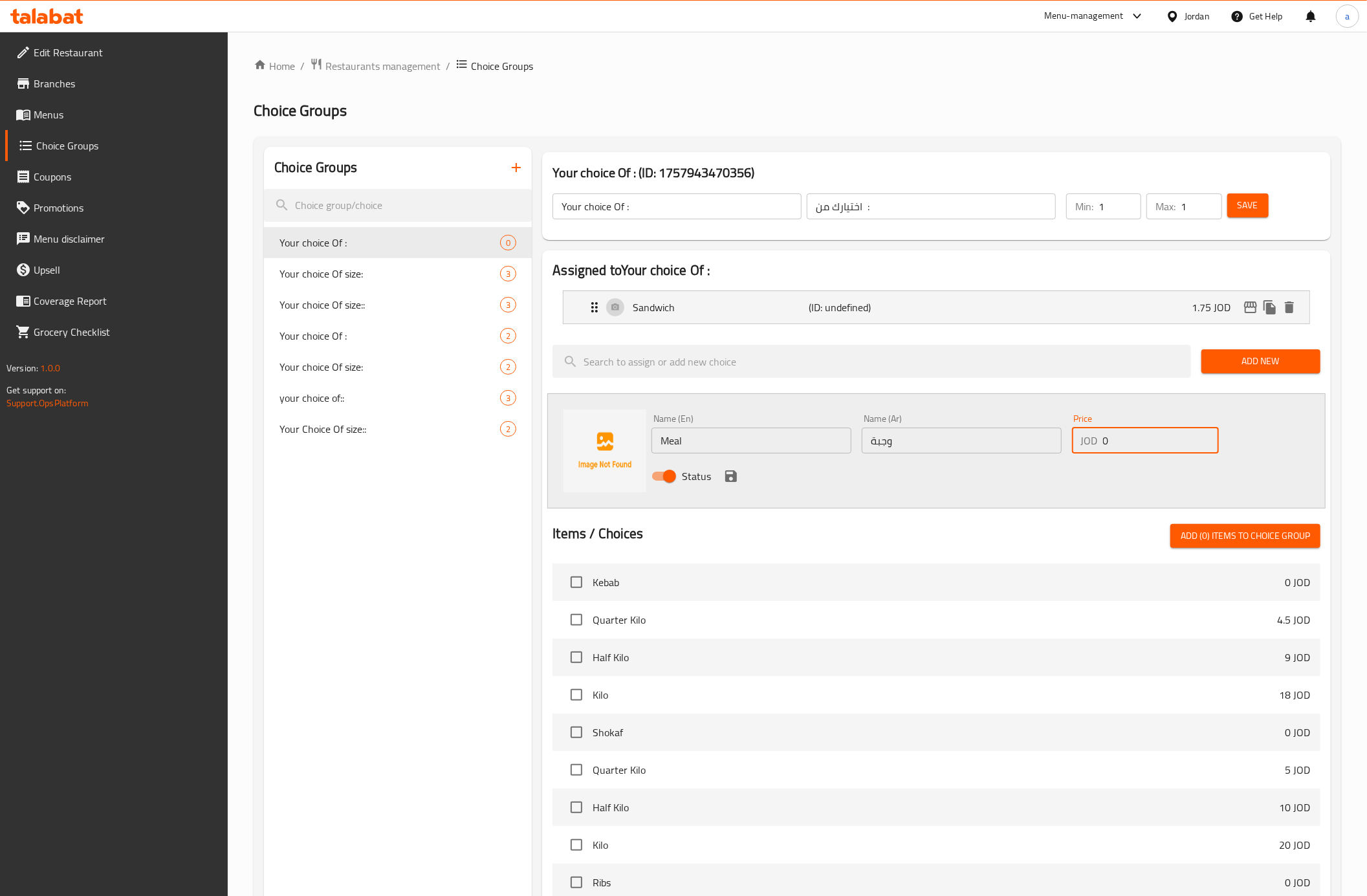
drag, startPoint x: 1111, startPoint y: 436, endPoint x: 1095, endPoint y: 444, distance: 17.9
click at [1095, 444] on div "JOD 0 Price" at bounding box center [1145, 441] width 147 height 26
type input "2.75"
click at [727, 477] on icon "save" at bounding box center [731, 476] width 12 height 12
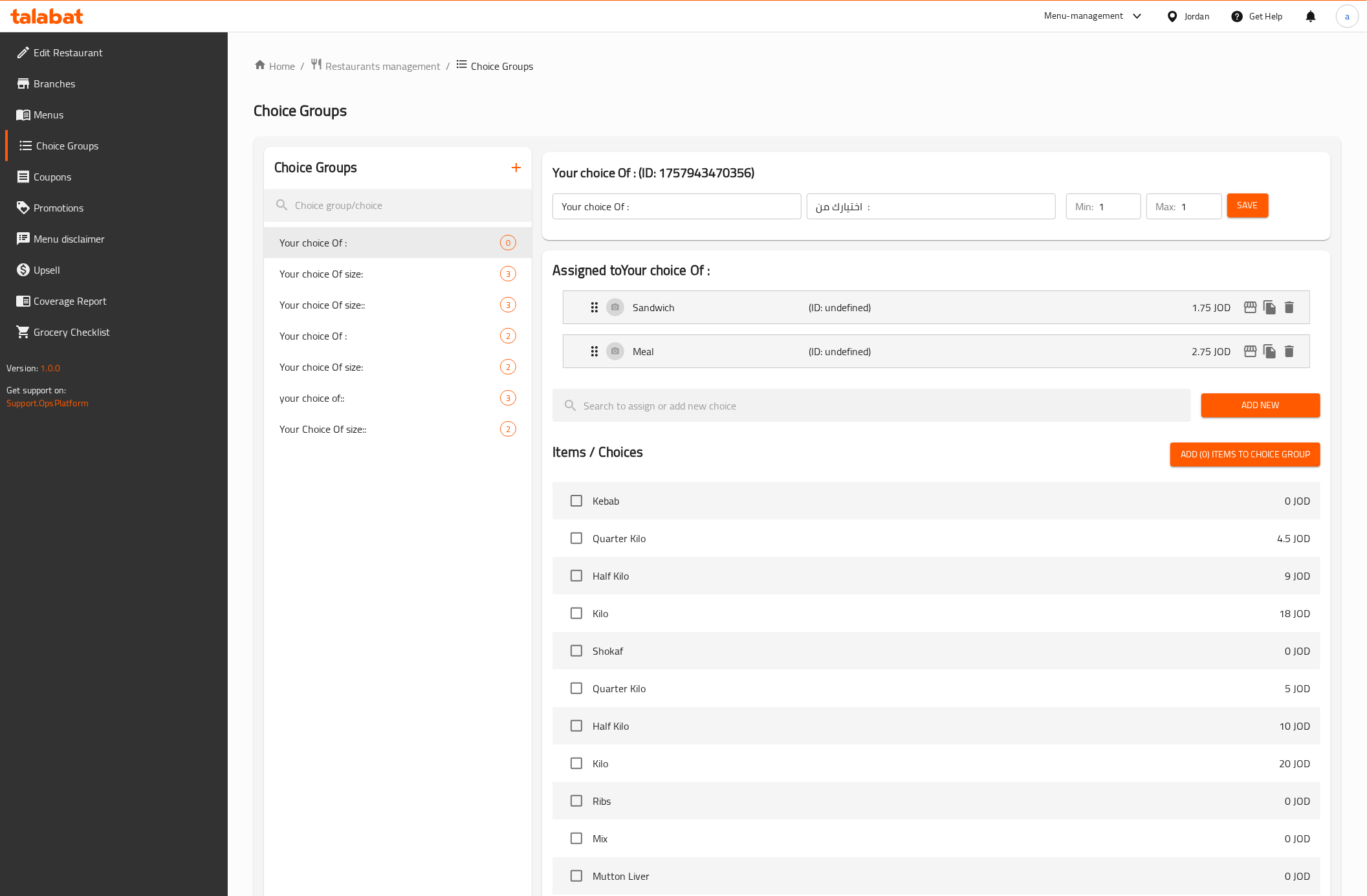
click at [1248, 211] on span "Save" at bounding box center [1248, 206] width 21 height 16
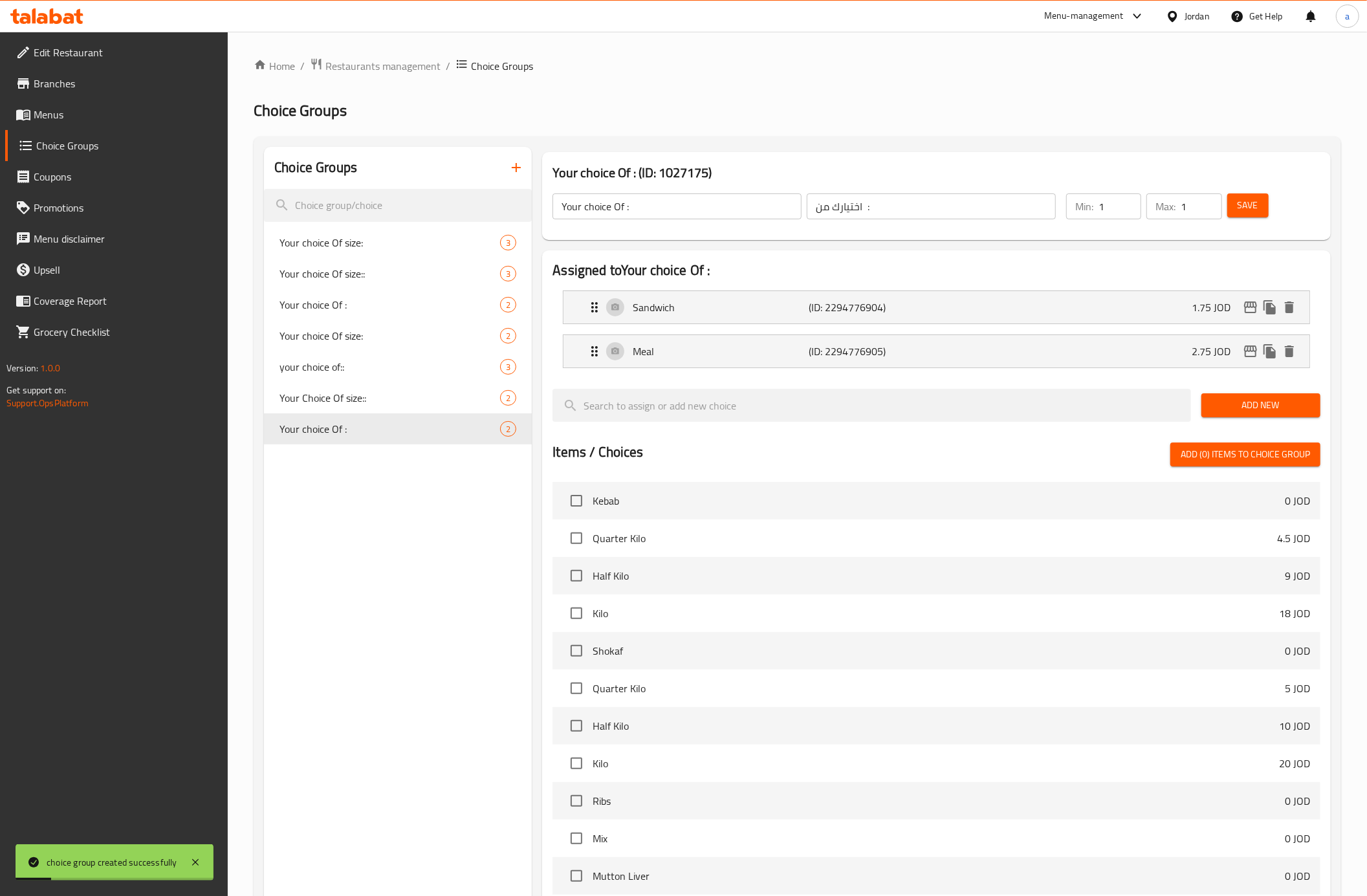
click at [512, 167] on icon "button" at bounding box center [516, 167] width 16 height 16
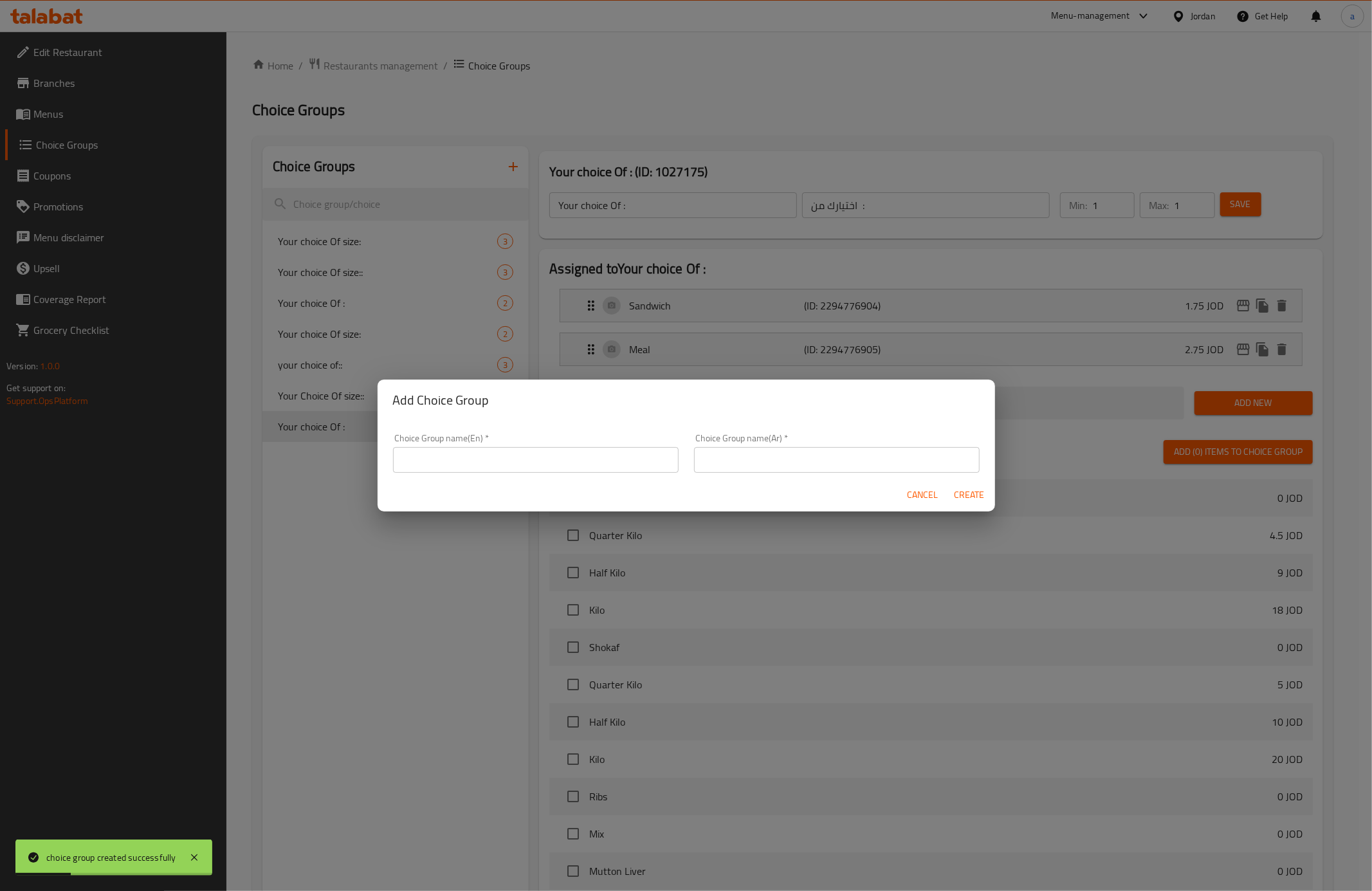
click at [542, 458] on input "text" at bounding box center [536, 460] width 285 height 26
click at [772, 469] on input "text" at bounding box center [837, 460] width 285 height 26
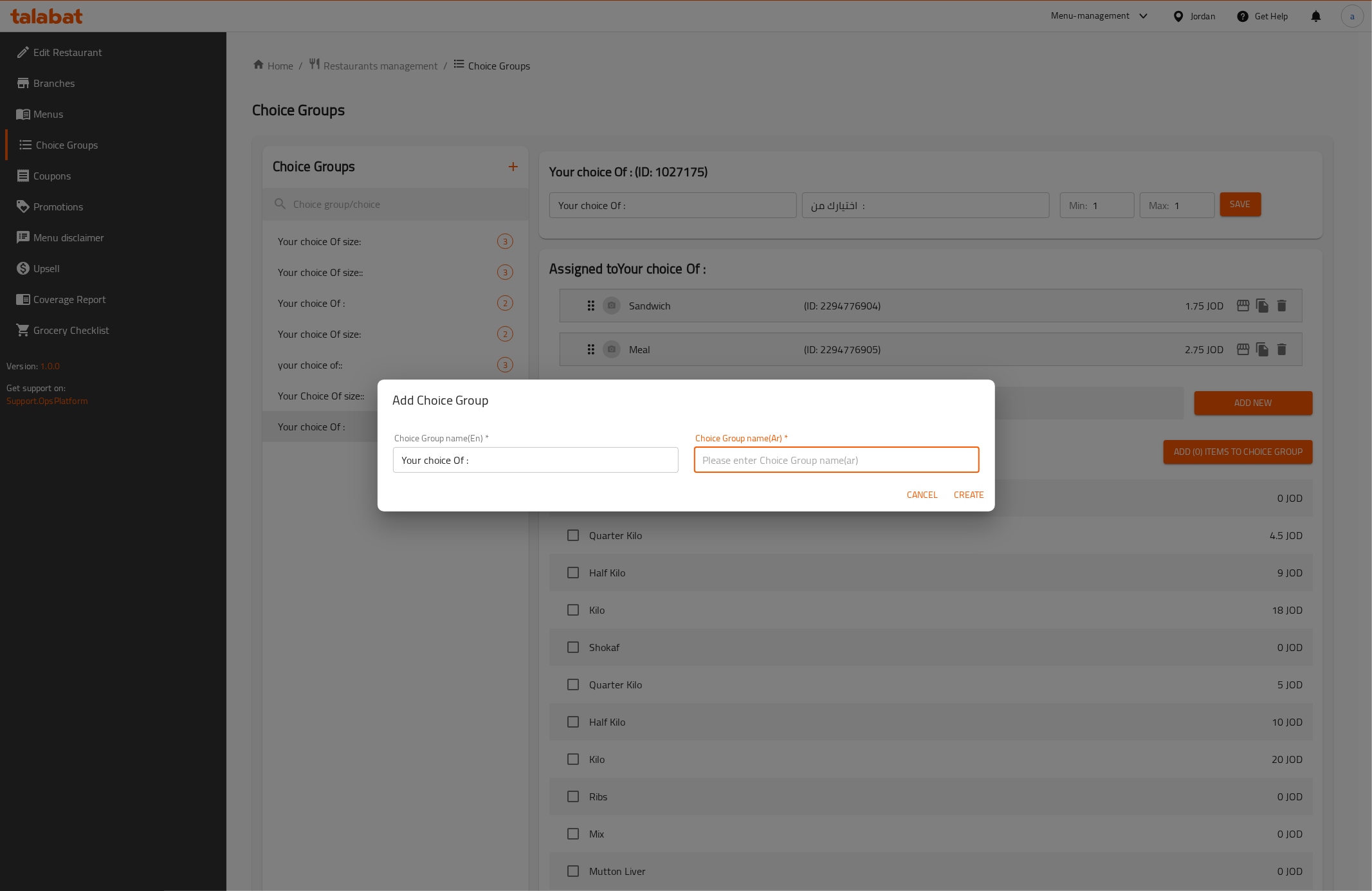
click at [466, 462] on input "Your choice Of :" at bounding box center [536, 460] width 285 height 26
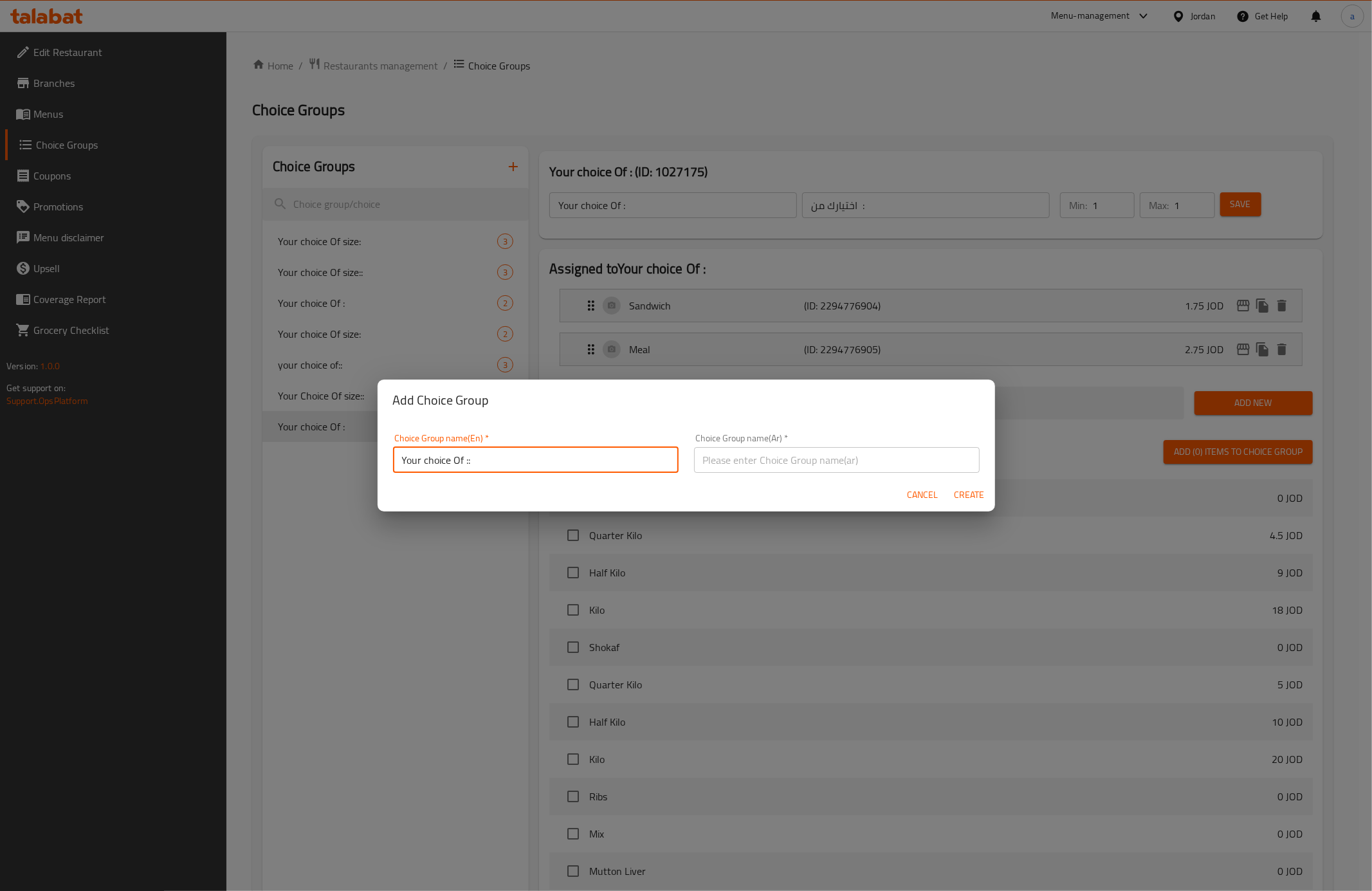
type input "Your choice Of ::"
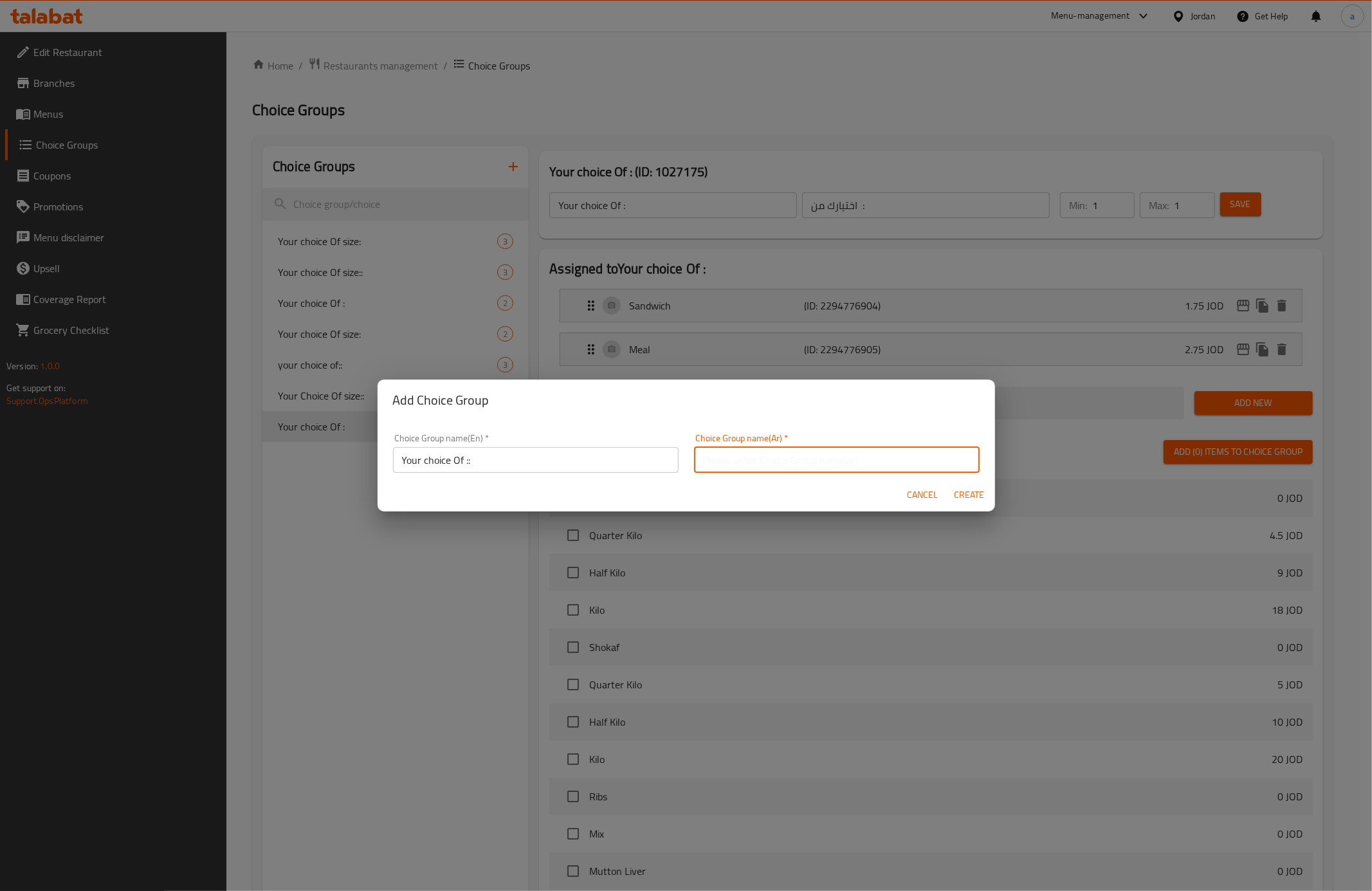
click at [747, 461] on input "text" at bounding box center [837, 460] width 285 height 26
type input "اختيارك من ::"
click at [973, 502] on span "Create" at bounding box center [970, 495] width 31 height 16
type input "Your choice Of ::"
type input "اختيارك من ::"
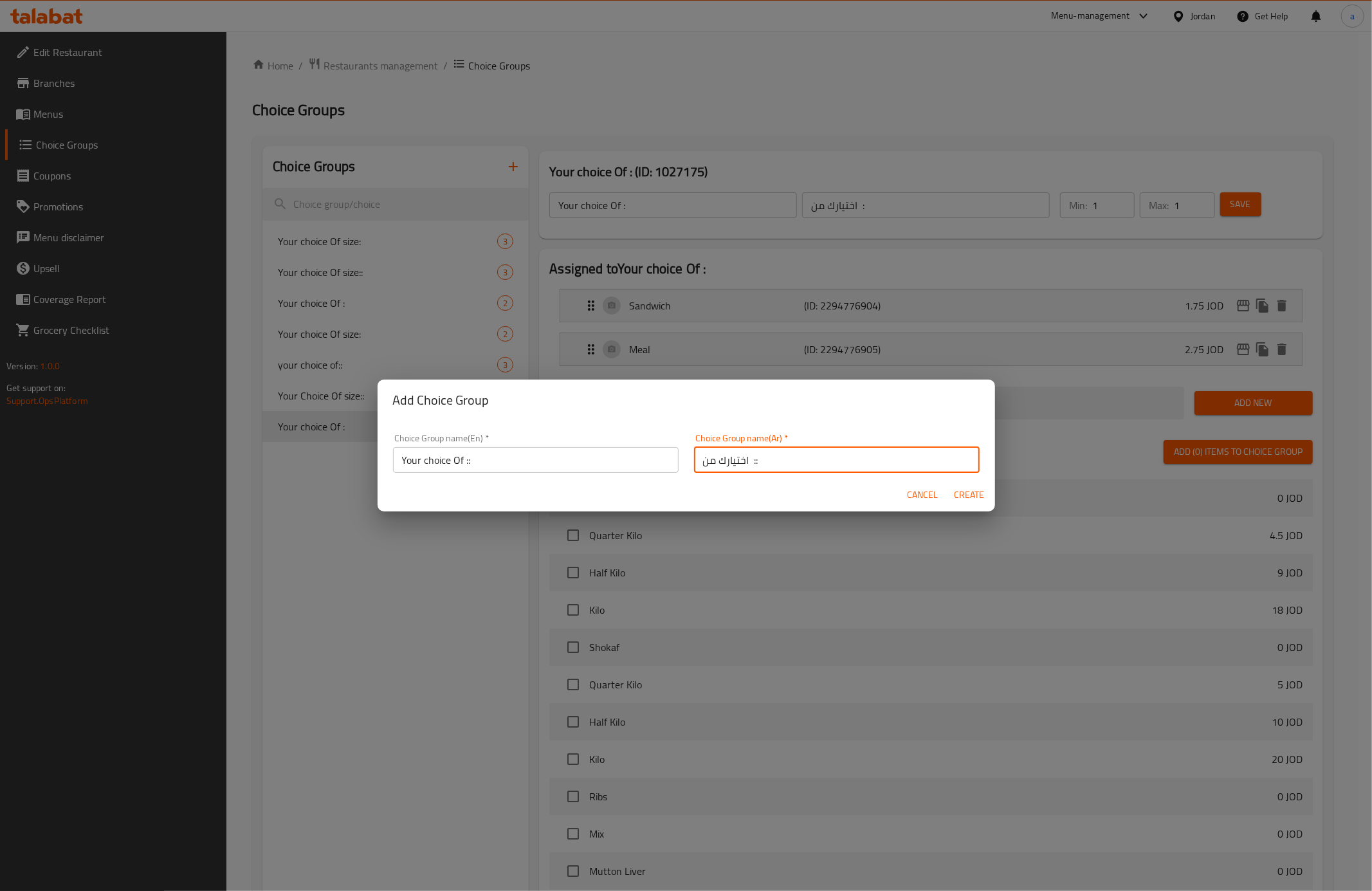
type input "0"
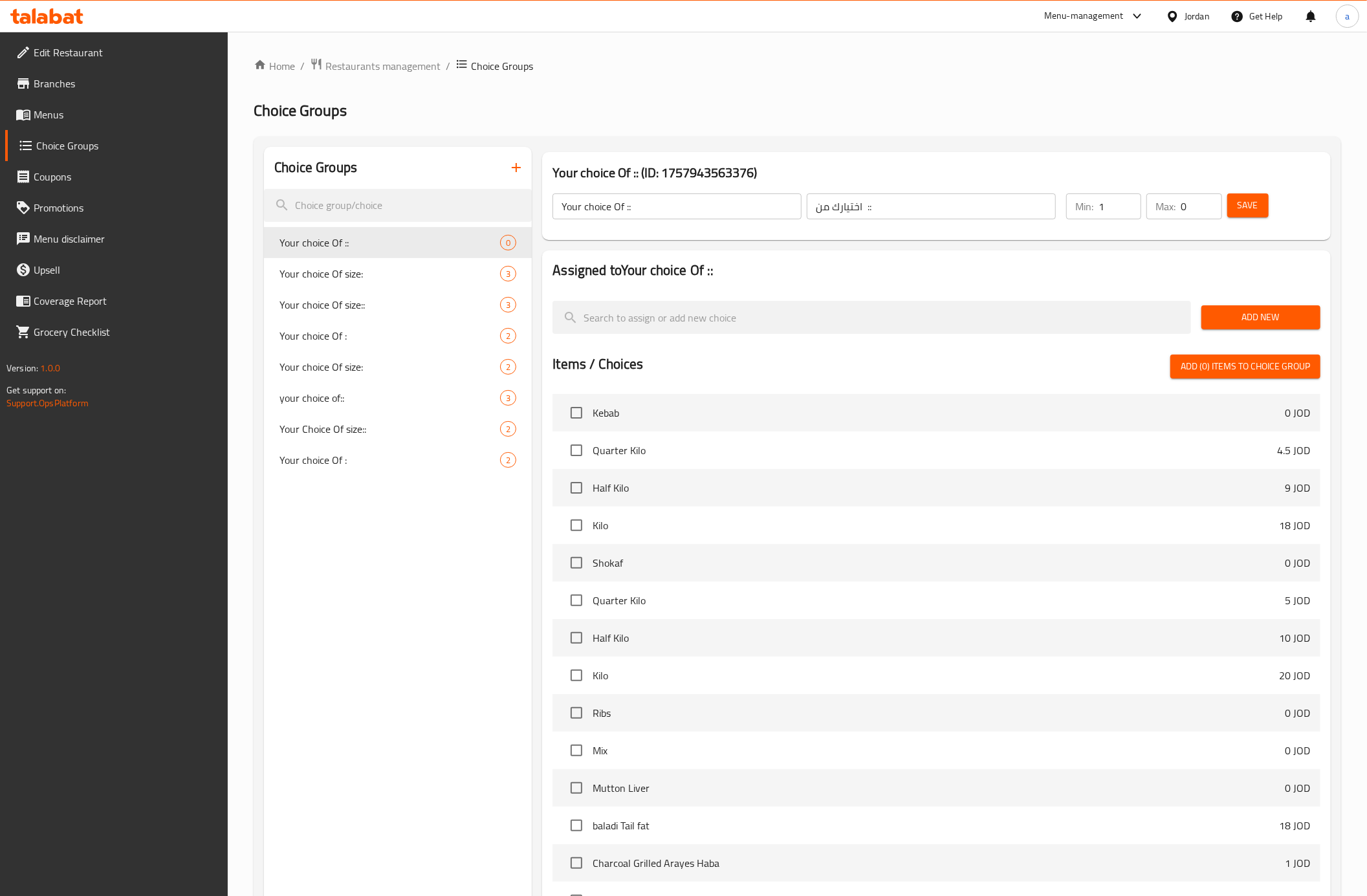
type input "1"
click at [1129, 202] on input "1" at bounding box center [1119, 206] width 43 height 26
type input "1"
click at [1207, 202] on input "1" at bounding box center [1201, 206] width 41 height 26
click at [1222, 270] on h2 "Assigned to Your choice Of ::" at bounding box center [936, 270] width 768 height 20
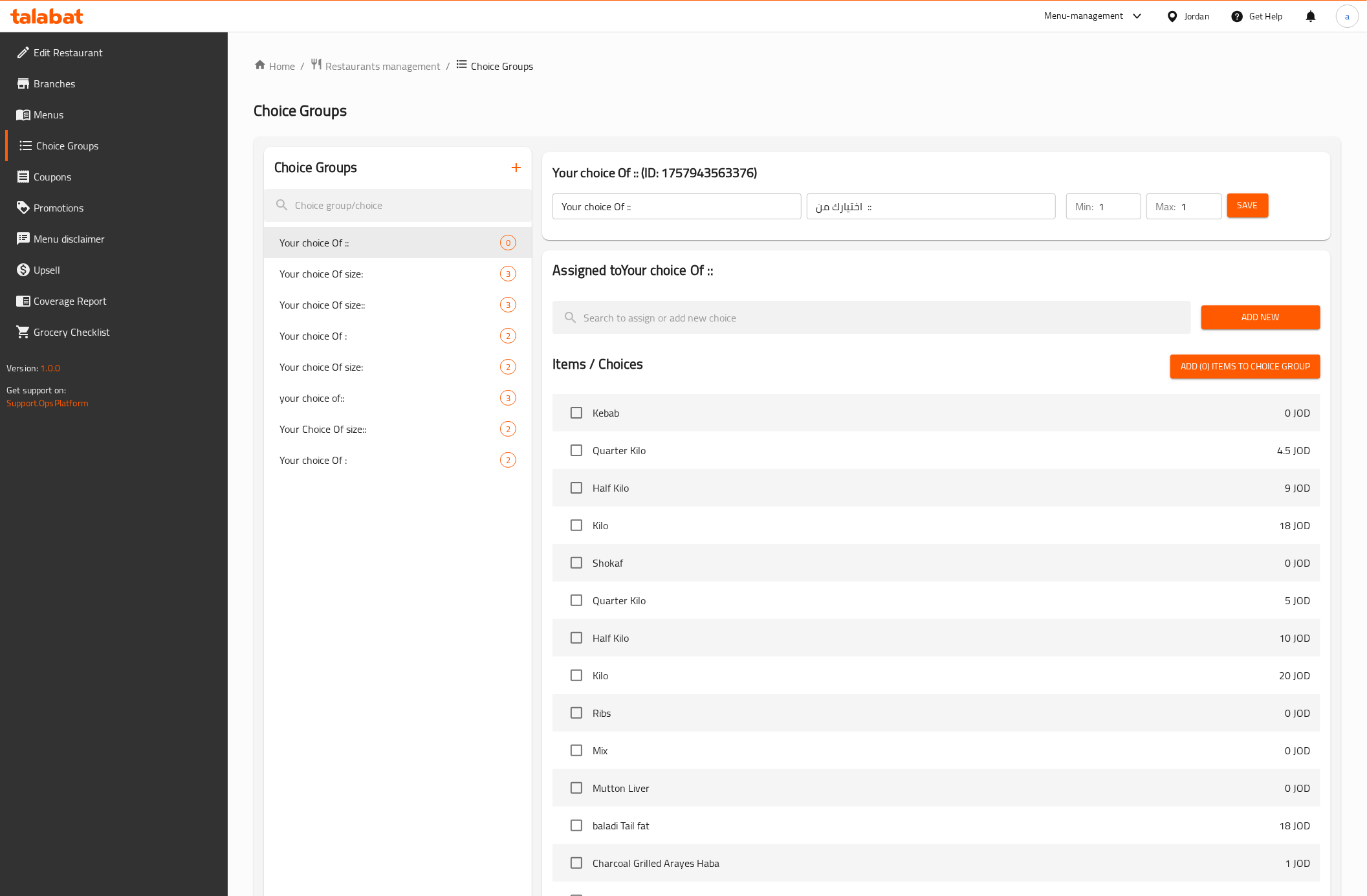
click at [1243, 308] on button "Add New" at bounding box center [1261, 317] width 119 height 24
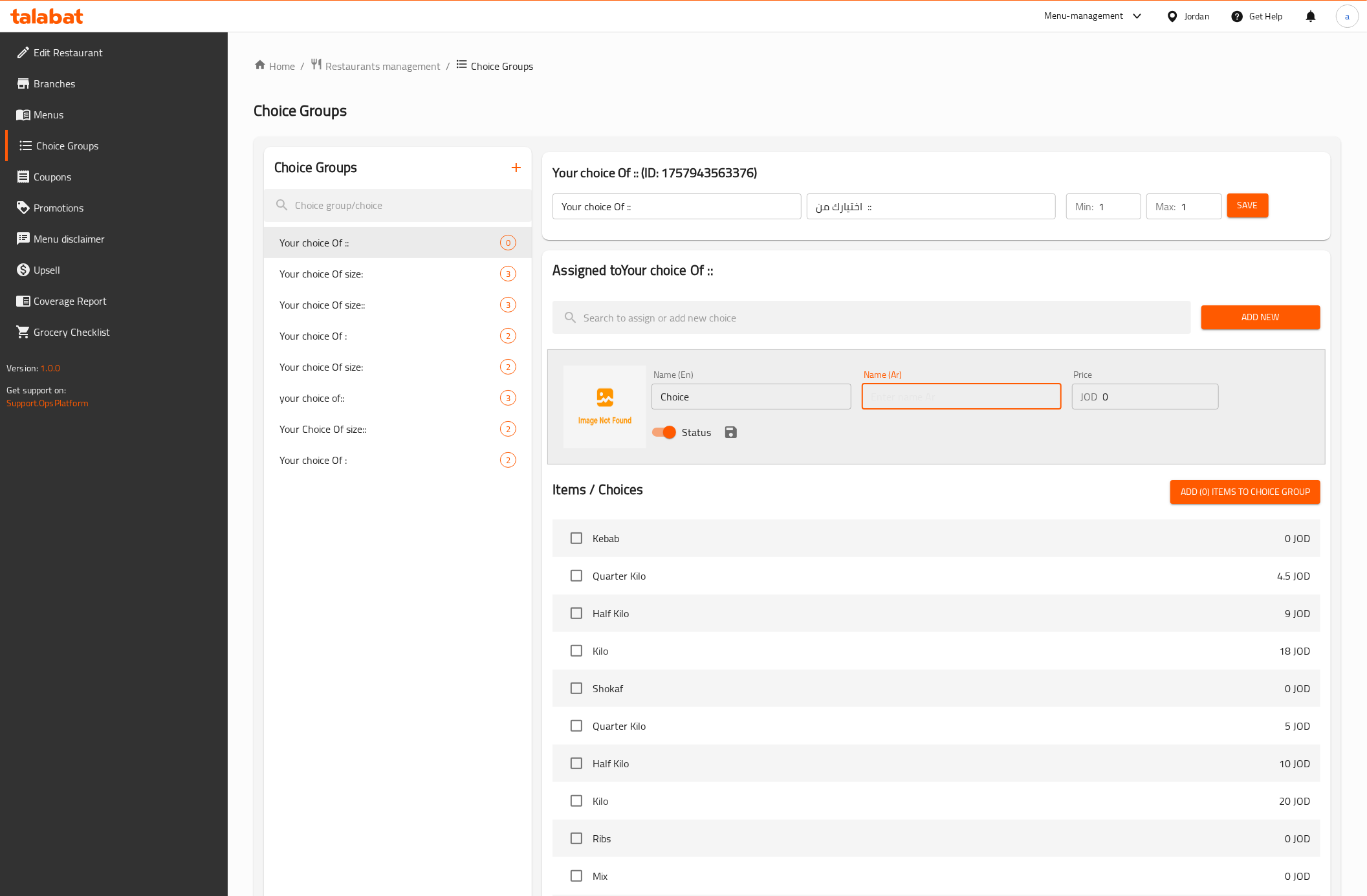
click at [966, 390] on input "text" at bounding box center [961, 397] width 200 height 26
type input "s"
click at [748, 383] on div "Name (En) Choice Name (En)" at bounding box center [751, 390] width 200 height 39
click at [735, 400] on input "Choice" at bounding box center [751, 397] width 200 height 26
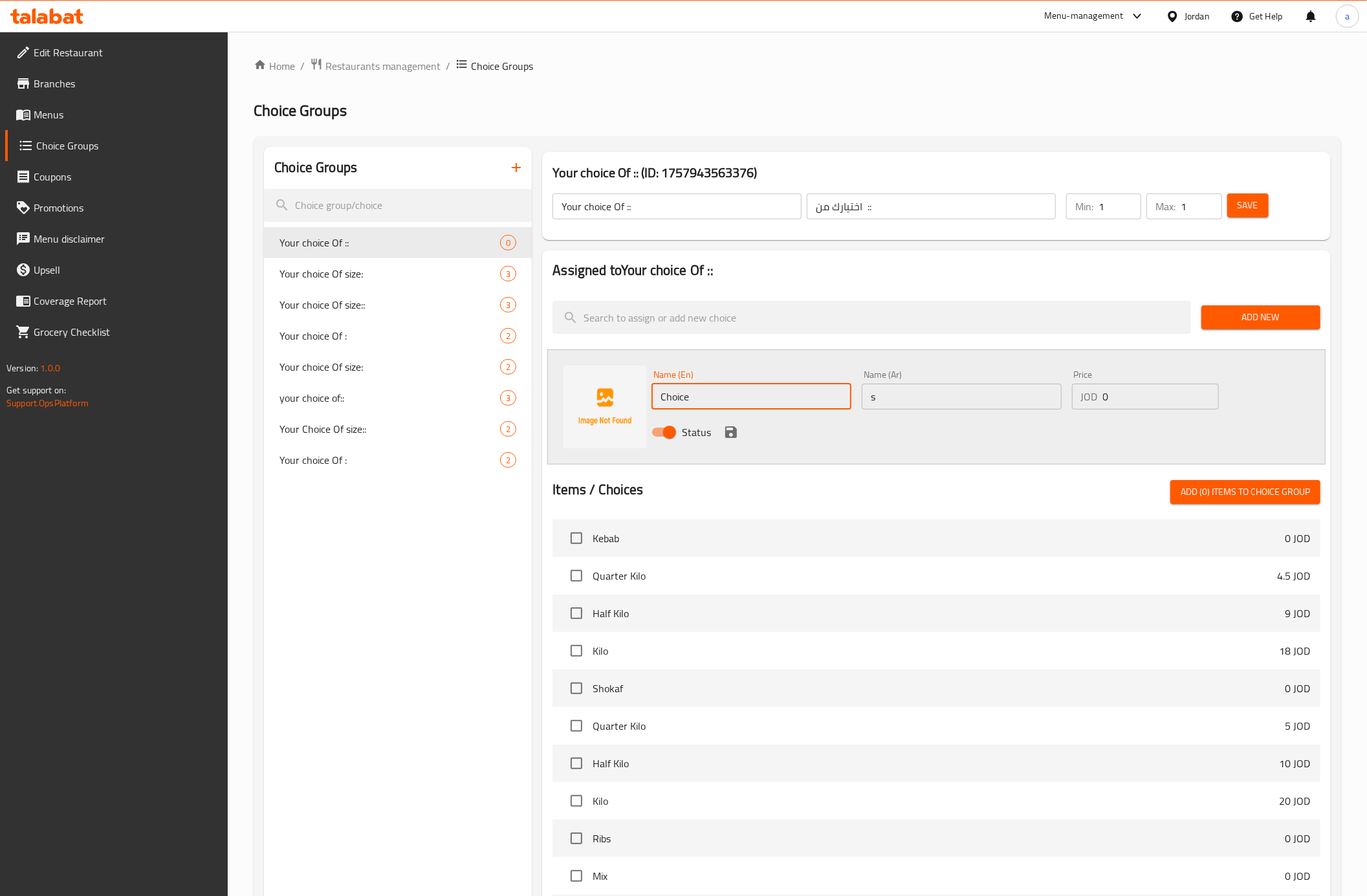
click at [735, 400] on input "Choice" at bounding box center [751, 397] width 200 height 26
type input "Sandwich"
drag, startPoint x: 877, startPoint y: 397, endPoint x: 850, endPoint y: 403, distance: 27.7
click at [850, 403] on div "Name (En) Sandwich Name (En) Name (Ar) s Name (Ar) Price JOD 0 Price Status" at bounding box center [961, 407] width 630 height 85
type input "ساندويش"
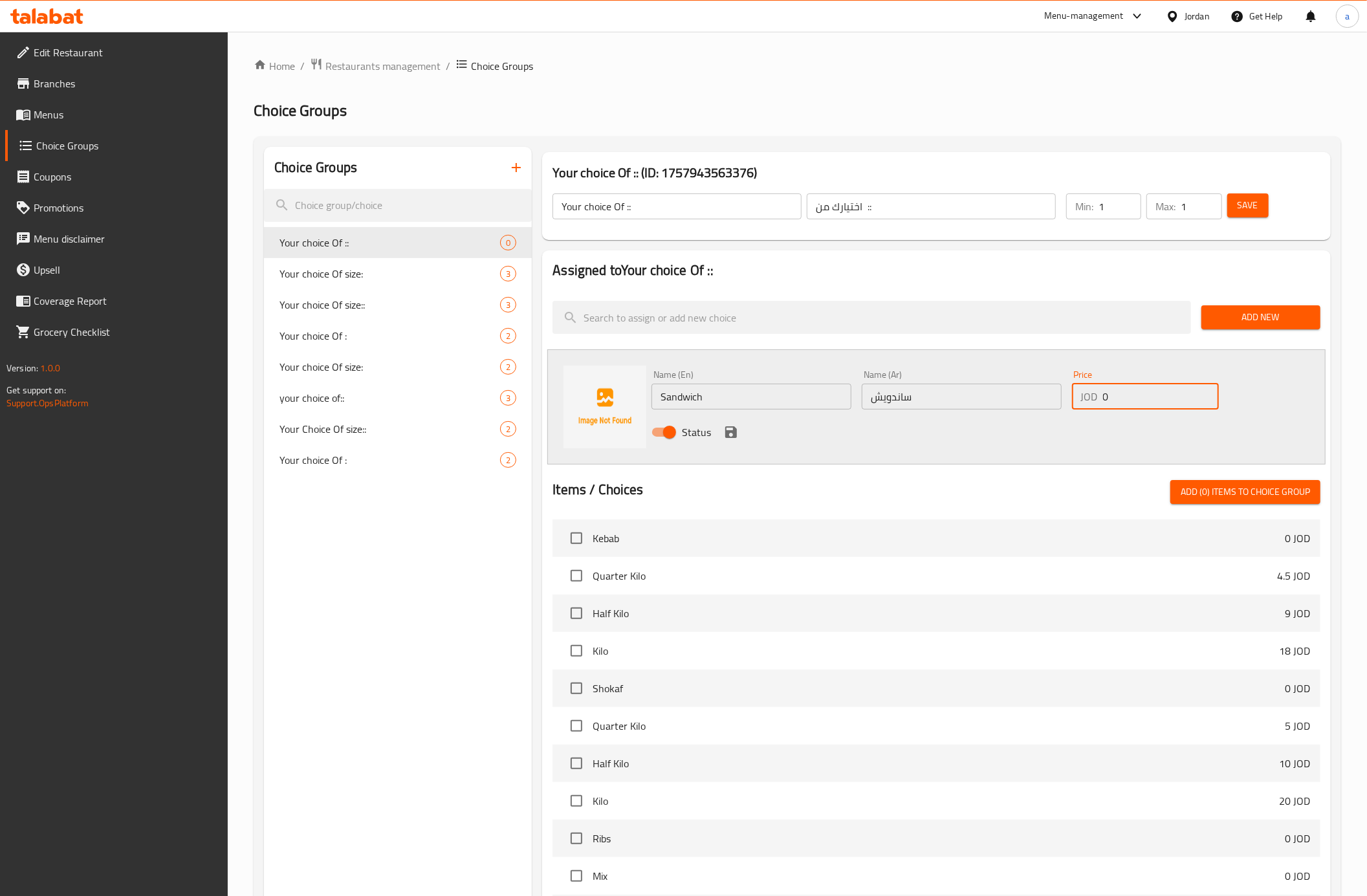
drag, startPoint x: 1109, startPoint y: 396, endPoint x: 1100, endPoint y: 399, distance: 9.5
click at [1100, 399] on div "JOD 0 Price" at bounding box center [1145, 397] width 147 height 26
type input "2.25"
click at [728, 425] on icon "save" at bounding box center [731, 432] width 16 height 16
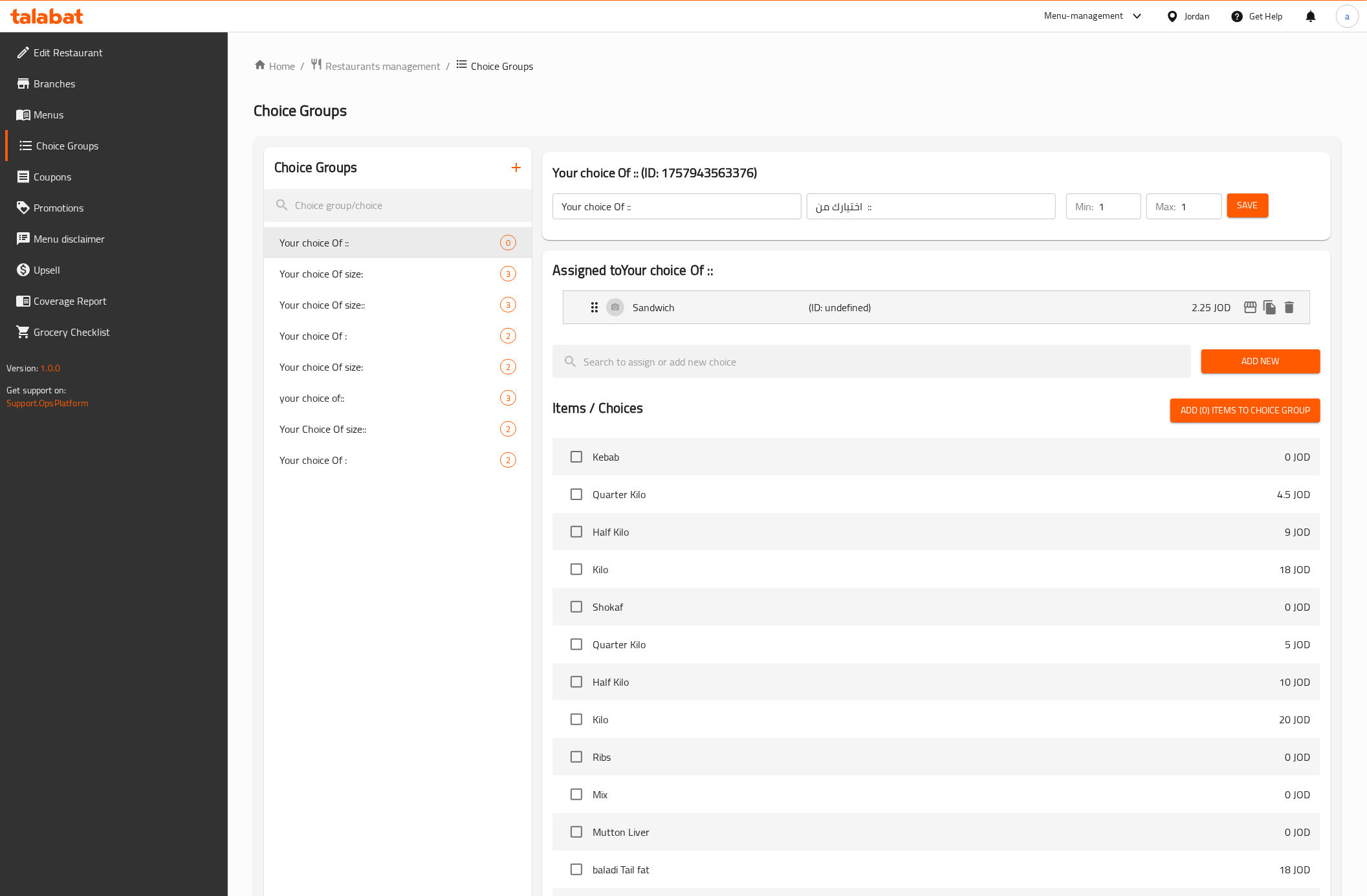
click at [1209, 365] on button "Add New" at bounding box center [1261, 361] width 119 height 24
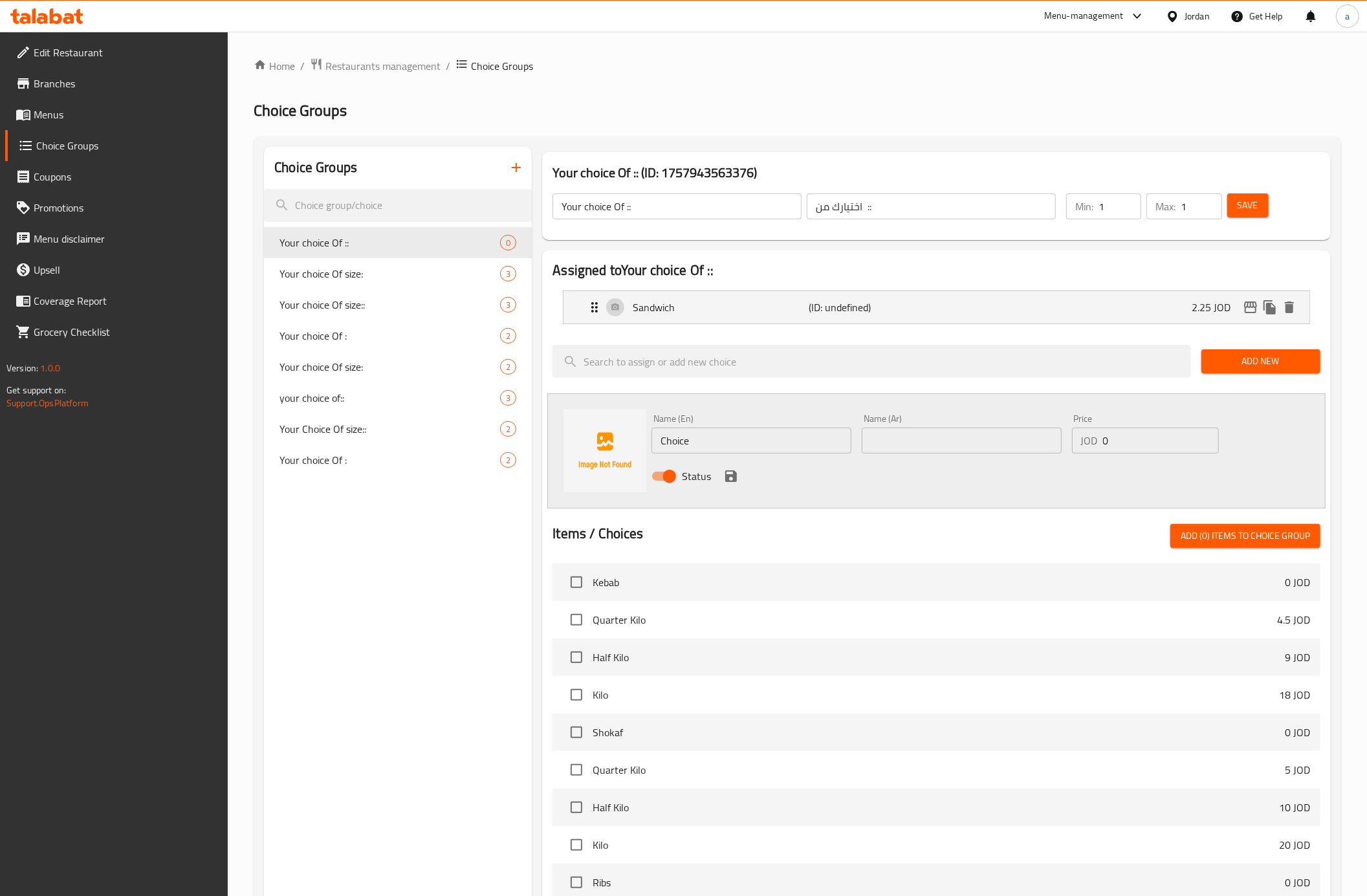
click at [889, 446] on input "text" at bounding box center [961, 441] width 200 height 26
type input "وجبة"
click at [754, 443] on input "Choice" at bounding box center [751, 441] width 200 height 26
type input "Meal"
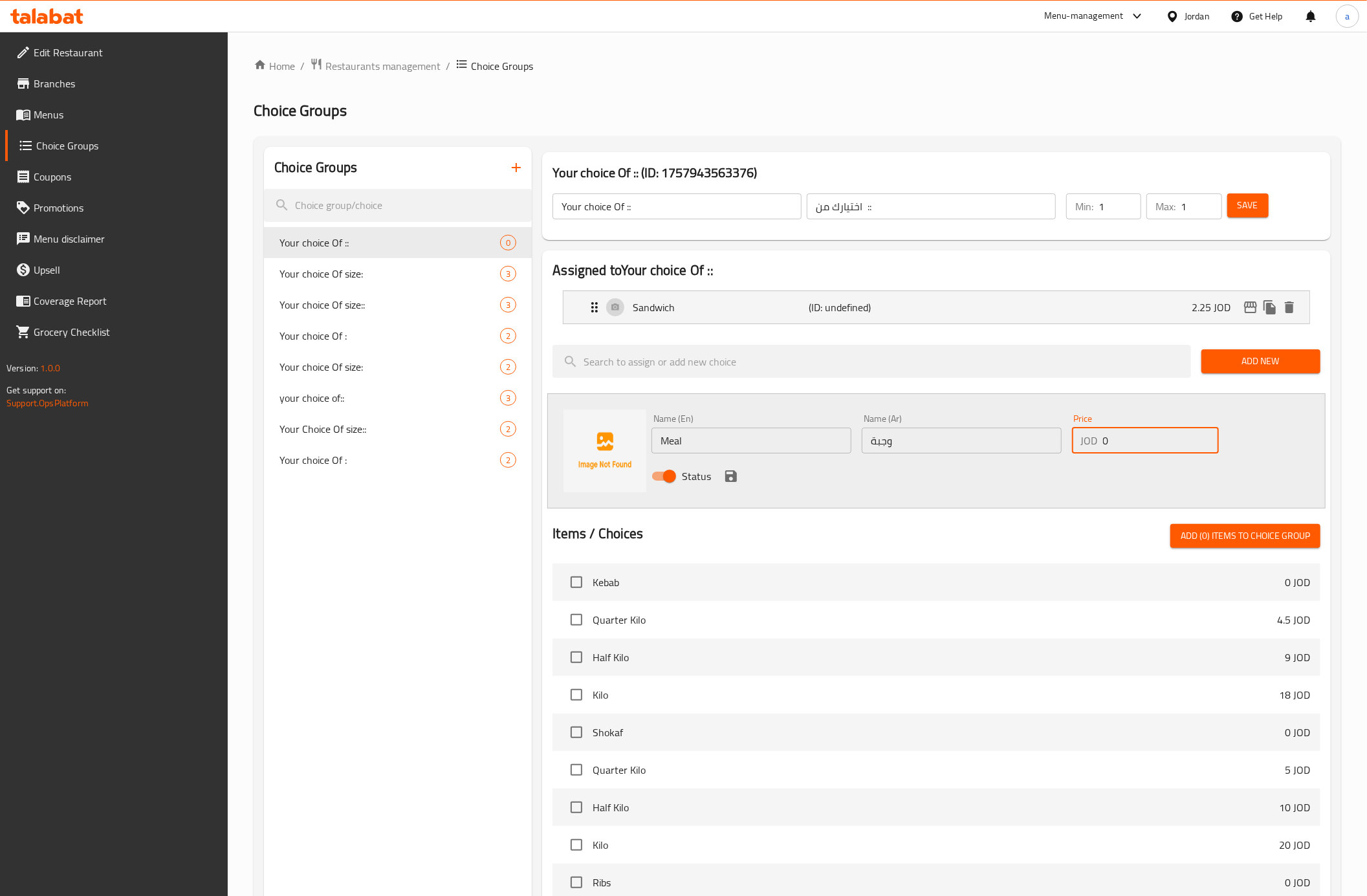
drag, startPoint x: 1109, startPoint y: 437, endPoint x: 1094, endPoint y: 444, distance: 16.6
click at [1094, 444] on div "JOD 0 Price" at bounding box center [1145, 441] width 147 height 26
type input "3.25"
click at [723, 472] on icon "save" at bounding box center [731, 476] width 16 height 16
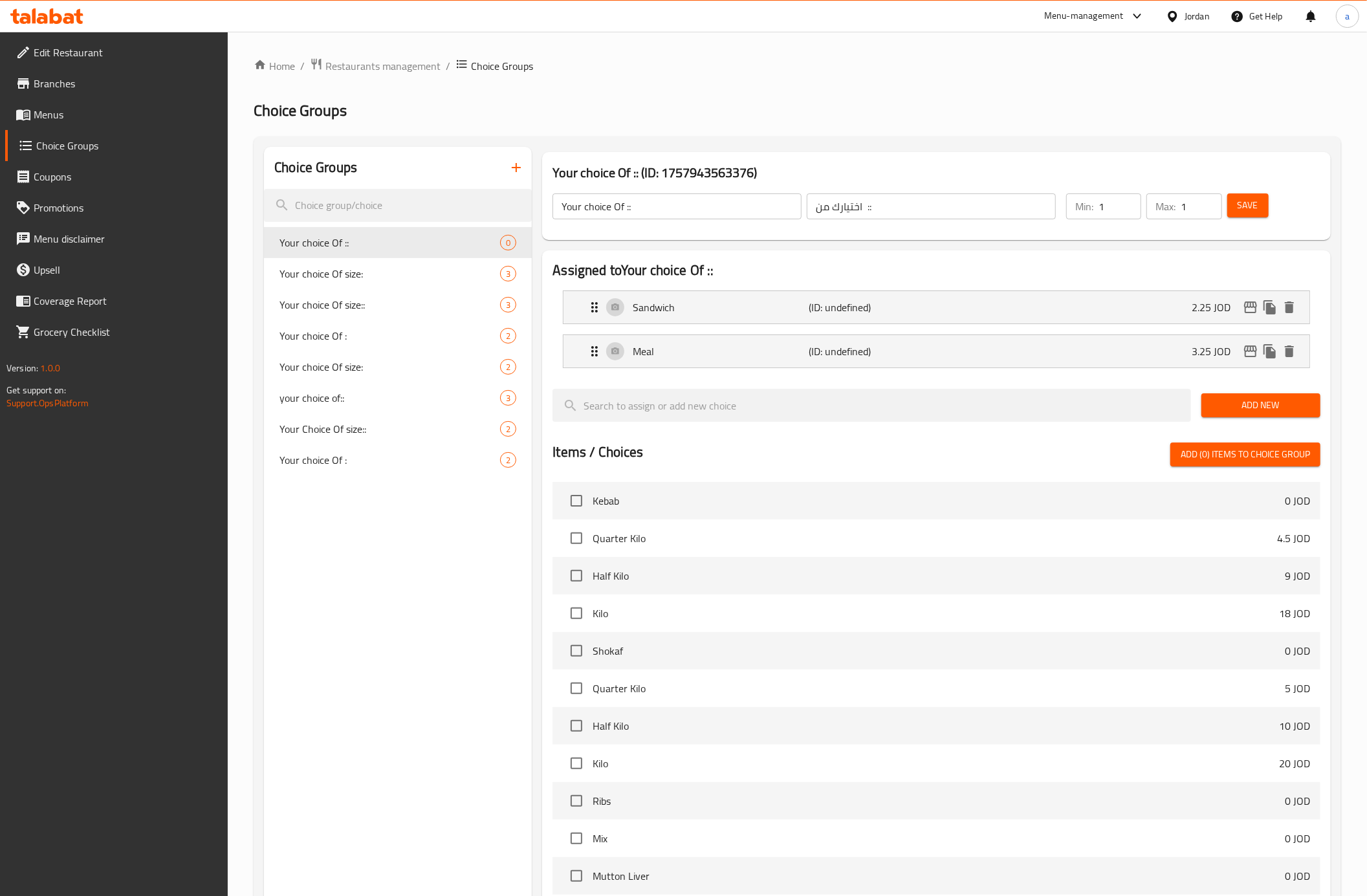
click at [1247, 203] on span "Save" at bounding box center [1248, 206] width 21 height 16
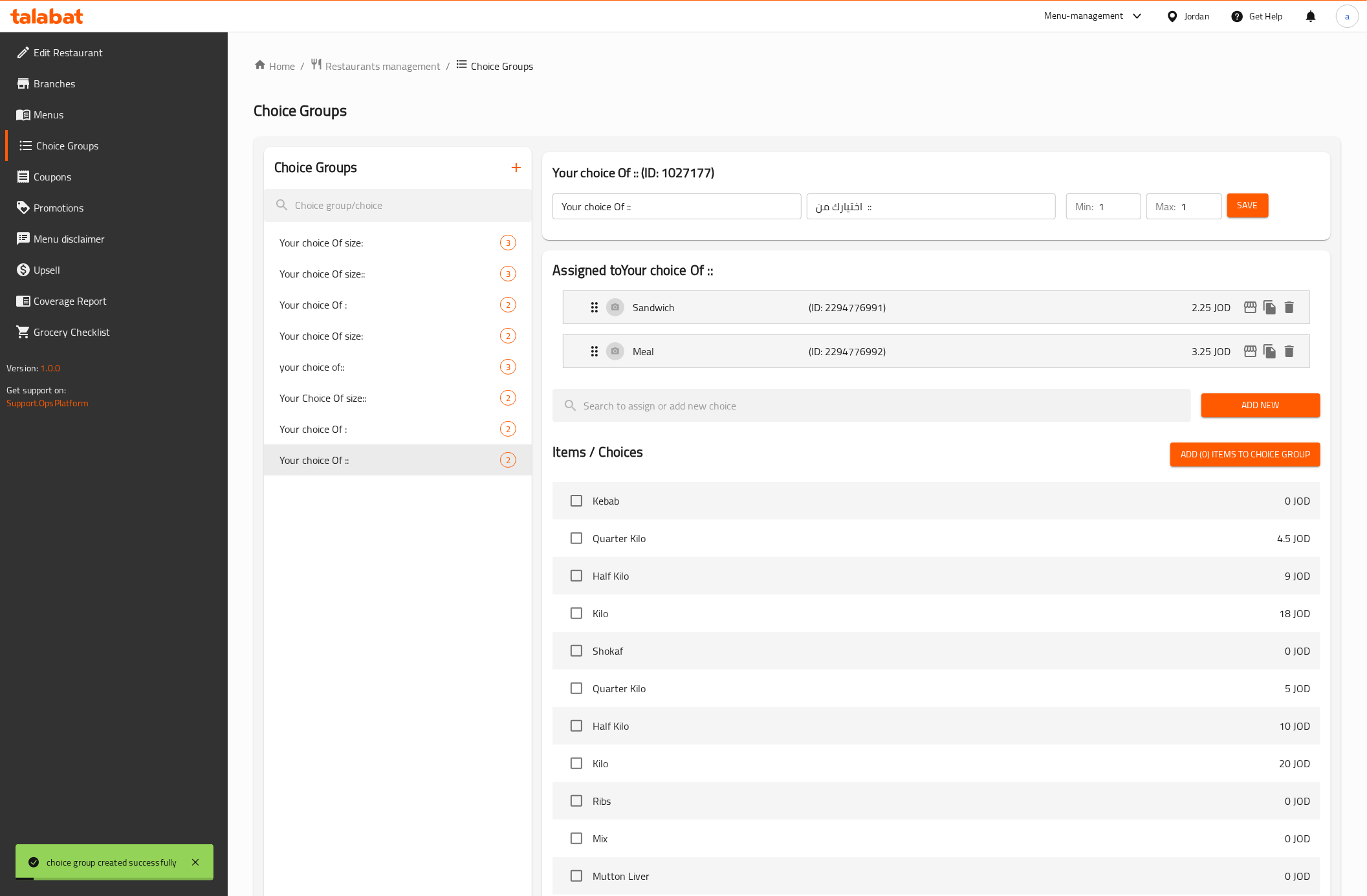
click at [513, 167] on icon "button" at bounding box center [516, 167] width 16 height 16
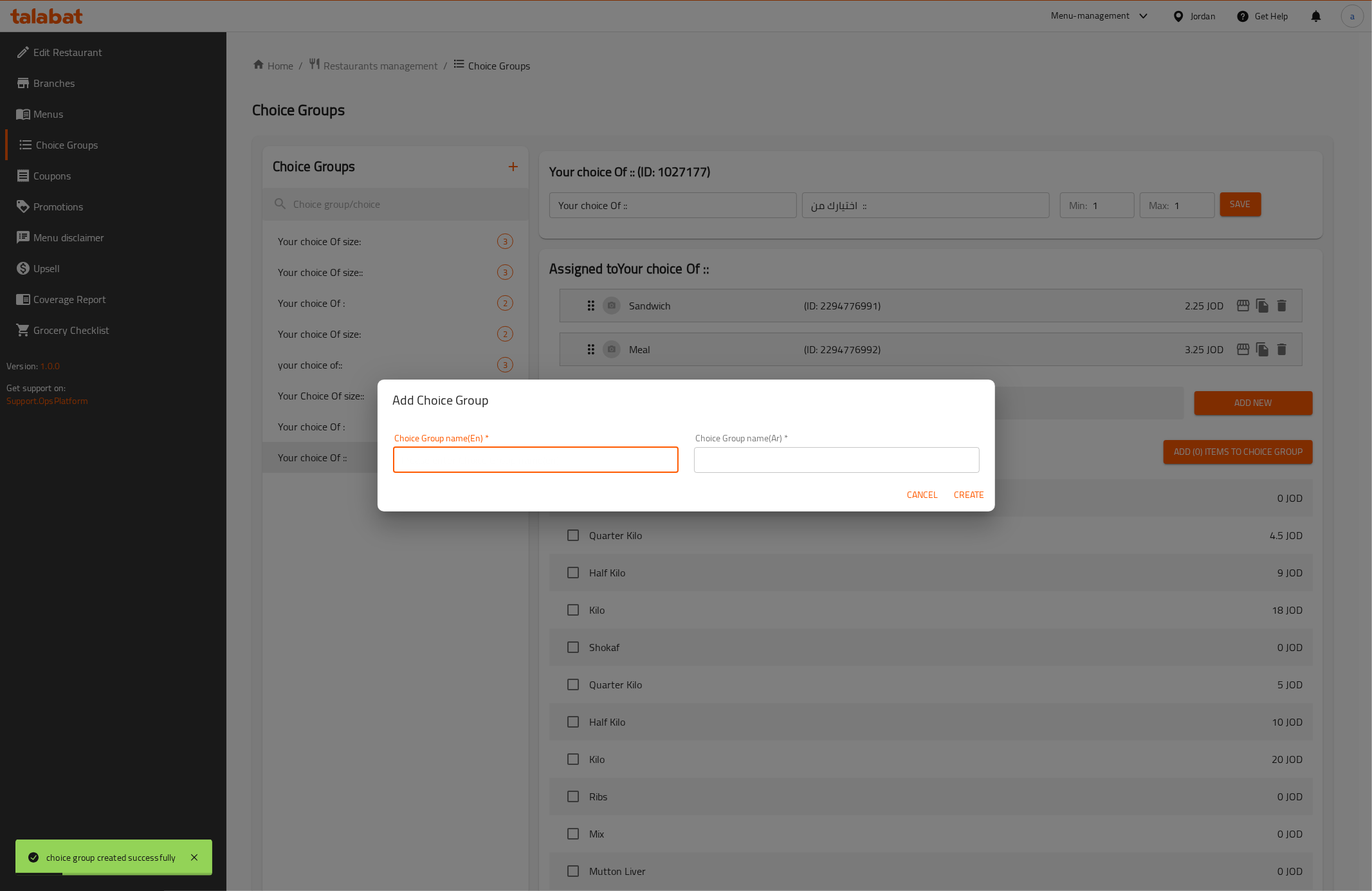
click at [550, 450] on input "text" at bounding box center [536, 460] width 285 height 26
type input "Your choice Of ."
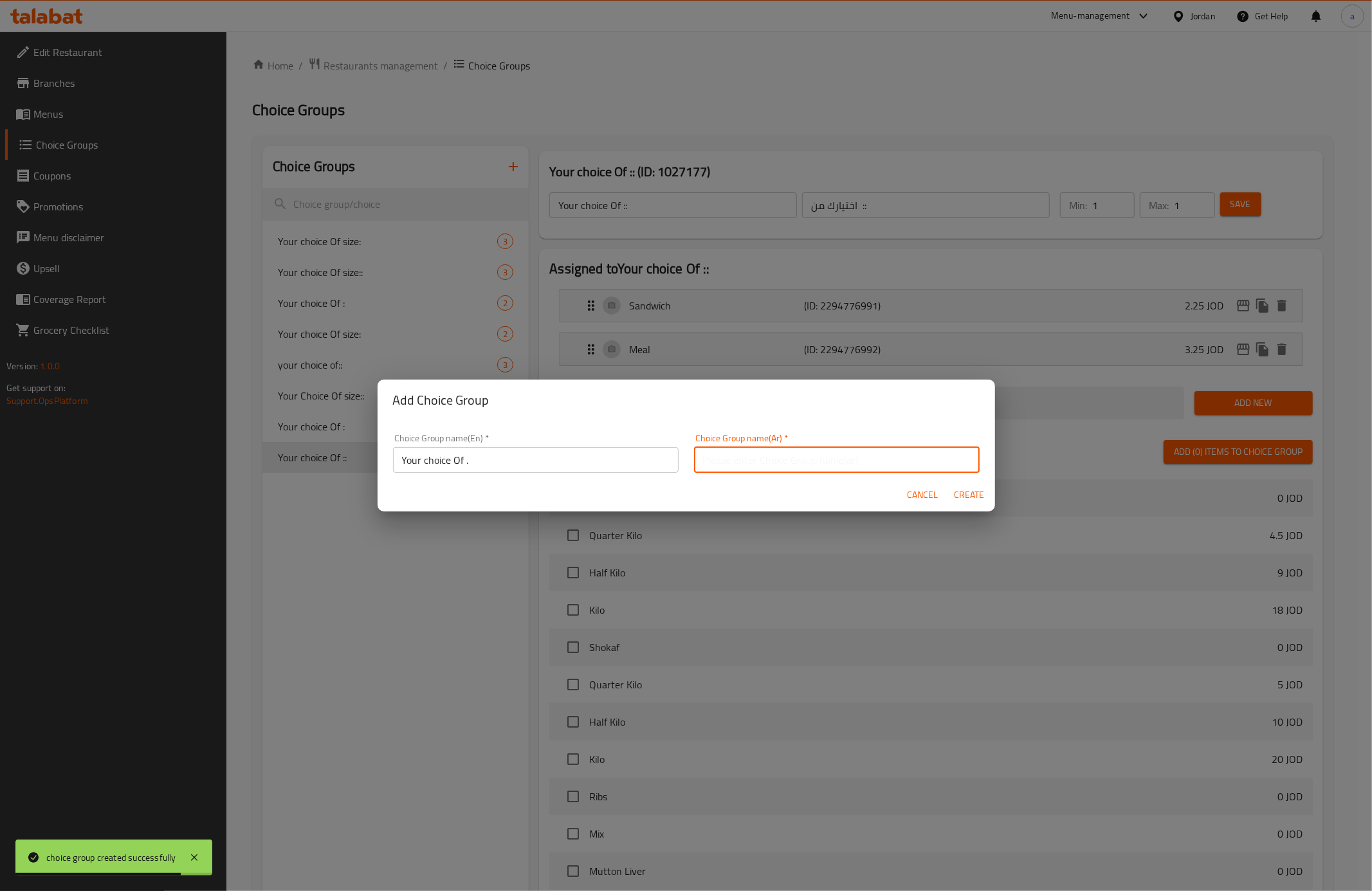
click at [797, 470] on input "text" at bounding box center [837, 460] width 285 height 26
type input "اختيارك من ."
click at [968, 493] on span "Create" at bounding box center [970, 495] width 31 height 16
type input "Your choice Of ."
type input "اختيارك من ."
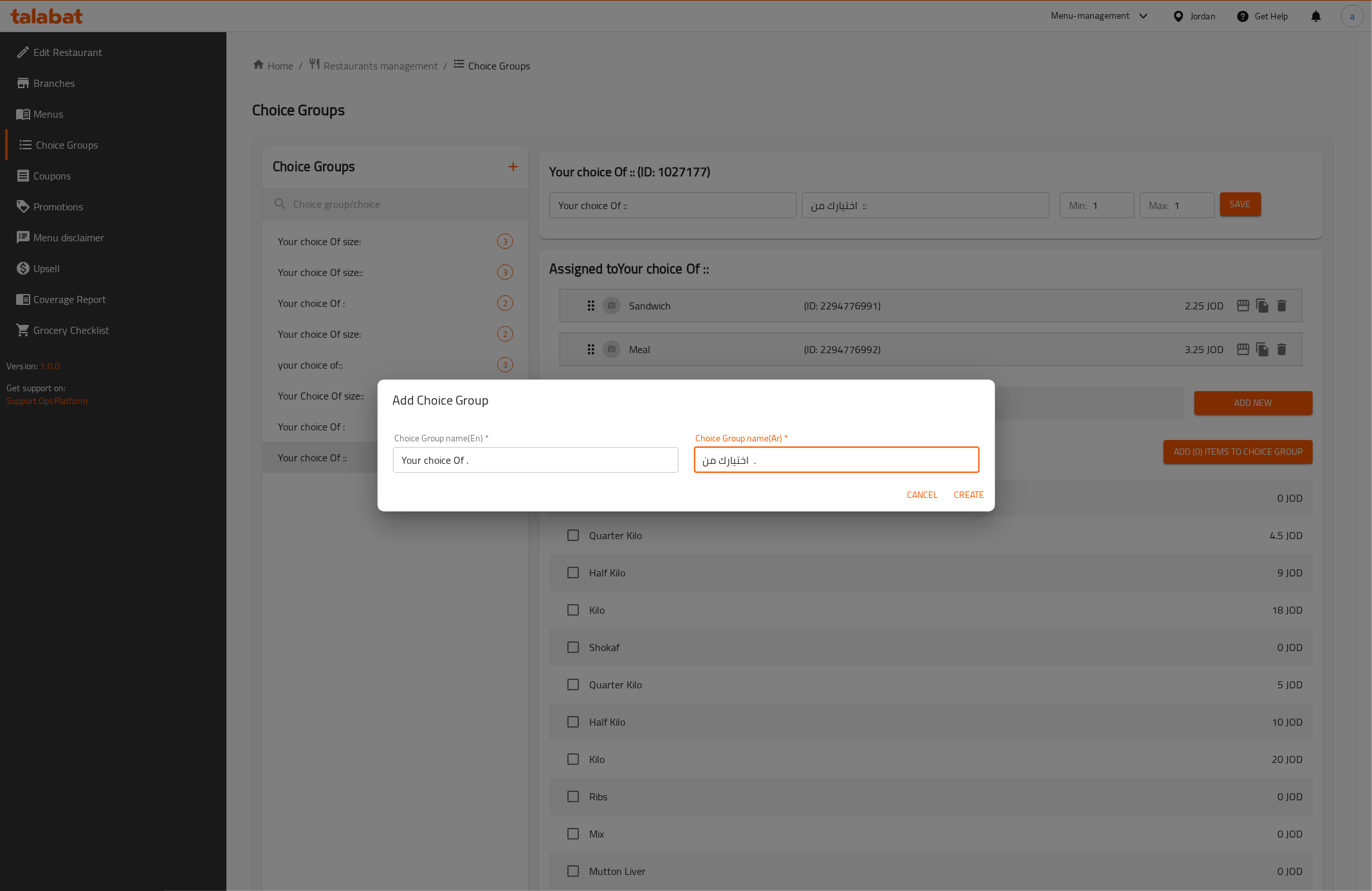
type input "0"
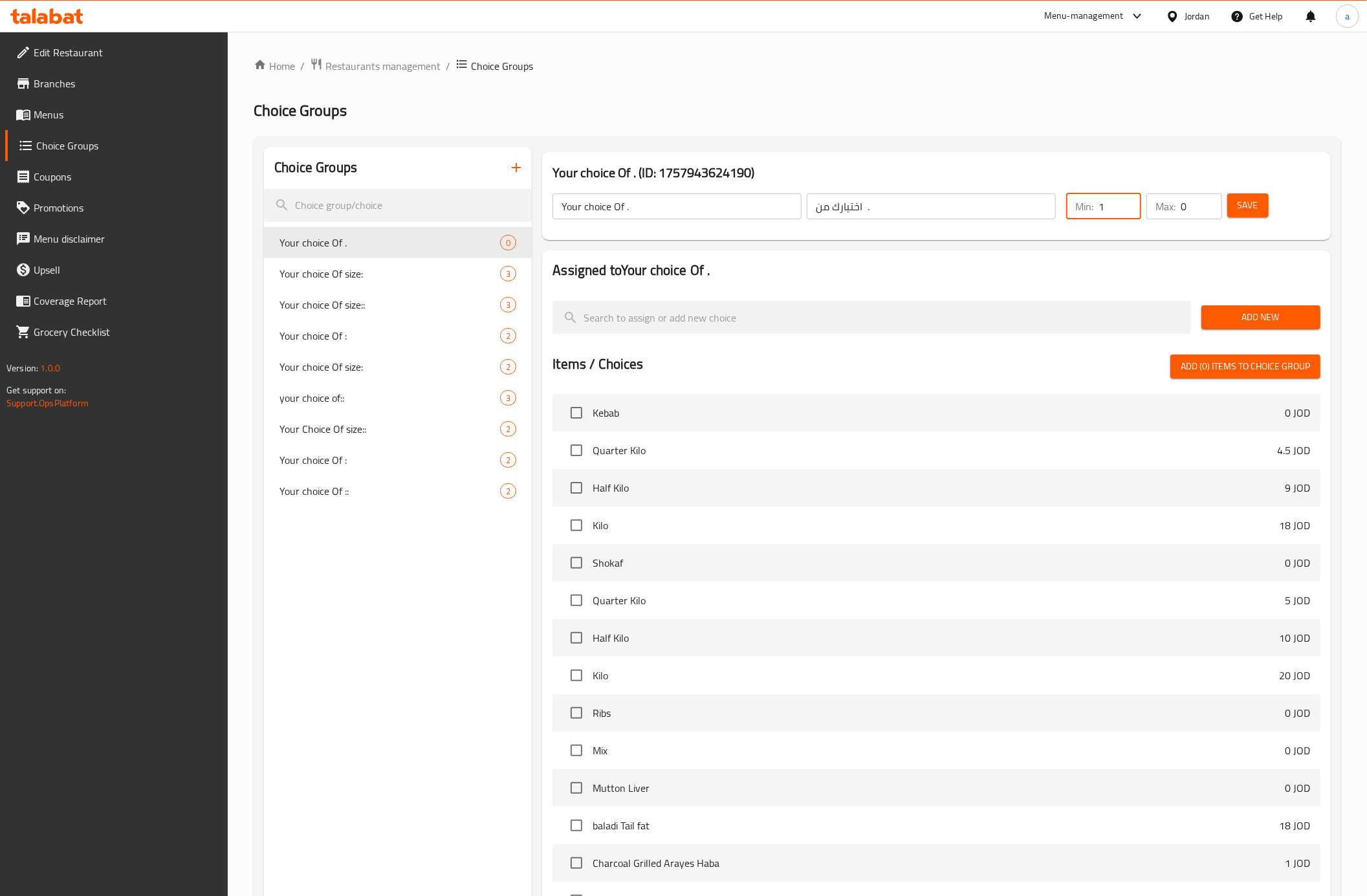
type input "1"
click at [1129, 202] on input "1" at bounding box center [1119, 206] width 43 height 26
type input "1"
click at [1209, 202] on input "1" at bounding box center [1201, 206] width 41 height 26
click at [1260, 316] on span "Add New" at bounding box center [1261, 317] width 98 height 16
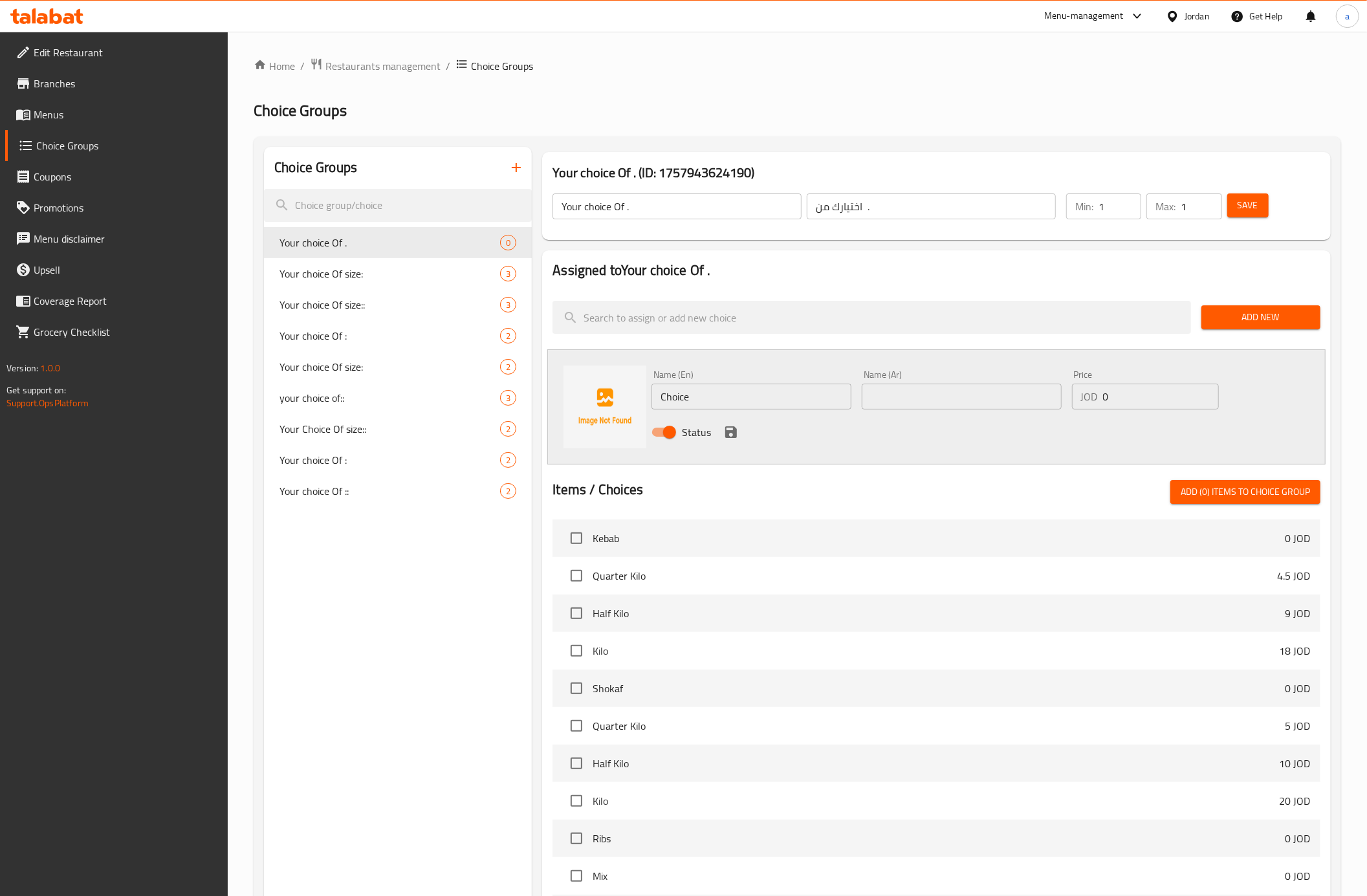
click at [929, 400] on input "text" at bounding box center [961, 397] width 200 height 26
click at [767, 400] on input "Choice" at bounding box center [751, 397] width 200 height 26
type input "Sandwich"
click at [899, 400] on input "text" at bounding box center [961, 397] width 200 height 26
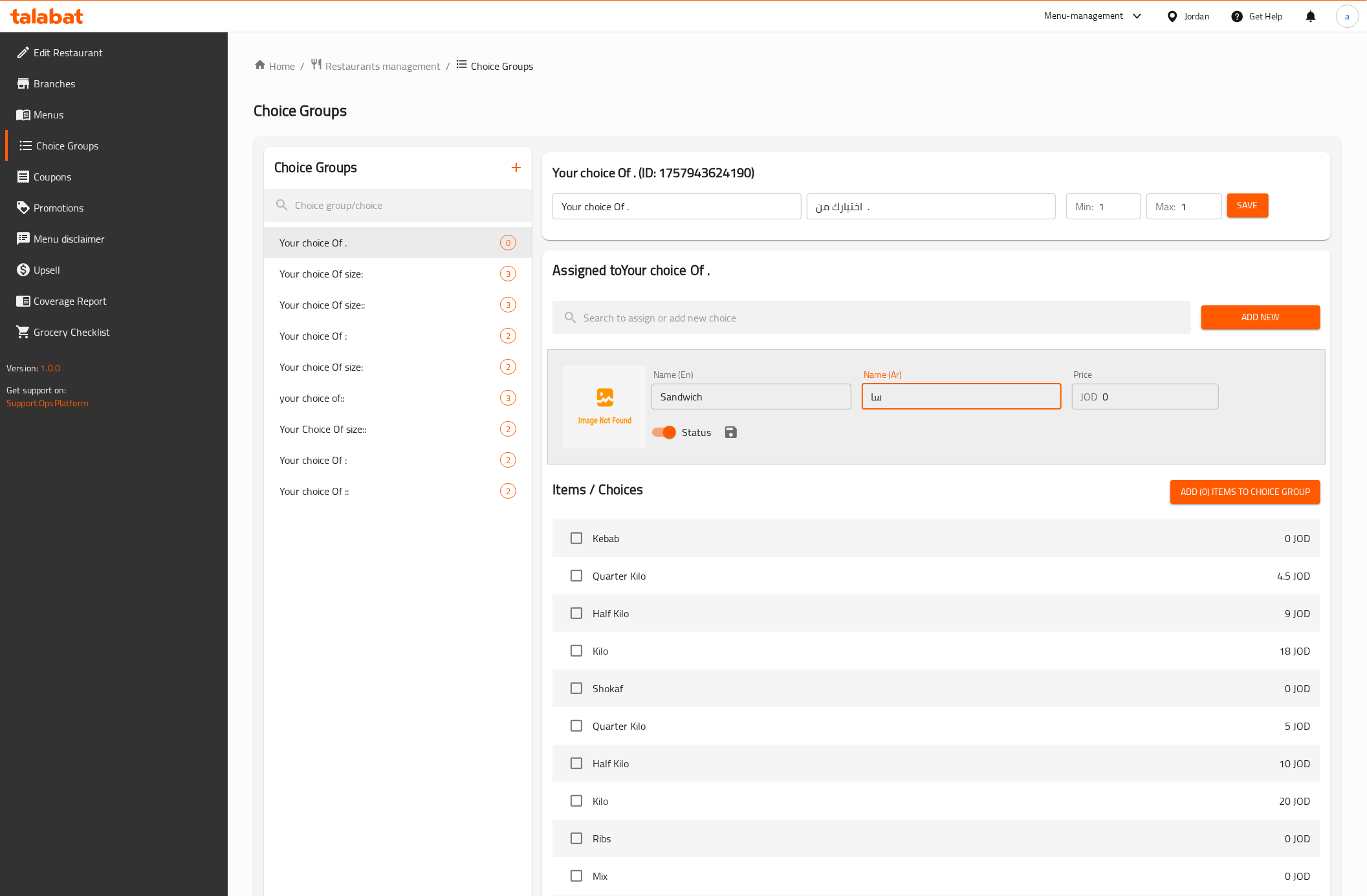
type input "ساندويش"
drag, startPoint x: 1113, startPoint y: 400, endPoint x: 1098, endPoint y: 406, distance: 16.2
click at [1098, 406] on div "JOD 0 Price" at bounding box center [1145, 397] width 147 height 26
type input "2"
click at [731, 428] on icon "save" at bounding box center [731, 432] width 12 height 12
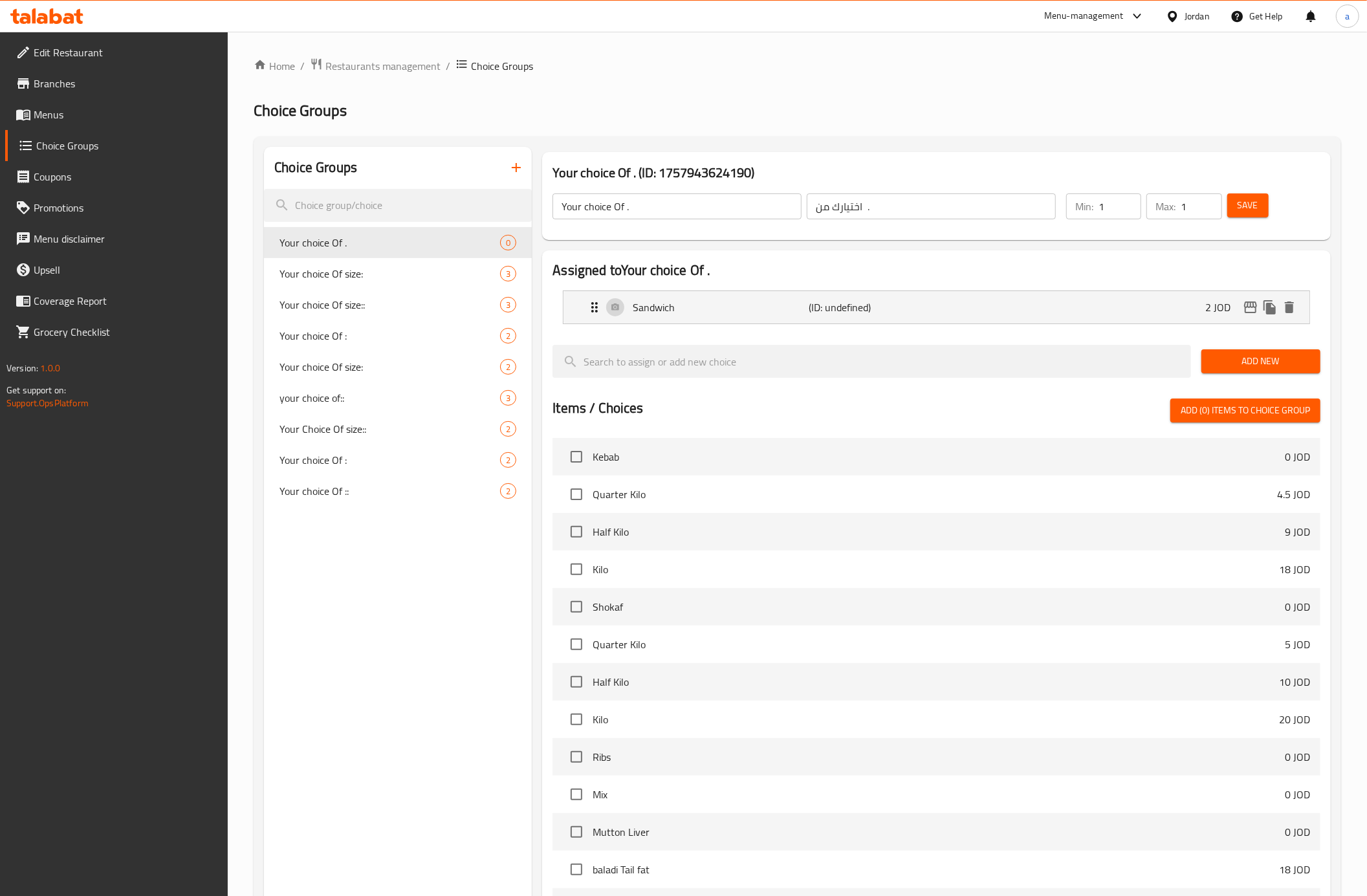
click at [1254, 358] on span "Add New" at bounding box center [1261, 361] width 98 height 16
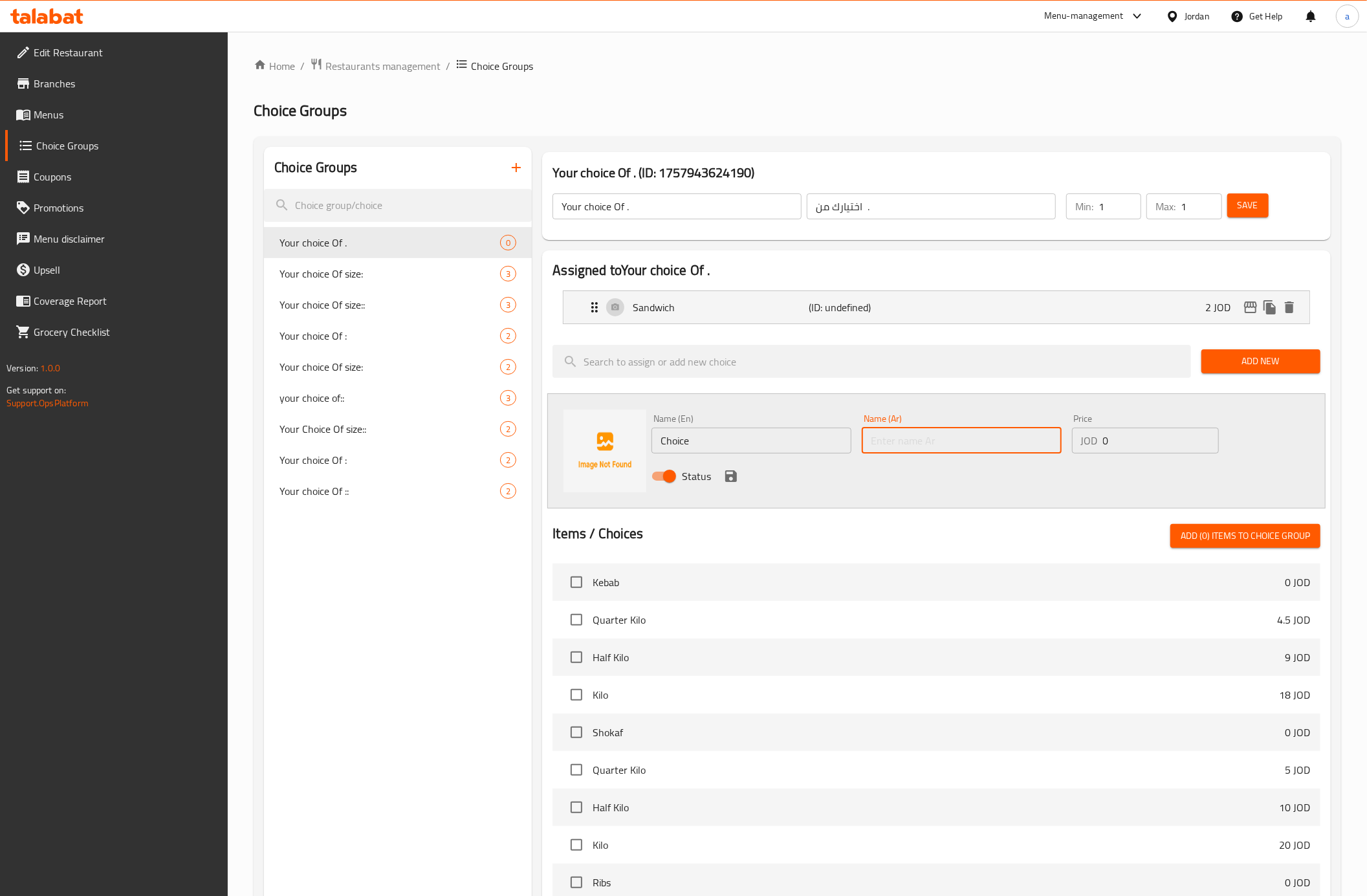
click at [910, 444] on input "text" at bounding box center [961, 441] width 200 height 26
type input "وجبة"
click at [787, 443] on input "Choice" at bounding box center [751, 441] width 200 height 26
type input "Meal"
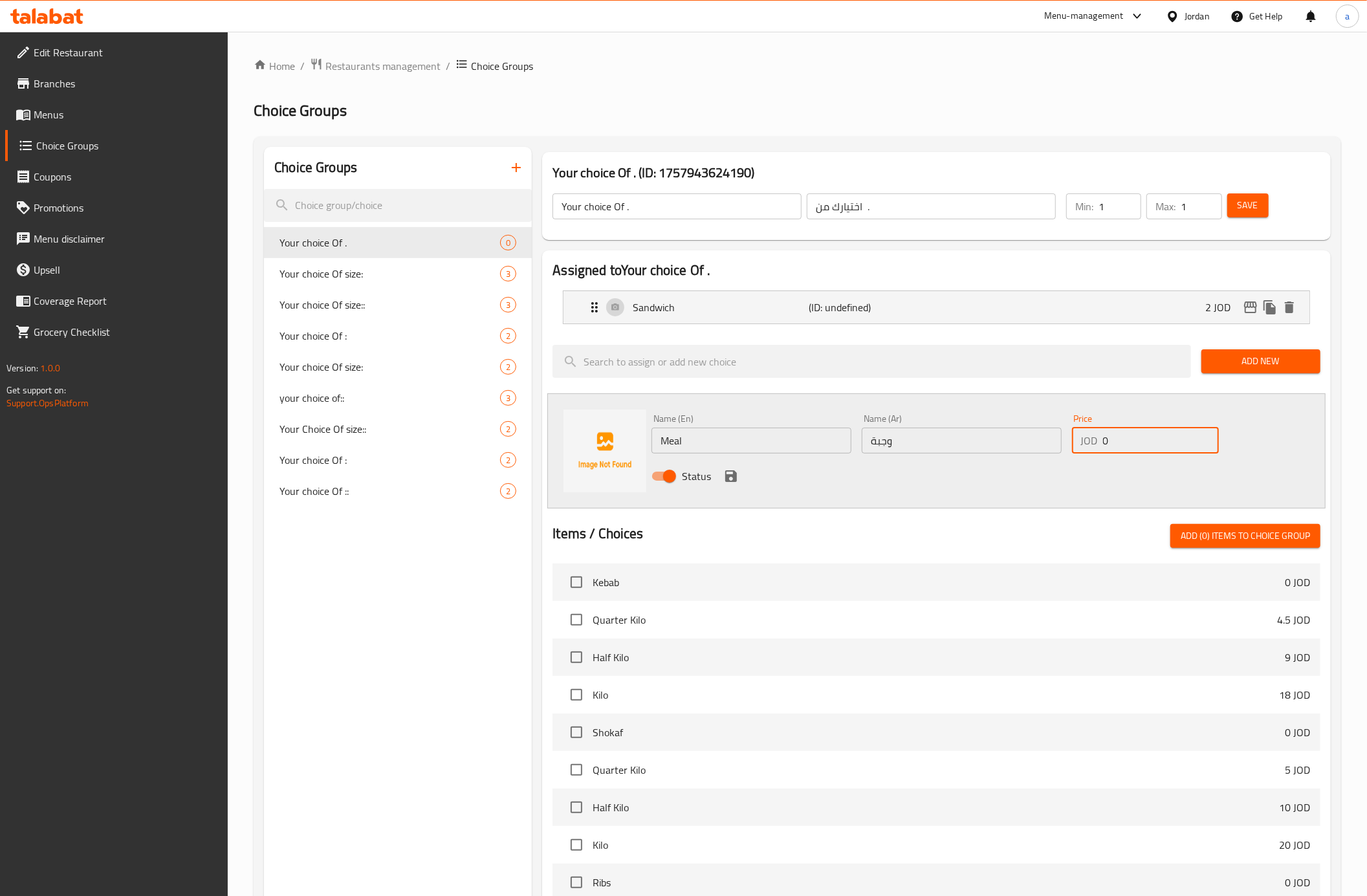
drag, startPoint x: 1116, startPoint y: 439, endPoint x: 1091, endPoint y: 447, distance: 26.2
click at [1091, 447] on div "JOD 0 Price" at bounding box center [1145, 441] width 147 height 26
type input "3"
click at [730, 472] on icon "save" at bounding box center [731, 476] width 16 height 16
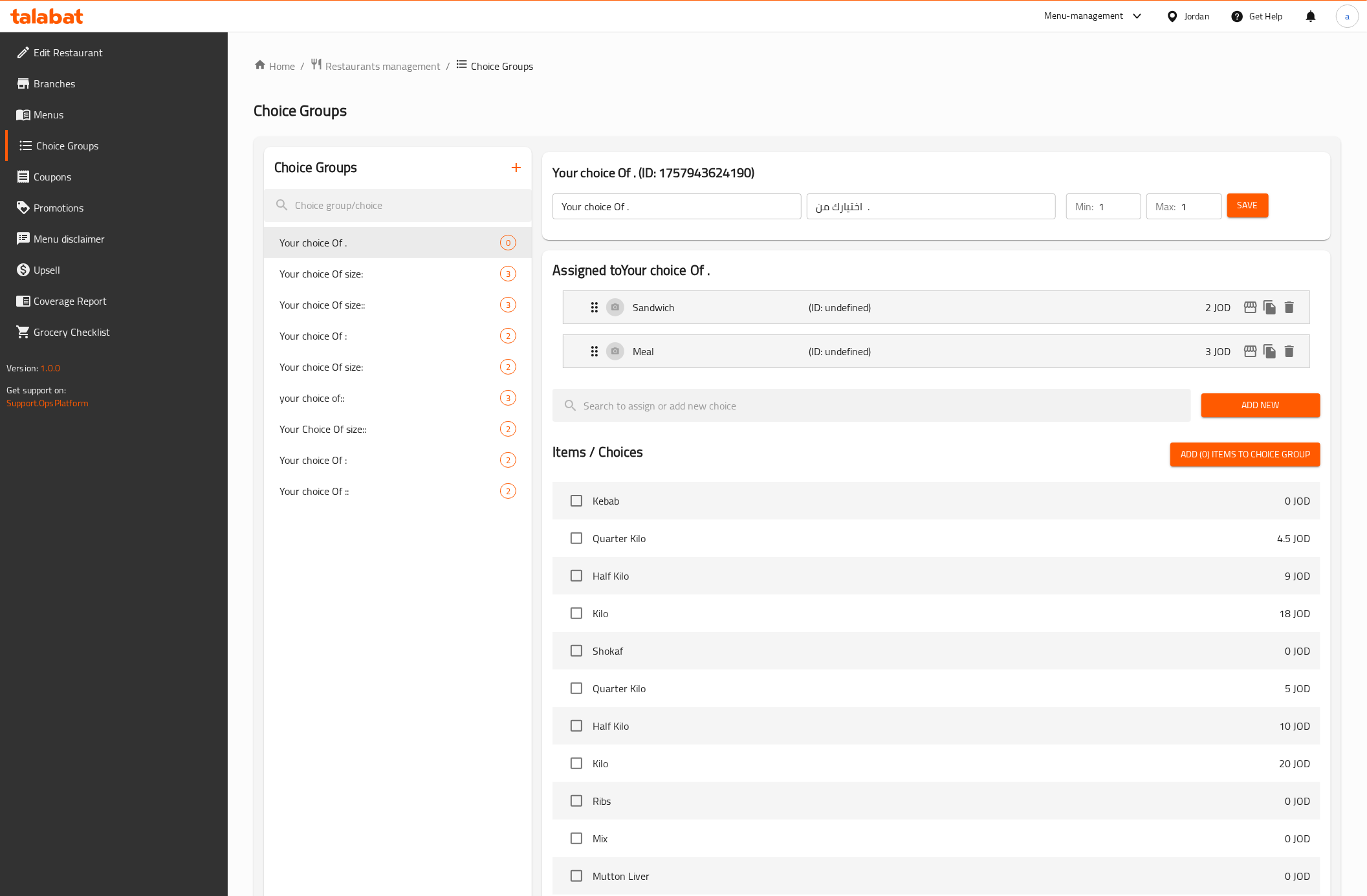
click at [1256, 198] on span "Save" at bounding box center [1248, 206] width 21 height 16
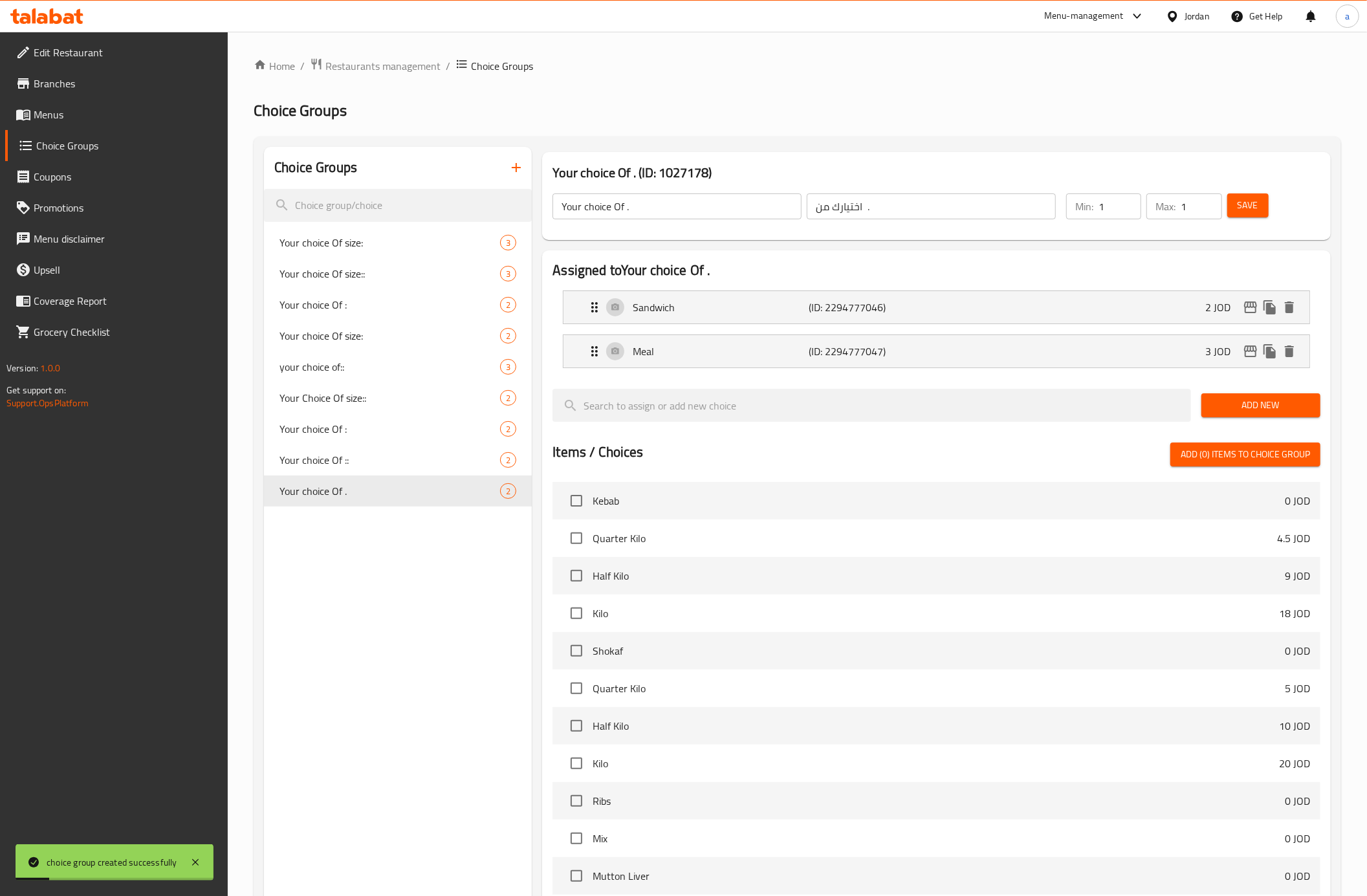
click at [96, 114] on span "Menus" at bounding box center [126, 114] width 184 height 16
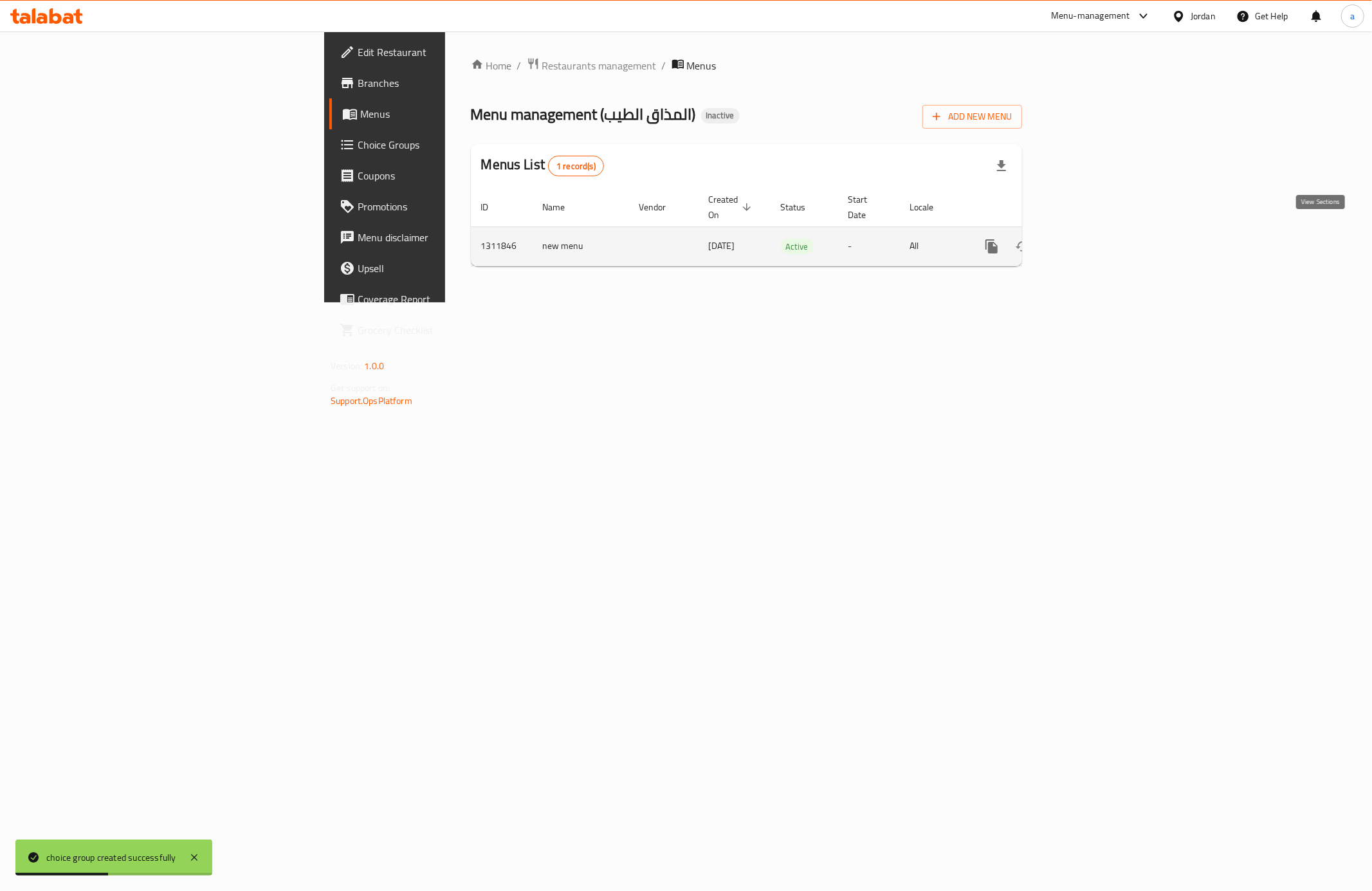
click at [1092, 240] on icon "enhanced table" at bounding box center [1084, 246] width 15 height 15
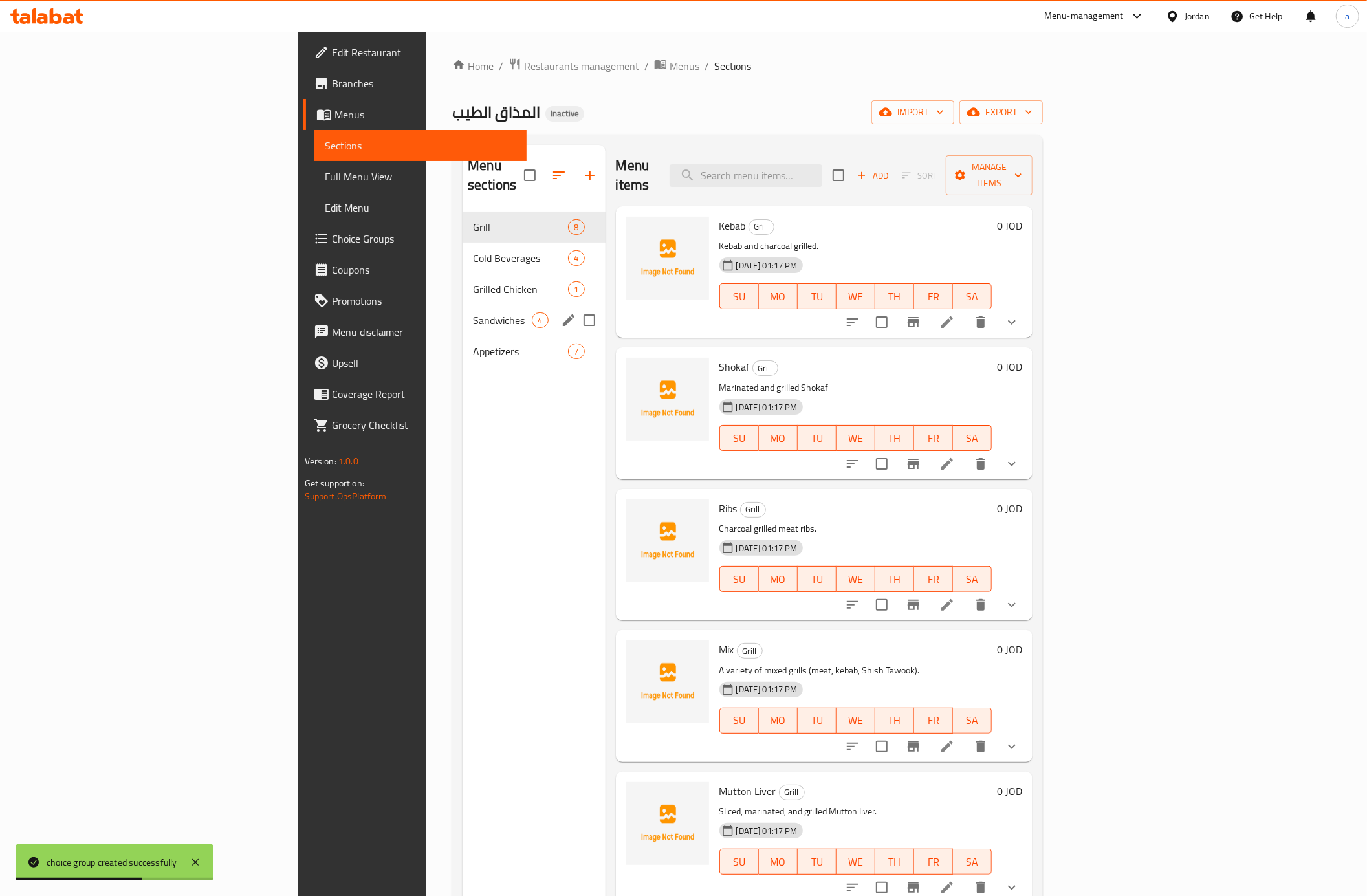
click at [463, 305] on div "Sandwiches 4" at bounding box center [534, 320] width 142 height 31
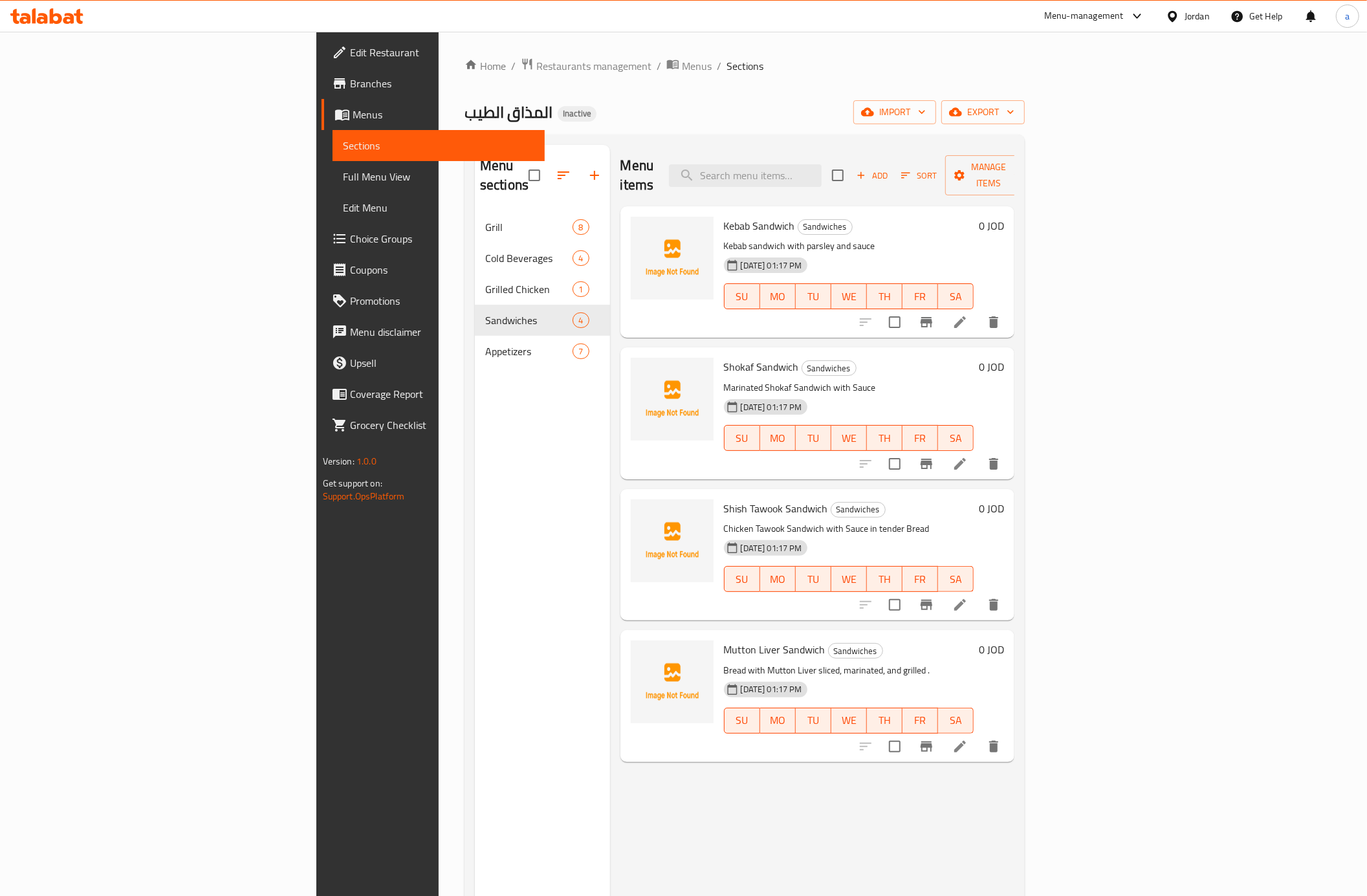
click at [966, 316] on icon at bounding box center [960, 321] width 12 height 12
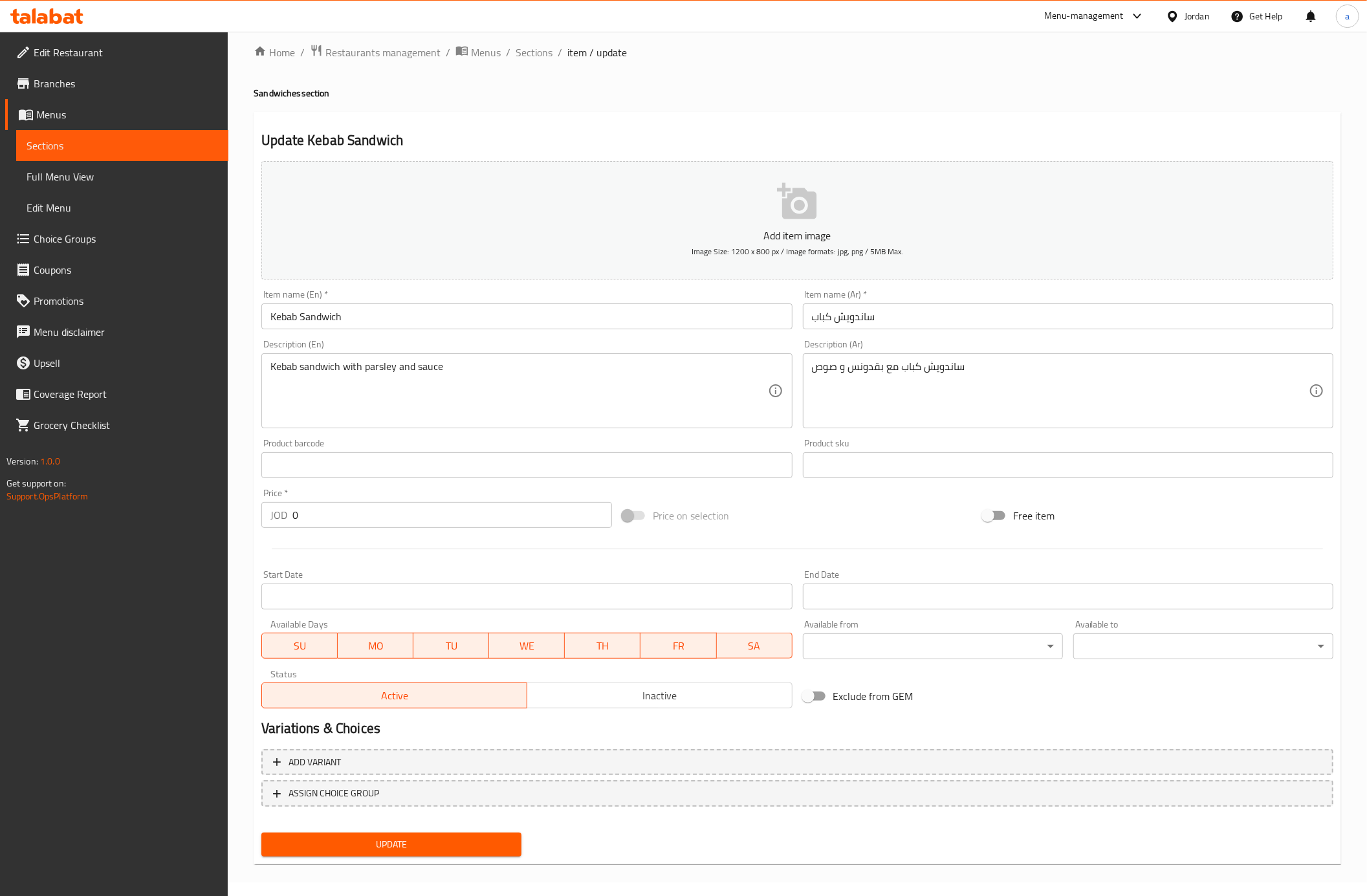
scroll to position [17, 0]
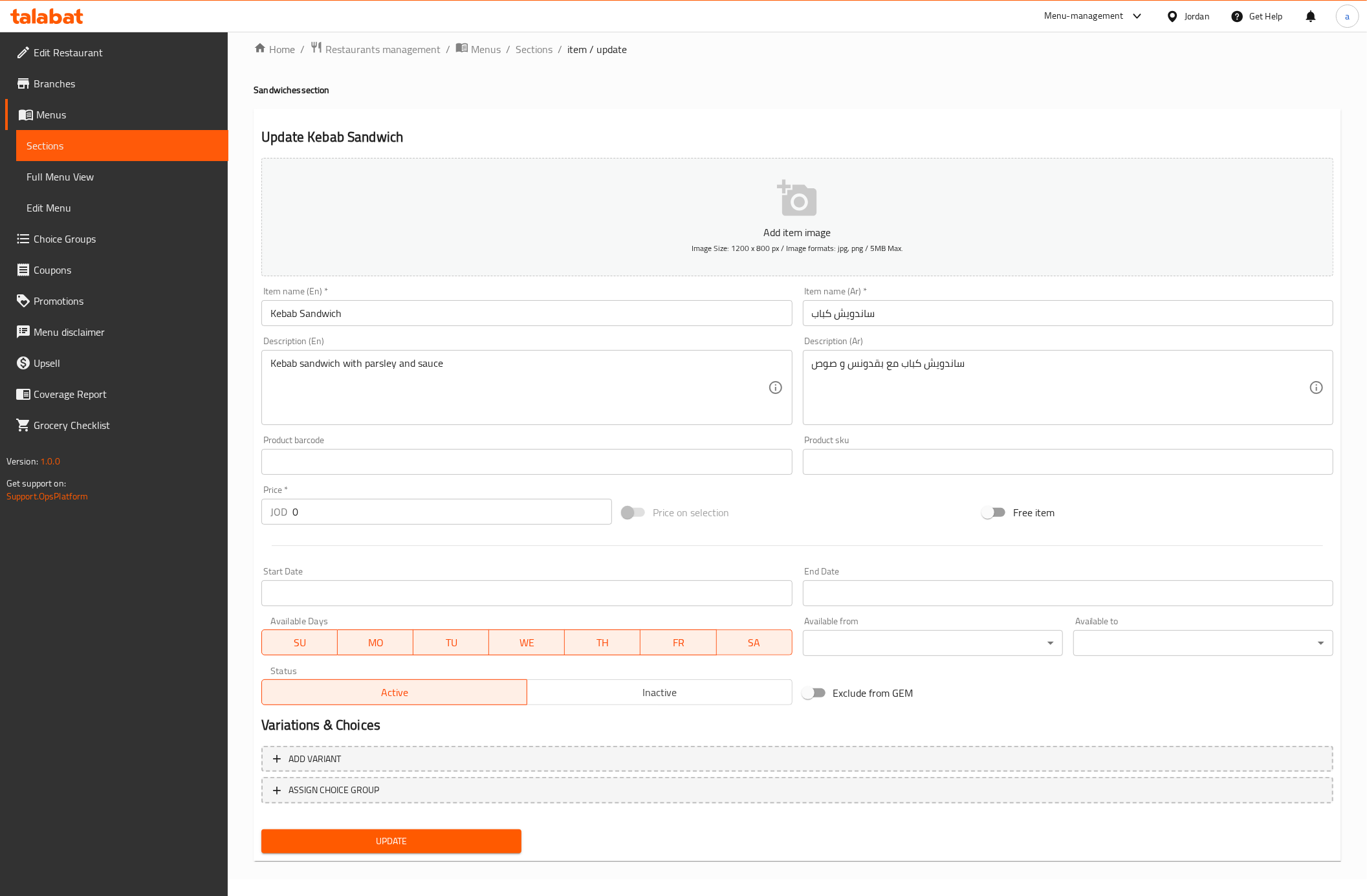
click at [396, 806] on div "Add variant ASSIGN CHOICE GROUP" at bounding box center [797, 783] width 1082 height 84
click at [396, 803] on div "Add variant ASSIGN CHOICE GROUP" at bounding box center [797, 783] width 1082 height 84
click at [397, 795] on span "ASSIGN CHOICE GROUP" at bounding box center [797, 790] width 1049 height 16
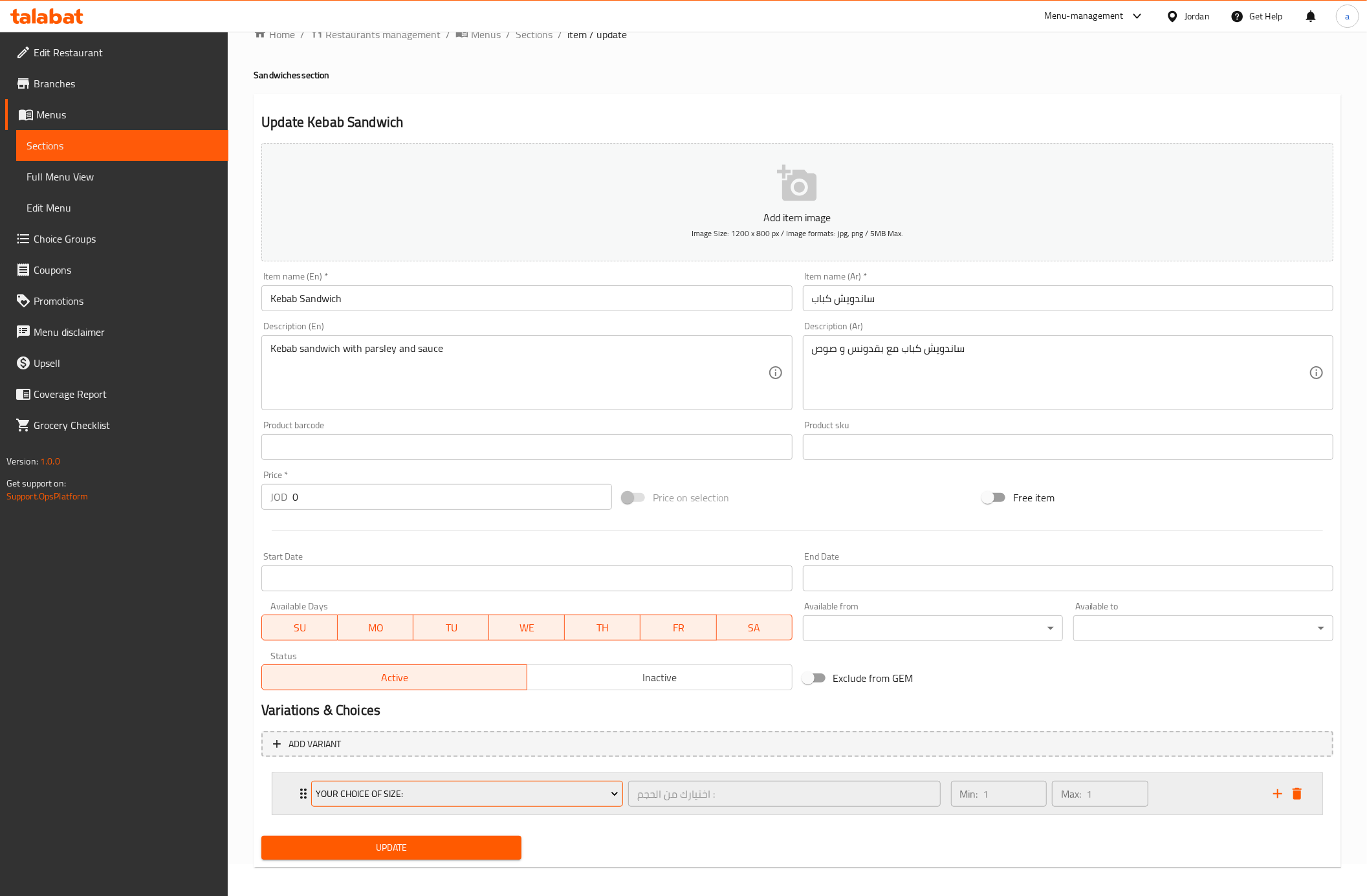
scroll to position [40, 0]
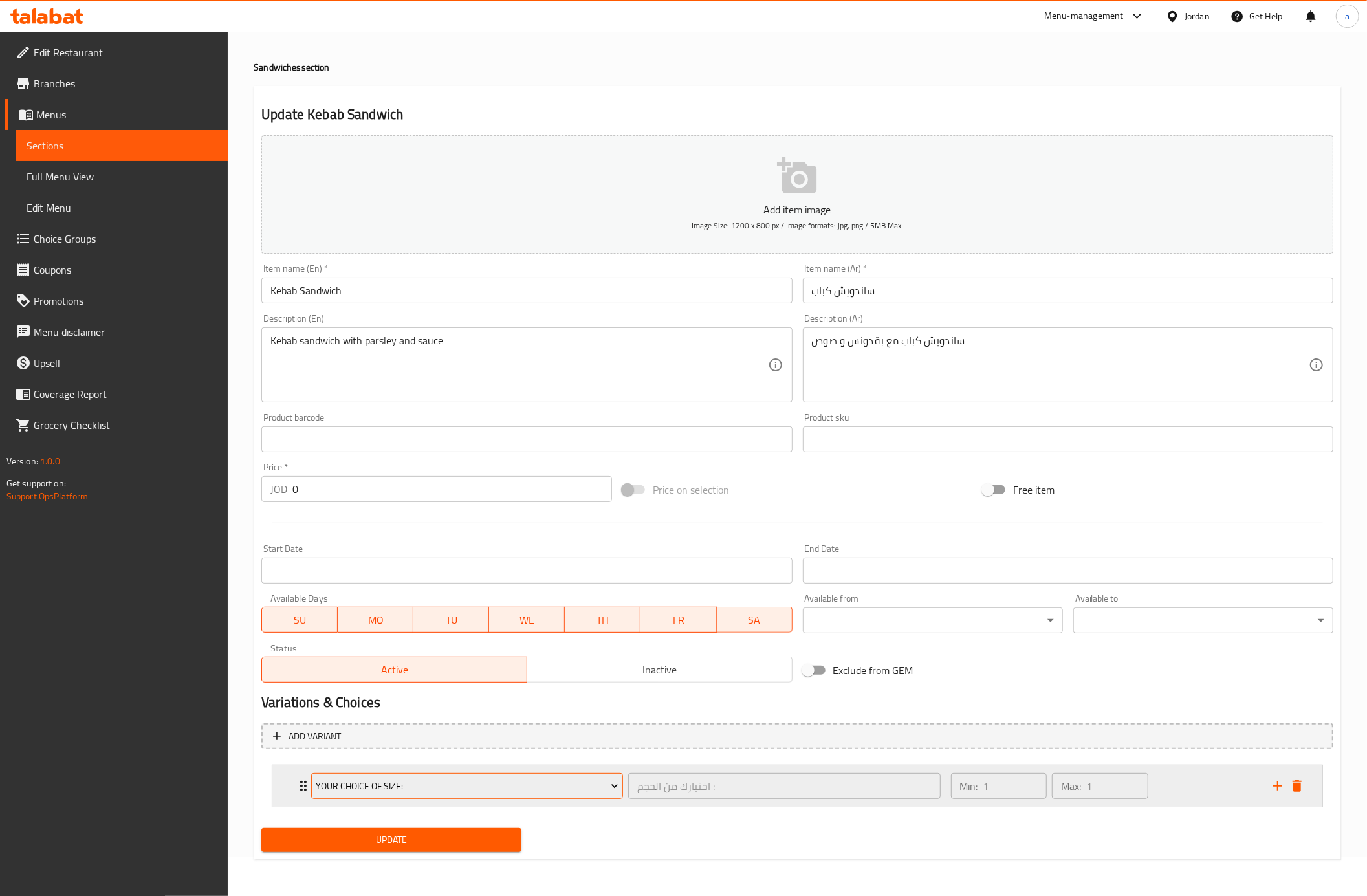
click at [428, 782] on span "Your choice Of size:" at bounding box center [467, 786] width 302 height 16
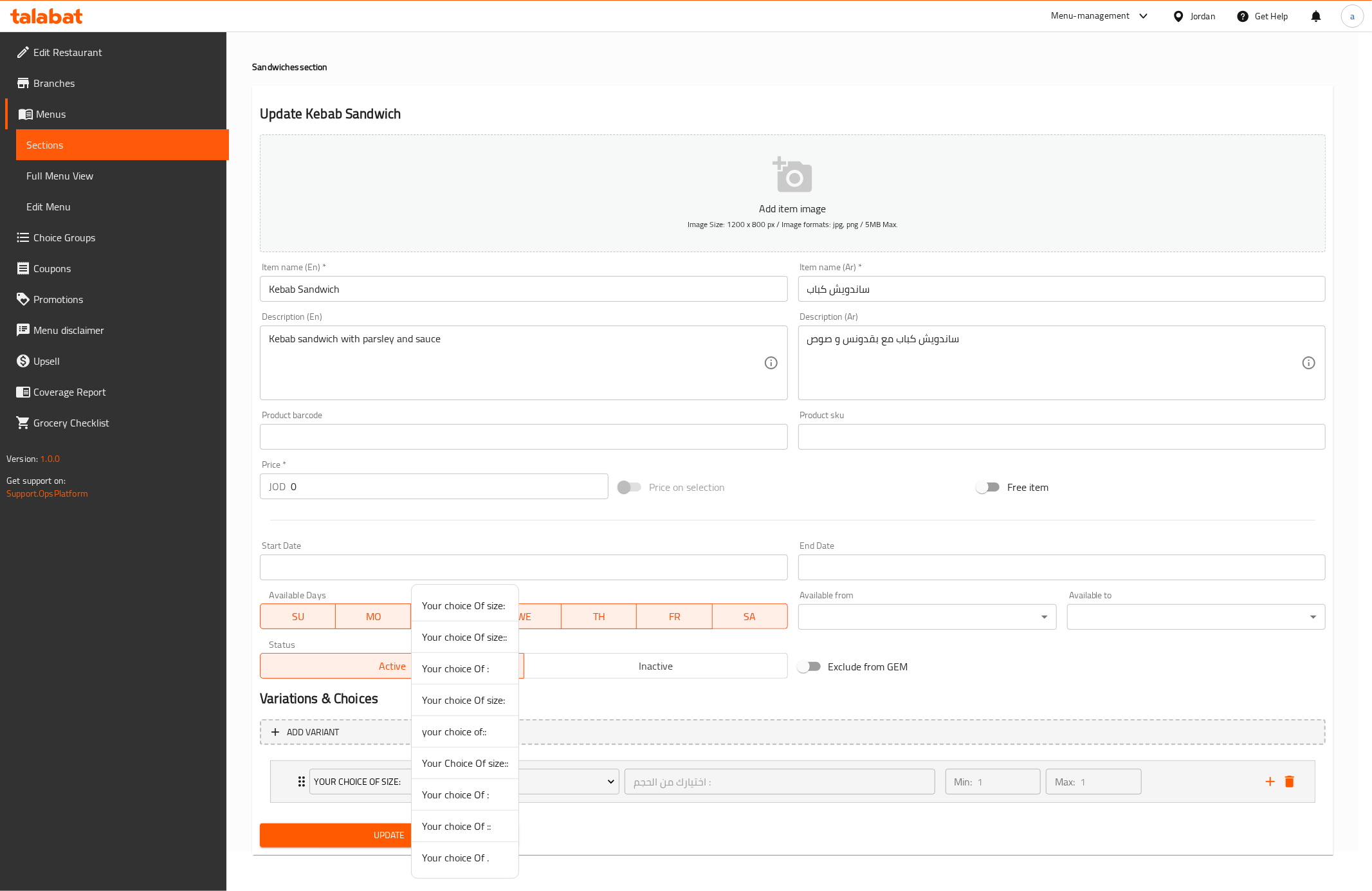
click at [466, 800] on span "Your choice Of :" at bounding box center [465, 794] width 86 height 15
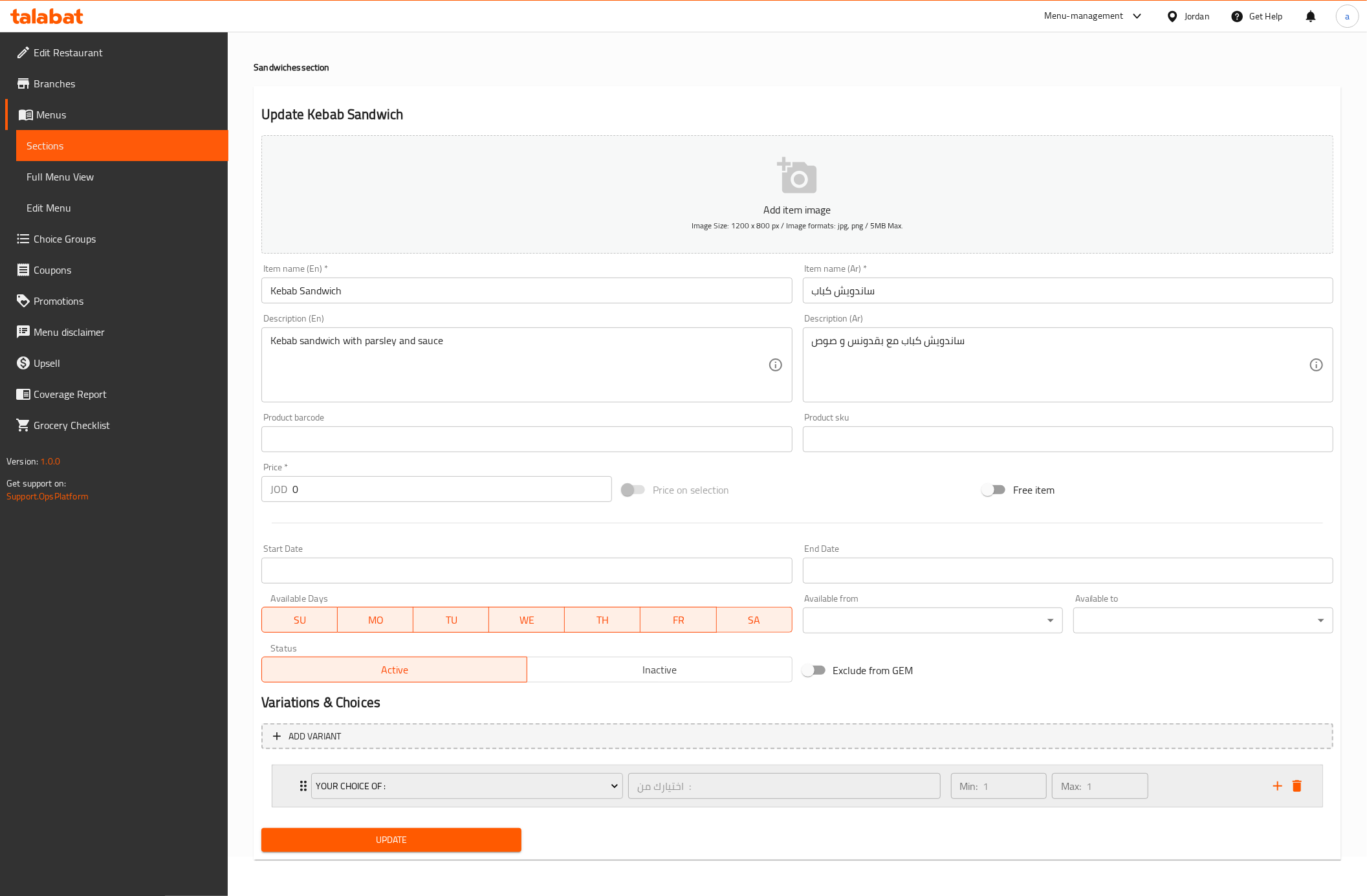
click at [1163, 786] on div "Min: 1 ​ Max: 1 ​" at bounding box center [1104, 786] width 322 height 41
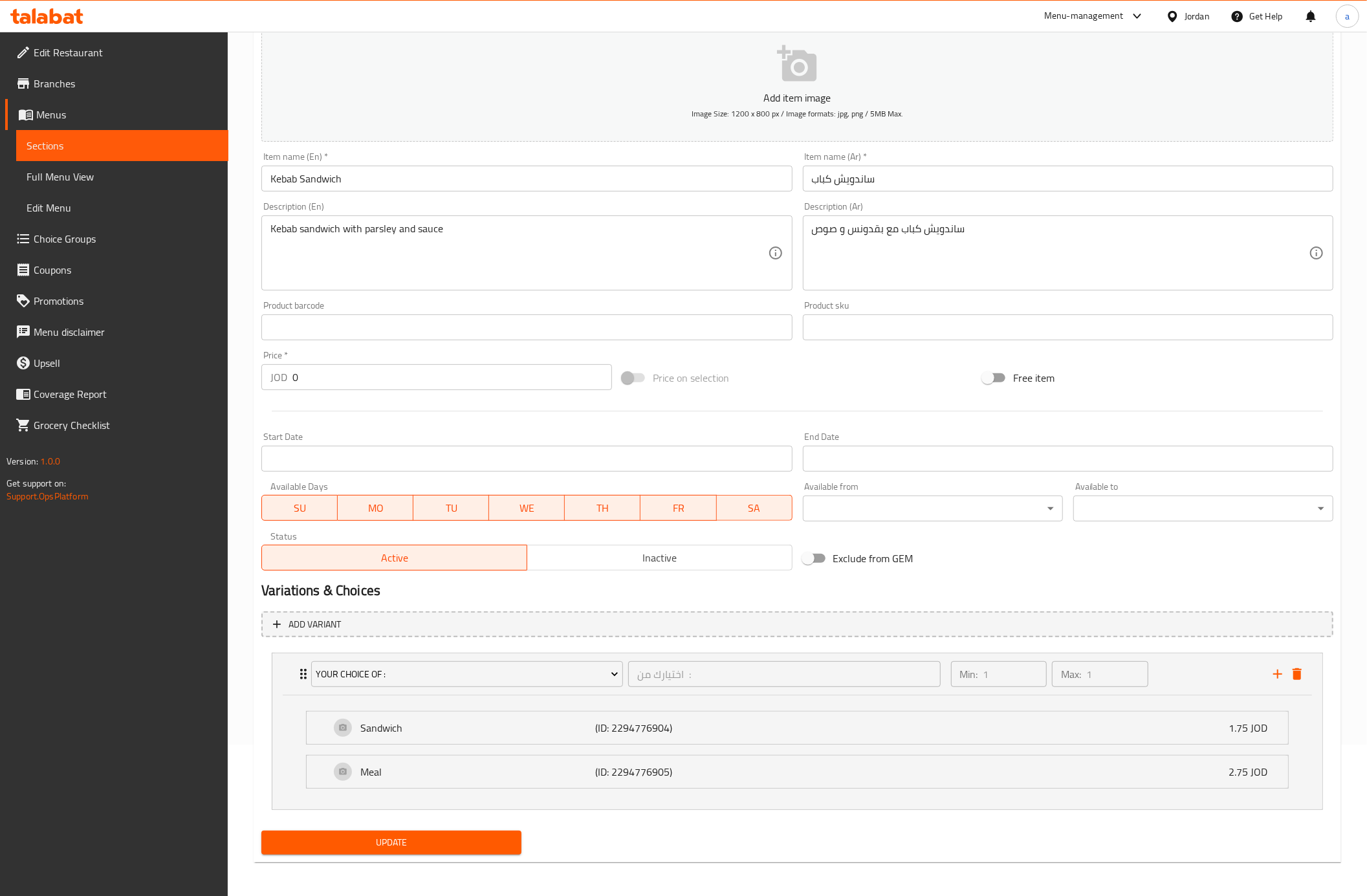
scroll to position [156, 0]
click at [427, 845] on span "Update" at bounding box center [392, 840] width 240 height 16
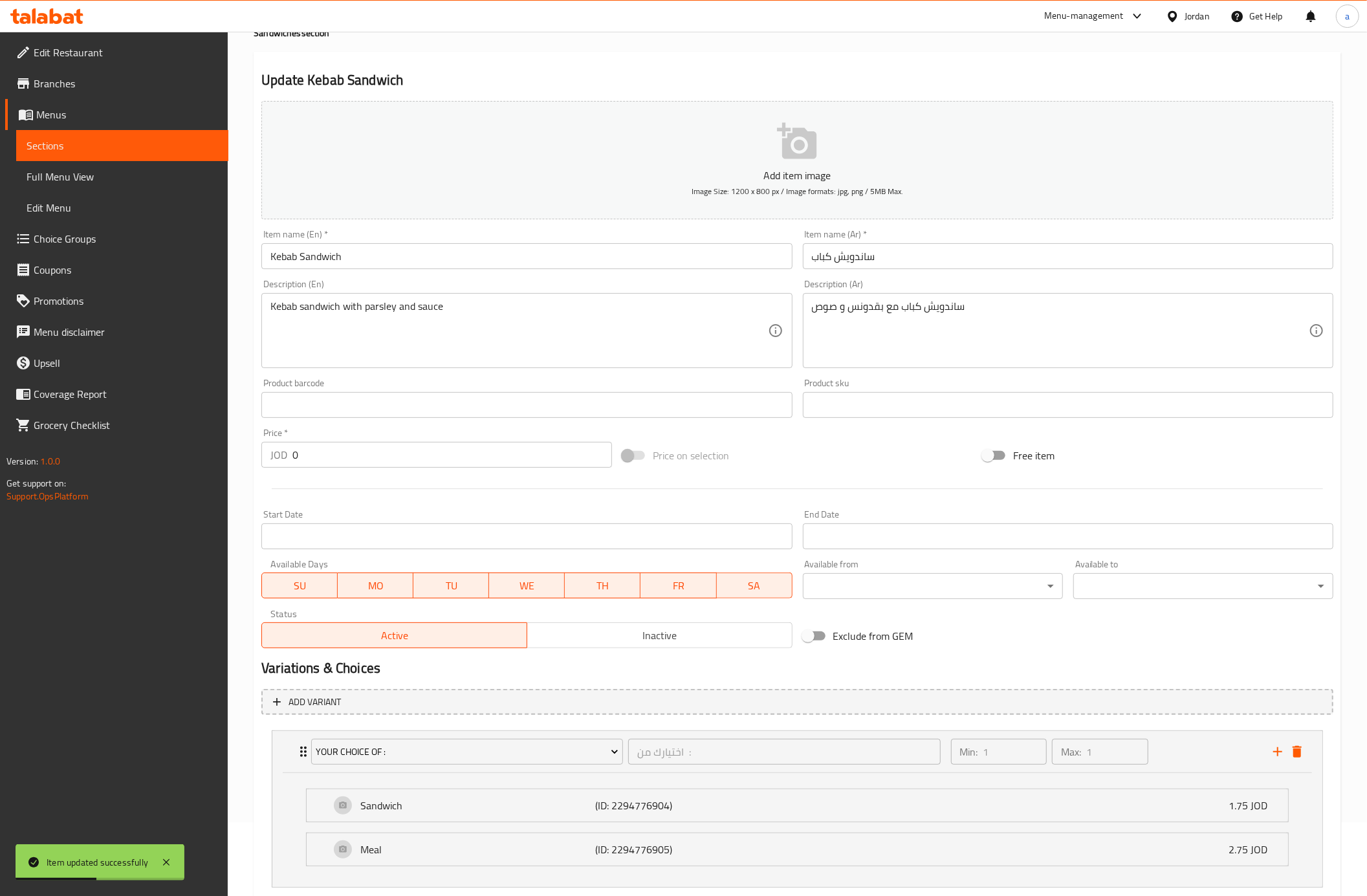
scroll to position [0, 0]
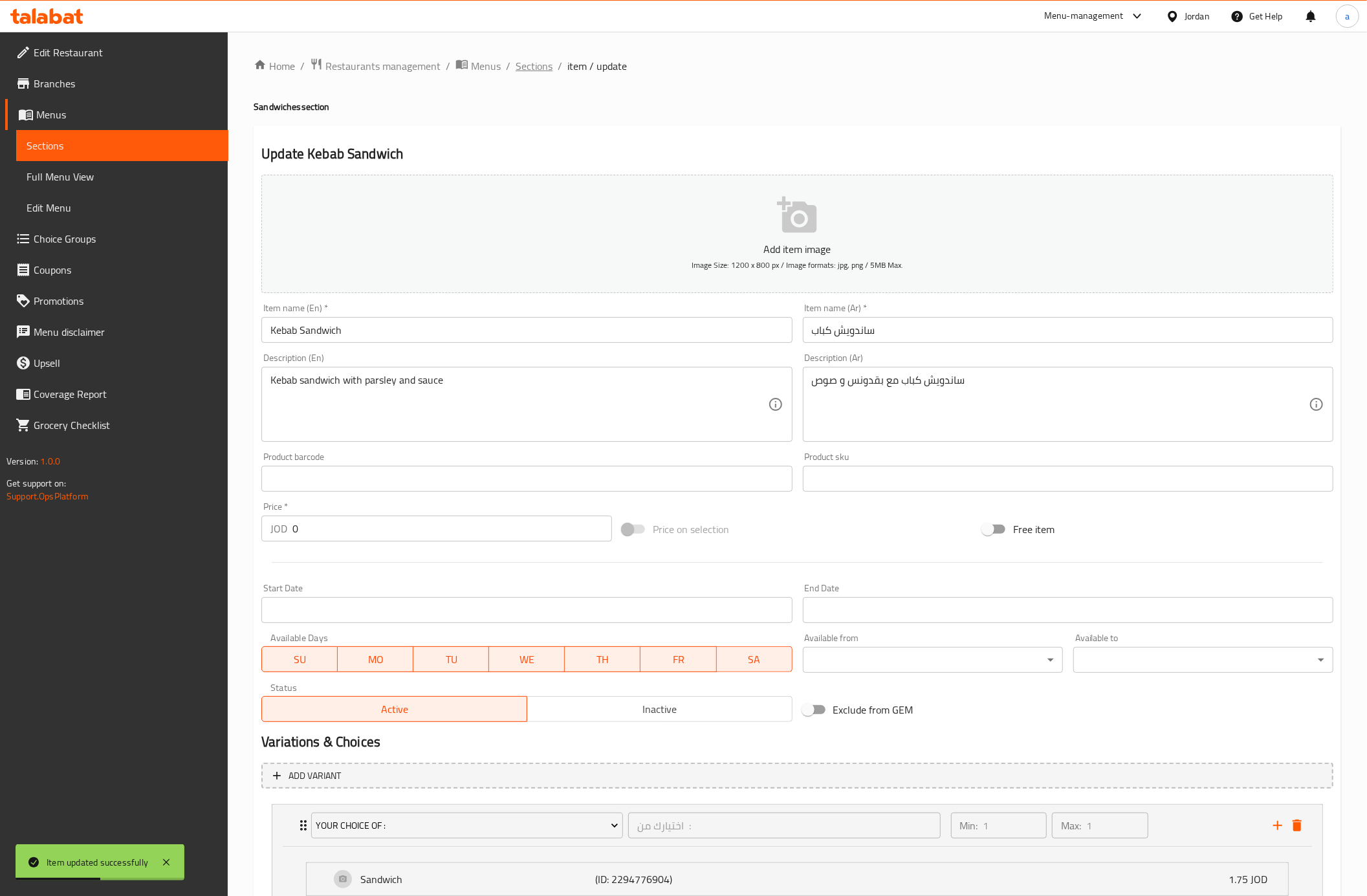
click at [542, 67] on span "Sections" at bounding box center [534, 66] width 37 height 16
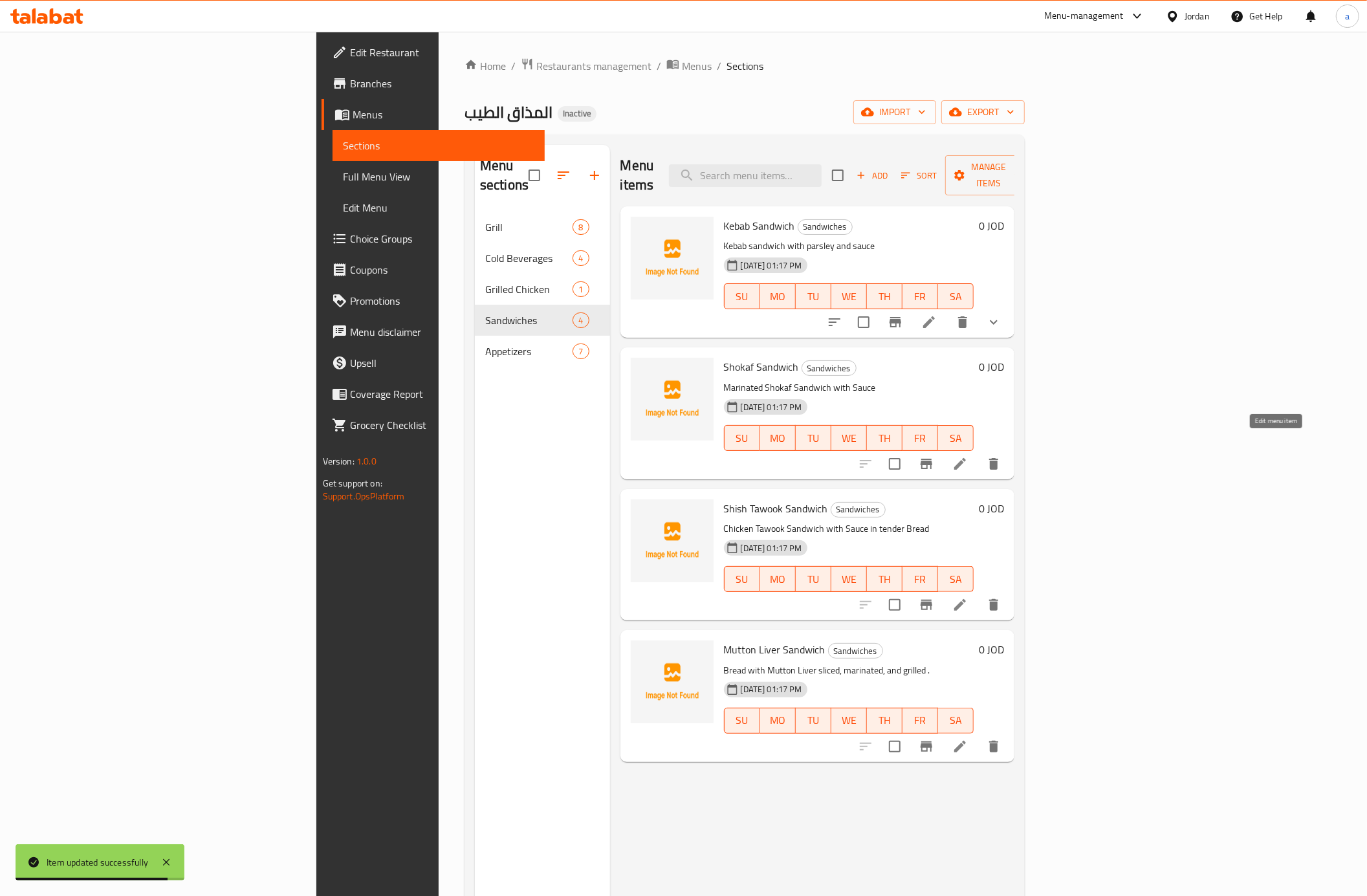
click at [968, 456] on icon at bounding box center [960, 464] width 16 height 16
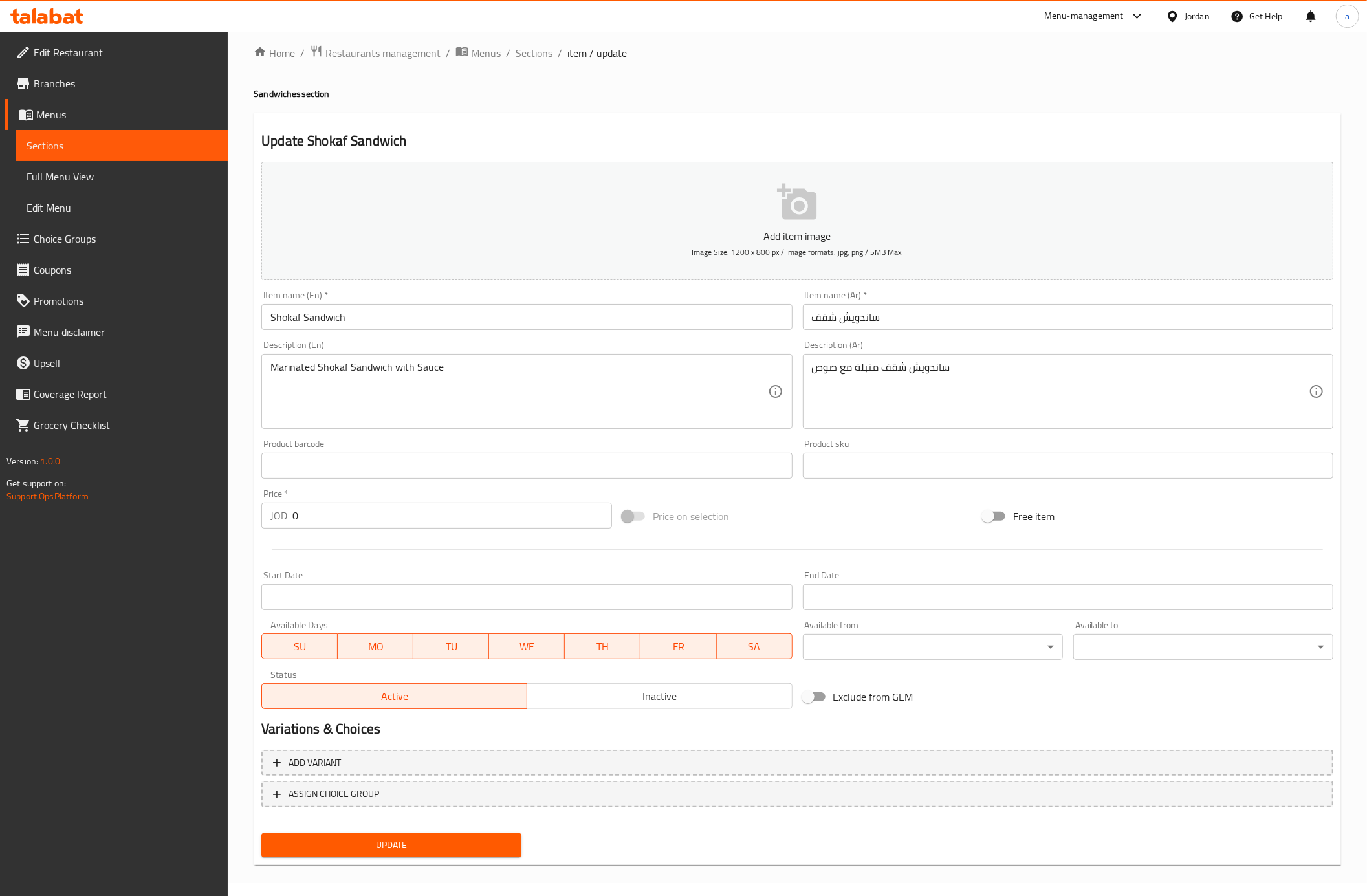
scroll to position [17, 0]
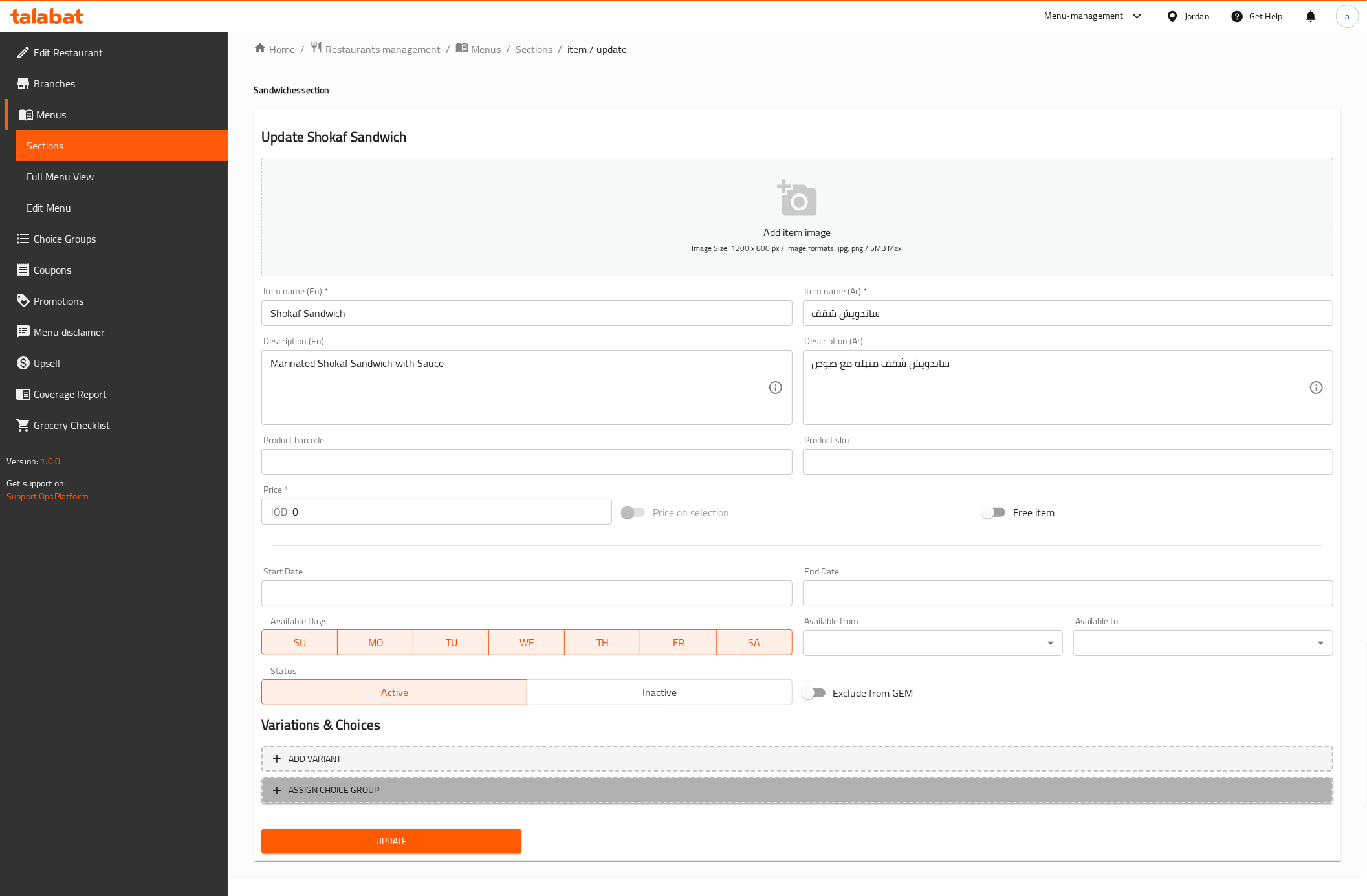
click at [546, 790] on span "ASSIGN CHOICE GROUP" at bounding box center [797, 790] width 1049 height 16
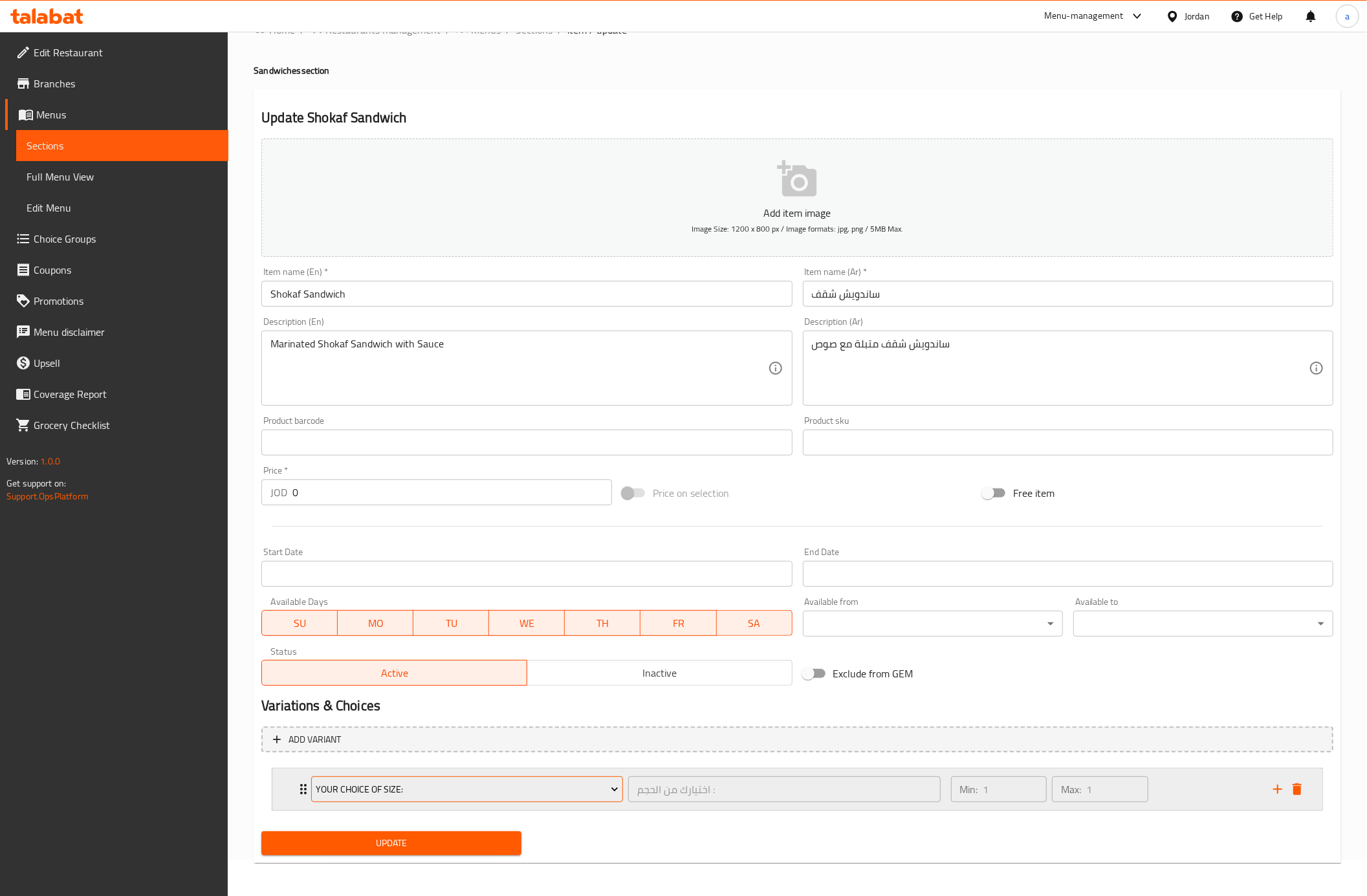
scroll to position [40, 0]
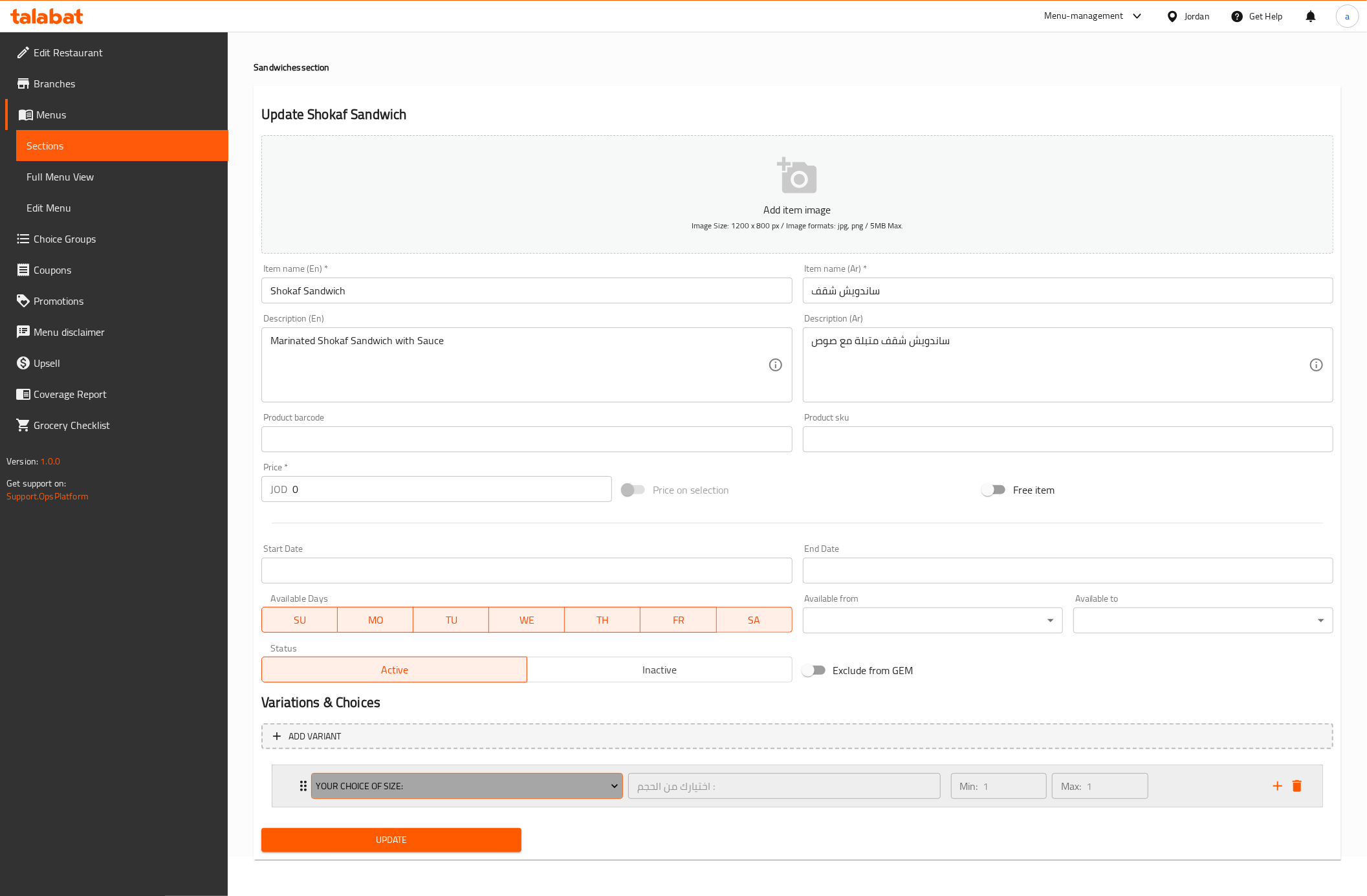
click at [523, 787] on span "Your choice Of size:" at bounding box center [467, 786] width 302 height 16
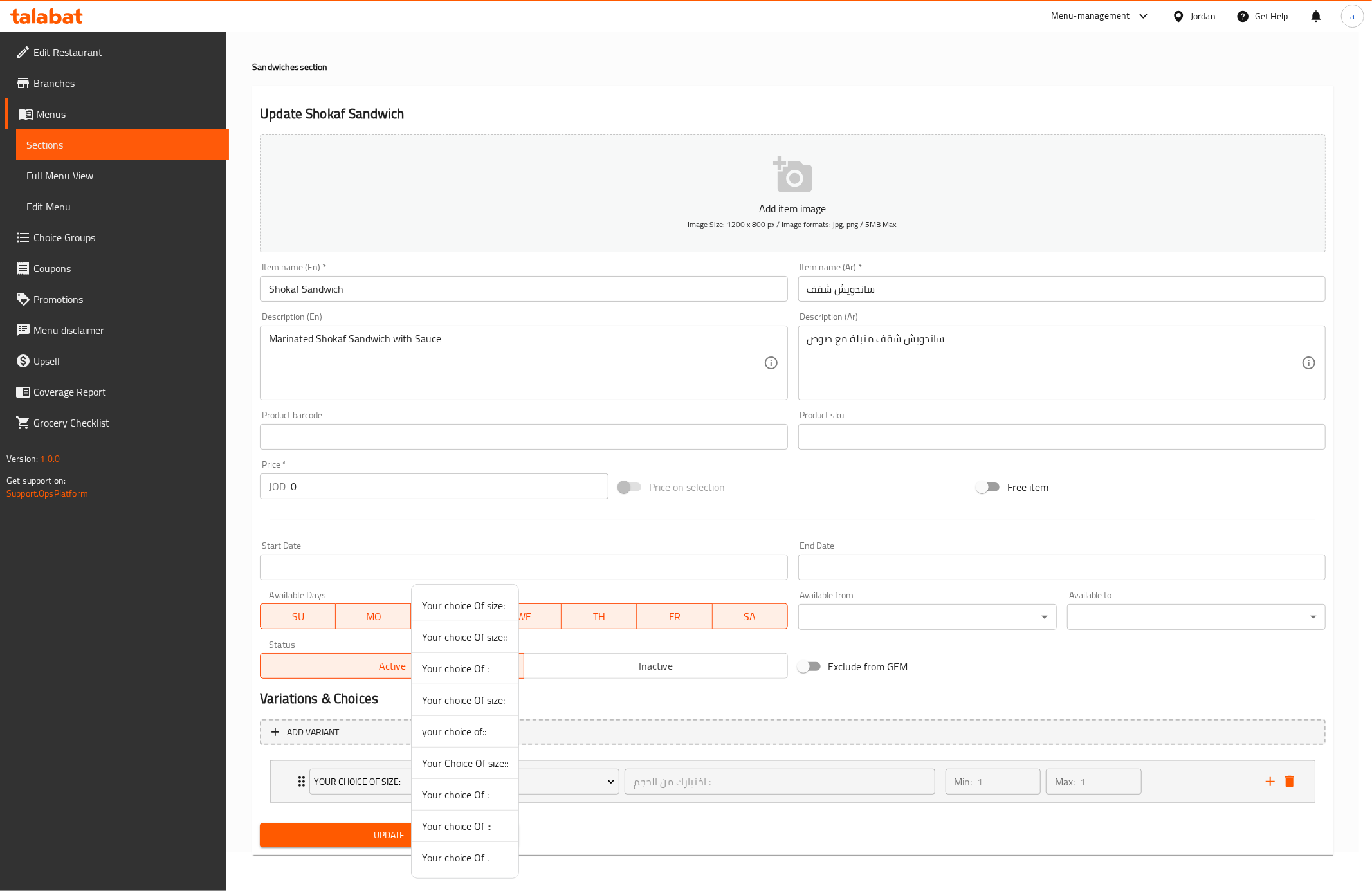
click at [481, 826] on span "Your choice Of ::" at bounding box center [465, 826] width 86 height 15
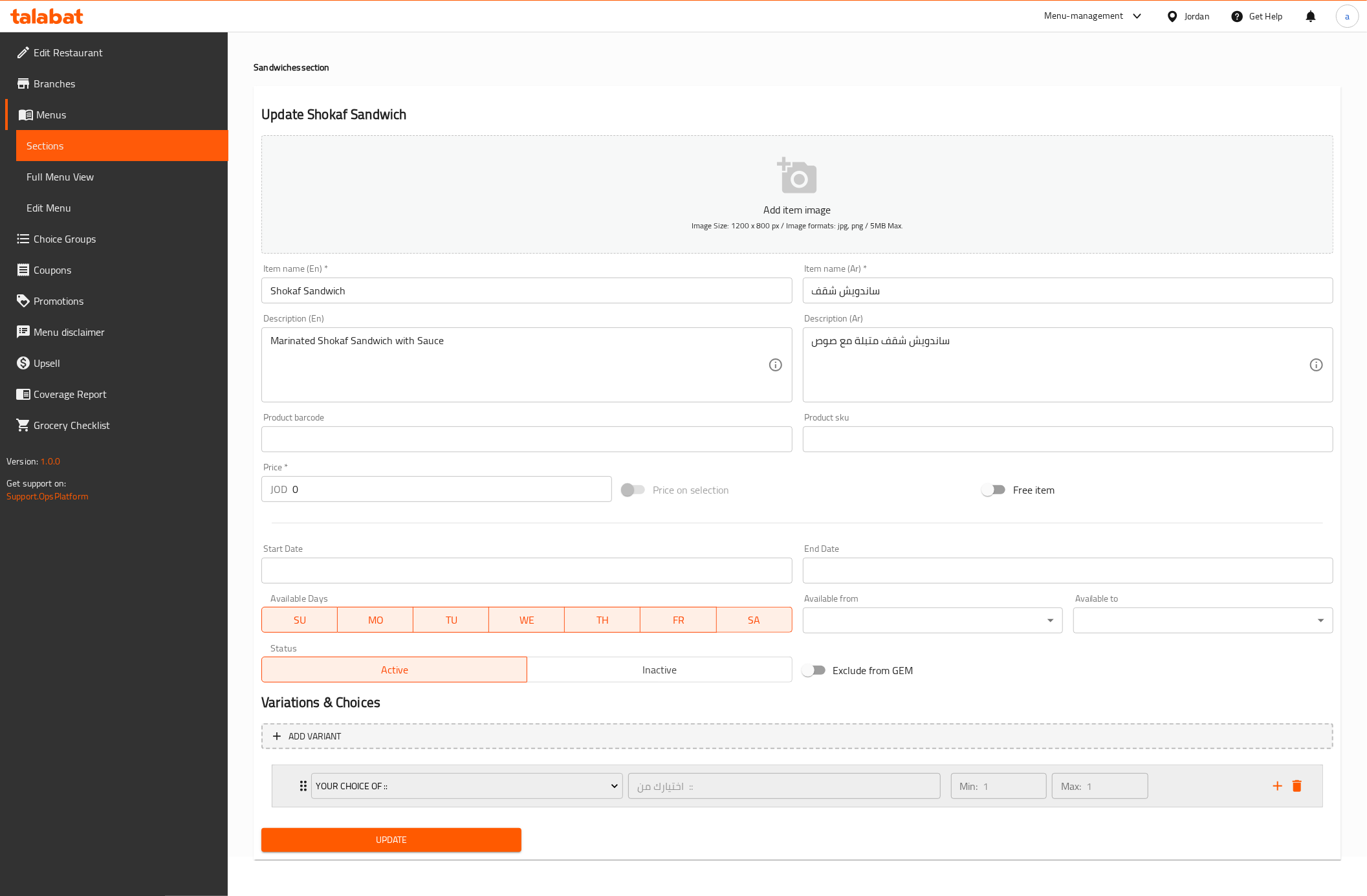
click at [1190, 801] on div "Min: 1 ​ Max: 1 ​" at bounding box center [1104, 786] width 322 height 41
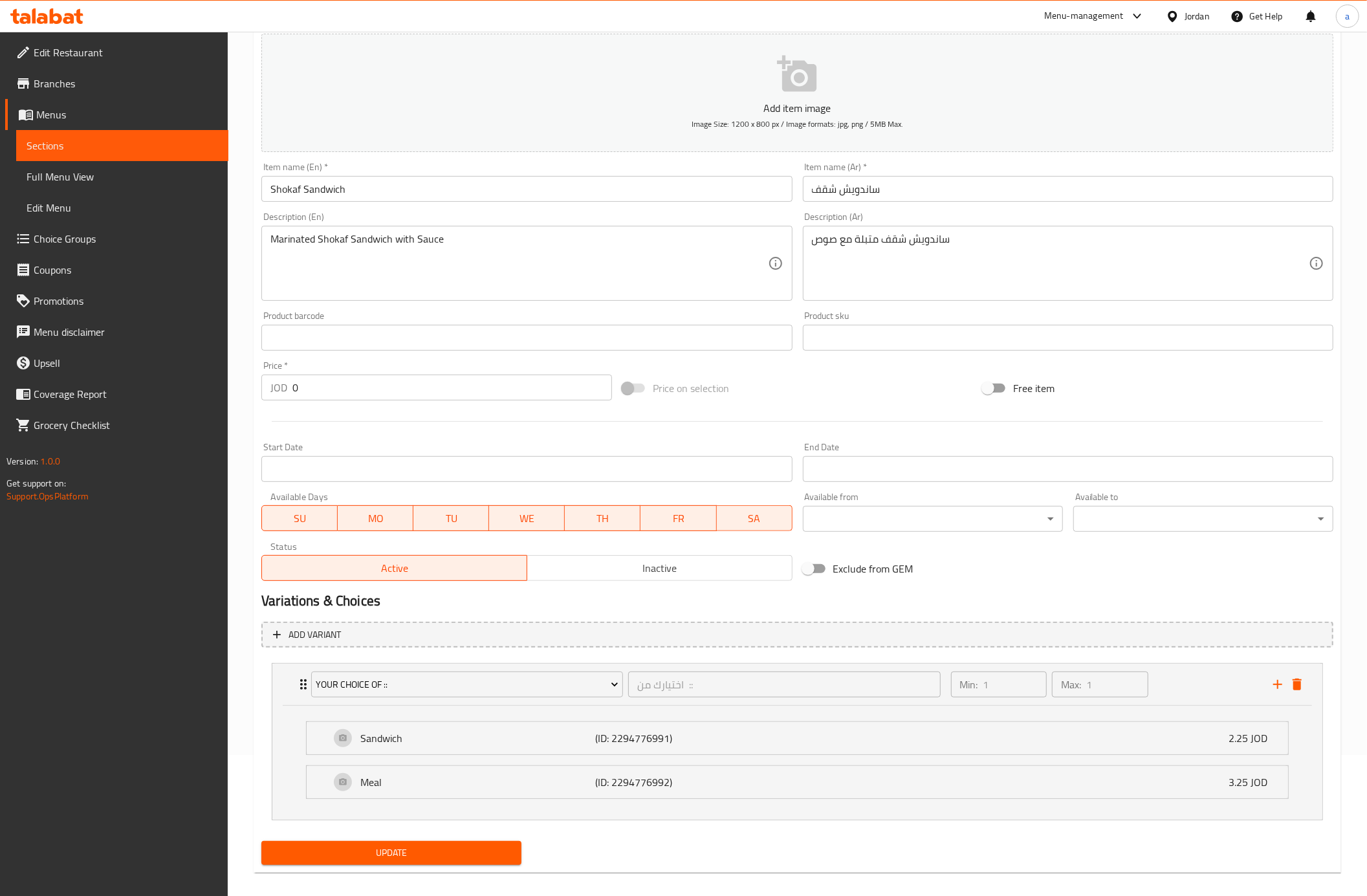
scroll to position [156, 0]
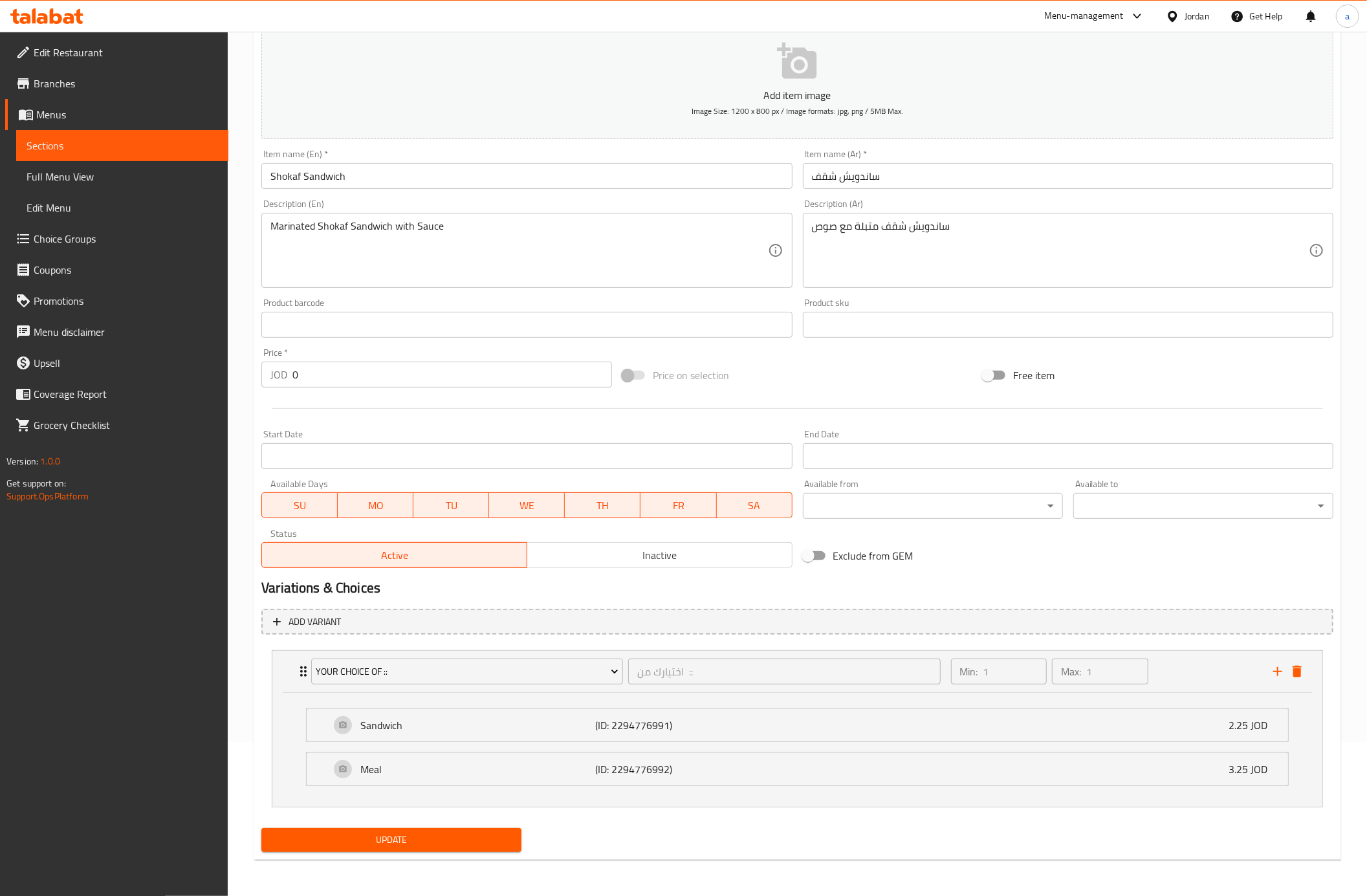
click at [492, 838] on span "Update" at bounding box center [392, 840] width 240 height 16
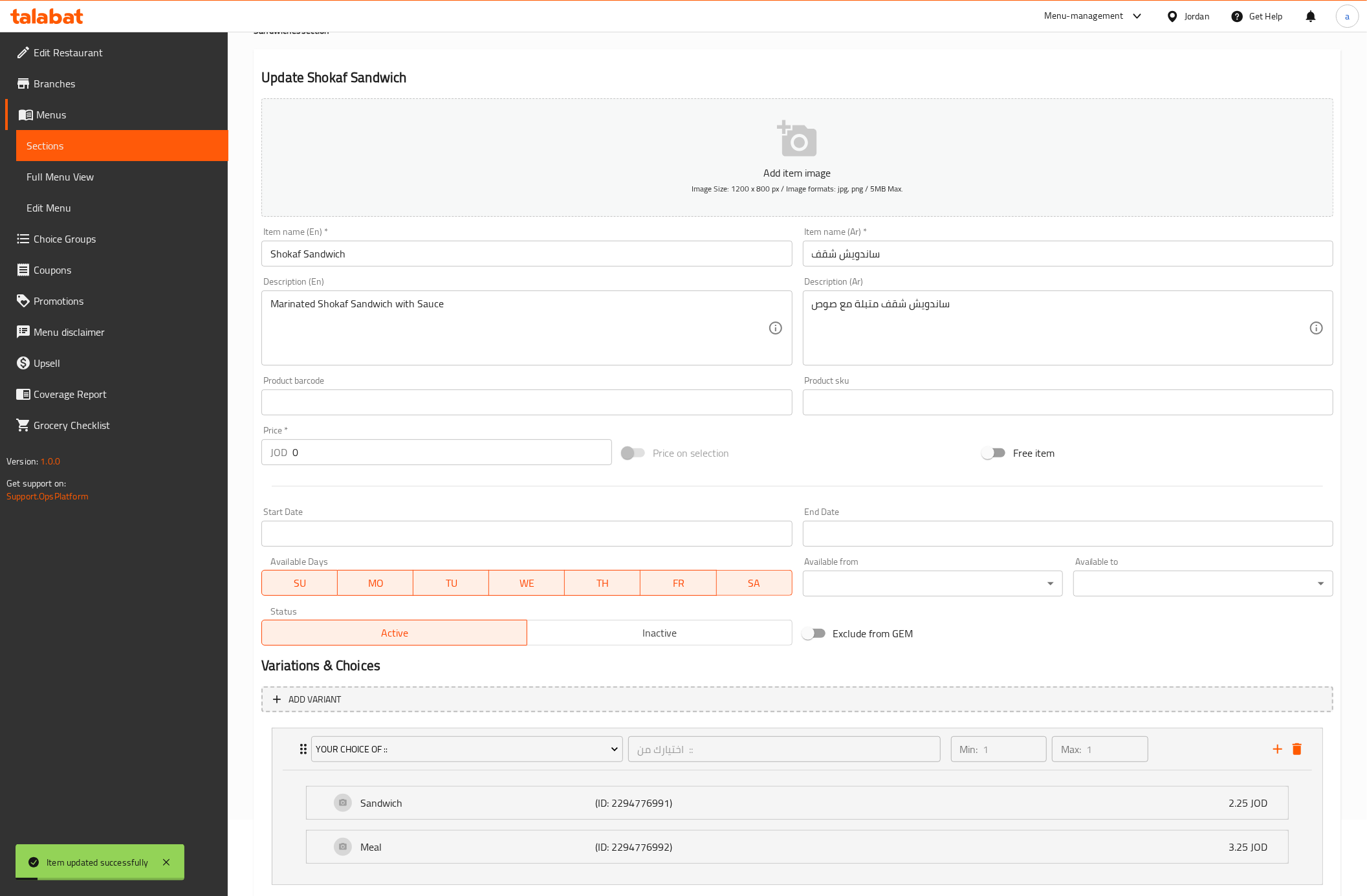
scroll to position [0, 0]
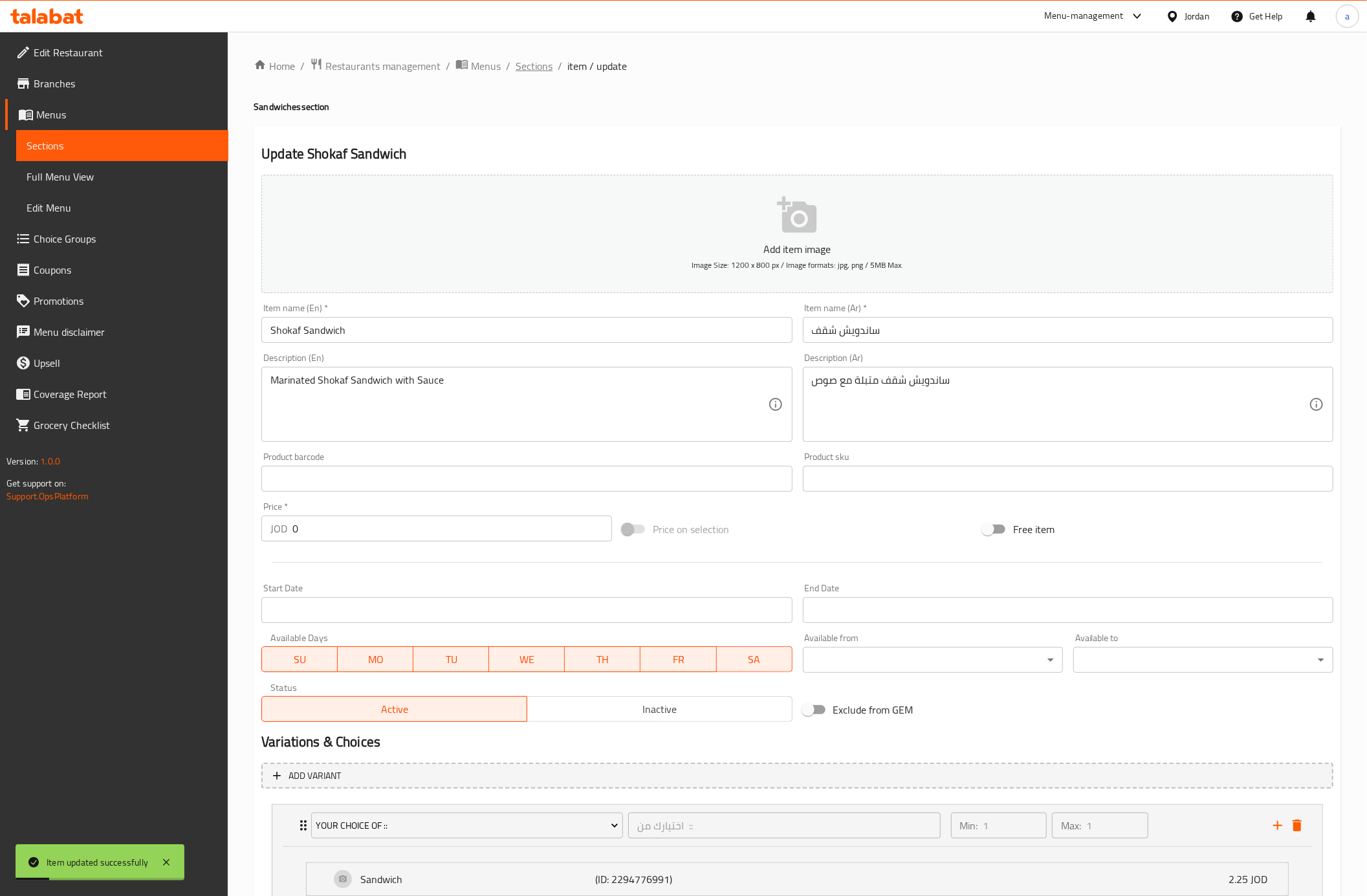
click at [535, 62] on span "Sections" at bounding box center [534, 66] width 37 height 16
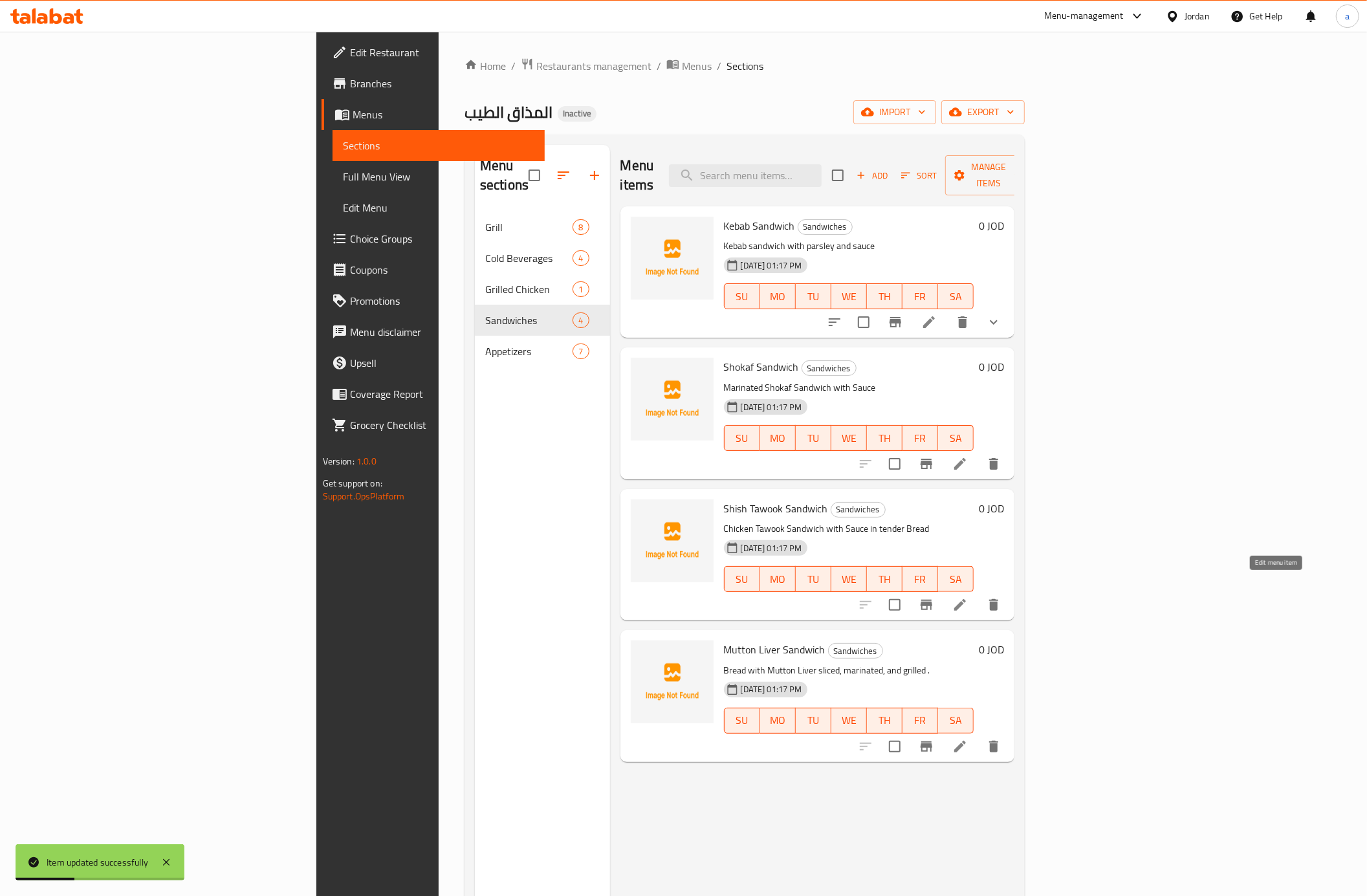
click at [968, 597] on icon at bounding box center [960, 604] width 16 height 16
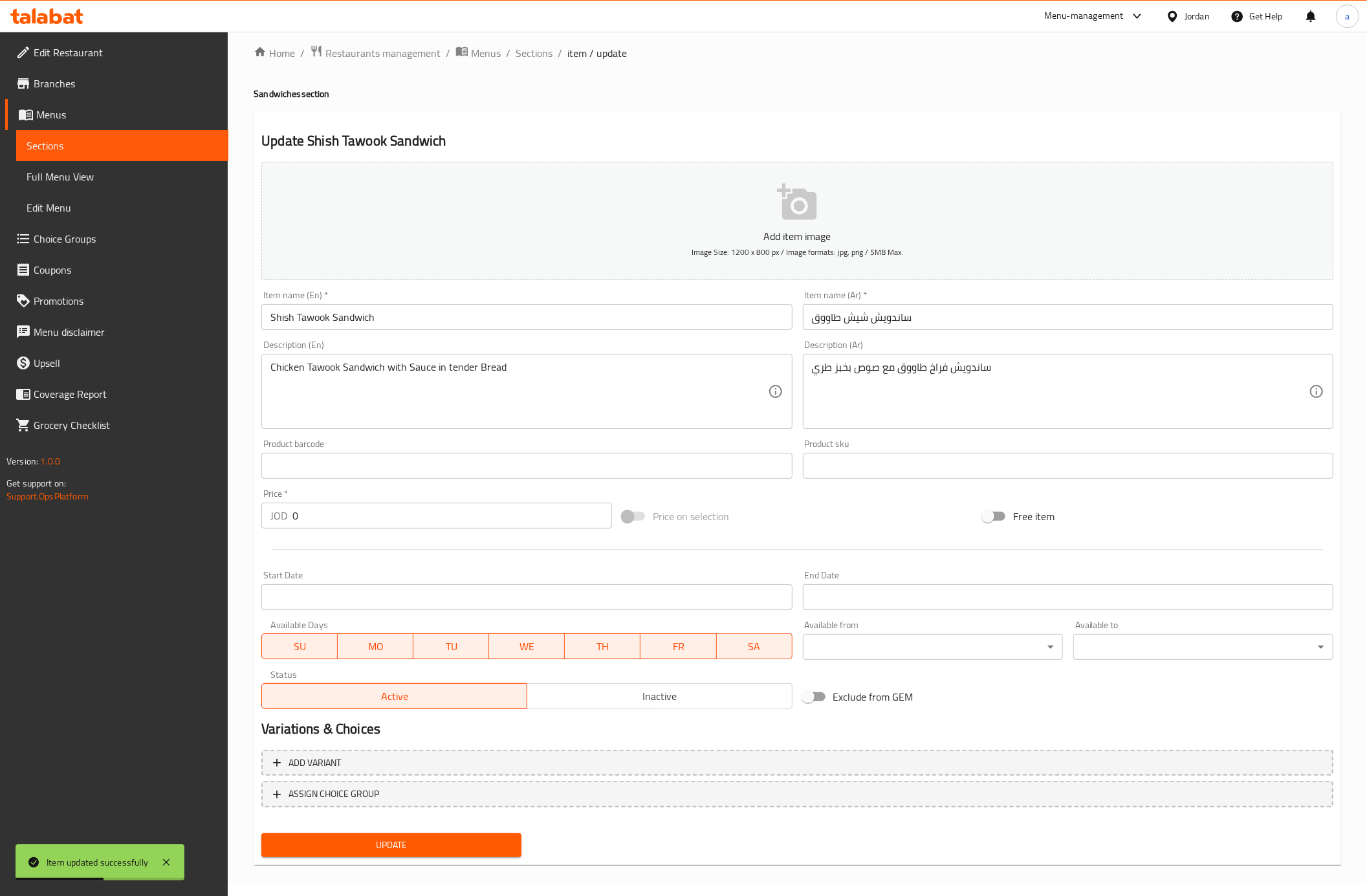
scroll to position [17, 0]
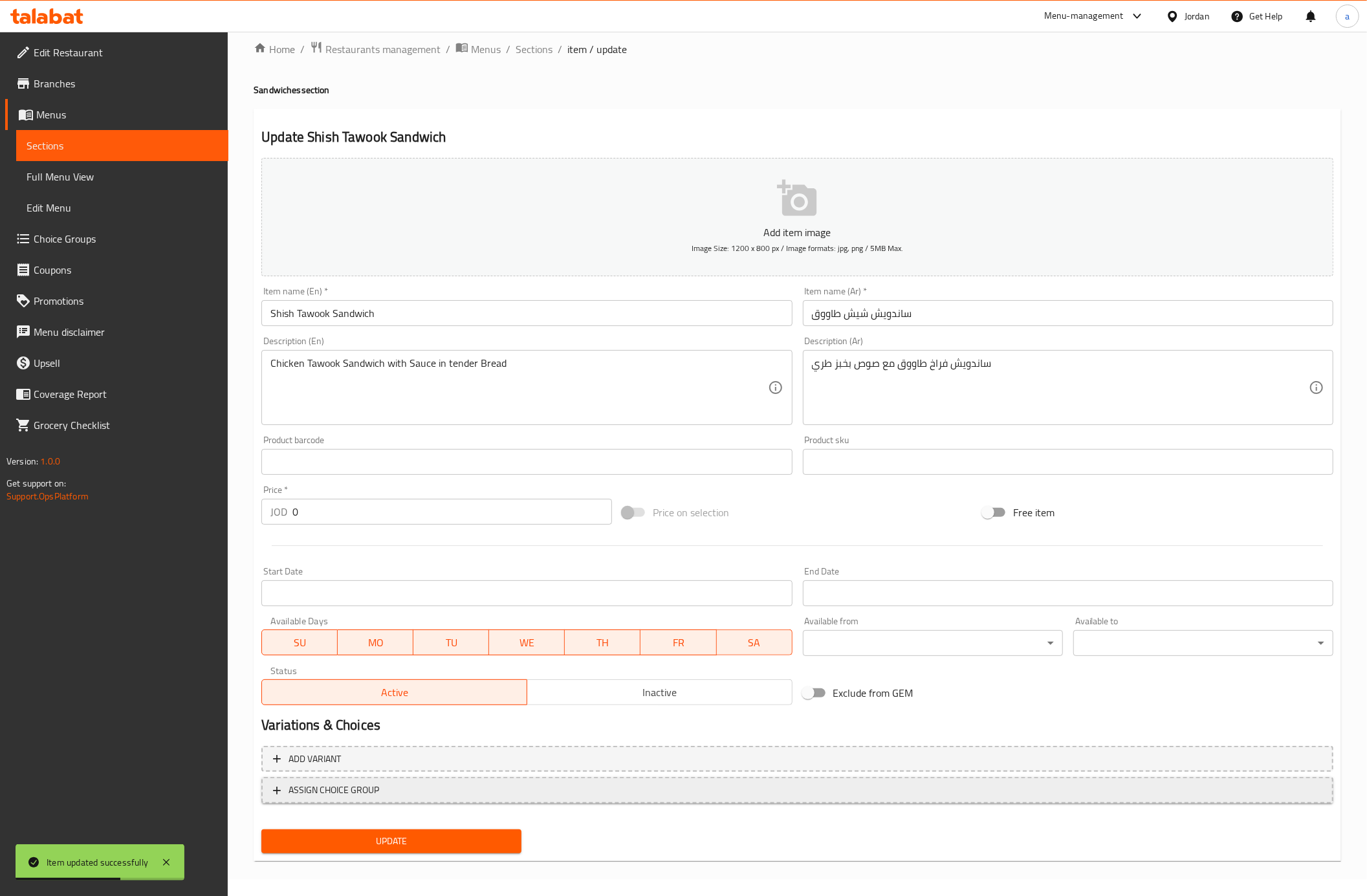
click at [457, 798] on span "ASSIGN CHOICE GROUP" at bounding box center [797, 790] width 1049 height 16
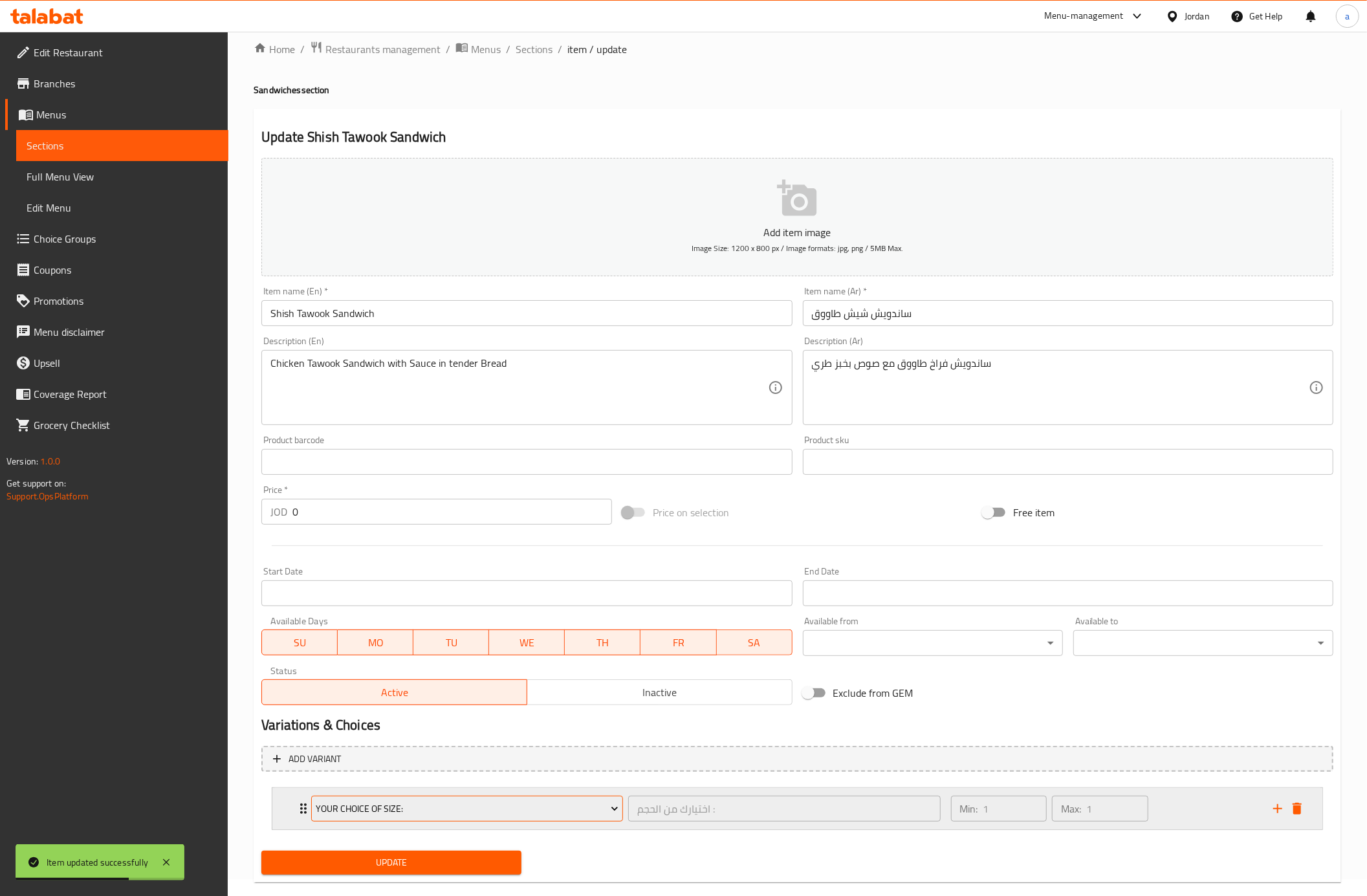
click at [455, 817] on span "Your choice Of size:" at bounding box center [467, 809] width 302 height 16
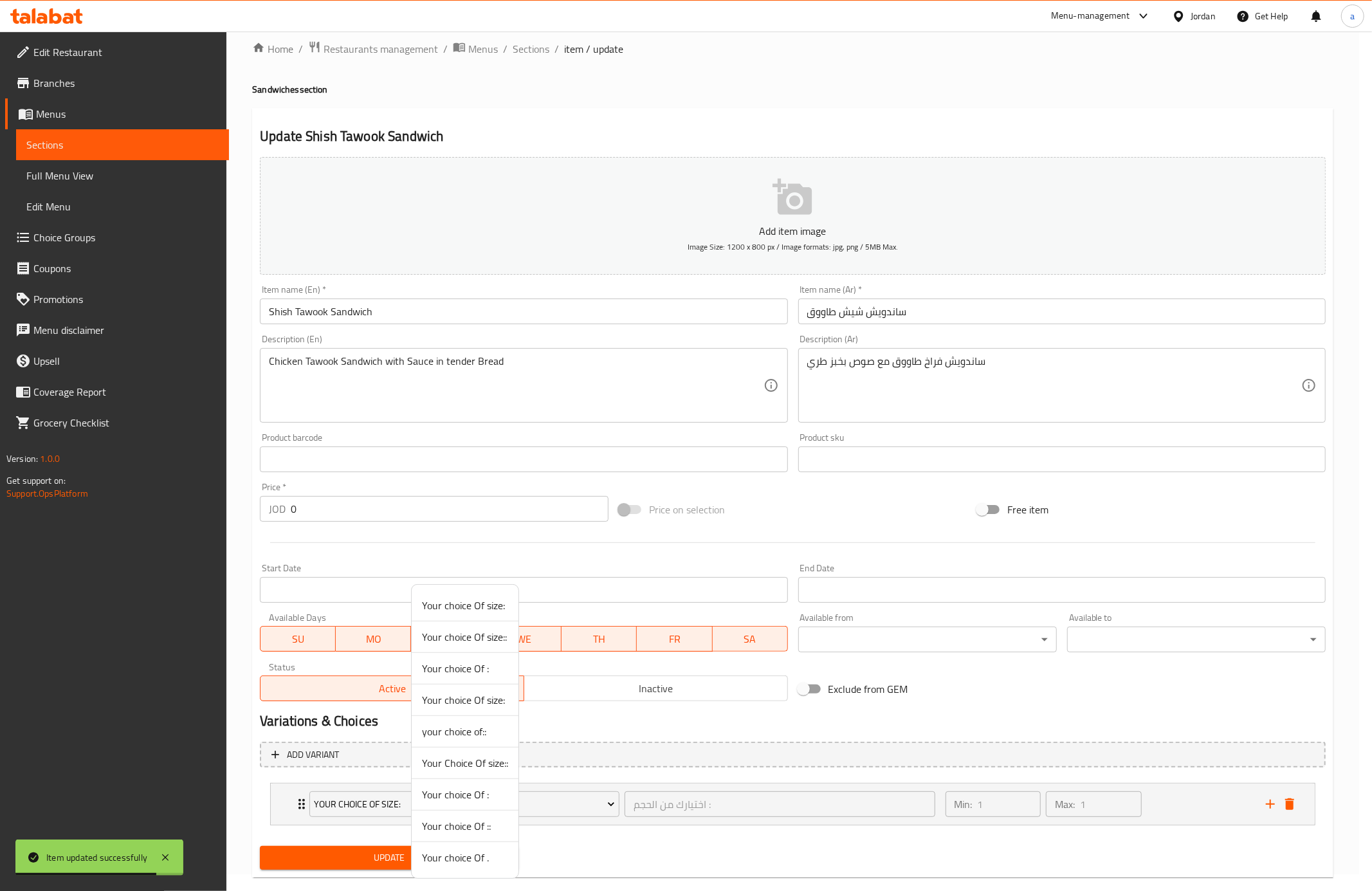
click at [474, 865] on span "Your choice Of ." at bounding box center [465, 857] width 86 height 15
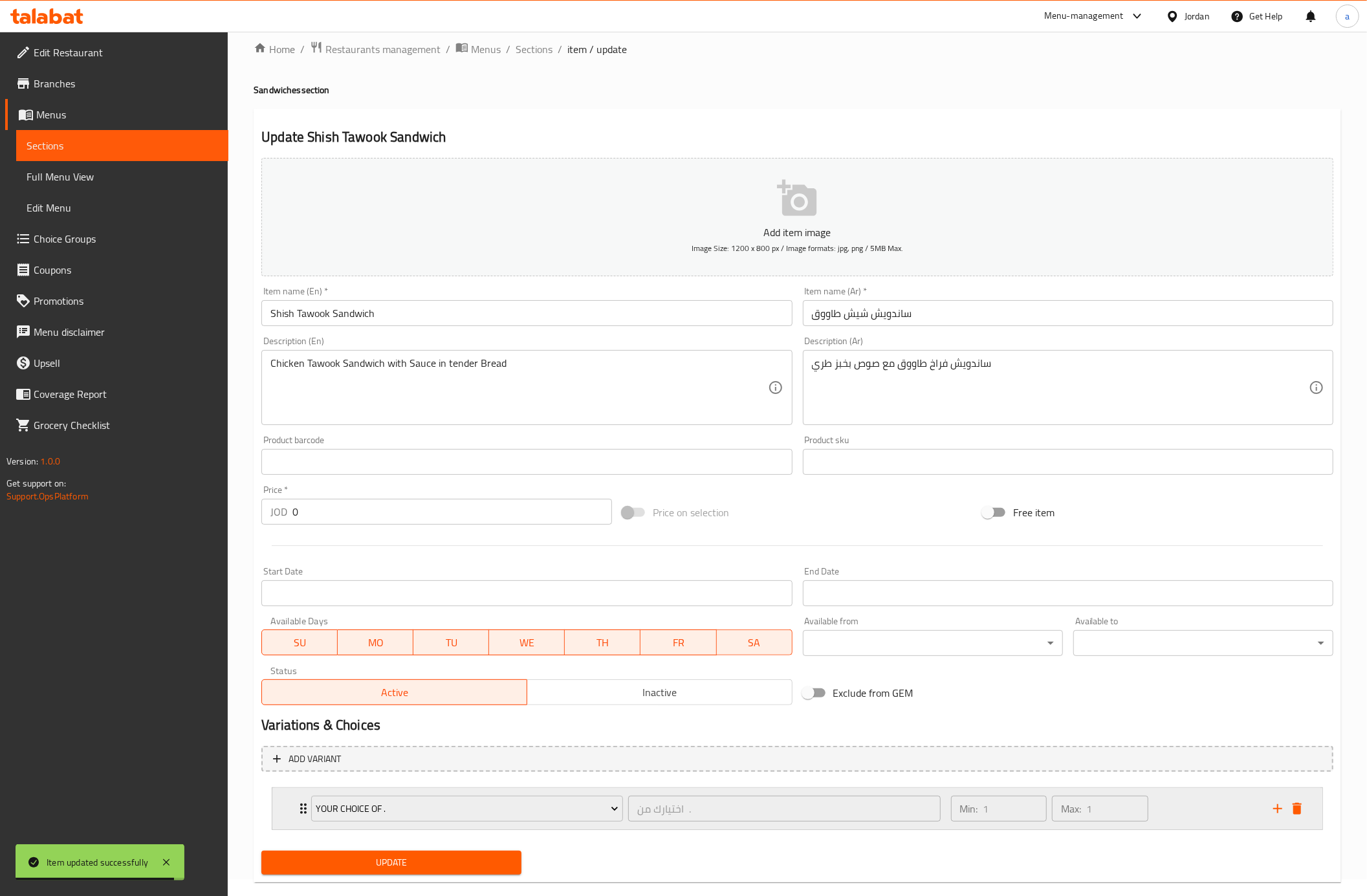
click at [1215, 819] on div "Min: 1 ​ Max: 1 ​" at bounding box center [1104, 808] width 322 height 41
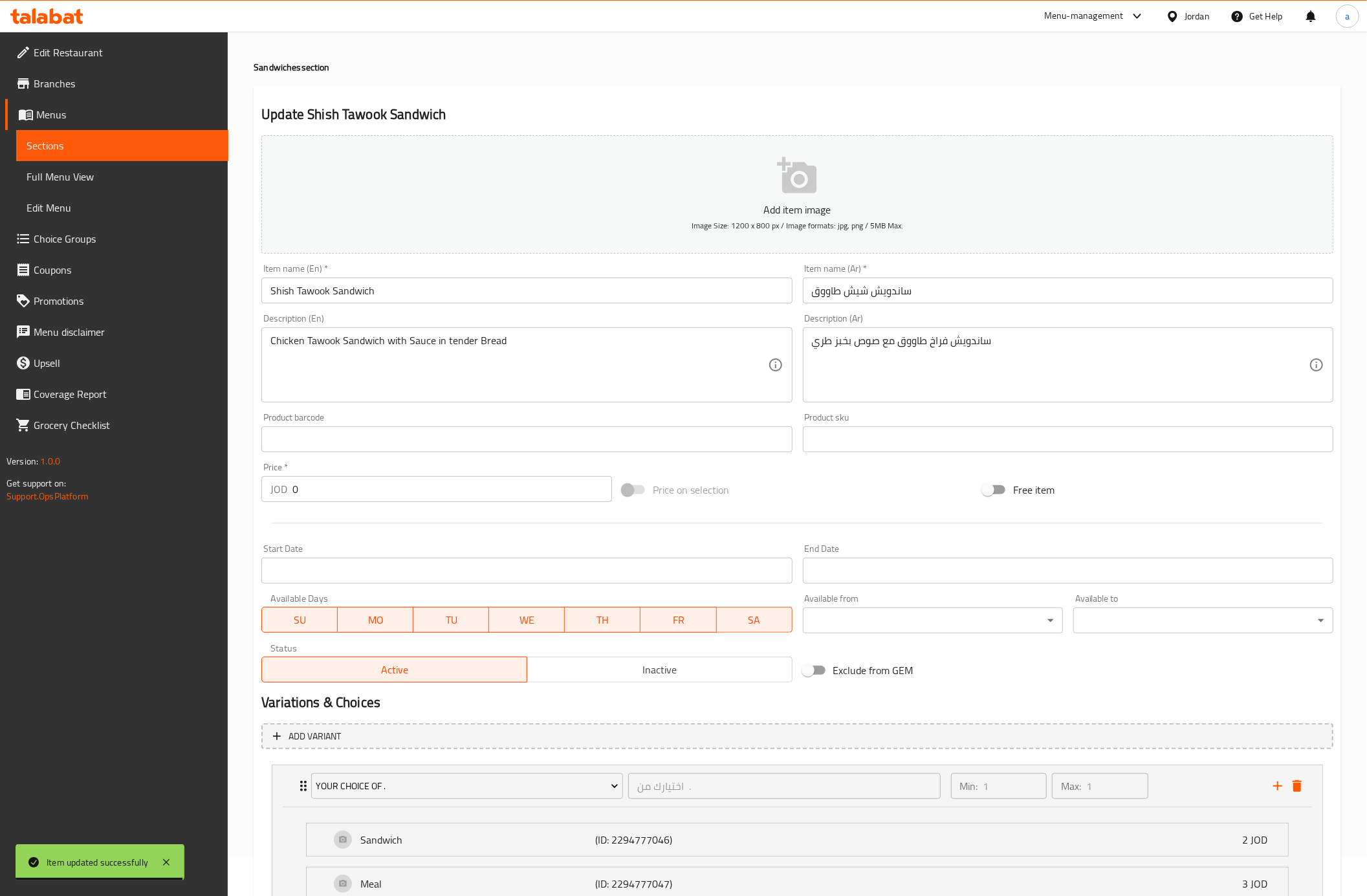
scroll to position [156, 0]
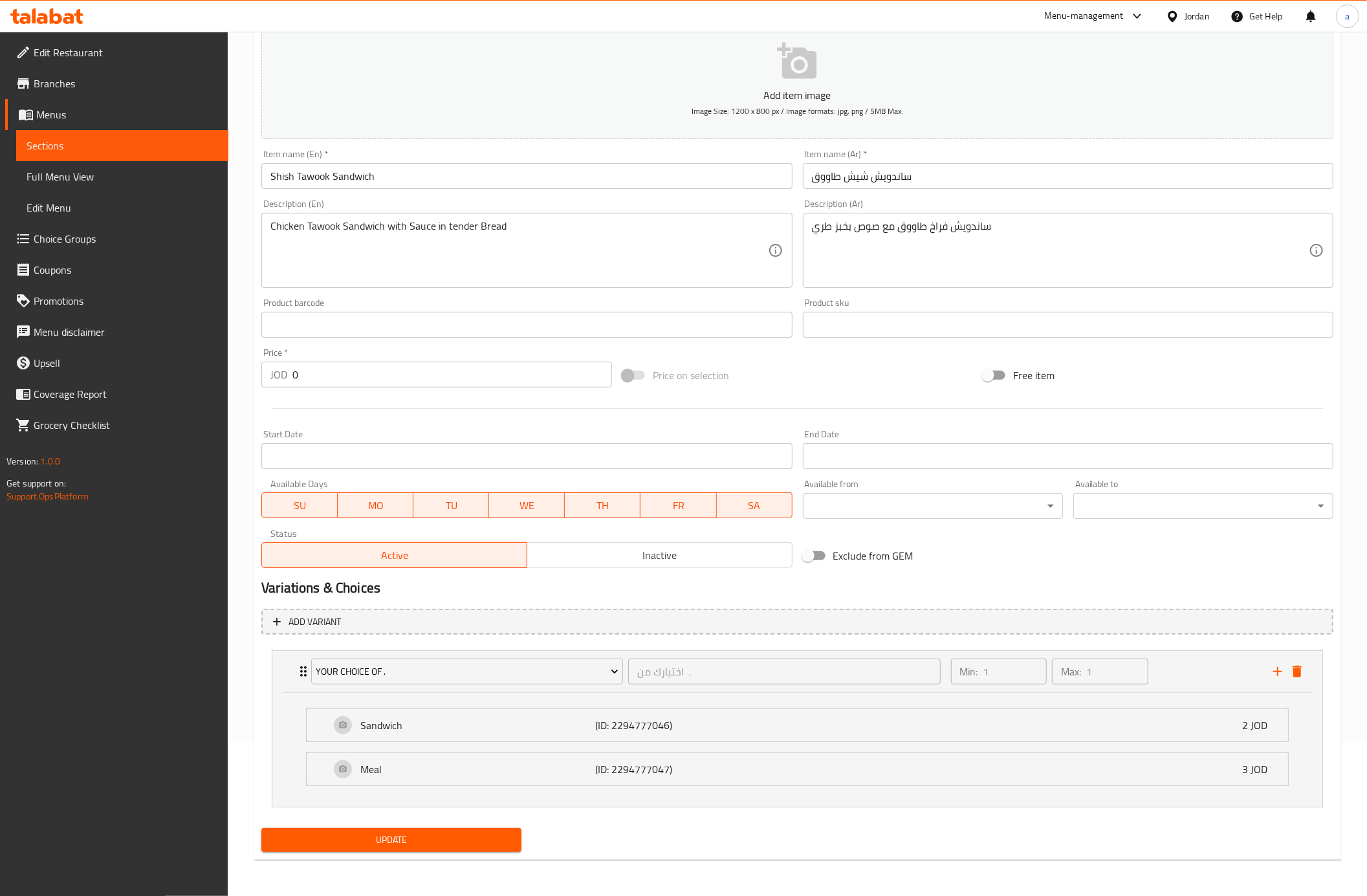
click at [477, 840] on span "Update" at bounding box center [392, 840] width 240 height 16
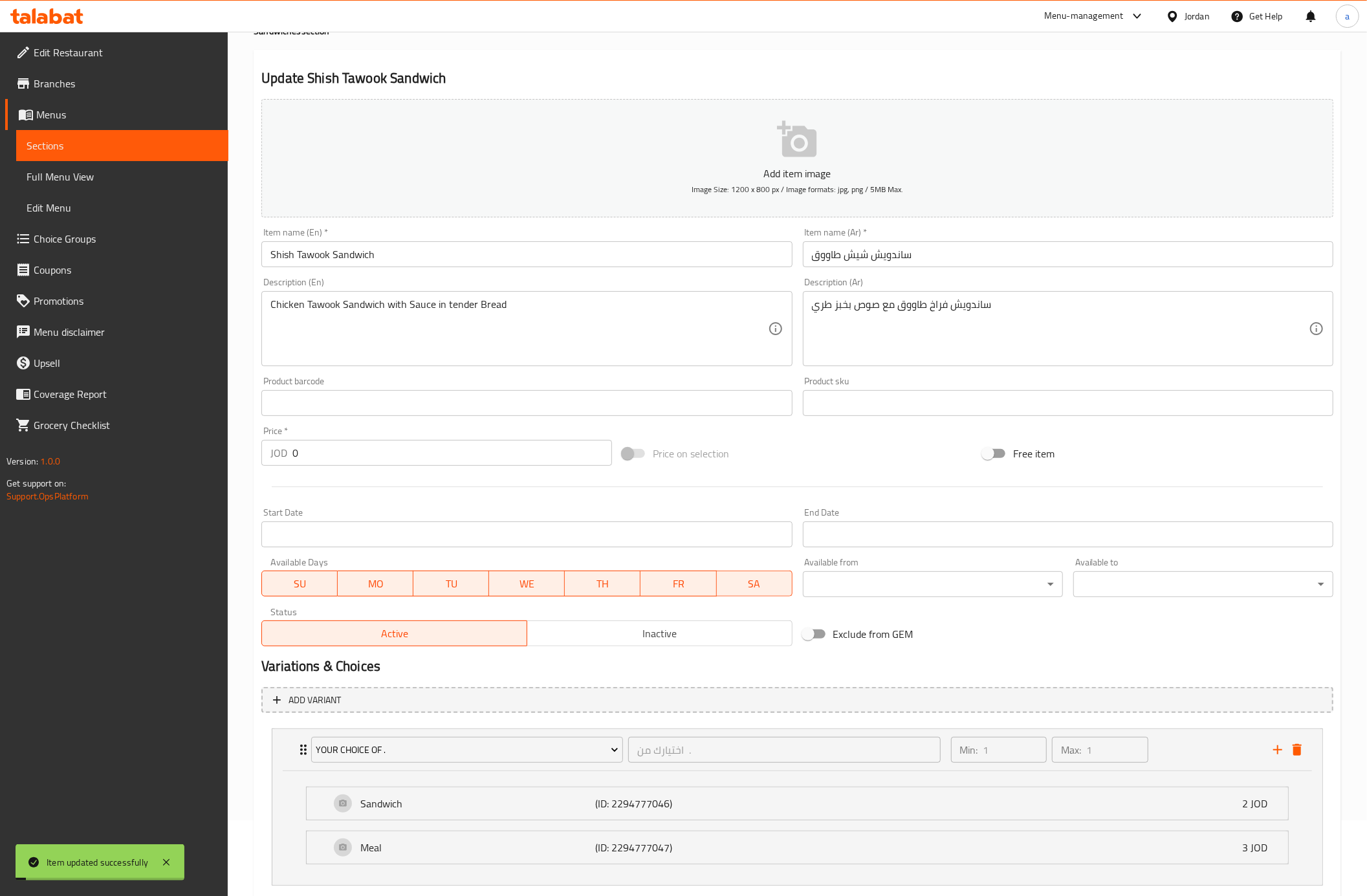
scroll to position [0, 0]
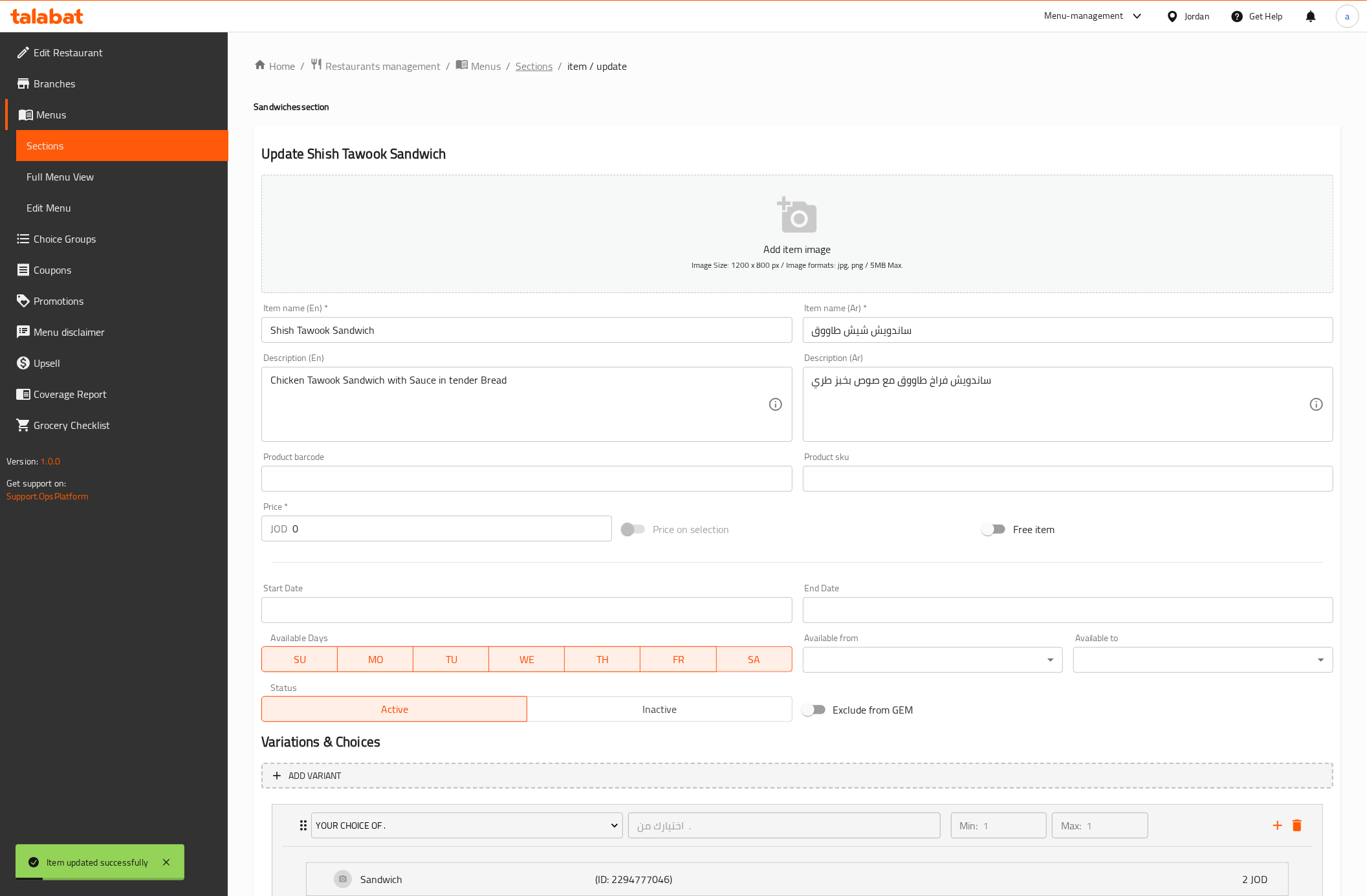
click at [535, 70] on span "Sections" at bounding box center [534, 66] width 37 height 16
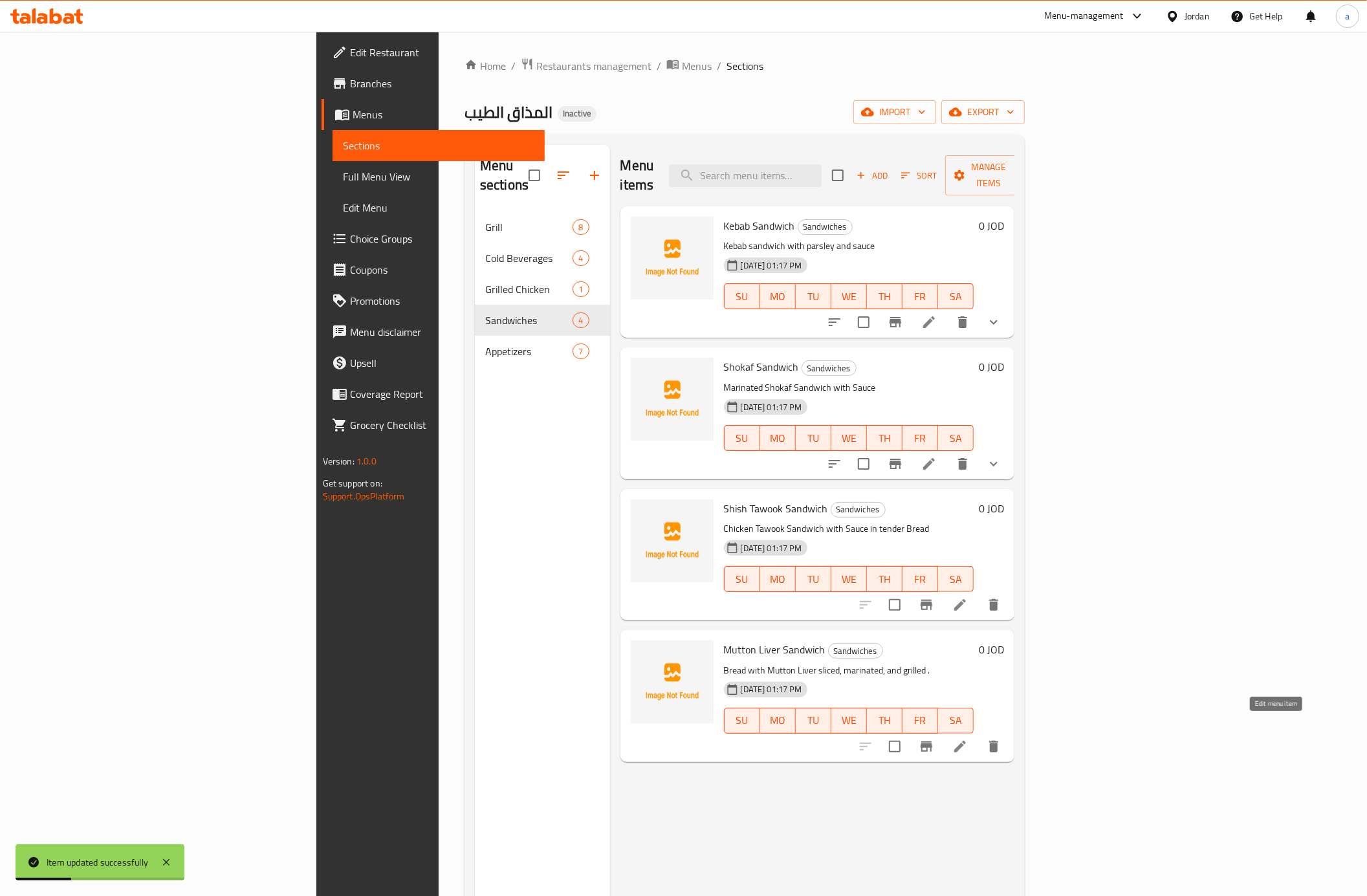
click at [966, 741] on icon at bounding box center [960, 746] width 12 height 12
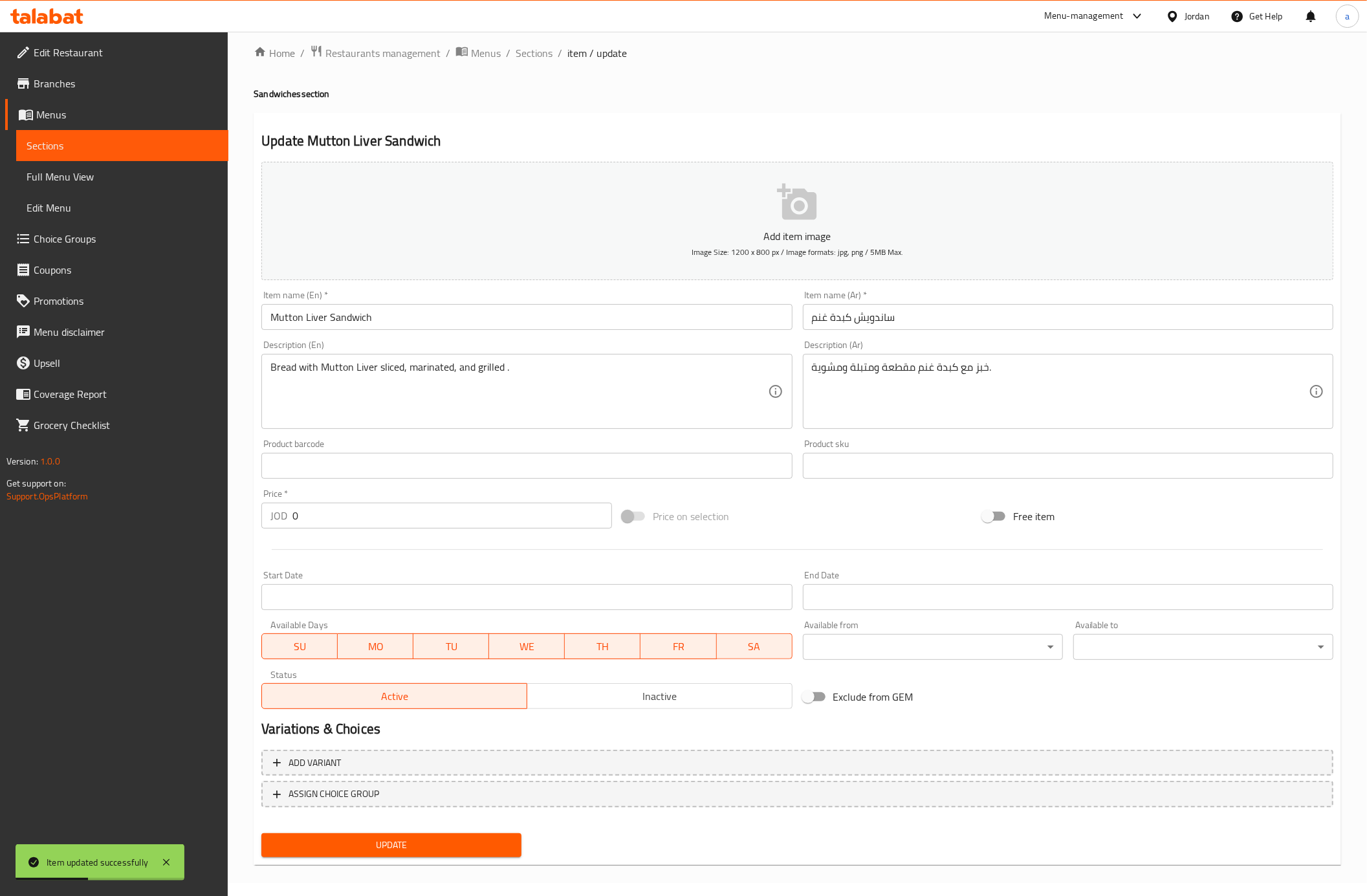
scroll to position [17, 0]
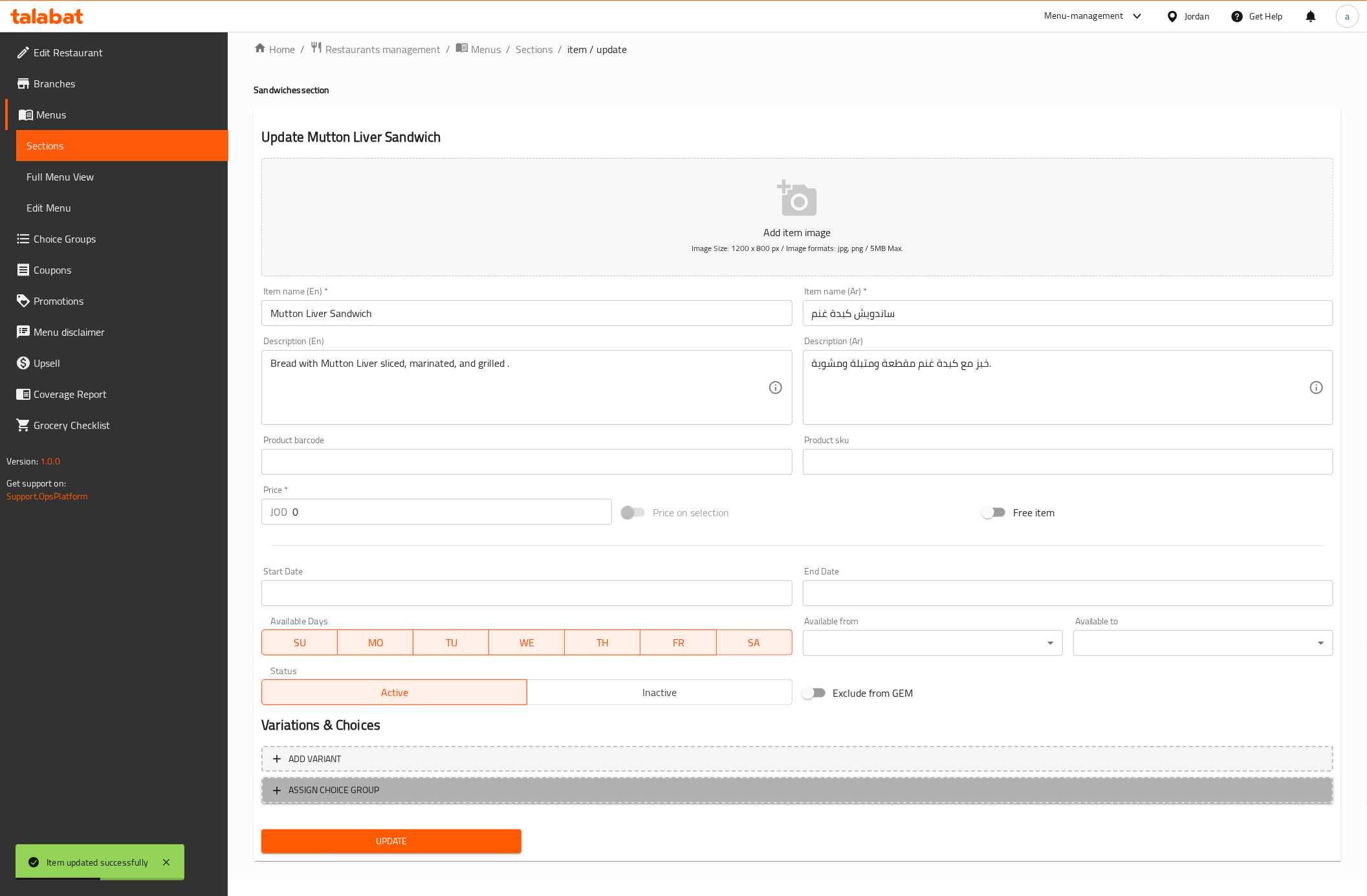
click at [464, 785] on span "ASSIGN CHOICE GROUP" at bounding box center [797, 790] width 1049 height 16
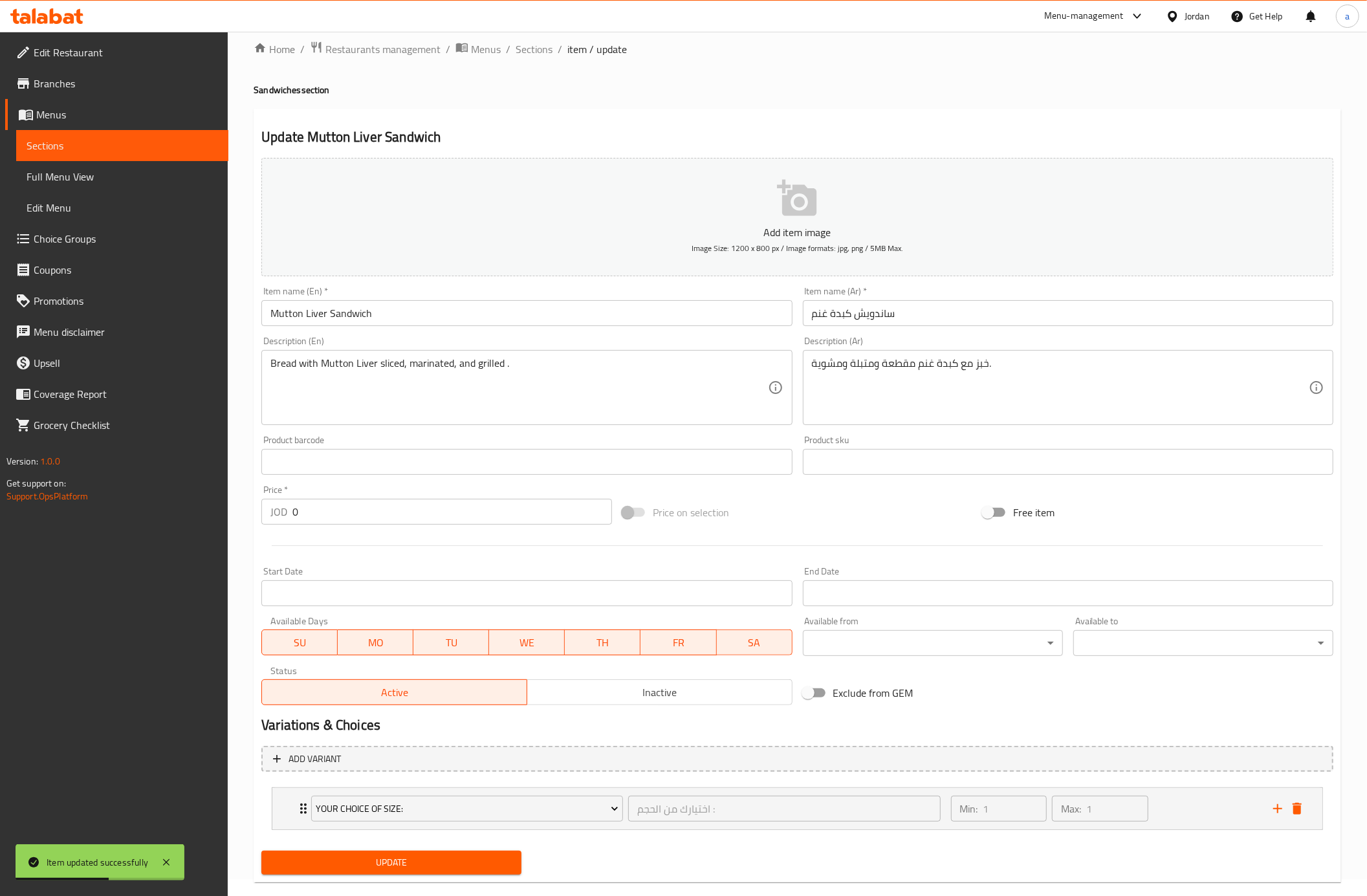
scroll to position [40, 0]
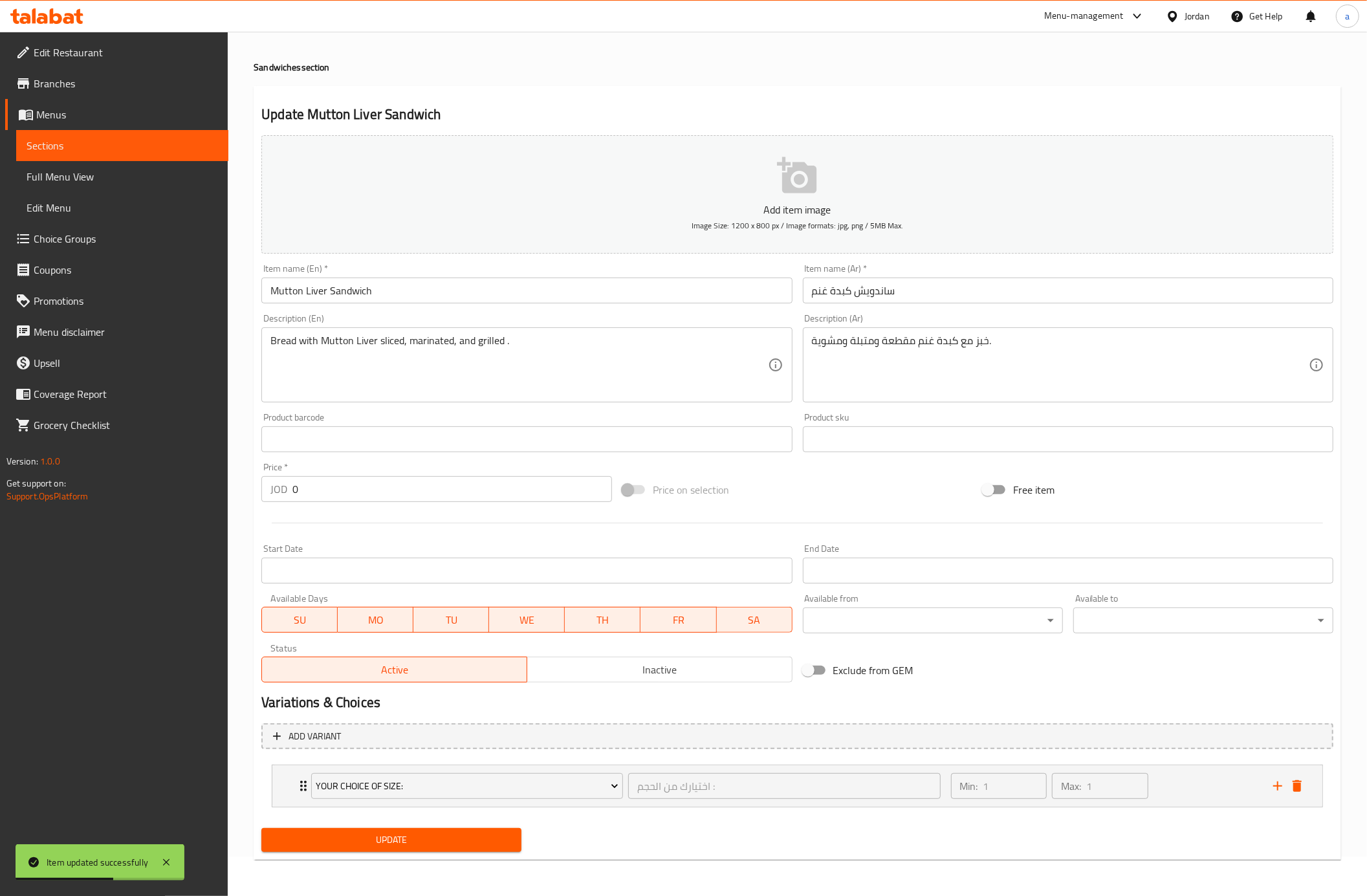
click at [535, 808] on li "Your choice Of size: اختيارك من الحجم : ​ Min: 1 ​ Max: 1 ​ Quarter Kilo (ID: 2…" at bounding box center [797, 786] width 1072 height 53
click at [537, 794] on button "Your choice Of size:" at bounding box center [467, 786] width 312 height 26
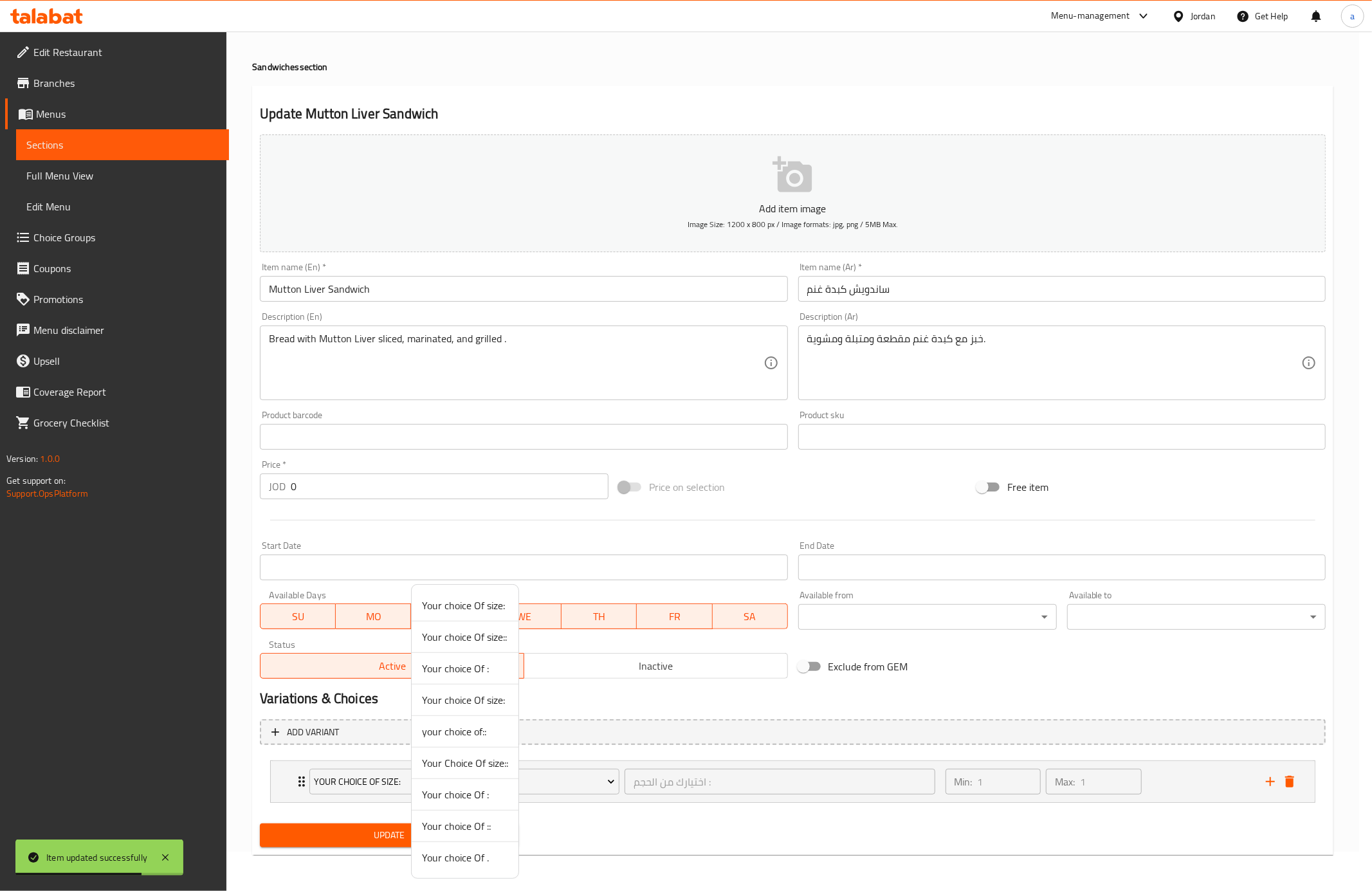
click at [451, 865] on span "Your choice Of ." at bounding box center [465, 857] width 86 height 15
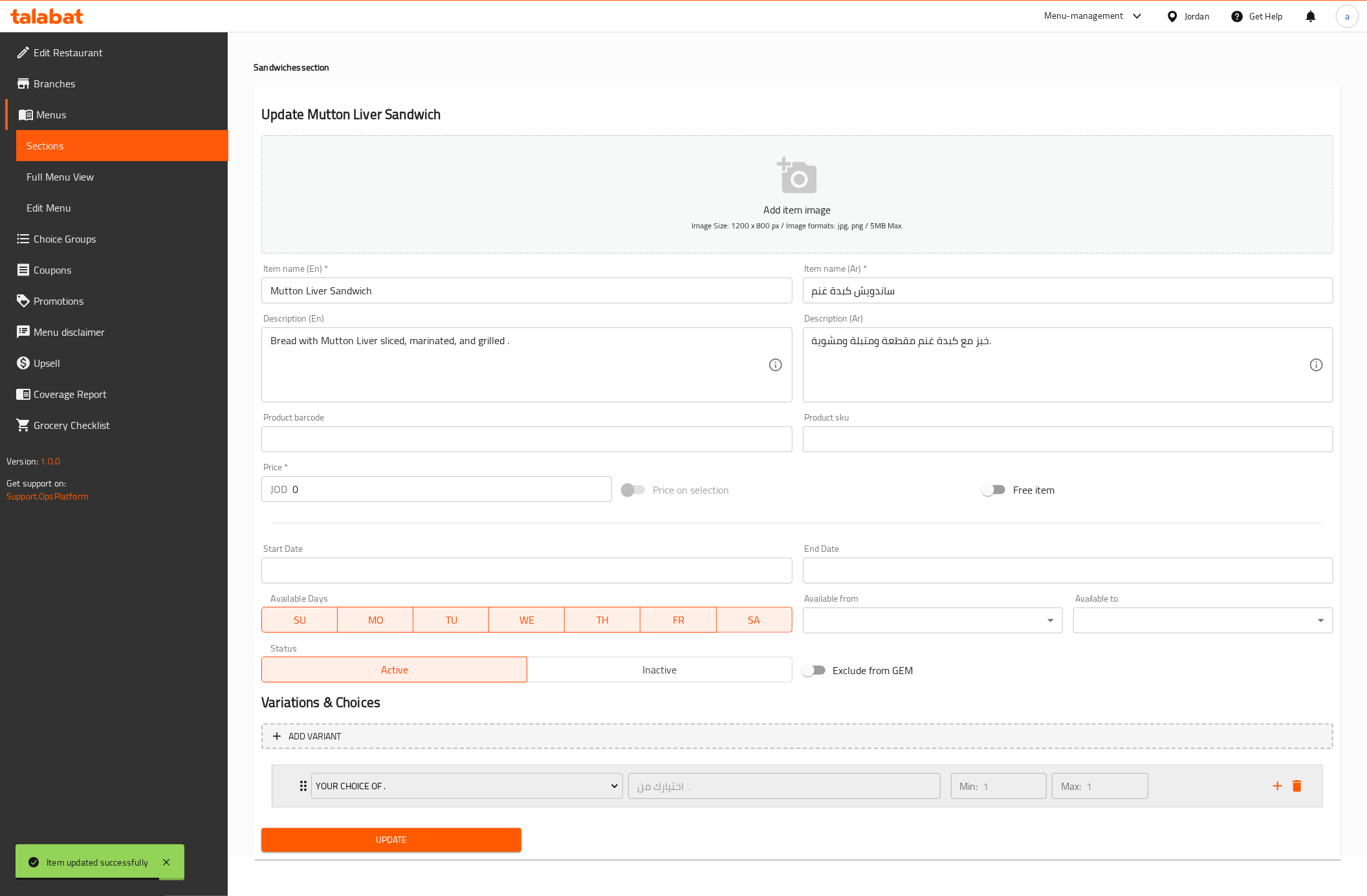
click at [1159, 789] on div "Min: 1 ​ Max: 1 ​" at bounding box center [1104, 786] width 322 height 41
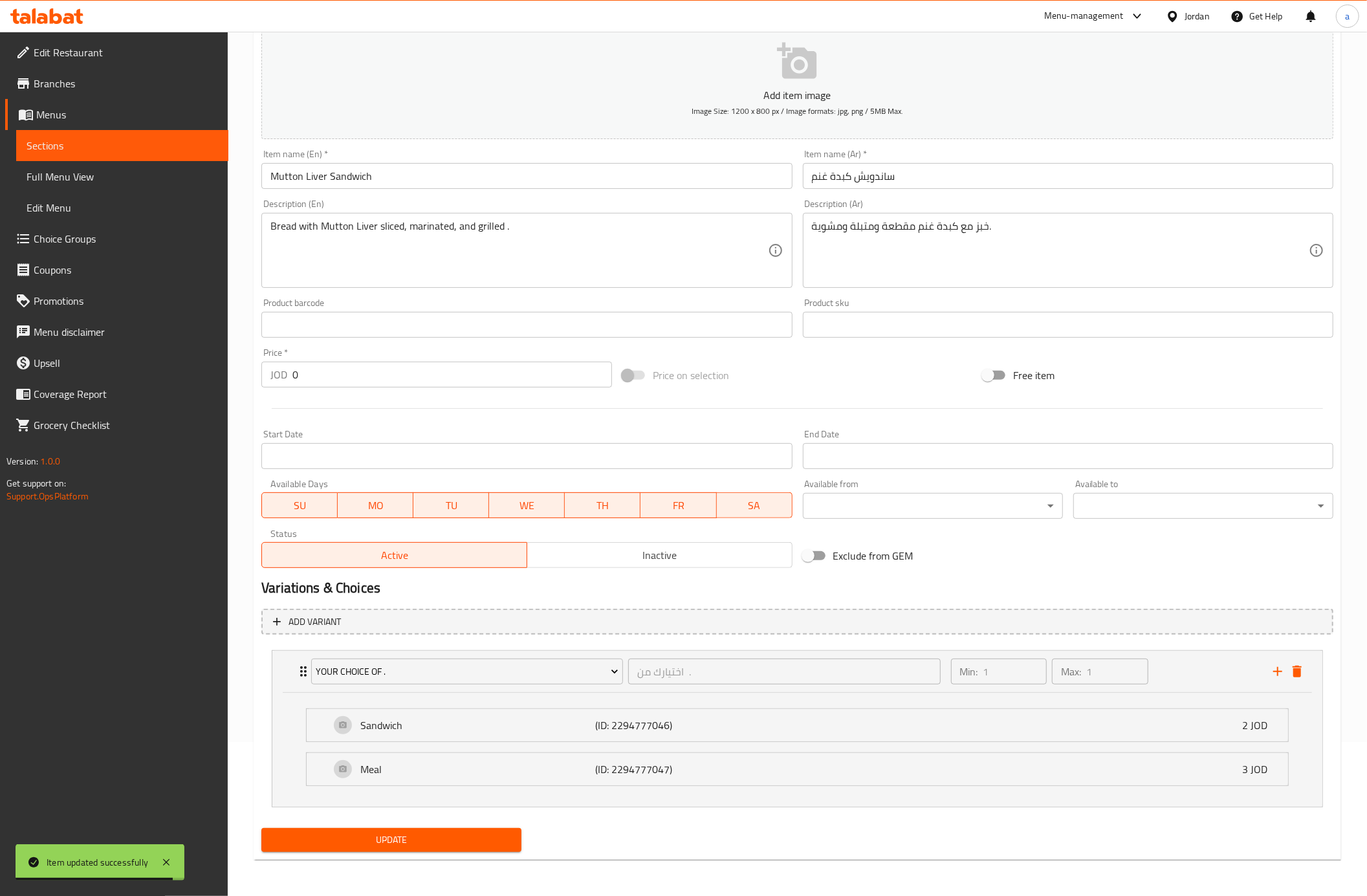
scroll to position [156, 0]
click at [443, 842] on span "Update" at bounding box center [392, 840] width 240 height 16
click at [149, 152] on span "Sections" at bounding box center [122, 145] width 192 height 16
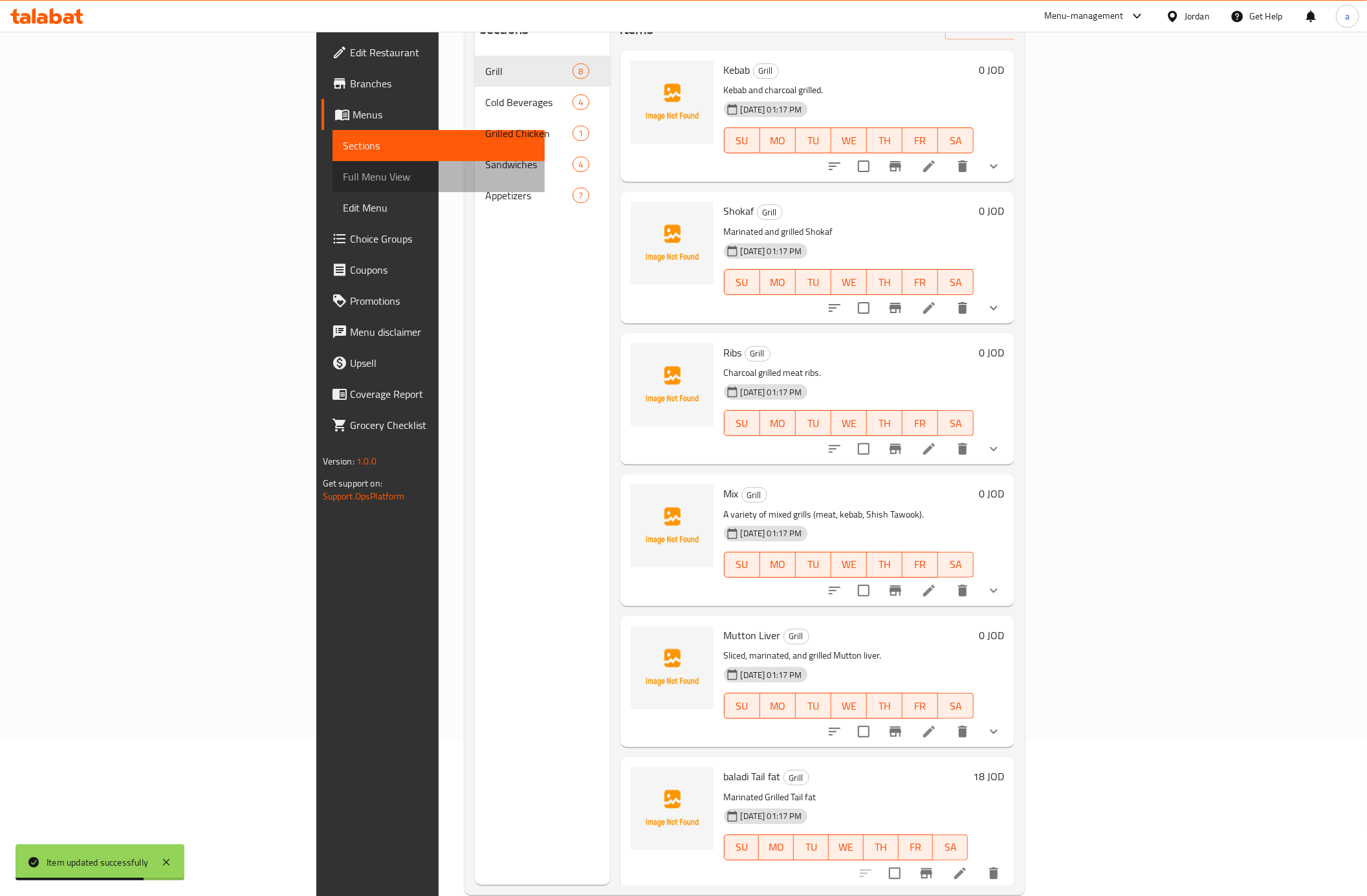
click at [343, 181] on span "Full Menu View" at bounding box center [439, 177] width 192 height 16
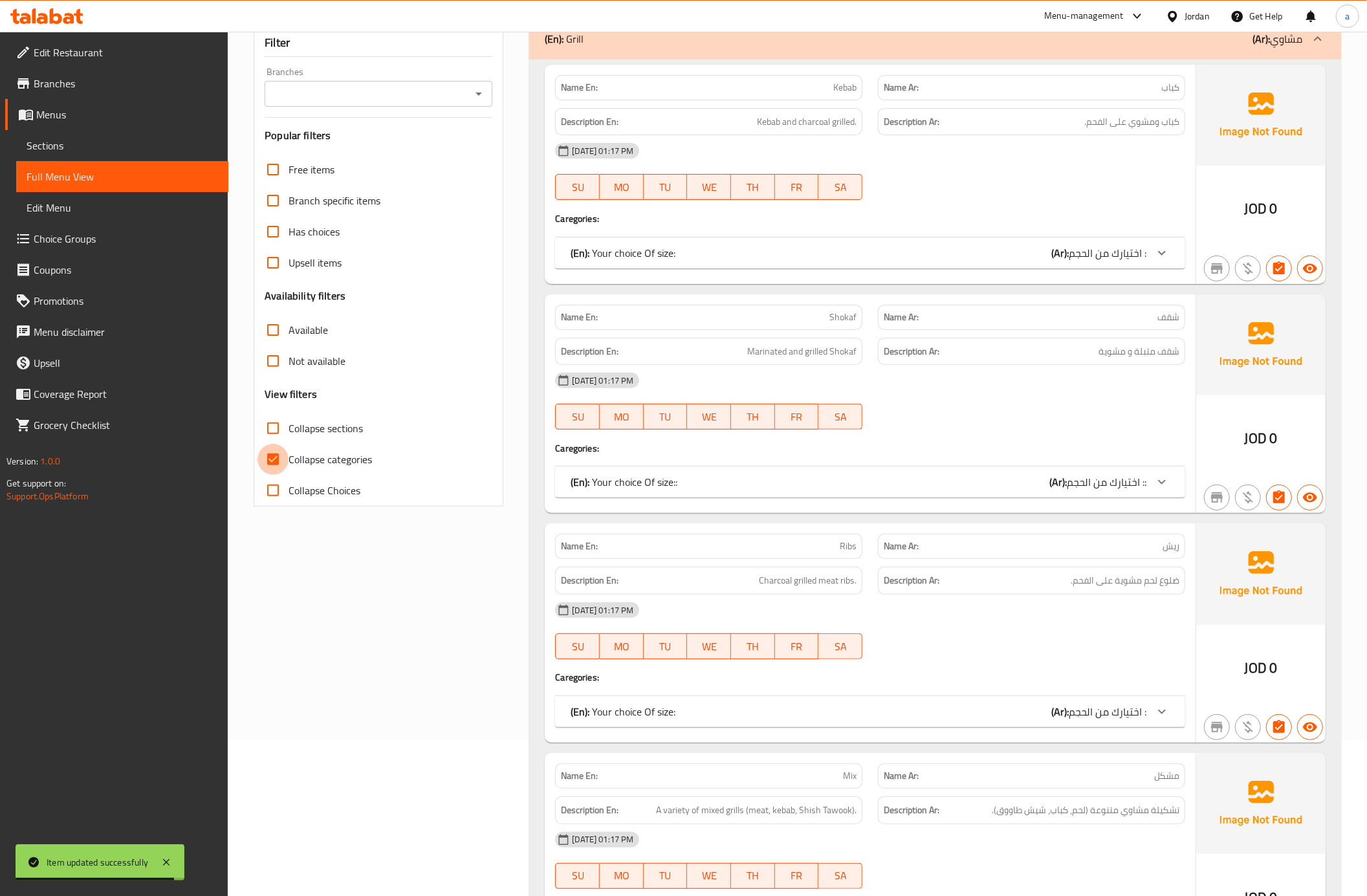
click at [273, 459] on input "Collapse categories" at bounding box center [273, 460] width 31 height 31
checkbox input "false"
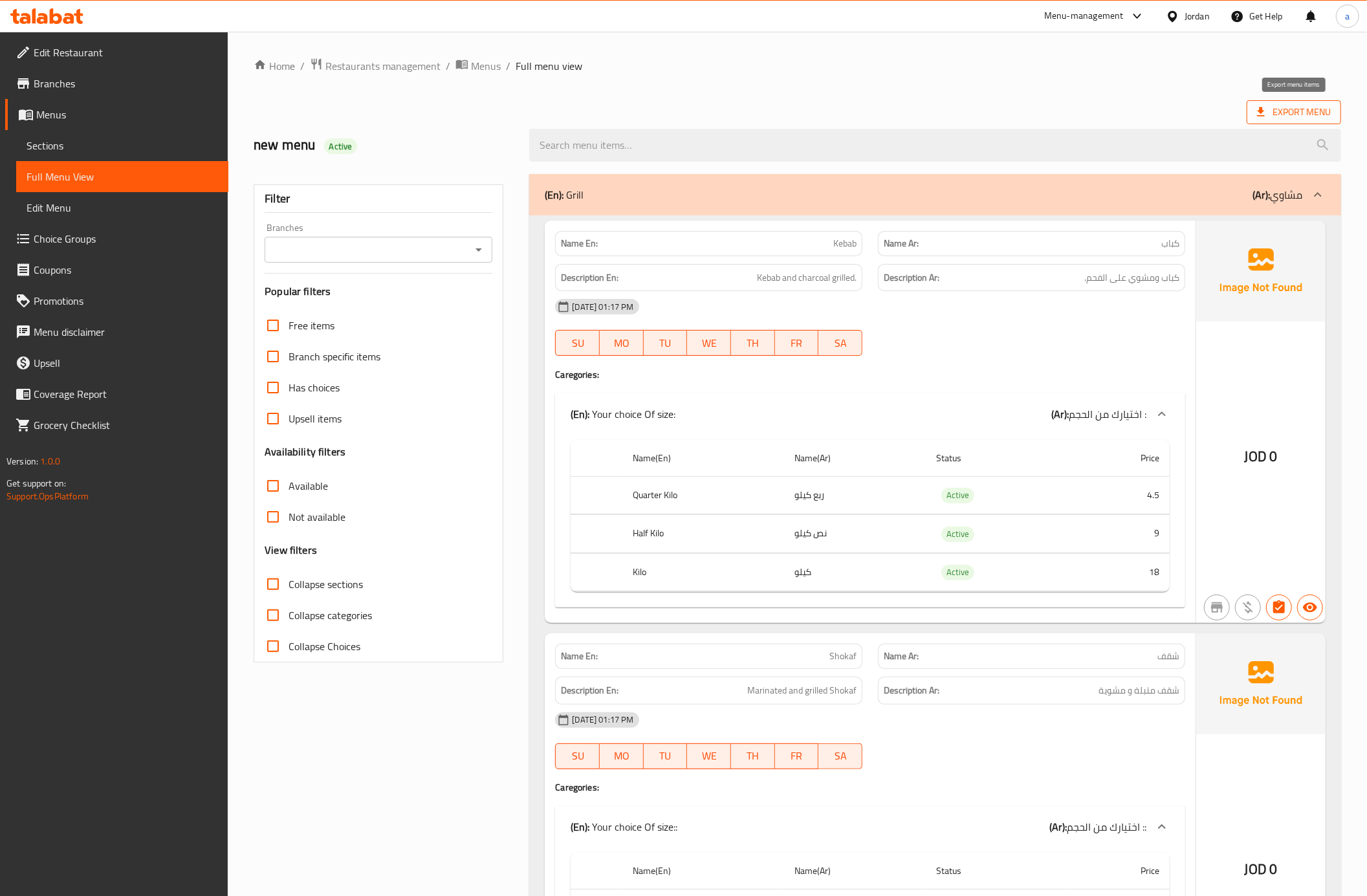
click at [1279, 116] on span "Export Menu" at bounding box center [1294, 112] width 74 height 16
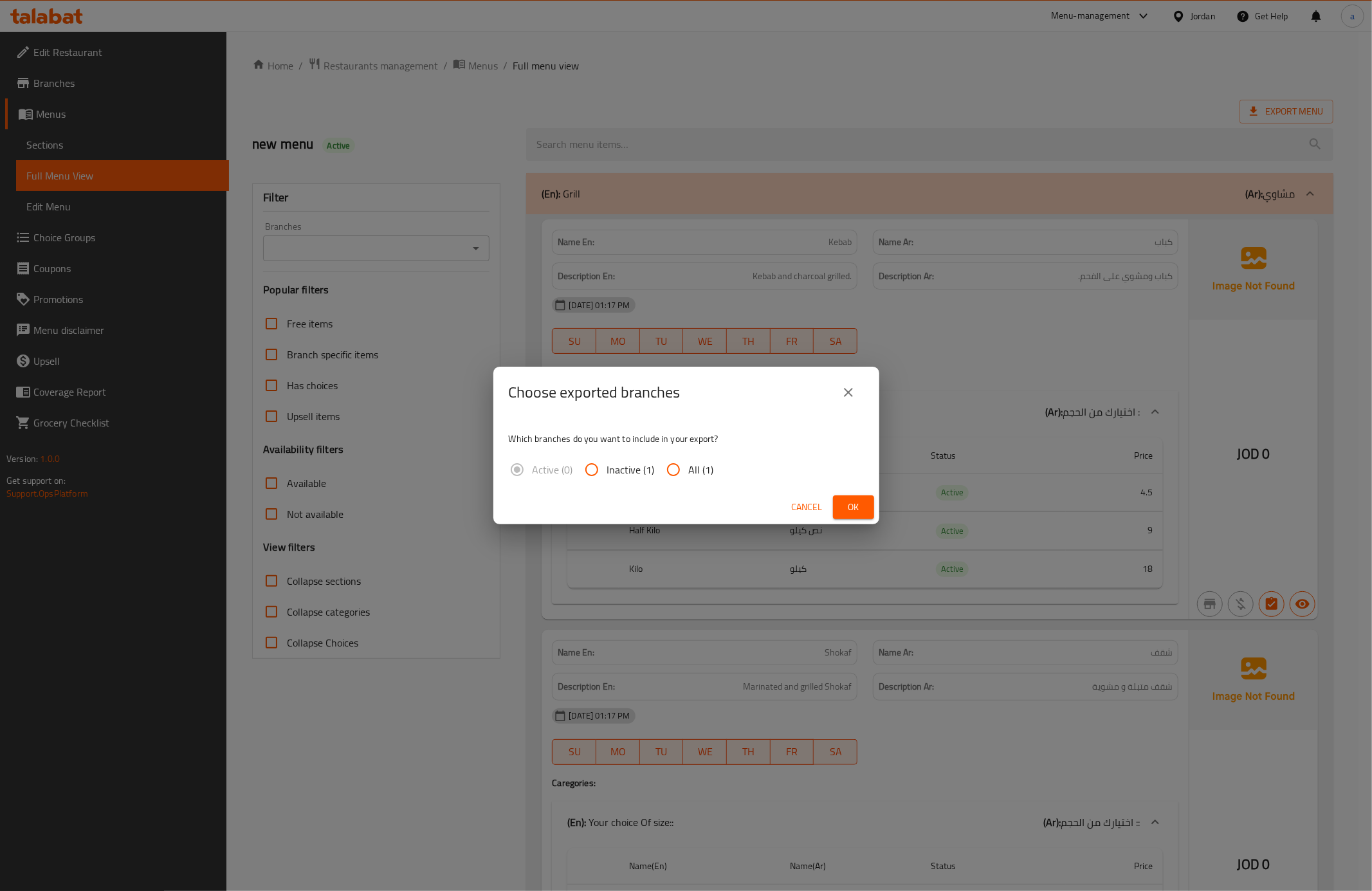
click at [670, 476] on input "All (1)" at bounding box center [674, 470] width 31 height 31
radio input "true"
click at [845, 511] on span "Ok" at bounding box center [853, 507] width 21 height 16
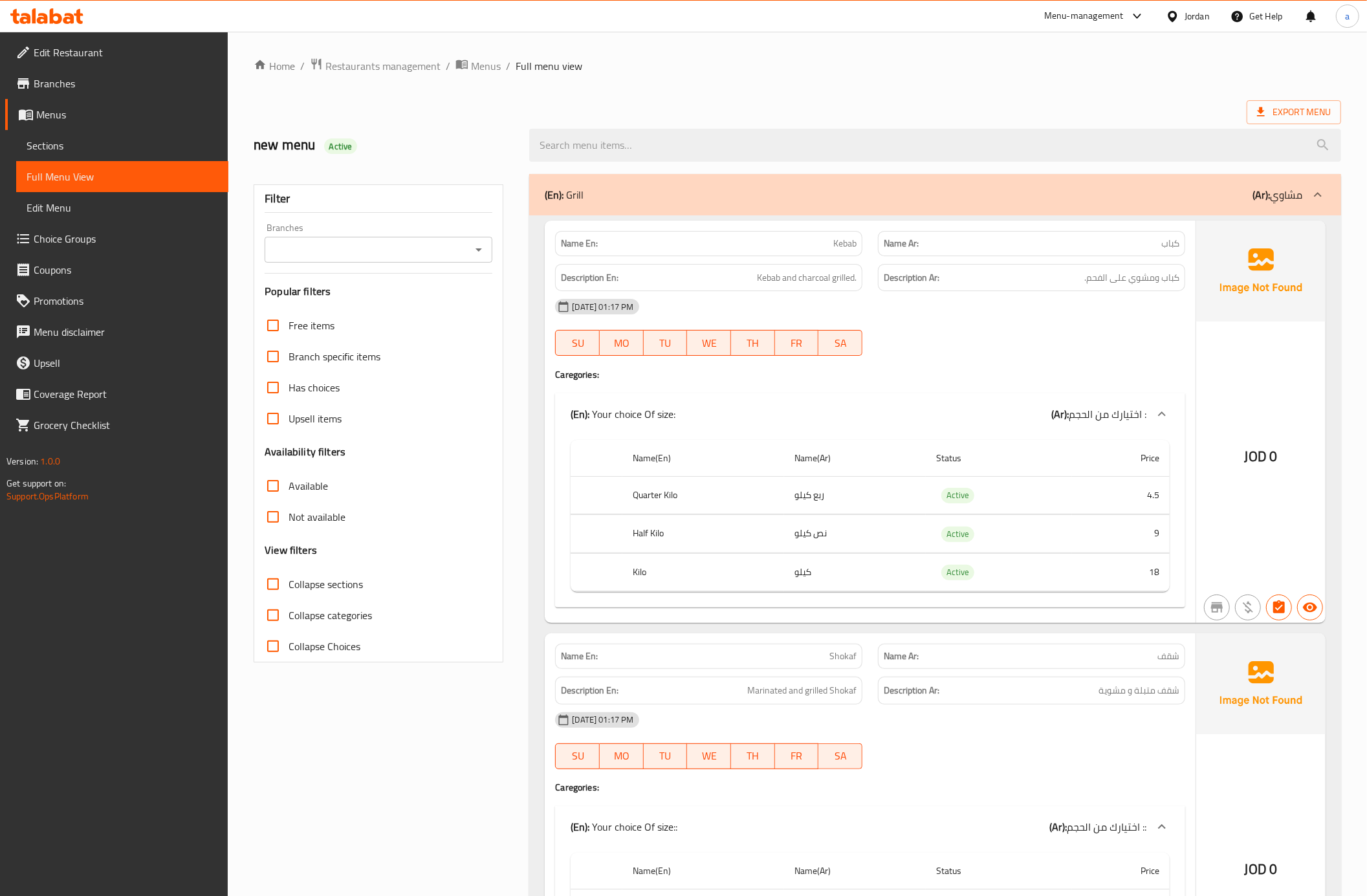
click at [830, 60] on ol "Home / Restaurants management / Menus / Full menu view" at bounding box center [797, 66] width 1088 height 17
click at [104, 55] on span "Edit Restaurant" at bounding box center [126, 52] width 184 height 16
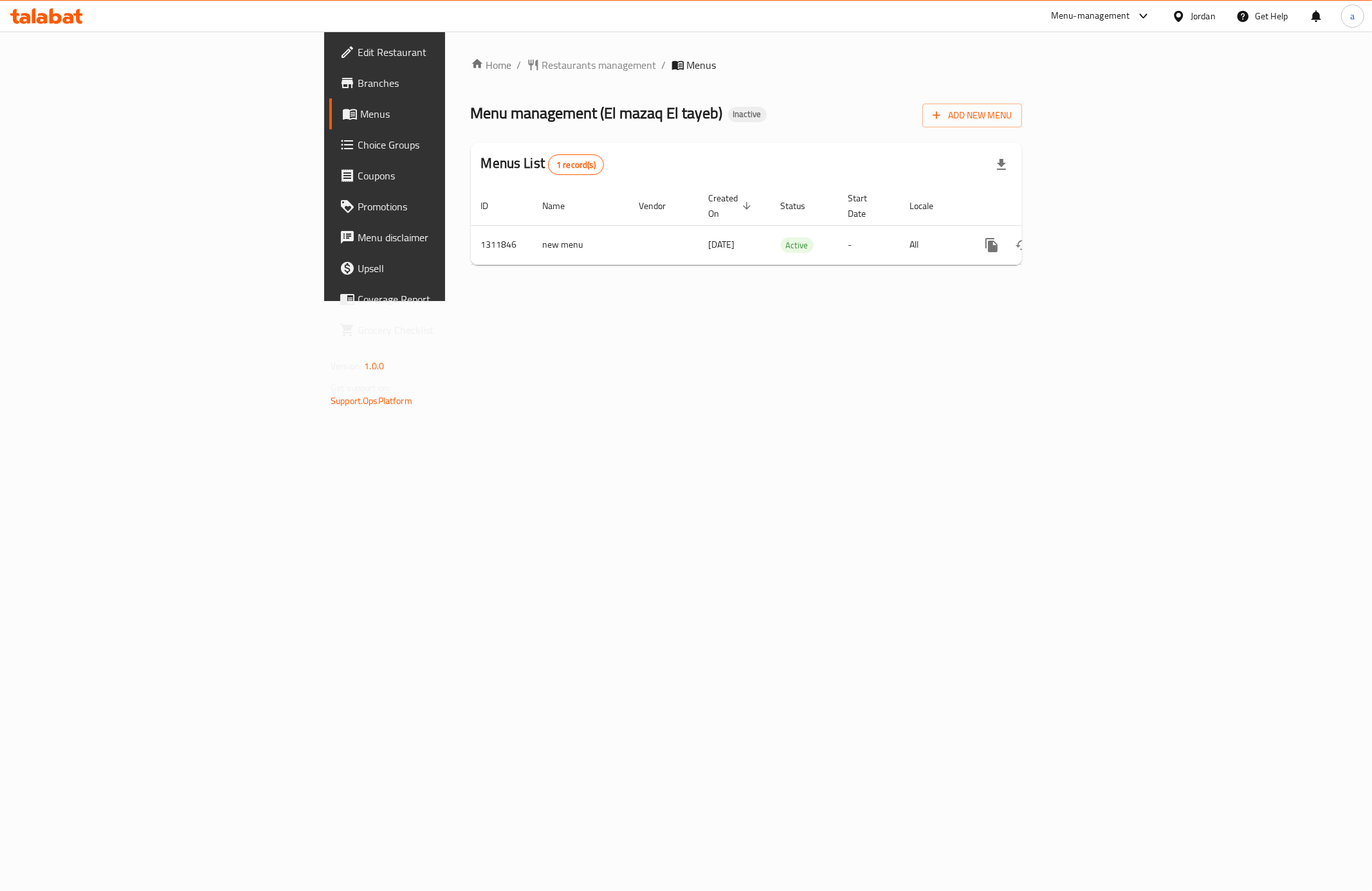
click at [87, 24] on div at bounding box center [46, 16] width 94 height 26
click at [76, 22] on icon at bounding box center [46, 15] width 73 height 15
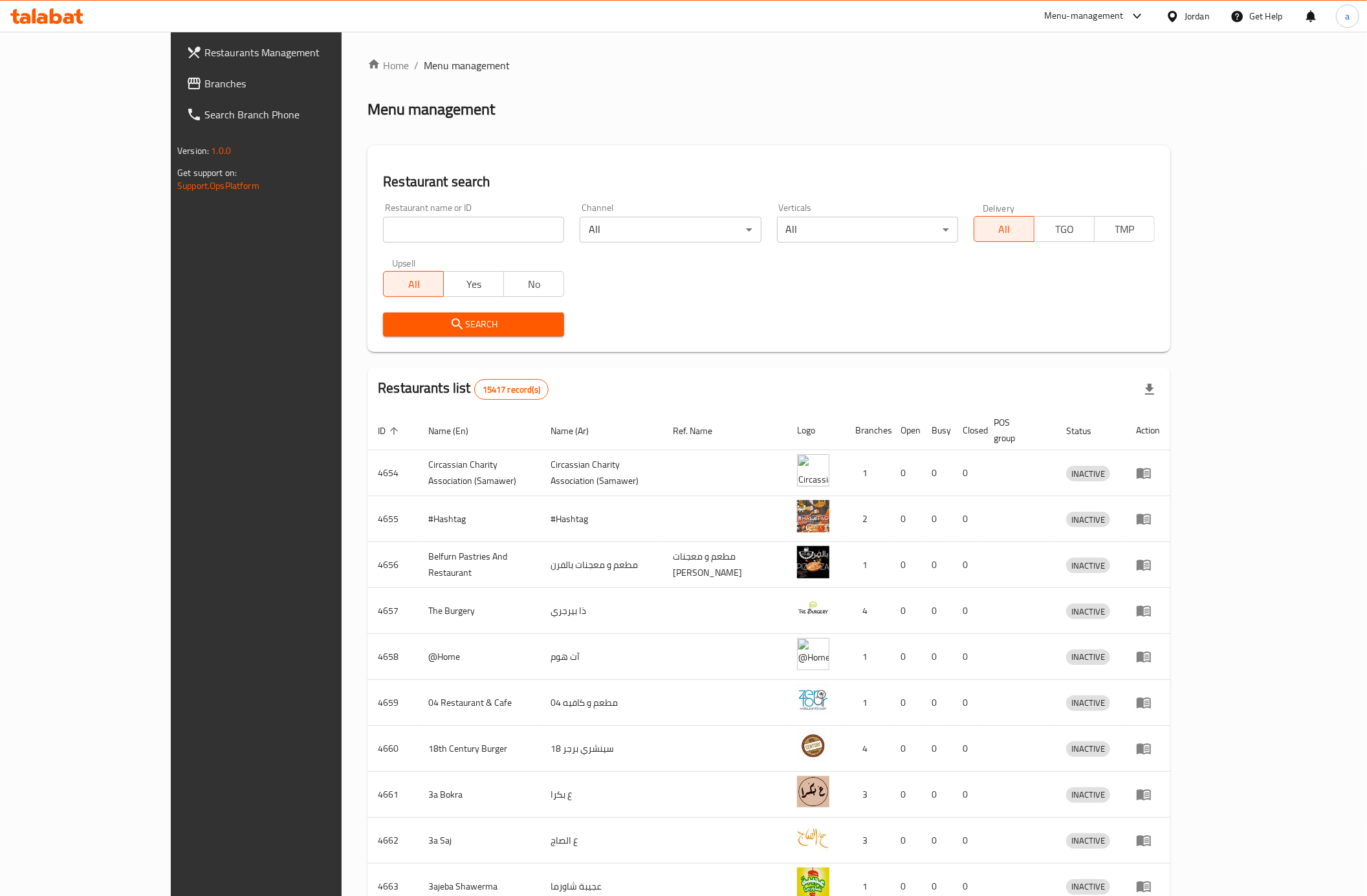
click at [1137, 17] on icon at bounding box center [1137, 16] width 16 height 16
click at [1192, 13] on div "Jordan" at bounding box center [1196, 16] width 25 height 14
click at [1035, 122] on div "[GEOGRAPHIC_DATA]" at bounding box center [1069, 133] width 106 height 30
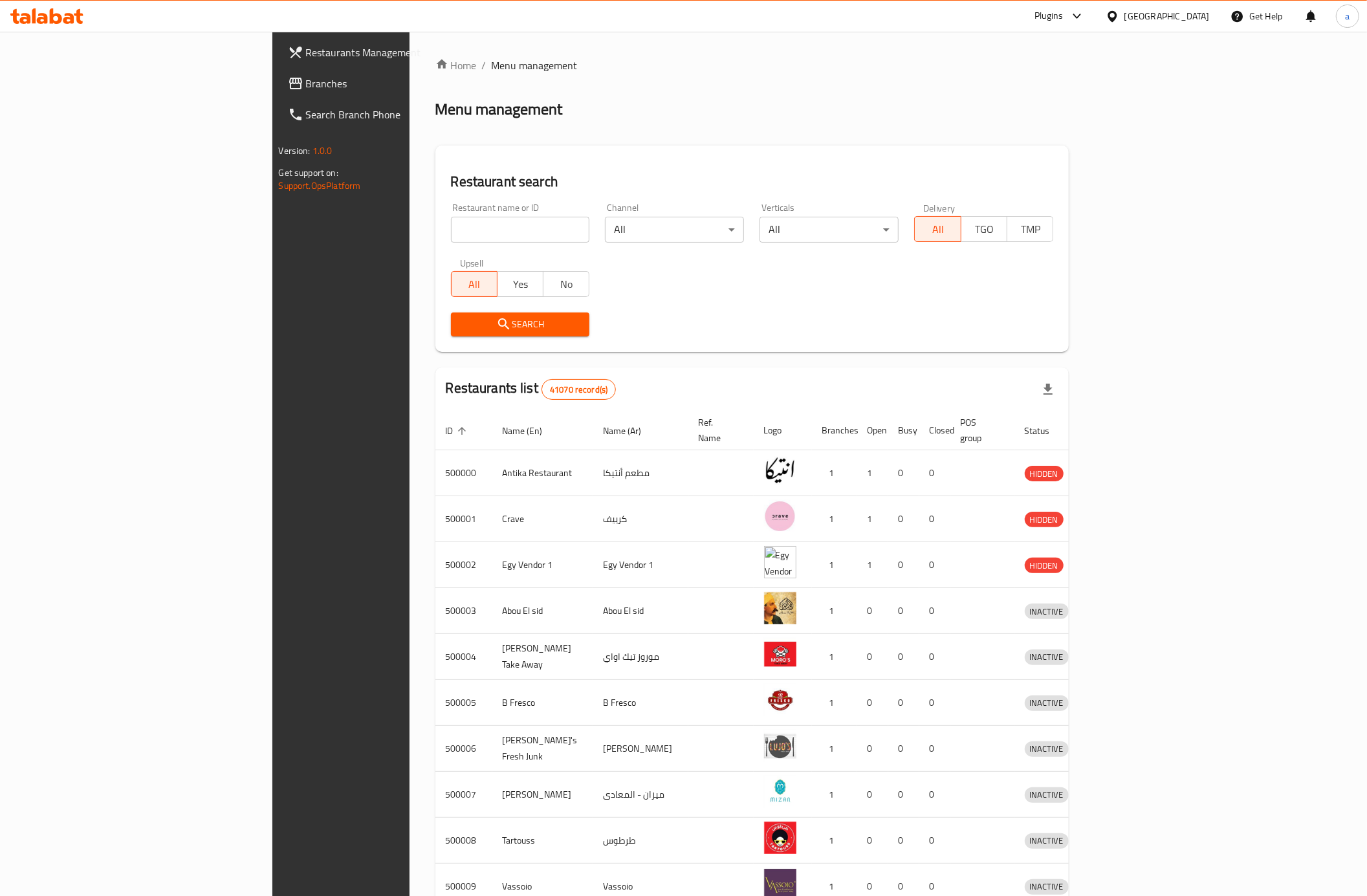
click at [306, 81] on span "Branches" at bounding box center [398, 83] width 184 height 16
